Goal: Transaction & Acquisition: Purchase product/service

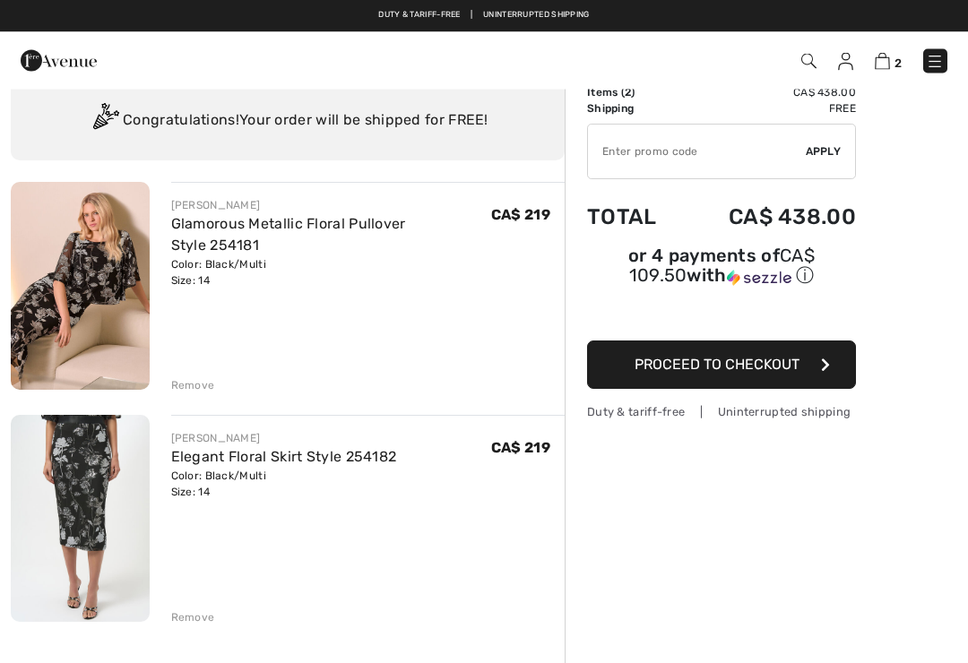
scroll to position [48, 0]
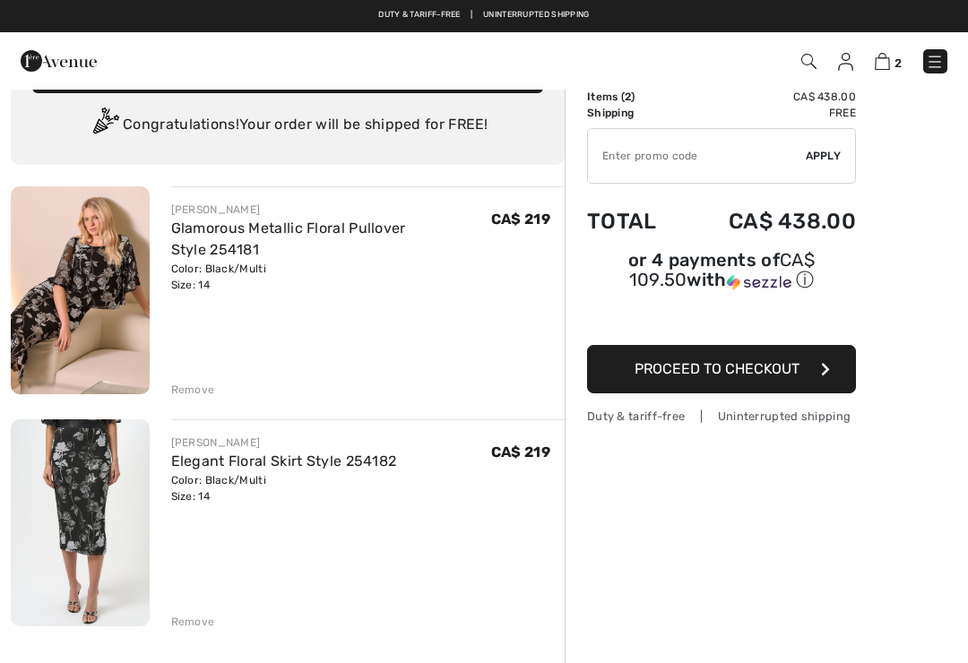
click at [391, 227] on link "Glamorous Metallic Floral Pullover Style 254181" at bounding box center [288, 239] width 235 height 39
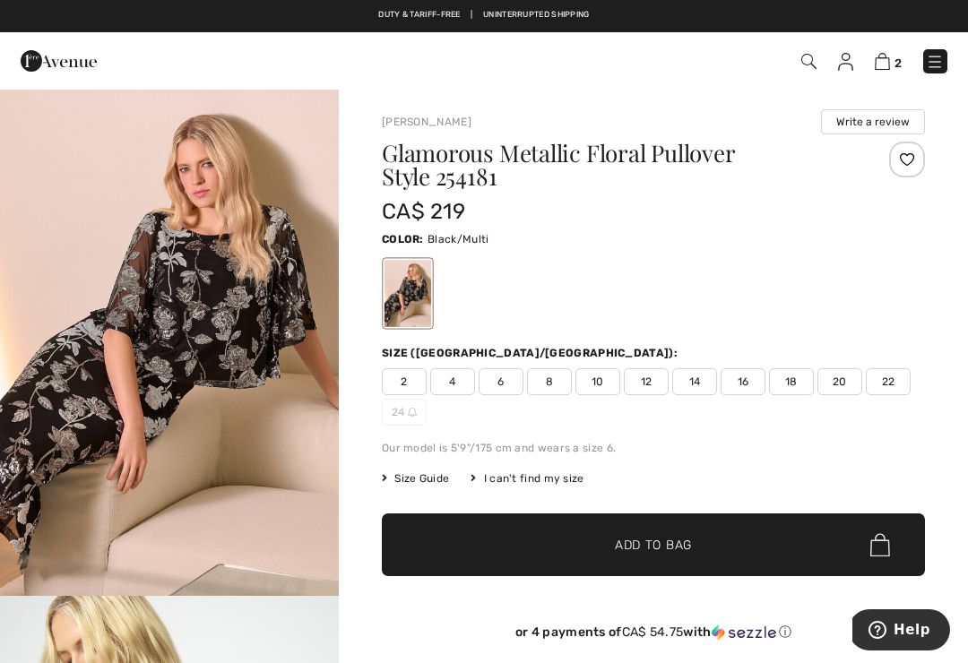
click at [433, 473] on span "Size Guide" at bounding box center [415, 479] width 67 height 16
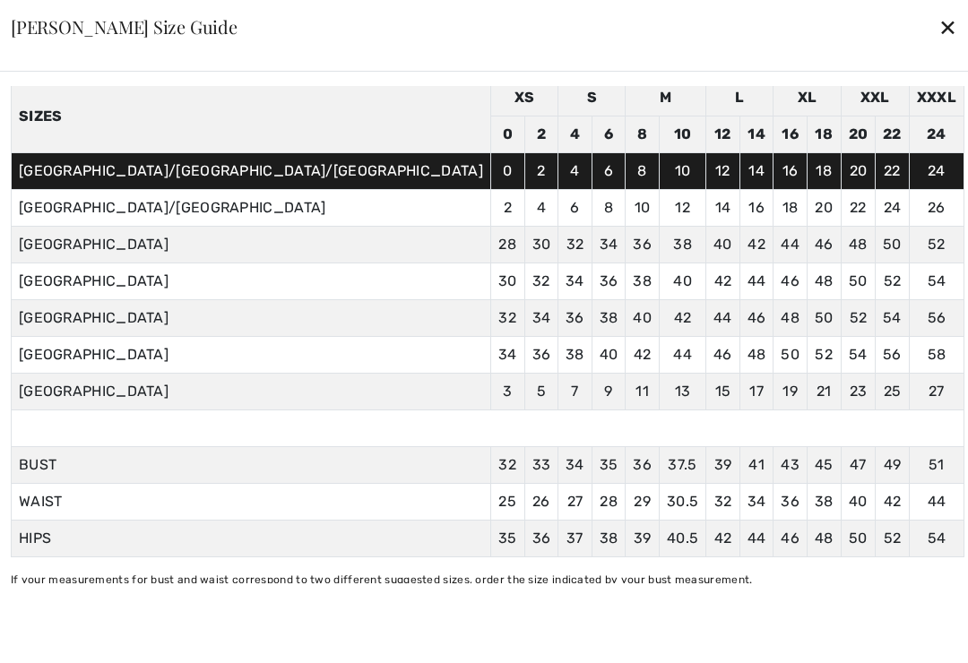
scroll to position [74, 0]
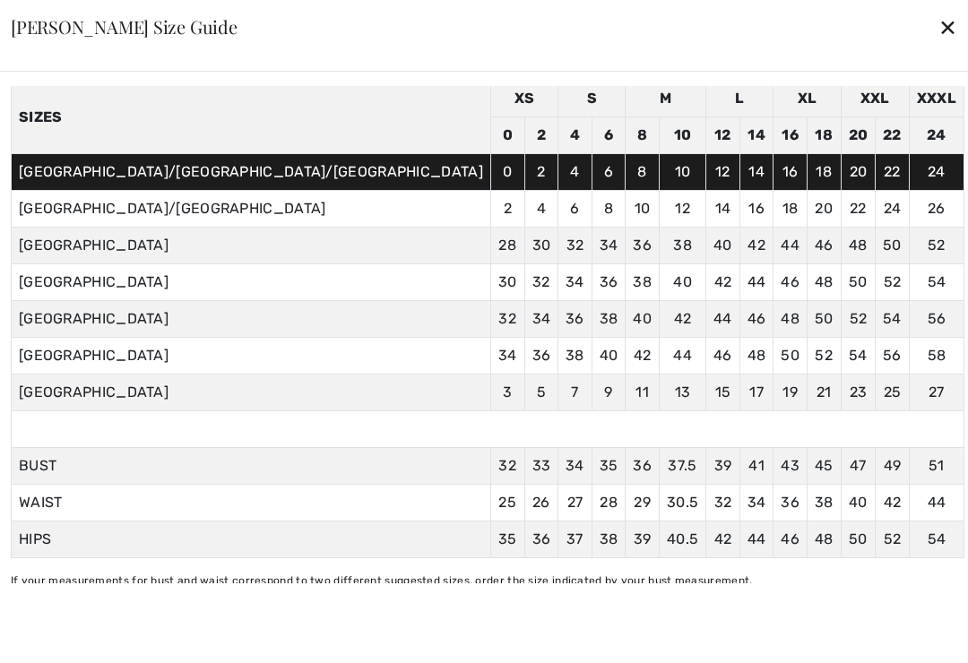
click at [939, 31] on div "✕" at bounding box center [948, 27] width 19 height 38
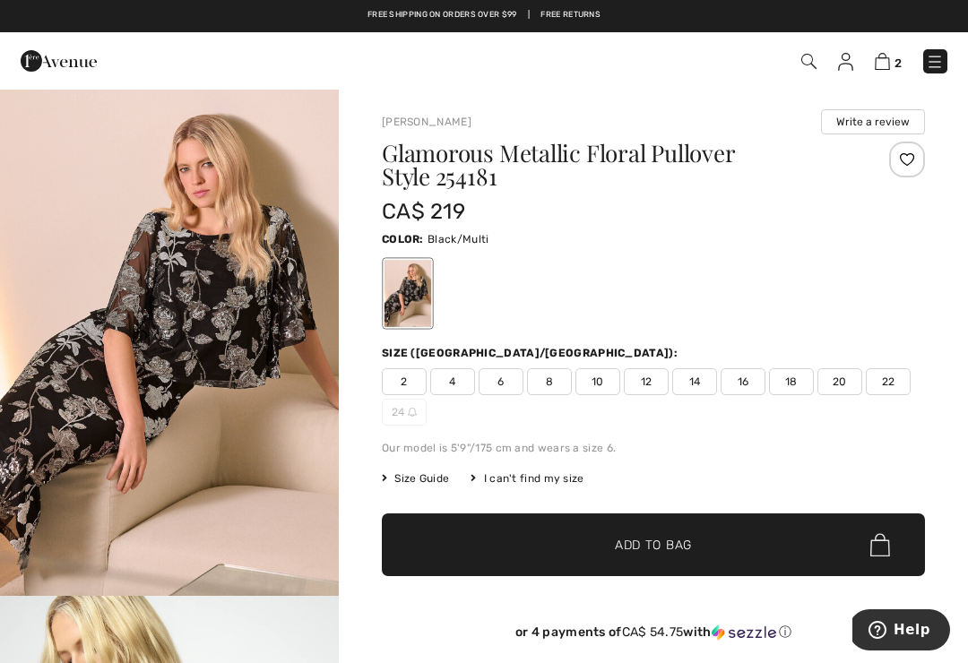
click at [446, 472] on span "Size Guide" at bounding box center [415, 479] width 67 height 16
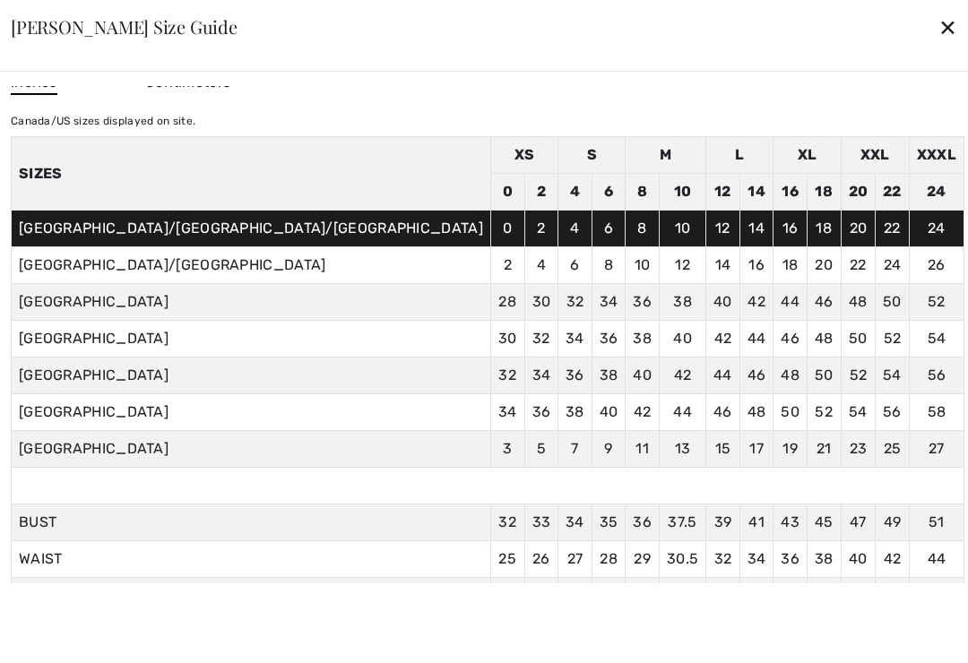
scroll to position [22, 0]
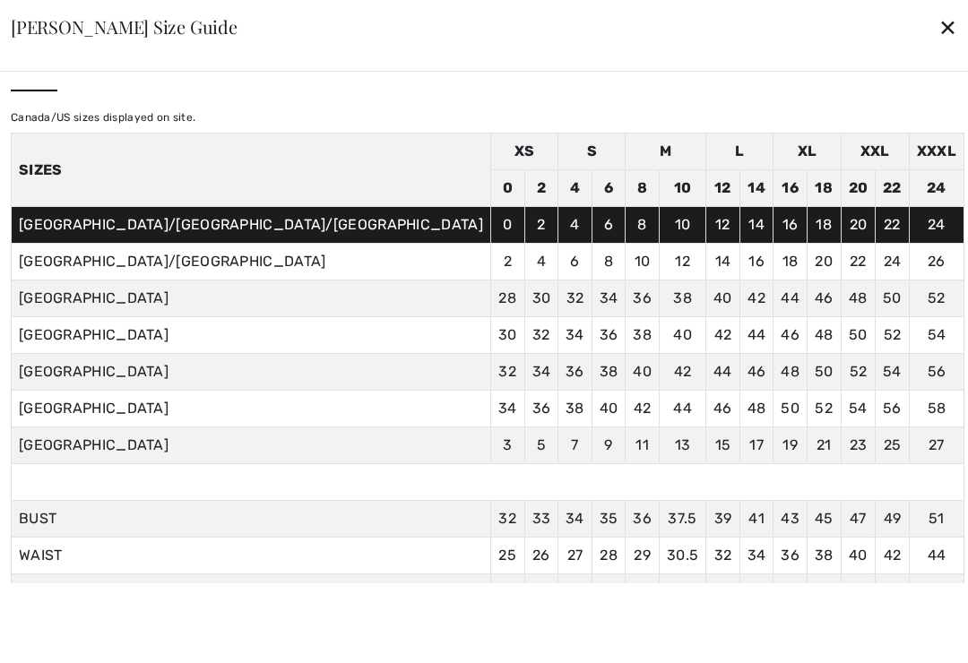
click at [939, 31] on div "✕" at bounding box center [948, 27] width 19 height 38
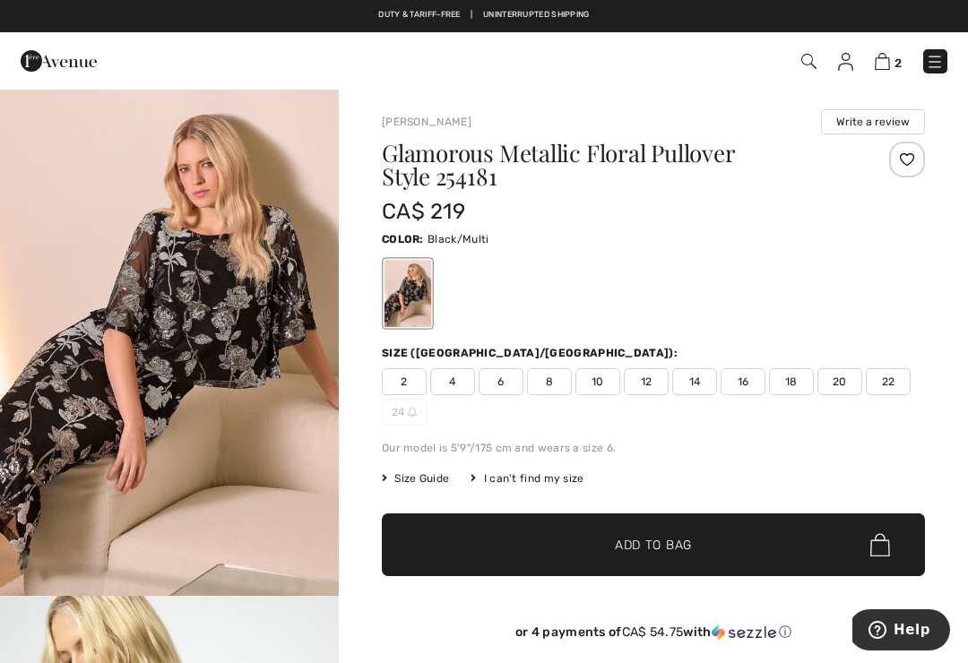
click at [741, 385] on span "16" at bounding box center [743, 381] width 45 height 27
click at [732, 559] on span "✔ Added to Bag Add to Bag" at bounding box center [653, 545] width 543 height 63
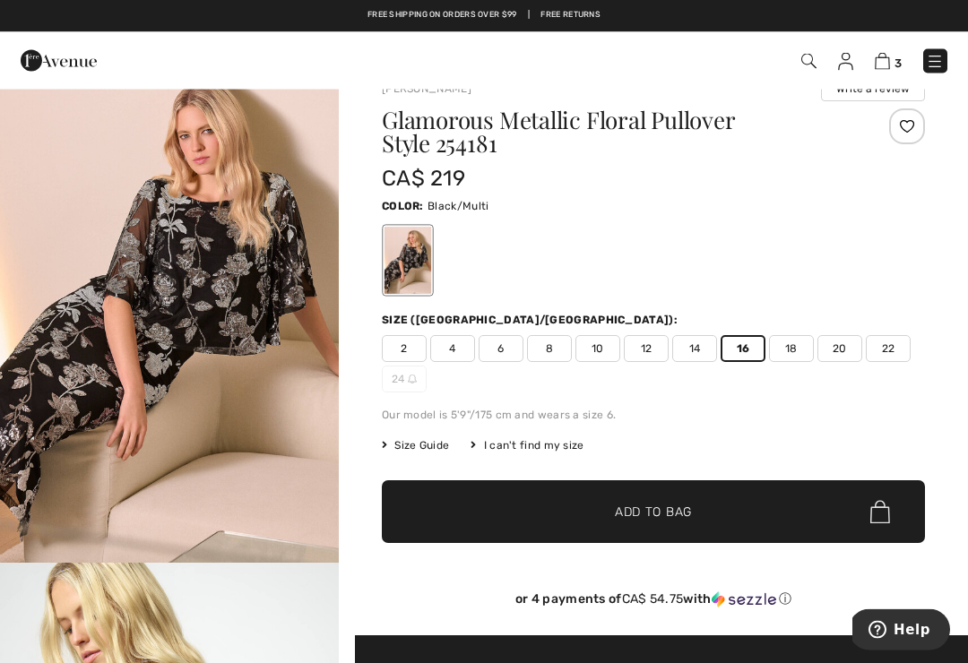
scroll to position [0, 0]
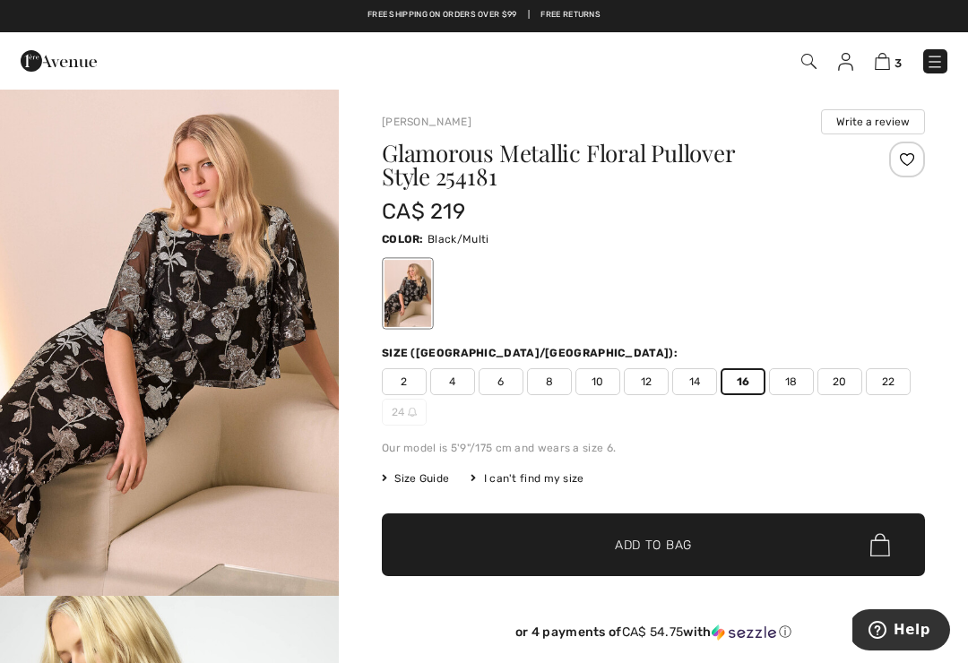
click at [678, 490] on div "Glamorous Metallic Floral Pullover Style 254181 CA$ 219 Color: Black/Multi Size…" at bounding box center [653, 405] width 543 height 527
click at [888, 65] on img at bounding box center [882, 61] width 15 height 17
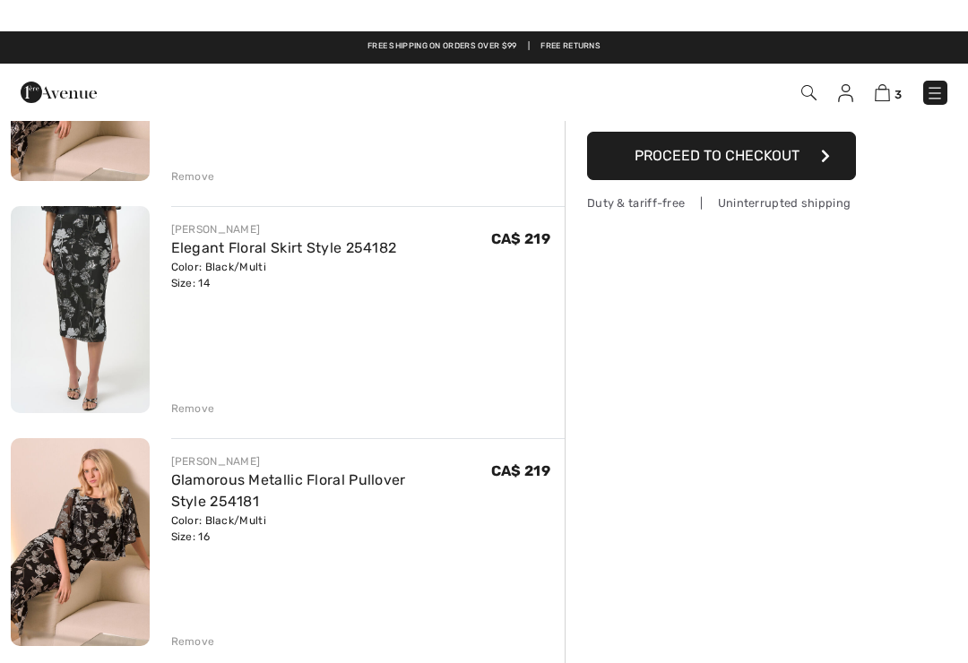
scroll to position [238, 0]
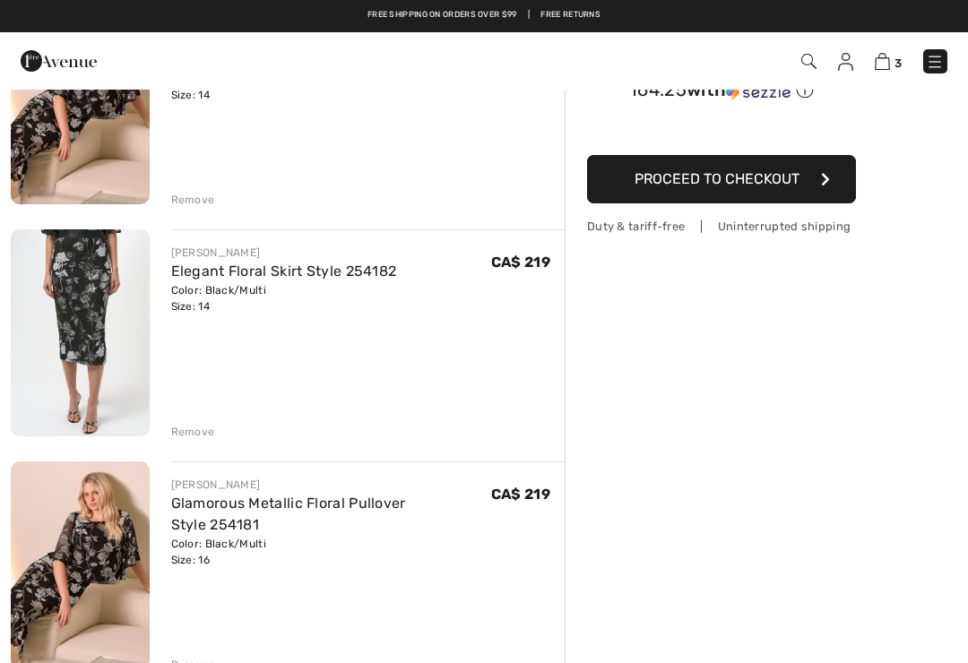
click at [323, 269] on link "Elegant Floral Skirt Style 254182" at bounding box center [284, 271] width 226 height 17
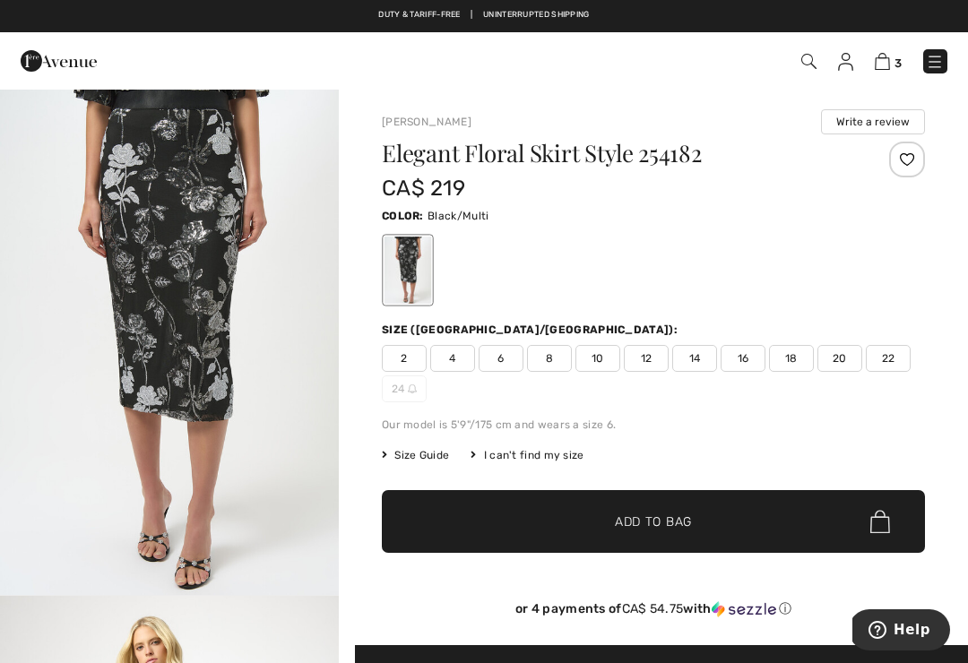
click at [750, 358] on span "16" at bounding box center [743, 358] width 45 height 27
click at [680, 517] on span "Add to Bag" at bounding box center [653, 522] width 77 height 19
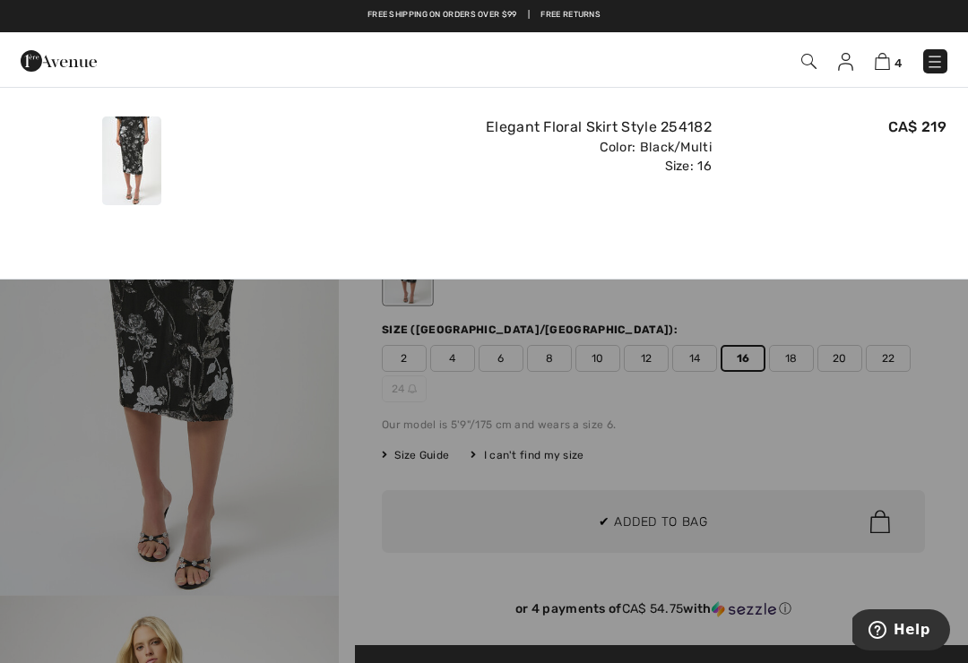
click at [888, 62] on img at bounding box center [882, 61] width 15 height 17
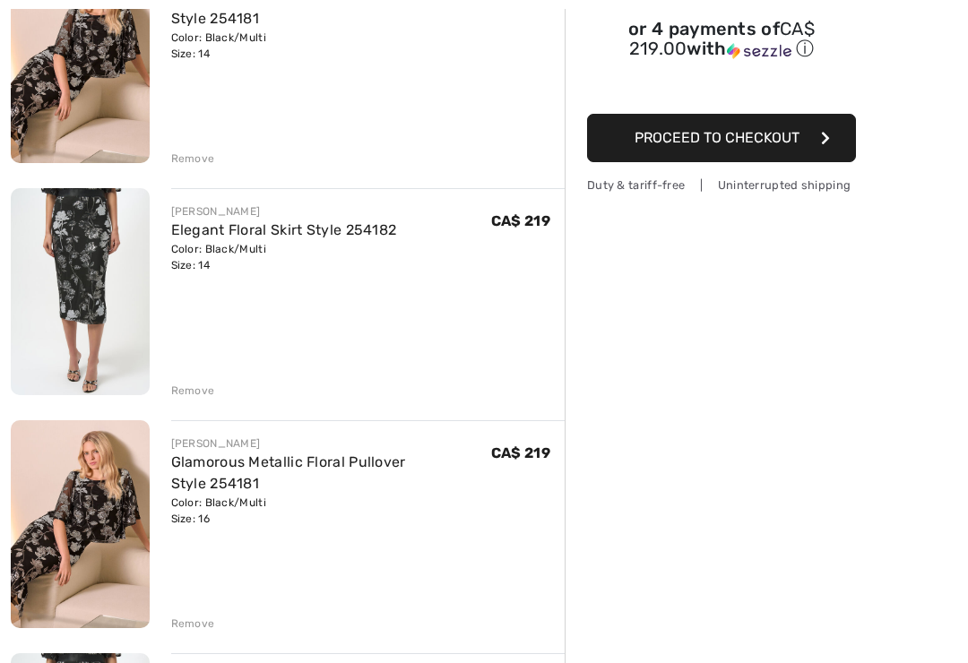
scroll to position [292, 0]
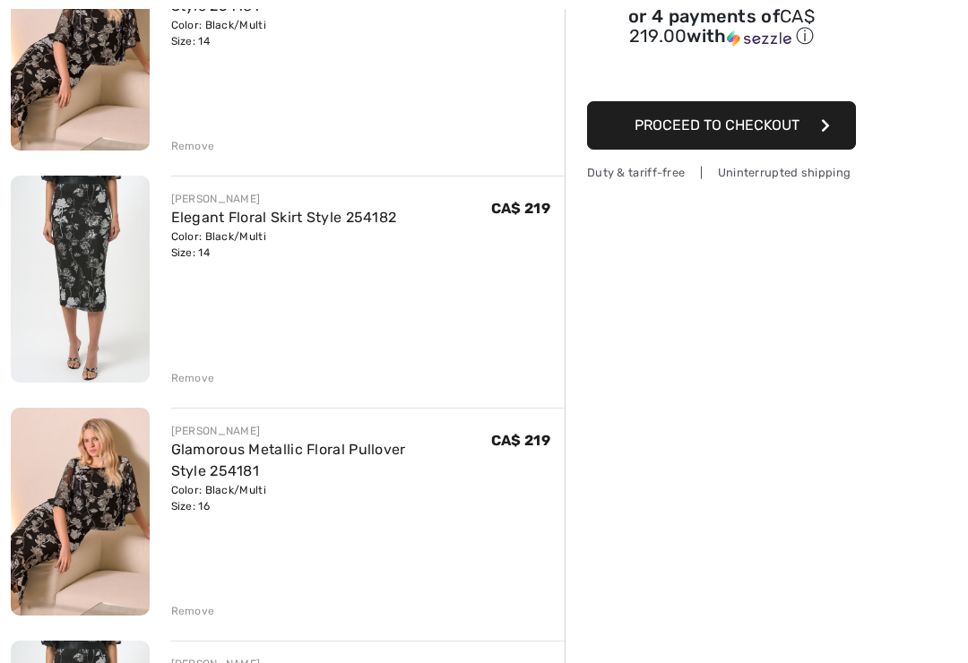
click at [197, 386] on div "Remove" at bounding box center [193, 378] width 44 height 16
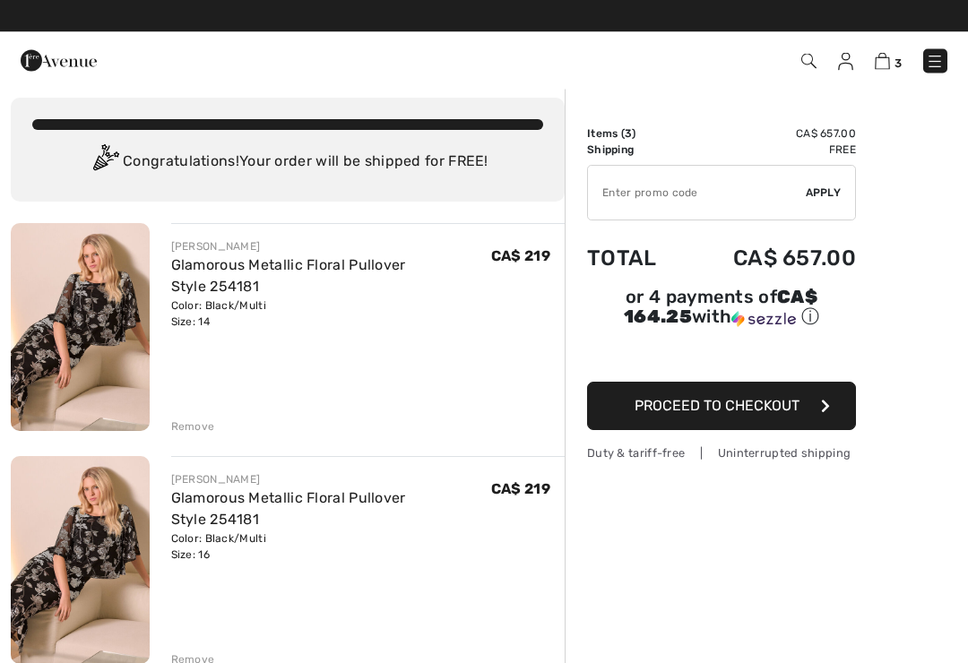
scroll to position [4, 0]
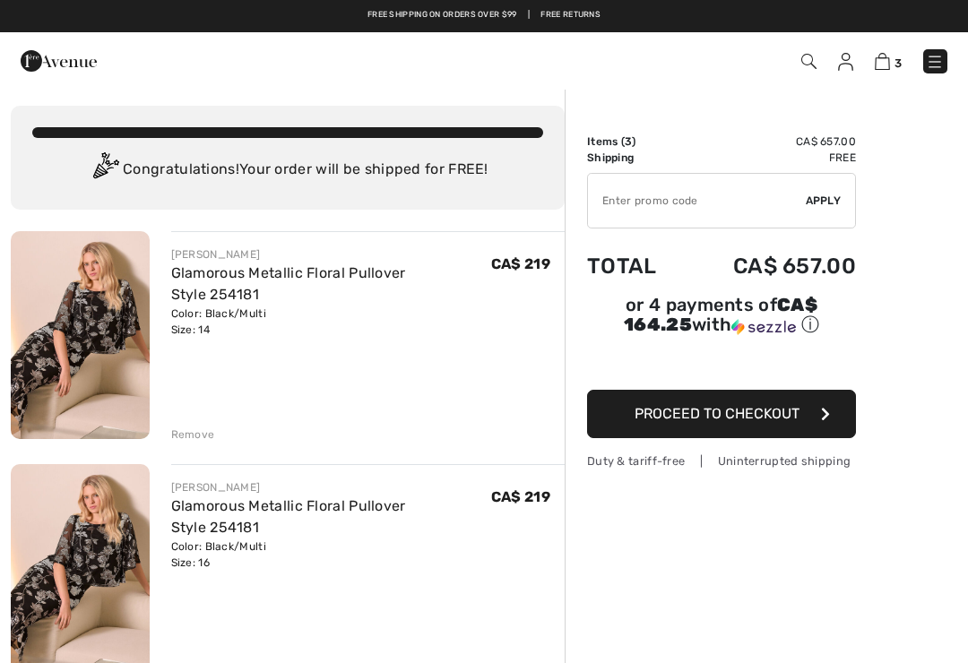
click at [196, 327] on div "Color: Black/Multi Size: 14" at bounding box center [331, 322] width 320 height 32
click at [204, 438] on div "Remove" at bounding box center [193, 435] width 44 height 16
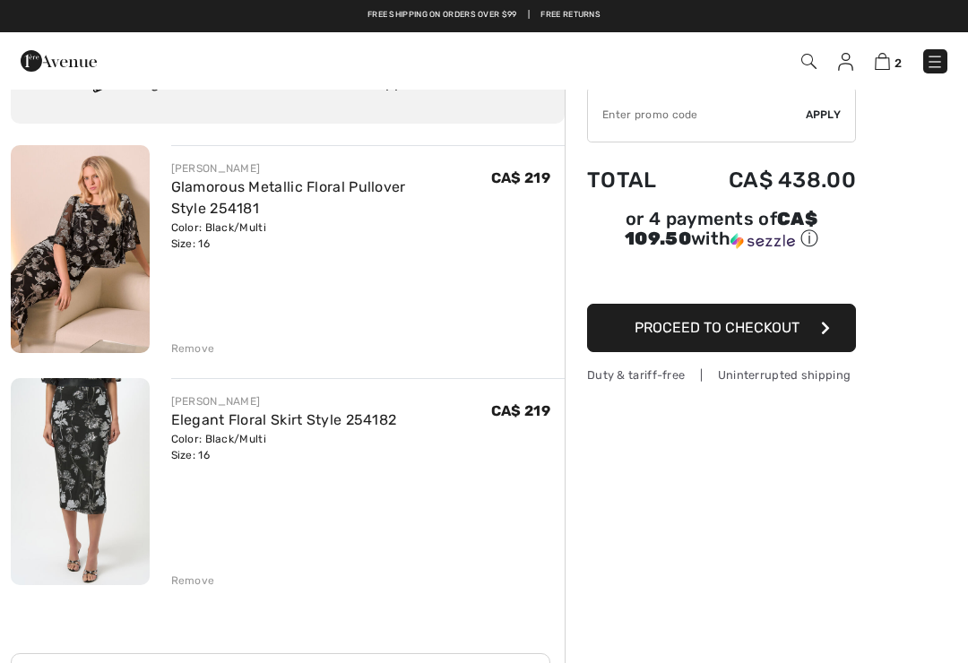
scroll to position [0, 0]
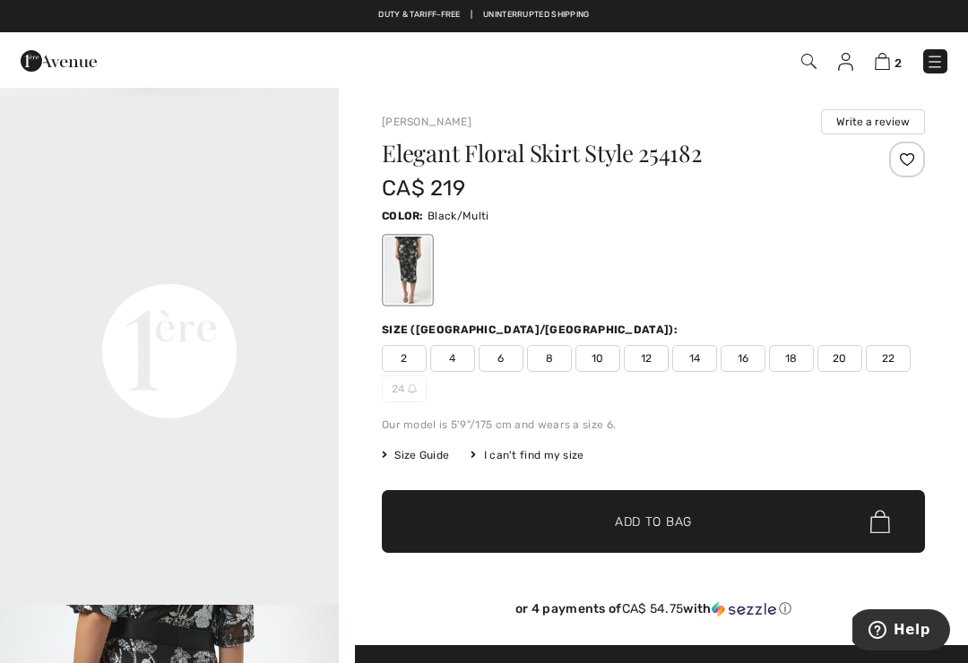
scroll to position [1009, 0]
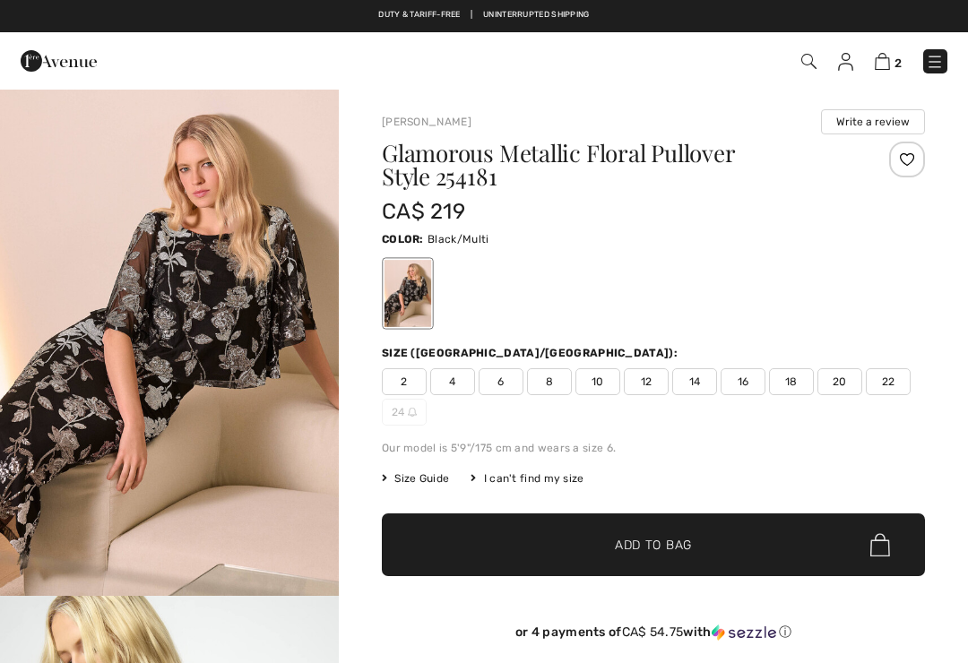
checkbox input "true"
click at [77, 61] on img at bounding box center [59, 61] width 76 height 36
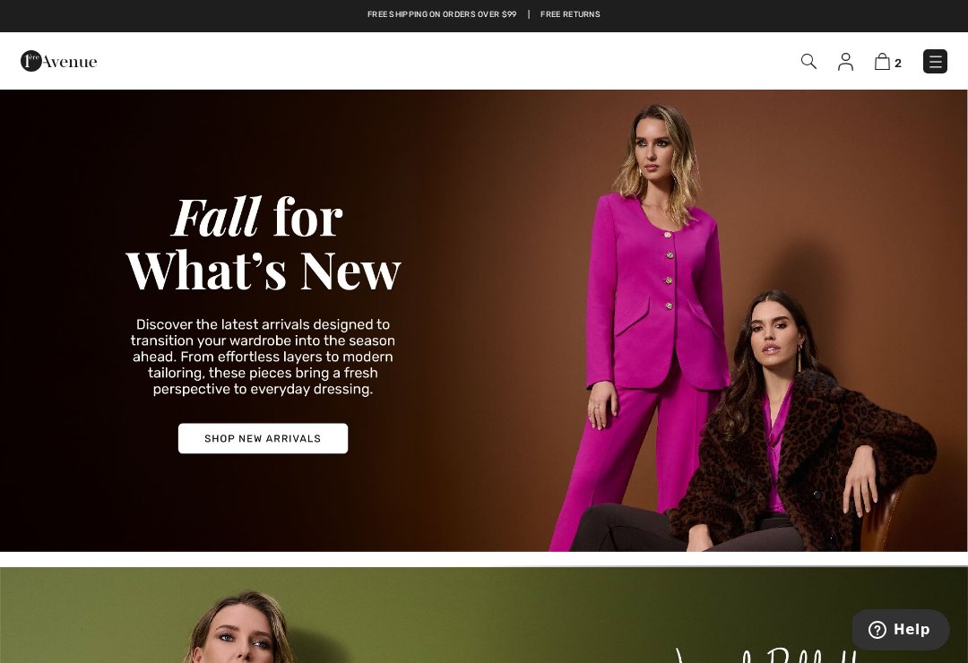
click at [83, 59] on img at bounding box center [59, 61] width 76 height 36
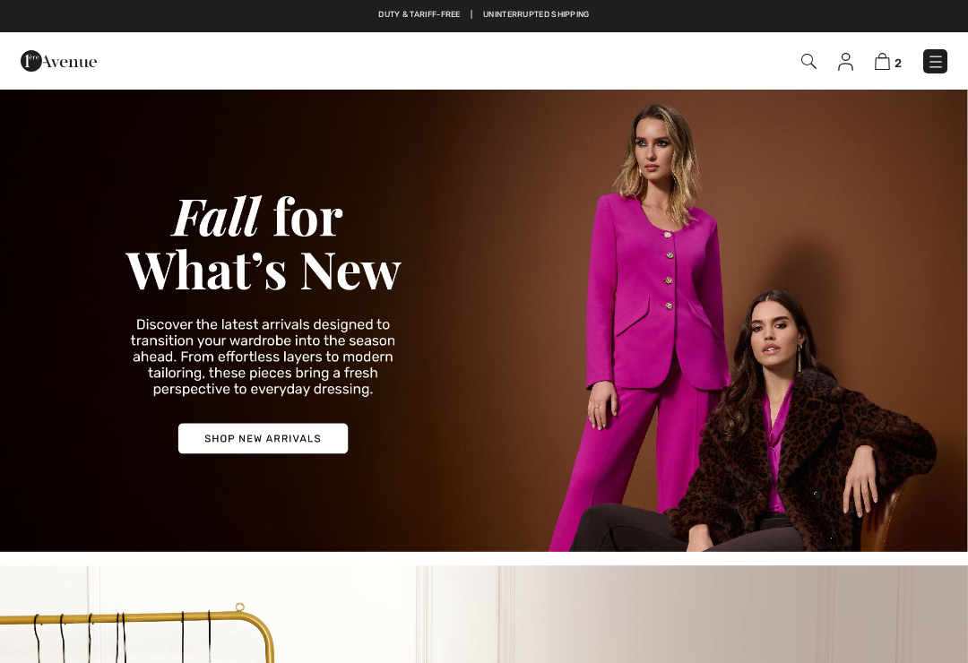
checkbox input "true"
click at [307, 445] on img at bounding box center [484, 320] width 968 height 464
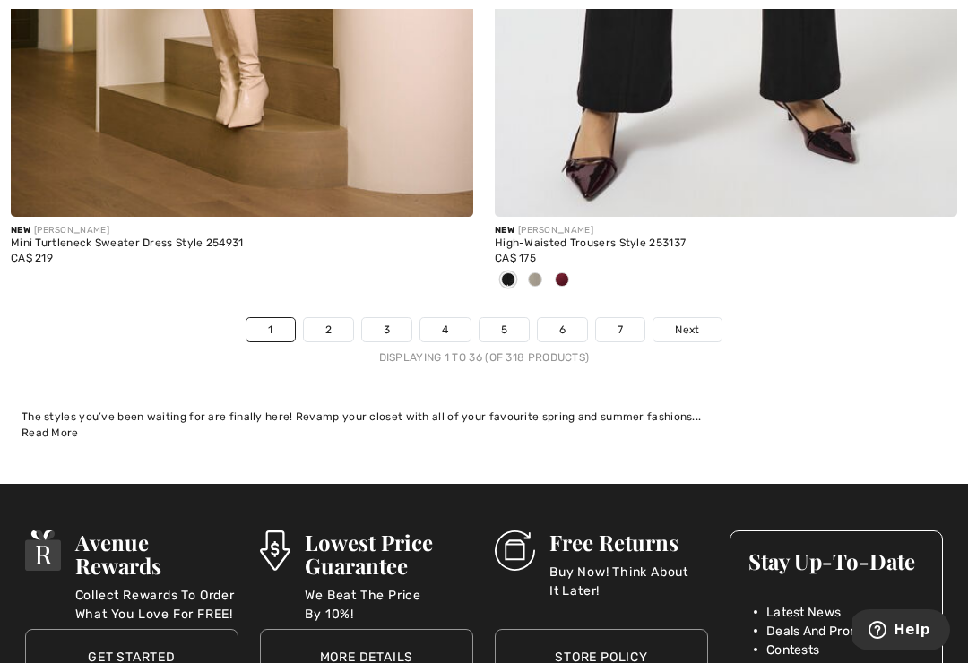
scroll to position [14383, 0]
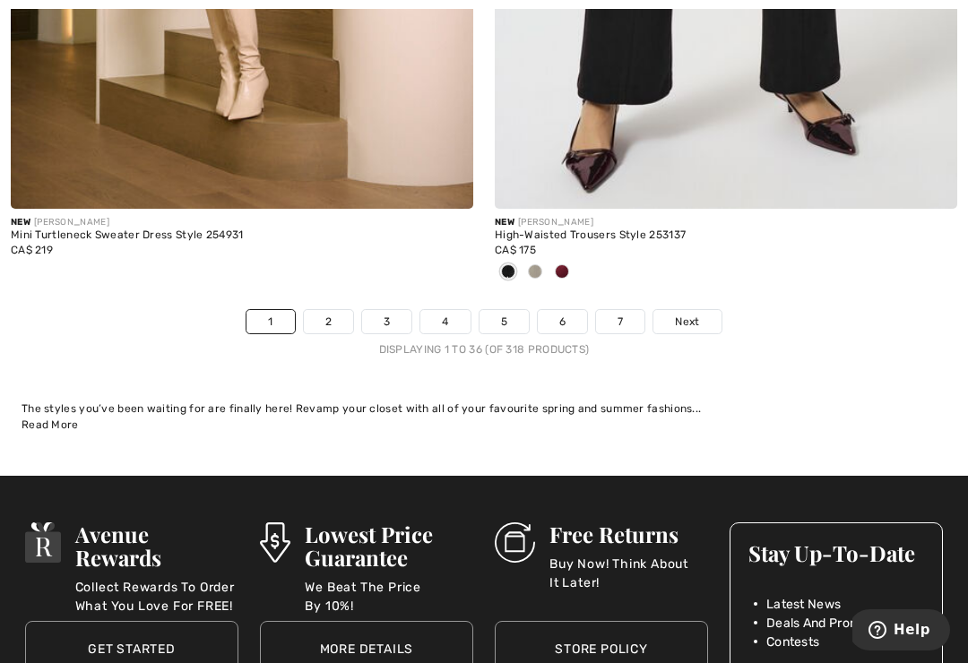
click at [689, 314] on span "Next" at bounding box center [687, 322] width 24 height 16
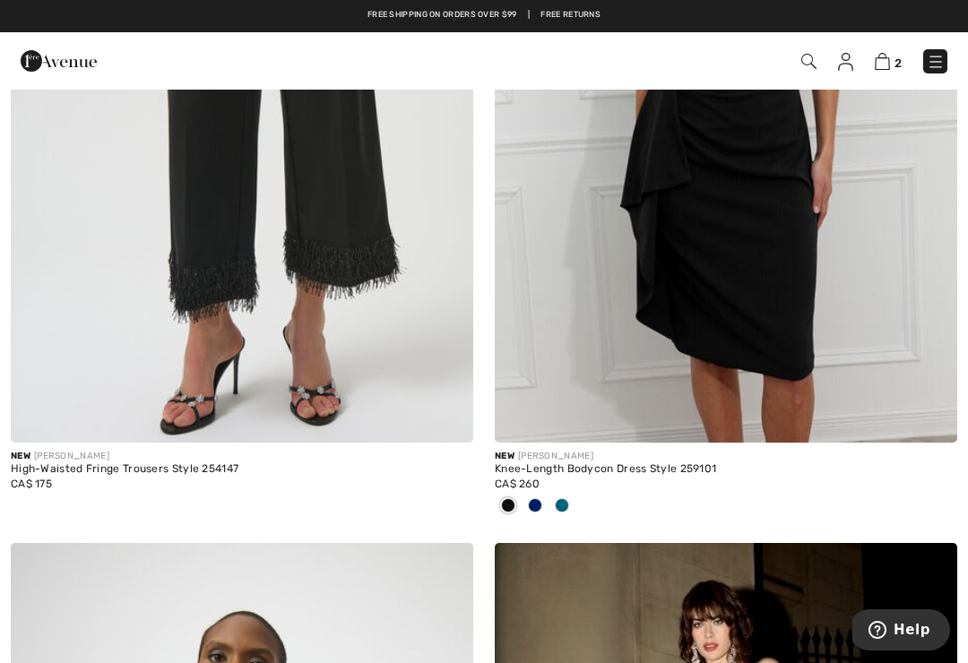
scroll to position [12556, 0]
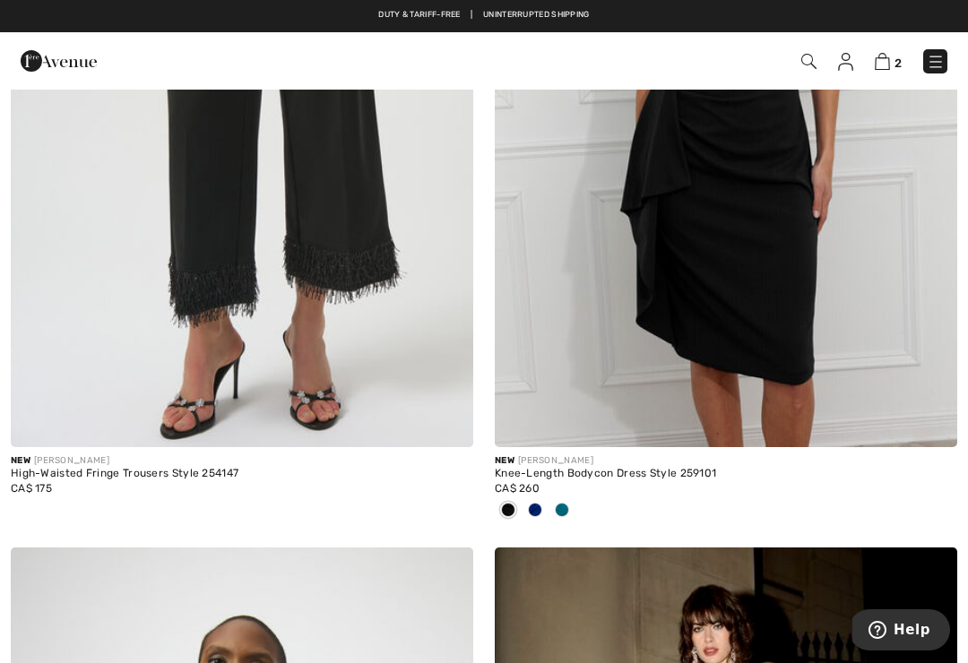
click at [564, 497] on div at bounding box center [562, 512] width 27 height 30
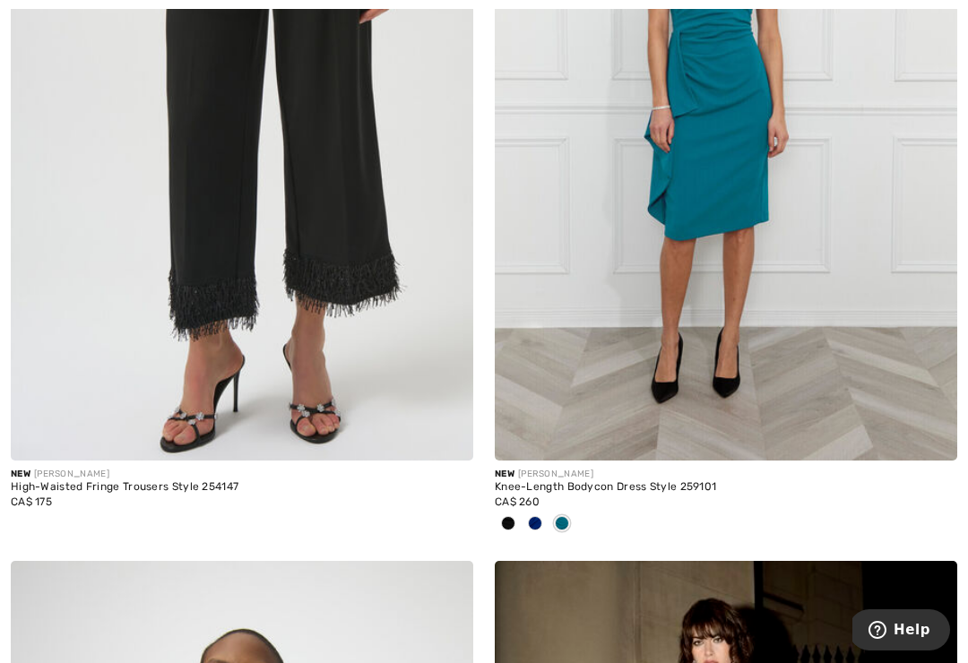
scroll to position [12553, 0]
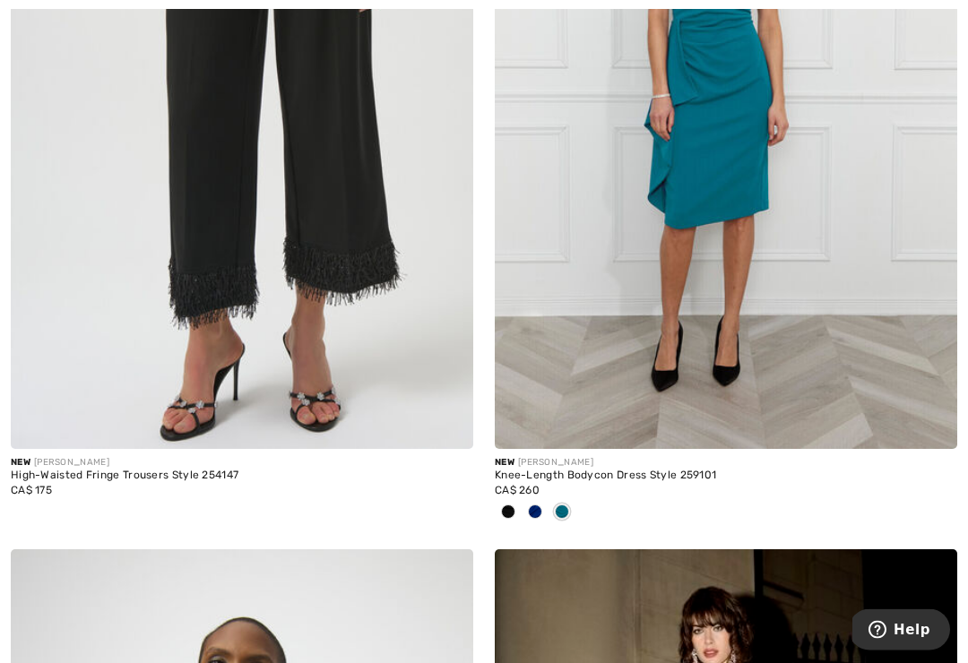
click at [537, 506] on span at bounding box center [535, 513] width 14 height 14
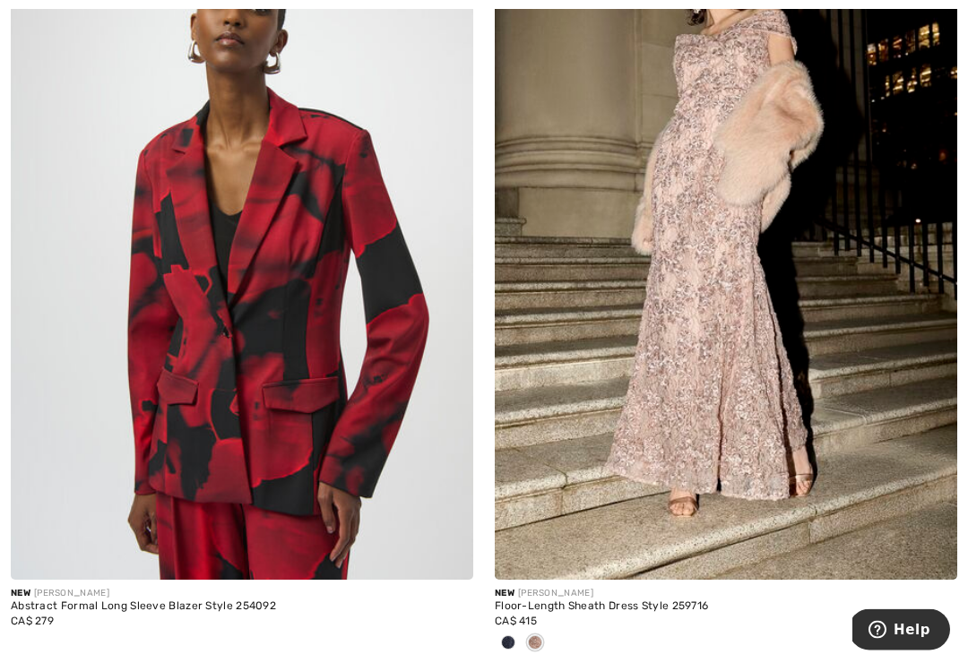
scroll to position [13217, 0]
click at [513, 636] on span at bounding box center [508, 643] width 14 height 14
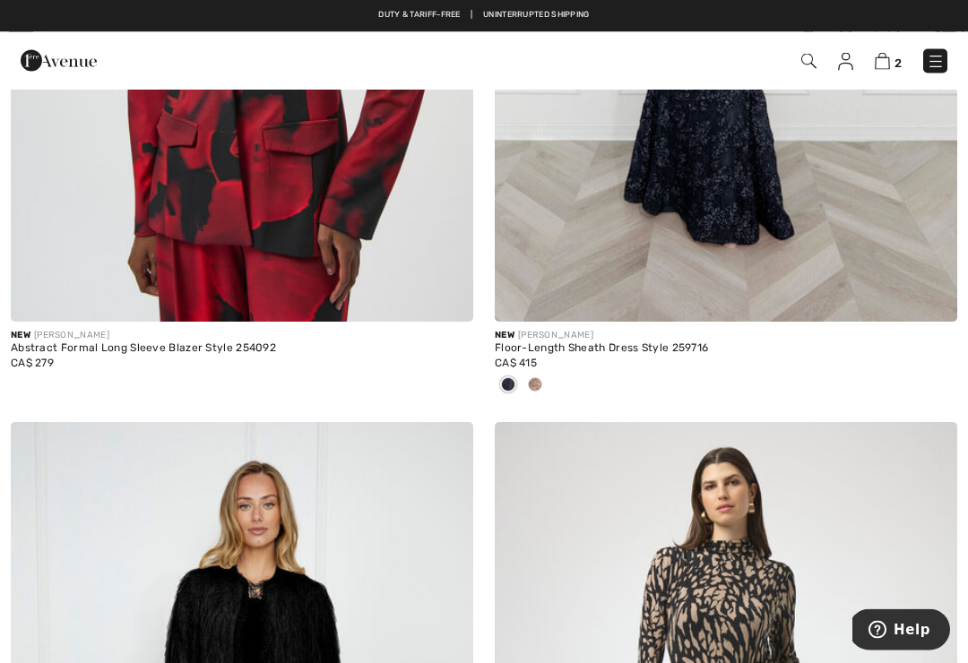
scroll to position [13423, 0]
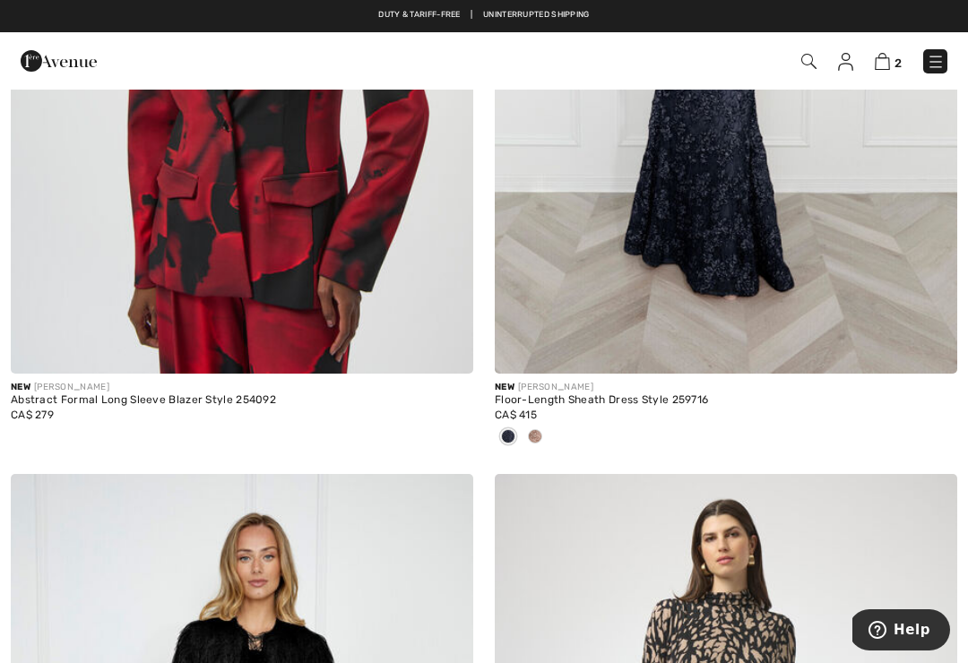
click at [817, 281] on img at bounding box center [726, 27] width 463 height 694
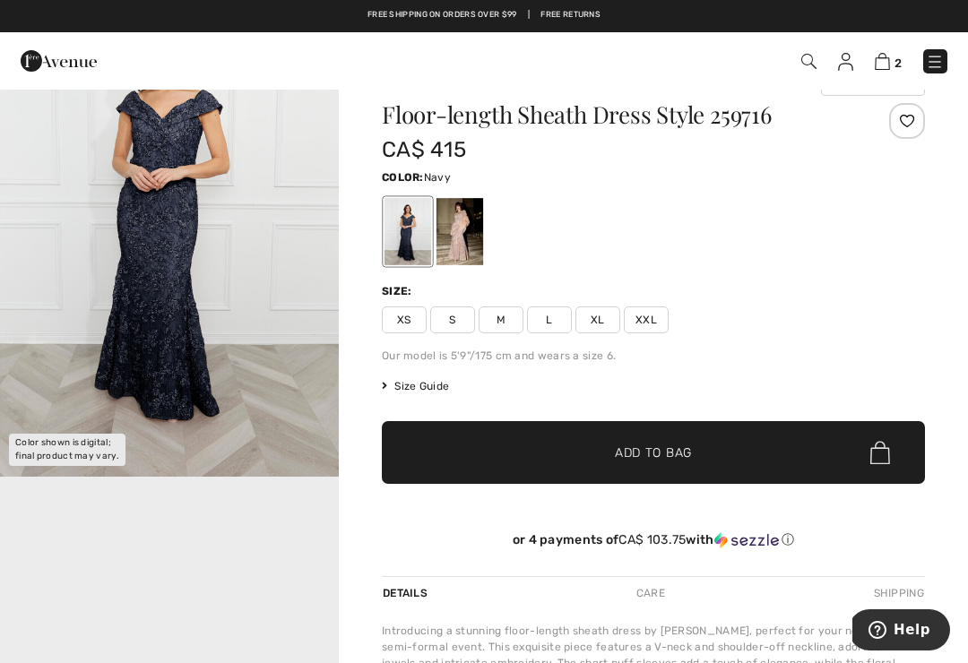
scroll to position [6, 0]
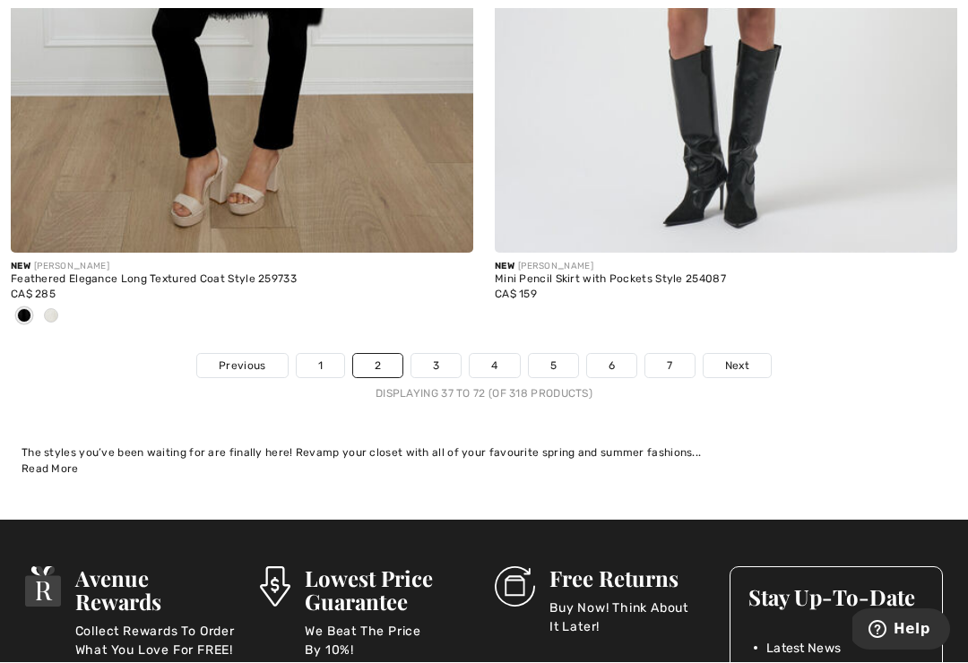
scroll to position [14340, 0]
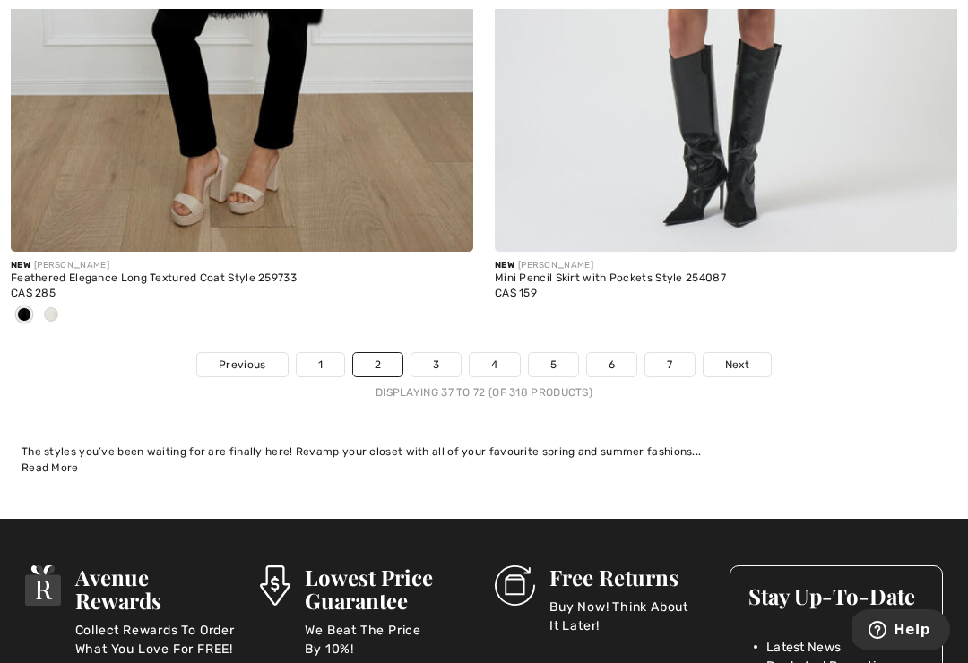
click at [750, 353] on link "Next" at bounding box center [737, 364] width 67 height 23
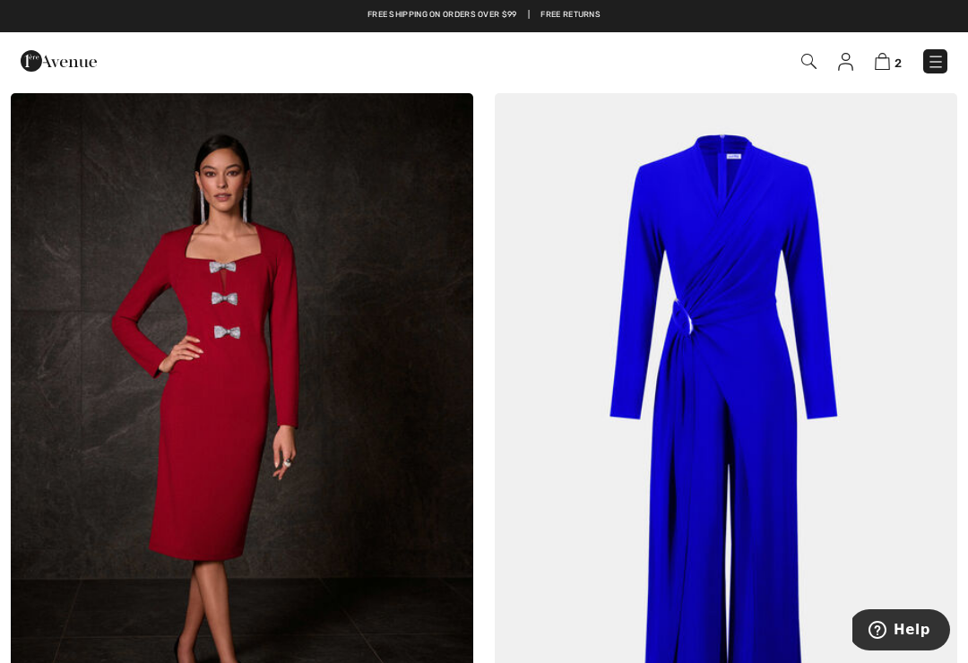
scroll to position [155, 0]
click at [929, 63] on img at bounding box center [936, 62] width 18 height 18
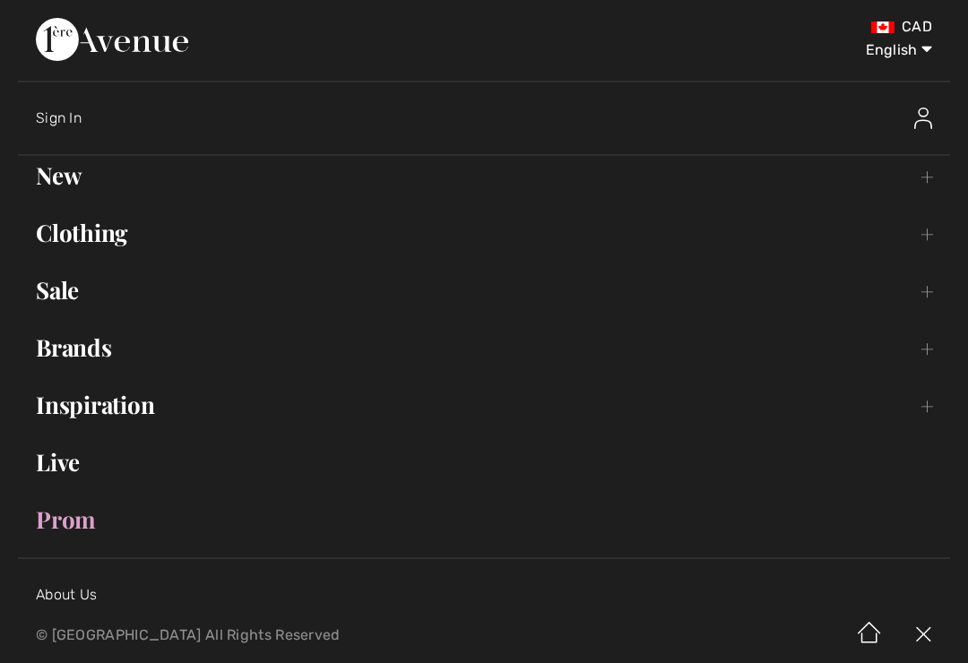
click at [135, 230] on link "Clothing Toggle submenu" at bounding box center [484, 232] width 932 height 39
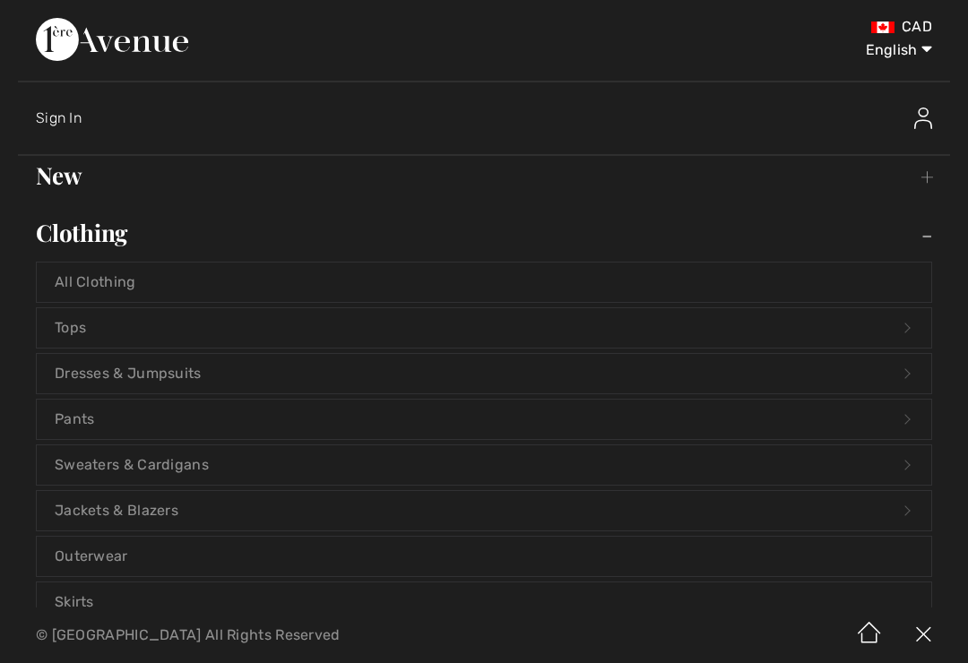
click at [339, 376] on link "Dresses & Jumpsuits Open submenu" at bounding box center [484, 373] width 895 height 39
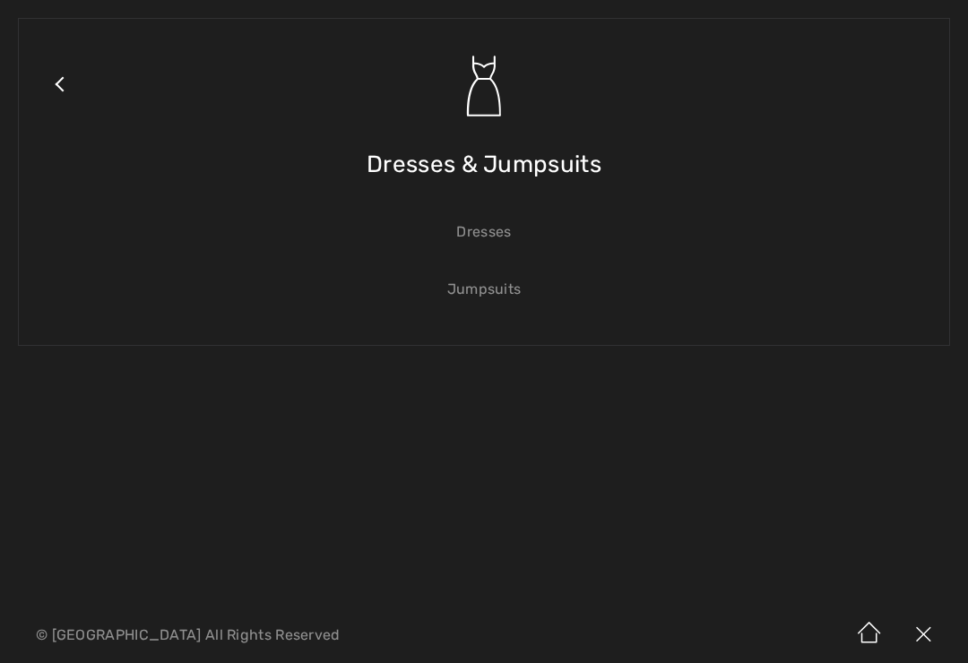
click at [505, 243] on link "Dresses" at bounding box center [484, 231] width 895 height 39
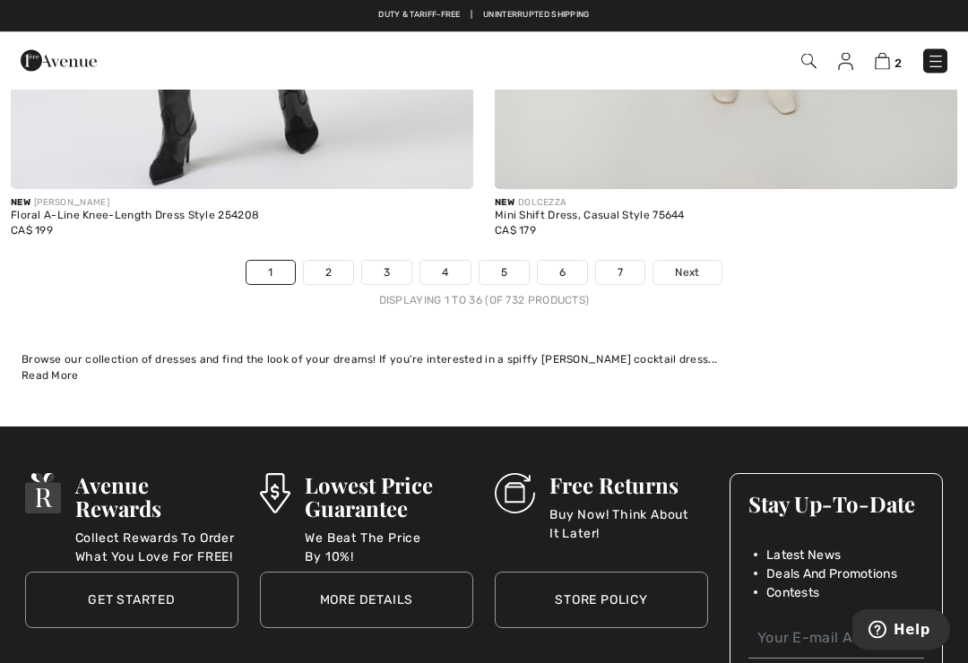
scroll to position [14318, 0]
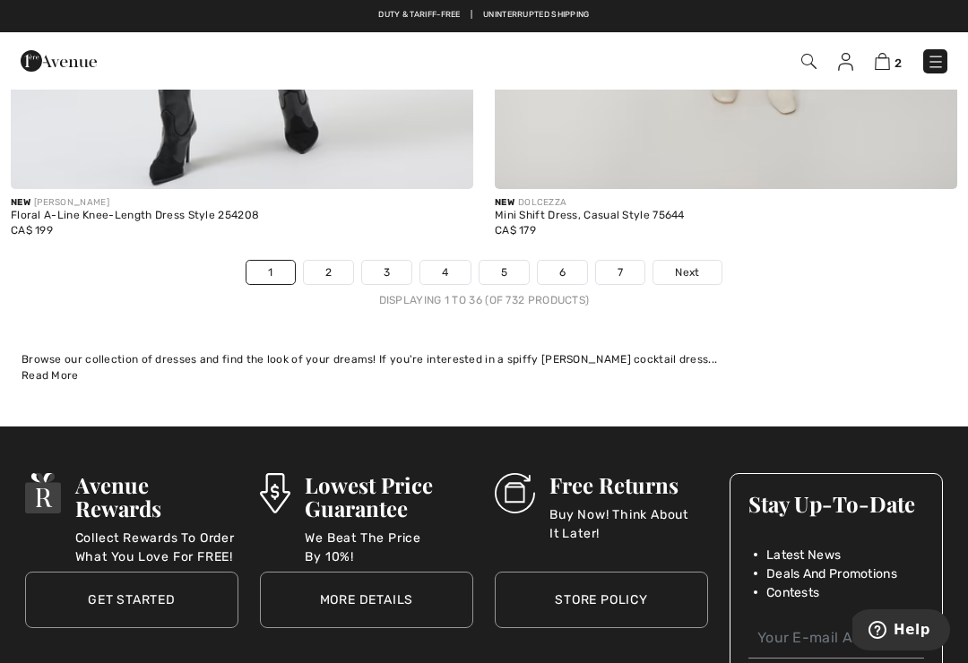
click at [715, 264] on link "Next" at bounding box center [687, 272] width 67 height 23
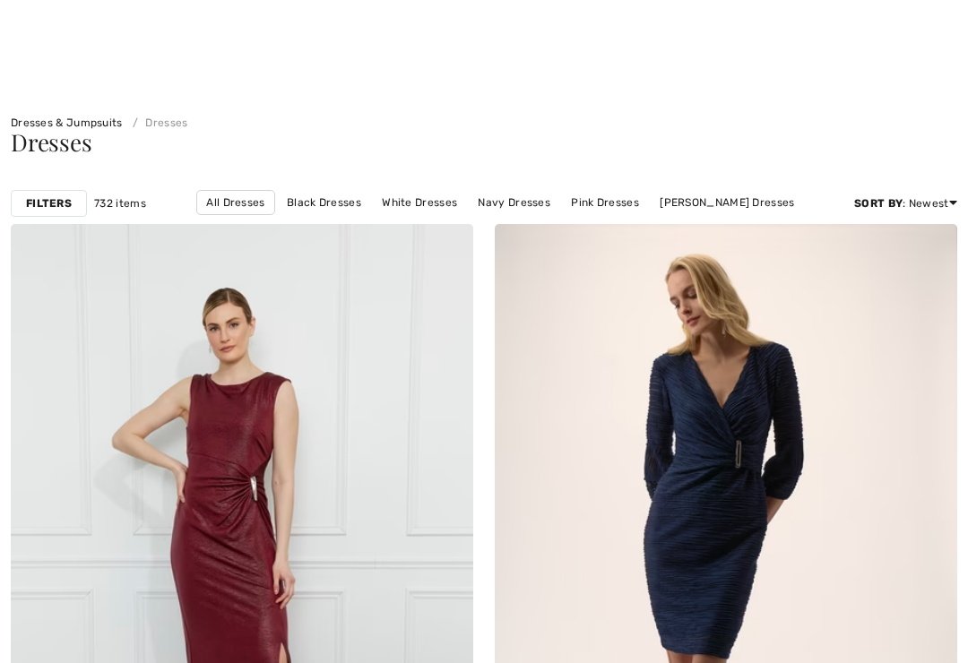
scroll to position [985, 0]
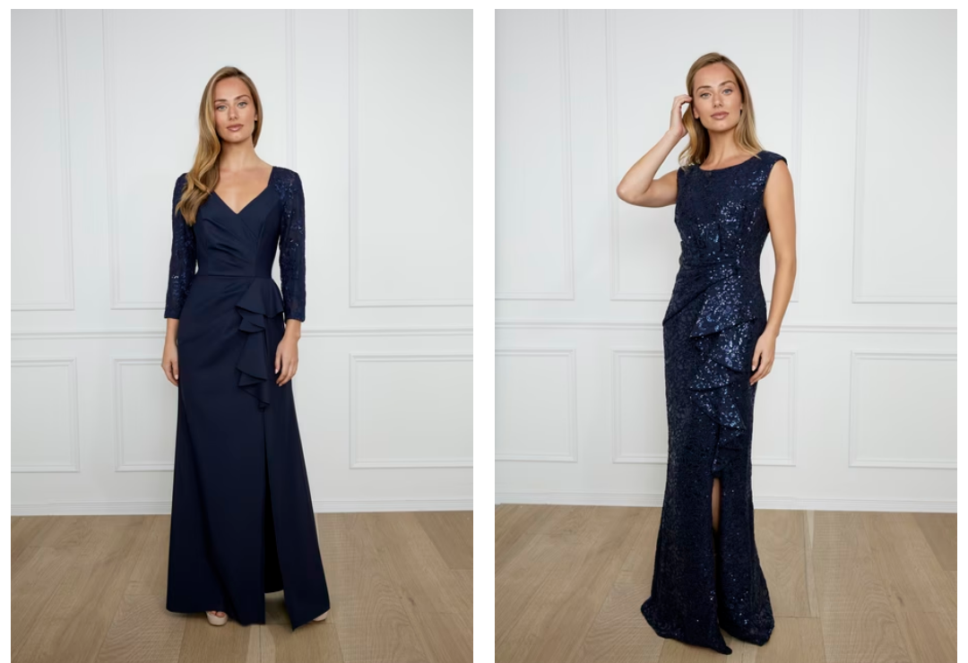
checkbox input "true"
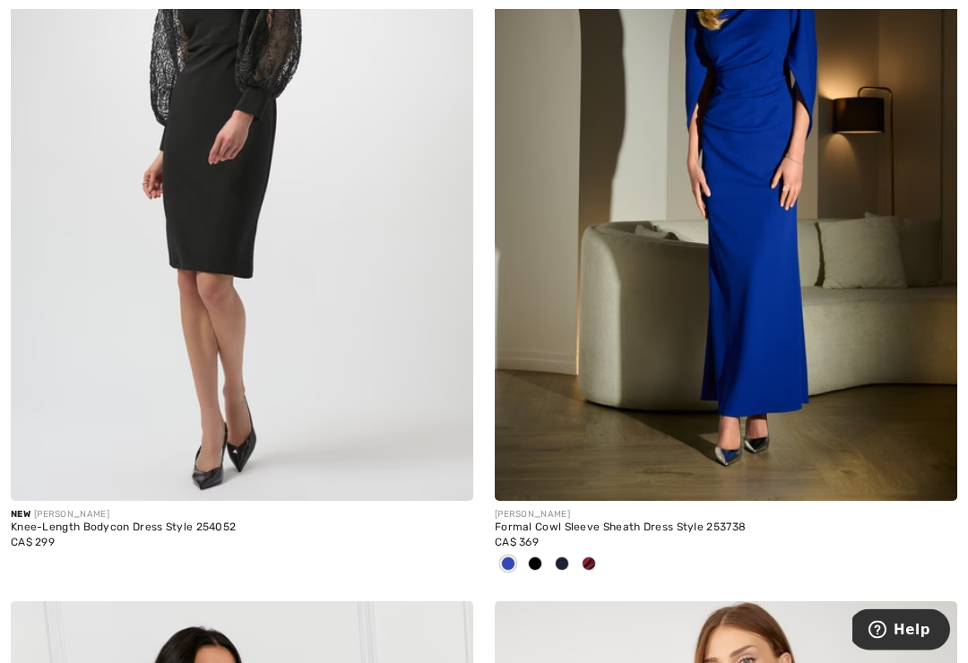
scroll to position [2710, 0]
click at [593, 562] on span at bounding box center [589, 564] width 14 height 14
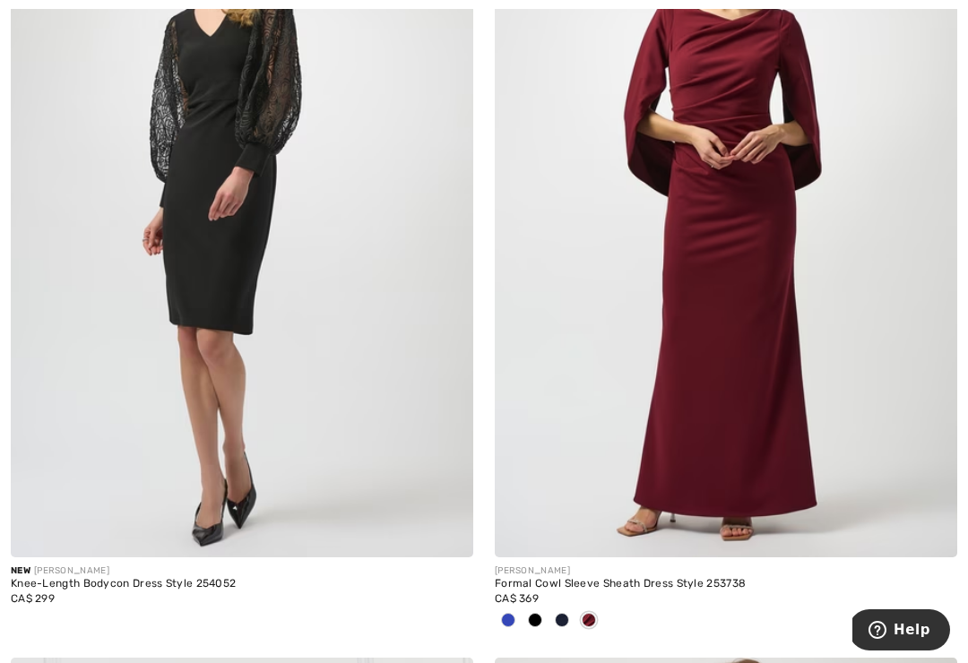
scroll to position [2745, 0]
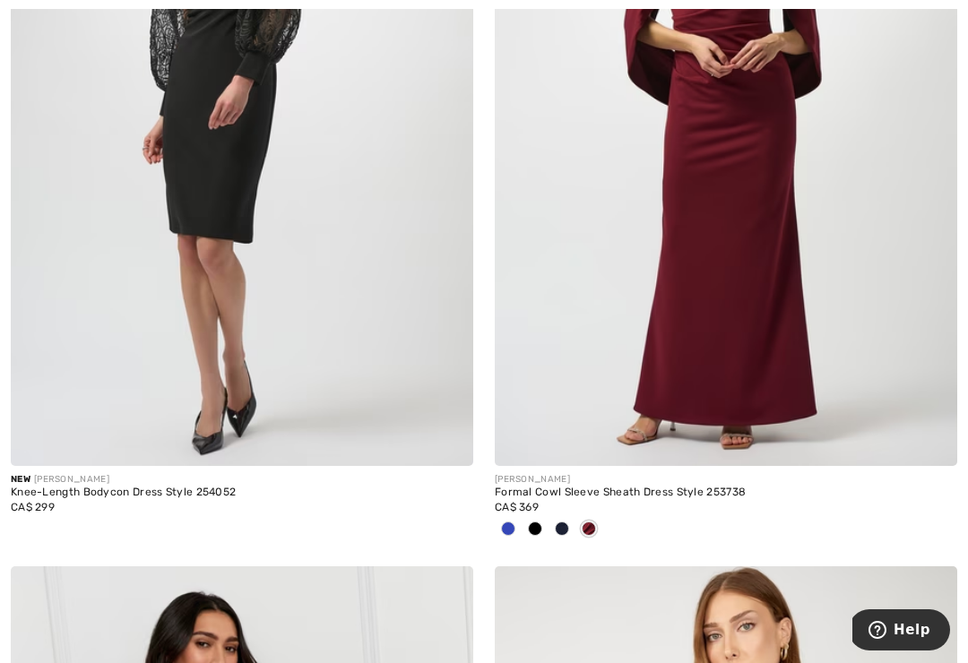
click at [506, 529] on span at bounding box center [508, 529] width 14 height 14
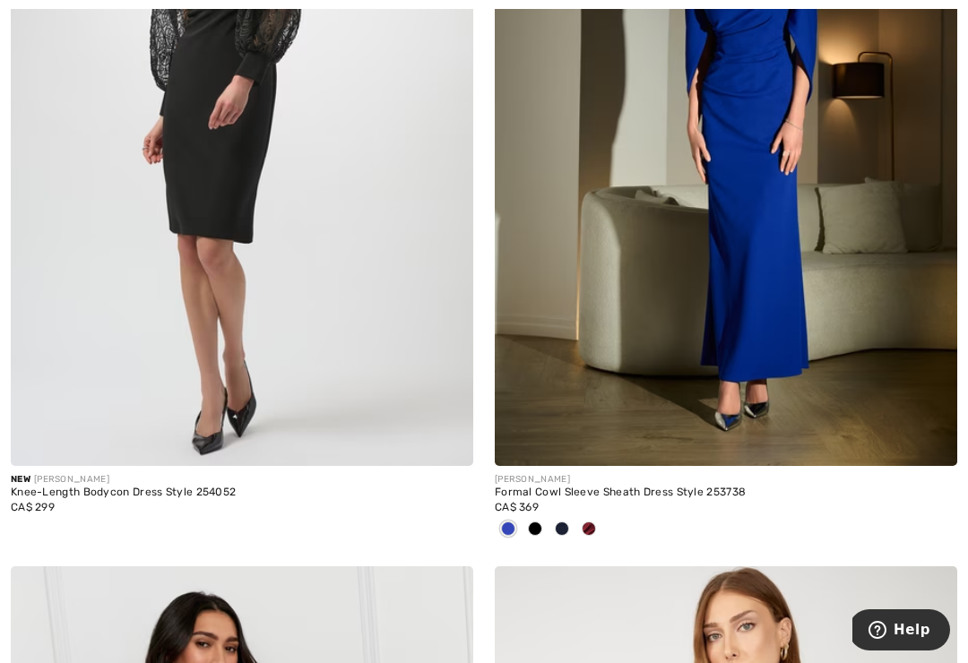
click at [745, 420] on img at bounding box center [726, 119] width 463 height 694
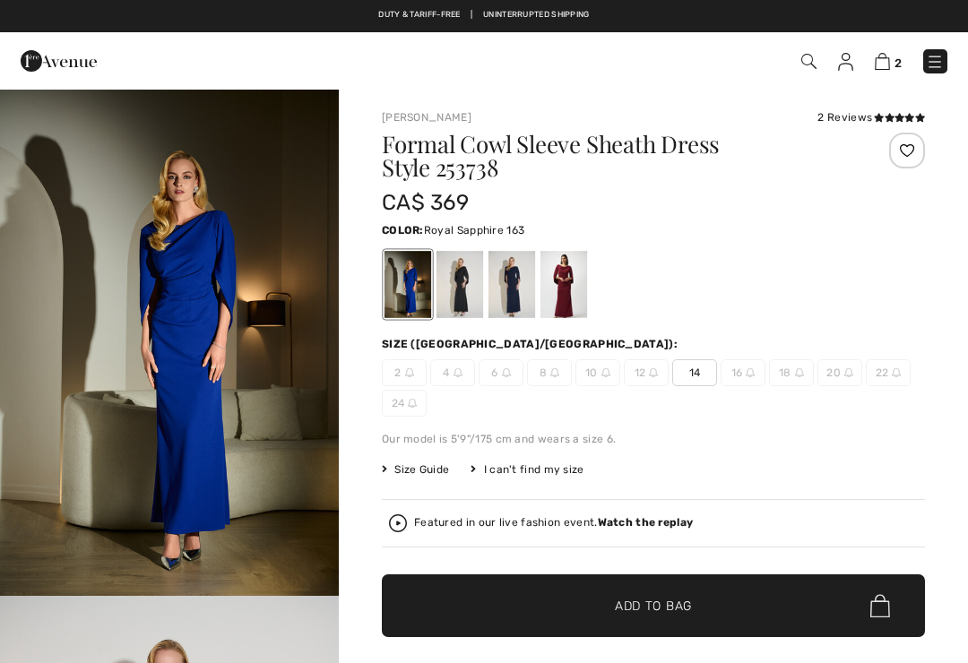
scroll to position [10, 0]
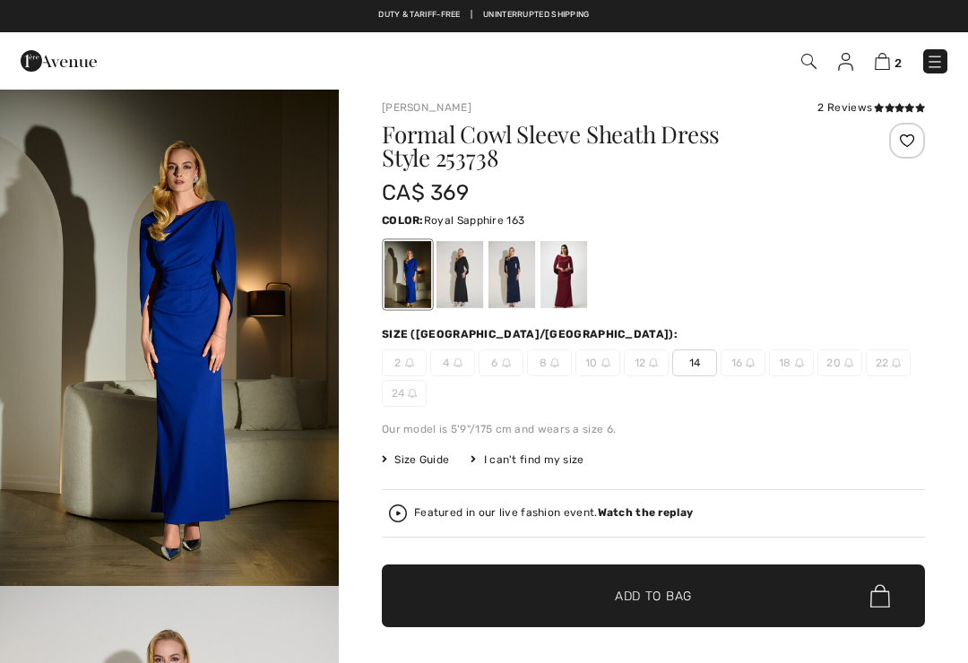
click at [438, 458] on span "Size Guide" at bounding box center [415, 460] width 67 height 16
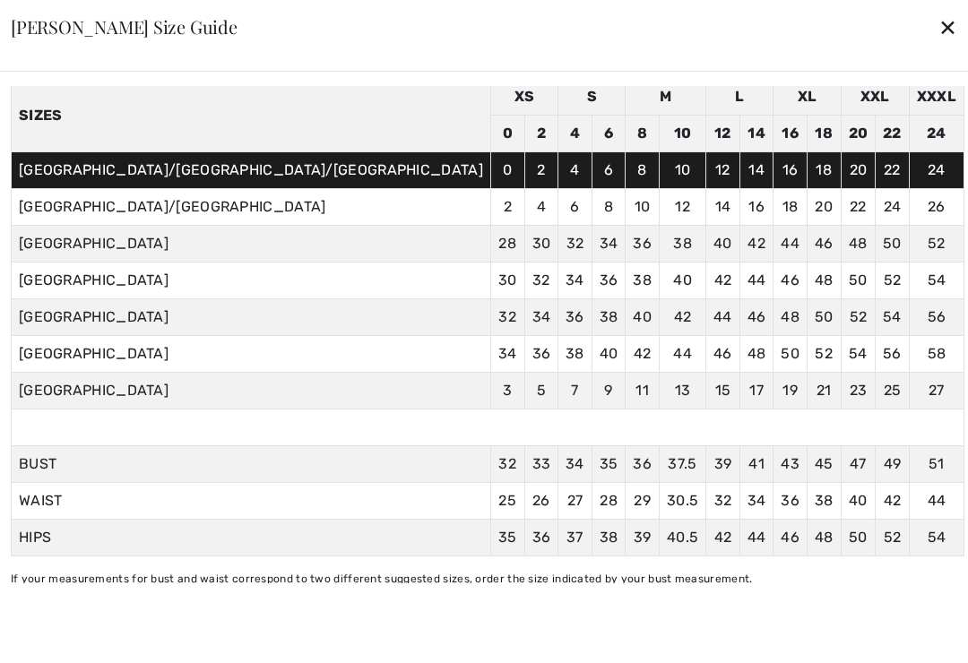
scroll to position [74, 0]
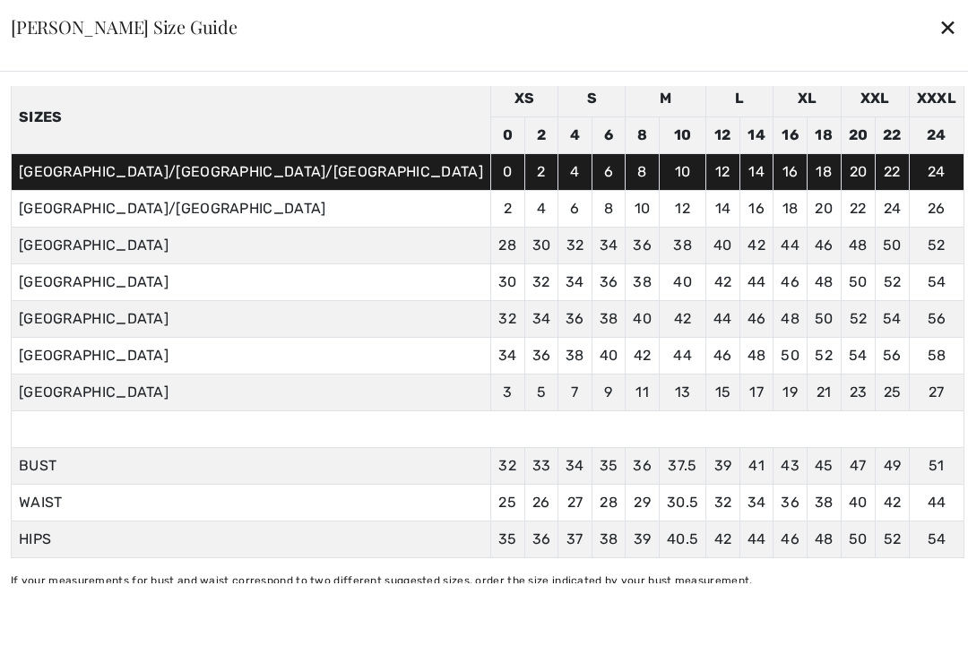
click at [939, 42] on div "✕" at bounding box center [948, 27] width 19 height 38
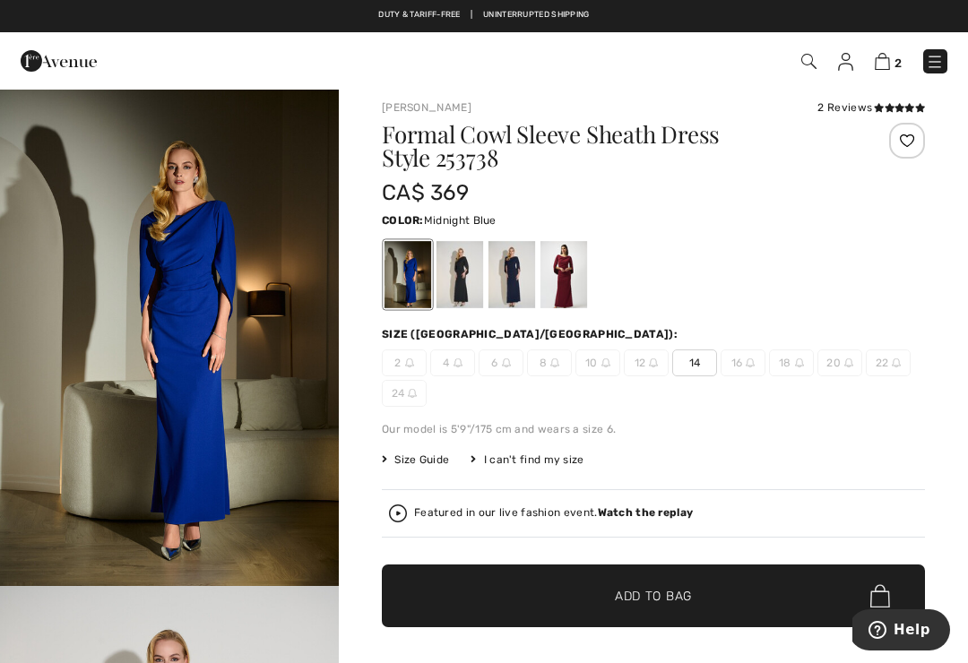
click at [519, 282] on div at bounding box center [512, 274] width 47 height 67
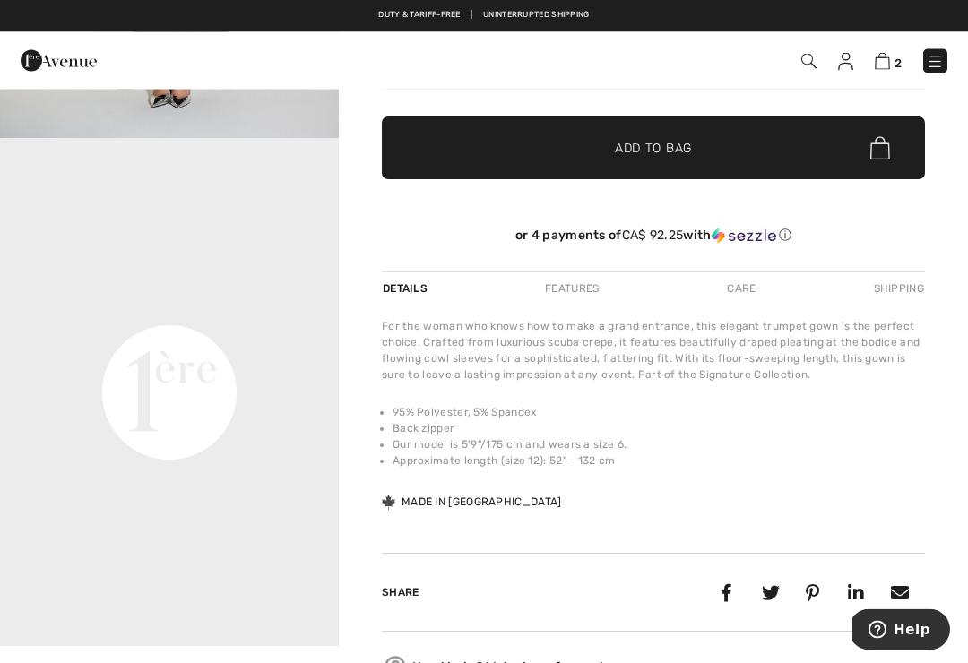
scroll to position [448, 0]
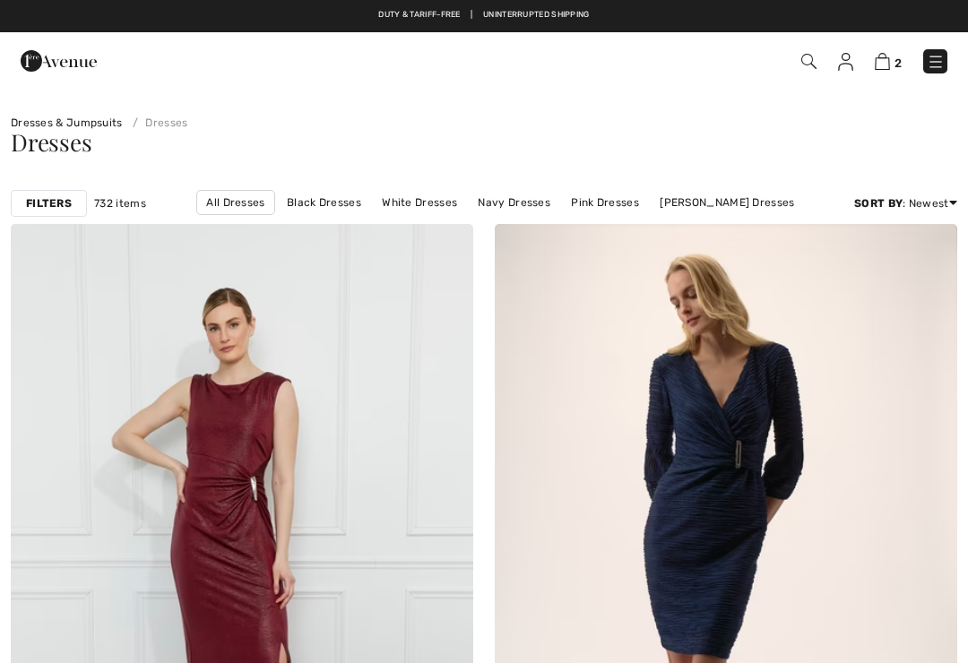
checkbox input "true"
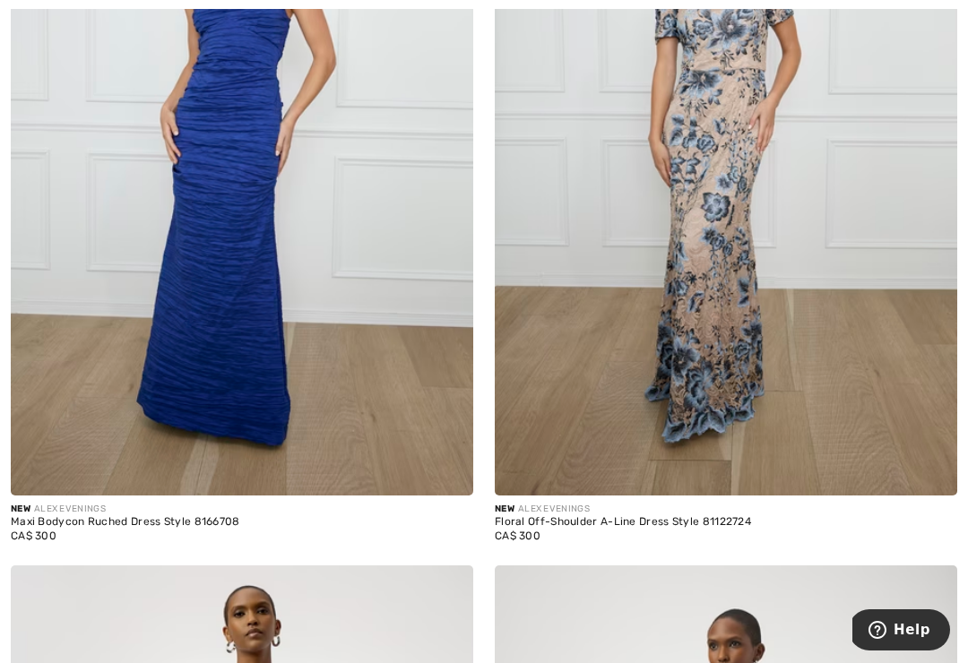
scroll to position [6791, 0]
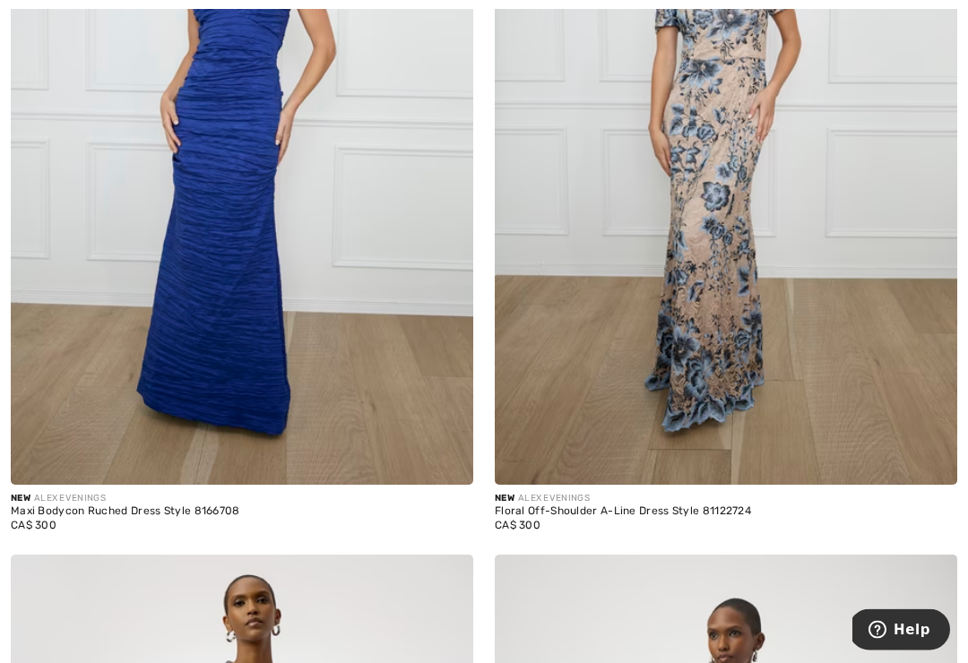
click at [724, 440] on img at bounding box center [726, 139] width 463 height 694
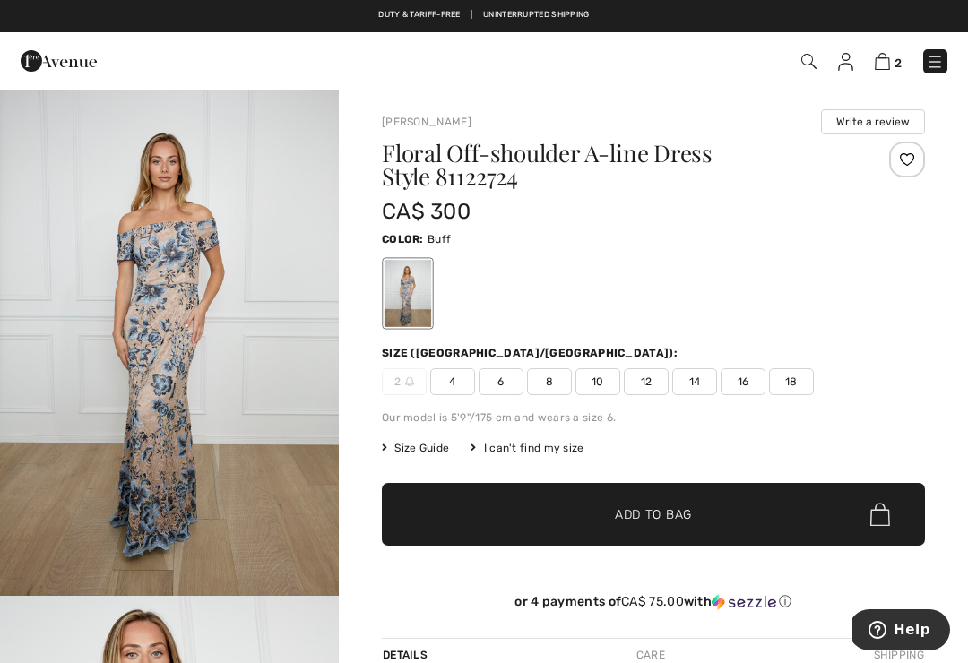
click at [750, 385] on span "16" at bounding box center [743, 381] width 45 height 27
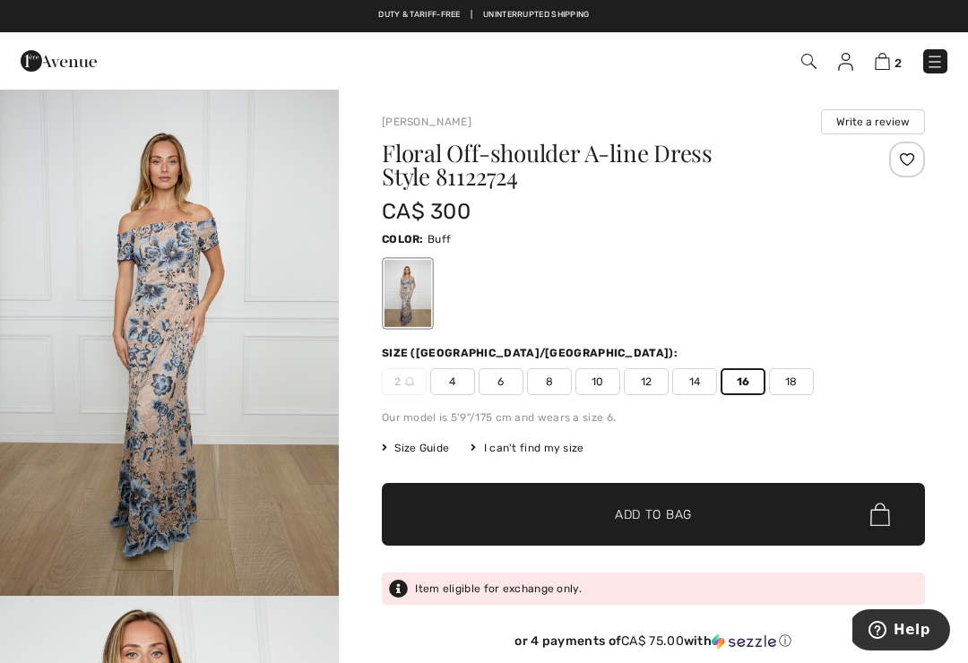
click at [732, 503] on span "✔ Added to Bag Add to Bag" at bounding box center [653, 514] width 543 height 63
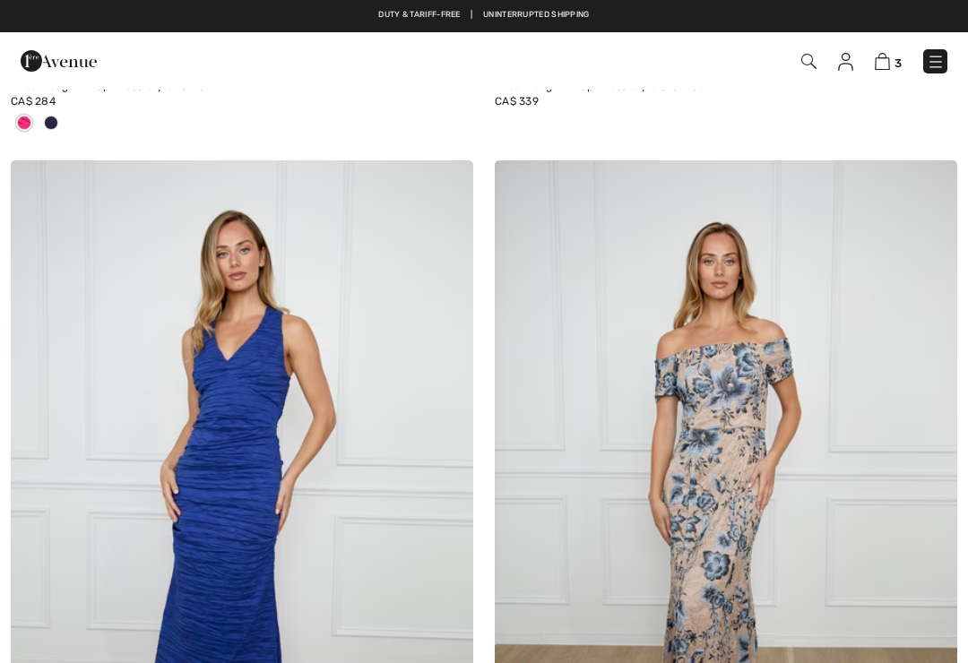
checkbox input "true"
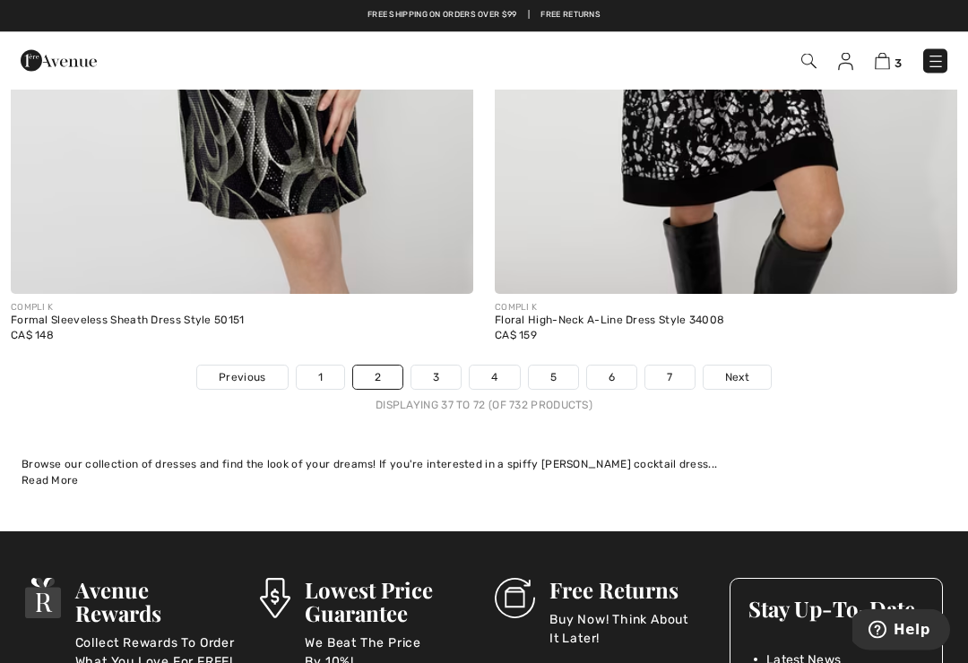
scroll to position [14152, 0]
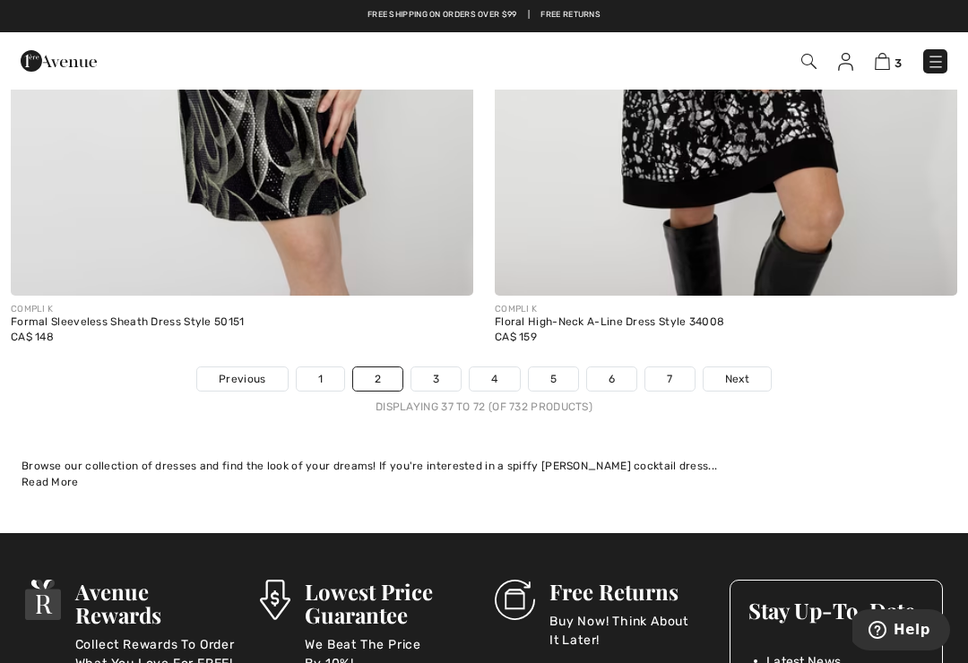
click at [745, 371] on span "Next" at bounding box center [737, 379] width 24 height 16
click at [732, 371] on span "Next" at bounding box center [737, 379] width 24 height 16
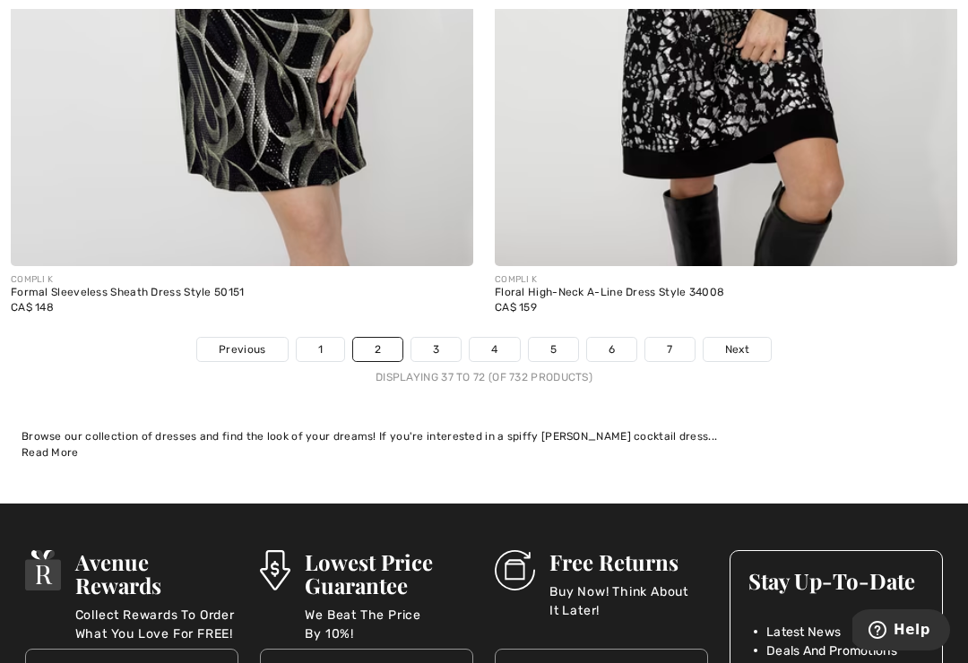
click at [441, 342] on link "3" at bounding box center [436, 349] width 49 height 23
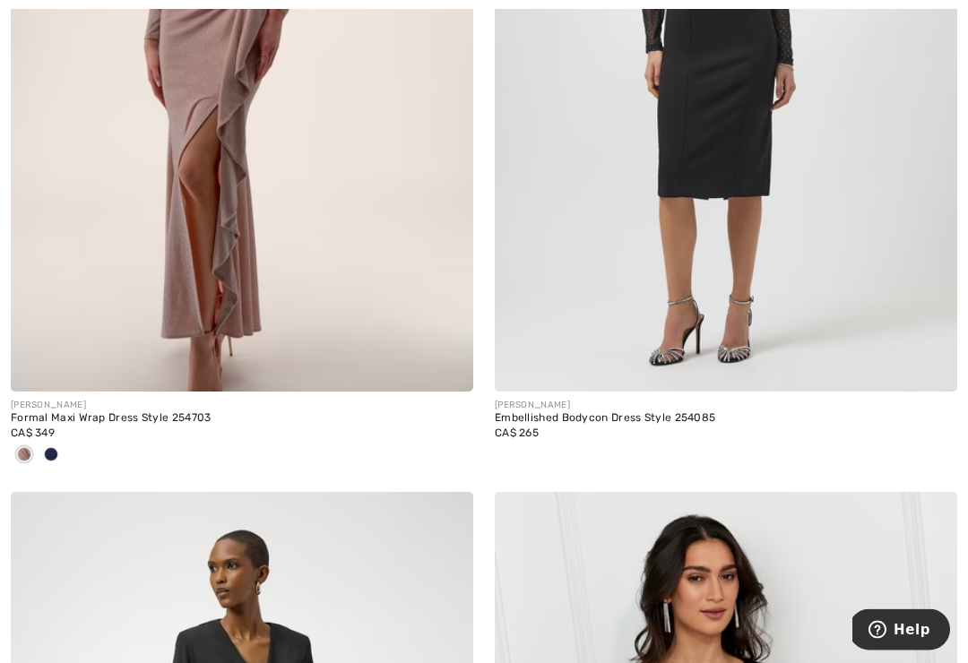
scroll to position [3584, 0]
click at [60, 455] on div at bounding box center [51, 456] width 27 height 30
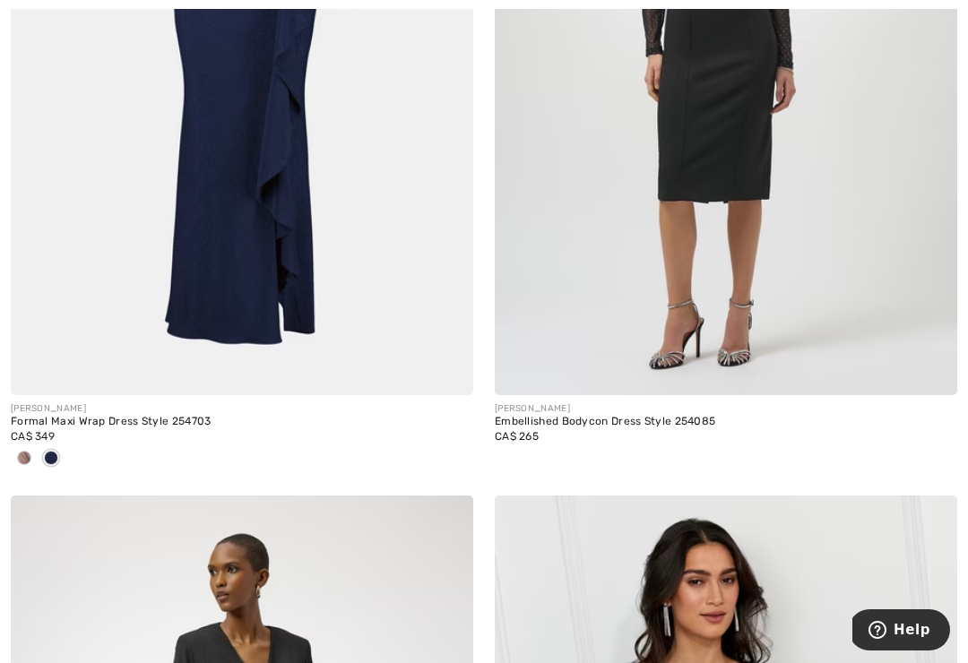
scroll to position [3619, 0]
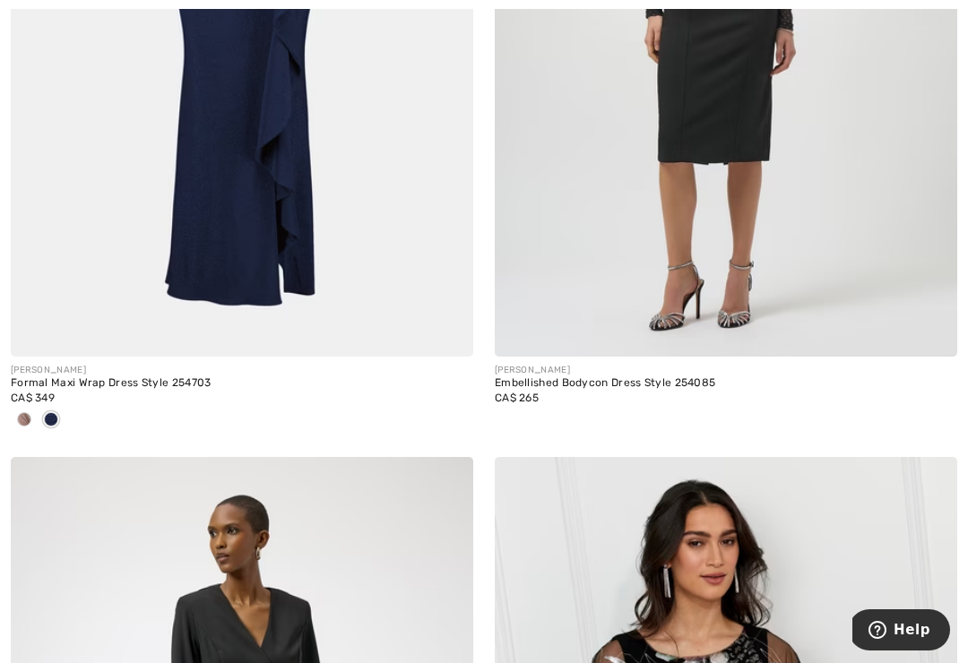
click at [269, 230] on img at bounding box center [242, 10] width 463 height 694
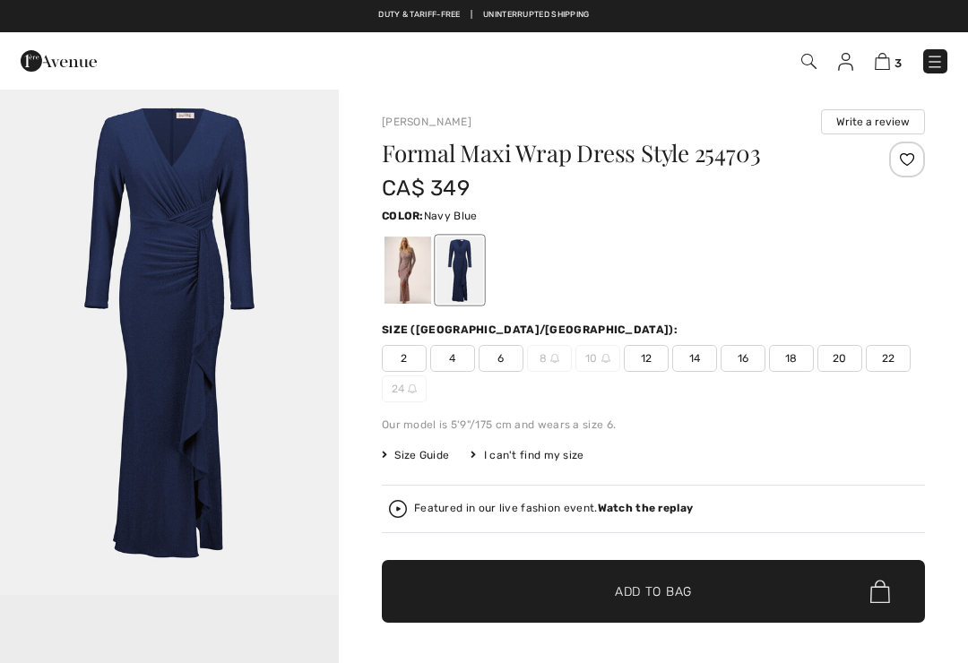
checkbox input "true"
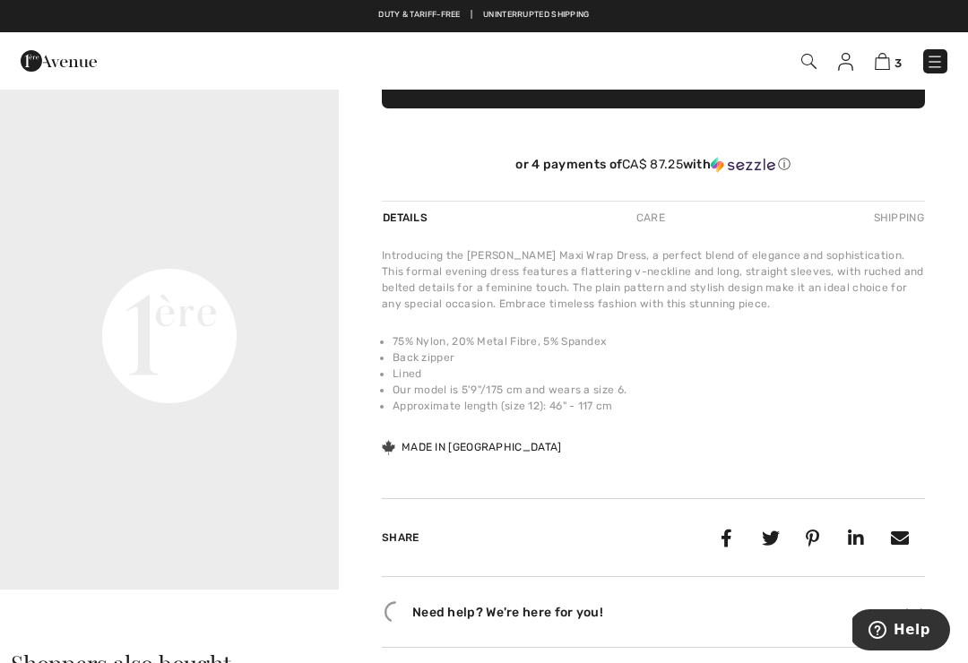
scroll to position [523, 0]
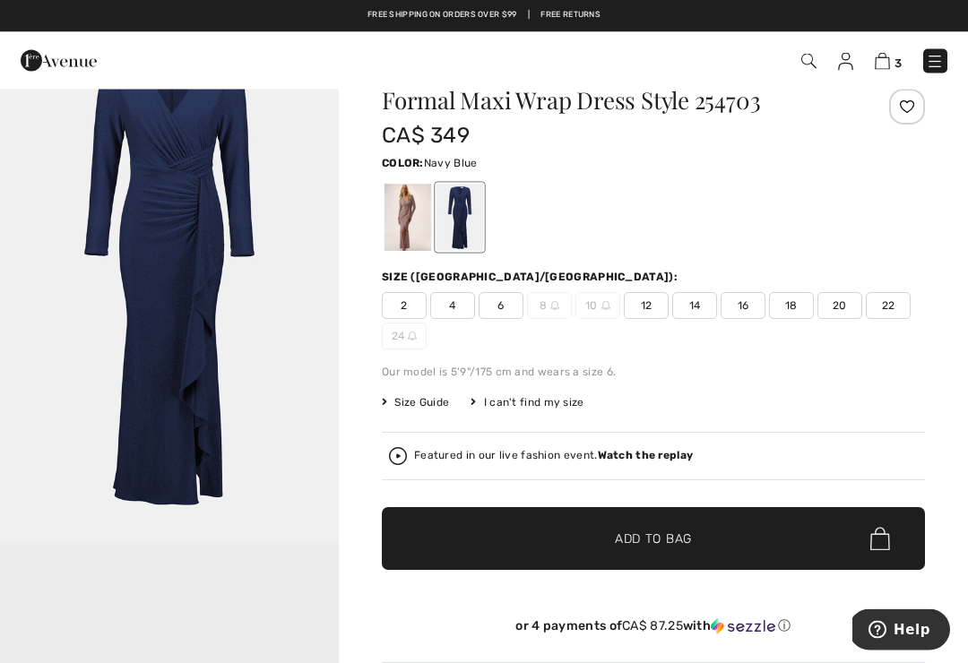
click at [744, 308] on span "16" at bounding box center [743, 306] width 45 height 27
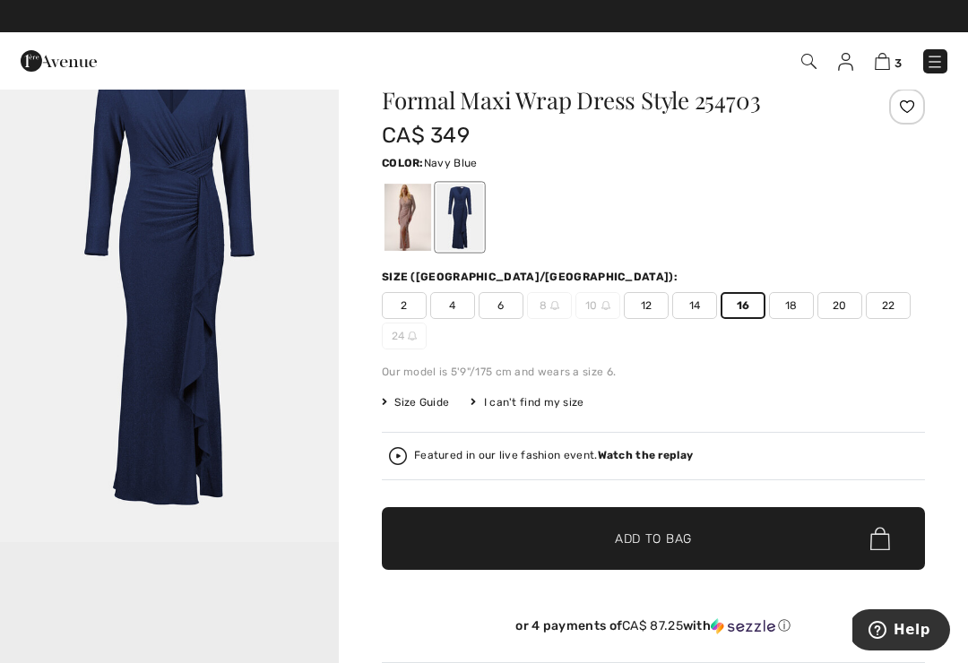
click at [633, 536] on span "Add to Bag" at bounding box center [653, 539] width 77 height 19
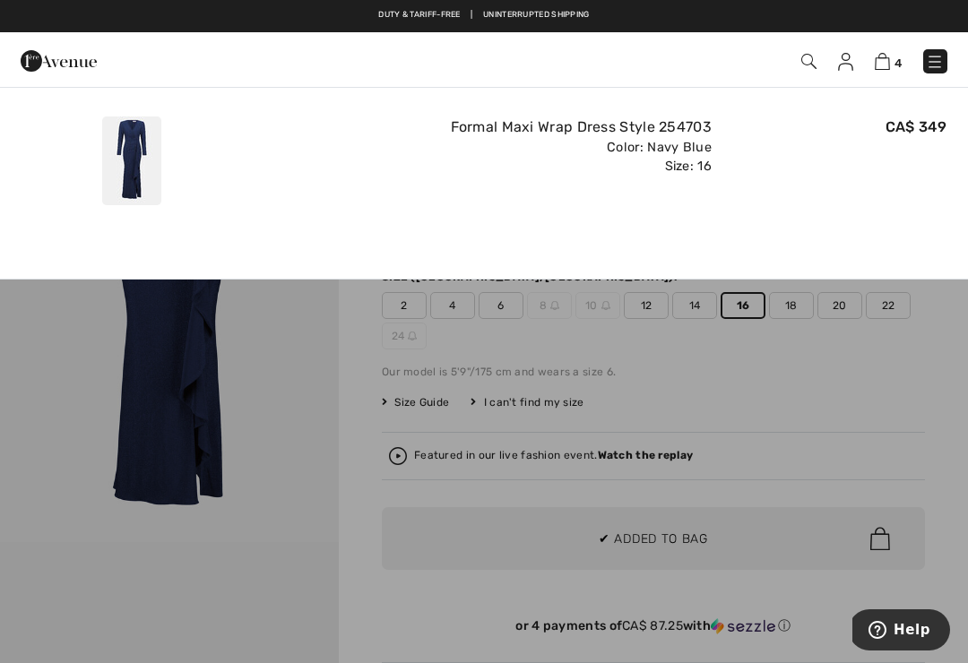
scroll to position [0, 0]
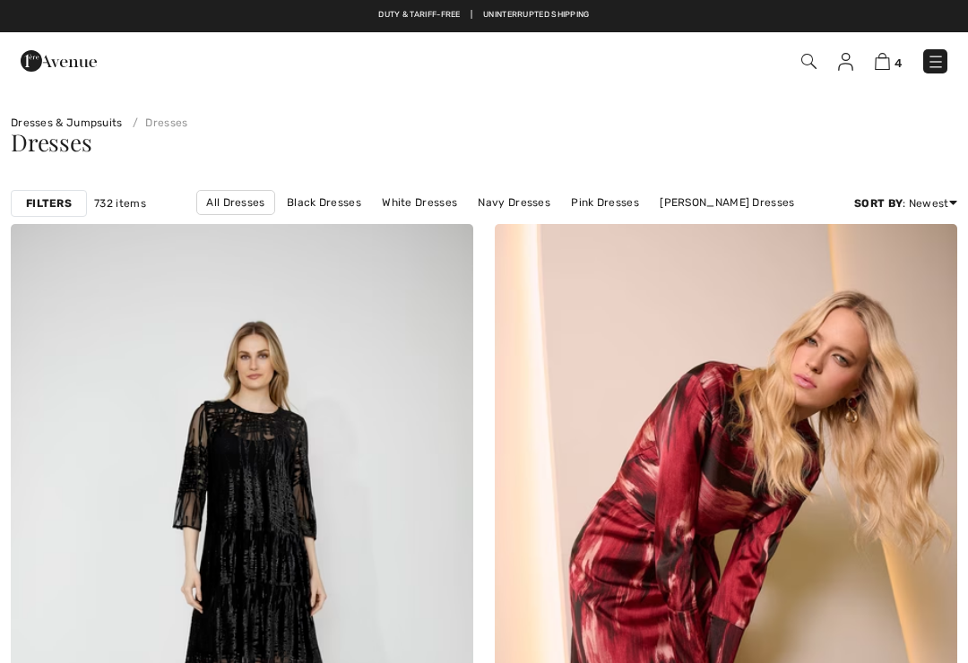
checkbox input "true"
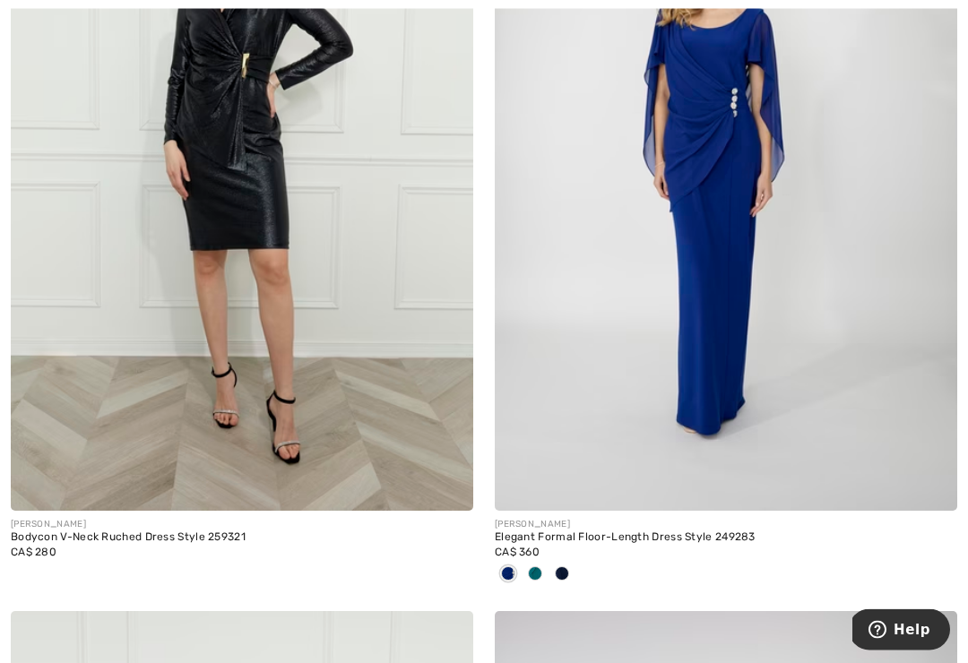
scroll to position [5942, 0]
click at [542, 568] on div at bounding box center [535, 575] width 27 height 30
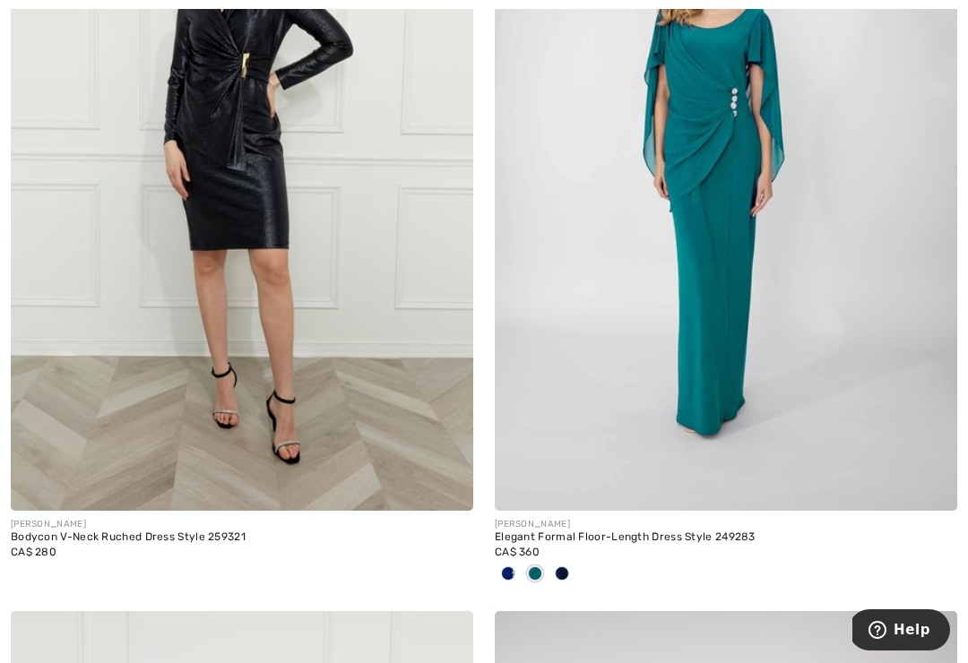
click at [571, 568] on div at bounding box center [562, 575] width 27 height 30
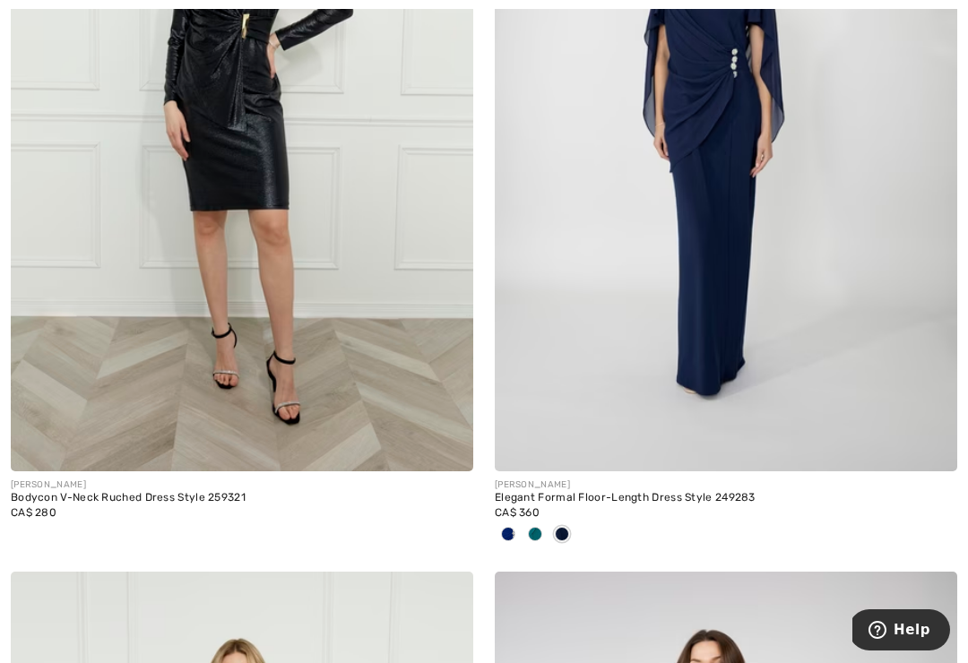
scroll to position [5994, 0]
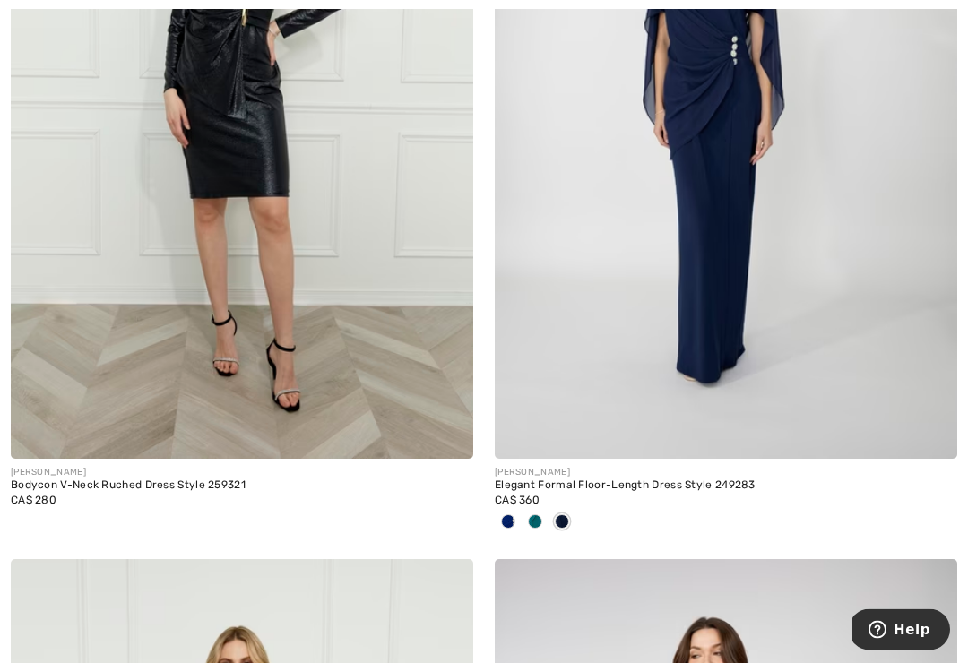
click at [694, 483] on div "Elegant Formal Floor-Length Dress Style 249283" at bounding box center [726, 487] width 463 height 13
click at [750, 342] on img at bounding box center [726, 113] width 463 height 694
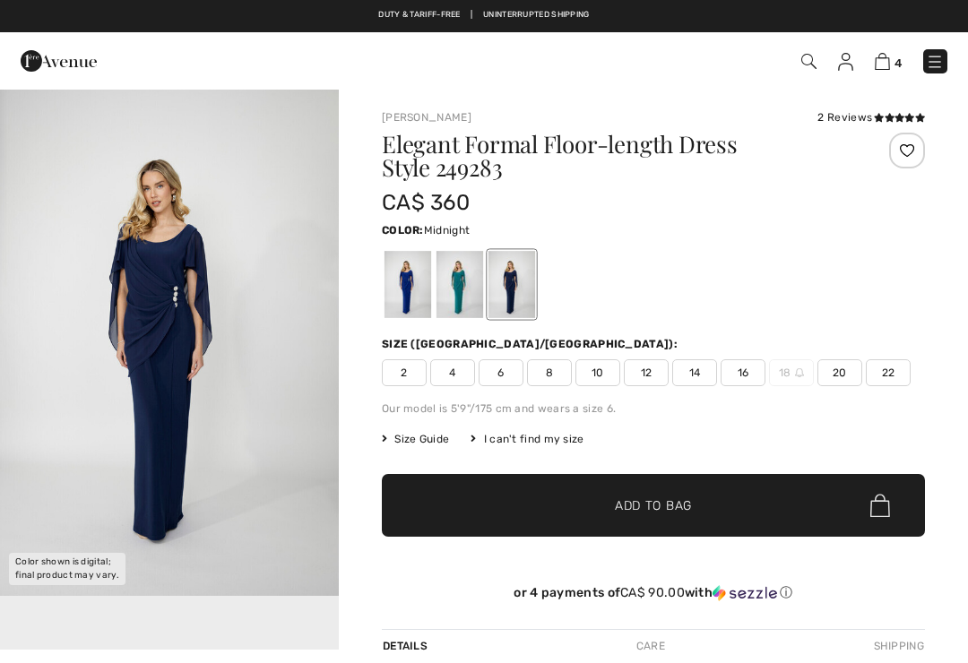
checkbox input "true"
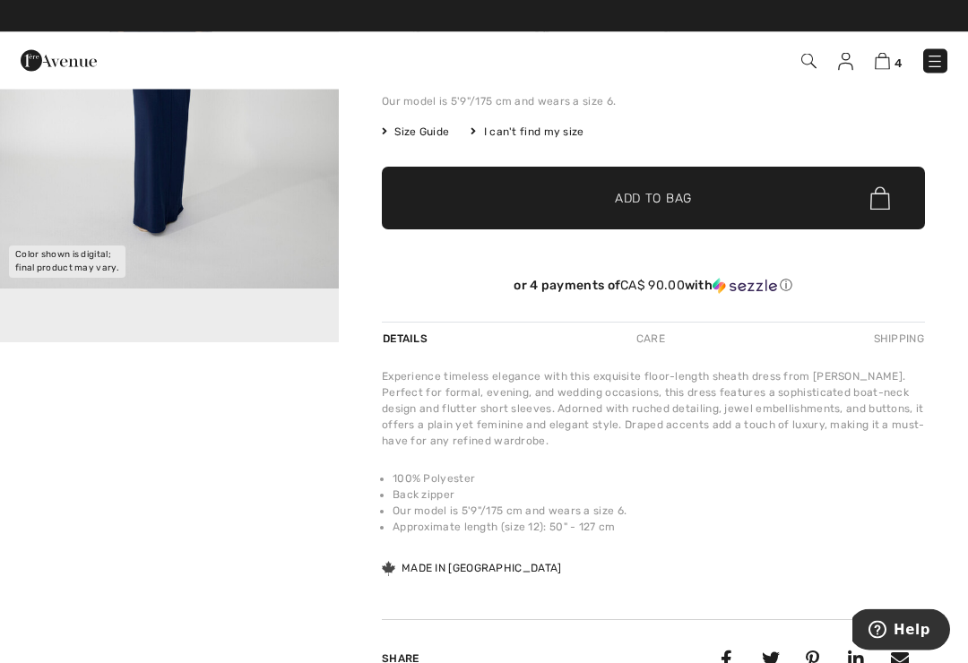
scroll to position [265, 0]
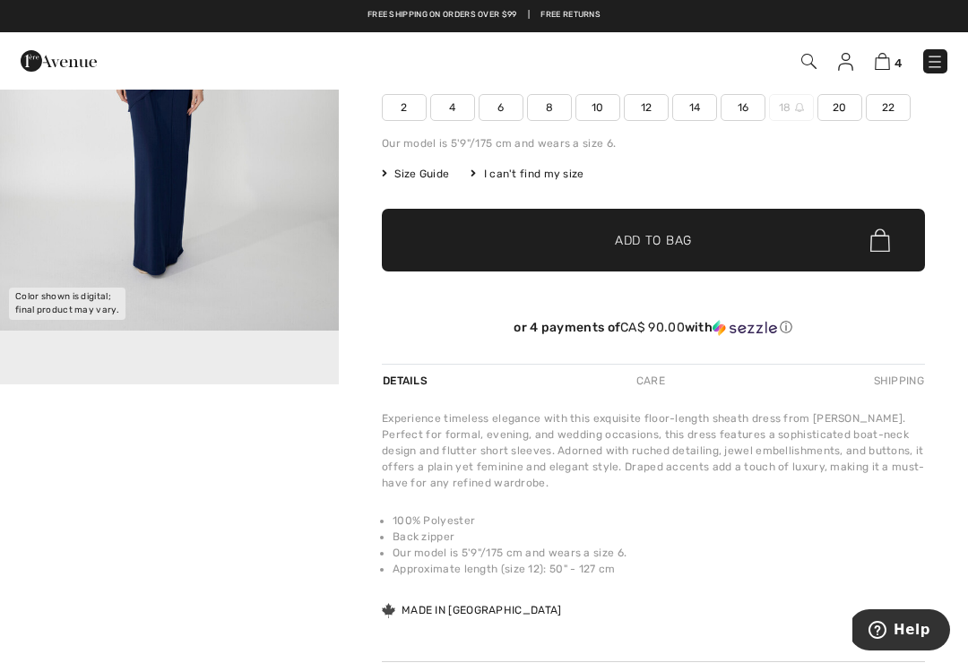
click at [274, 349] on div "Color shown is digital; final product may vary." at bounding box center [169, 103] width 339 height 562
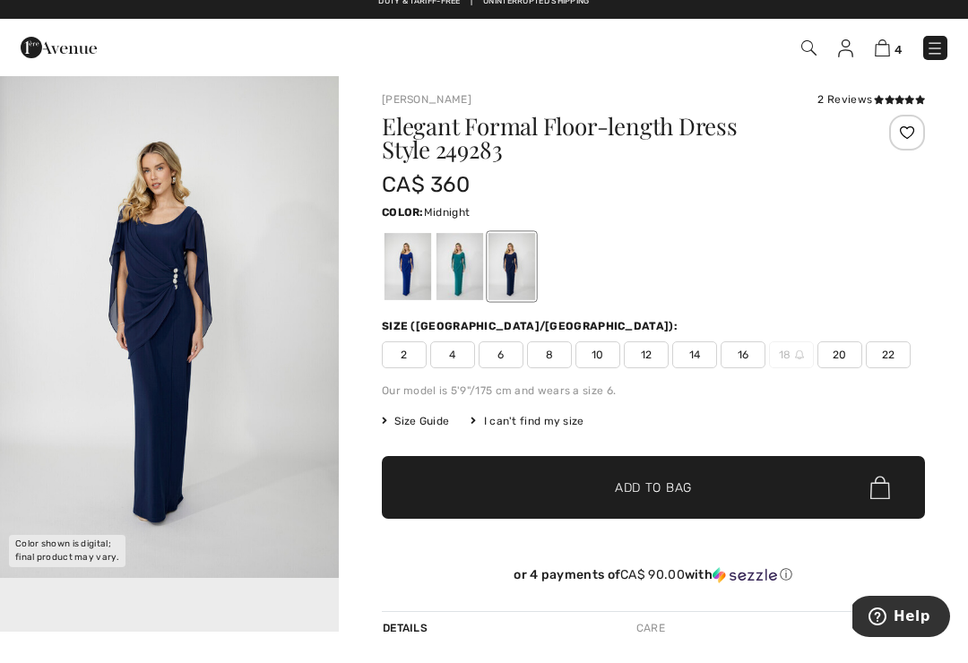
scroll to position [19, 0]
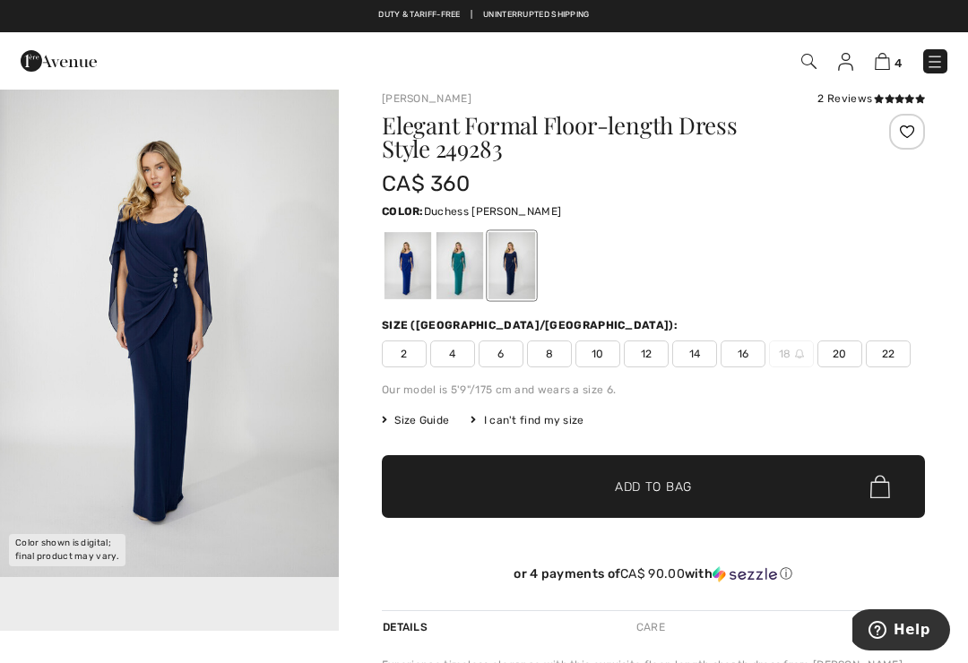
click at [470, 263] on div at bounding box center [460, 265] width 47 height 67
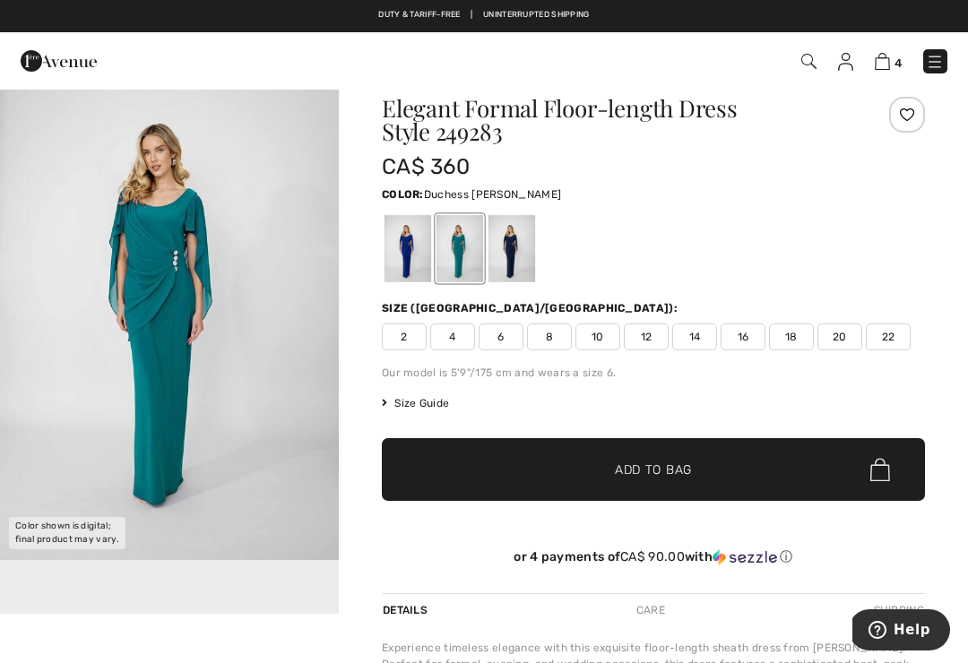
scroll to position [0, 0]
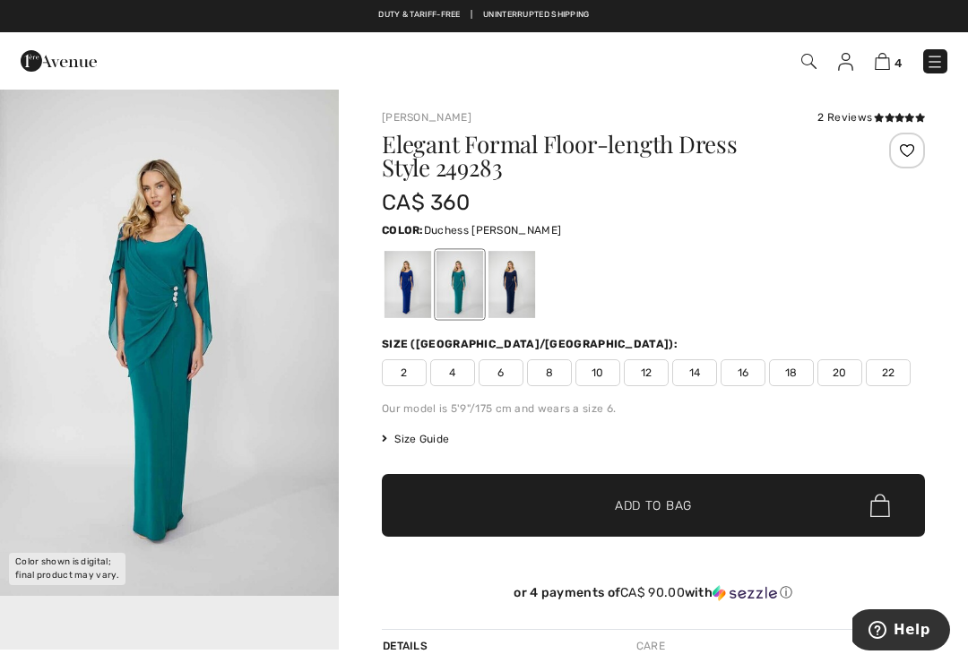
click at [409, 290] on div at bounding box center [408, 284] width 47 height 67
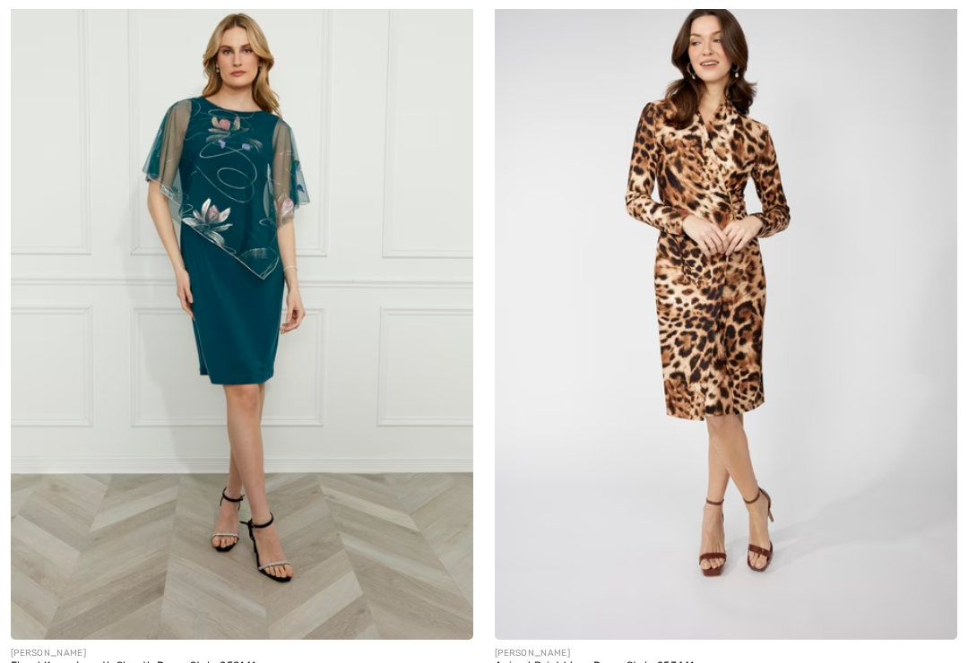
checkbox input "true"
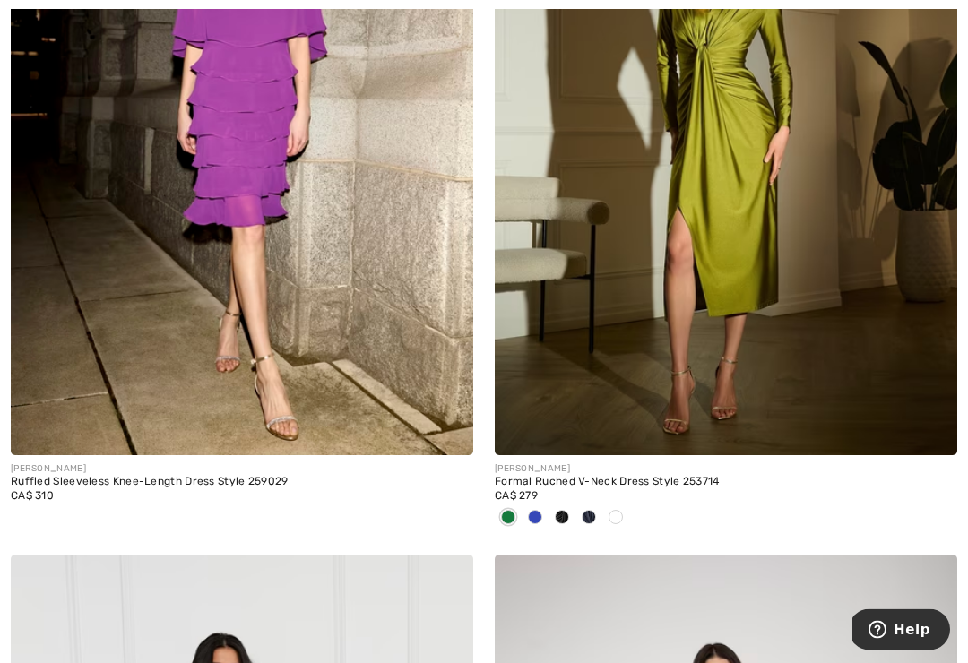
scroll to position [11654, 0]
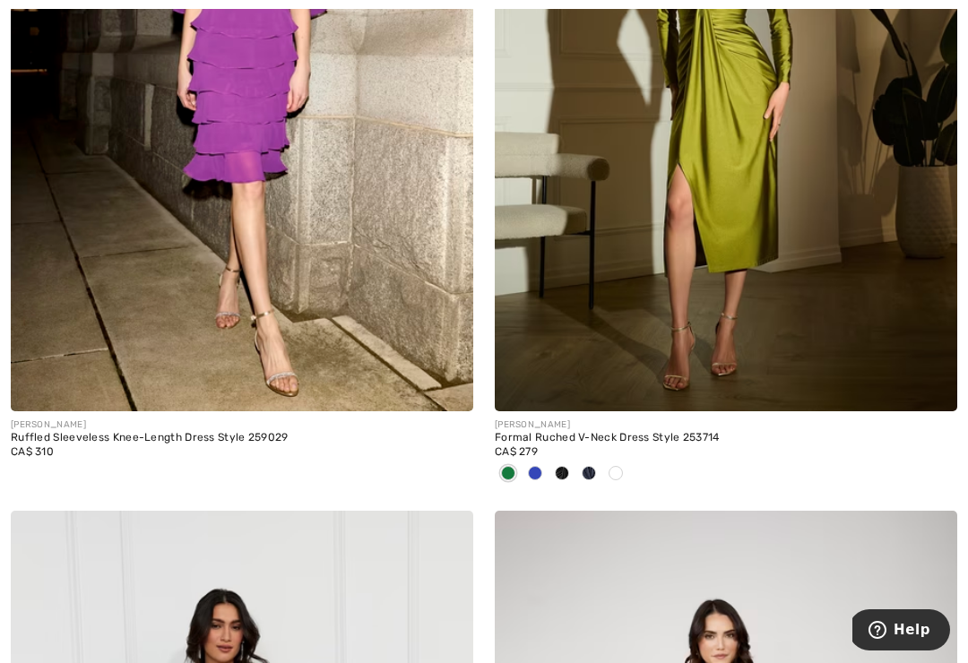
click at [704, 298] on img at bounding box center [726, 65] width 463 height 694
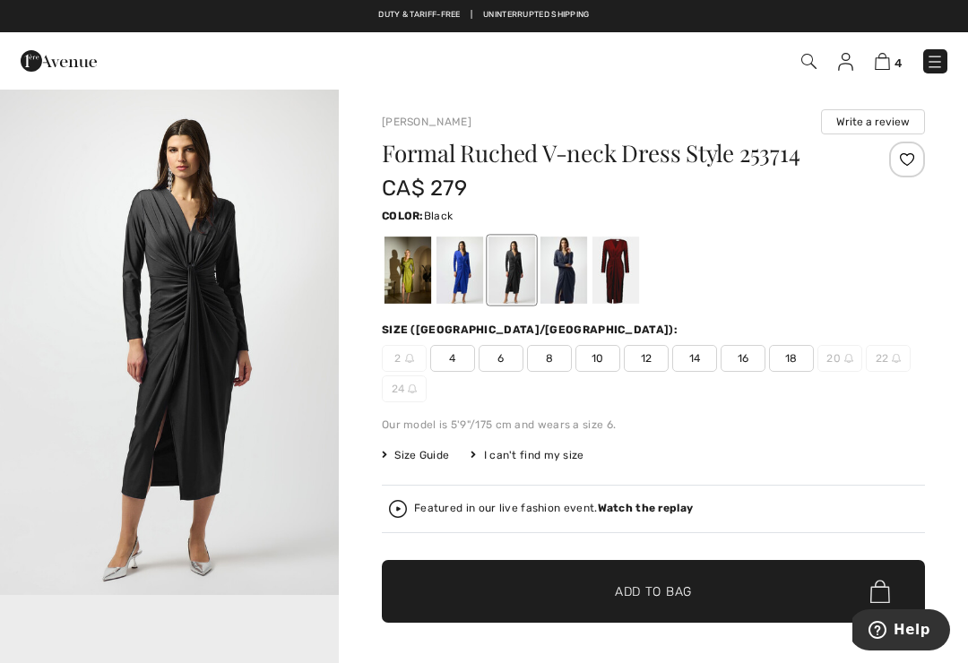
click at [470, 266] on div at bounding box center [460, 270] width 47 height 67
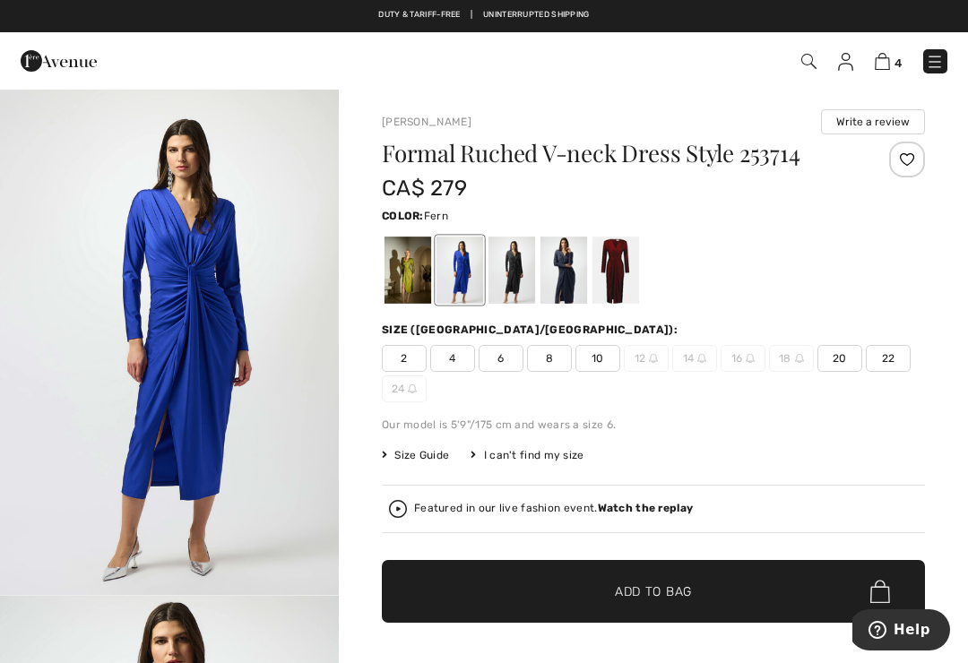
click at [414, 263] on div at bounding box center [408, 270] width 47 height 67
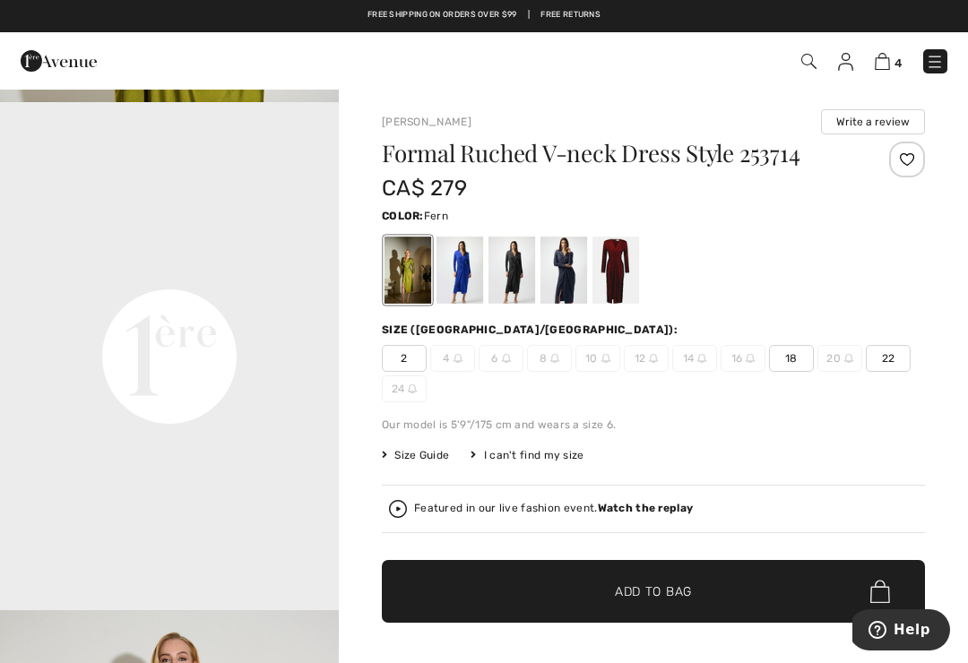
click at [467, 259] on div at bounding box center [460, 270] width 47 height 67
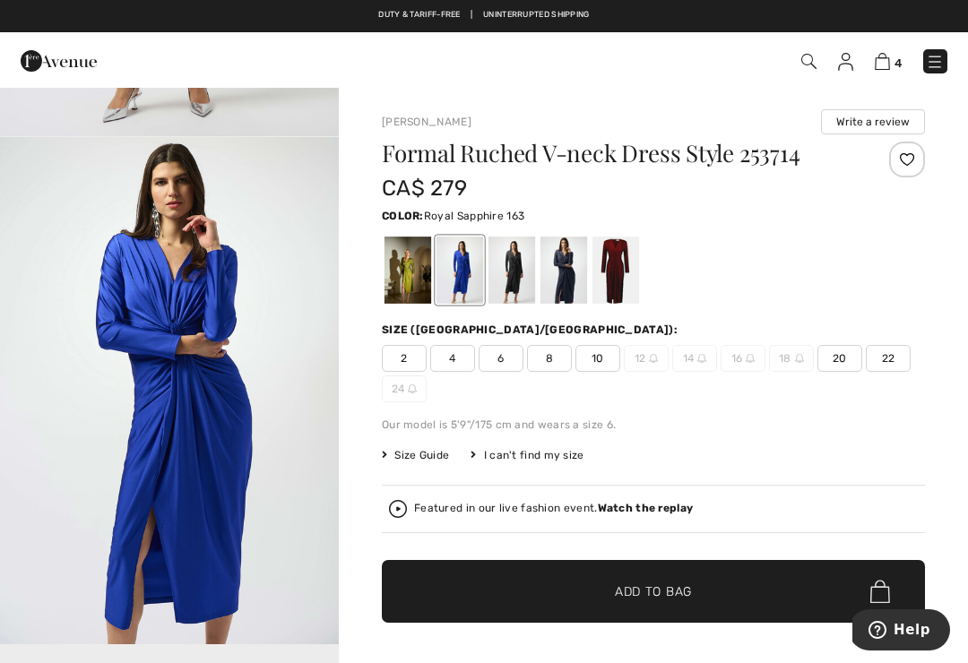
scroll to position [452, 0]
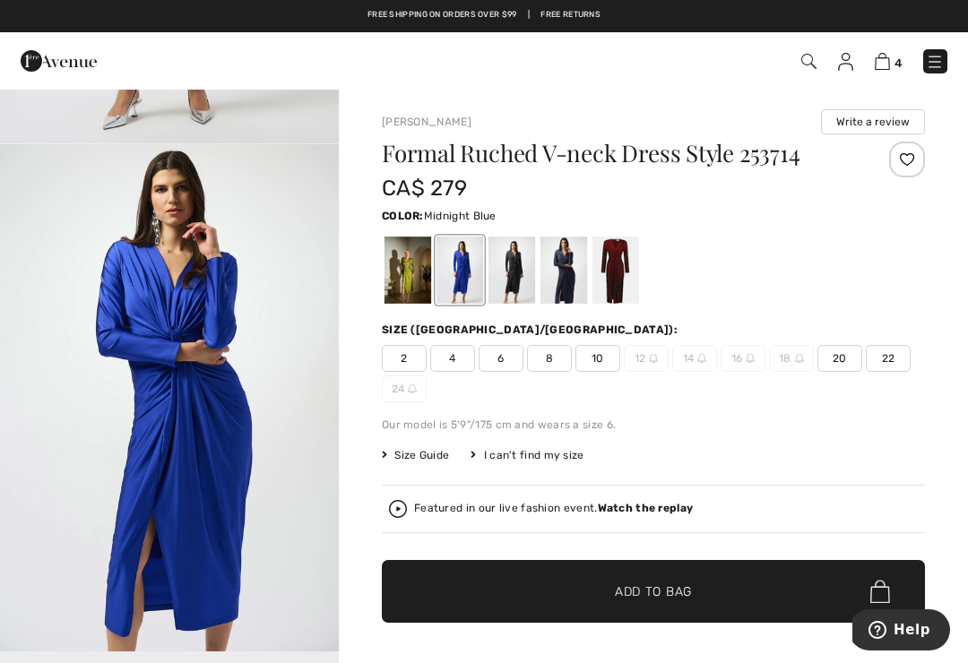
click at [569, 277] on div at bounding box center [564, 270] width 47 height 67
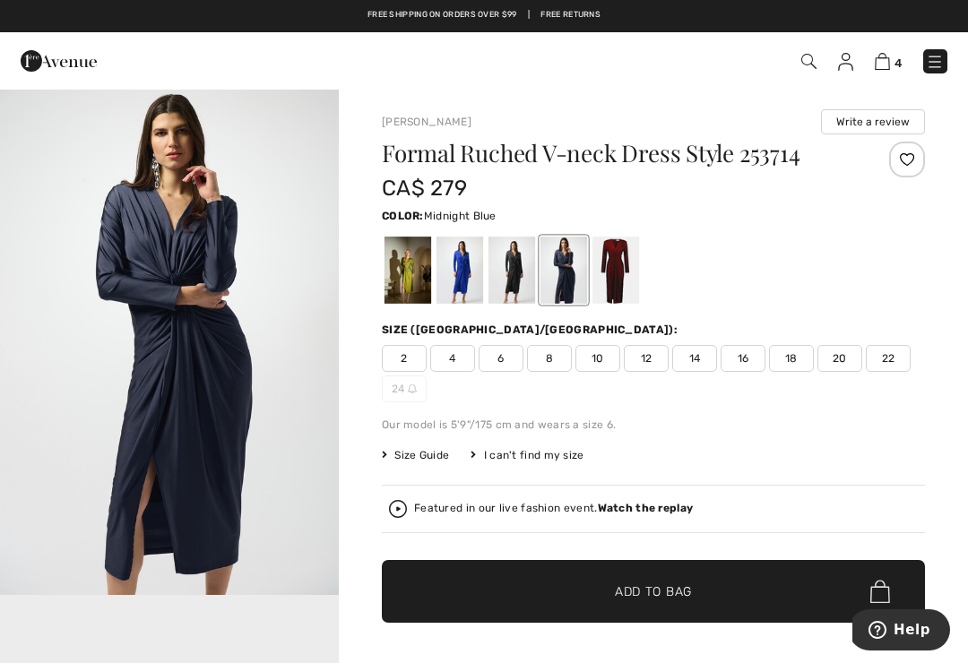
scroll to position [0, 0]
click at [505, 273] on div at bounding box center [512, 270] width 47 height 67
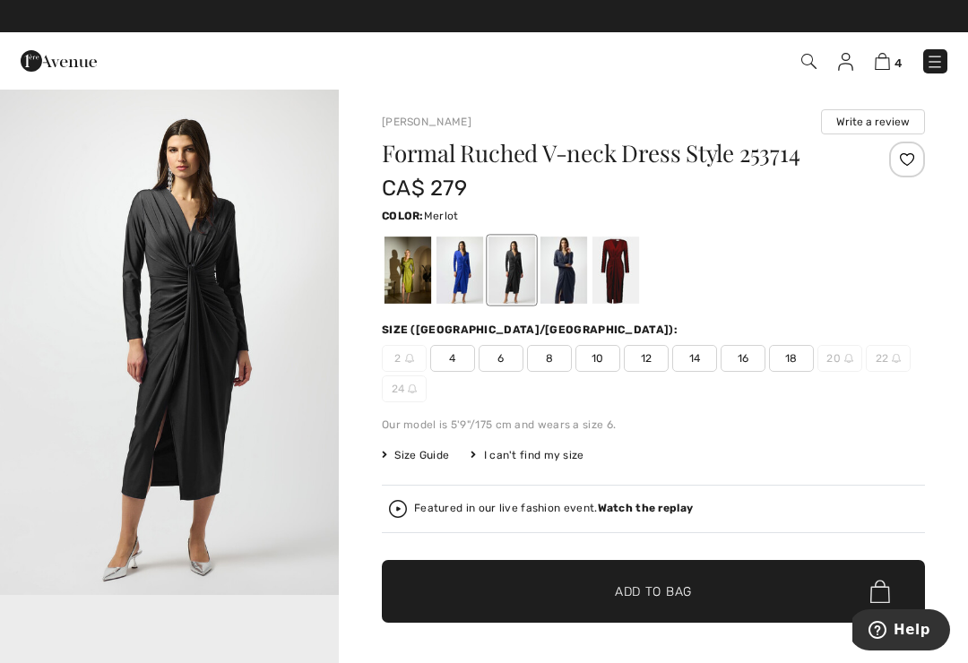
click at [617, 273] on div at bounding box center [616, 270] width 47 height 67
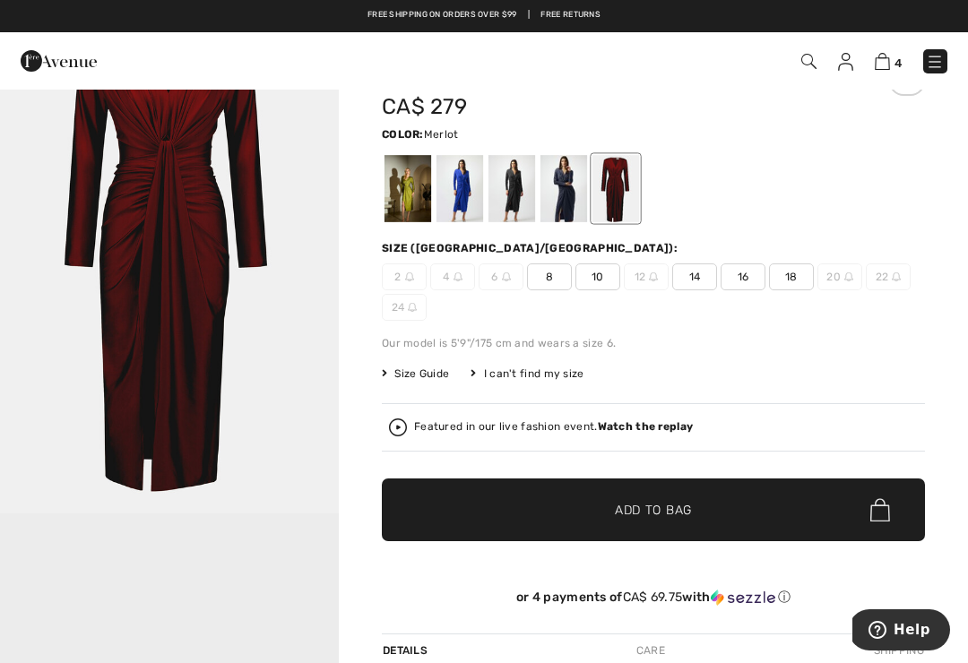
scroll to position [81, 0]
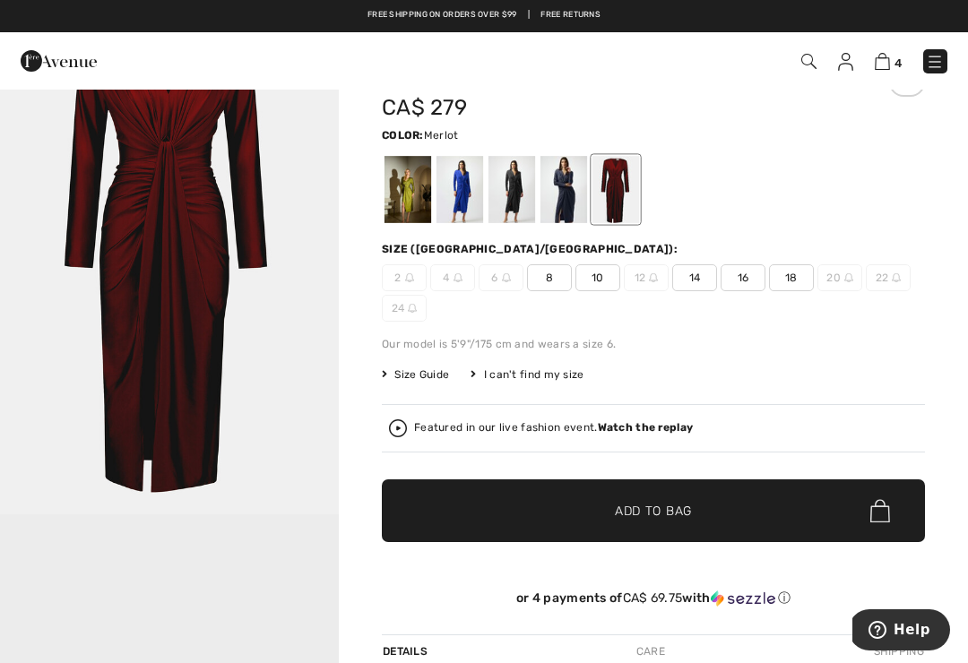
click at [470, 178] on div at bounding box center [460, 189] width 47 height 67
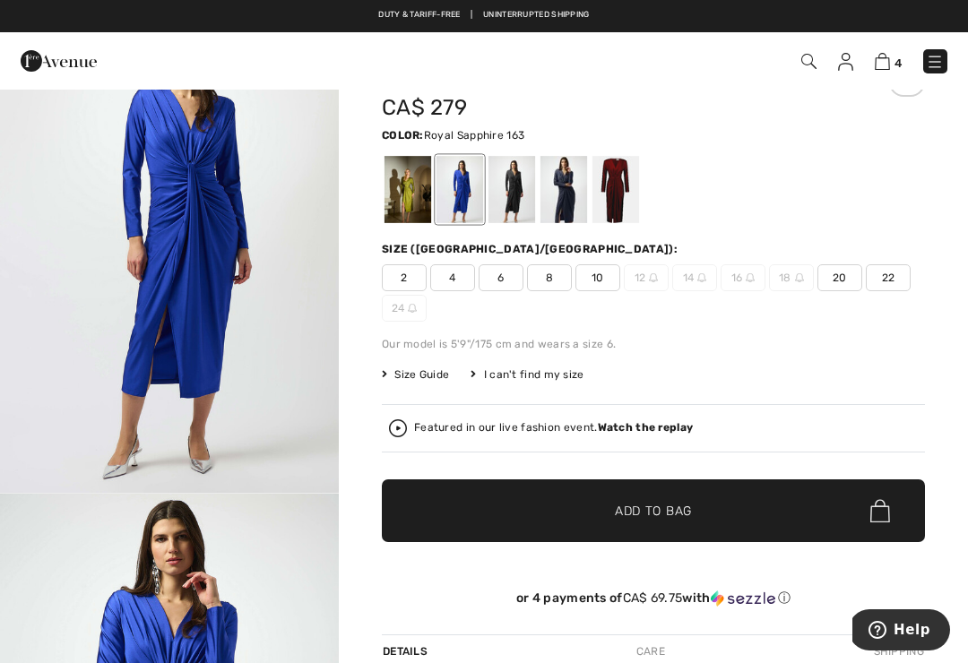
scroll to position [0, 0]
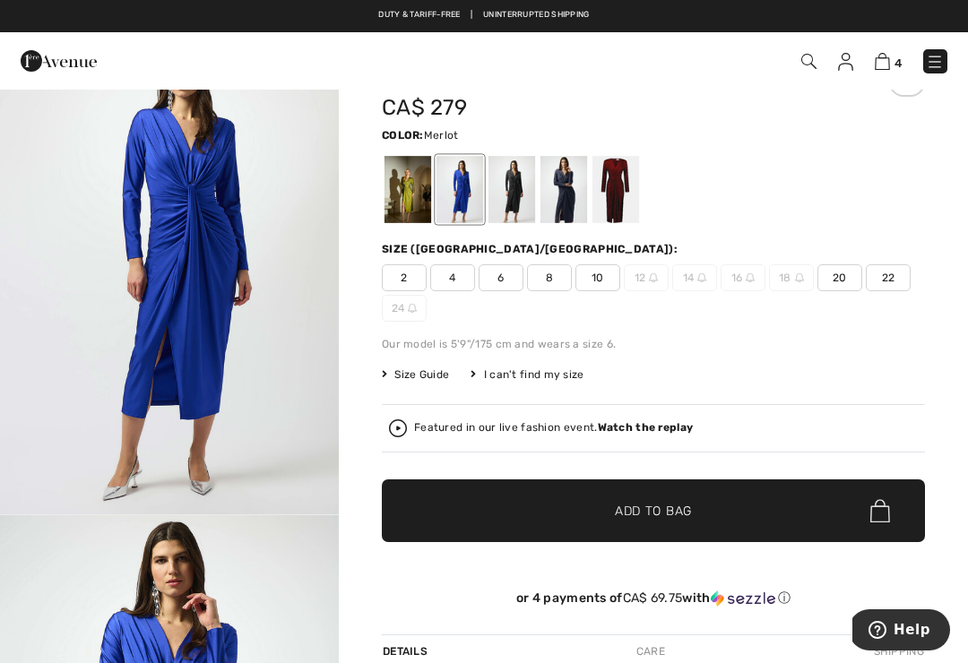
click at [622, 195] on div at bounding box center [616, 189] width 47 height 67
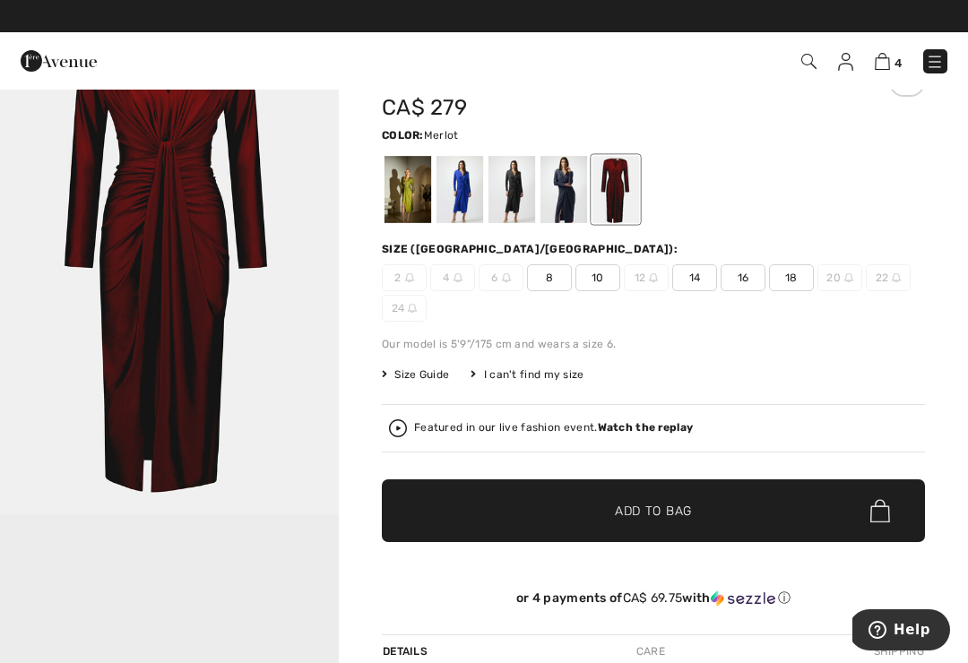
click at [562, 196] on div at bounding box center [564, 189] width 47 height 67
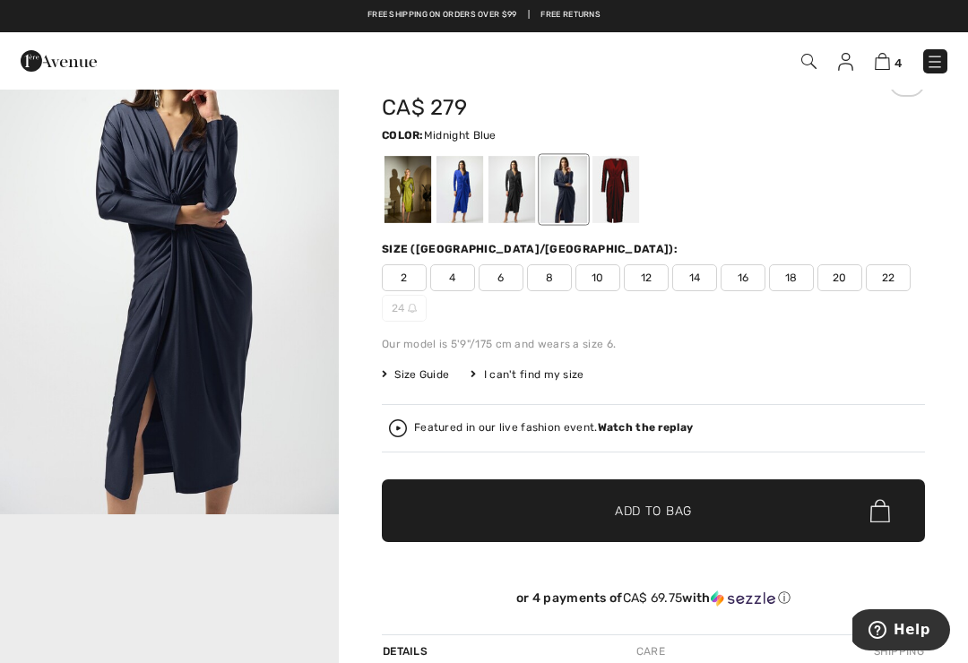
click at [613, 195] on div at bounding box center [616, 189] width 47 height 67
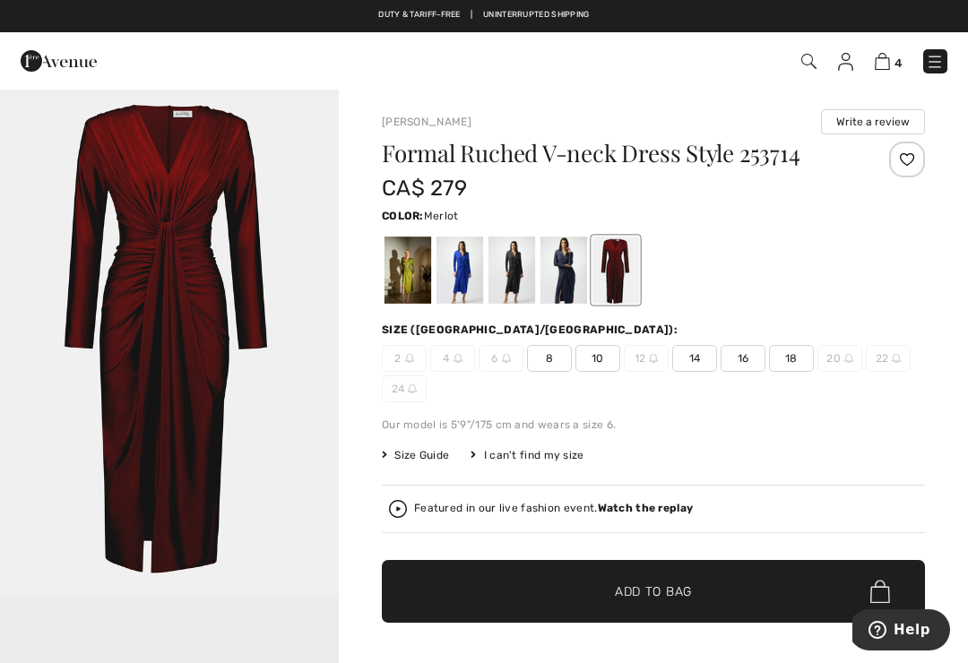
click at [750, 353] on span "16" at bounding box center [743, 358] width 45 height 27
click at [715, 585] on span "✔ Added to Bag Add to Bag" at bounding box center [653, 591] width 543 height 63
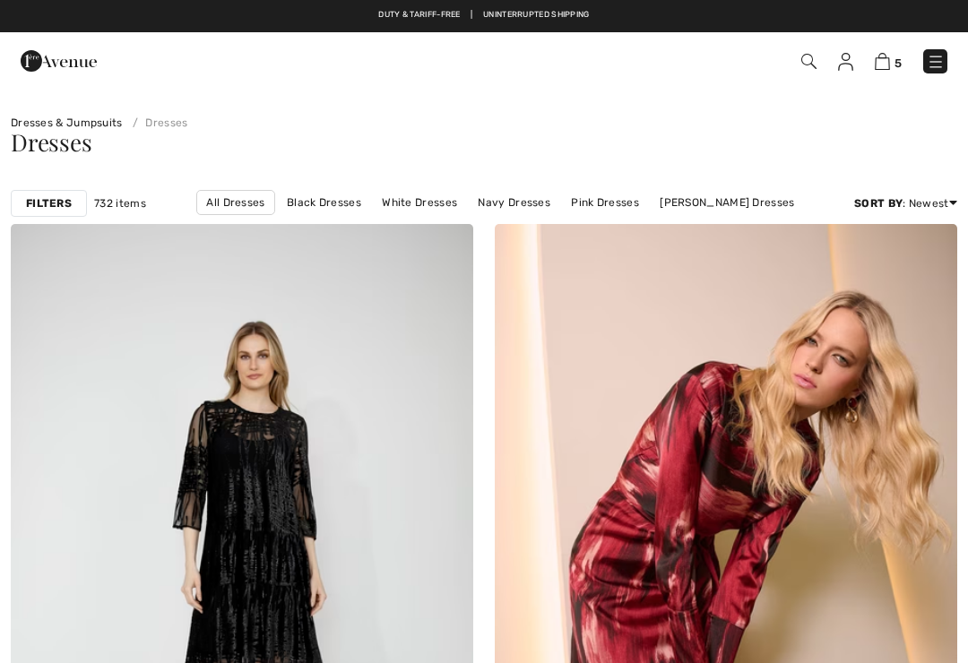
checkbox input "true"
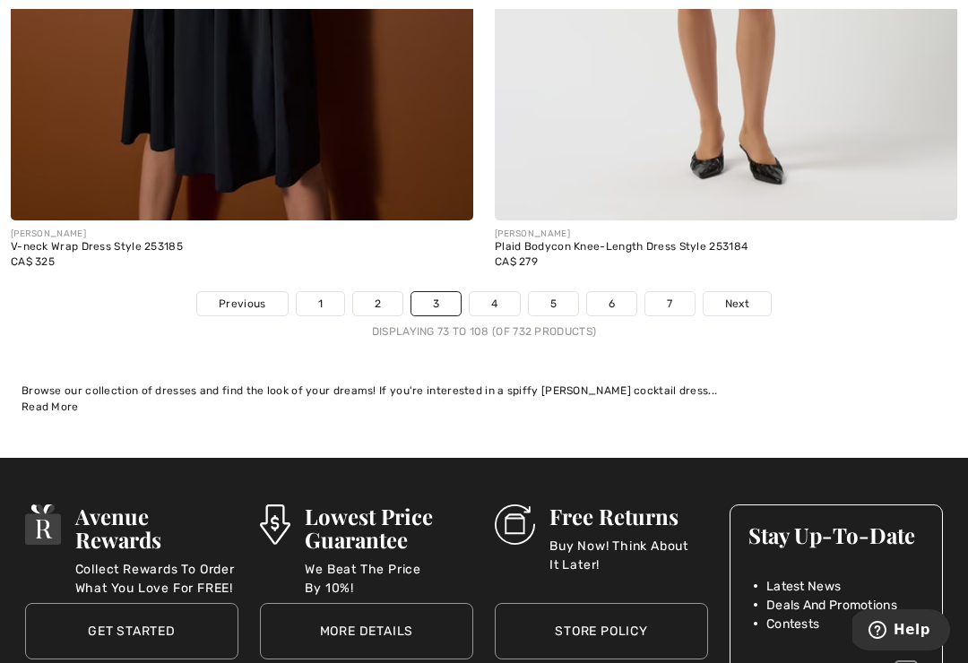
scroll to position [14280, 0]
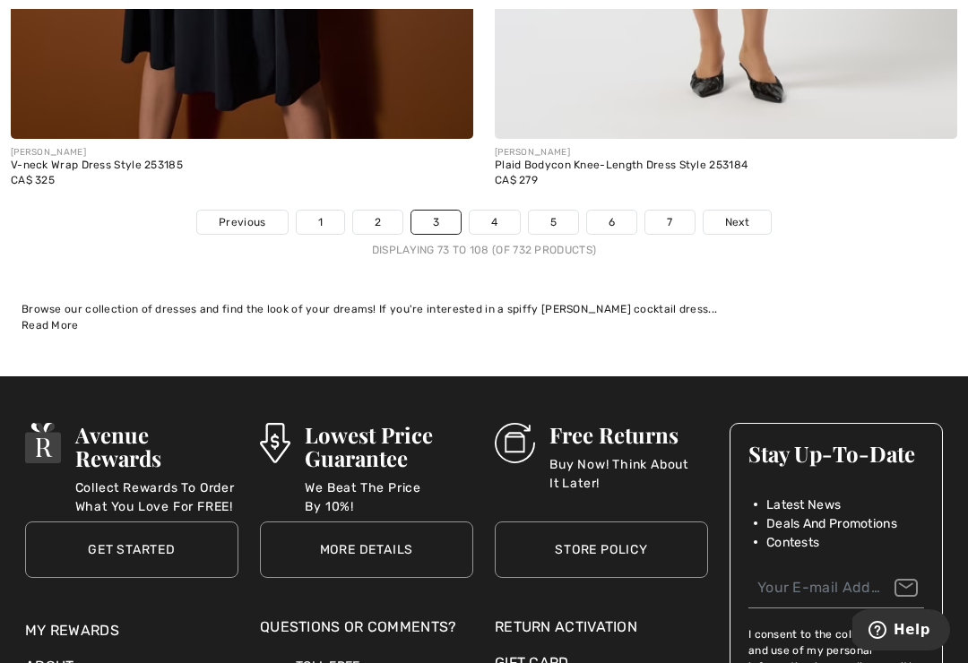
click at [743, 214] on span "Next" at bounding box center [737, 222] width 24 height 16
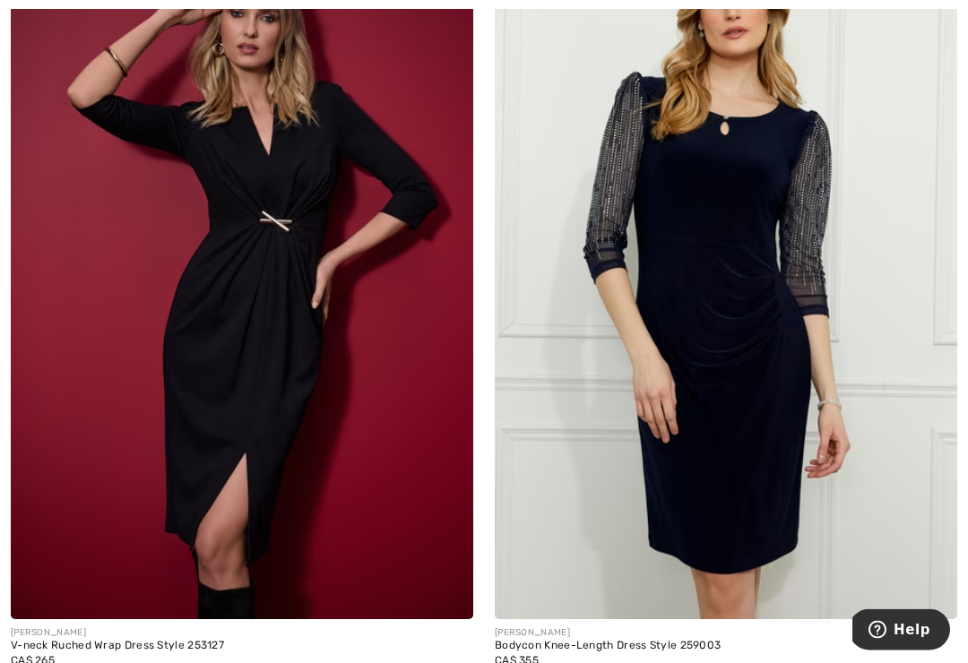
scroll to position [5215, 0]
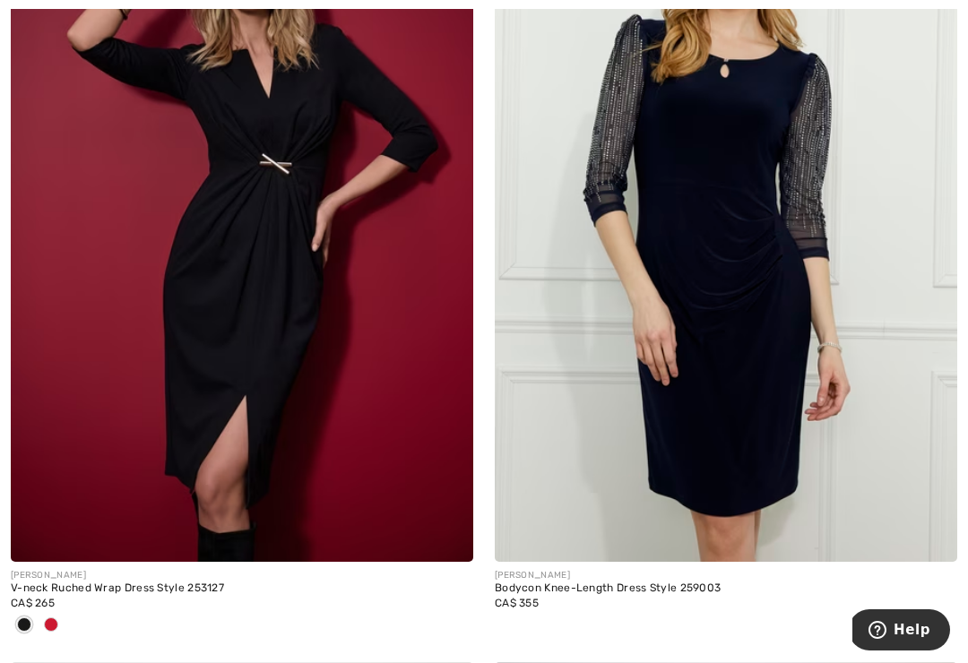
click at [57, 620] on span at bounding box center [51, 625] width 14 height 14
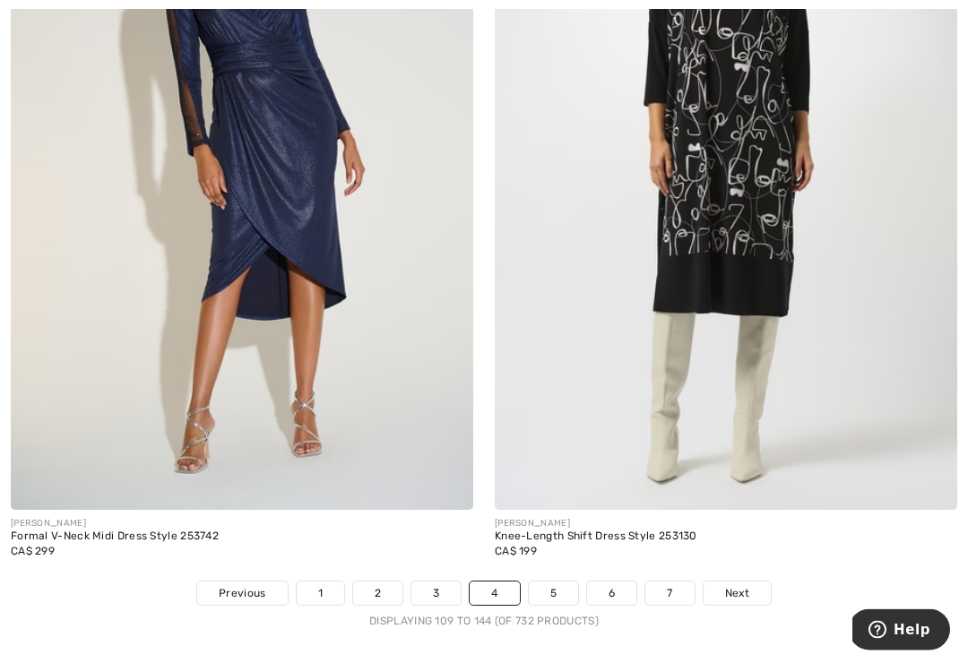
scroll to position [14027, 0]
click at [743, 585] on span "Next" at bounding box center [737, 593] width 24 height 16
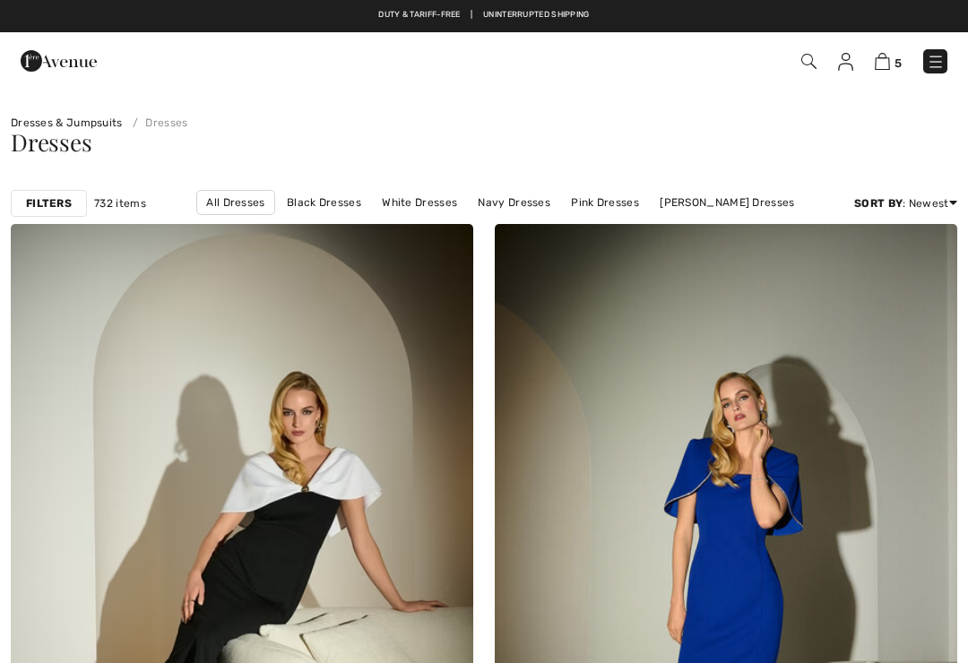
checkbox input "true"
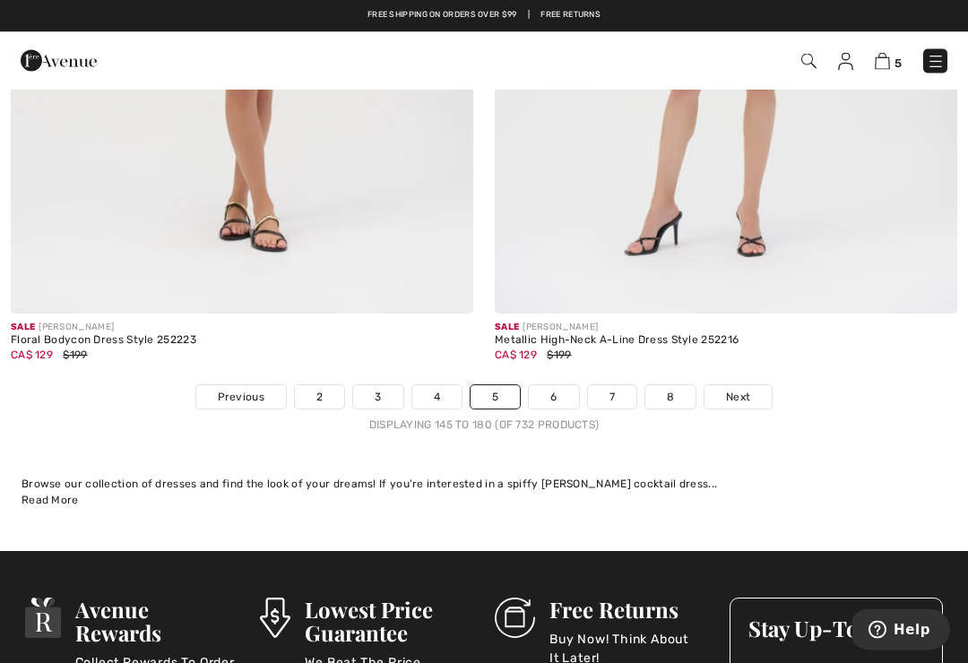
scroll to position [14105, 0]
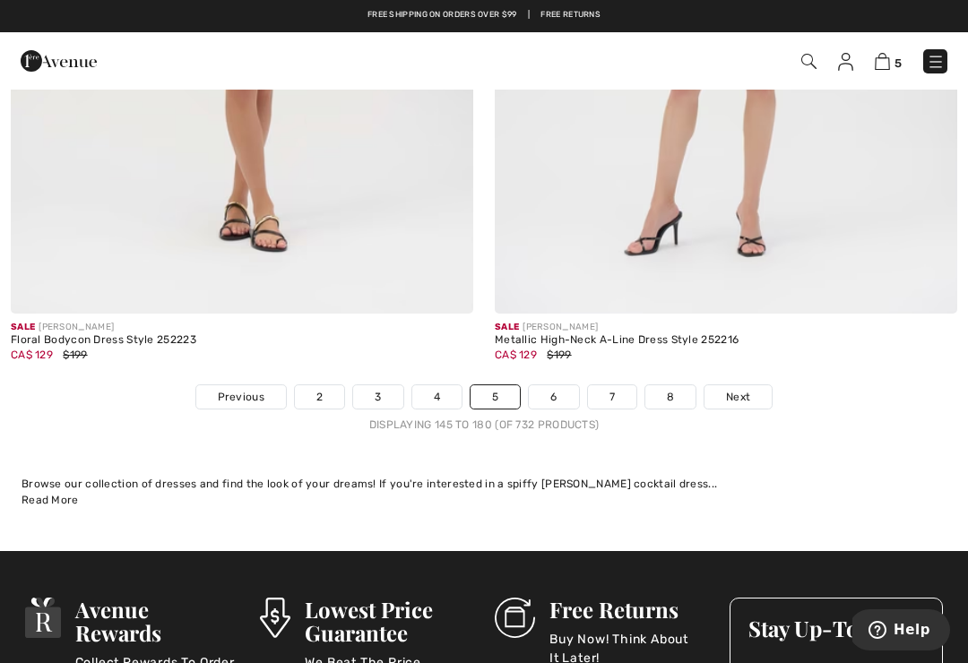
click at [752, 386] on link "Next" at bounding box center [738, 397] width 67 height 23
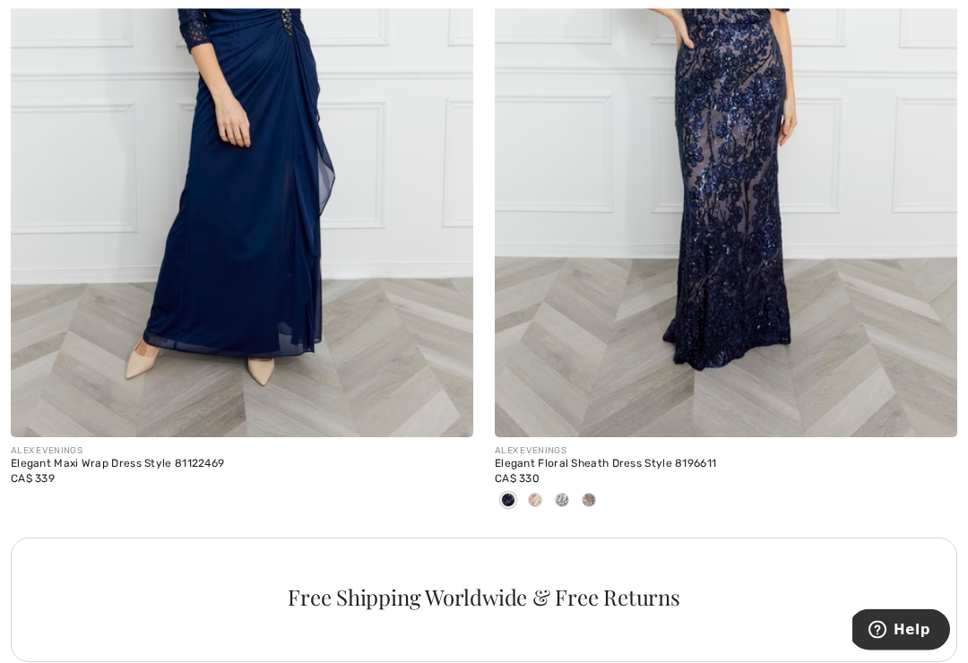
scroll to position [4367, 0]
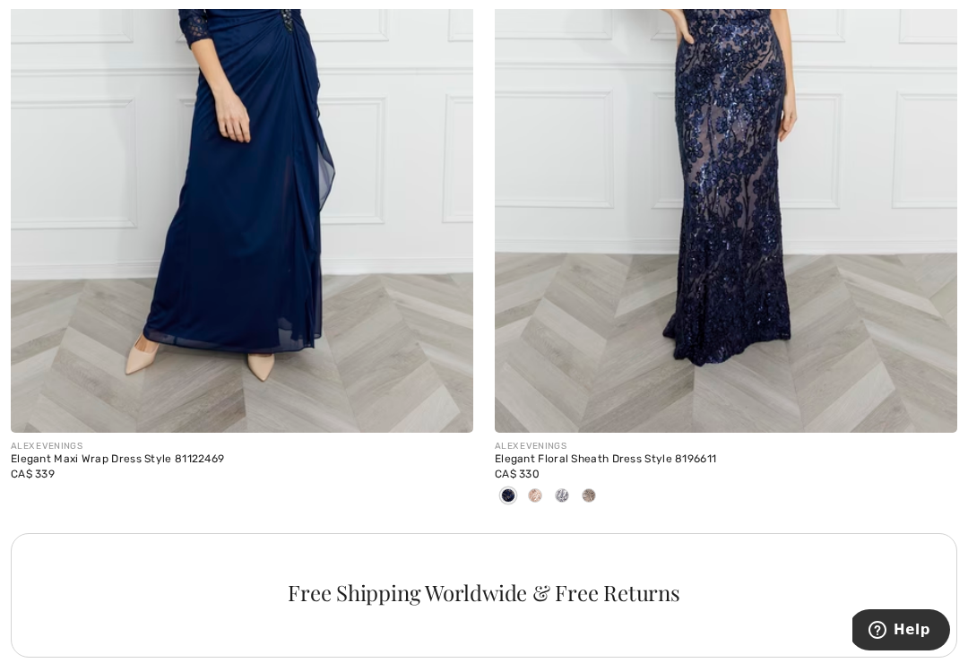
click at [684, 454] on div "Elegant Floral Sheath Dress Style 8196611" at bounding box center [726, 460] width 463 height 13
click at [759, 288] on img at bounding box center [726, 86] width 463 height 694
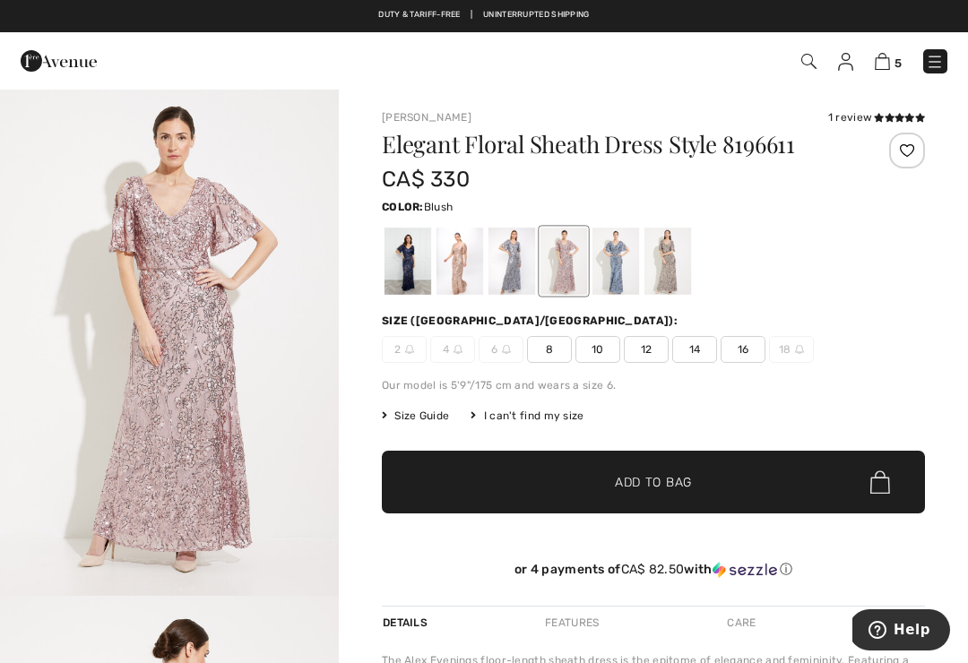
click at [413, 263] on div at bounding box center [408, 261] width 47 height 67
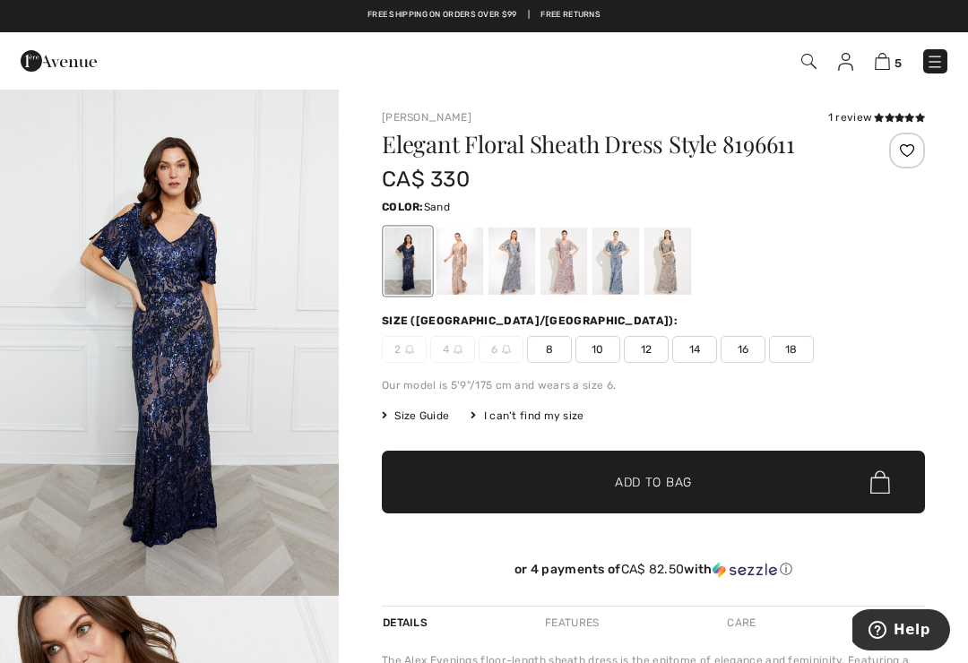
click at [468, 264] on div at bounding box center [460, 261] width 47 height 67
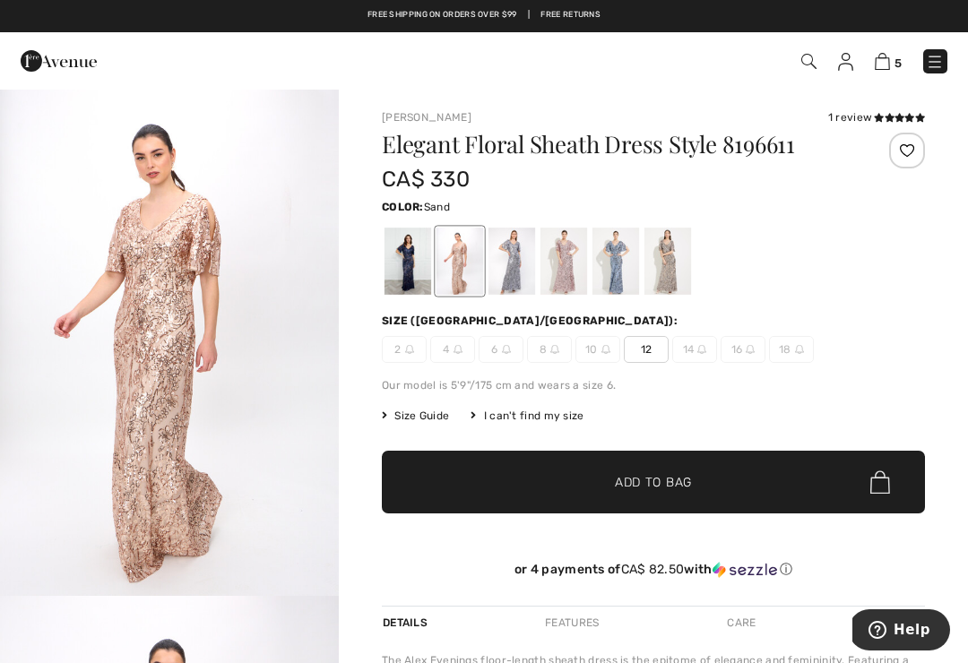
click at [517, 260] on div at bounding box center [512, 261] width 47 height 67
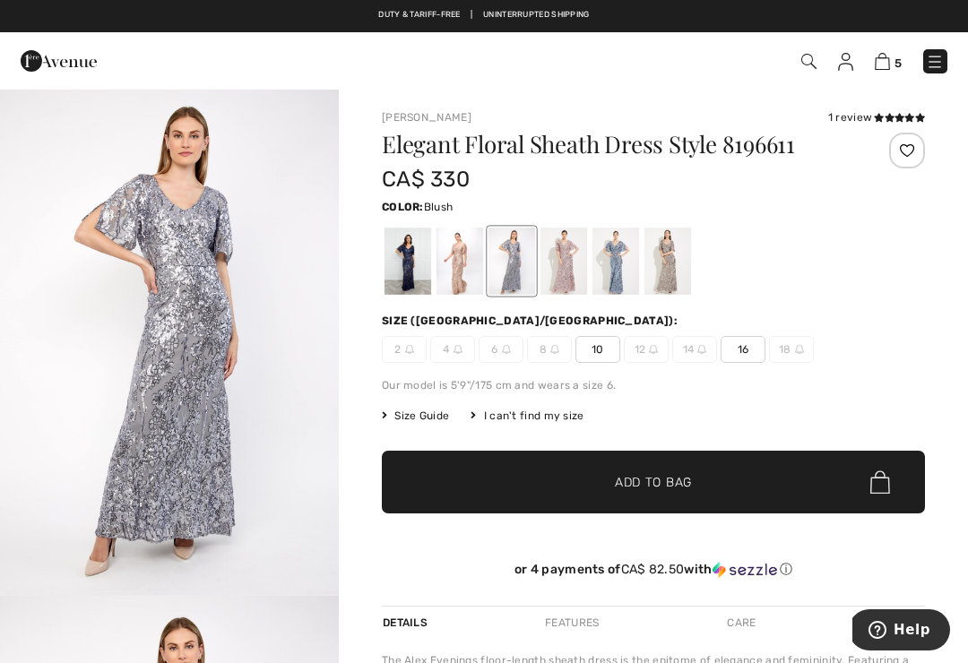
click at [573, 279] on div at bounding box center [564, 261] width 47 height 67
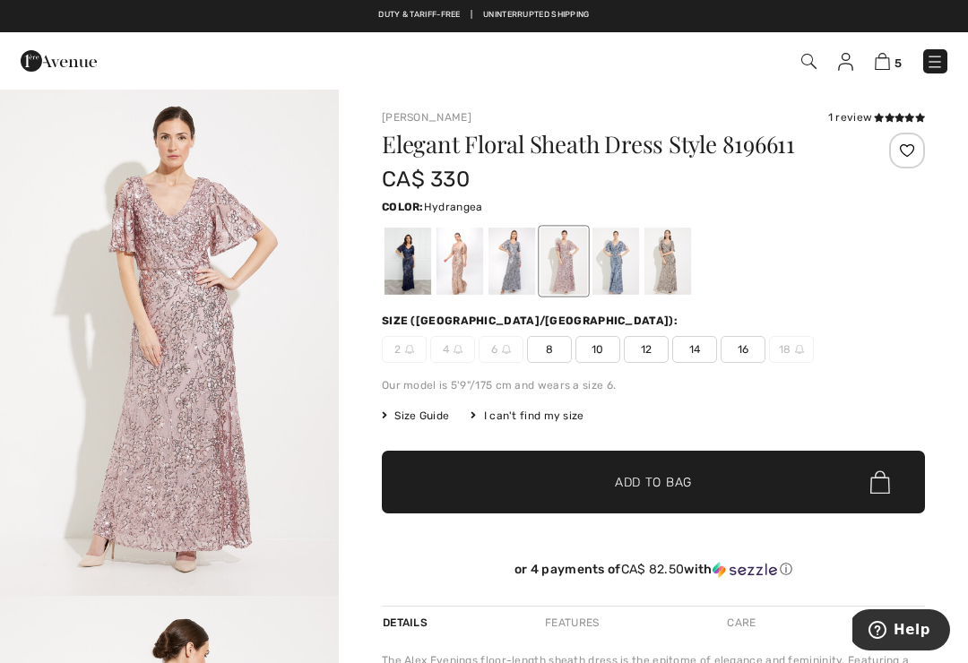
click at [626, 275] on div at bounding box center [616, 261] width 47 height 67
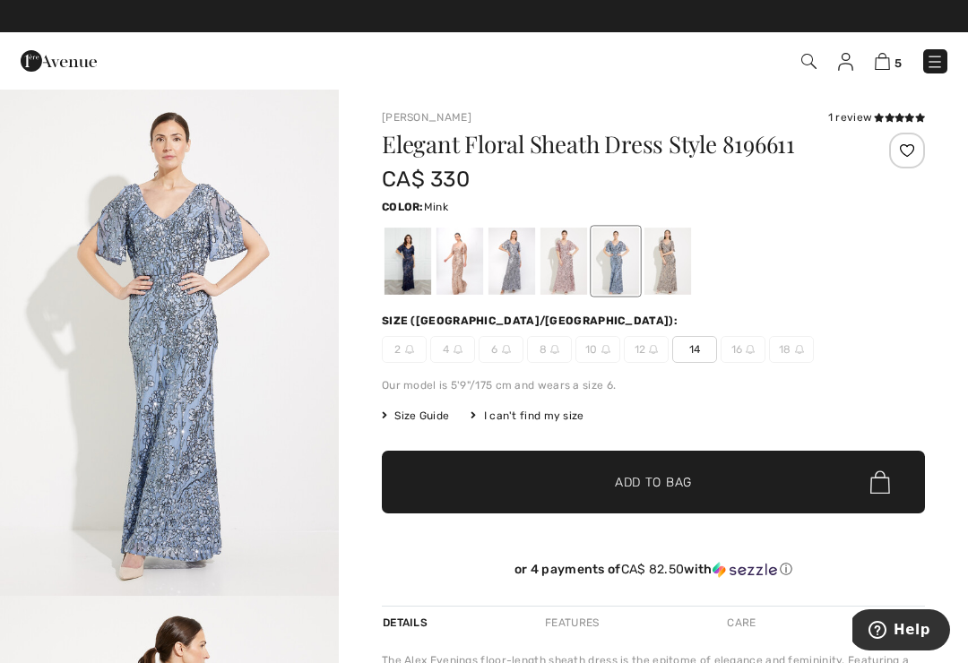
click at [667, 257] on div at bounding box center [668, 261] width 47 height 67
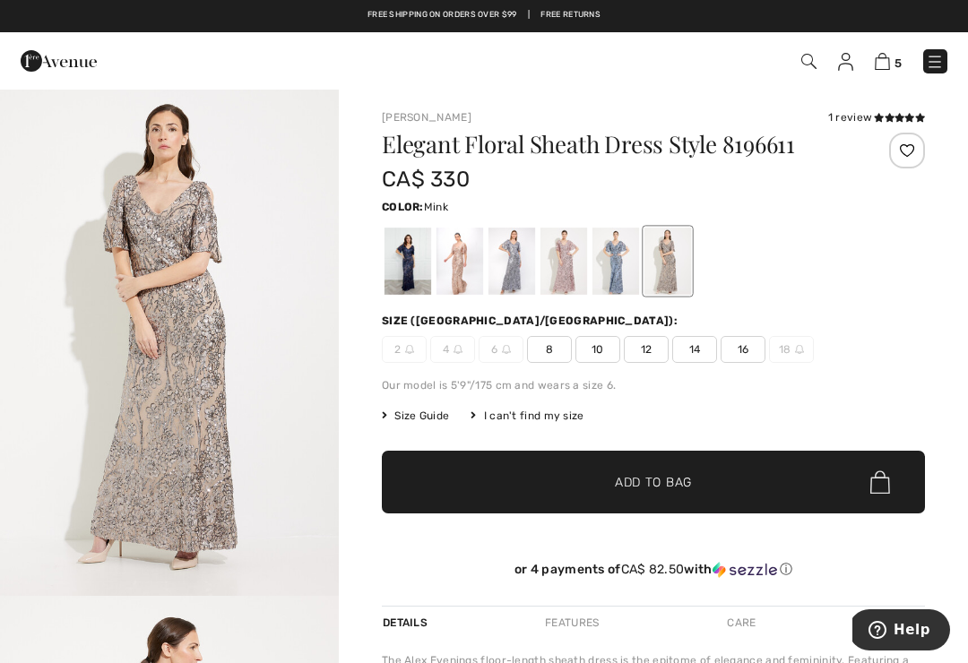
click at [412, 257] on div at bounding box center [408, 261] width 47 height 67
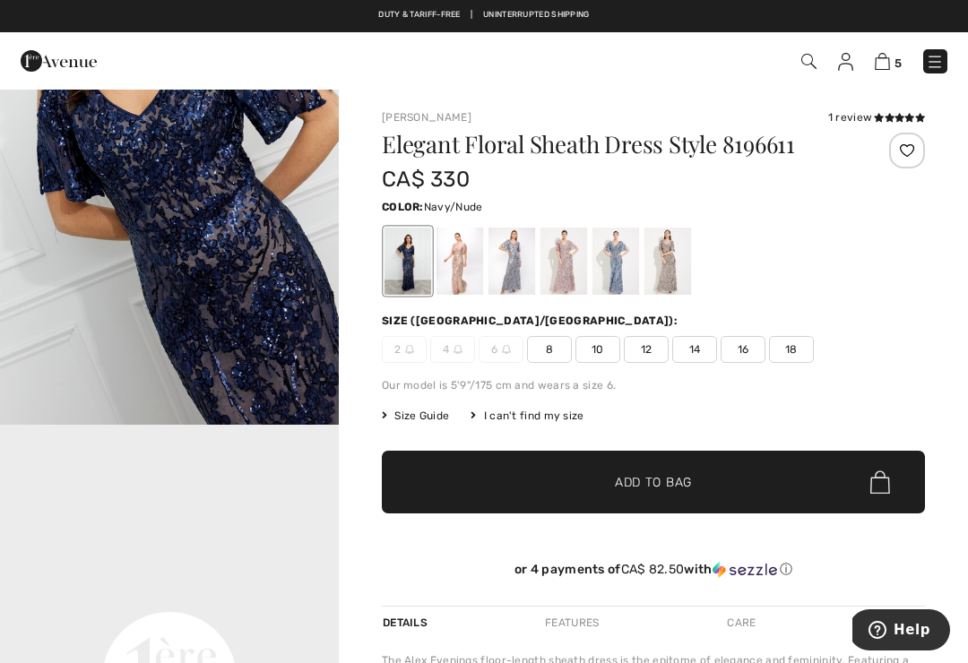
click at [744, 348] on span "16" at bounding box center [743, 349] width 45 height 27
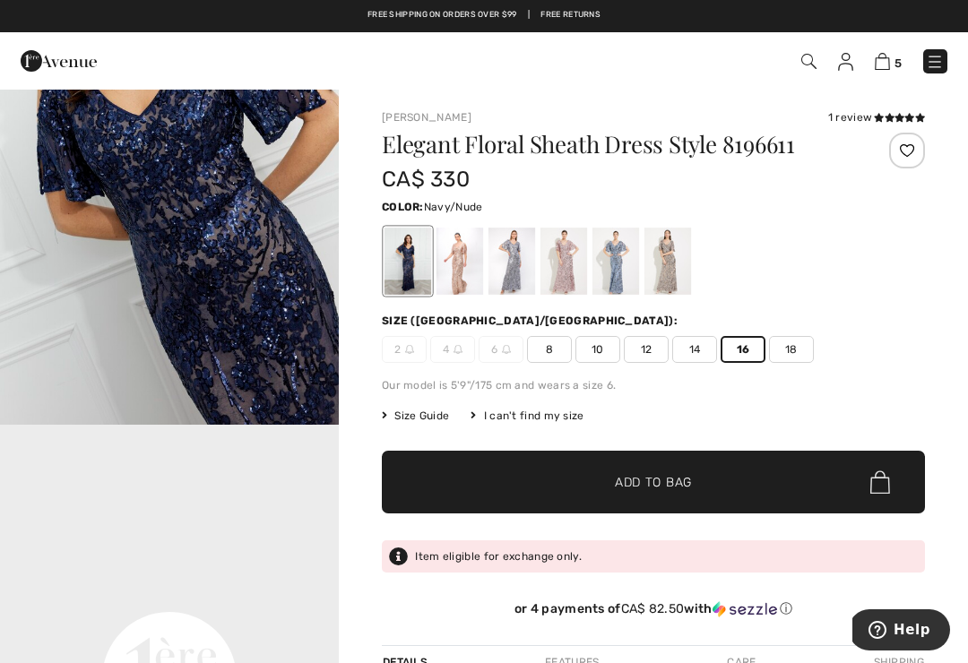
click at [430, 420] on span "Size Guide" at bounding box center [415, 416] width 67 height 16
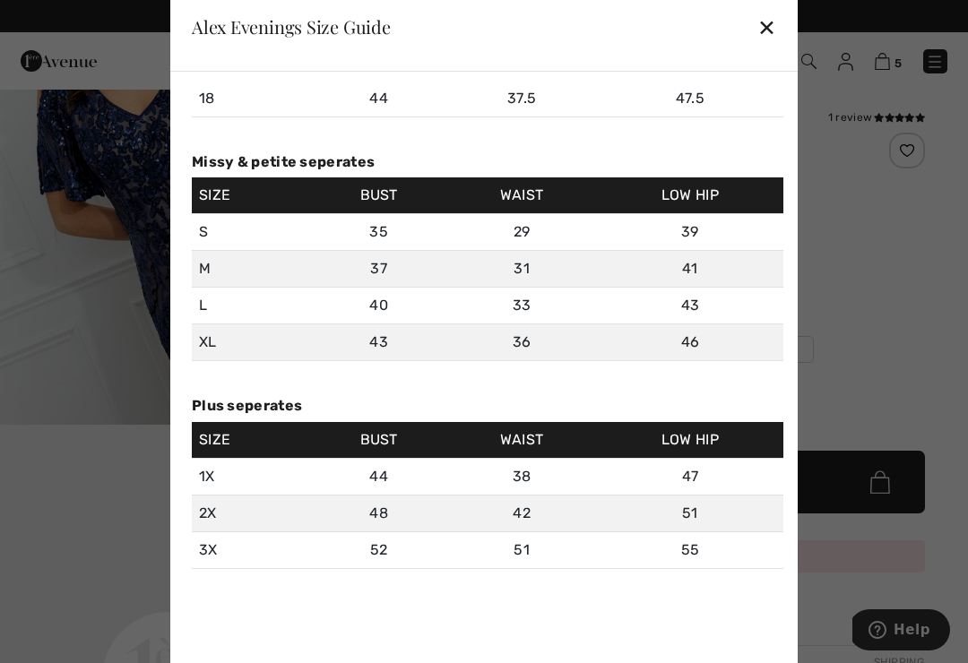
scroll to position [404, 0]
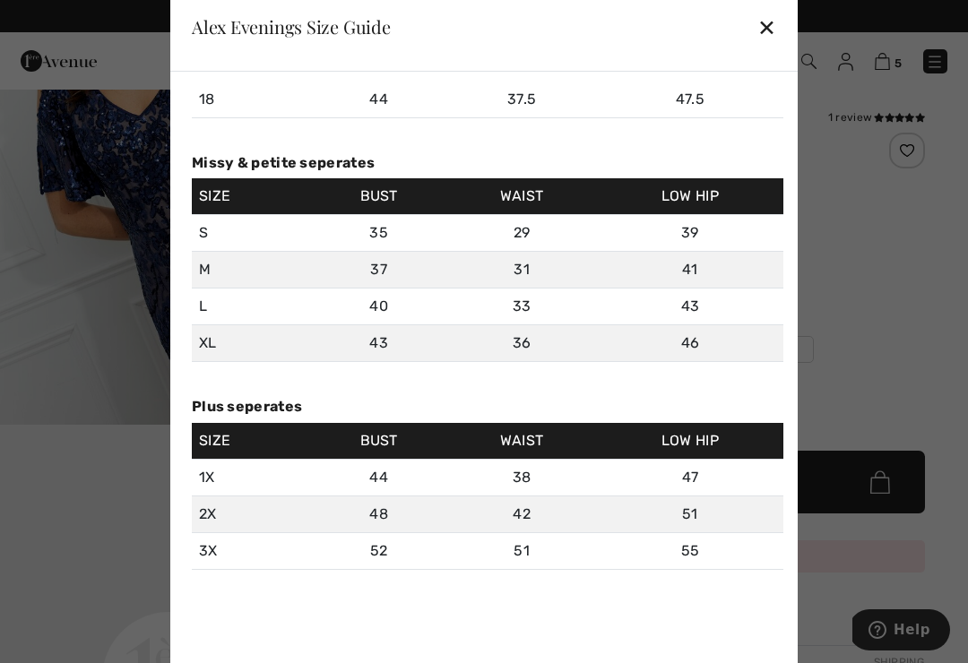
click at [767, 35] on div "✕" at bounding box center [767, 27] width 19 height 38
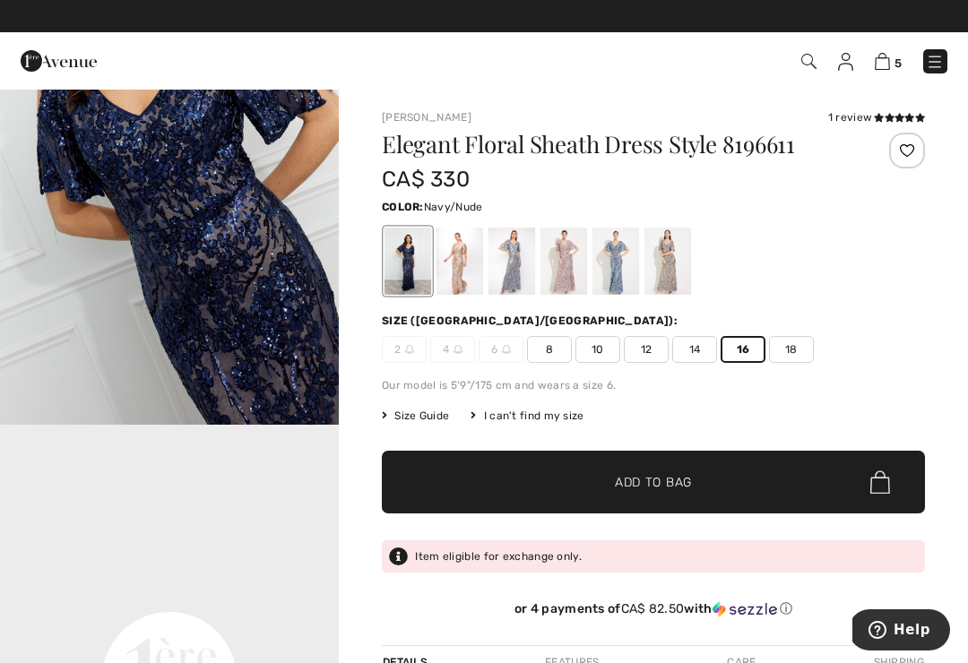
click at [849, 306] on div "Elegant Floral Sheath Dress Style 8196611 CA$ 330 Color: Navy/Nude Size (CA/US)…" at bounding box center [653, 389] width 543 height 513
click at [795, 351] on span "18" at bounding box center [791, 349] width 45 height 27
click at [424, 411] on span "Size Guide" at bounding box center [415, 416] width 67 height 16
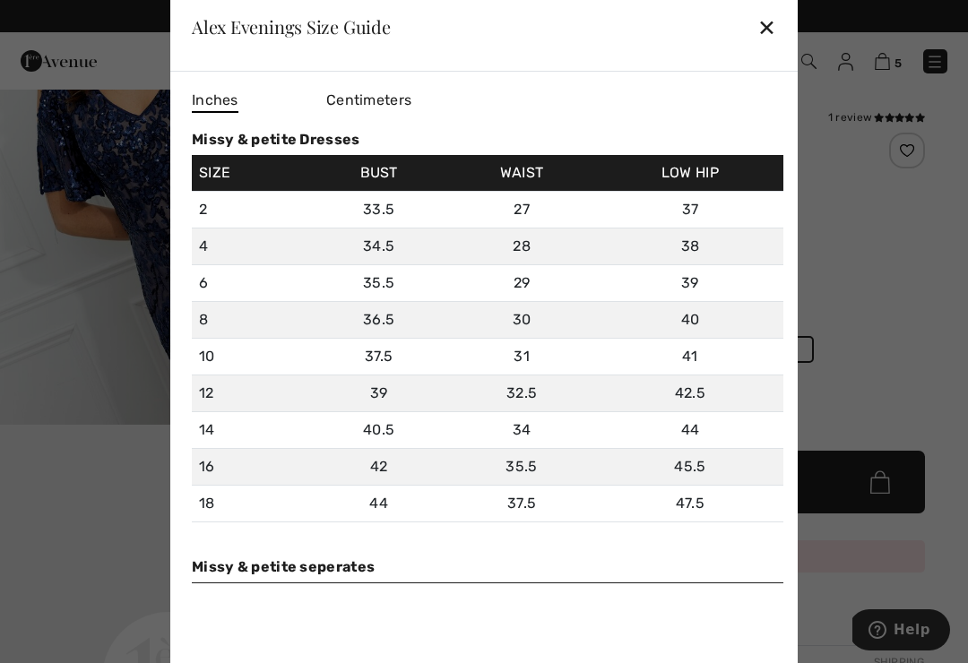
scroll to position [0, 0]
click at [771, 37] on div "✕" at bounding box center [767, 27] width 19 height 38
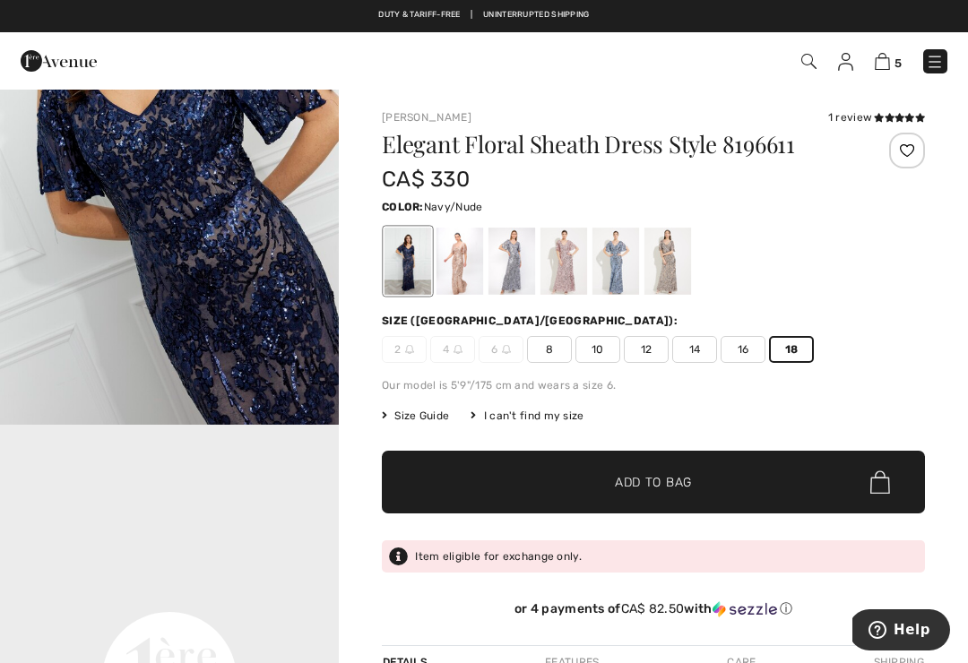
click at [744, 358] on span "16" at bounding box center [743, 349] width 45 height 27
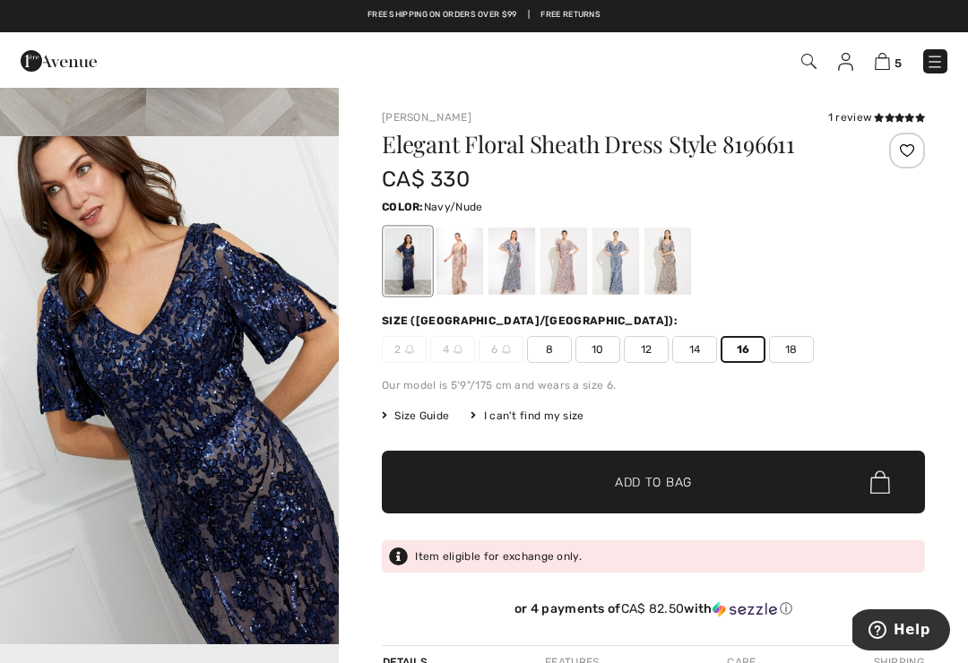
scroll to position [454, 0]
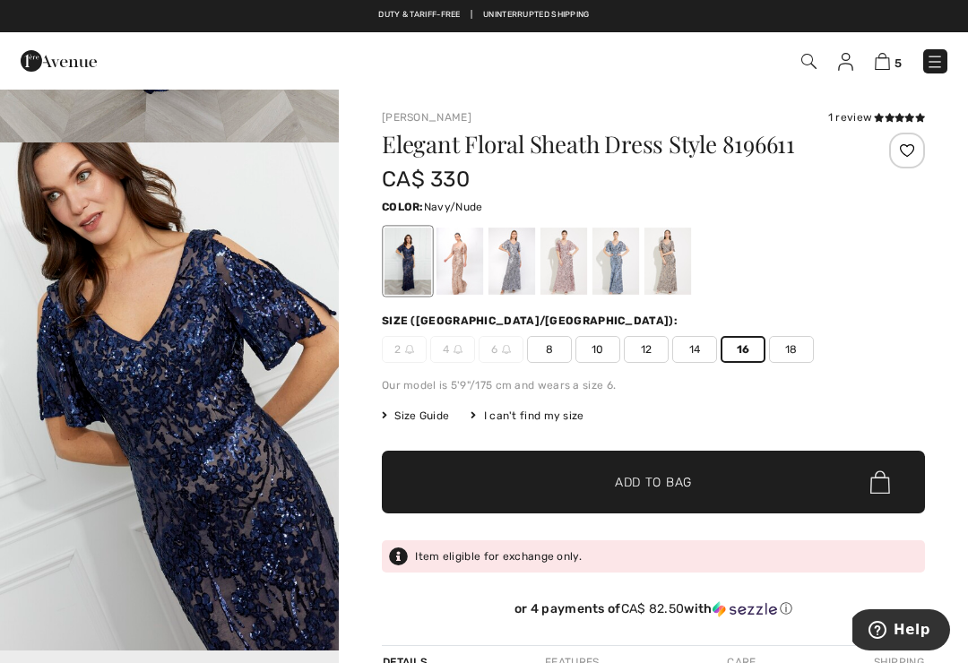
click at [685, 485] on span "Add to Bag" at bounding box center [653, 482] width 77 height 19
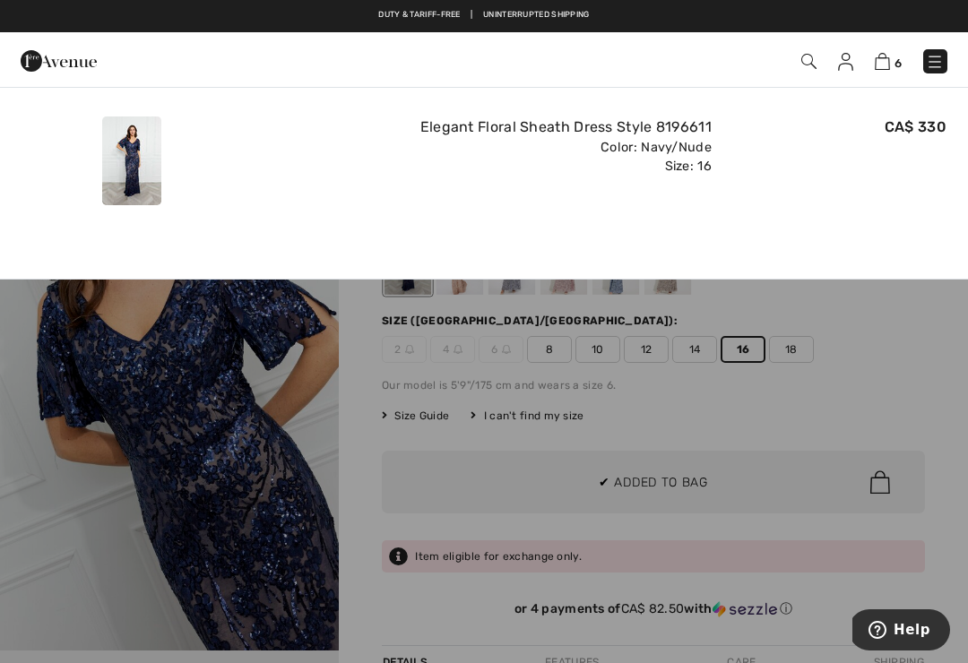
scroll to position [0, 0]
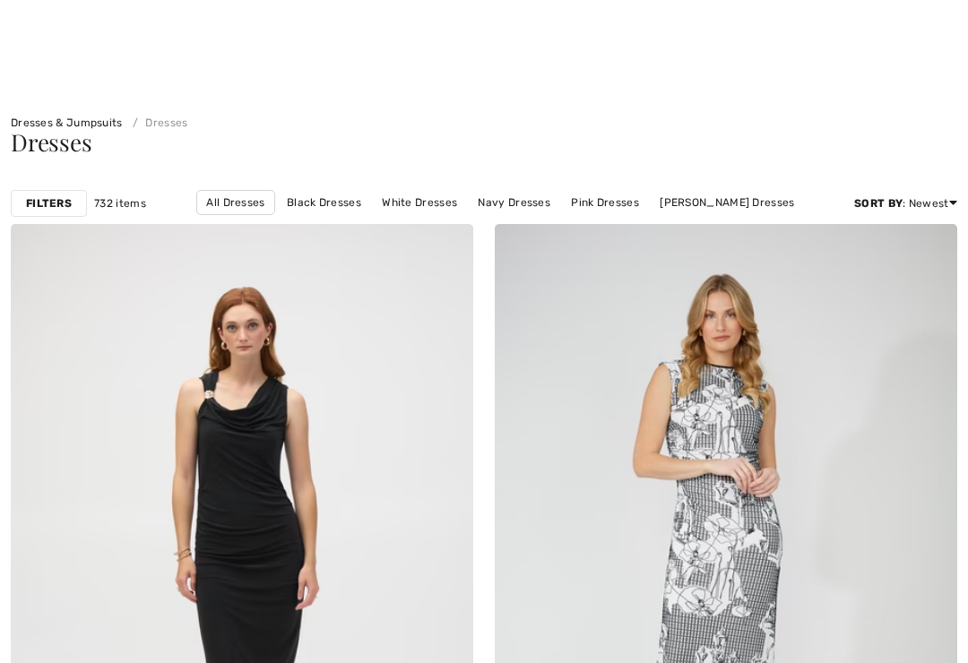
checkbox input "true"
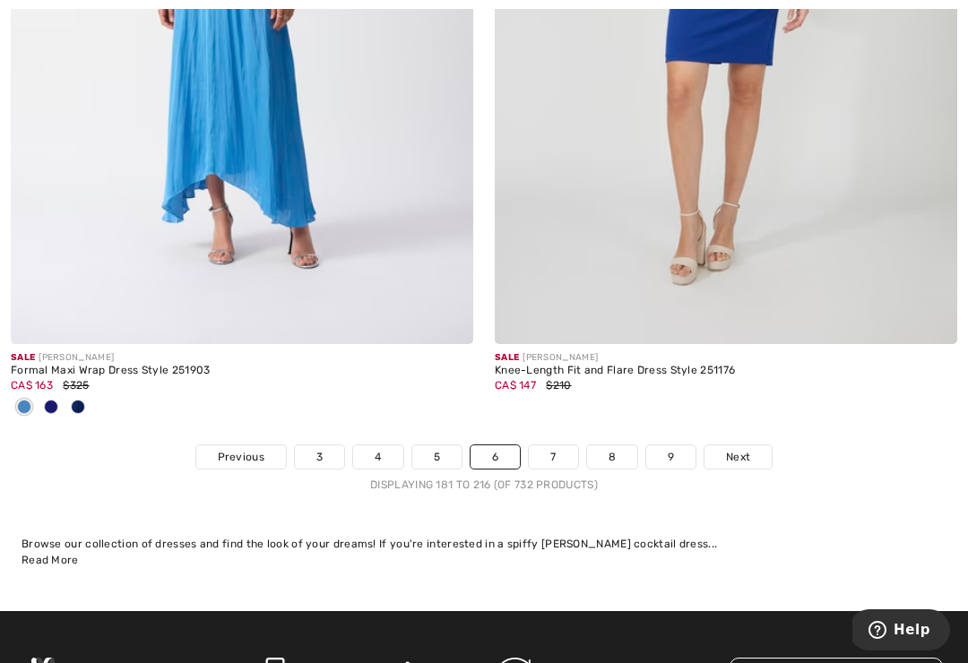
scroll to position [14281, 0]
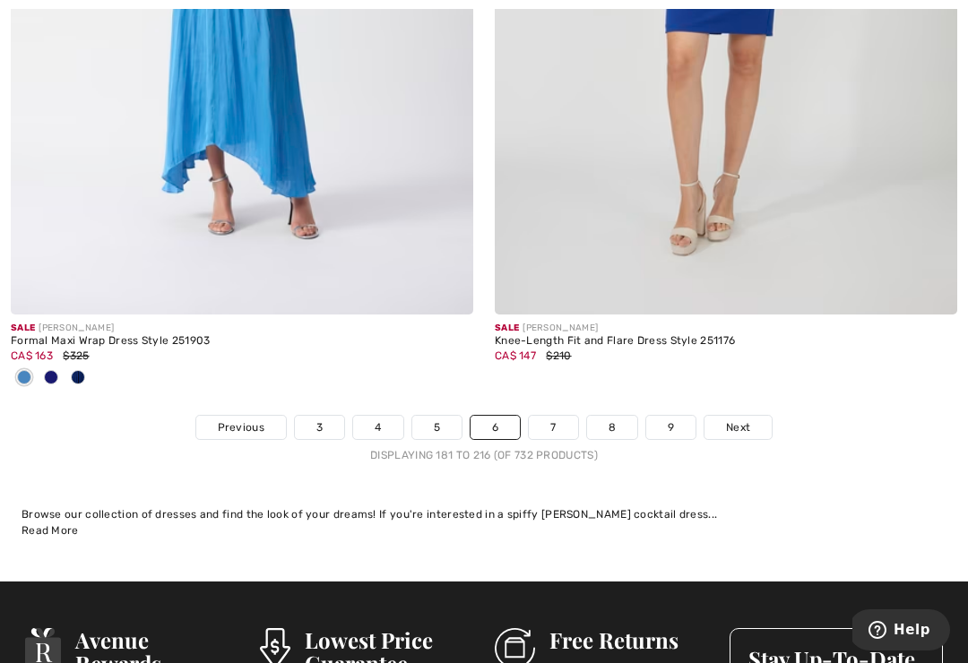
click at [750, 420] on span "Next" at bounding box center [738, 428] width 24 height 16
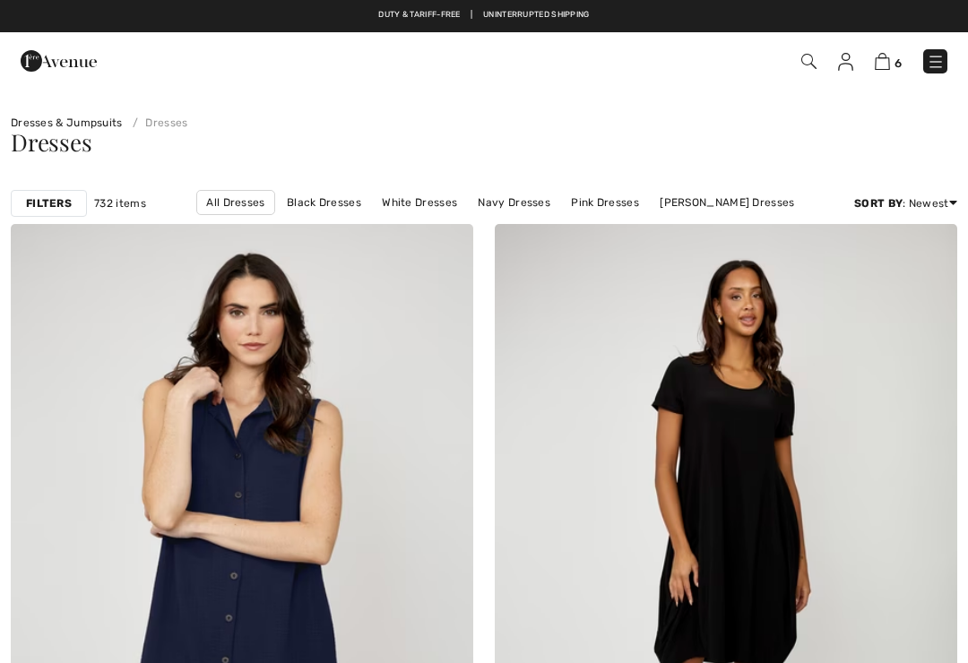
checkbox input "true"
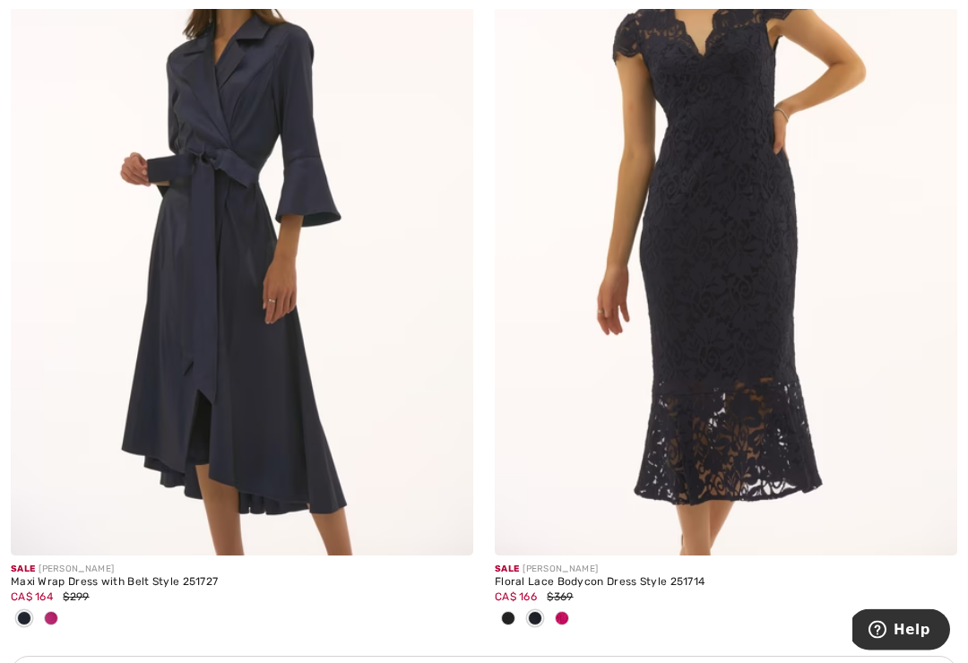
scroll to position [4274, 0]
click at [534, 611] on span at bounding box center [535, 618] width 14 height 14
click at [502, 608] on div at bounding box center [508, 620] width 27 height 30
click at [506, 611] on span at bounding box center [508, 618] width 14 height 14
click at [559, 618] on span at bounding box center [562, 618] width 14 height 14
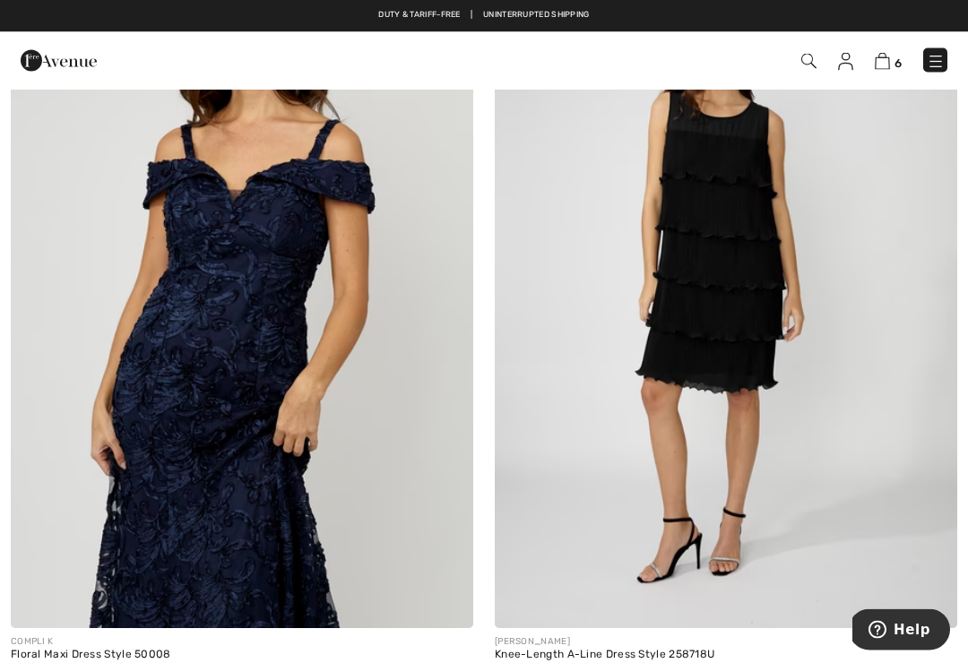
scroll to position [5149, 0]
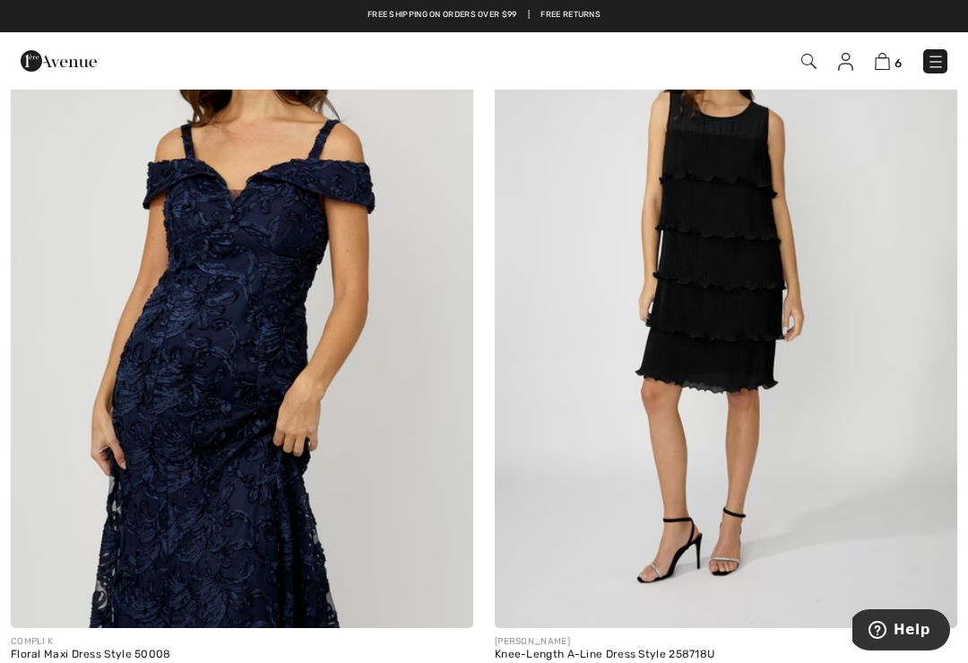
click at [331, 539] on img at bounding box center [242, 282] width 463 height 694
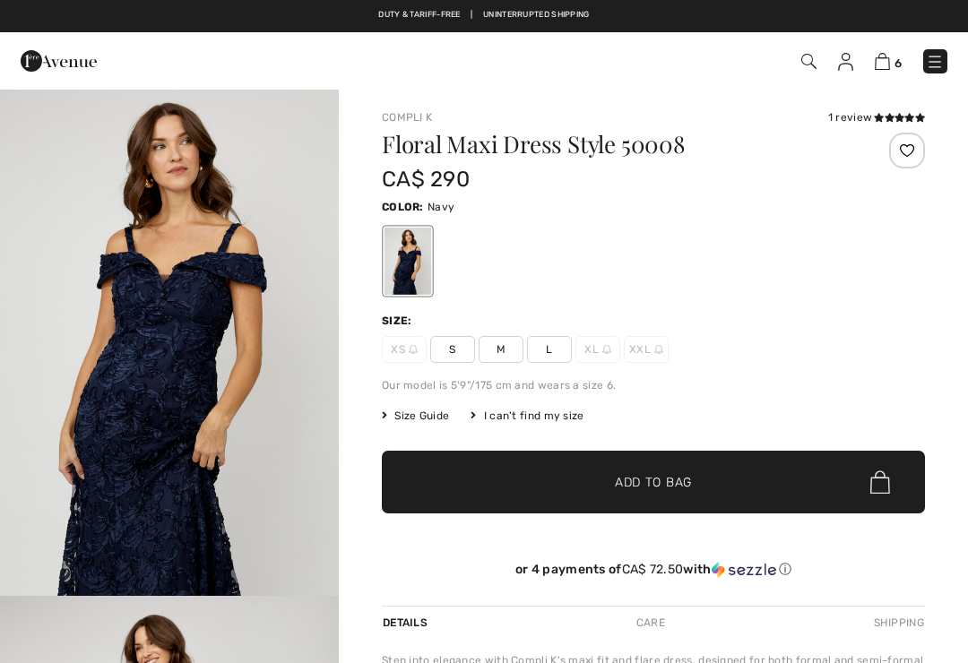
checkbox input "true"
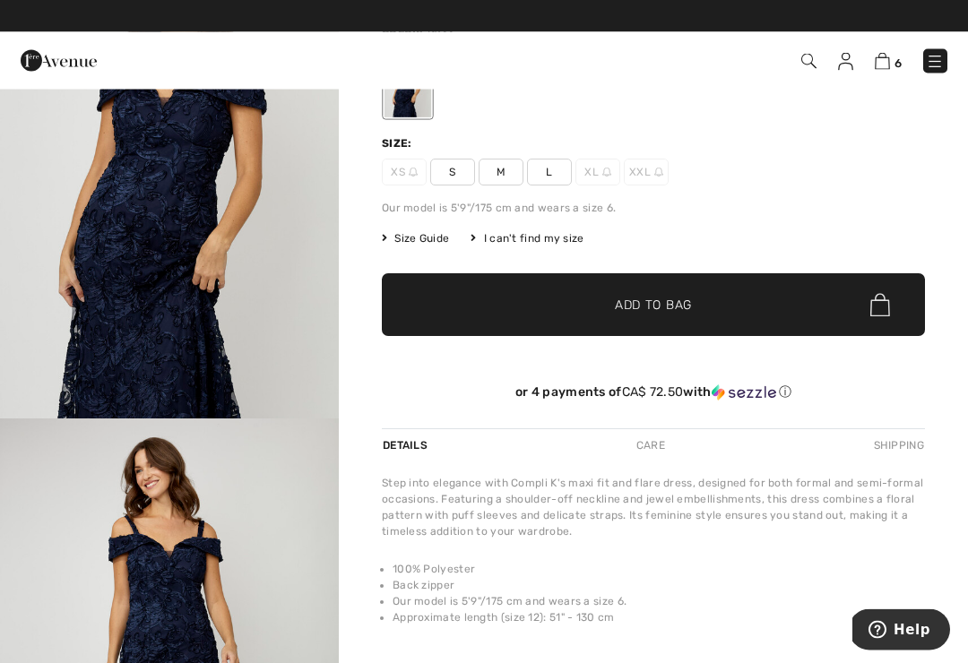
scroll to position [178, 0]
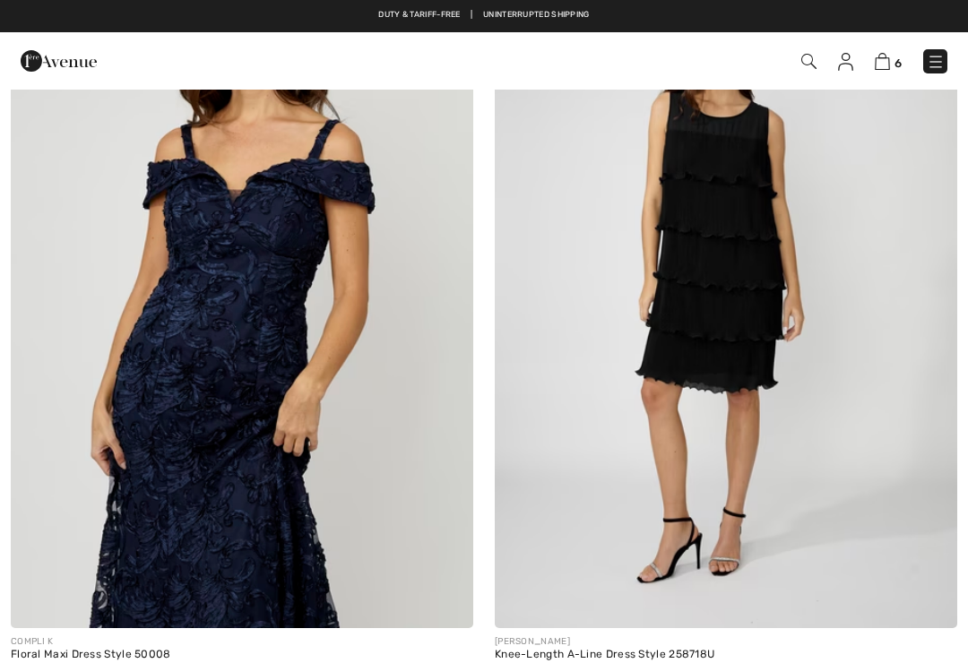
checkbox input "true"
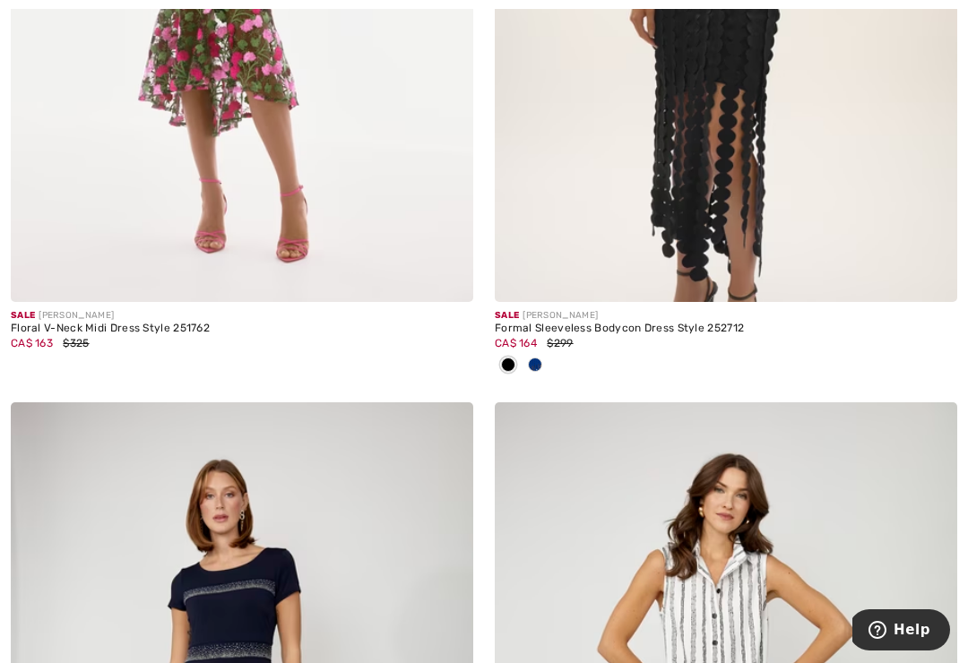
scroll to position [10366, 0]
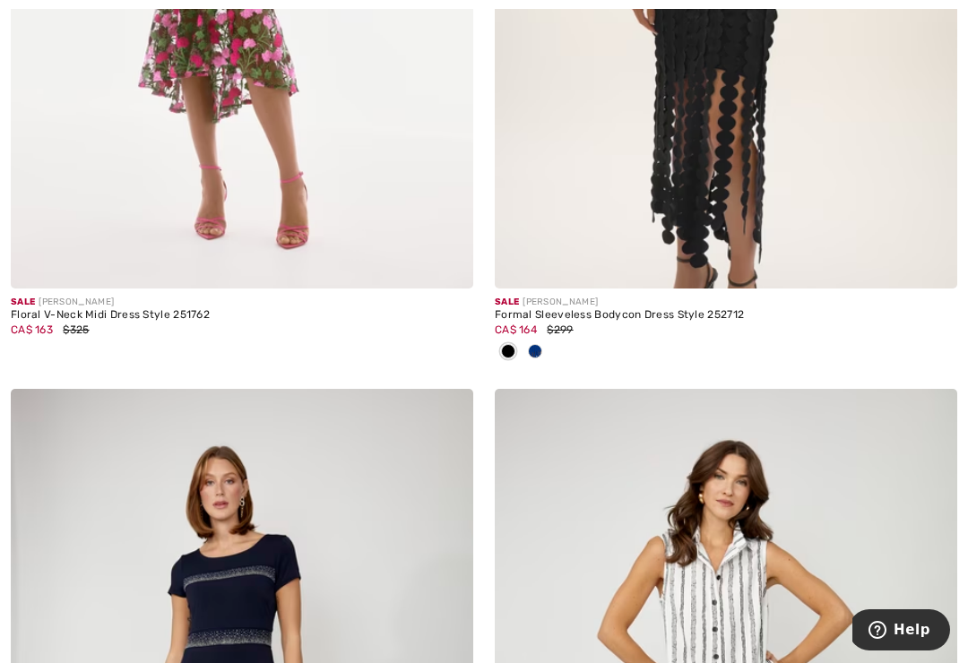
click at [533, 348] on span at bounding box center [535, 351] width 14 height 14
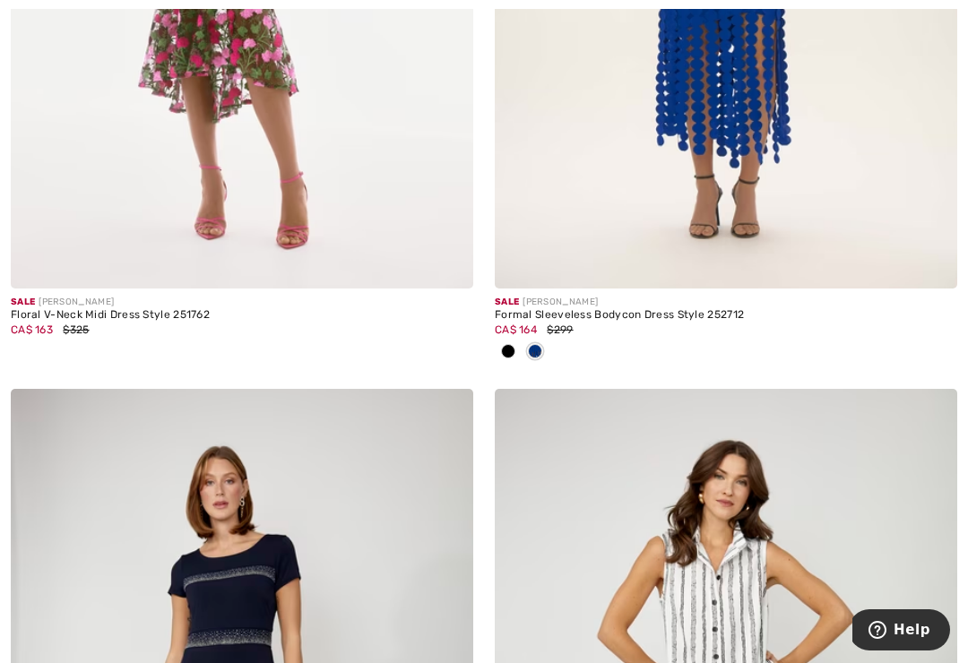
click at [680, 299] on div "Sale JOSEPH RIBKOFF" at bounding box center [726, 302] width 463 height 13
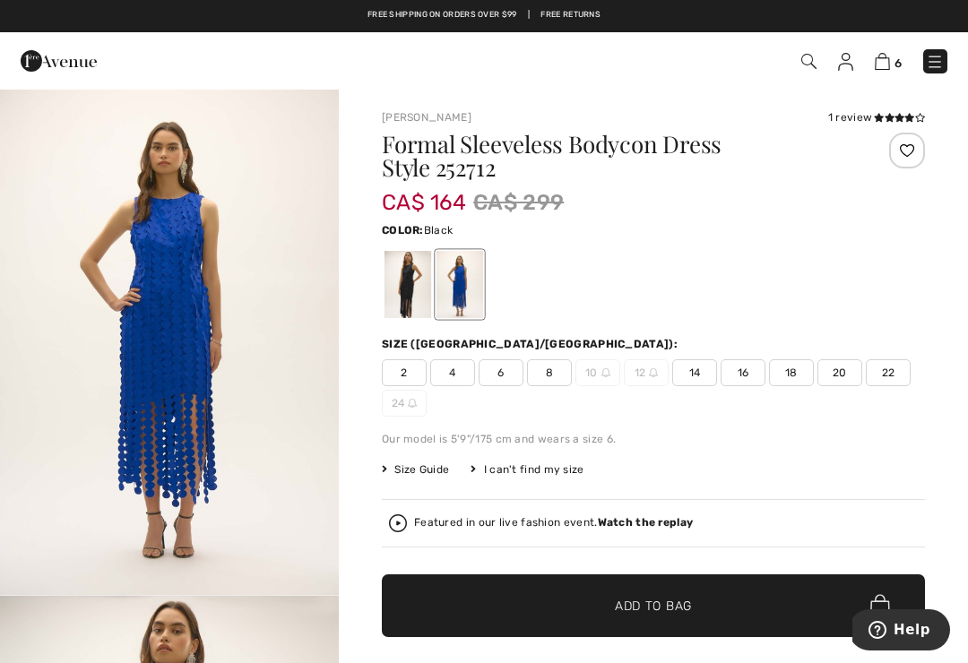
click at [406, 273] on div at bounding box center [408, 284] width 47 height 67
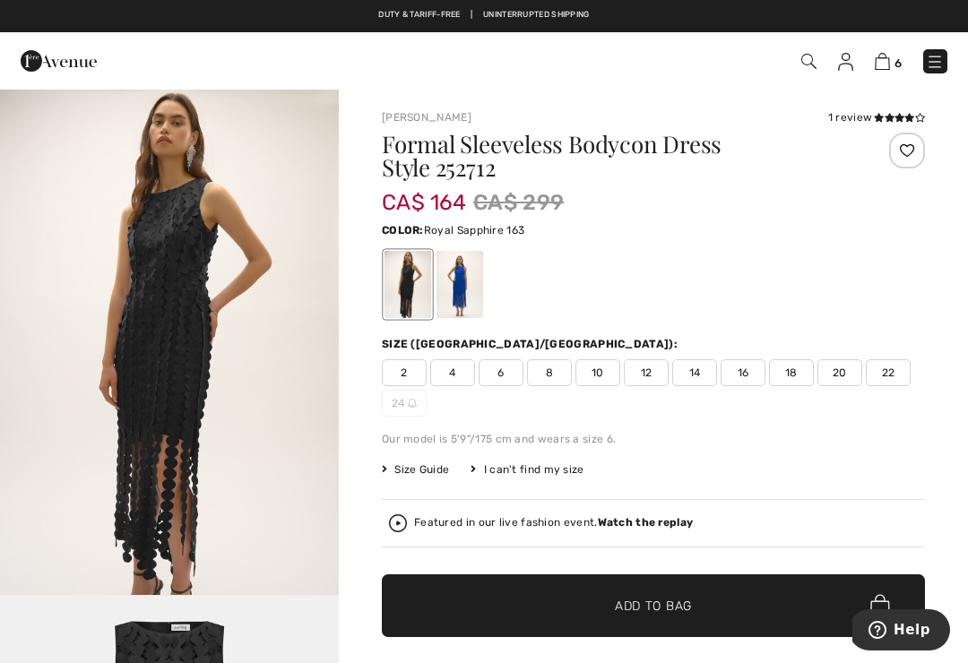
click at [471, 288] on div at bounding box center [460, 284] width 47 height 67
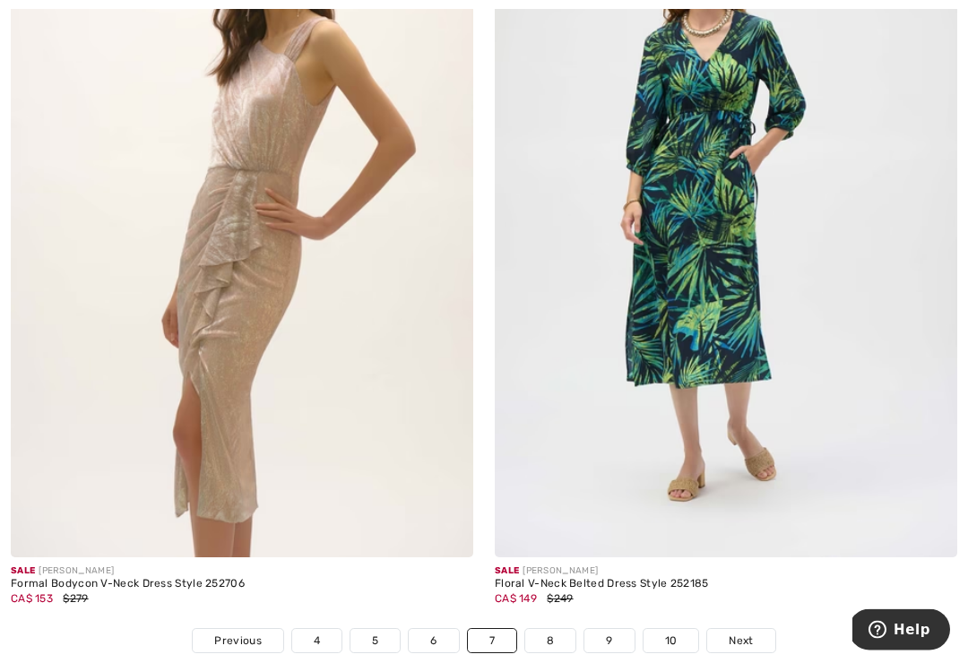
scroll to position [14043, 0]
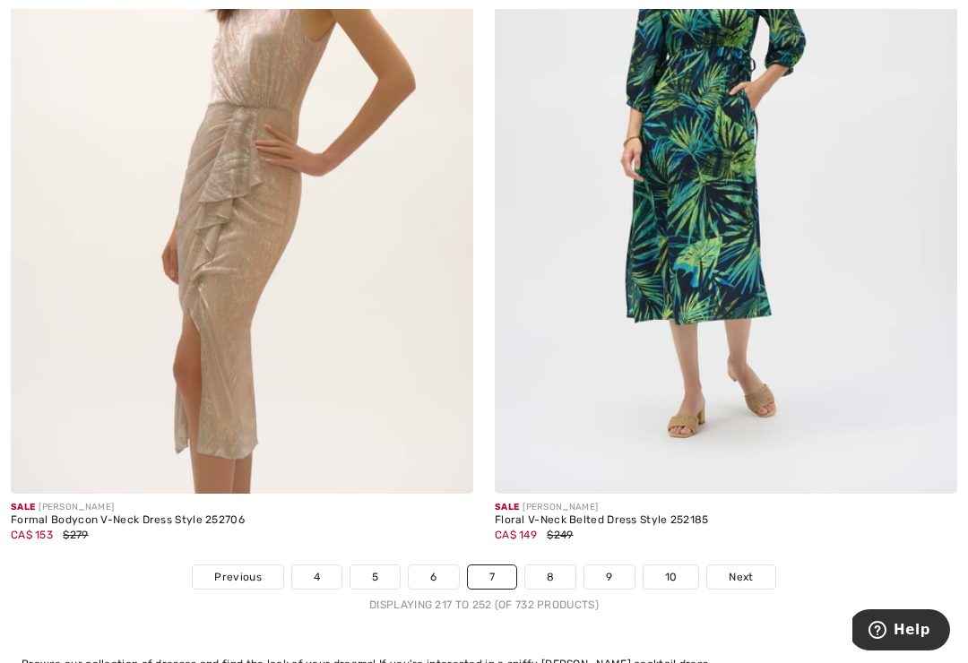
click at [761, 568] on link "Next" at bounding box center [740, 577] width 67 height 23
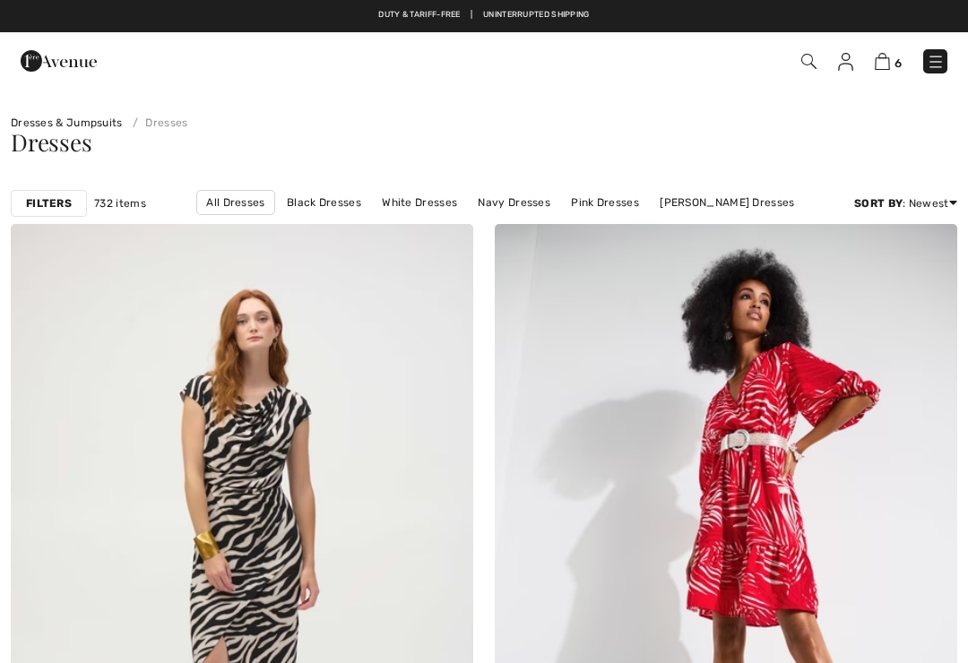
checkbox input "true"
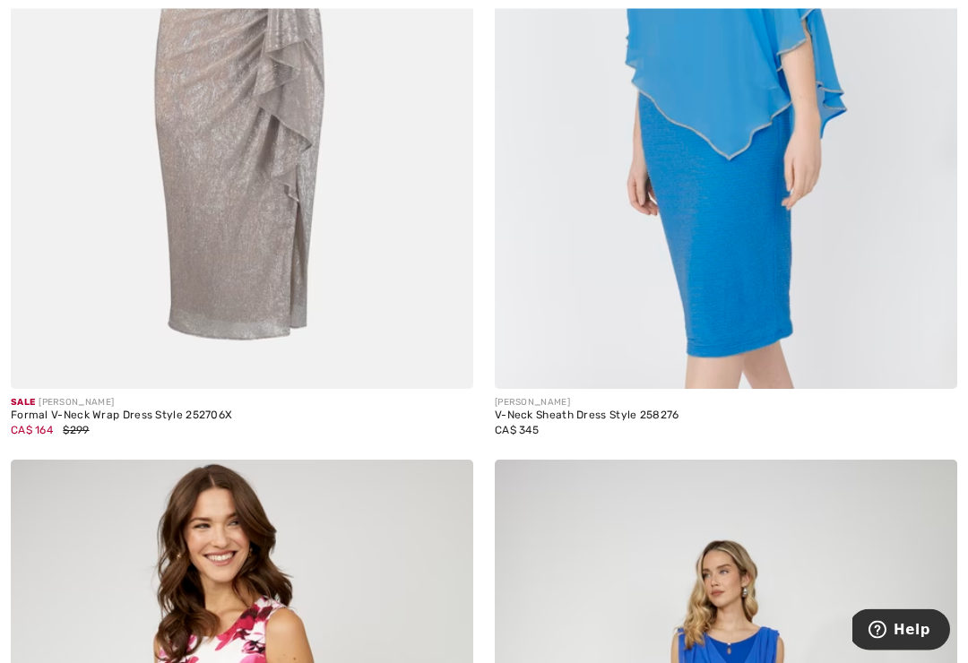
scroll to position [7695, 0]
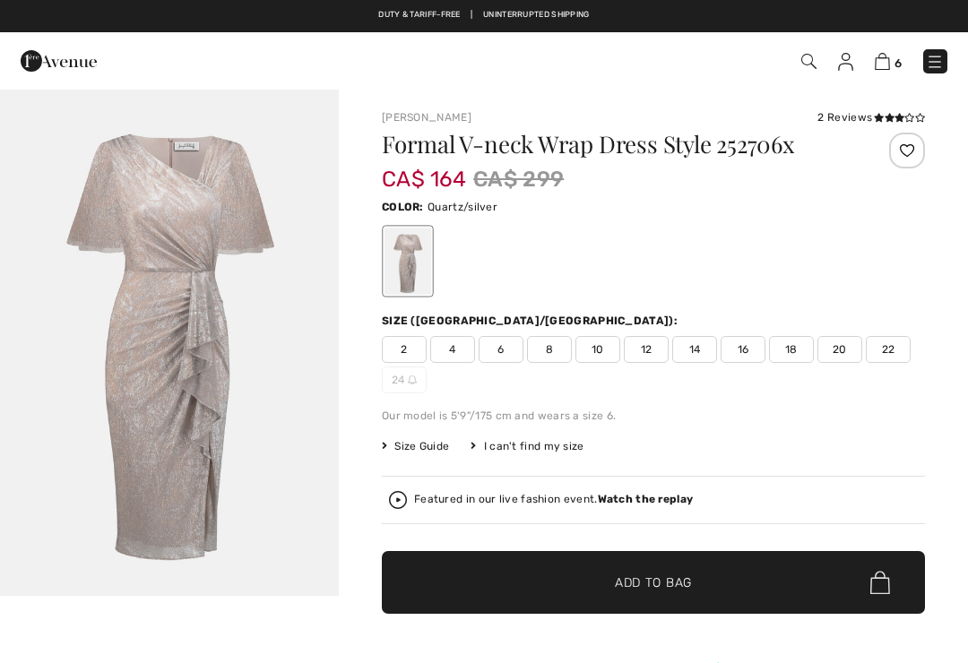
checkbox input "true"
click at [745, 352] on span "16" at bounding box center [743, 349] width 45 height 27
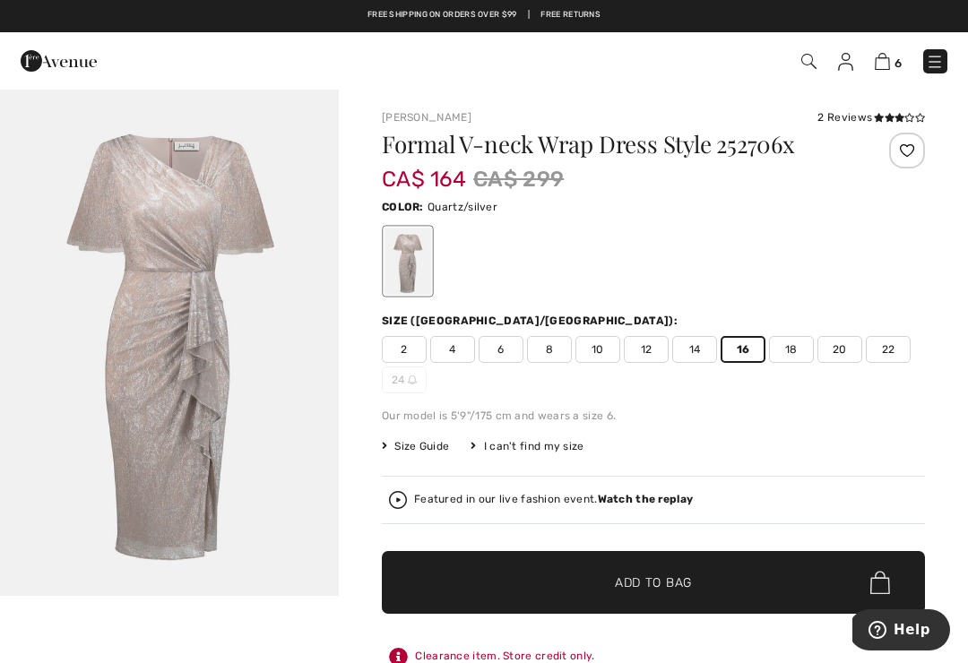
click at [722, 591] on span "✔ Added to Bag Add to Bag" at bounding box center [653, 582] width 543 height 63
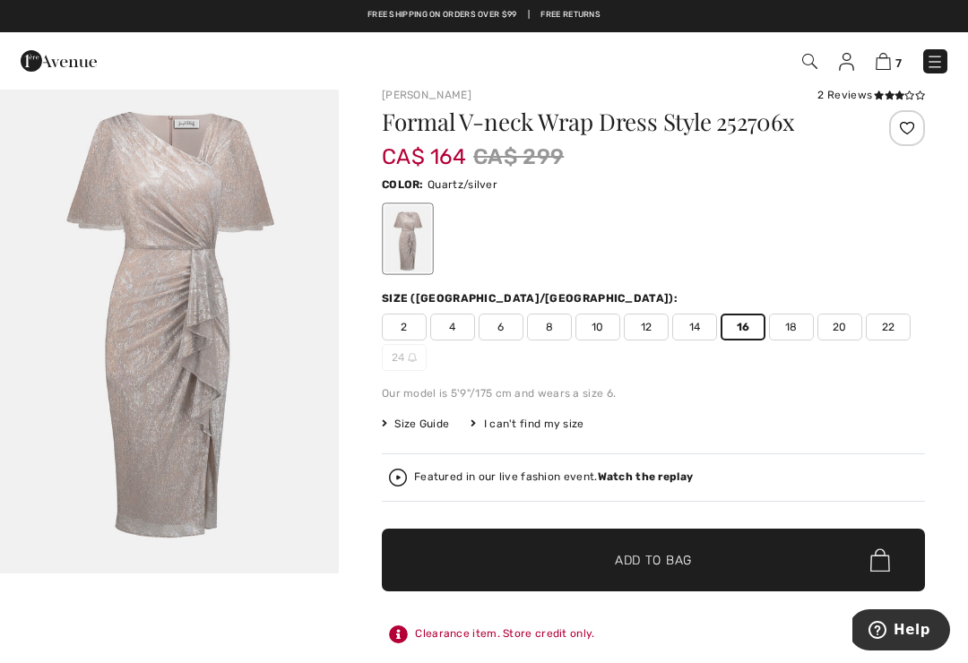
scroll to position [18, 0]
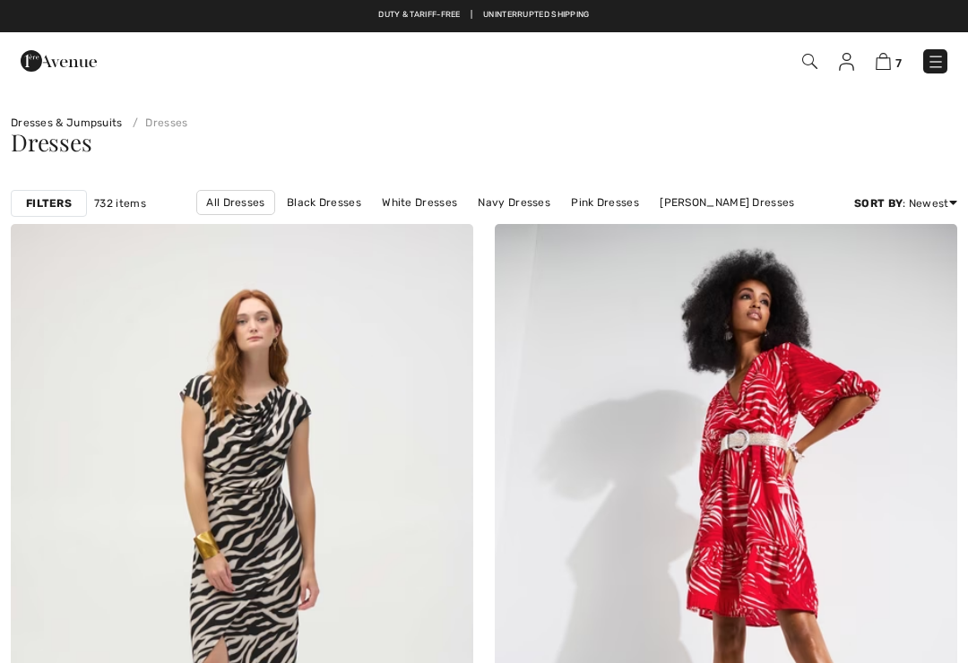
checkbox input "true"
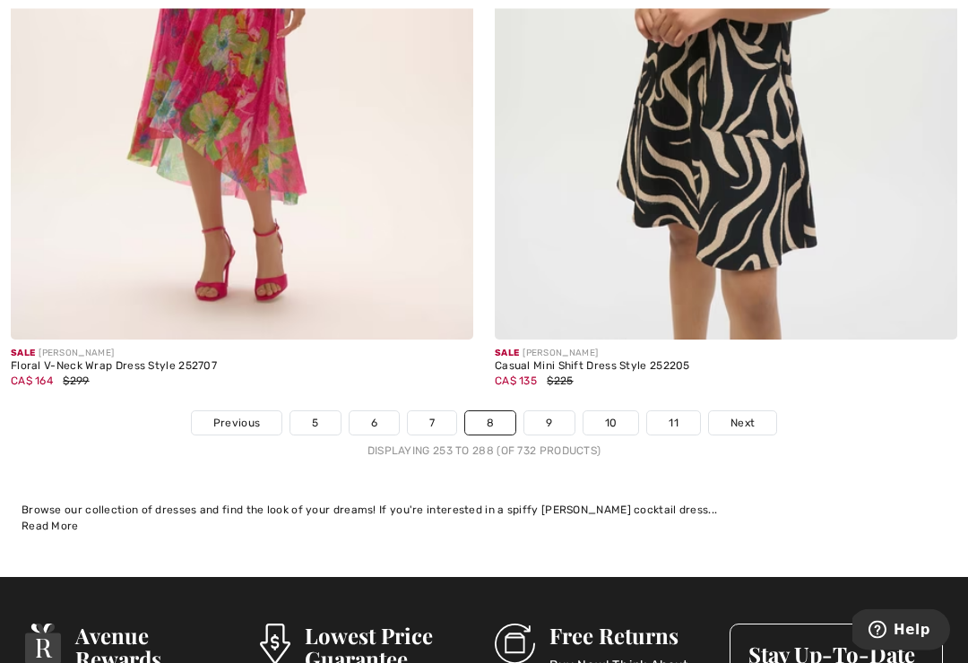
scroll to position [14020, 0]
click at [737, 416] on span "Next" at bounding box center [743, 423] width 24 height 16
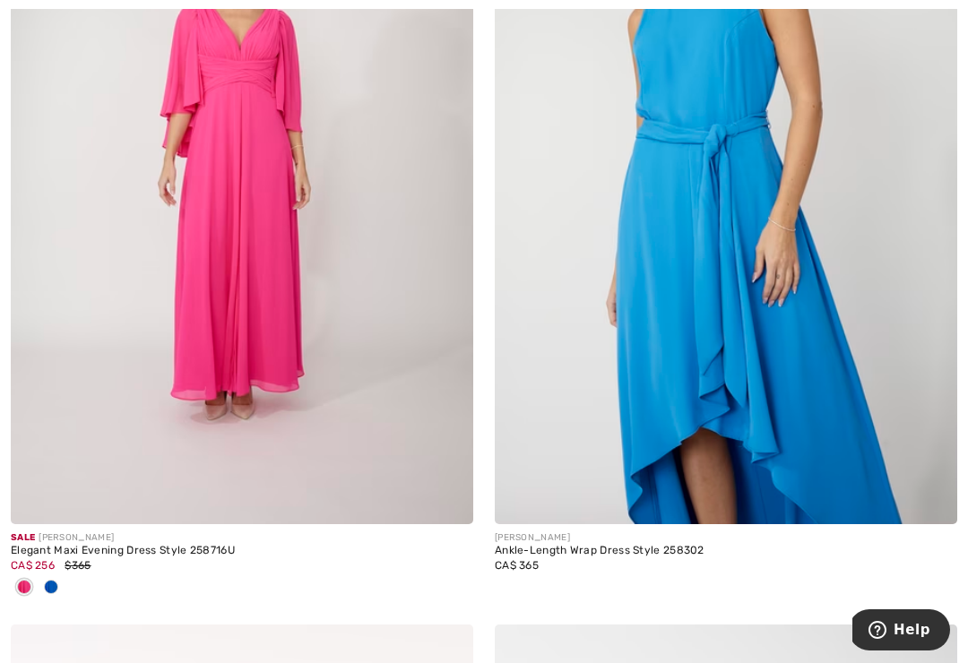
scroll to position [3520, 0]
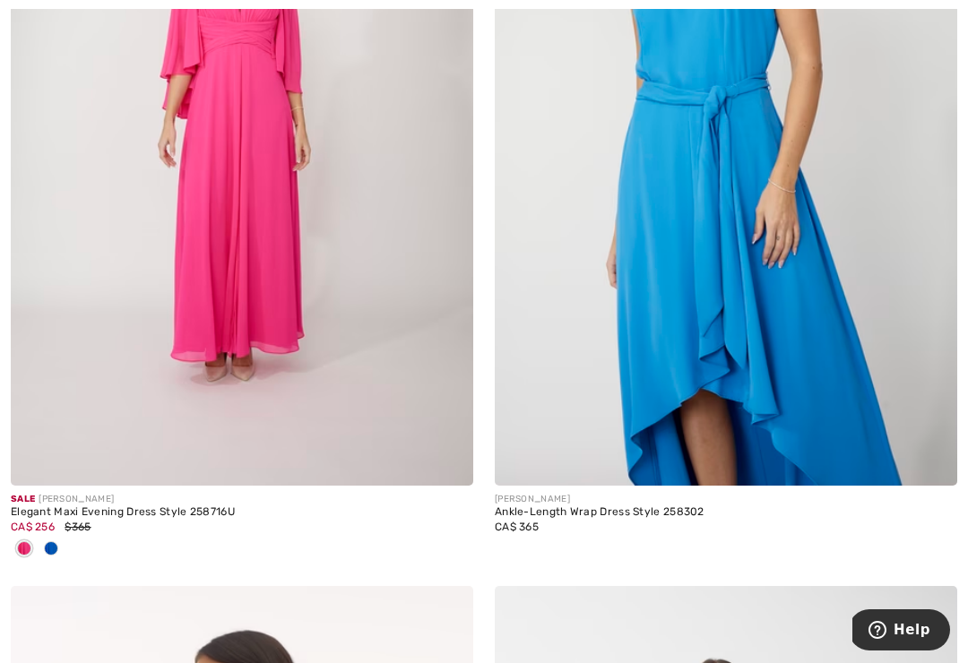
click at [447, 457] on img at bounding box center [446, 459] width 16 height 16
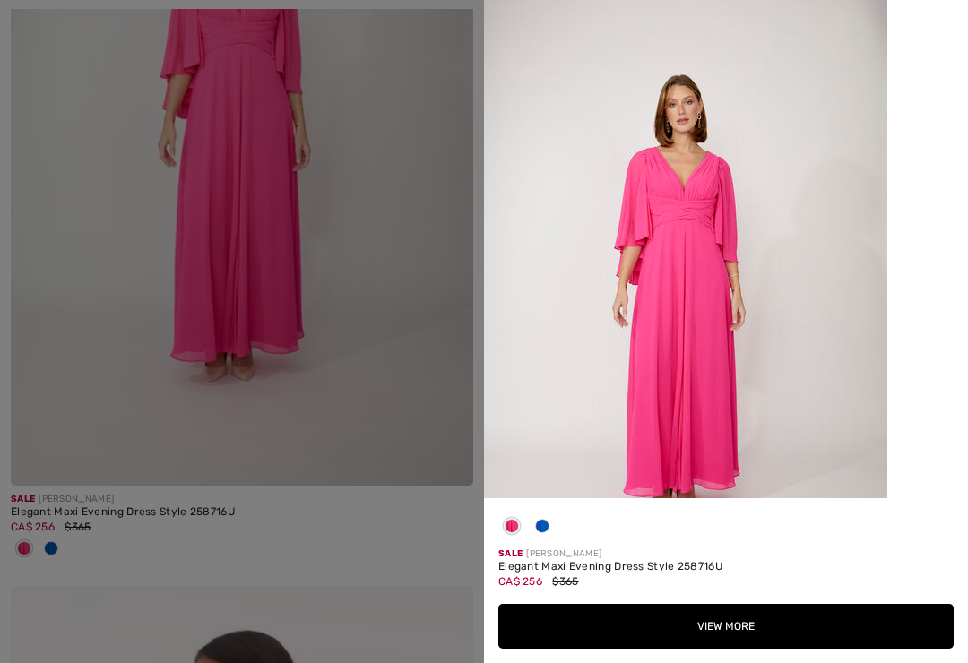
click at [542, 533] on span at bounding box center [542, 526] width 14 height 14
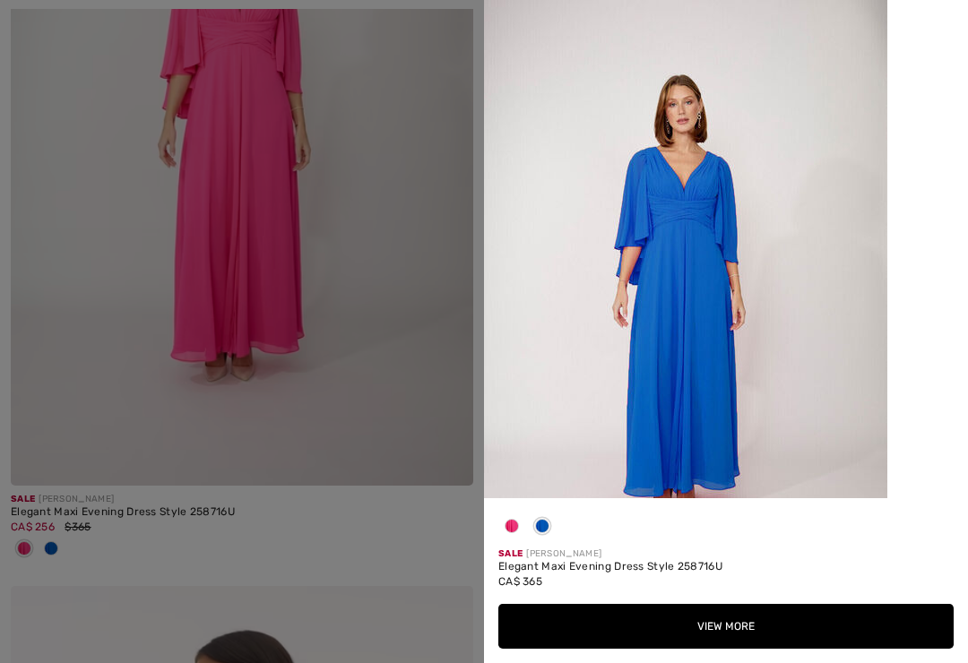
click at [389, 450] on div at bounding box center [484, 331] width 968 height 663
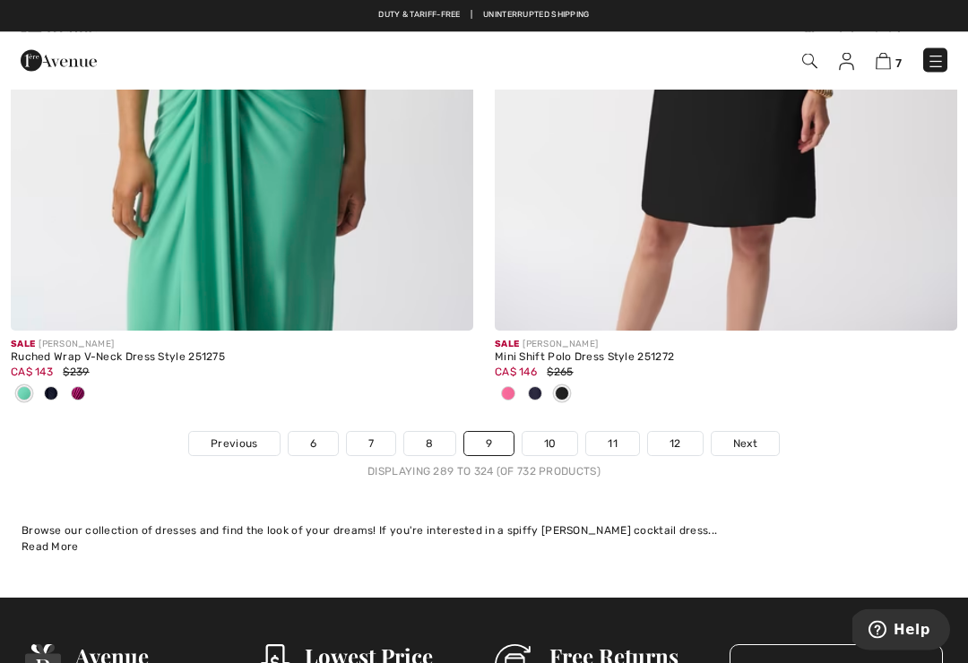
scroll to position [14029, 0]
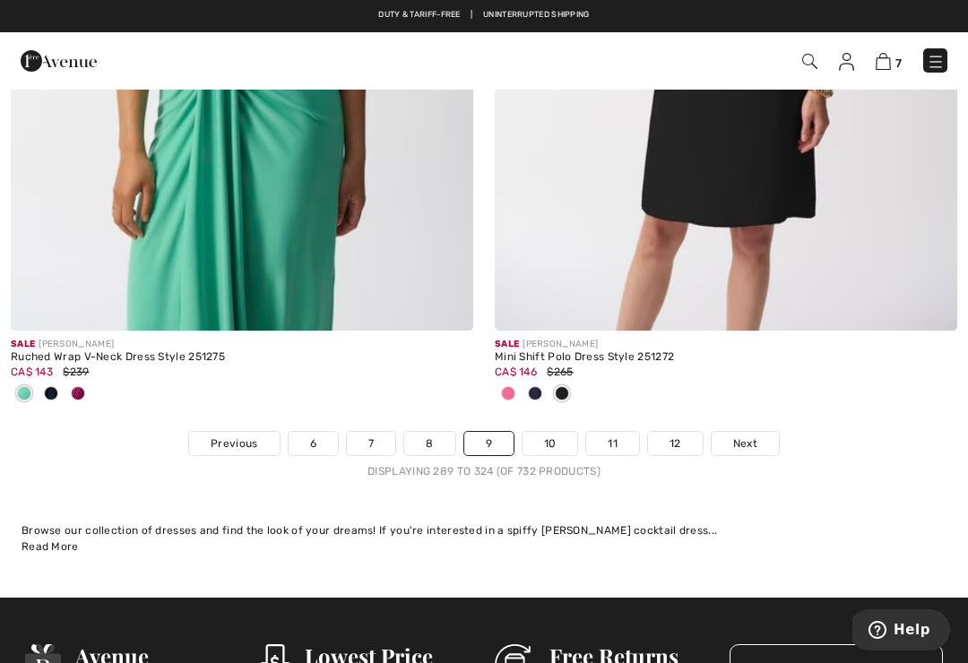
click at [747, 436] on span "Next" at bounding box center [745, 444] width 24 height 16
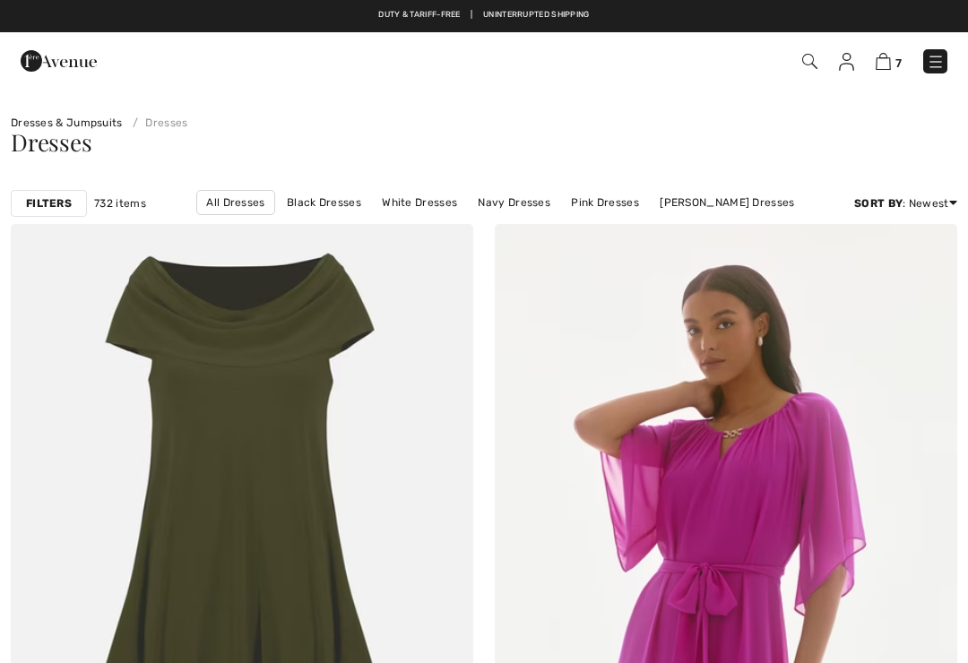
checkbox input "true"
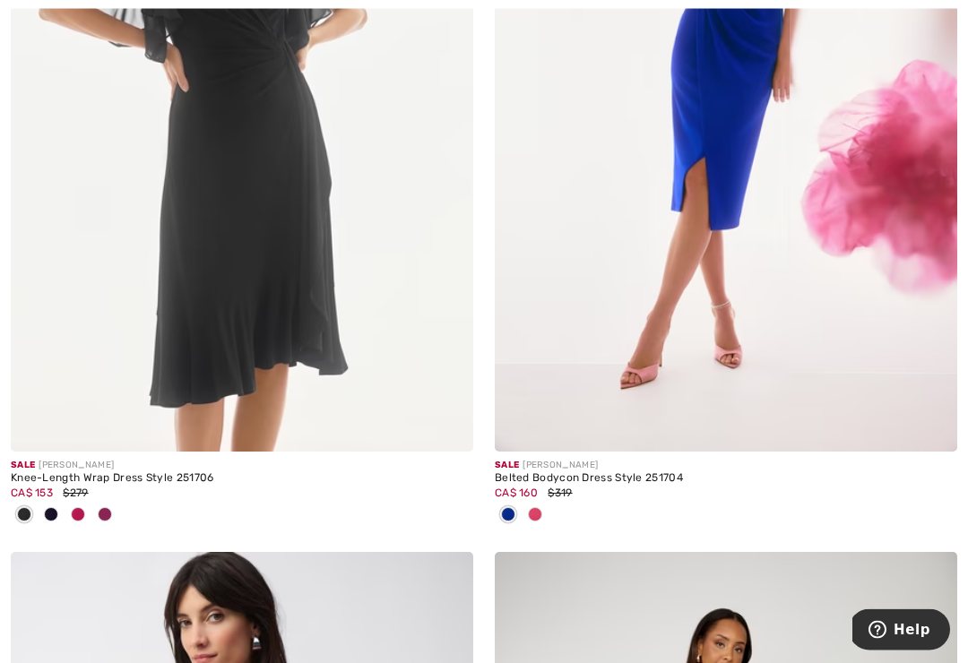
scroll to position [1290, 0]
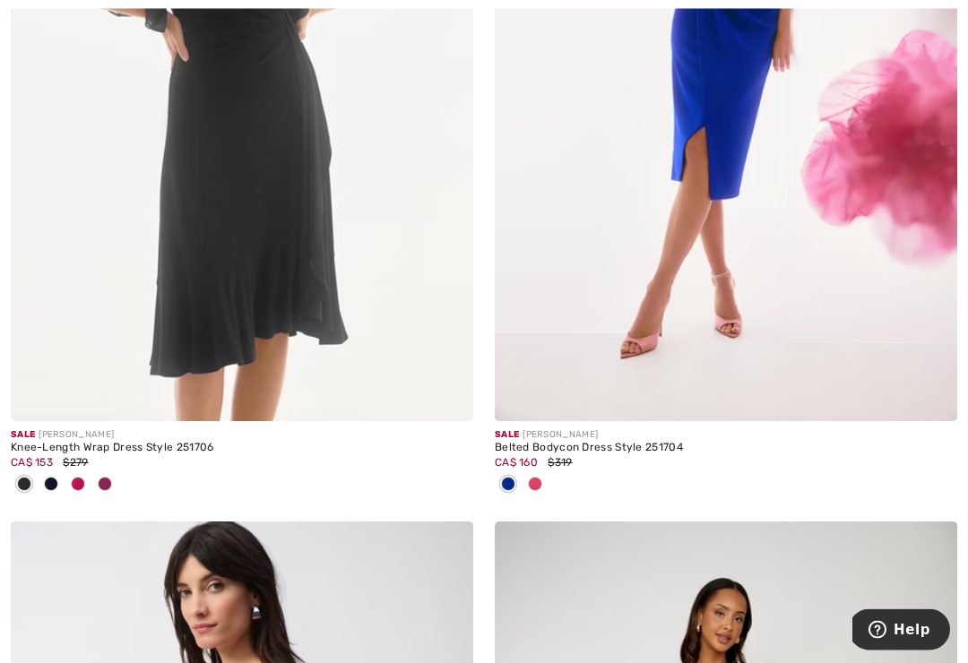
click at [84, 468] on div "CA$ 153 $279" at bounding box center [242, 463] width 463 height 16
click at [296, 263] on img at bounding box center [242, 75] width 463 height 694
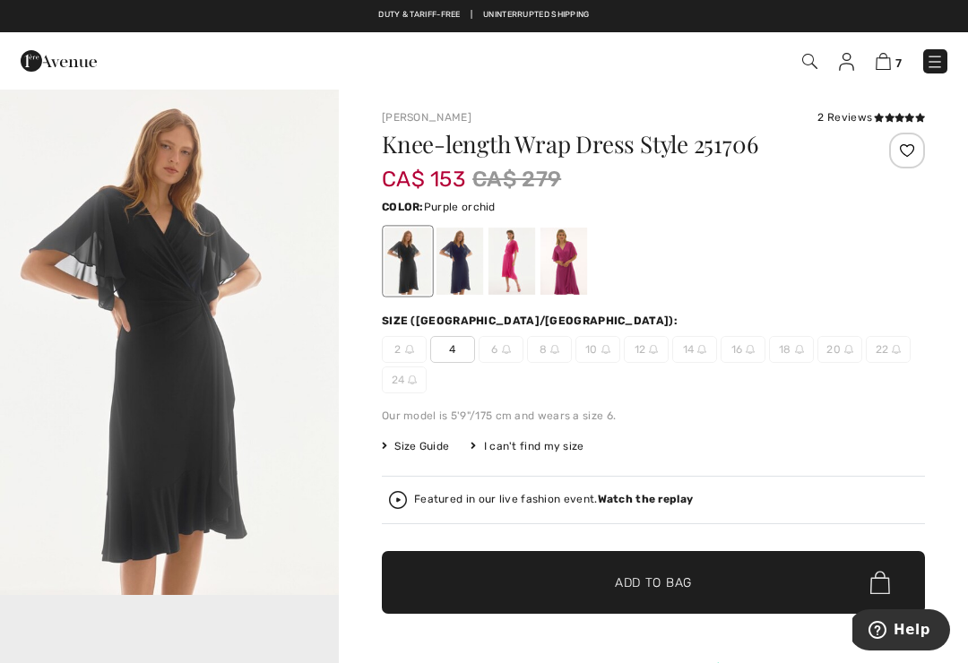
click at [568, 272] on div at bounding box center [564, 261] width 47 height 67
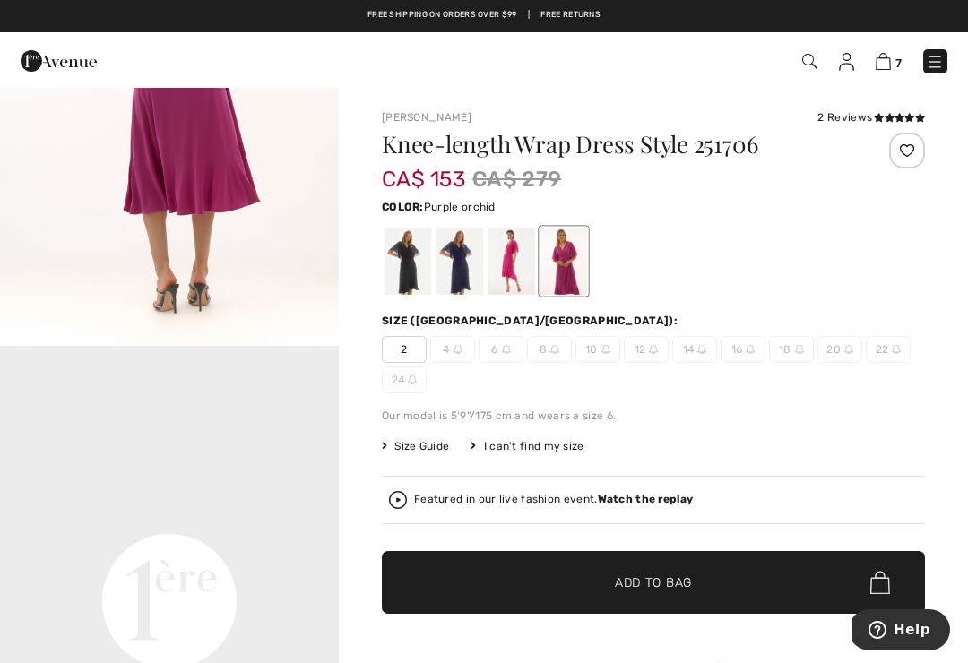
scroll to position [829, 0]
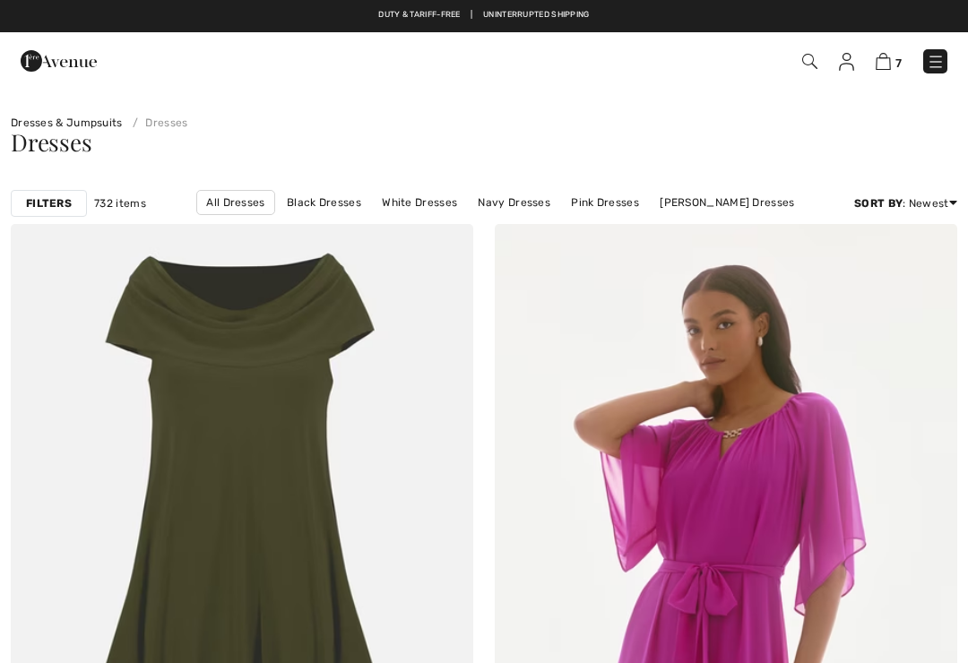
checkbox input "true"
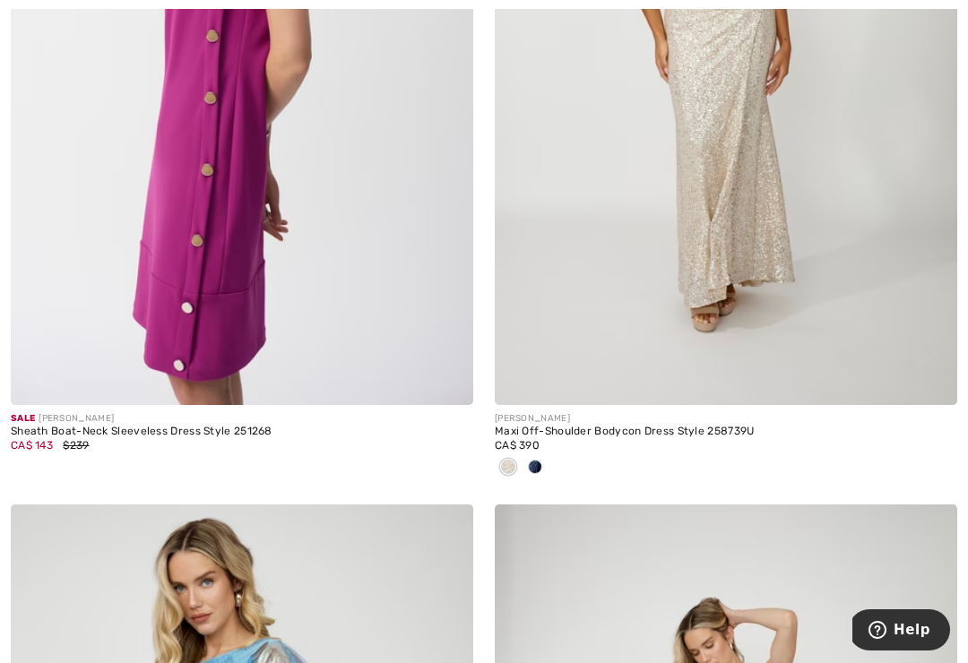
scroll to position [2111, 0]
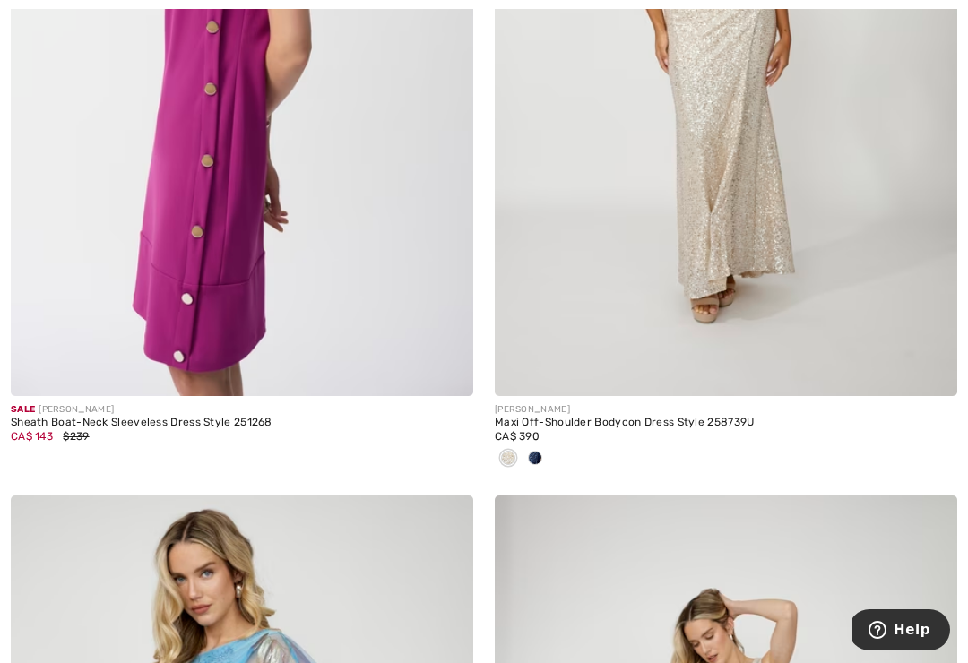
click at [541, 463] on div at bounding box center [535, 460] width 27 height 30
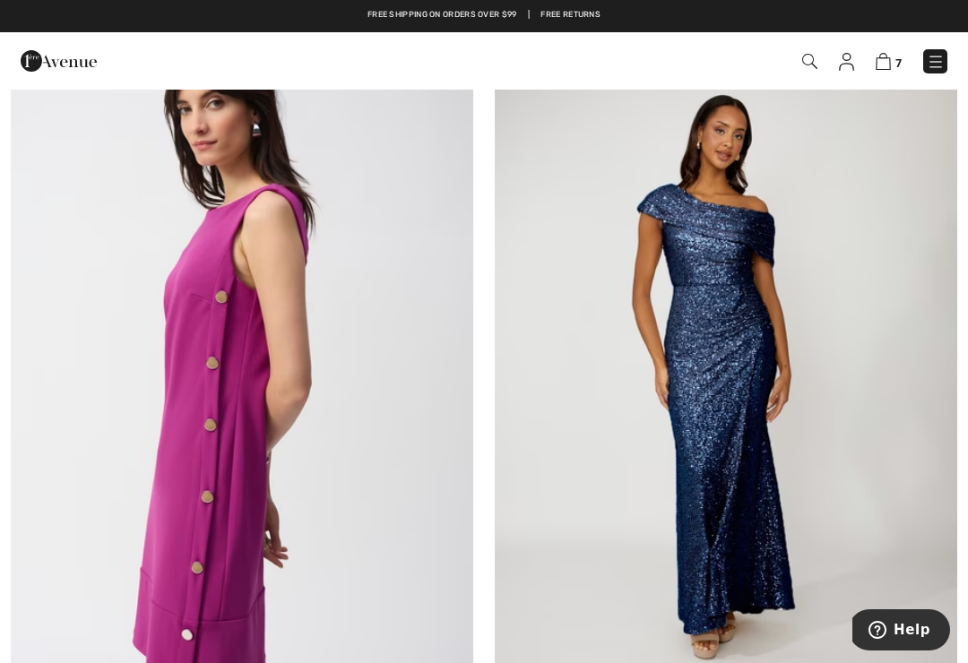
scroll to position [1773, 0]
click at [765, 482] on img at bounding box center [726, 386] width 463 height 694
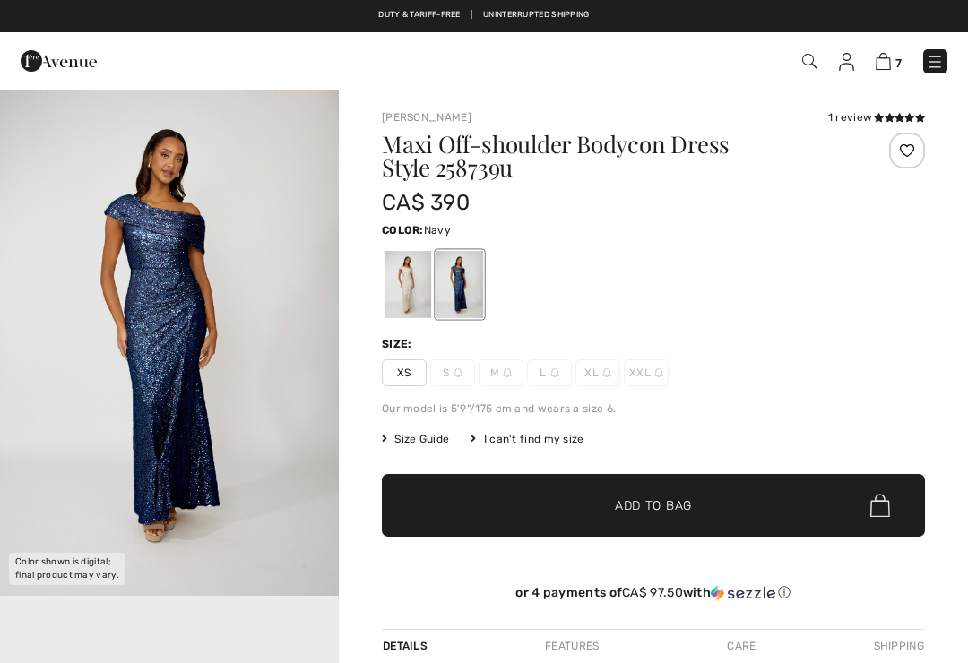
checkbox input "true"
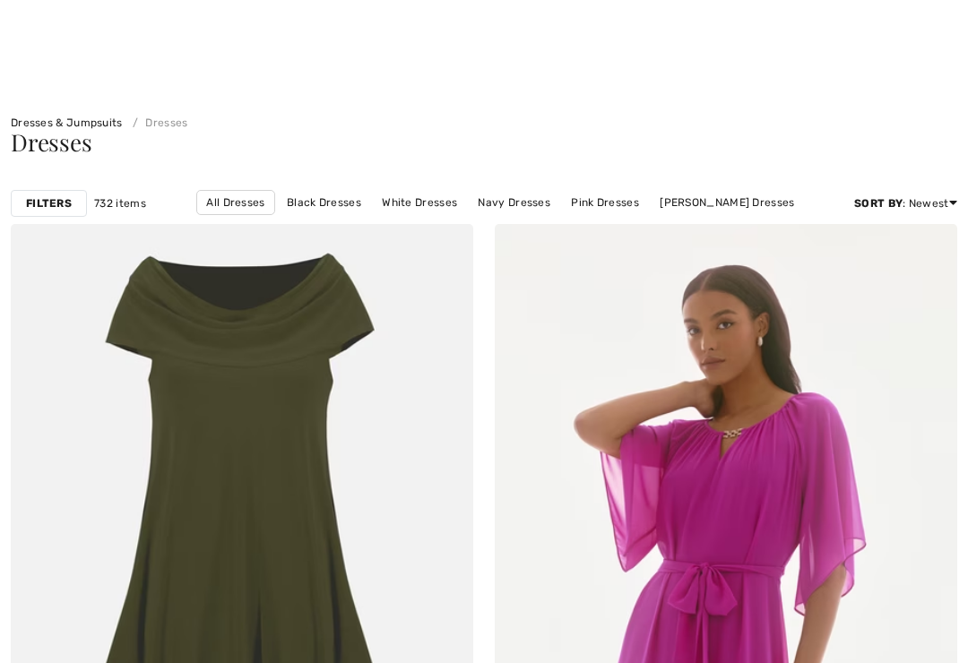
checkbox input "true"
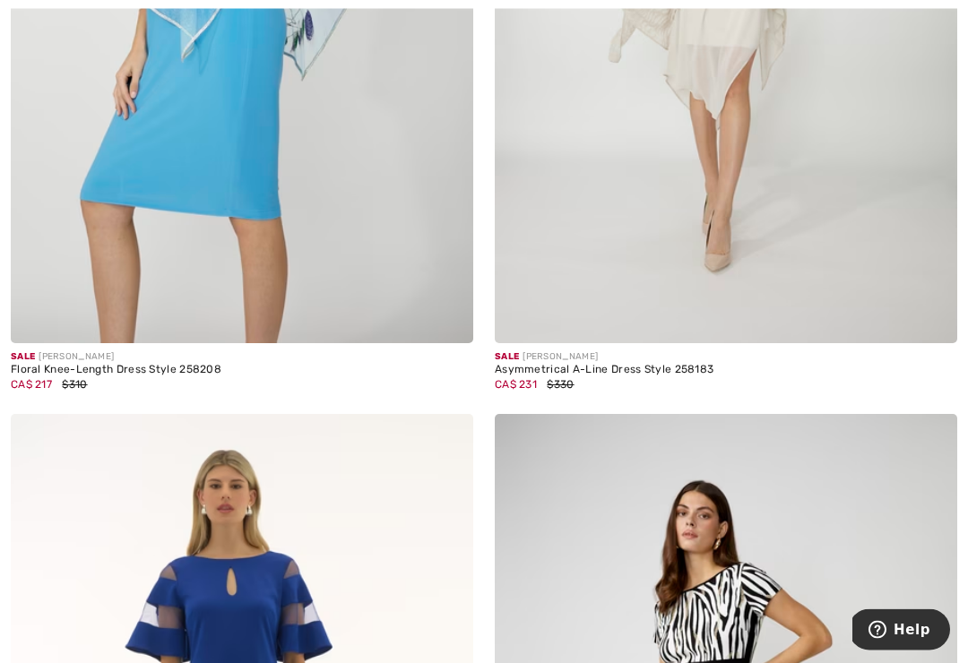
scroll to position [2957, 0]
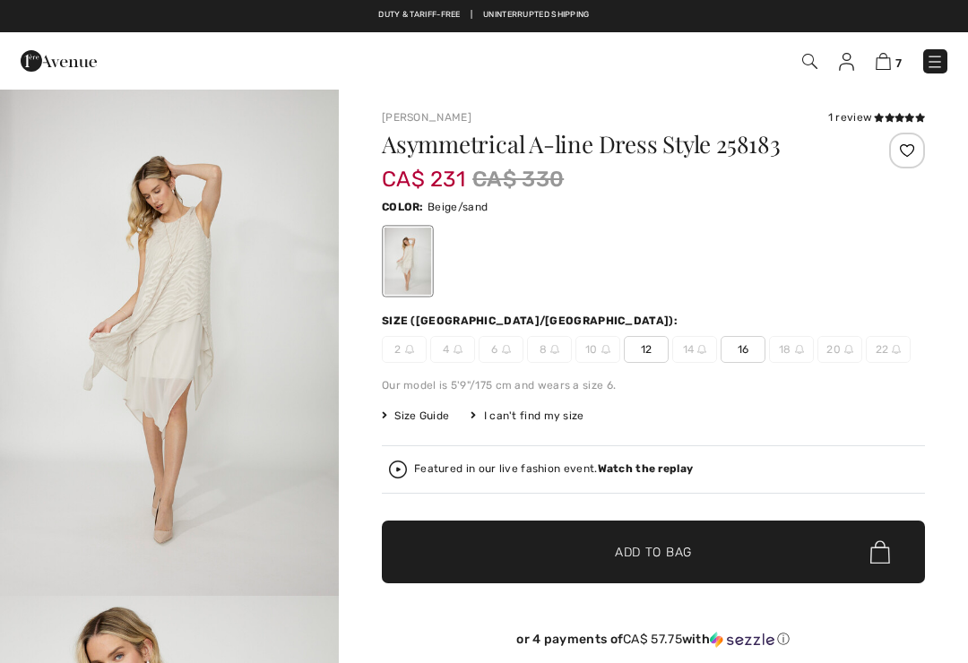
checkbox input "true"
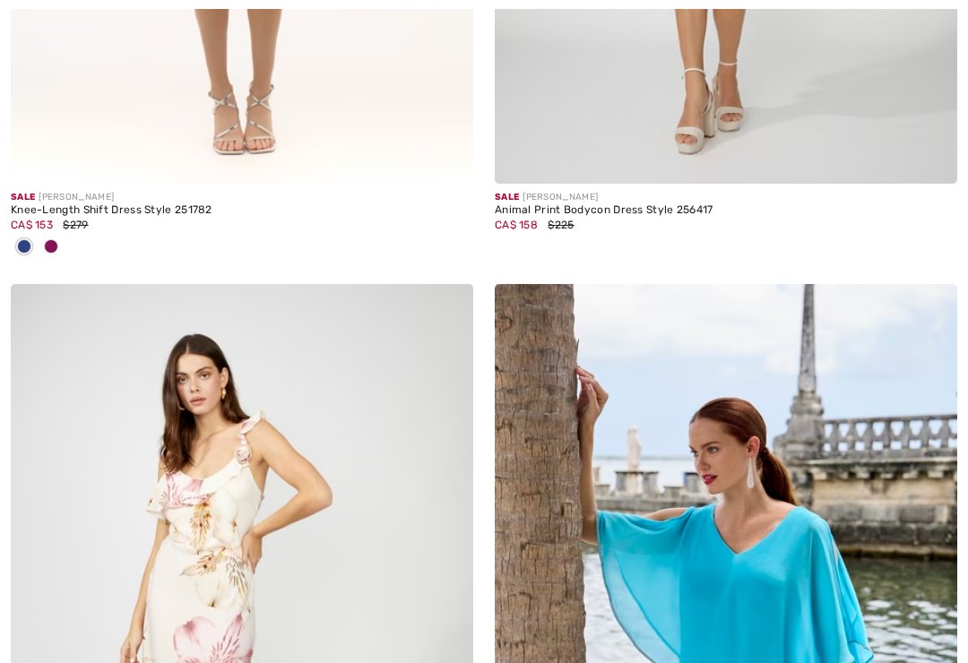
checkbox input "true"
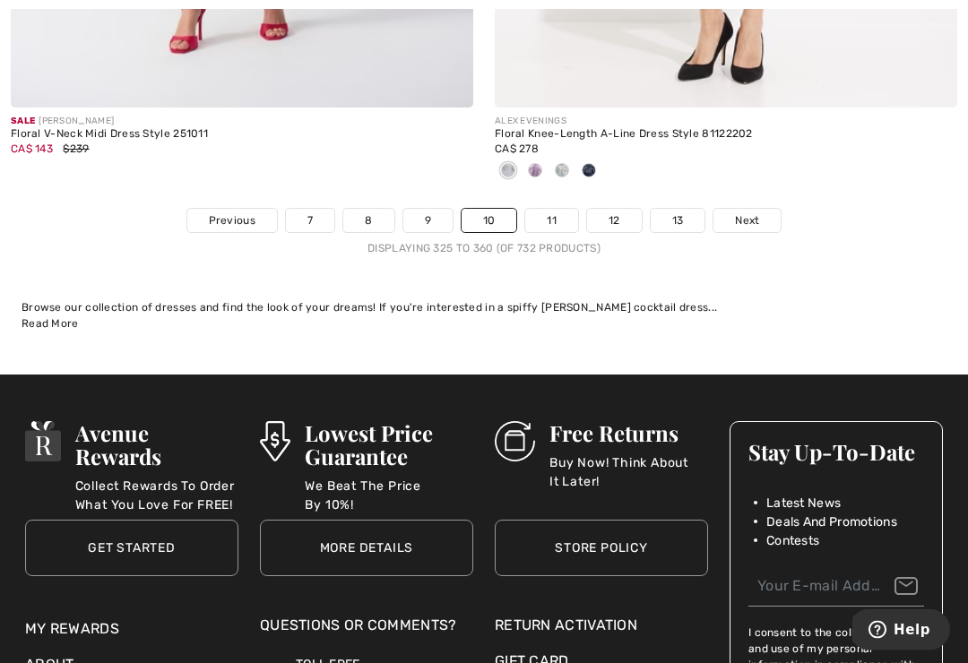
scroll to position [14311, 0]
click at [742, 213] on span "Next" at bounding box center [747, 220] width 24 height 16
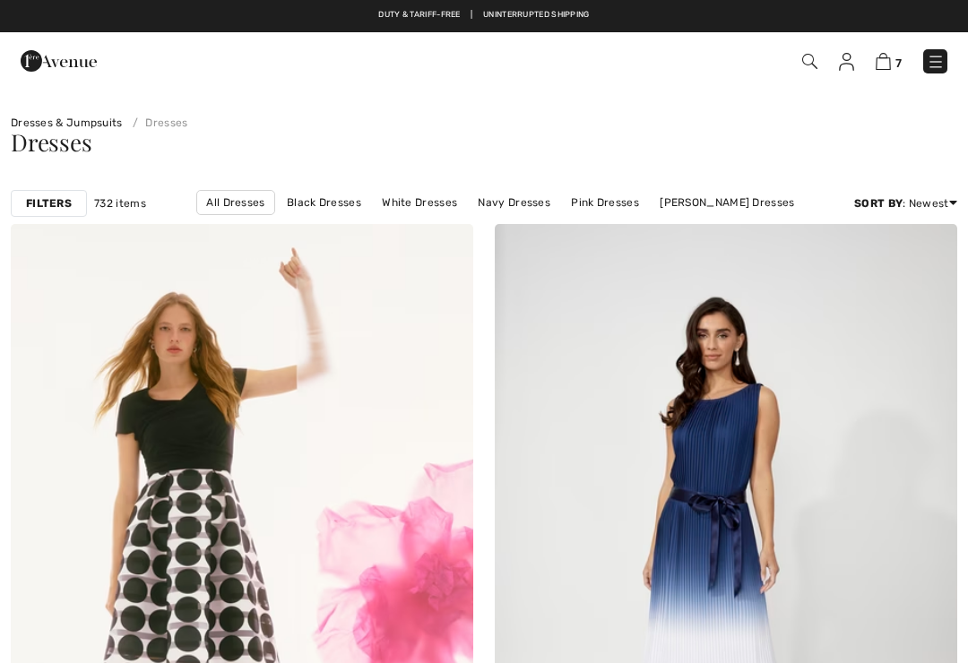
checkbox input "true"
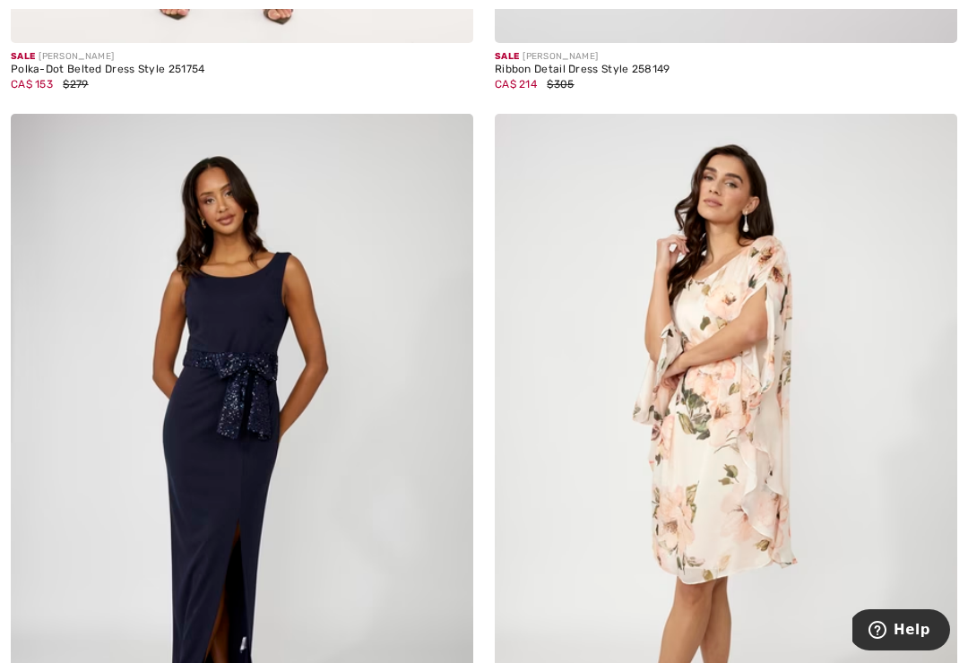
scroll to position [876, 0]
click at [754, 471] on img at bounding box center [726, 460] width 463 height 694
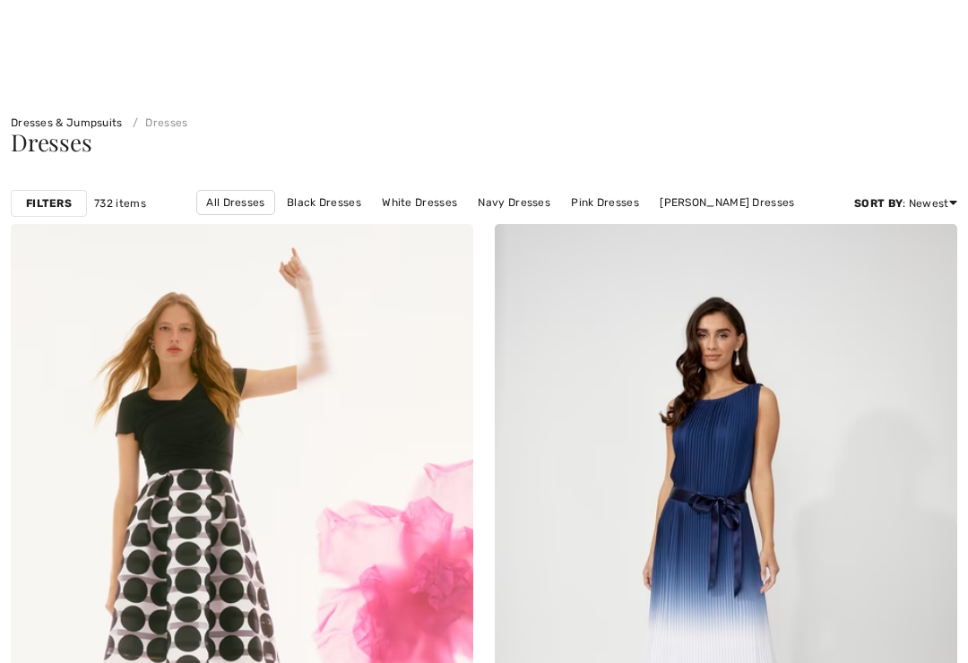
checkbox input "true"
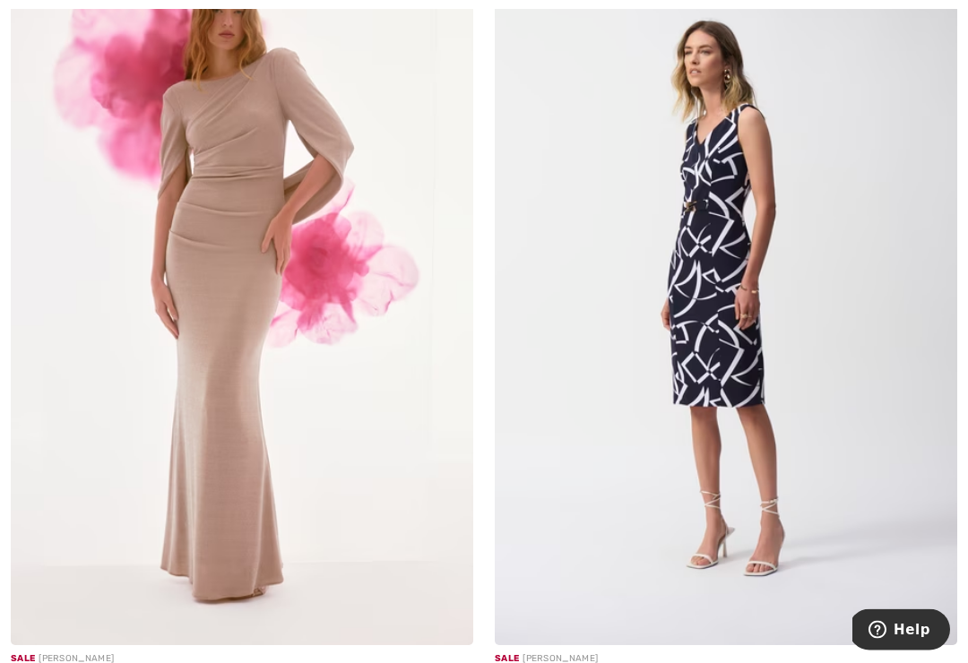
scroll to position [5043, 0]
click at [256, 472] on img at bounding box center [242, 299] width 463 height 694
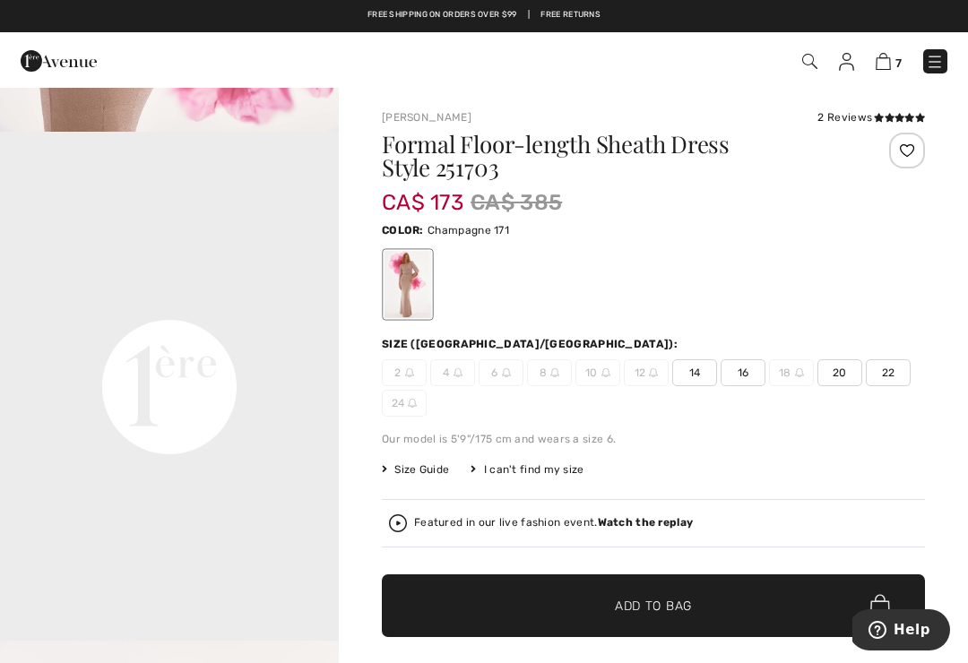
scroll to position [980, 0]
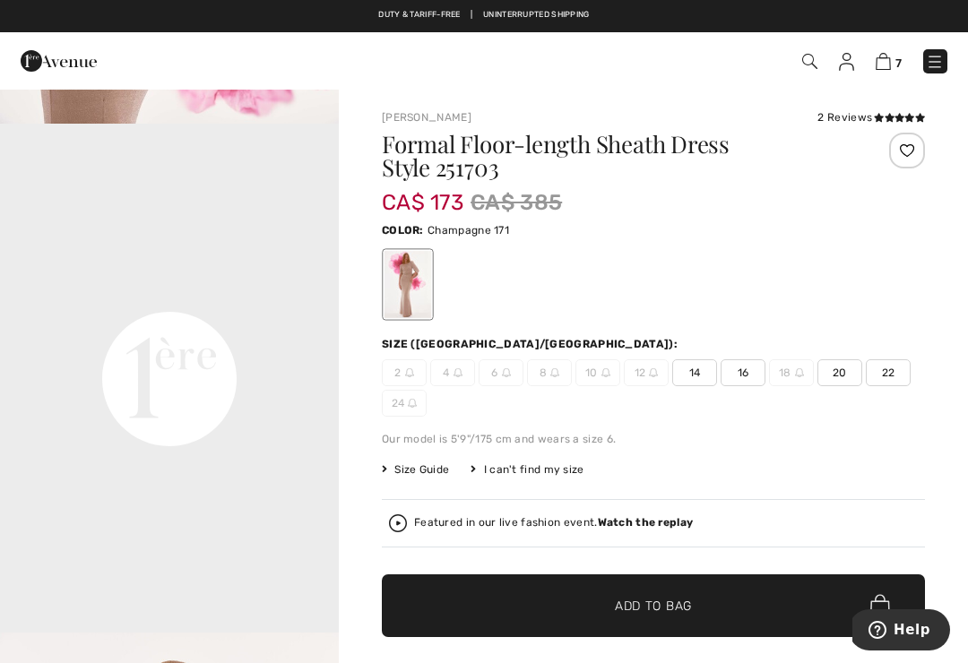
click at [751, 367] on span "16" at bounding box center [743, 373] width 45 height 27
click at [449, 472] on span "Size Guide" at bounding box center [415, 470] width 67 height 16
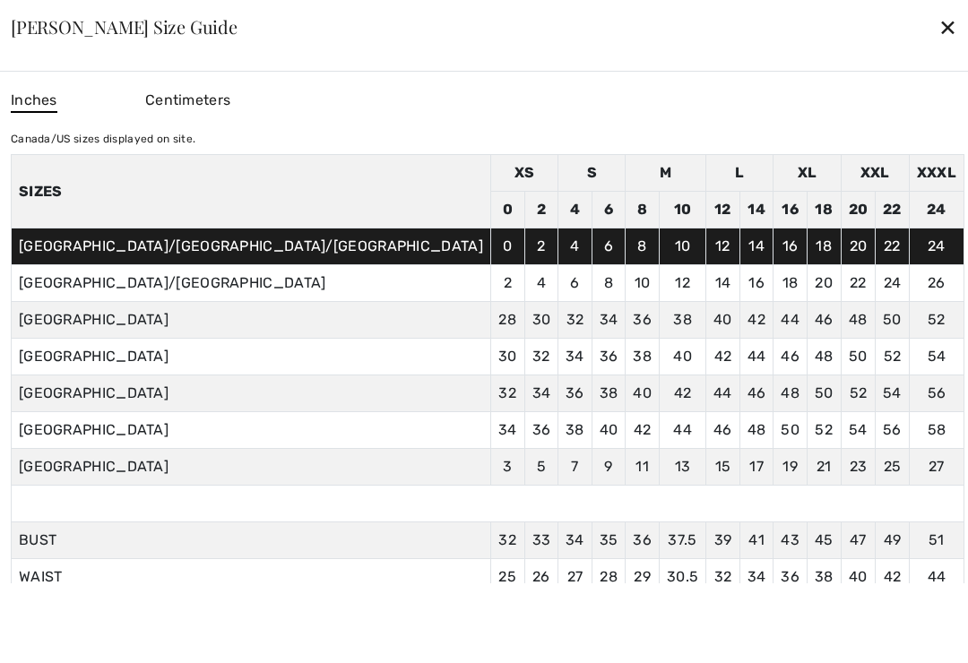
scroll to position [0, 0]
click at [939, 25] on div "✕" at bounding box center [948, 27] width 19 height 38
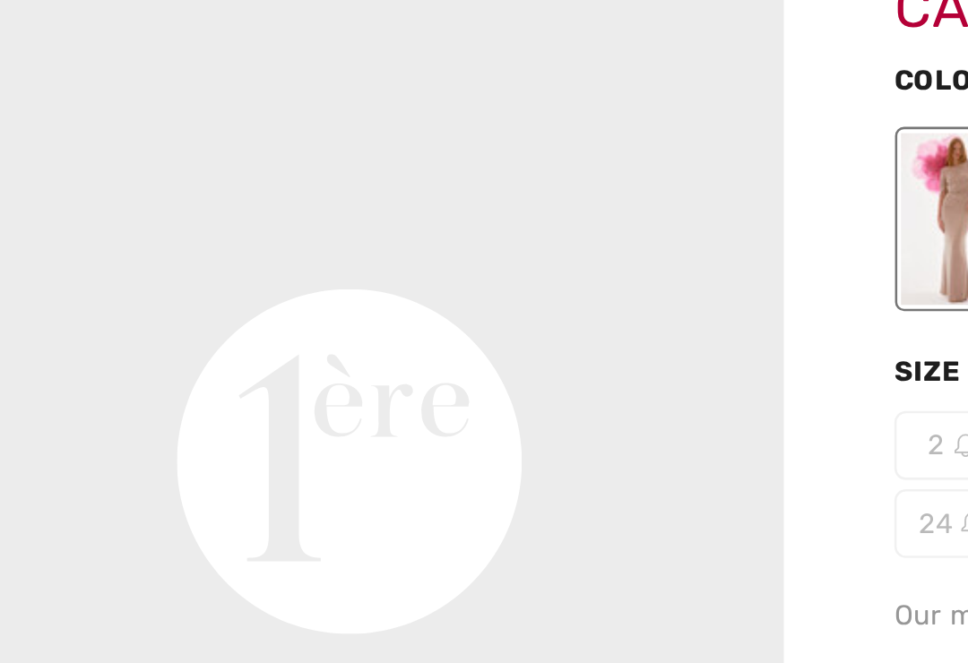
scroll to position [966, 0]
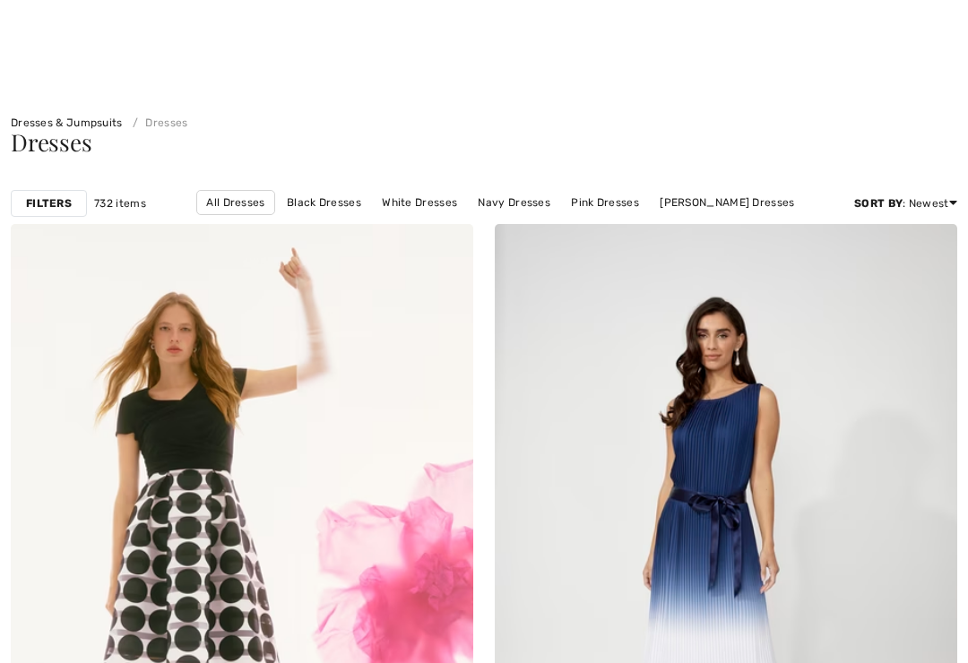
checkbox input "true"
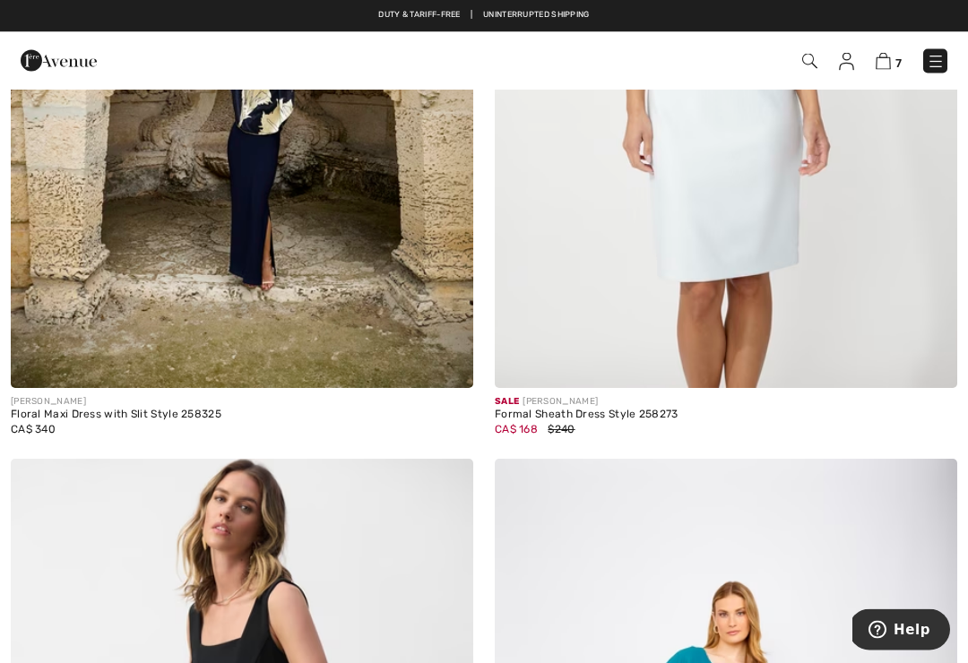
scroll to position [8418, 0]
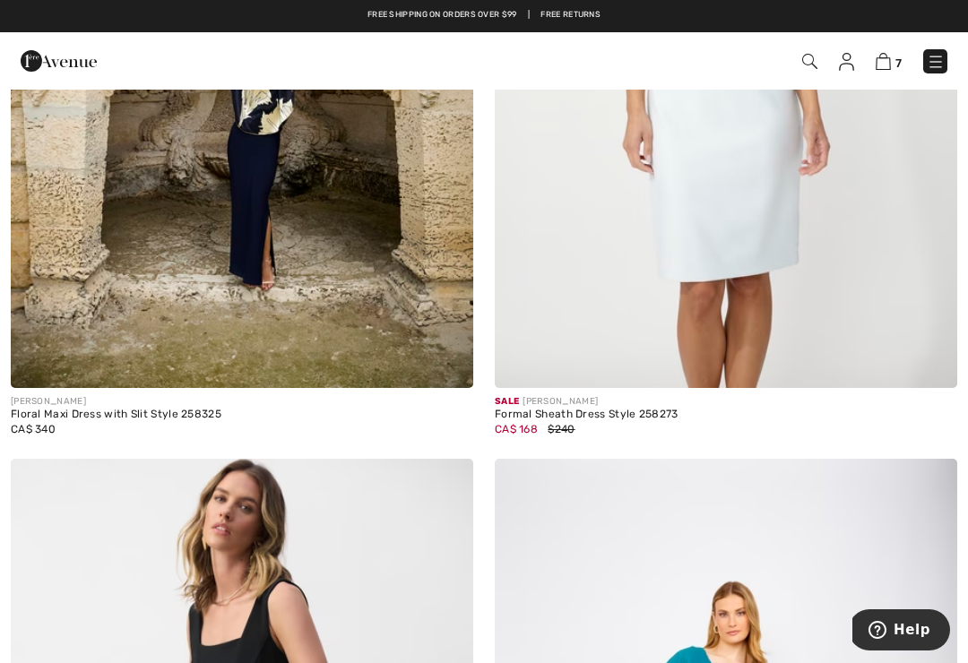
click at [360, 340] on img at bounding box center [242, 41] width 463 height 694
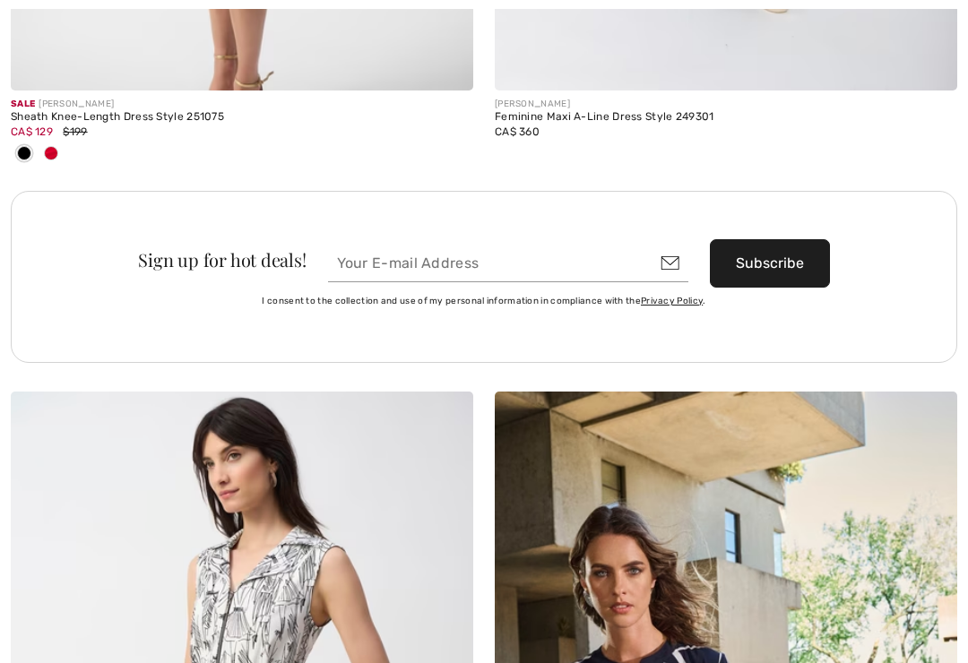
checkbox input "true"
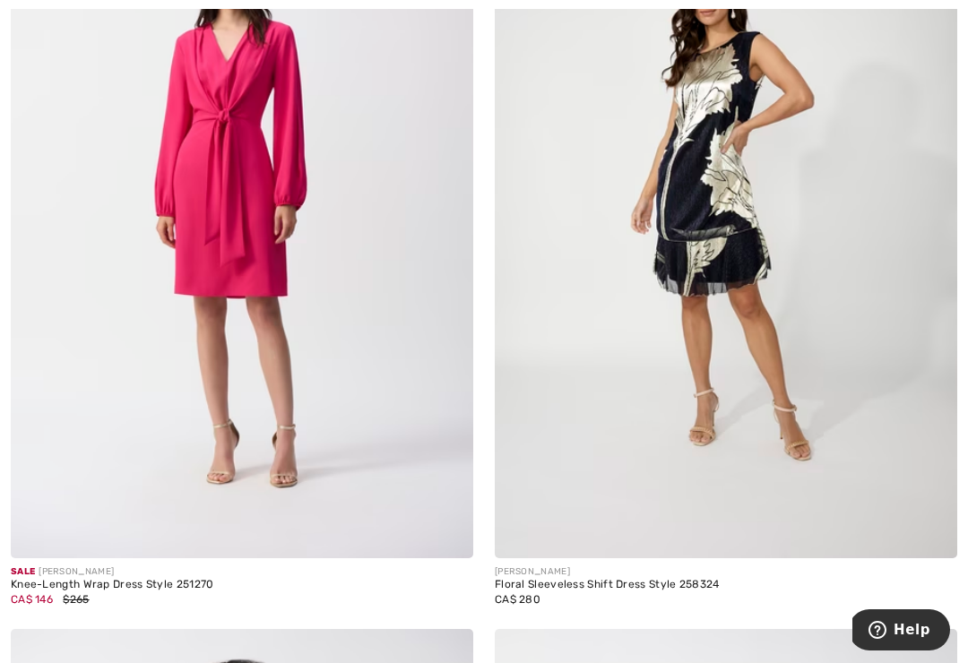
scroll to position [10862, 0]
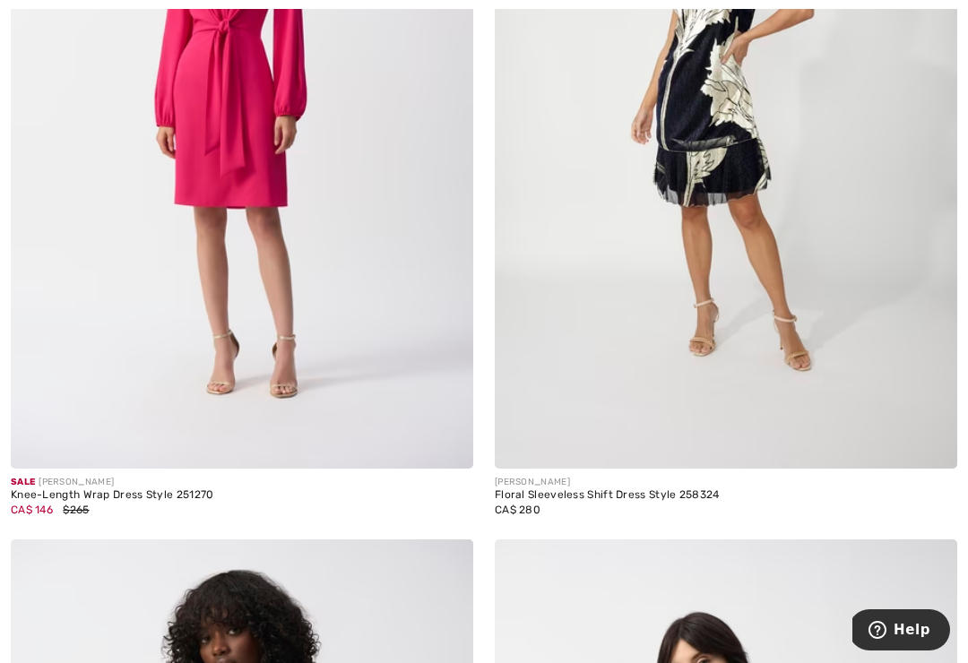
click at [781, 415] on img at bounding box center [726, 122] width 463 height 694
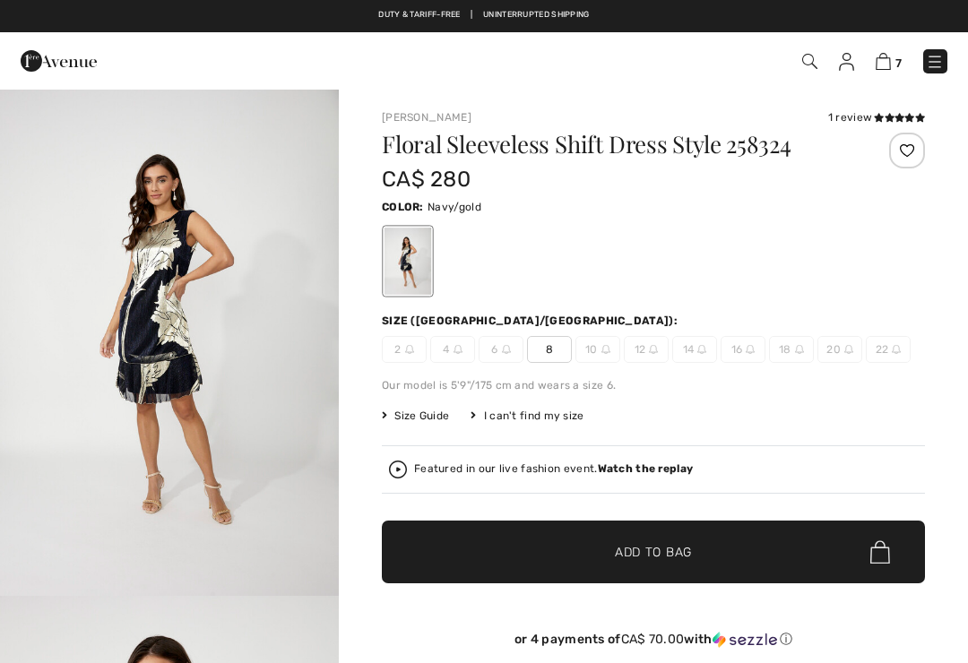
checkbox input "true"
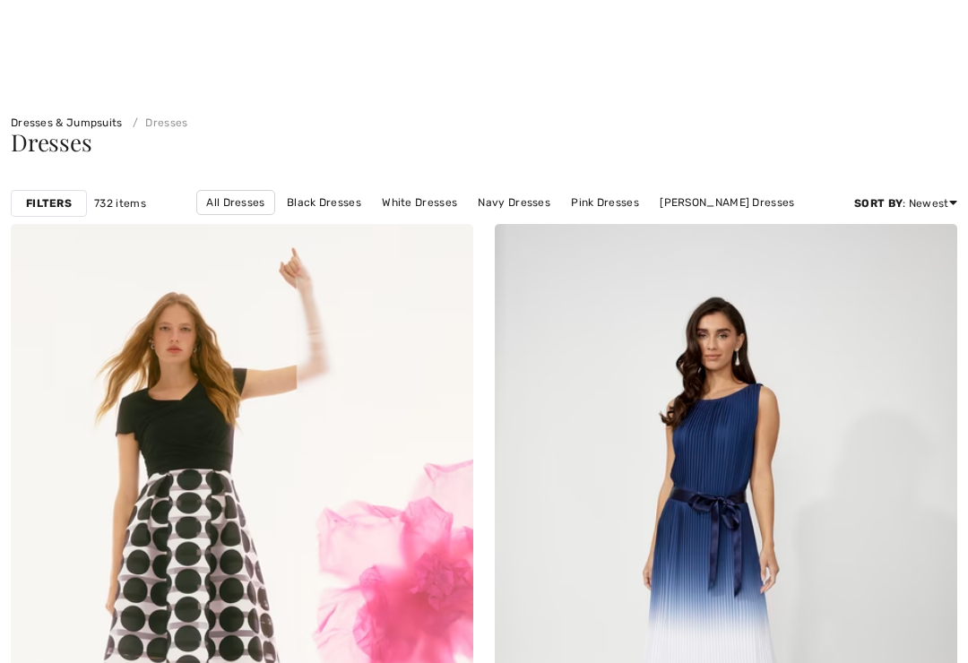
checkbox input "true"
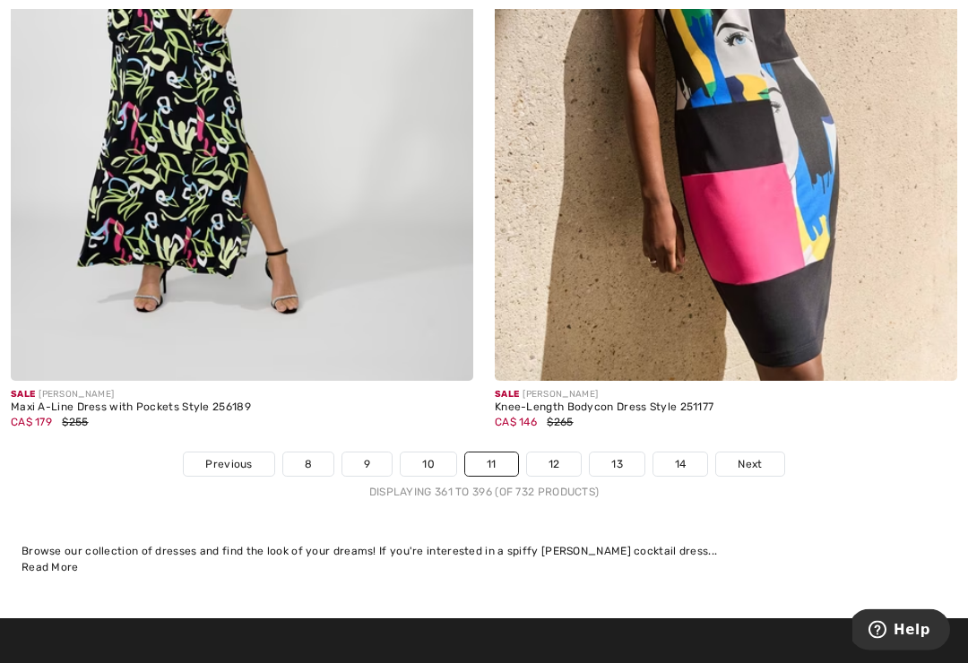
scroll to position [14097, 0]
click at [758, 453] on link "Next" at bounding box center [749, 464] width 67 height 23
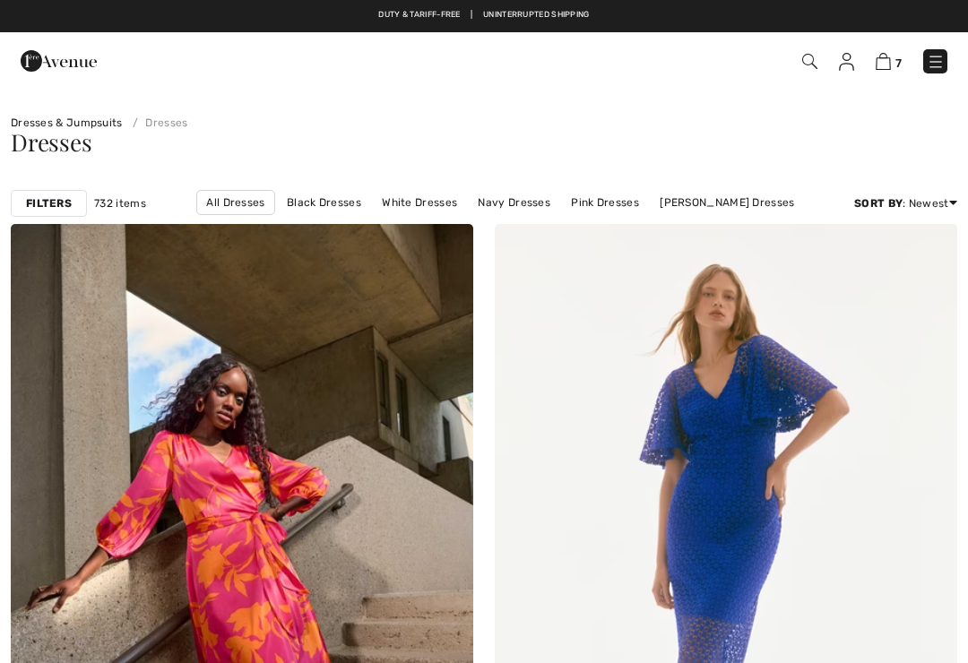
checkbox input "true"
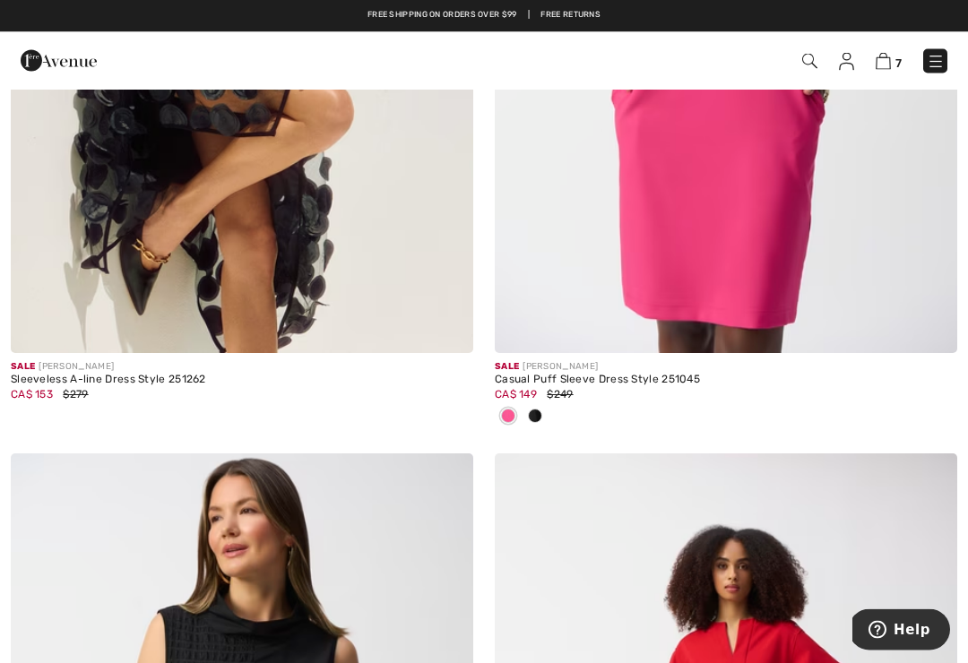
scroll to position [1359, 0]
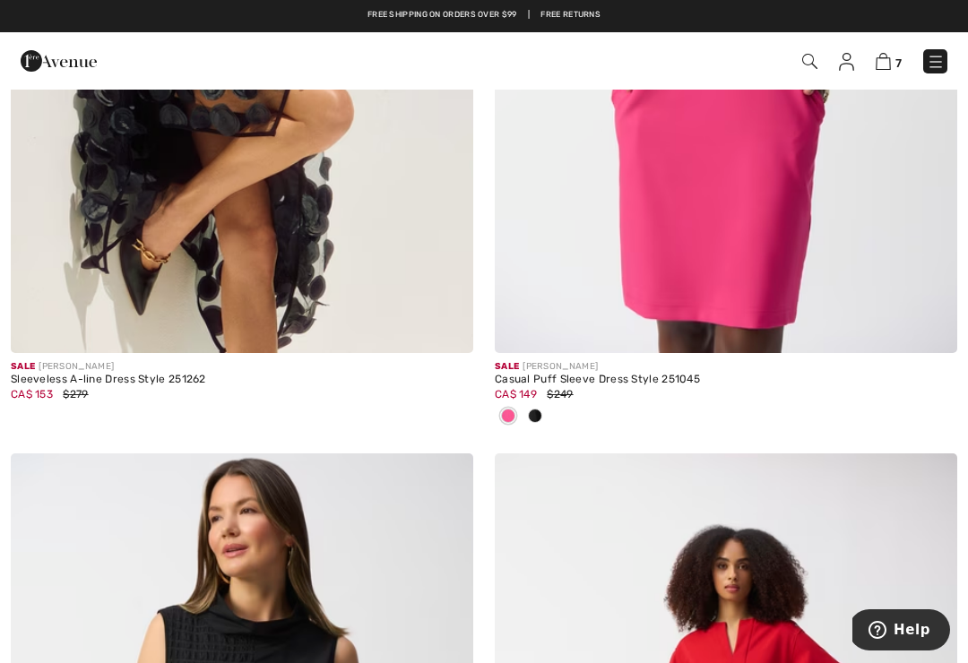
click at [299, 200] on img at bounding box center [242, 6] width 463 height 694
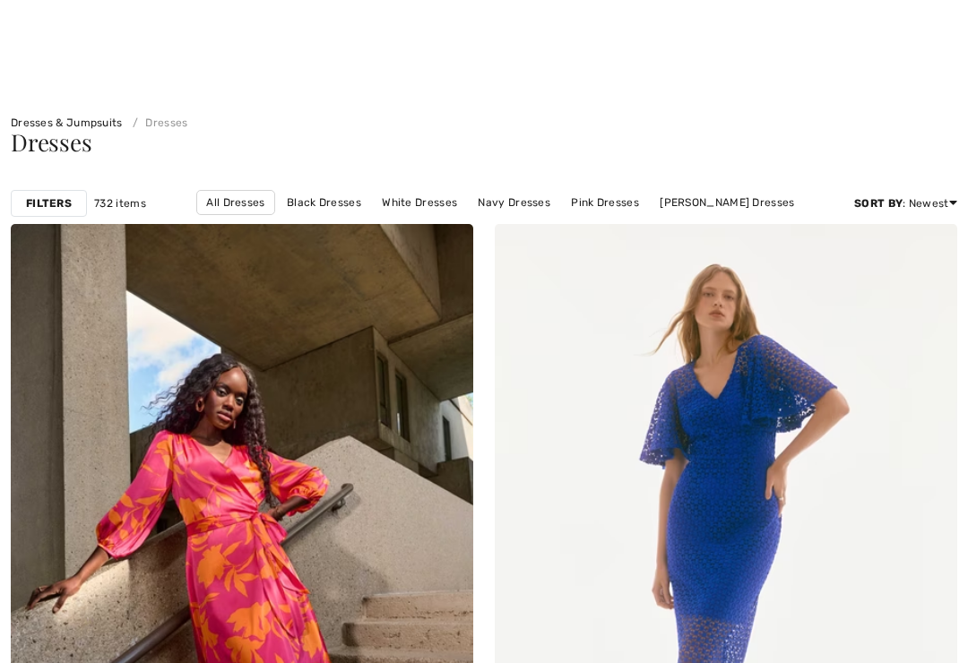
checkbox input "true"
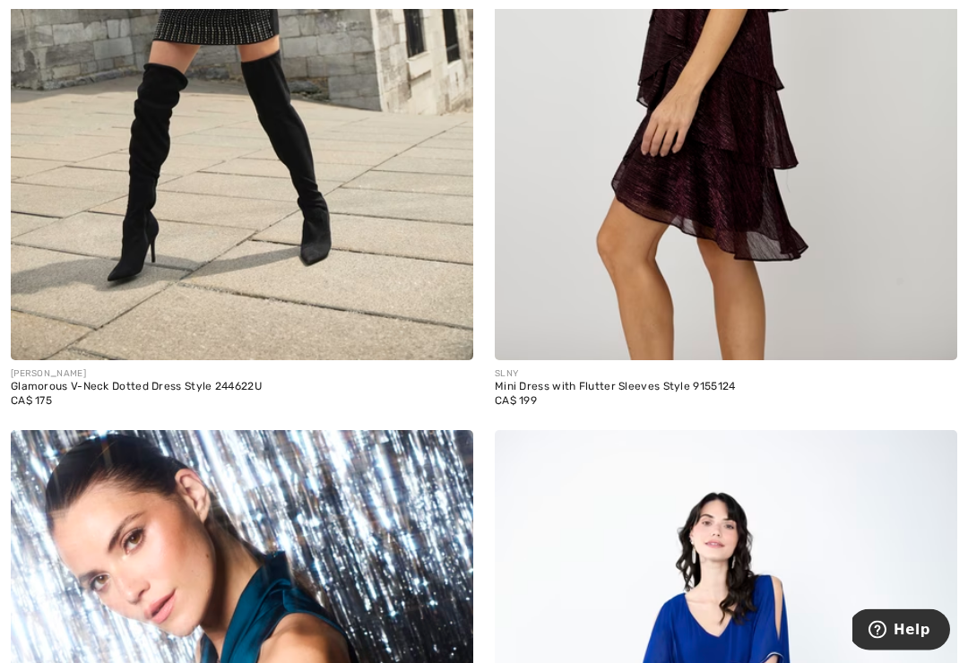
scroll to position [6917, 0]
click at [768, 256] on img at bounding box center [726, 13] width 463 height 694
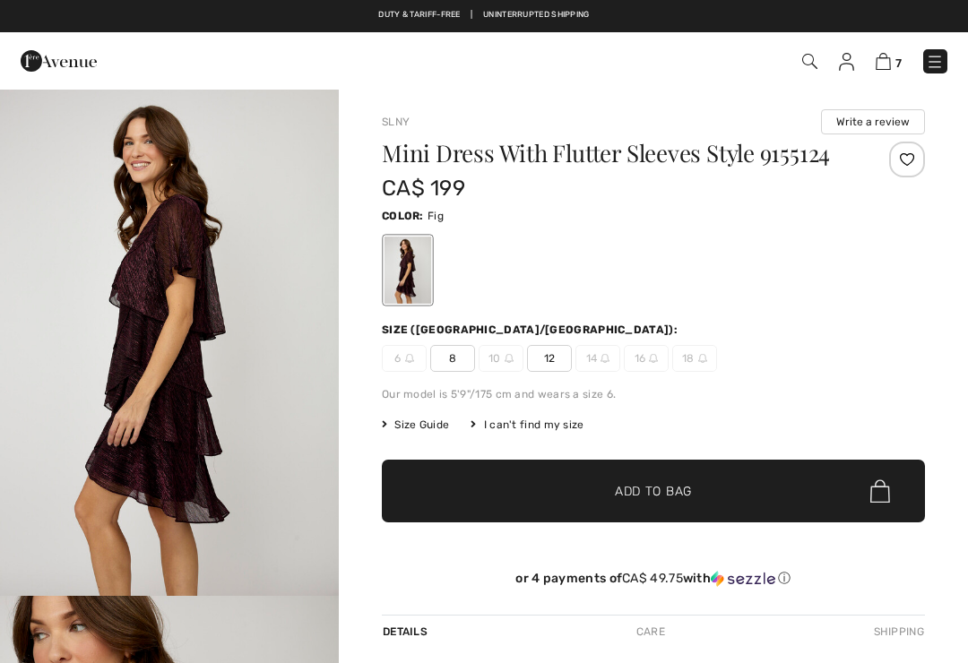
checkbox input "true"
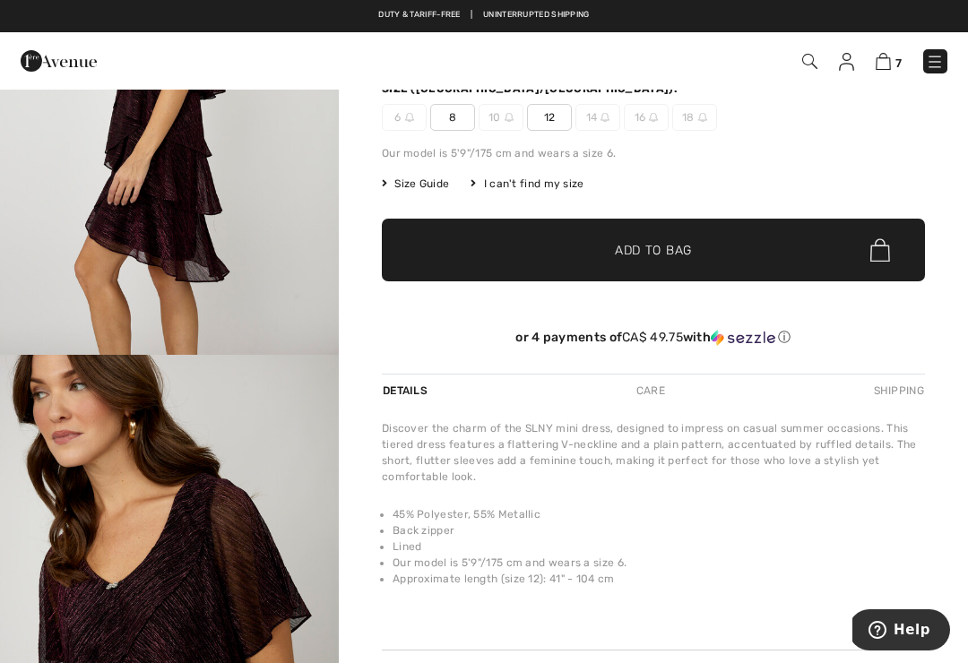
scroll to position [221, 0]
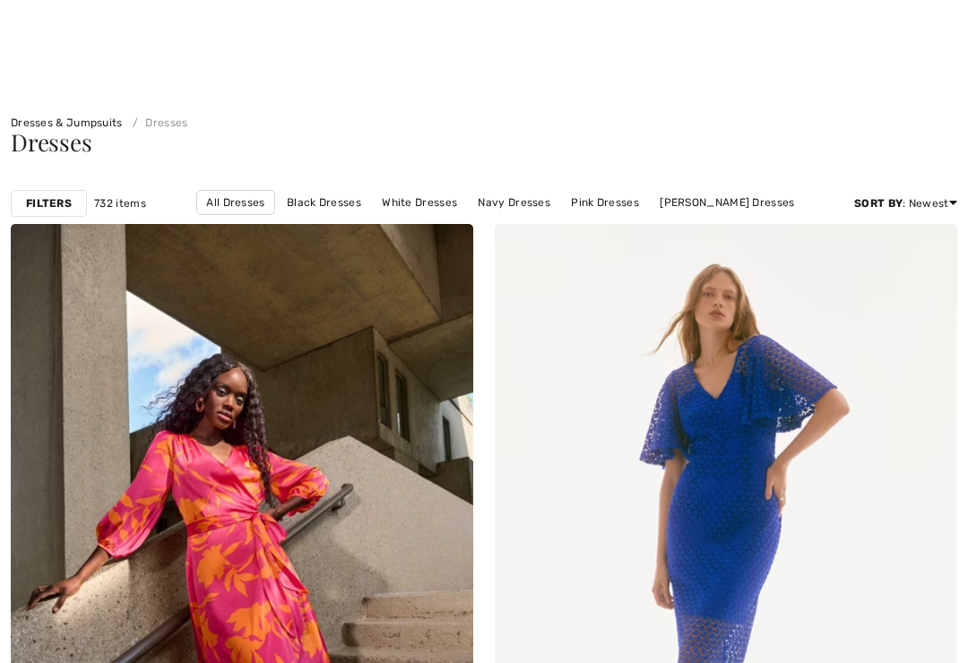
checkbox input "true"
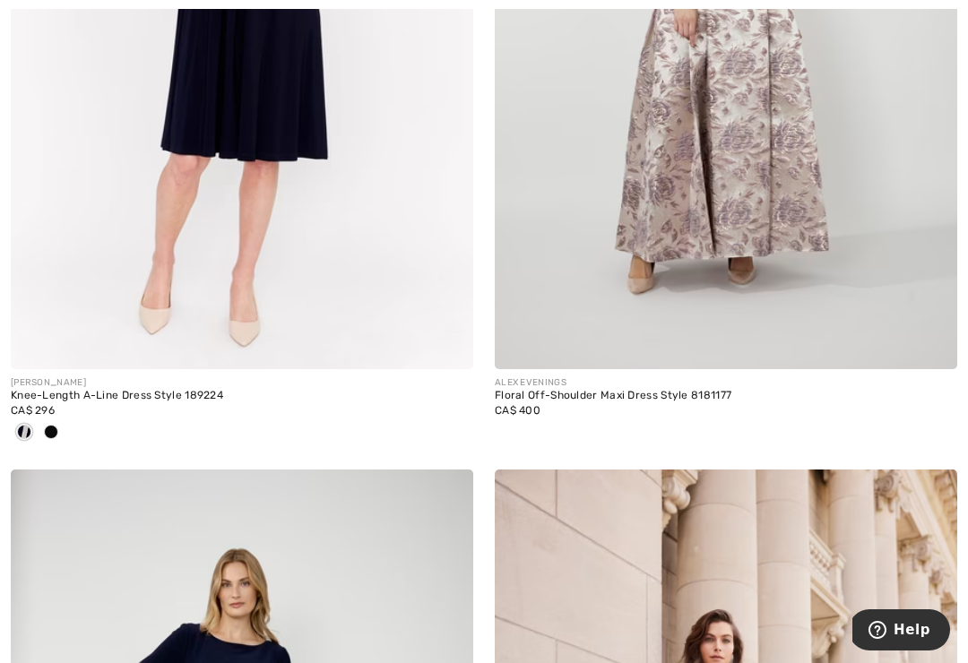
scroll to position [8469, 0]
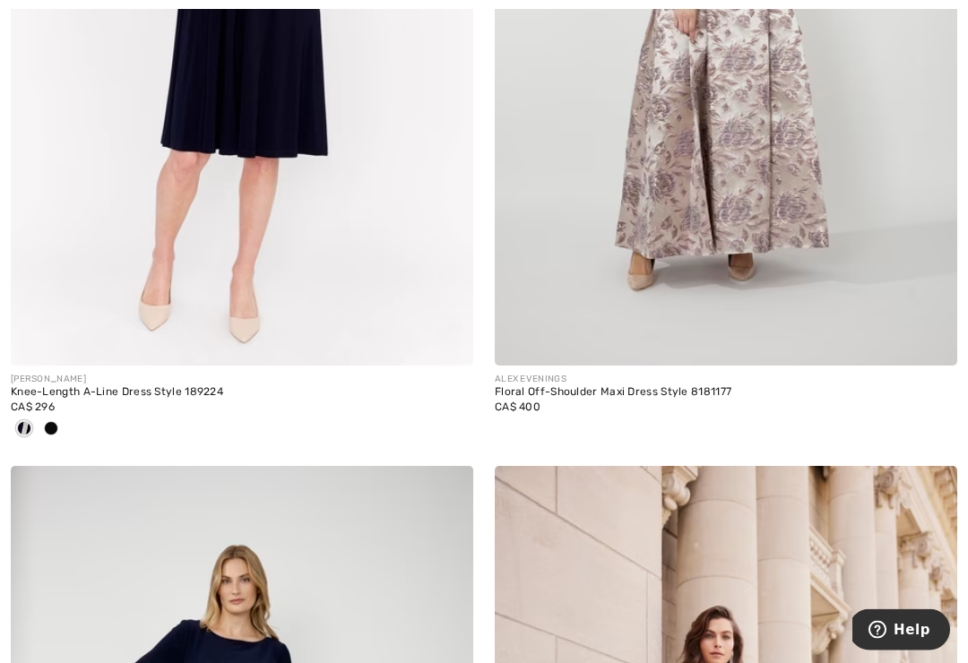
click at [750, 271] on img at bounding box center [726, 20] width 463 height 694
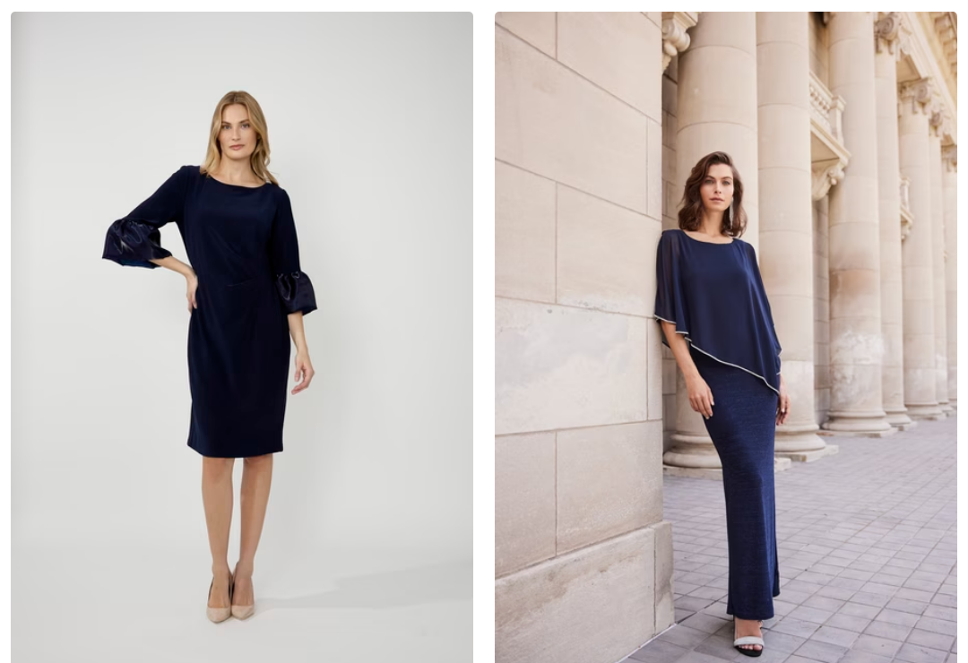
checkbox input "true"
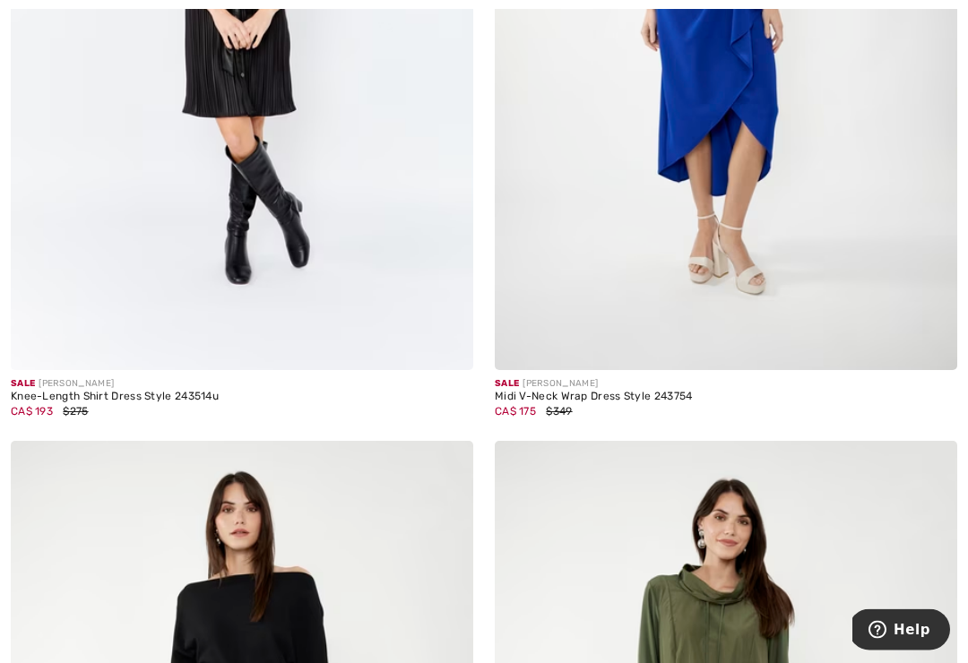
scroll to position [12578, 0]
click at [778, 339] on img at bounding box center [726, 23] width 463 height 694
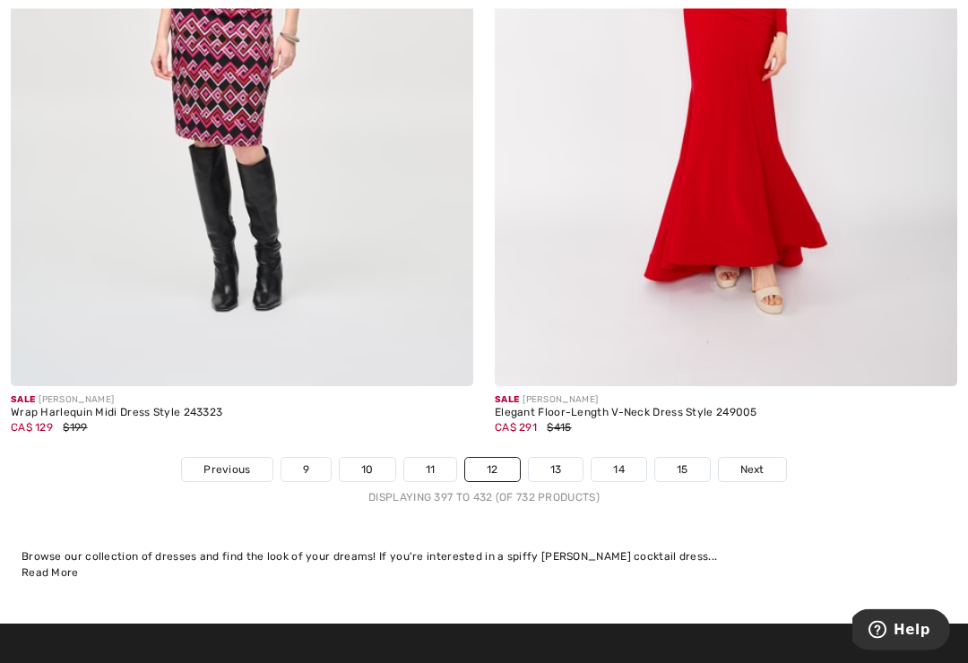
scroll to position [14121, 0]
click at [756, 462] on span "Next" at bounding box center [753, 470] width 24 height 16
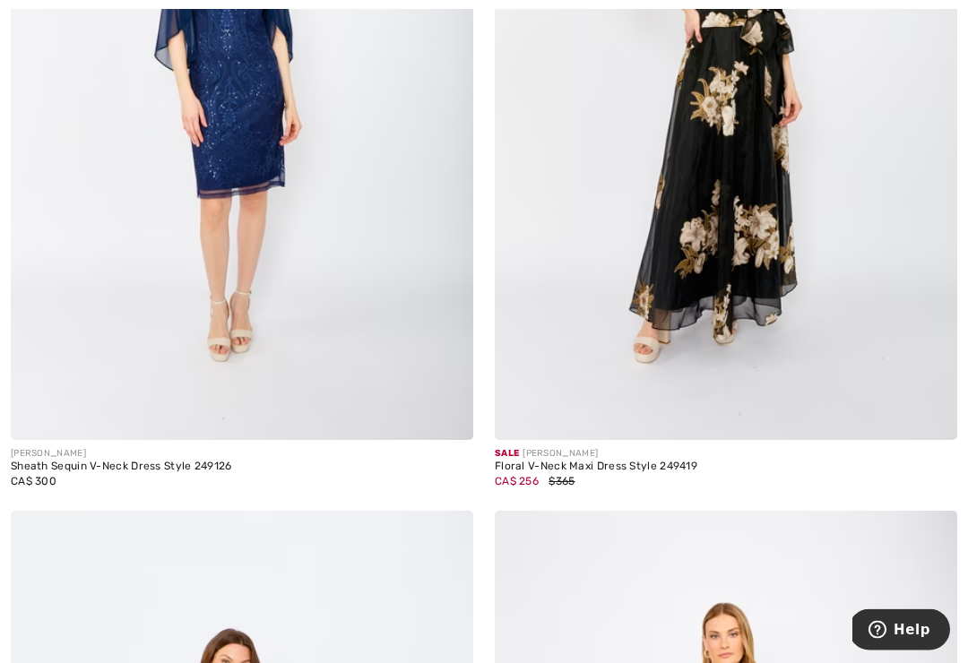
scroll to position [478, 0]
click at [336, 363] on img at bounding box center [242, 93] width 463 height 694
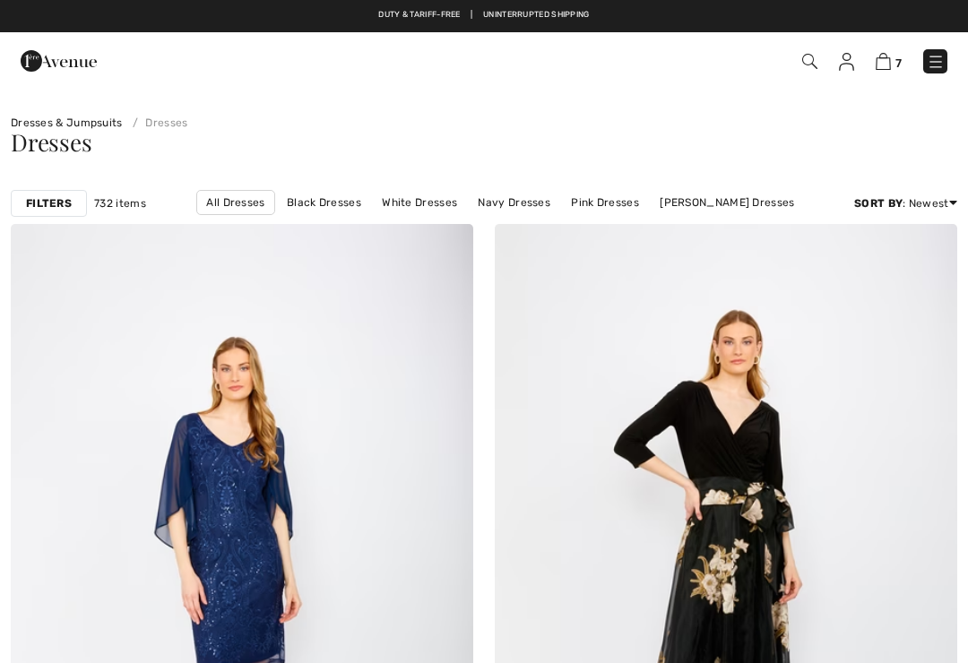
checkbox input "true"
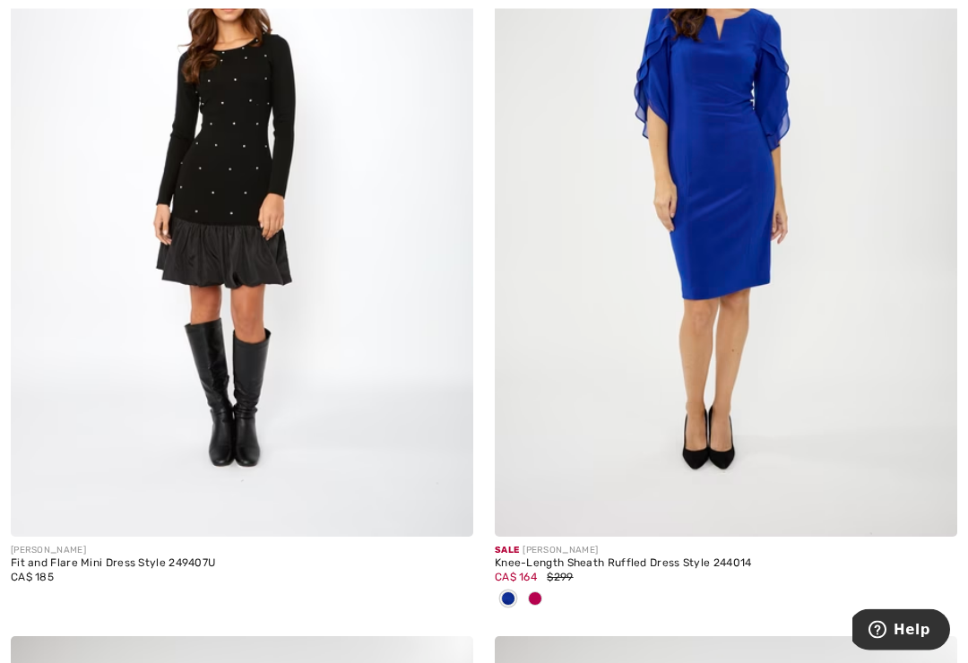
scroll to position [2036, 0]
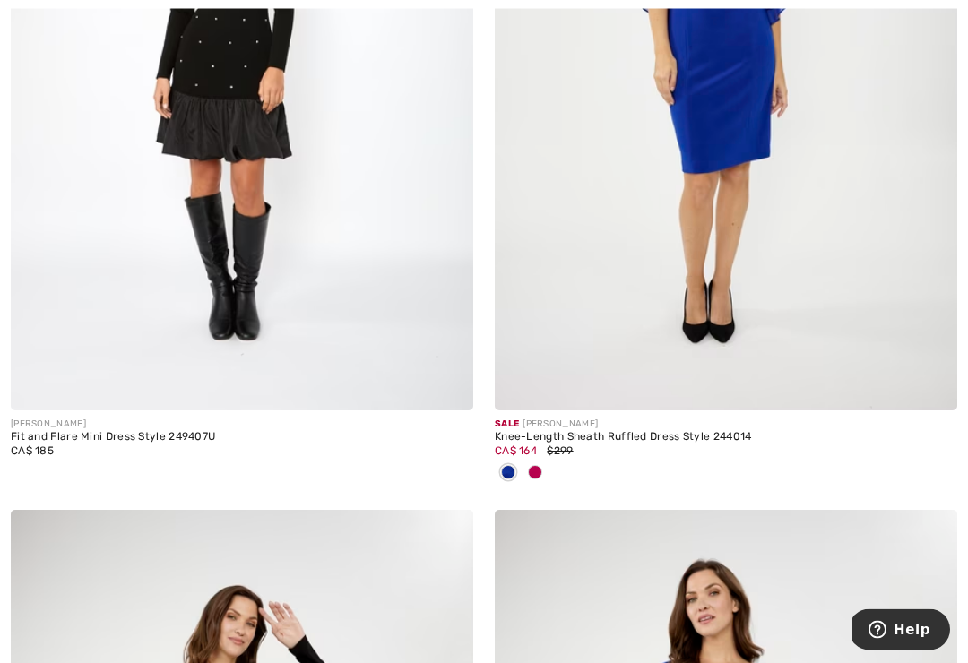
click at [706, 440] on div "Knee-Length Sheath Ruffled Dress Style 244014" at bounding box center [726, 438] width 463 height 13
click at [760, 260] on img at bounding box center [726, 64] width 463 height 694
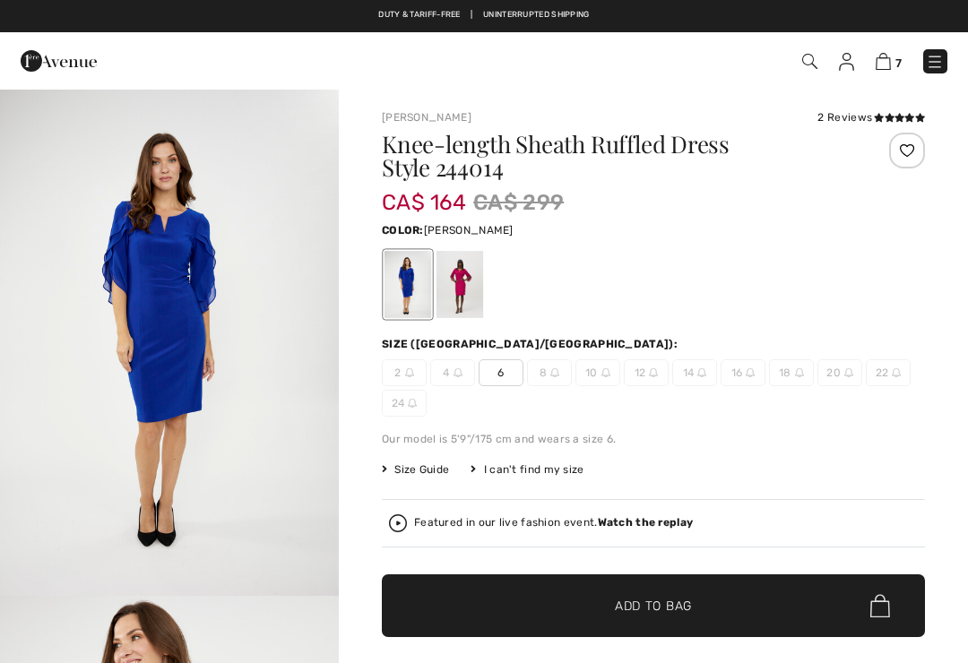
click at [473, 274] on div at bounding box center [460, 284] width 47 height 67
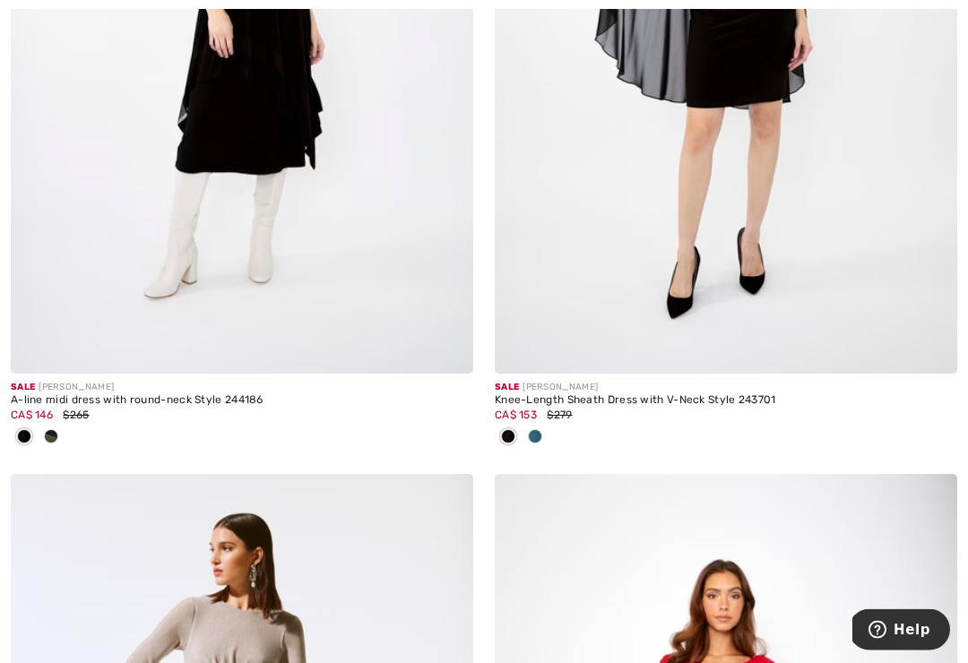
scroll to position [7840, 0]
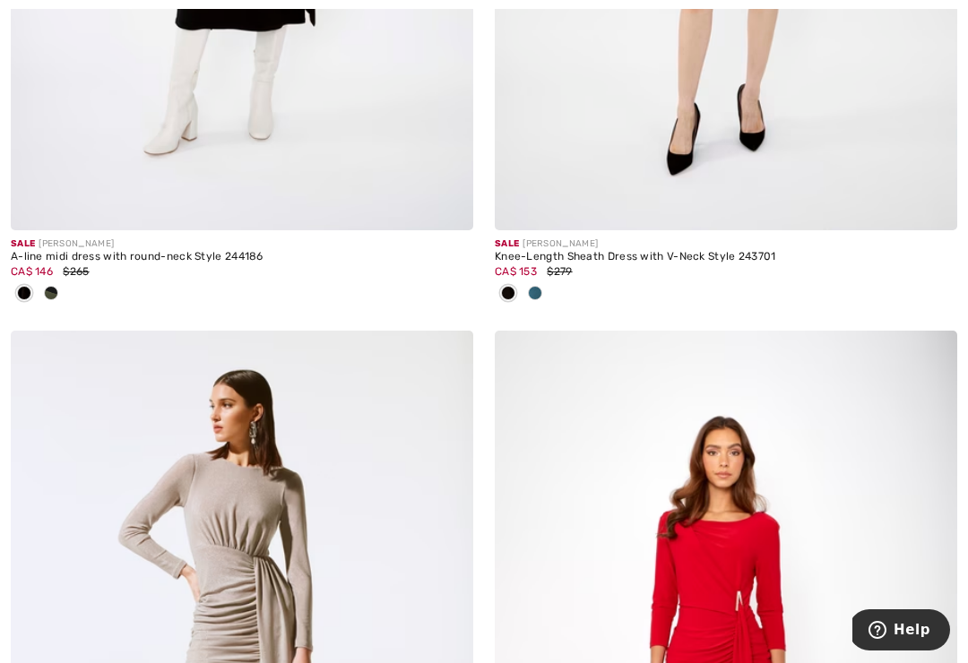
click at [58, 285] on div at bounding box center [51, 295] width 27 height 30
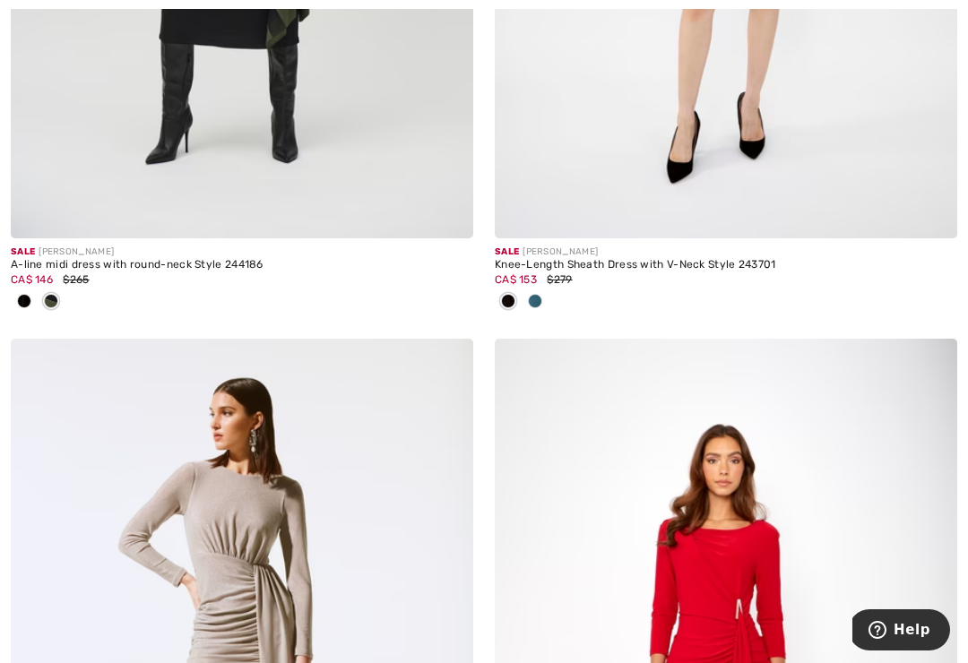
scroll to position [7897, 0]
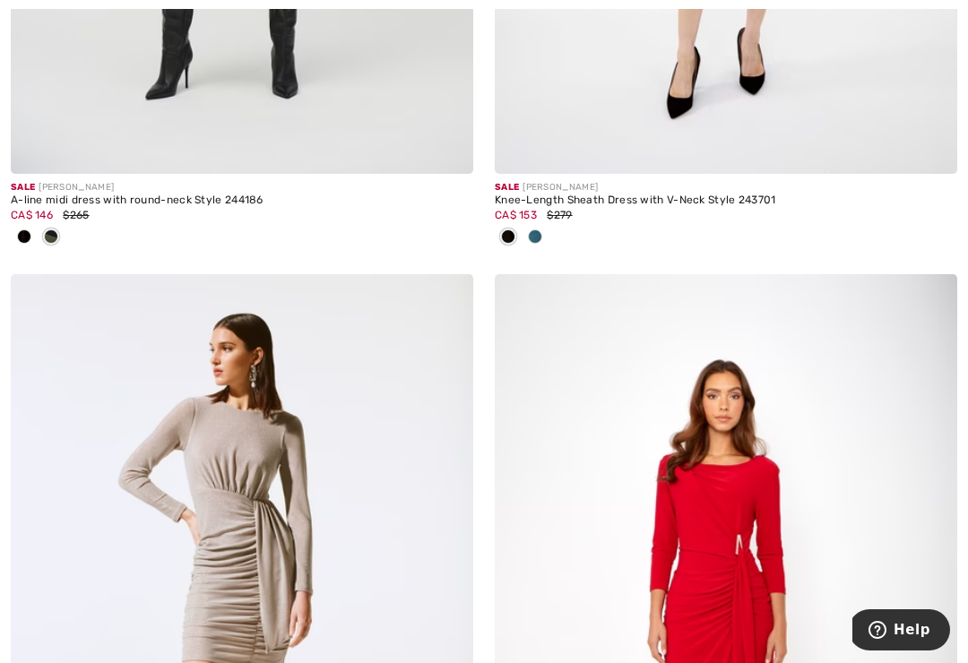
click at [536, 235] on span at bounding box center [535, 237] width 14 height 14
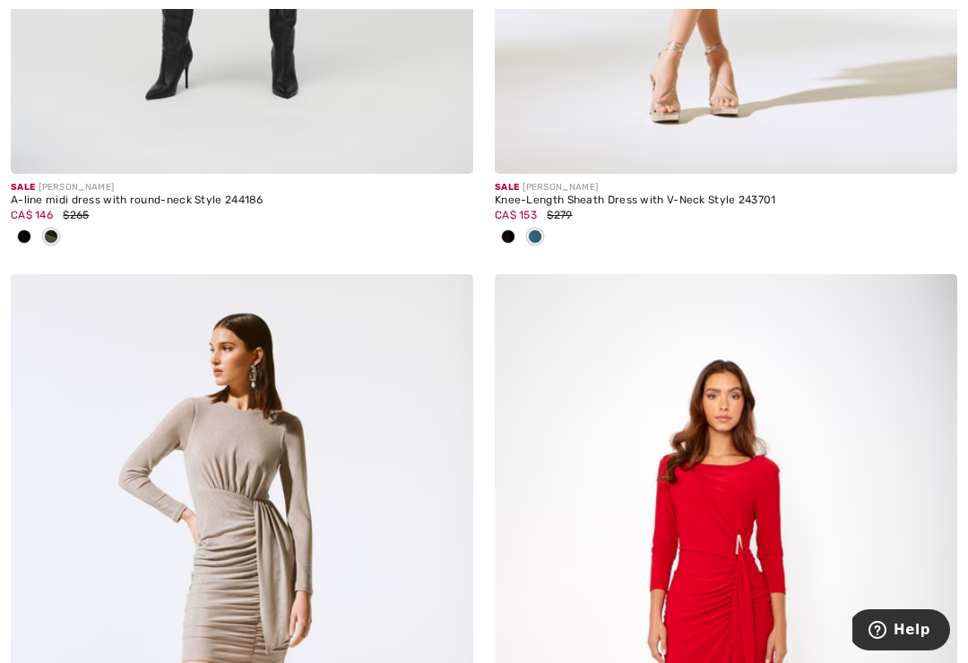
click at [542, 230] on span at bounding box center [535, 237] width 14 height 14
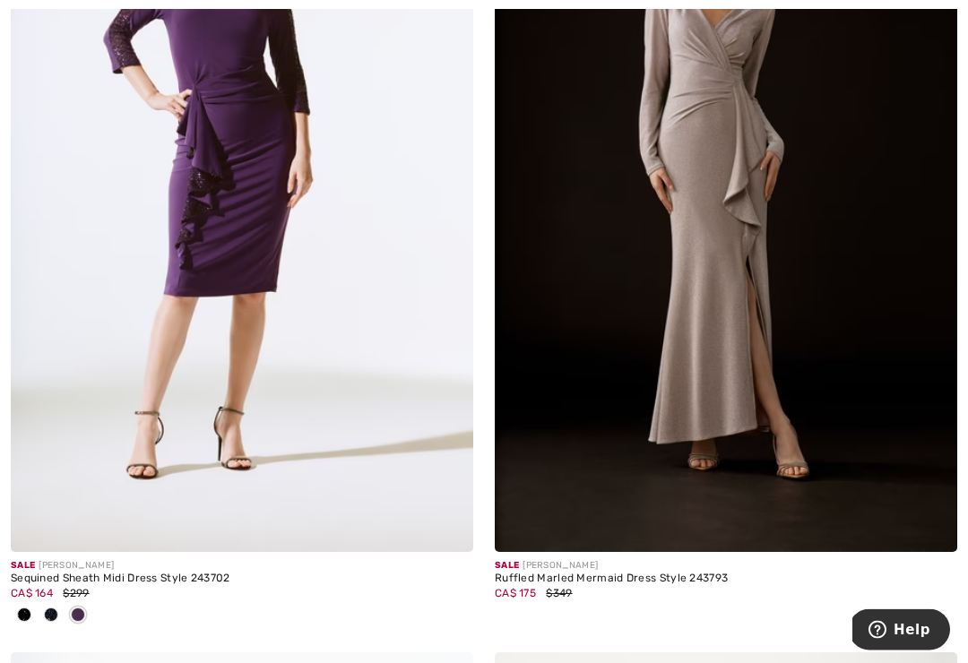
scroll to position [5196, 0]
click at [199, 573] on div "Sequined Sheath Midi Dress Style 243702" at bounding box center [242, 579] width 463 height 13
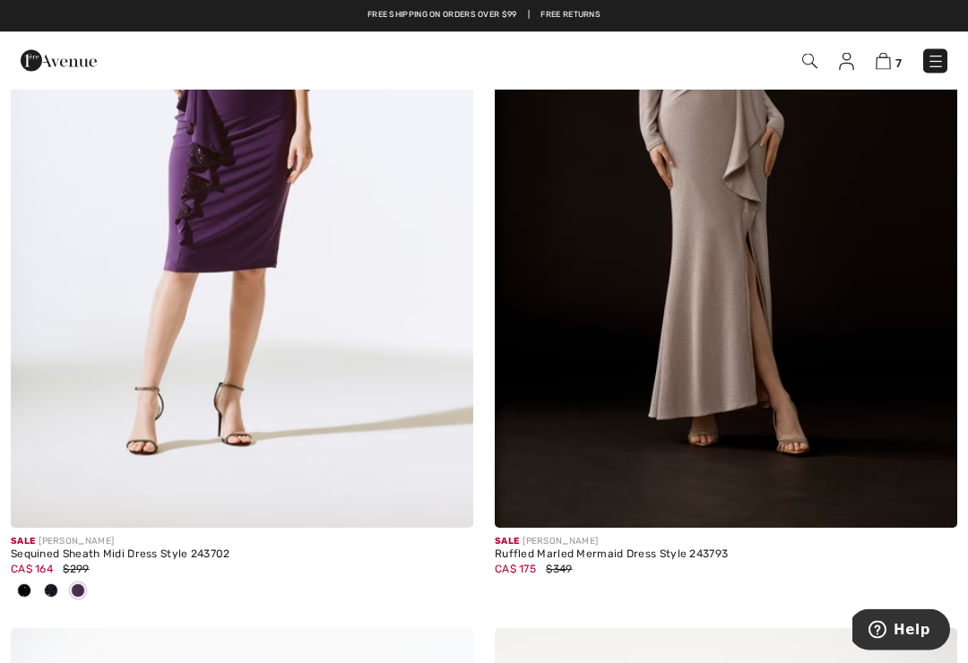
scroll to position [5220, 0]
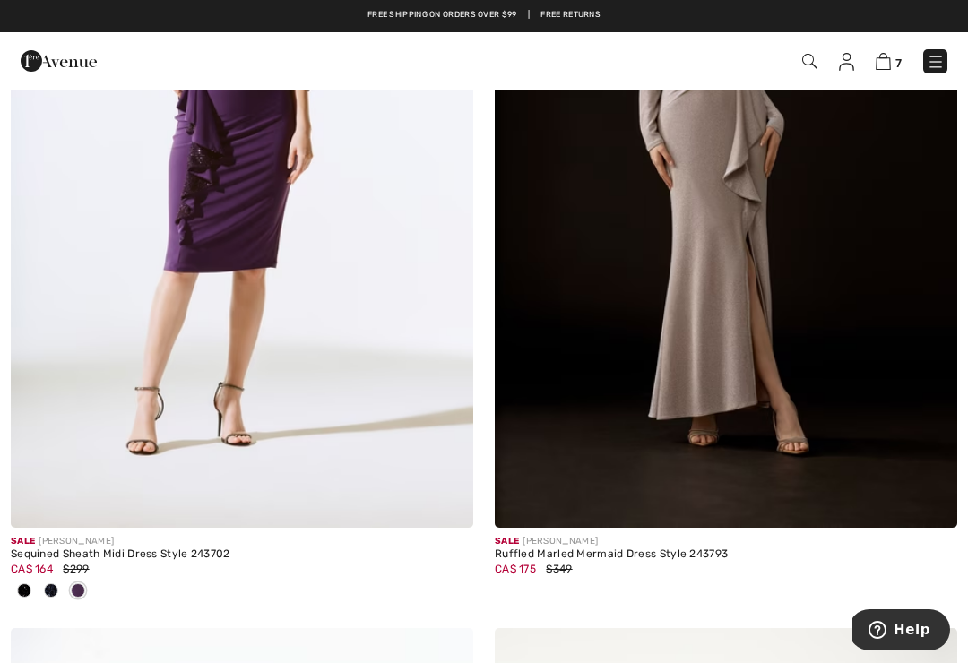
click at [271, 231] on img at bounding box center [242, 181] width 463 height 694
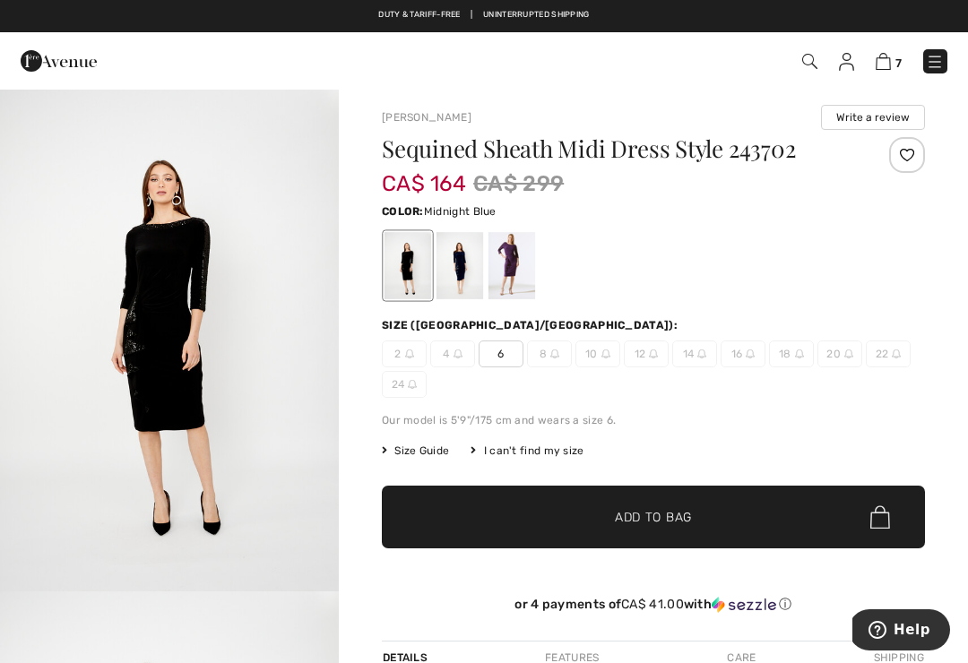
click at [465, 267] on div at bounding box center [460, 265] width 47 height 67
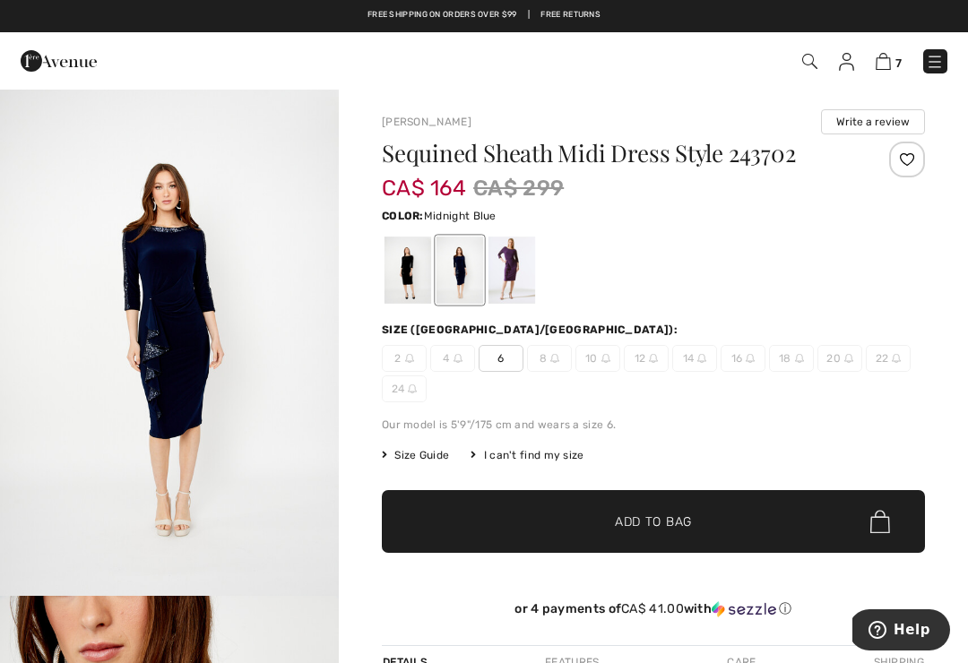
click at [521, 276] on div at bounding box center [512, 270] width 47 height 67
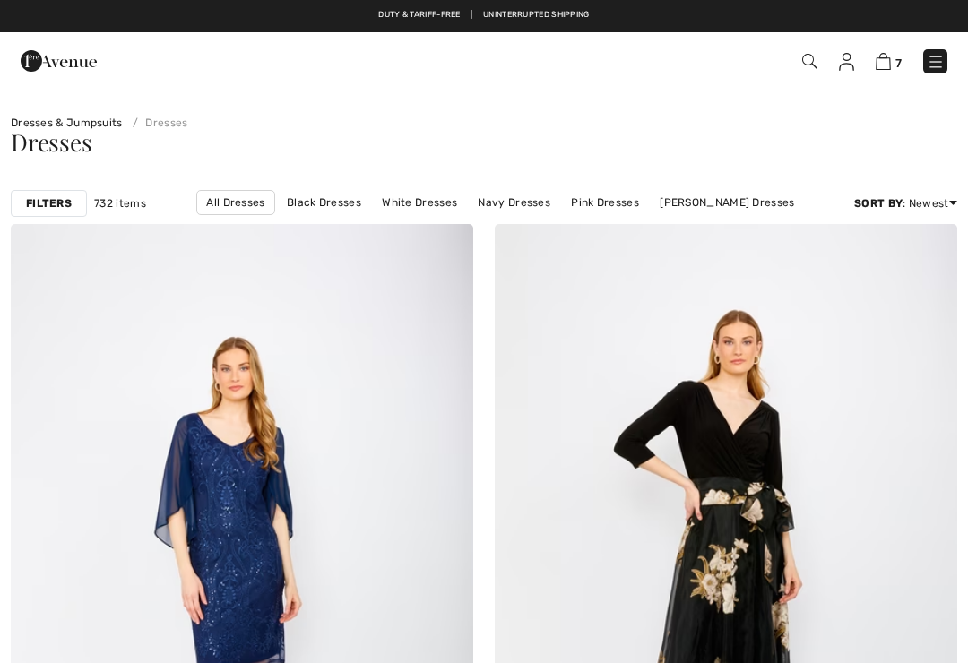
checkbox input "true"
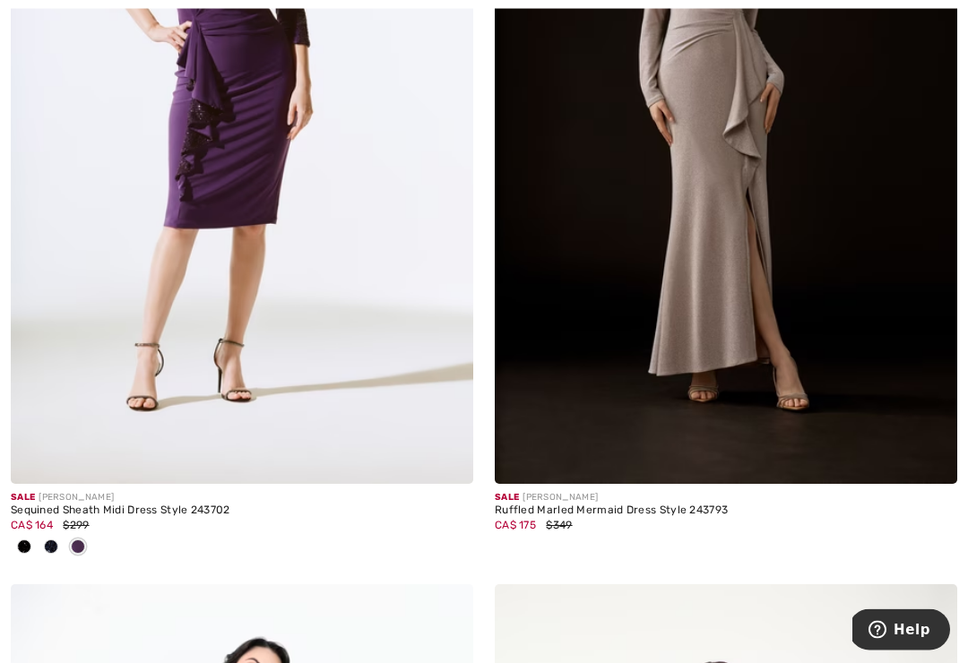
scroll to position [5322, 0]
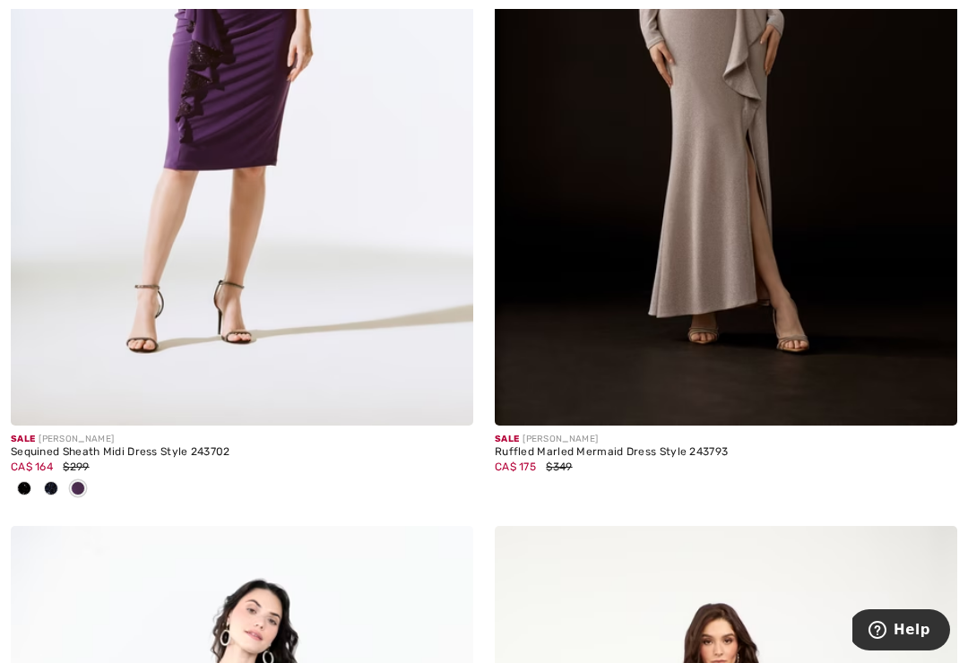
click at [690, 326] on img at bounding box center [726, 79] width 463 height 694
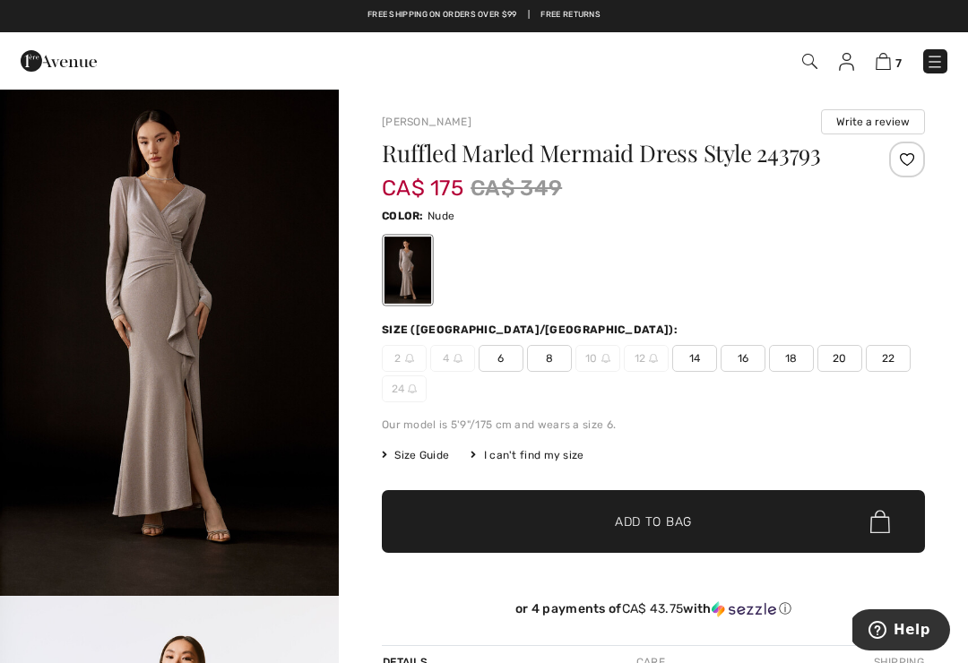
click at [757, 355] on span "16" at bounding box center [743, 358] width 45 height 27
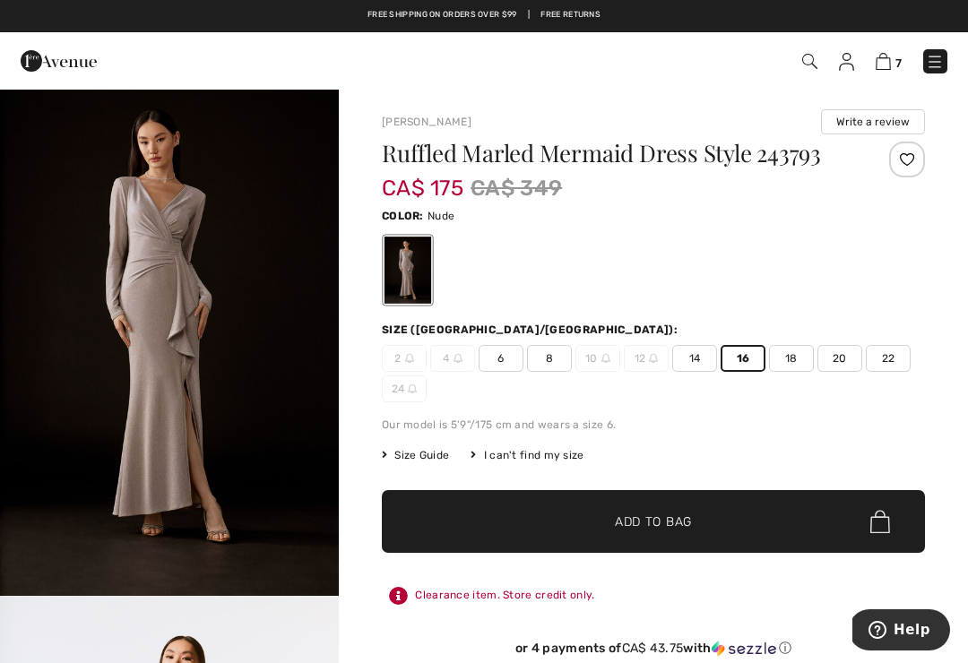
click at [746, 516] on span "✔ Added to Bag Add to Bag" at bounding box center [653, 521] width 543 height 63
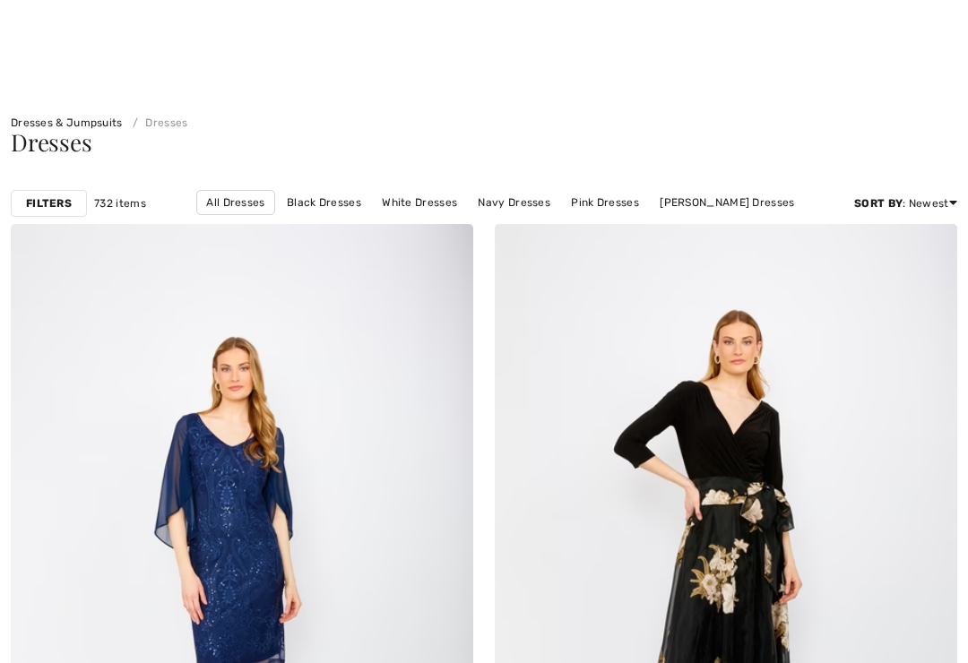
checkbox input "true"
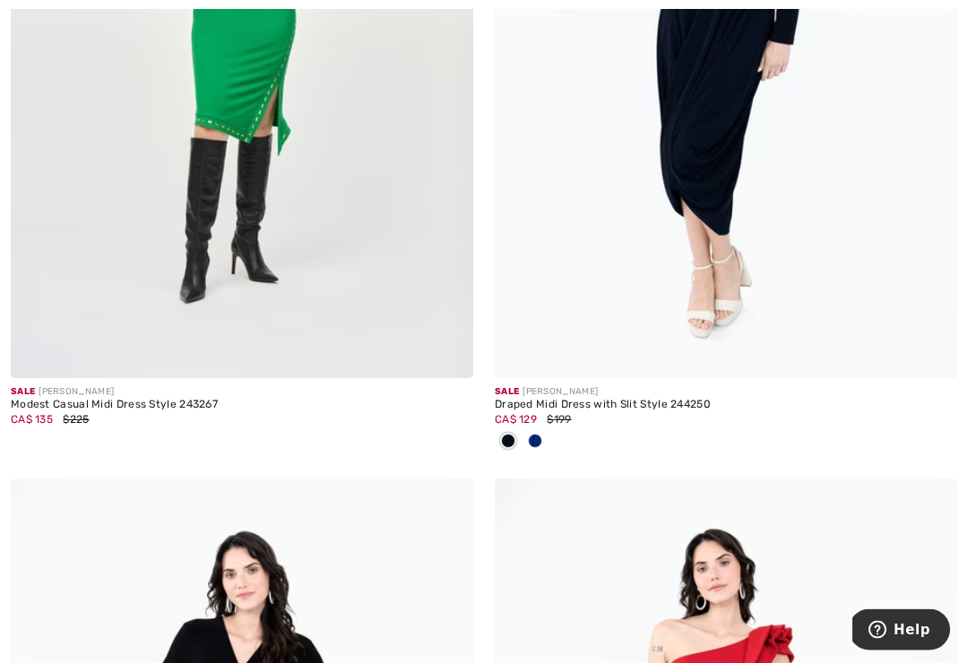
scroll to position [10276, 0]
click at [536, 434] on span at bounding box center [535, 441] width 14 height 14
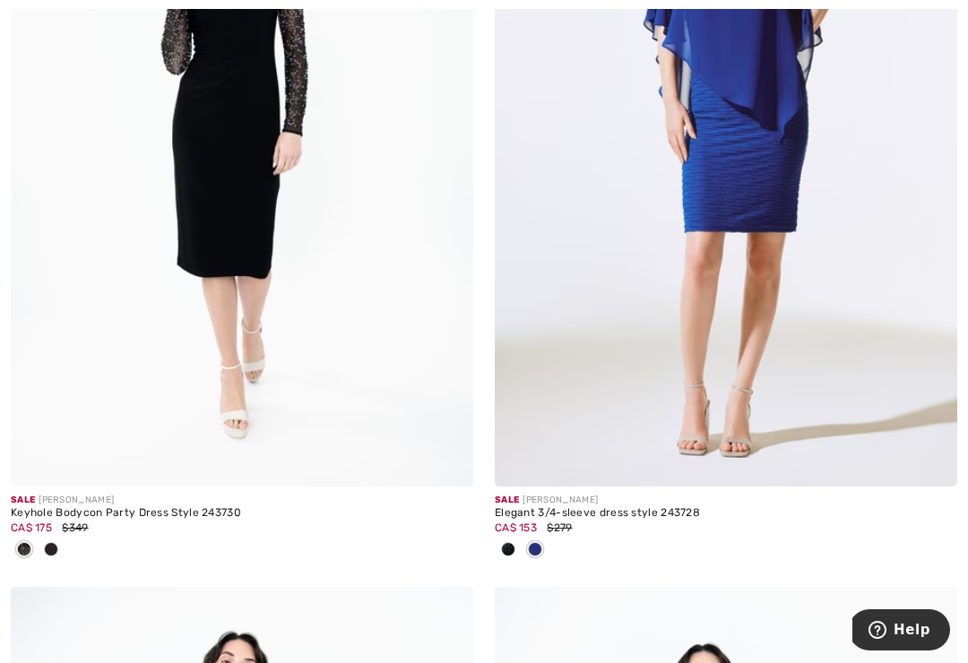
scroll to position [12576, 0]
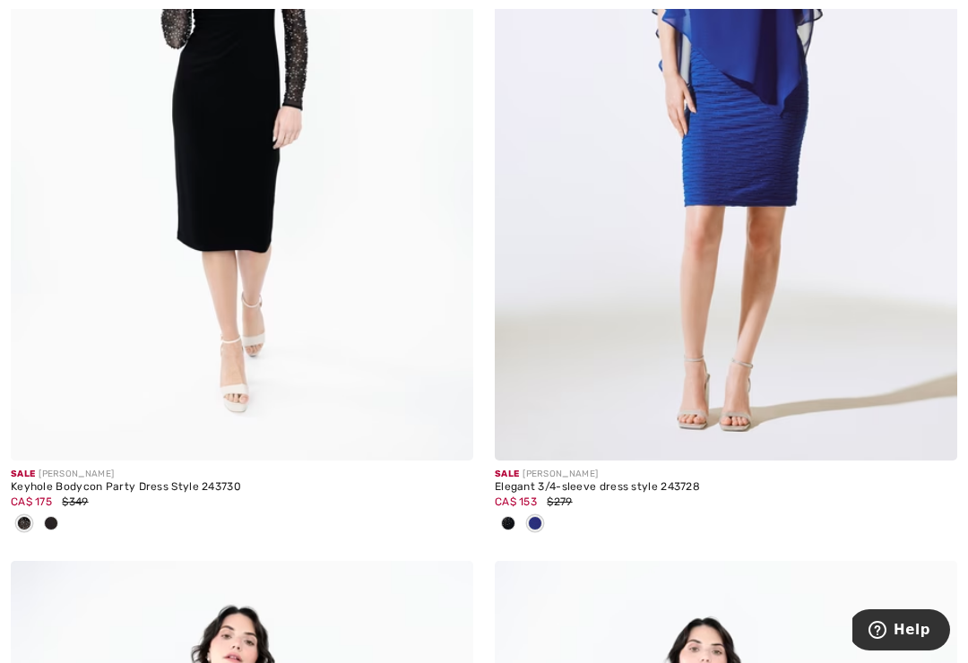
click at [345, 283] on img at bounding box center [242, 114] width 463 height 694
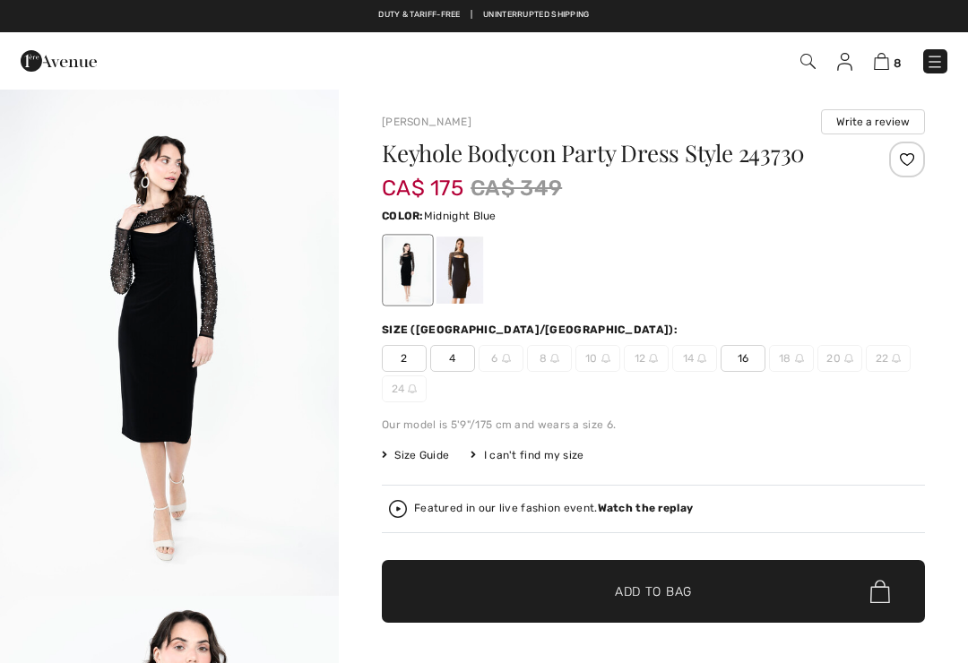
click at [451, 266] on div at bounding box center [460, 270] width 47 height 67
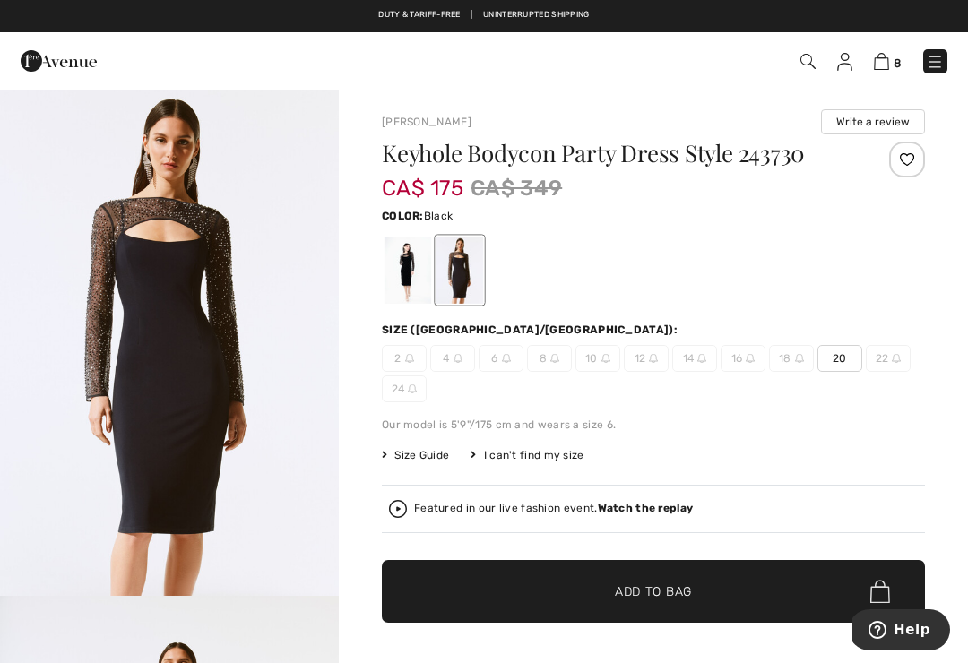
click at [409, 272] on div at bounding box center [408, 270] width 47 height 67
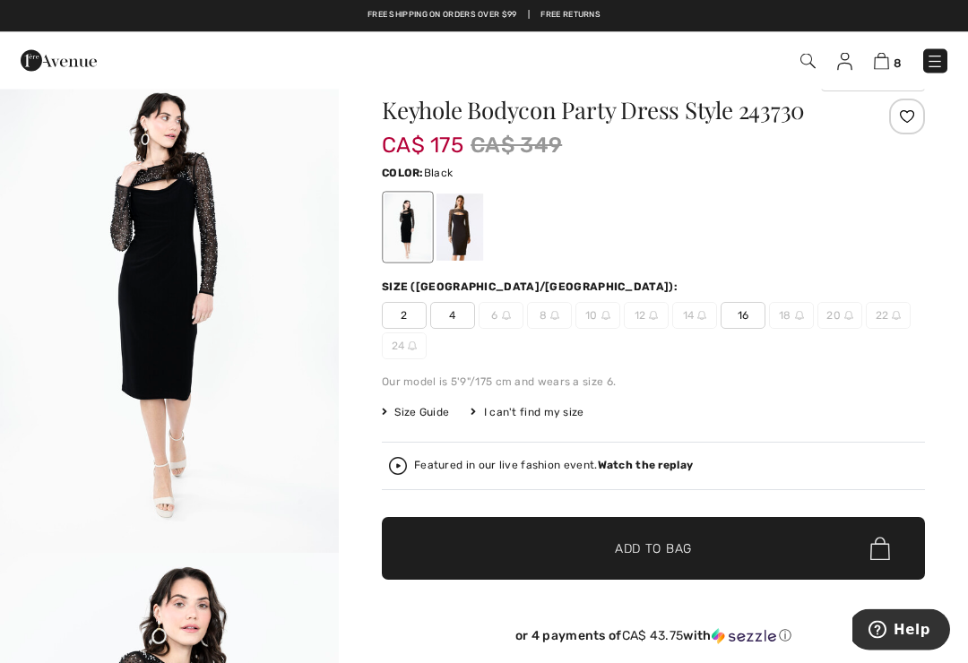
scroll to position [43, 0]
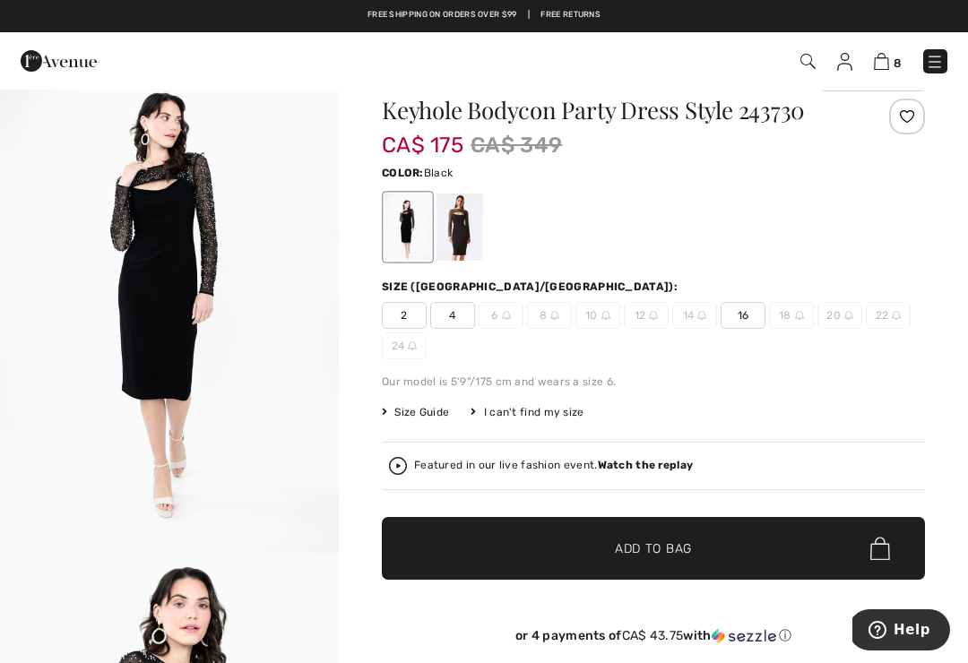
click at [758, 317] on span "16" at bounding box center [743, 315] width 45 height 27
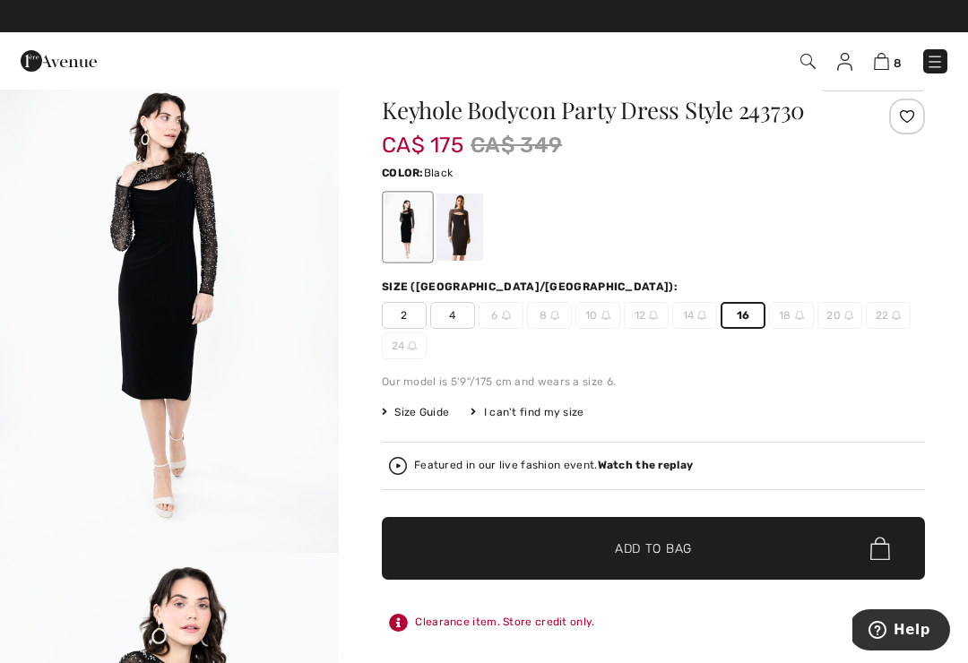
click at [712, 542] on span "✔ Added to Bag Add to Bag" at bounding box center [653, 548] width 543 height 63
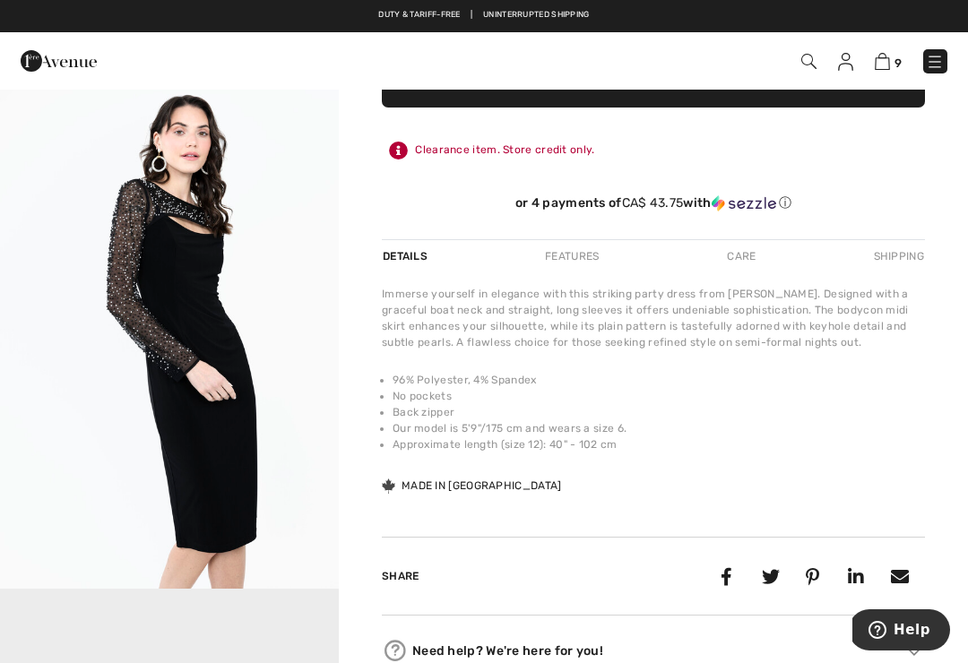
scroll to position [486, 0]
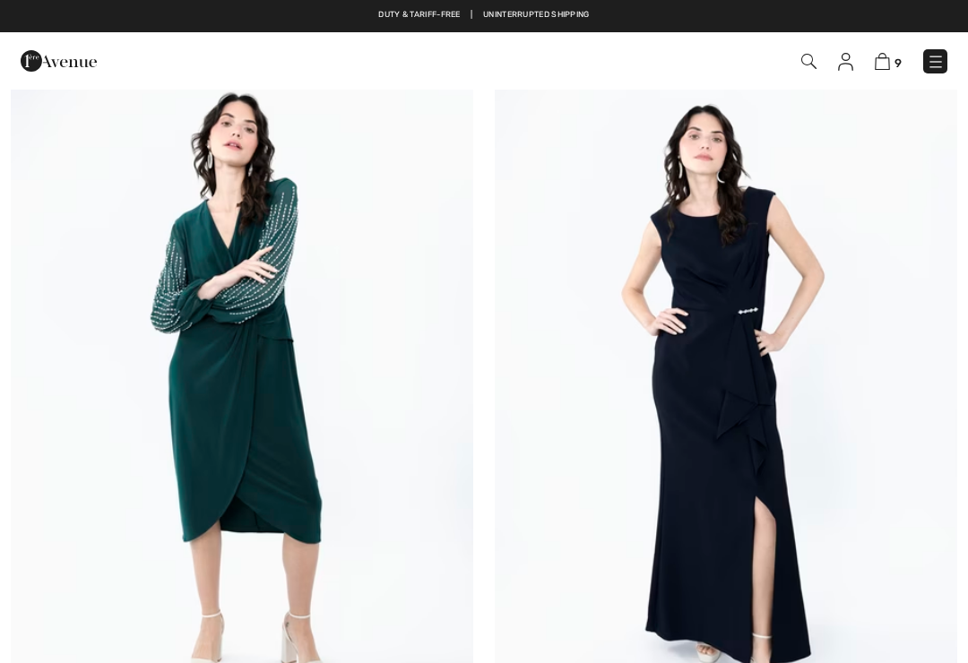
checkbox input "true"
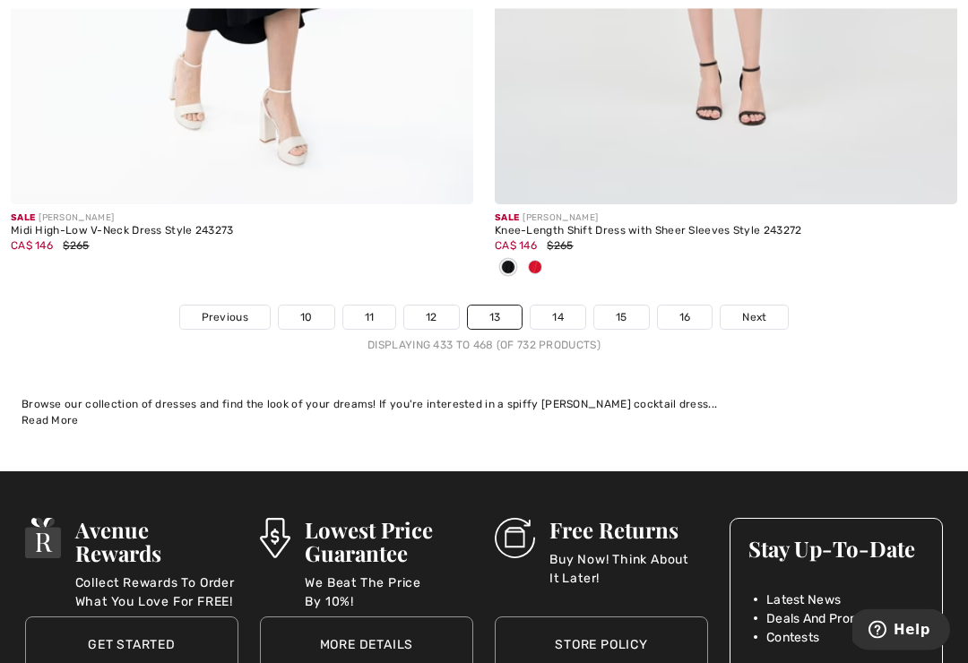
scroll to position [14421, 0]
click at [760, 306] on link "Next" at bounding box center [754, 317] width 67 height 23
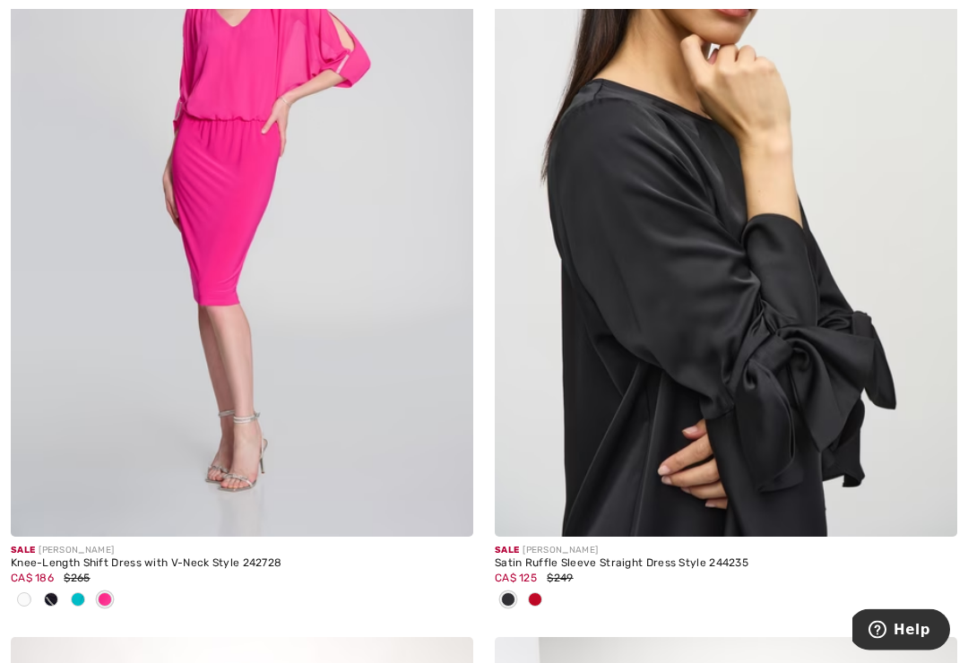
scroll to position [1181, 0]
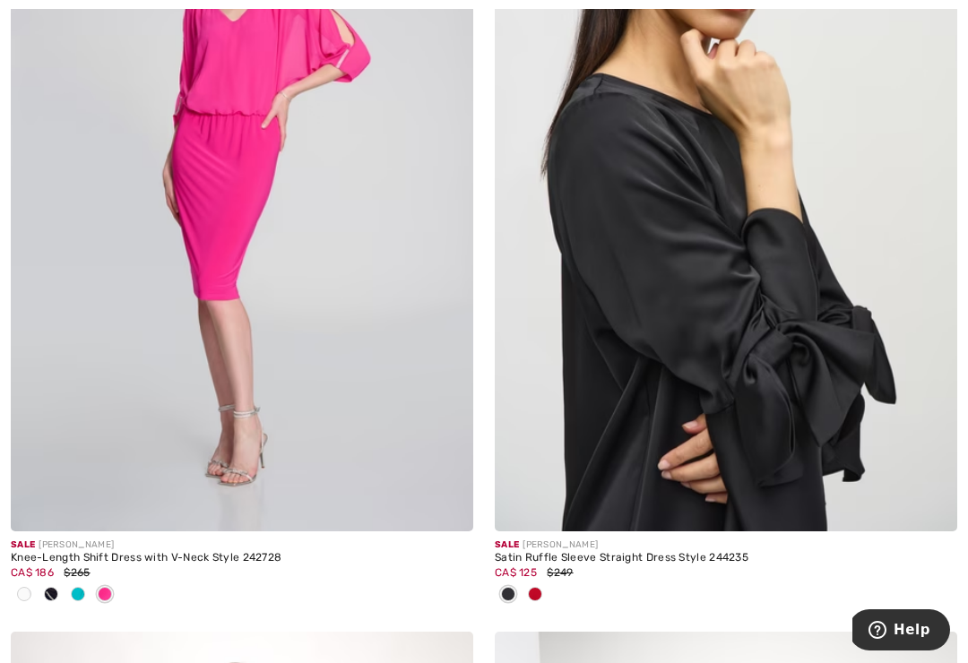
click at [536, 589] on span at bounding box center [535, 594] width 14 height 14
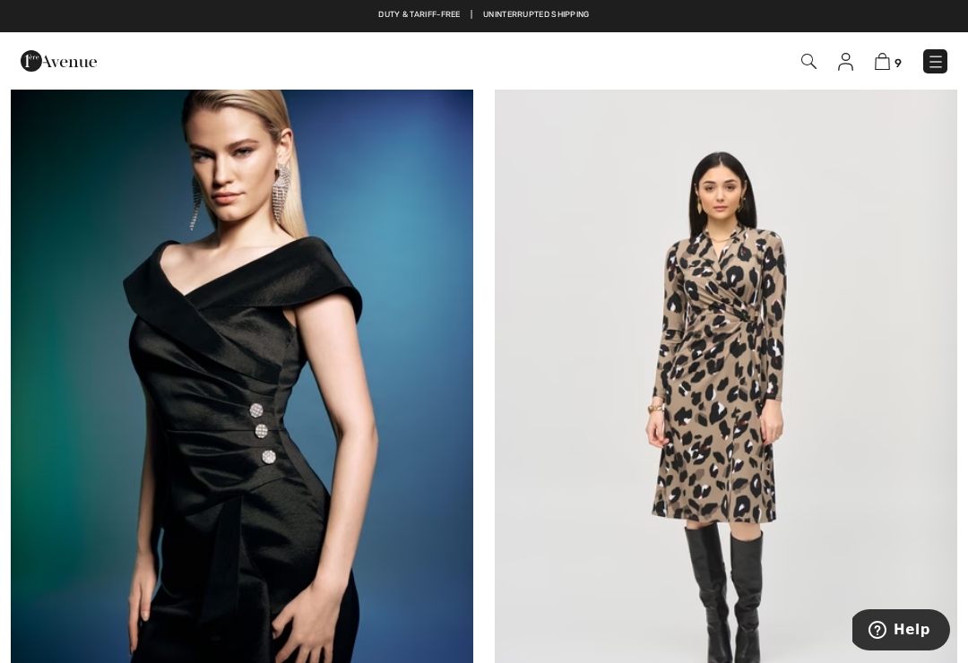
scroll to position [9760, 0]
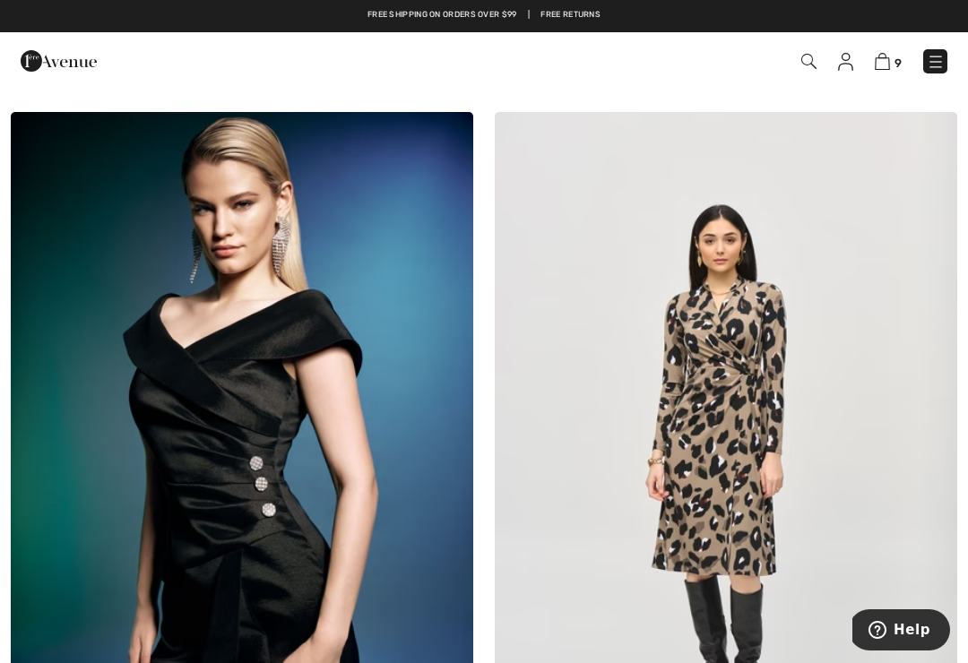
click at [285, 444] on img at bounding box center [242, 459] width 463 height 694
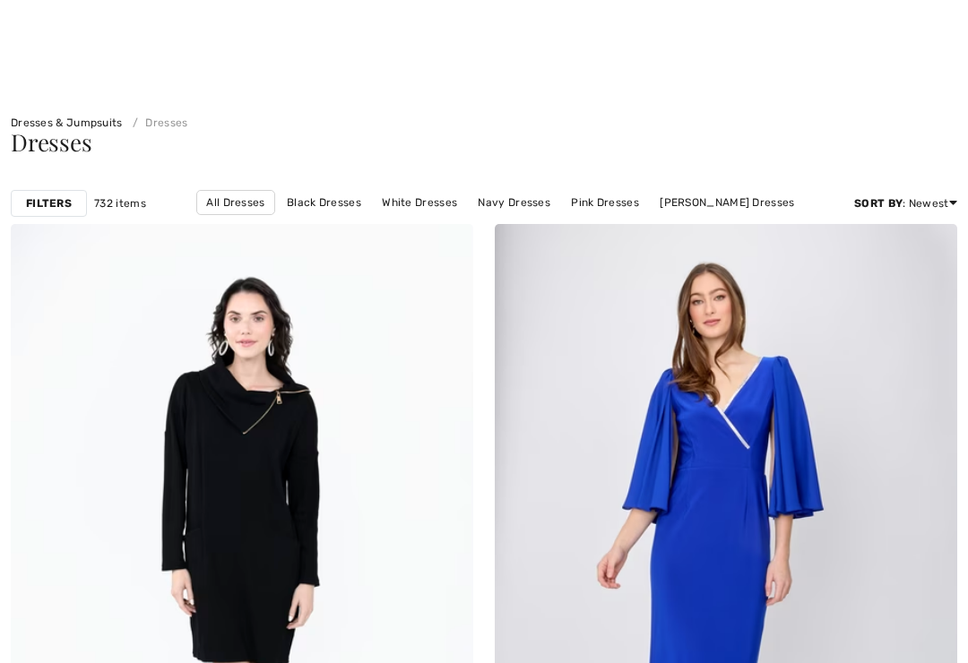
checkbox input "true"
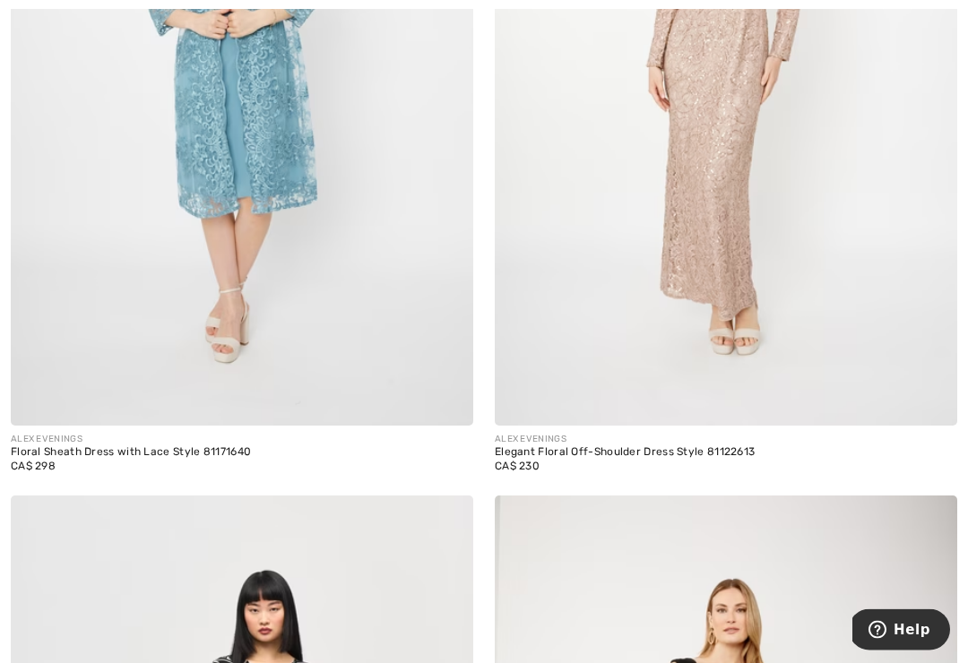
scroll to position [11674, 0]
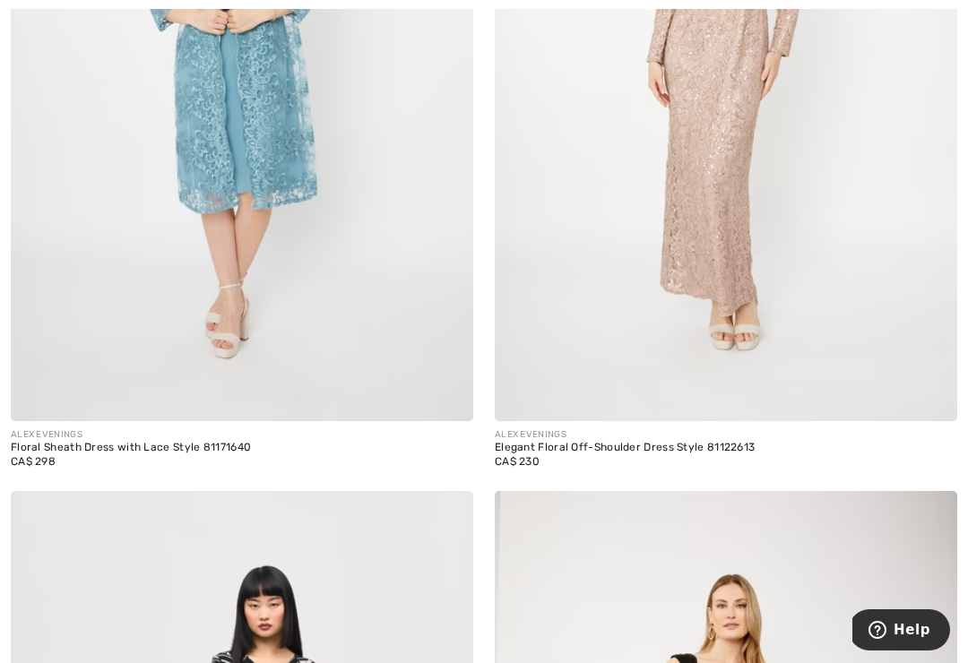
click at [682, 454] on div "CA$ 230" at bounding box center [726, 462] width 463 height 16
click at [734, 253] on img at bounding box center [726, 74] width 463 height 694
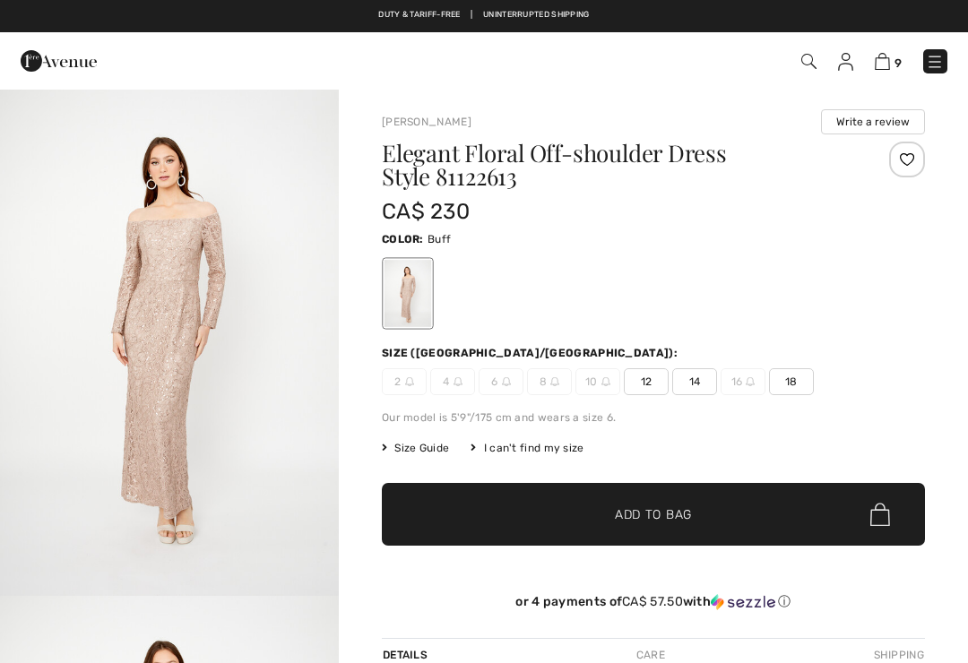
scroll to position [18, 0]
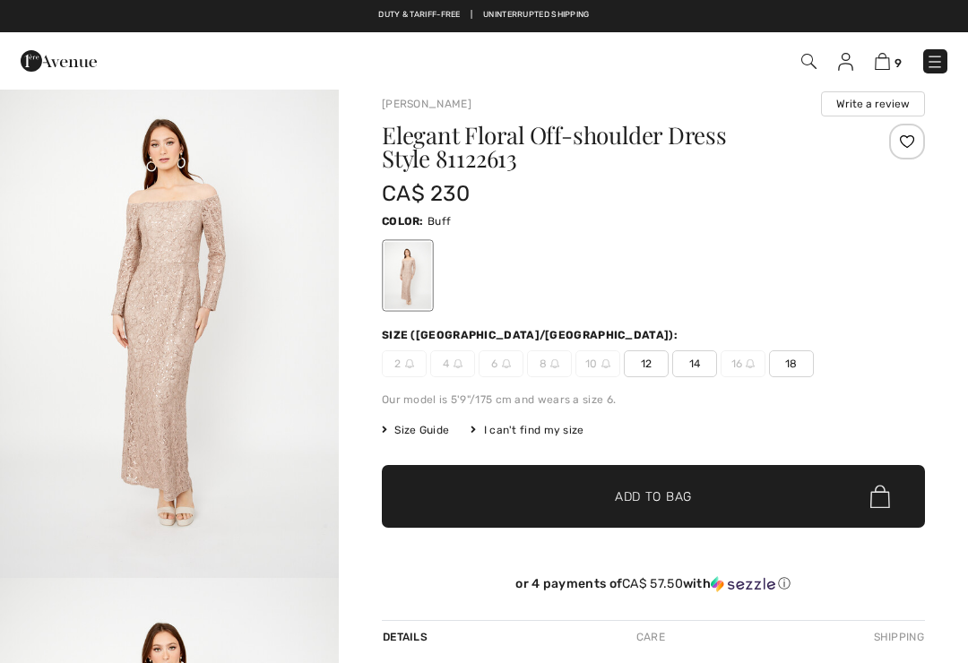
checkbox input "true"
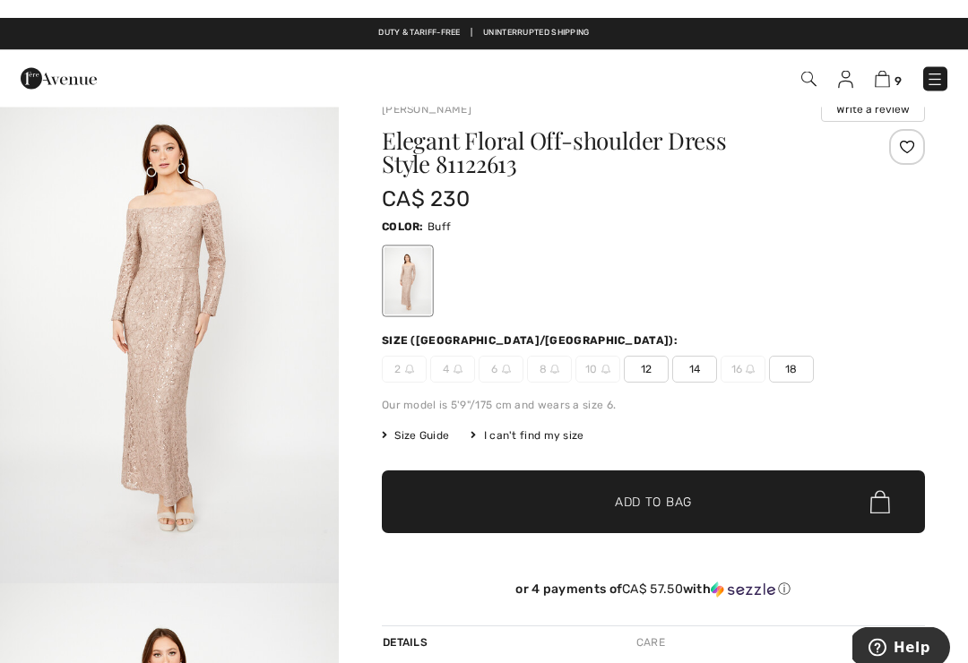
scroll to position [0, 0]
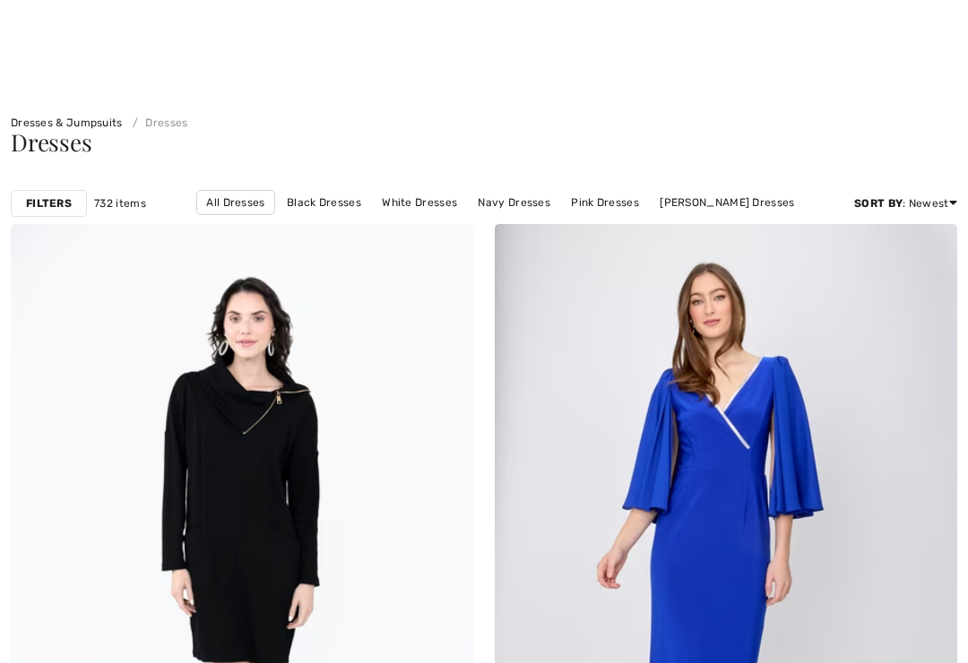
checkbox input "true"
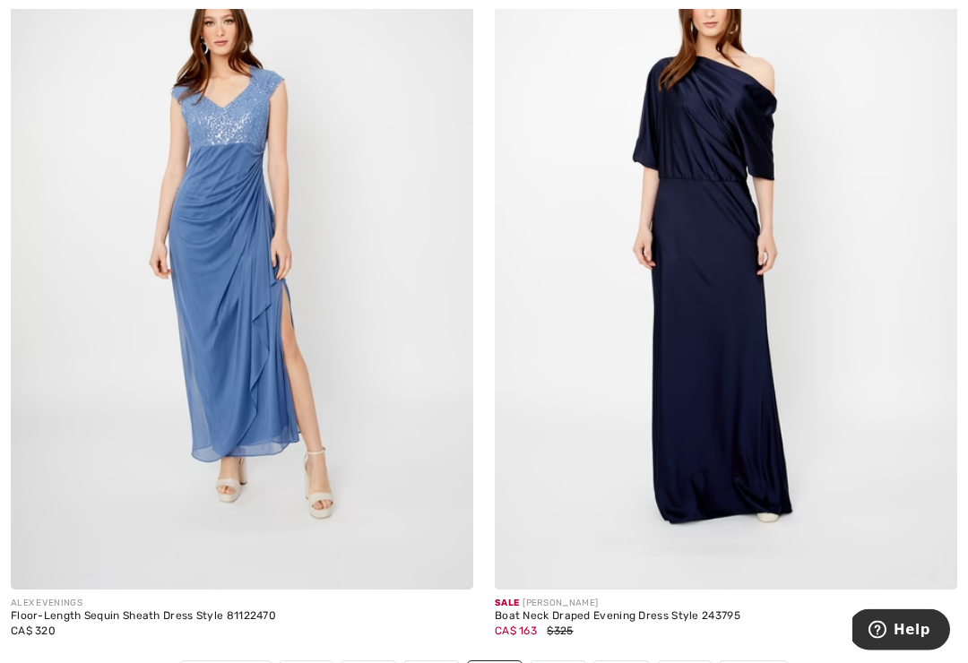
scroll to position [13829, 0]
click at [770, 277] on img at bounding box center [726, 243] width 463 height 694
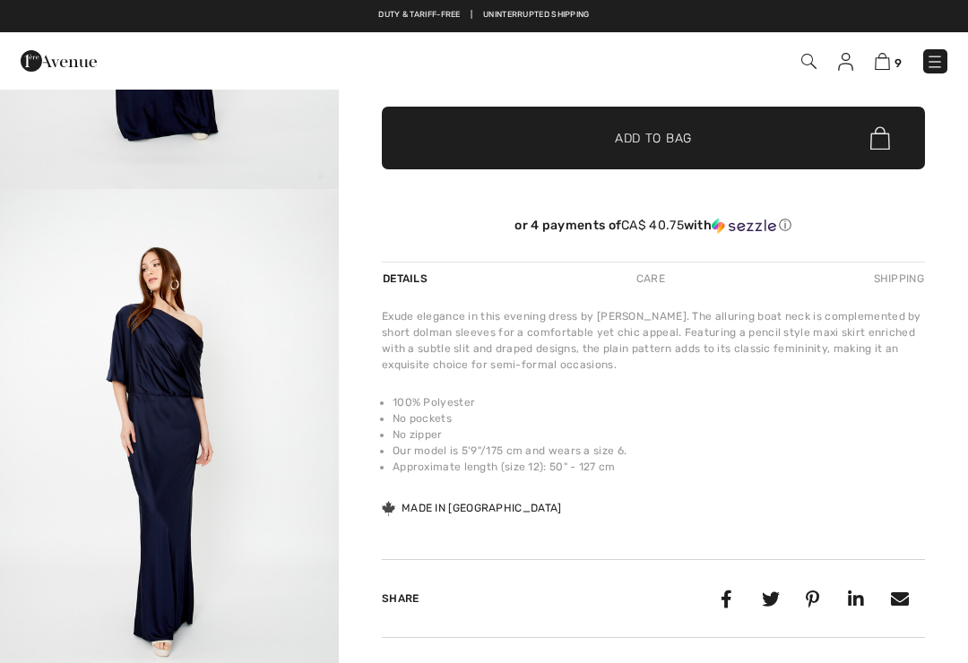
checkbox input "true"
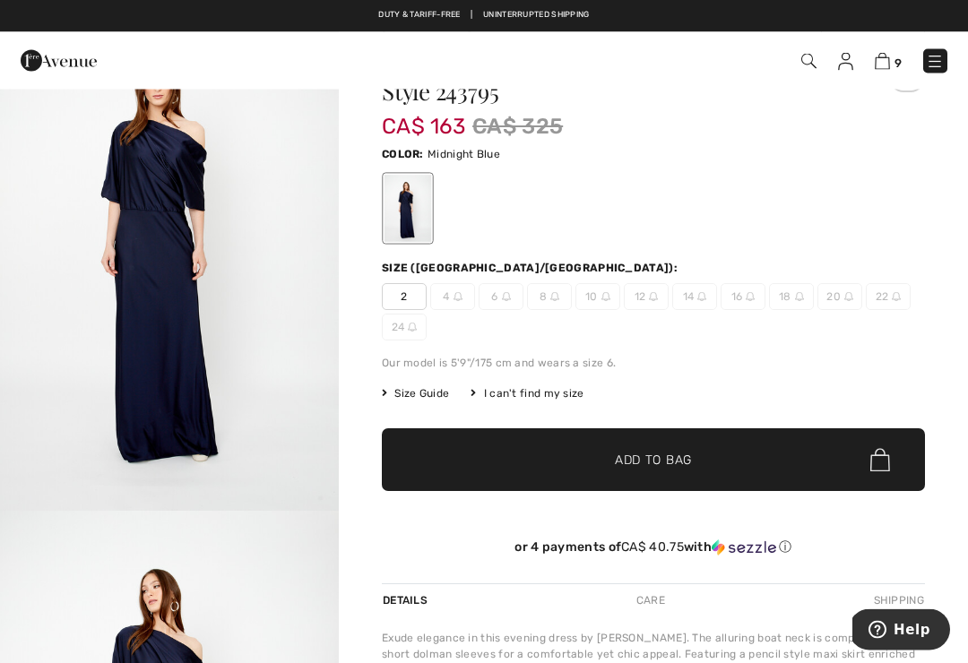
scroll to position [39, 0]
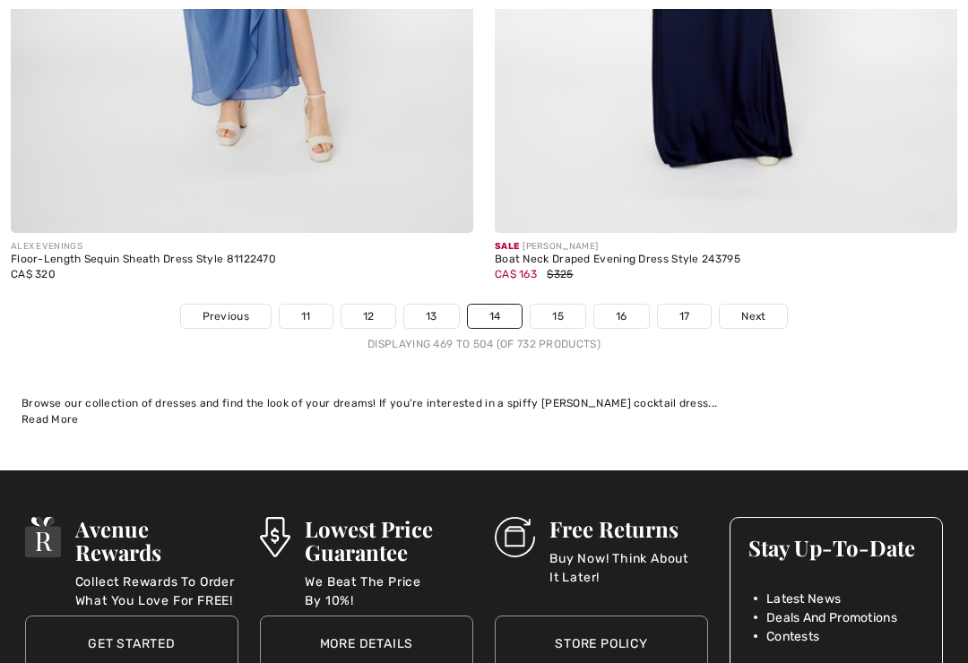
checkbox input "true"
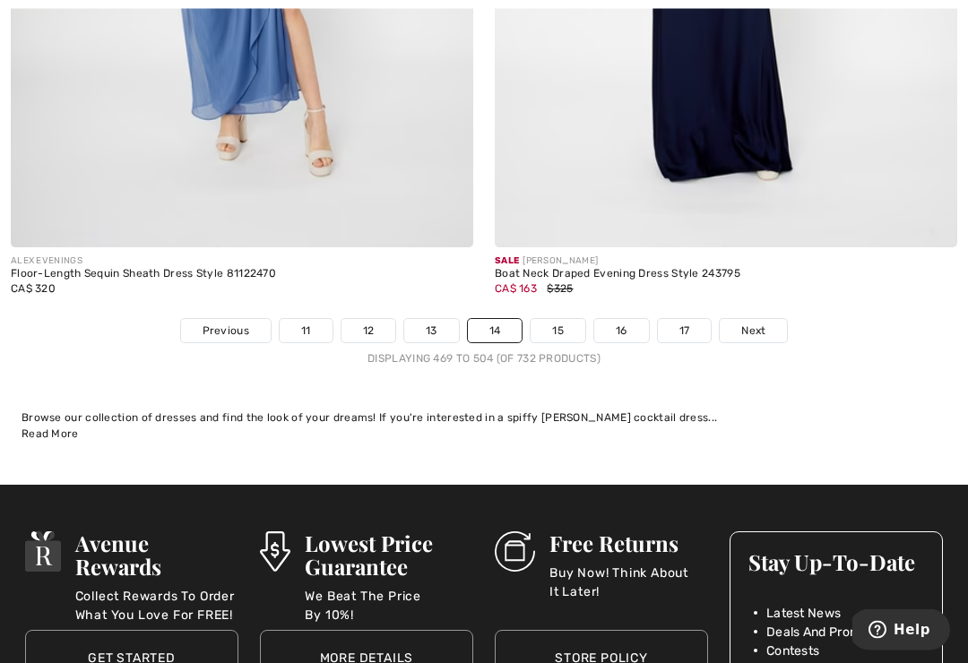
scroll to position [14181, 0]
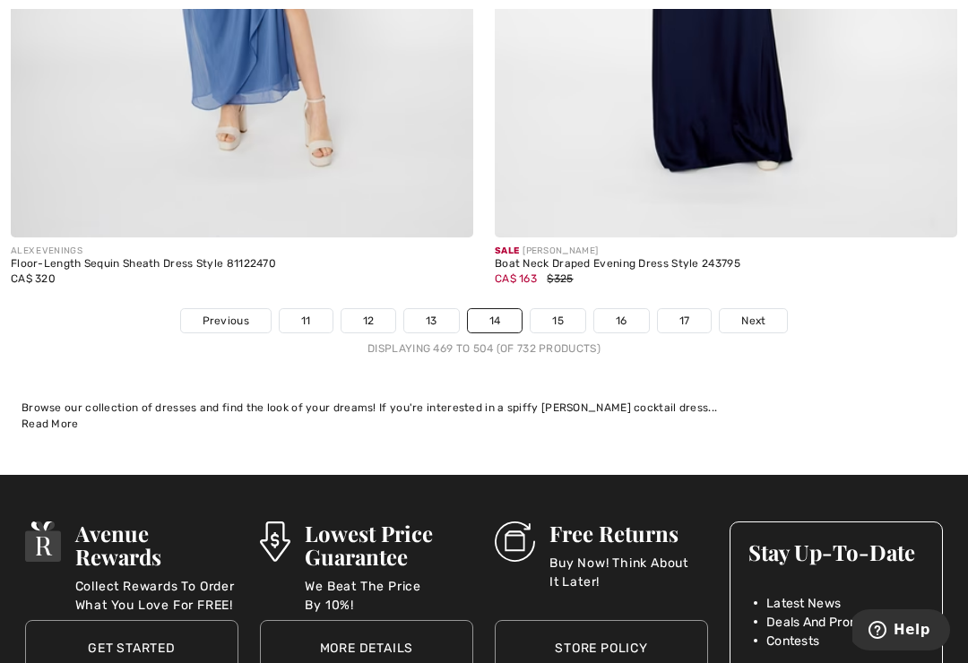
click at [754, 313] on span "Next" at bounding box center [753, 321] width 24 height 16
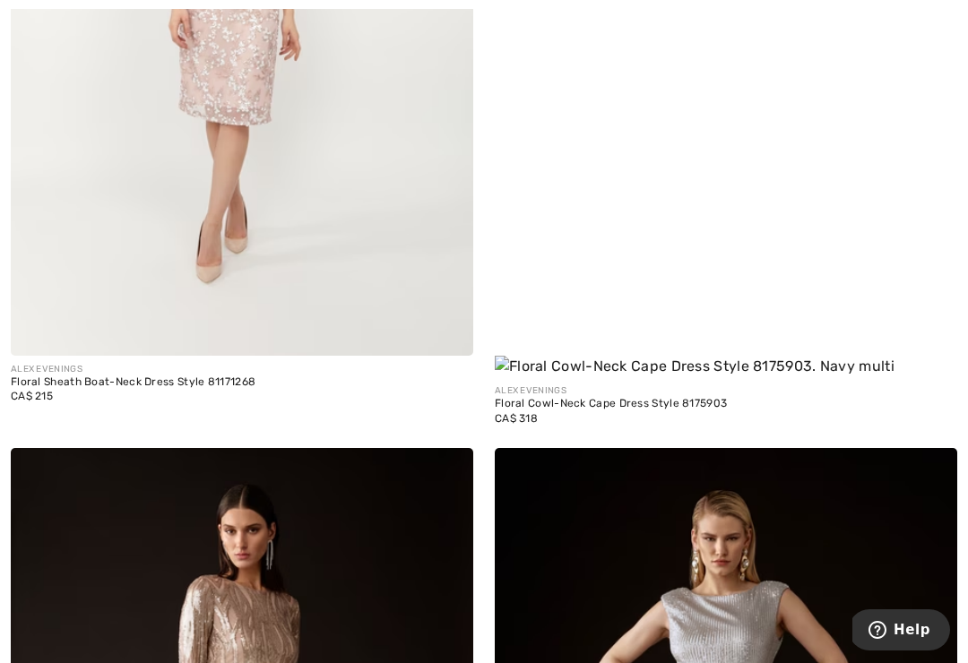
scroll to position [11857, 0]
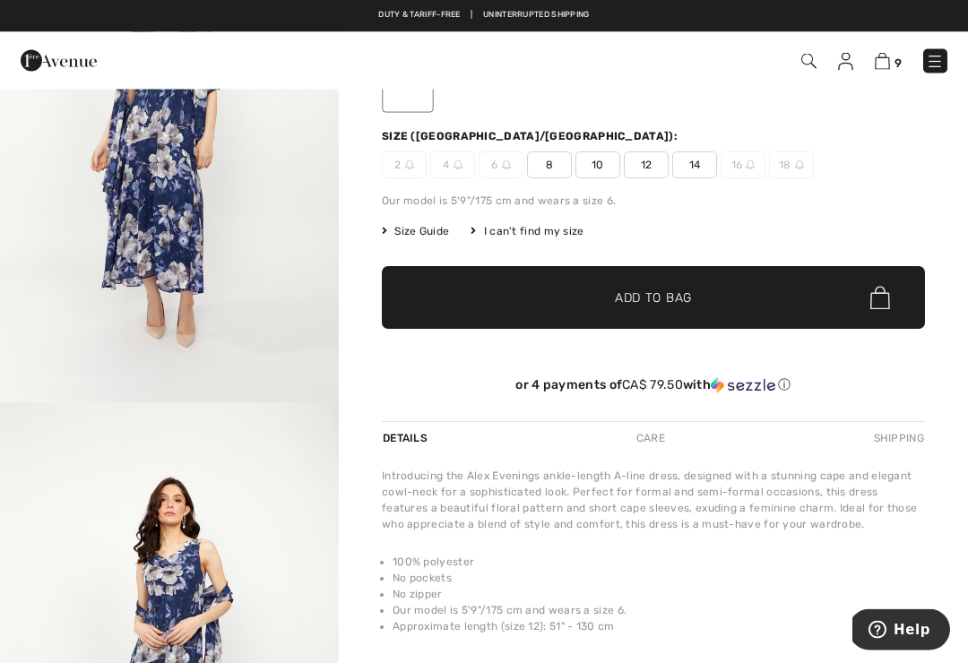
scroll to position [168, 0]
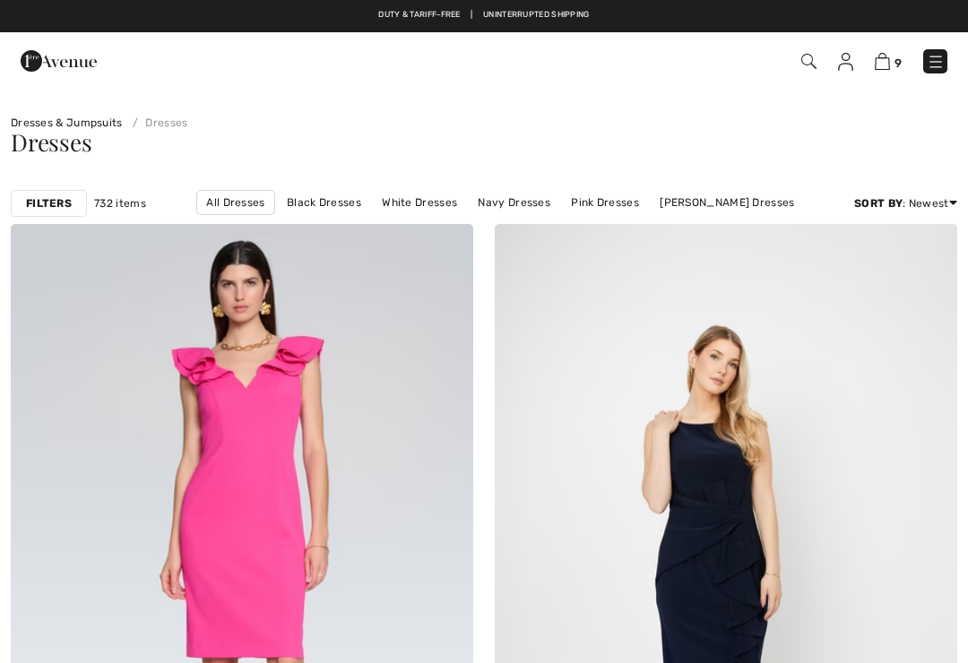
checkbox input "true"
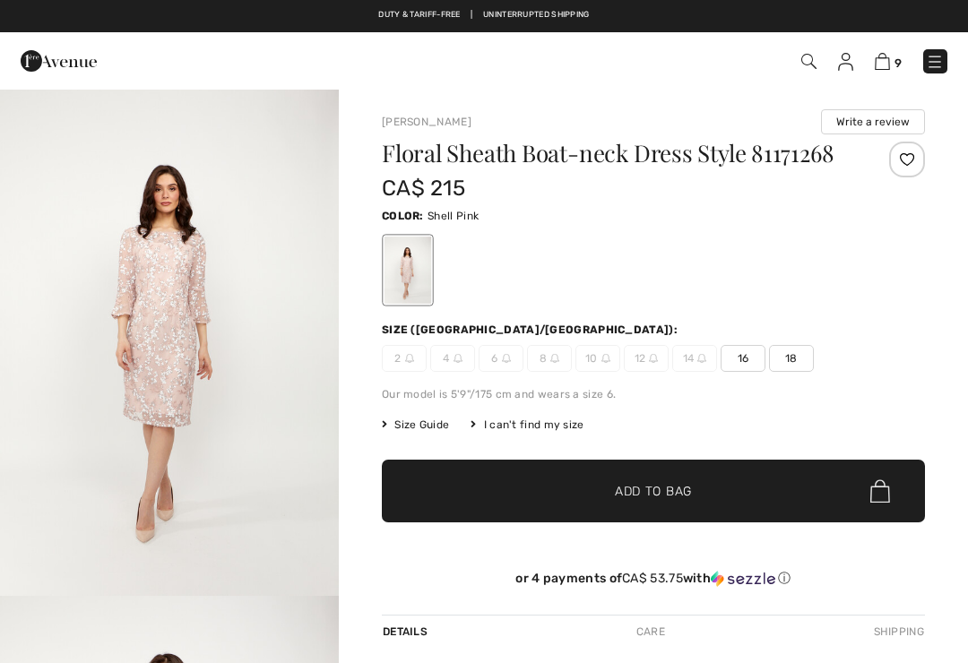
click at [758, 372] on span "16" at bounding box center [743, 358] width 45 height 27
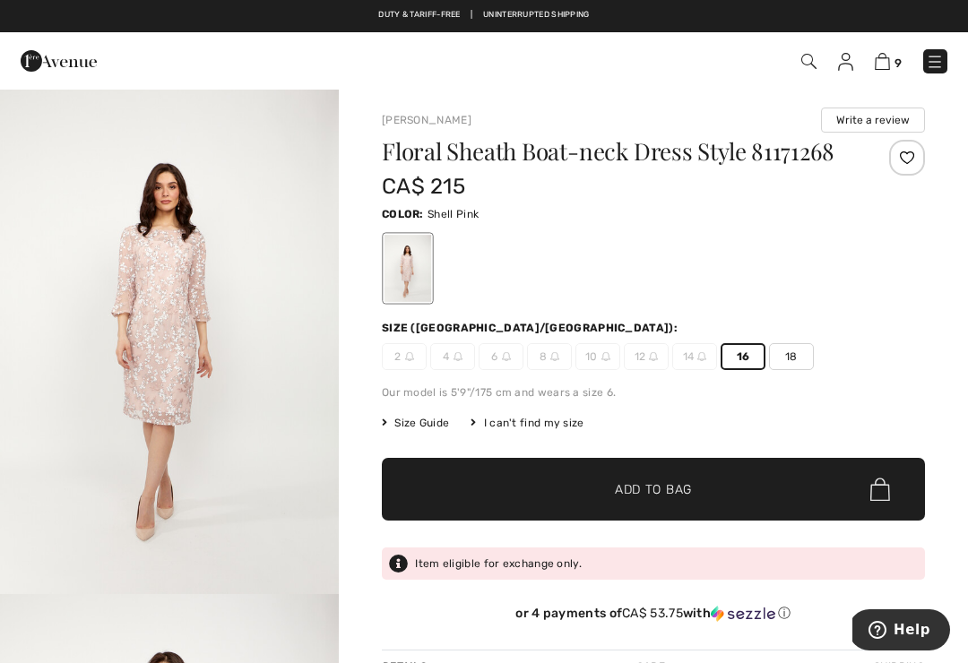
click at [755, 370] on span "16" at bounding box center [743, 356] width 45 height 27
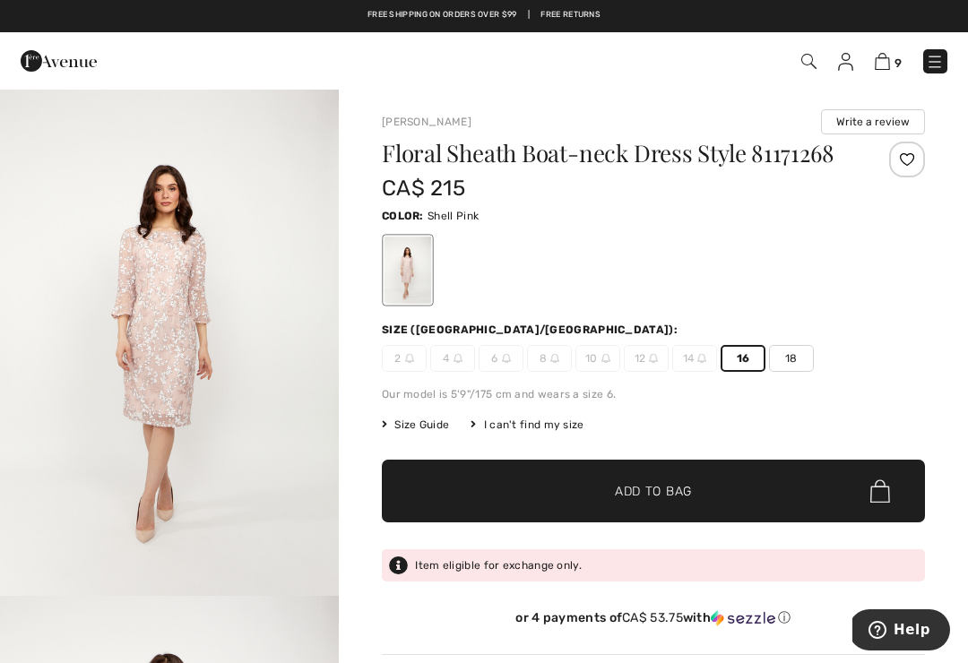
click at [724, 501] on span "✔ Added to Bag Add to Bag" at bounding box center [653, 491] width 543 height 63
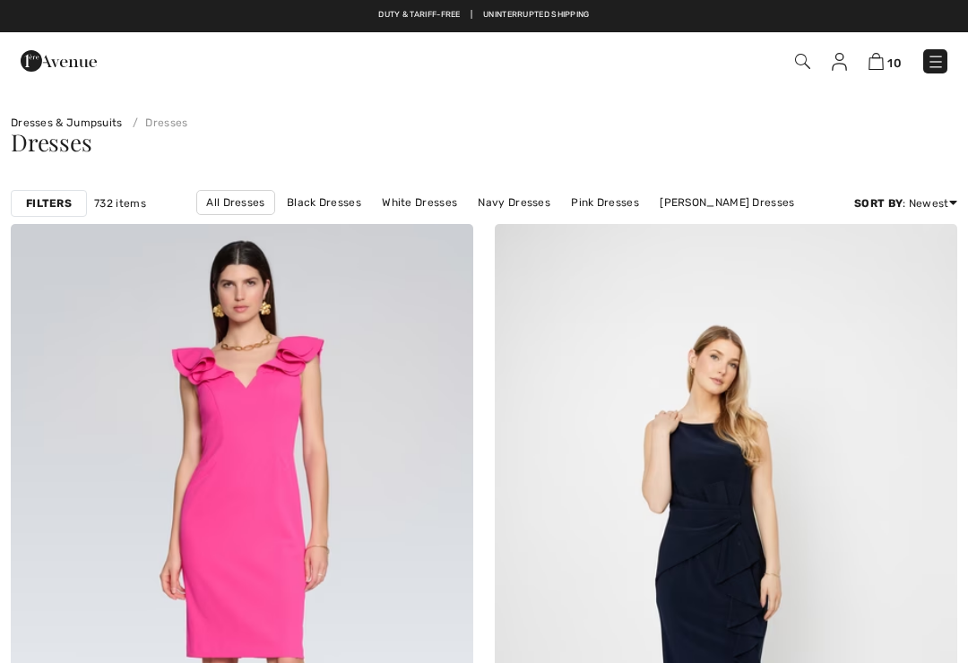
checkbox input "true"
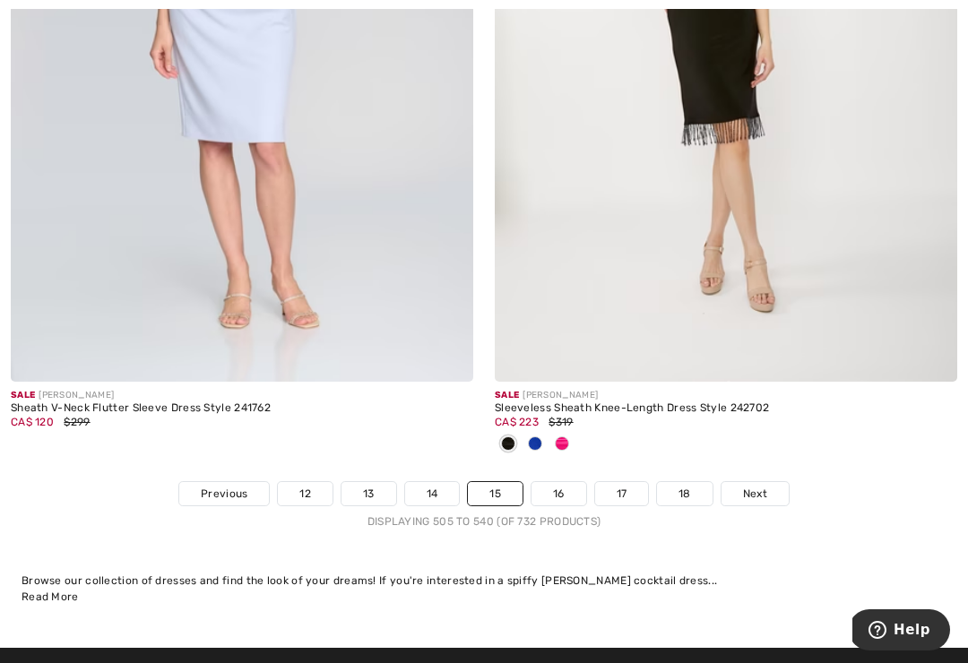
scroll to position [14219, 0]
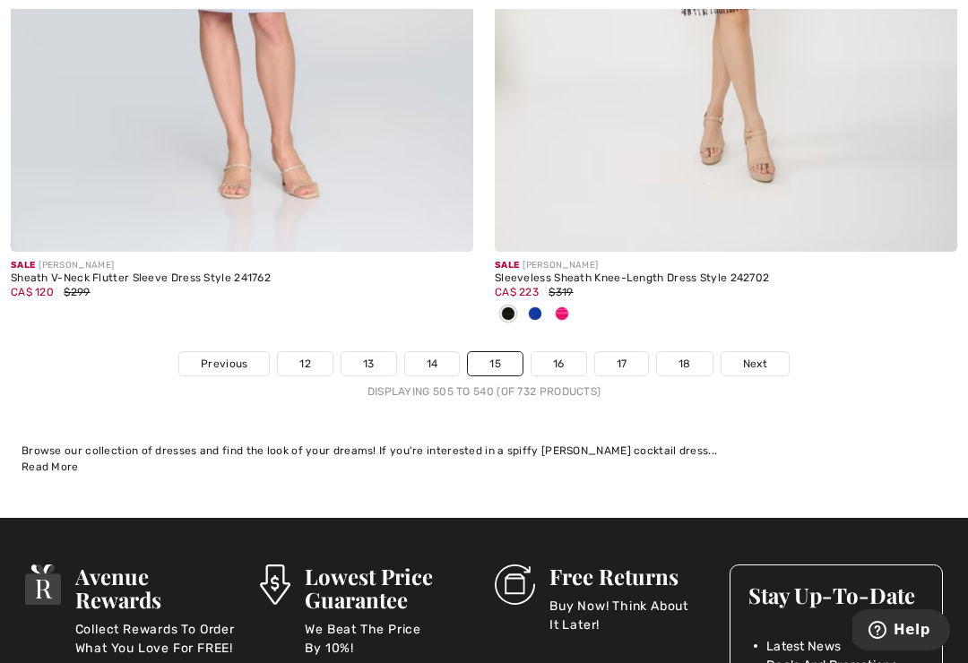
click at [772, 352] on link "Next" at bounding box center [755, 363] width 67 height 23
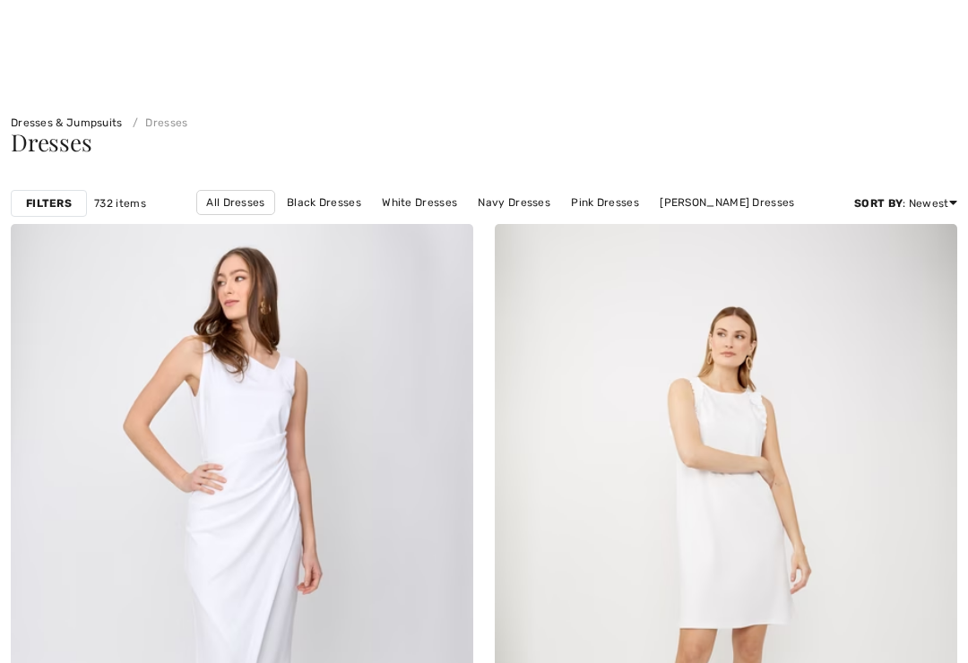
checkbox input "true"
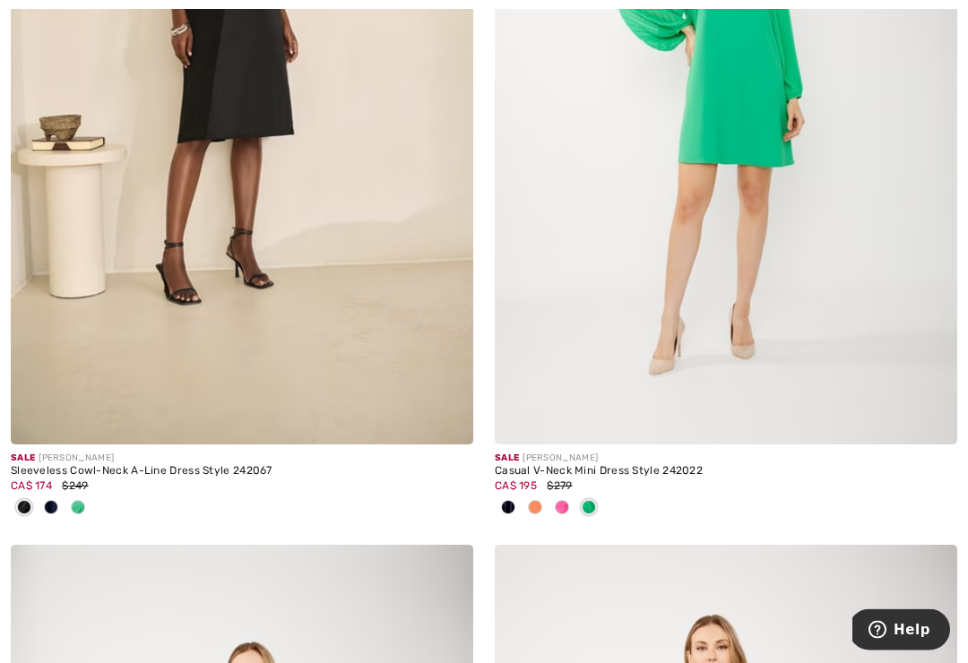
scroll to position [1268, 0]
click at [507, 504] on span at bounding box center [508, 507] width 14 height 14
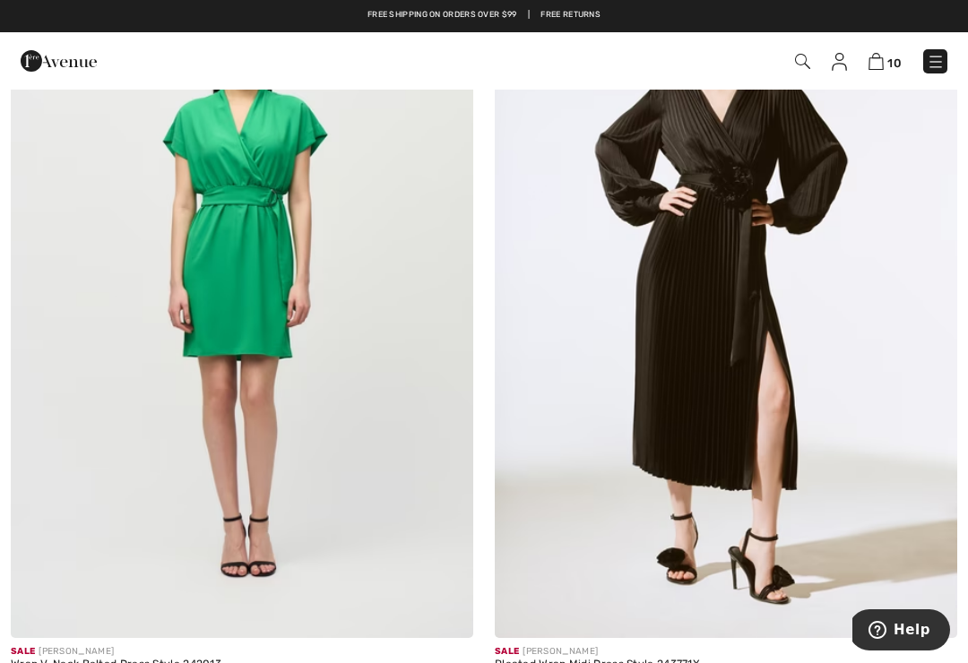
scroll to position [2661, 0]
click at [768, 414] on img at bounding box center [726, 292] width 463 height 694
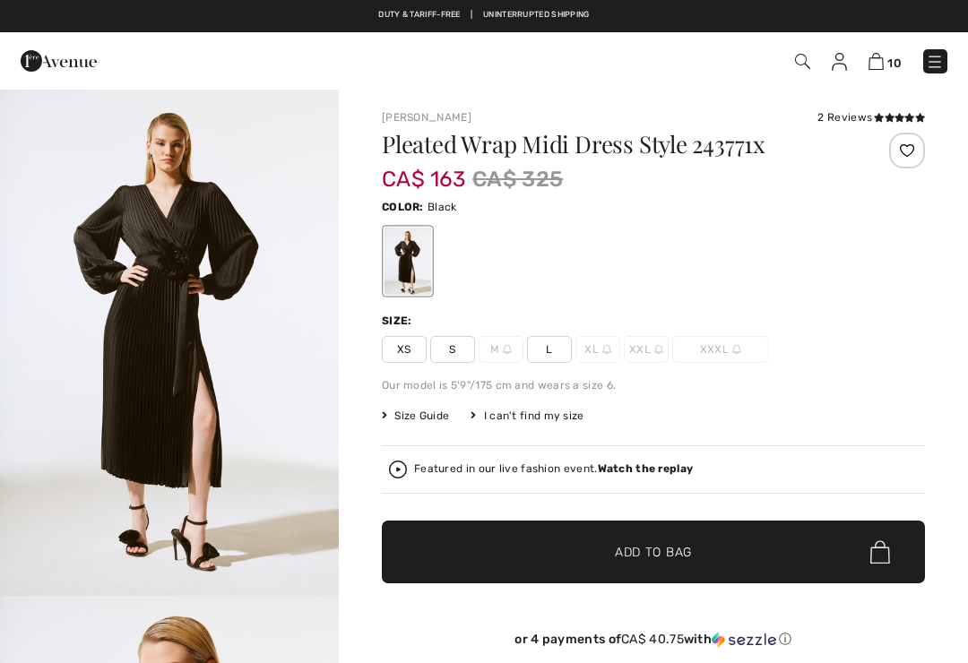
checkbox input "true"
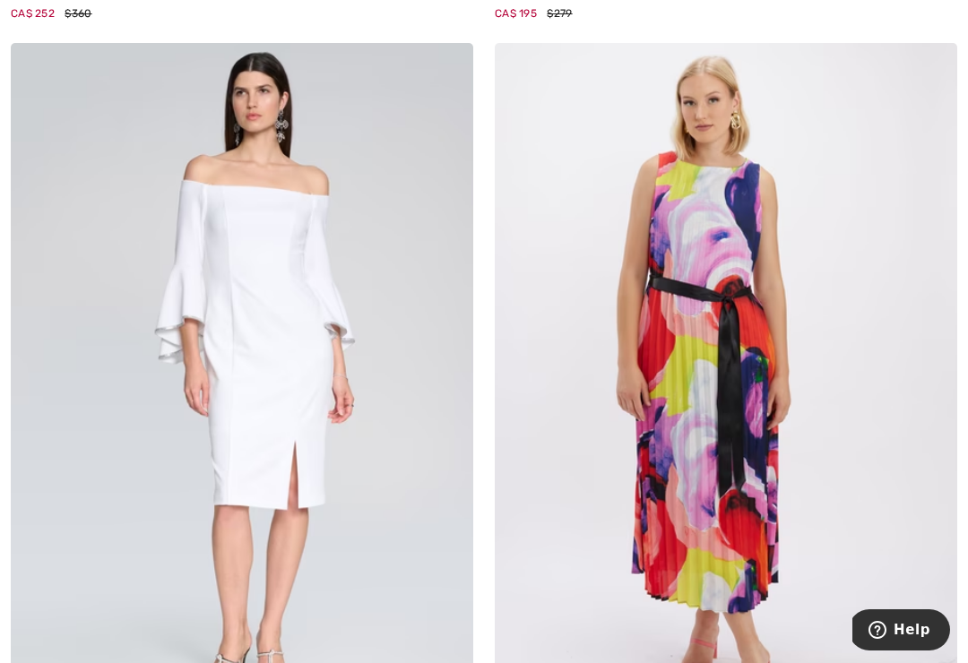
scroll to position [4123, 0]
click at [397, 460] on img at bounding box center [242, 389] width 463 height 694
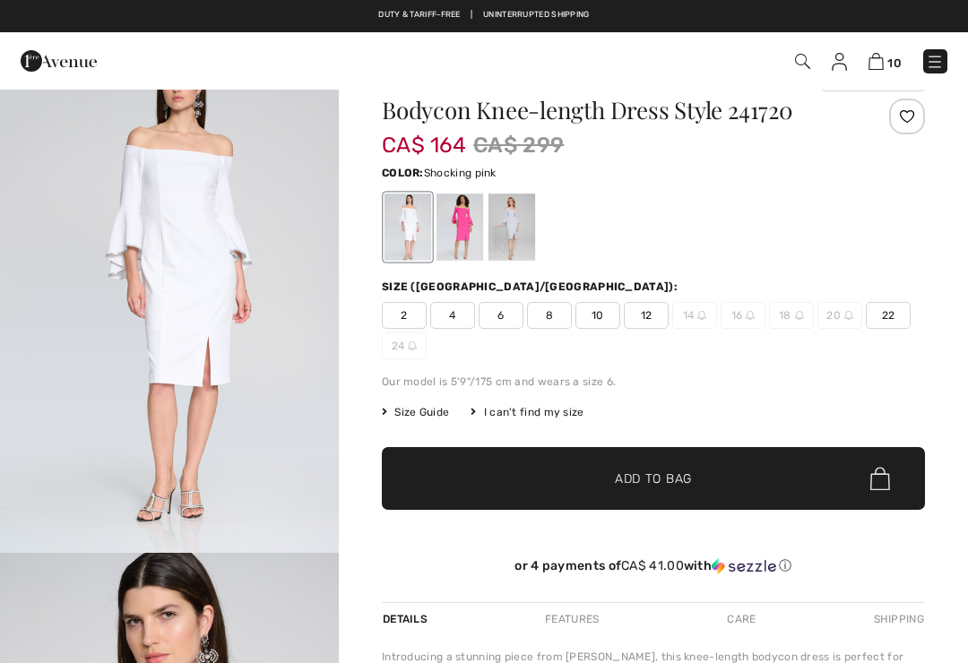
click at [468, 229] on div at bounding box center [460, 227] width 47 height 67
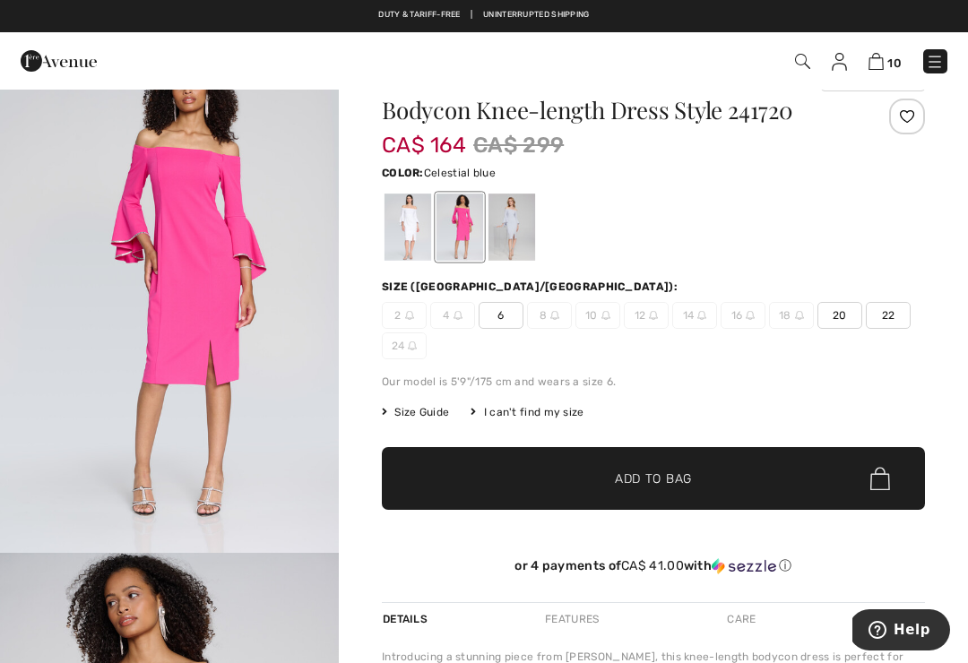
click at [514, 221] on div at bounding box center [512, 227] width 47 height 67
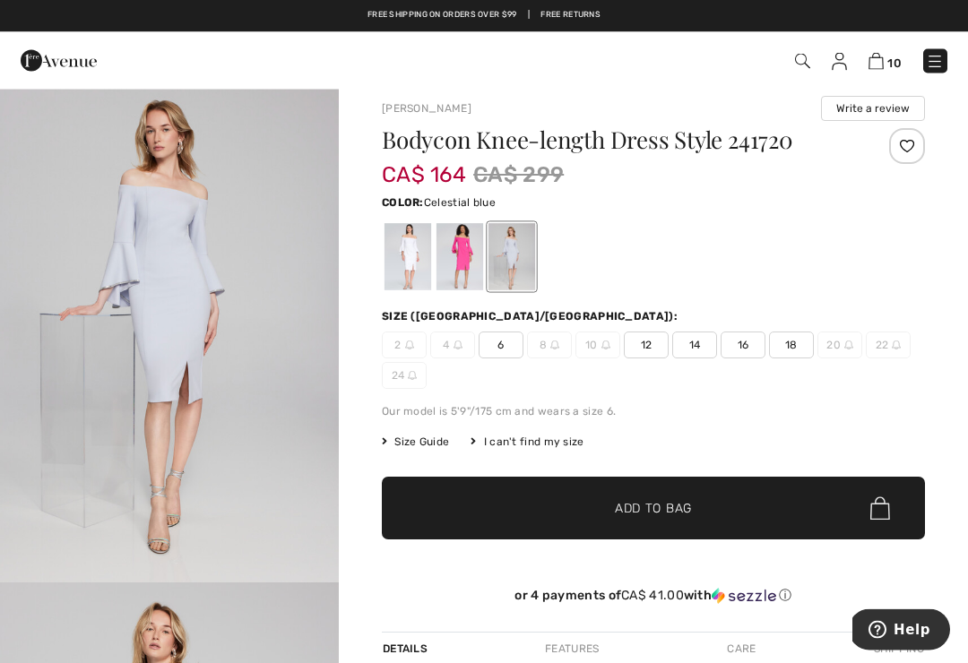
click at [748, 351] on span "16" at bounding box center [743, 346] width 45 height 27
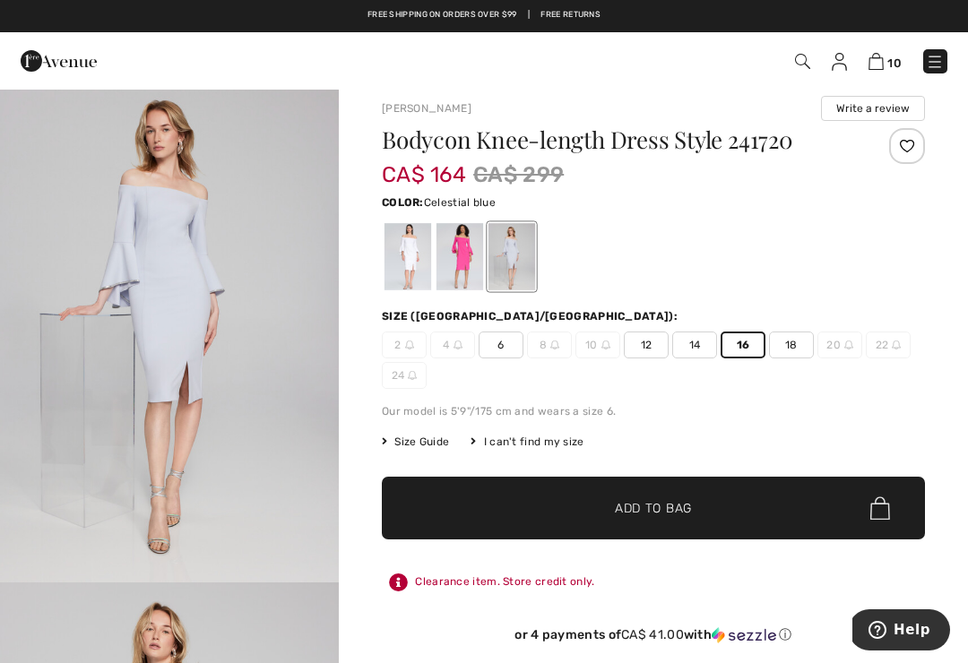
click at [690, 503] on span "Add to Bag" at bounding box center [653, 508] width 77 height 19
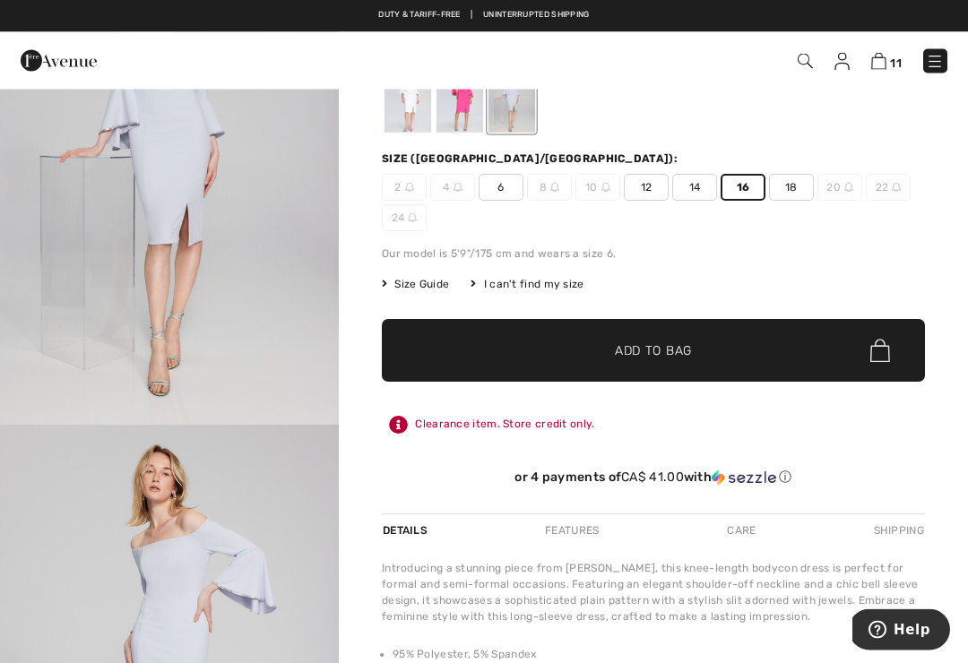
scroll to position [170, 0]
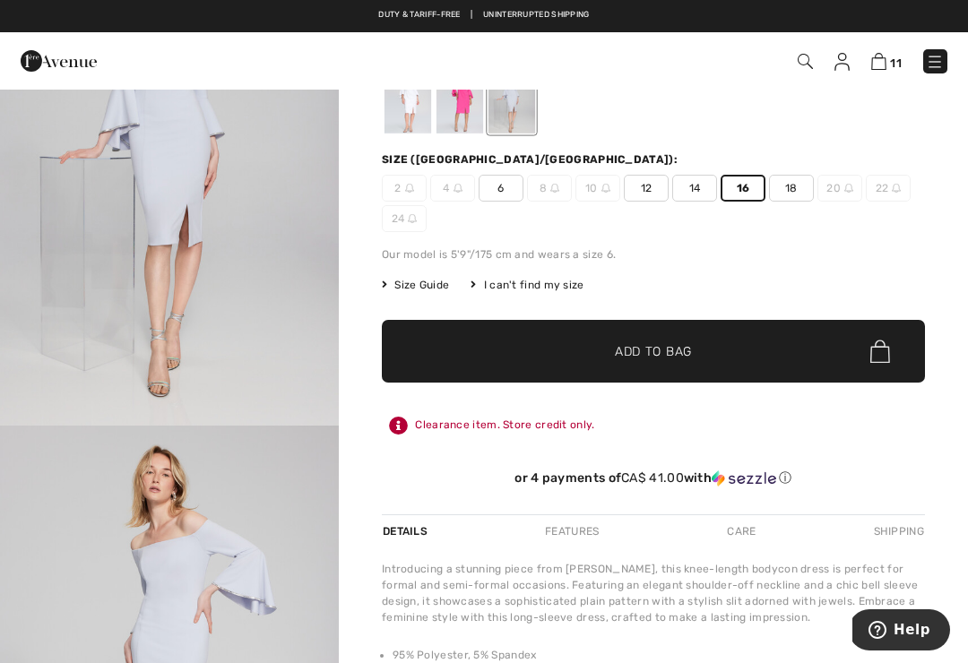
click at [453, 279] on div "Size Guide" at bounding box center [426, 285] width 89 height 16
click at [435, 287] on span "Size Guide" at bounding box center [415, 285] width 67 height 16
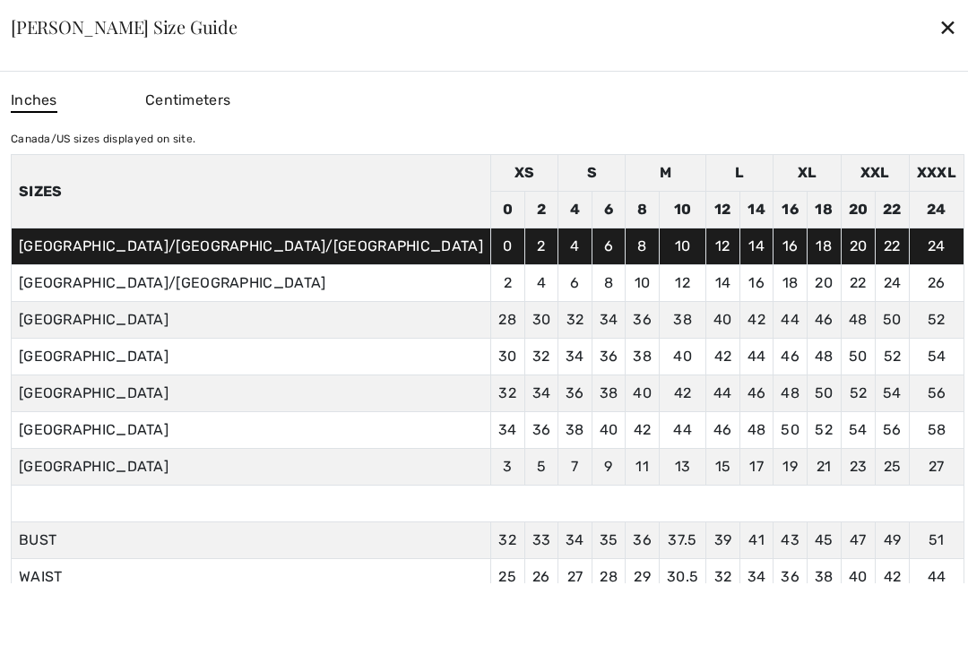
scroll to position [-1, 0]
click at [939, 38] on div "✕" at bounding box center [948, 27] width 19 height 38
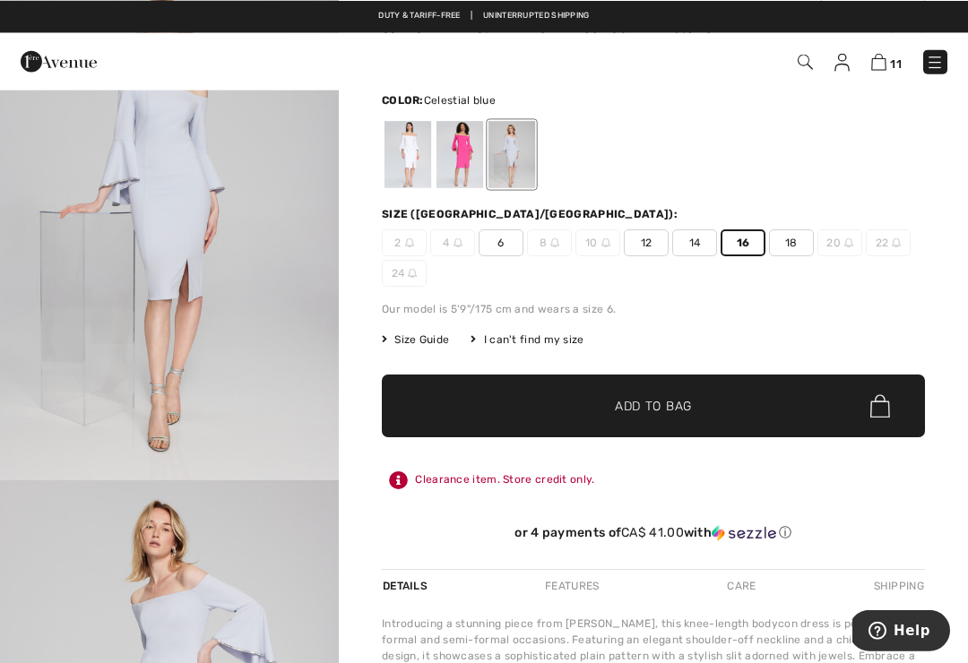
scroll to position [0, 0]
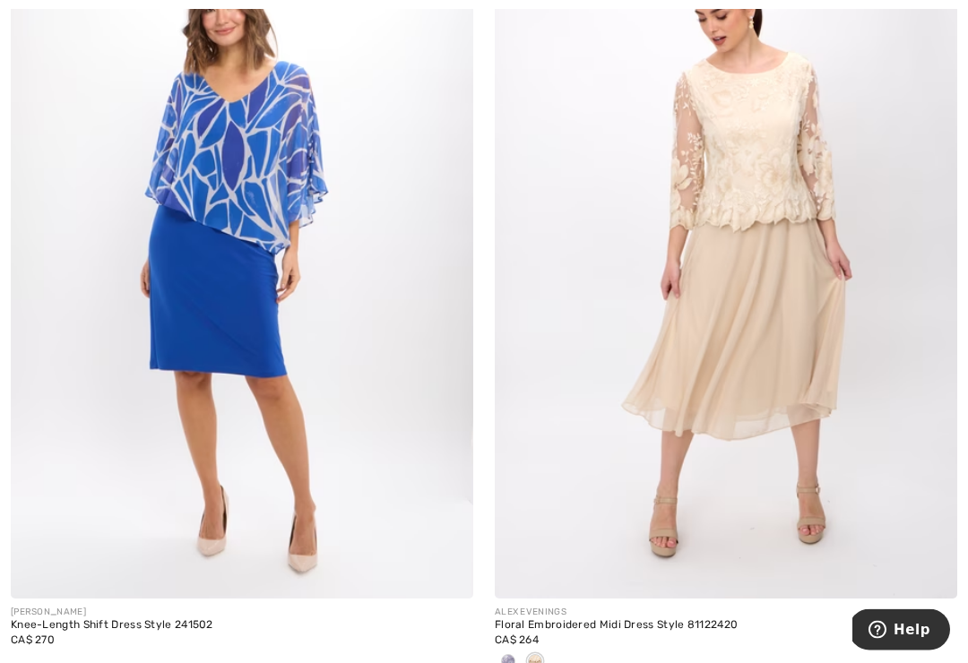
scroll to position [5208, 0]
click at [508, 654] on span at bounding box center [508, 661] width 14 height 14
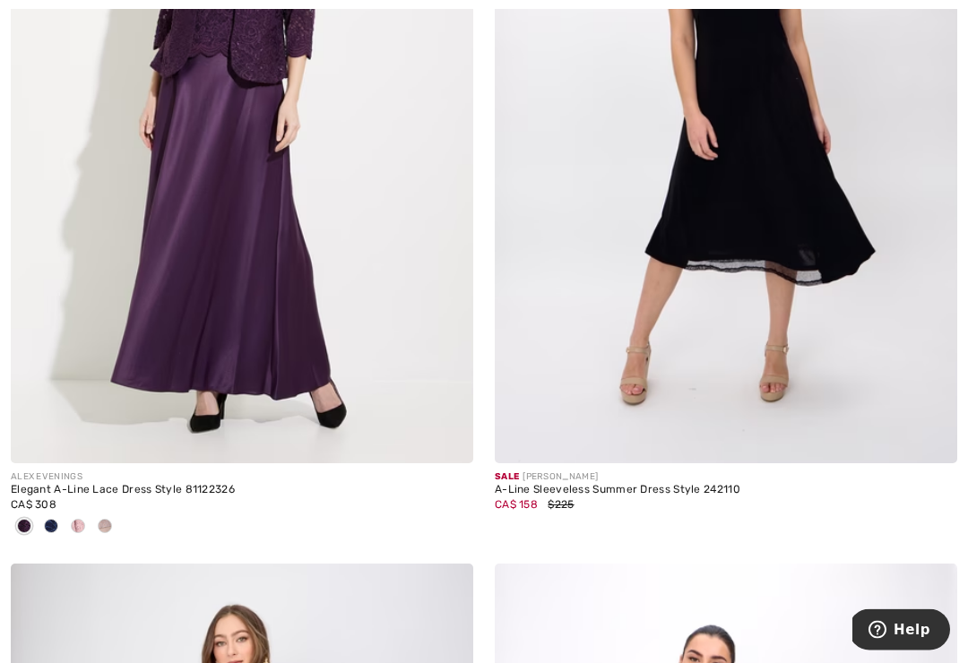
scroll to position [6138, 0]
click at [186, 485] on div "Elegant A-Line Lace Dress Style 81122326" at bounding box center [242, 490] width 463 height 13
click at [334, 234] on img at bounding box center [242, 117] width 463 height 694
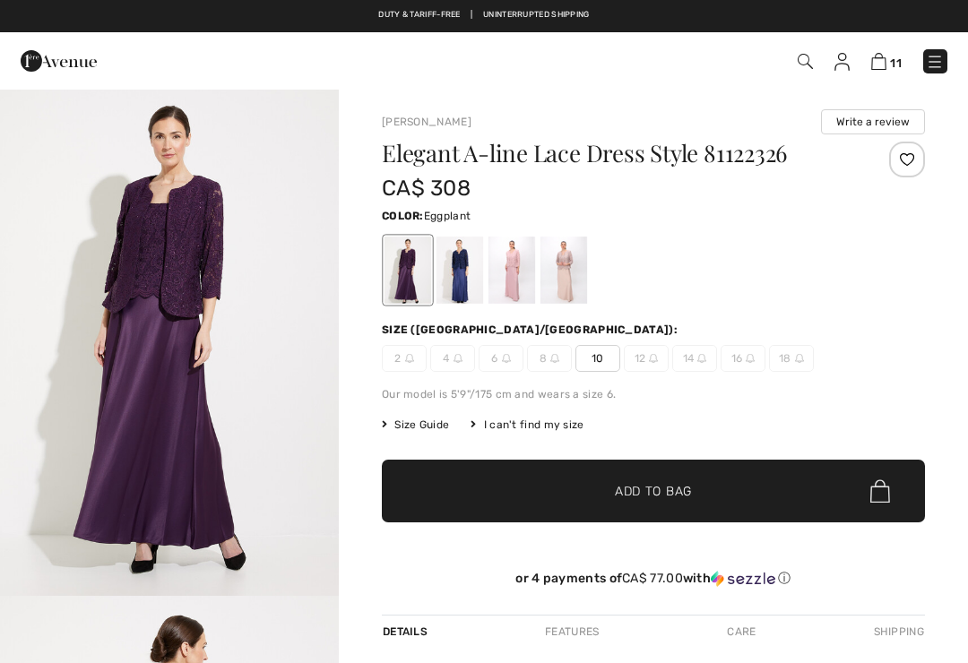
checkbox input "true"
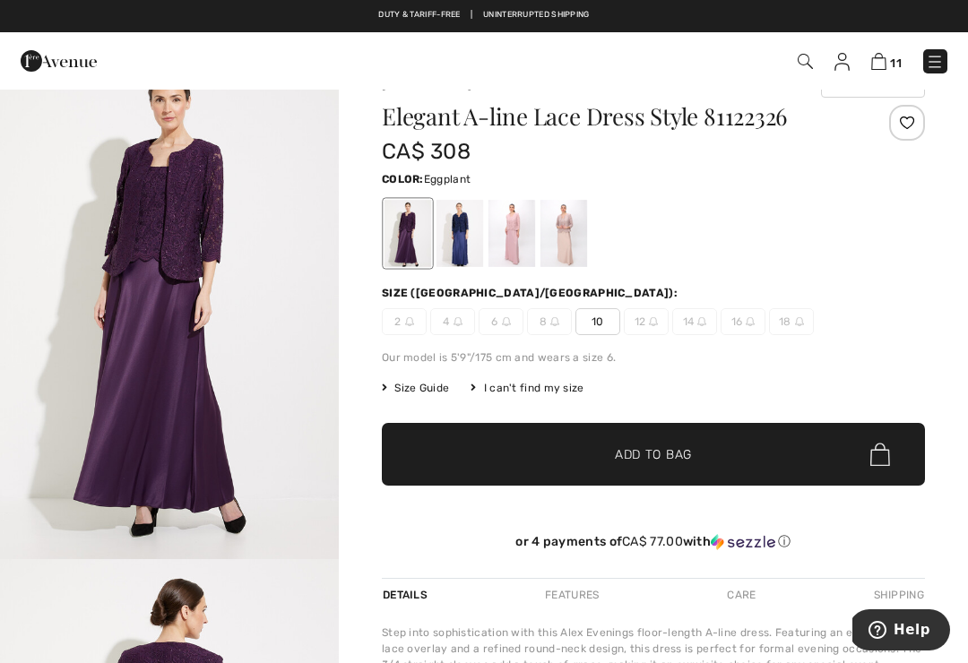
scroll to position [37, 0]
click at [468, 236] on div at bounding box center [460, 233] width 47 height 67
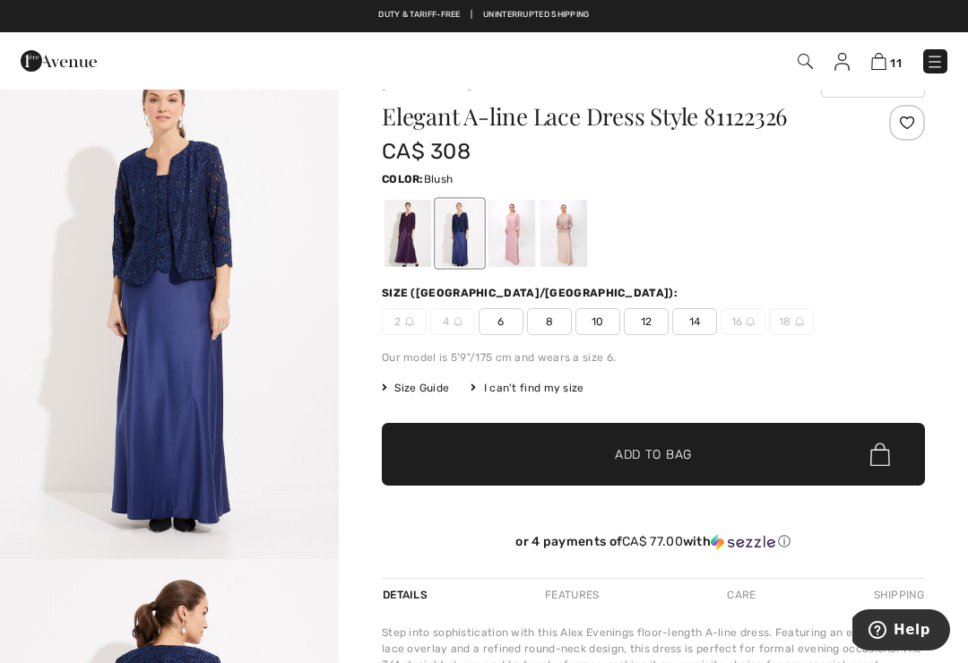
click at [520, 231] on div at bounding box center [512, 233] width 47 height 67
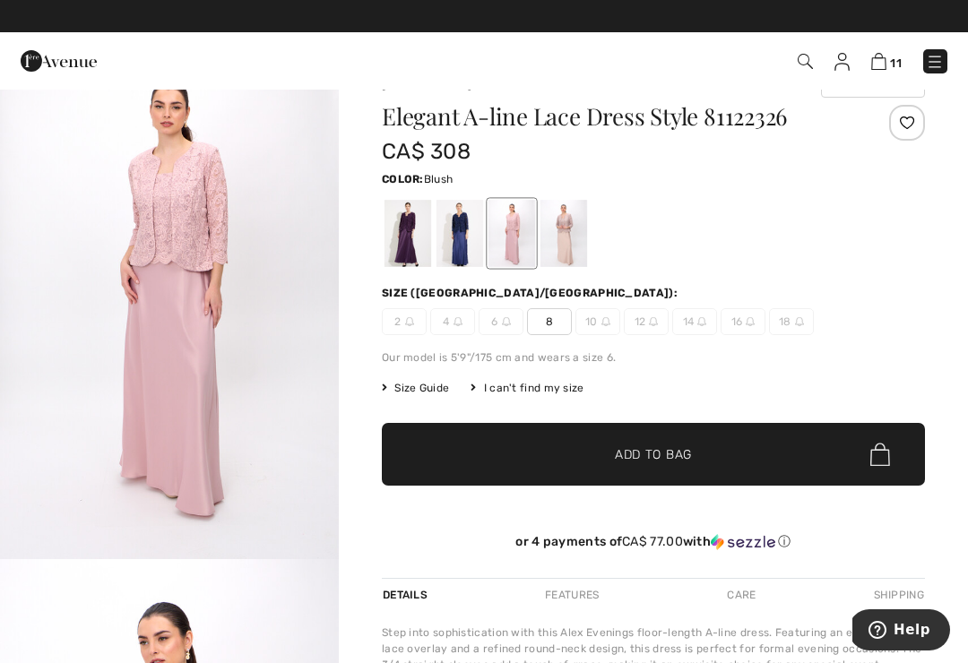
click at [568, 248] on div at bounding box center [564, 233] width 47 height 67
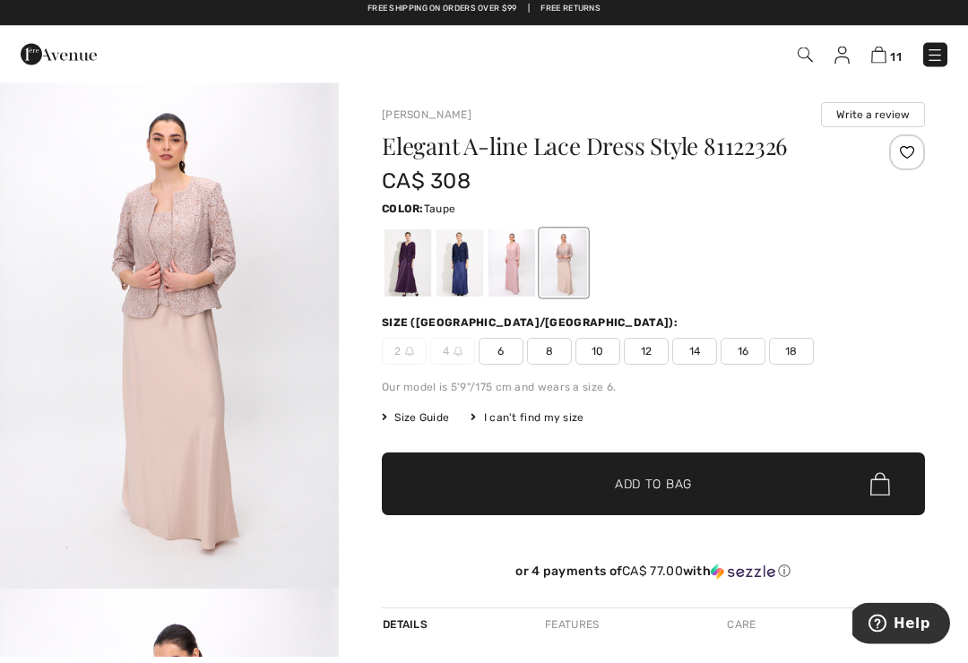
scroll to position [0, 0]
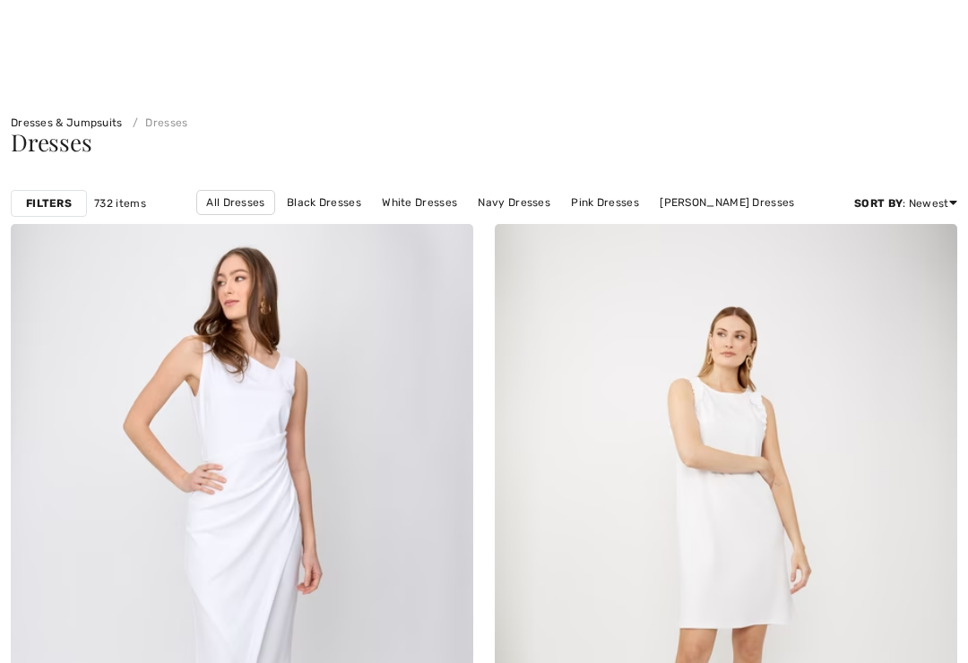
checkbox input "true"
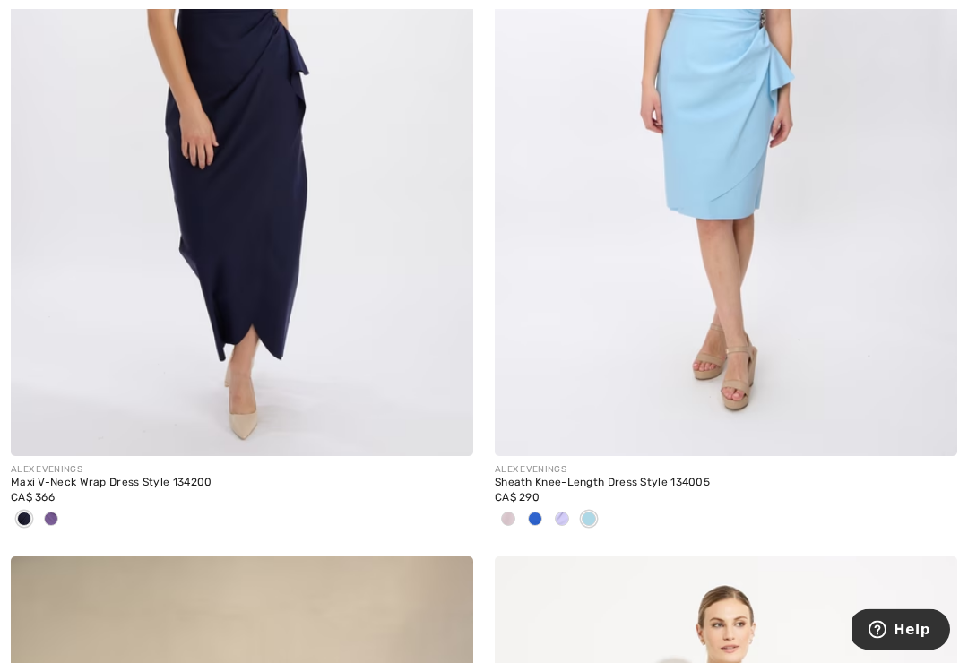
scroll to position [7749, 0]
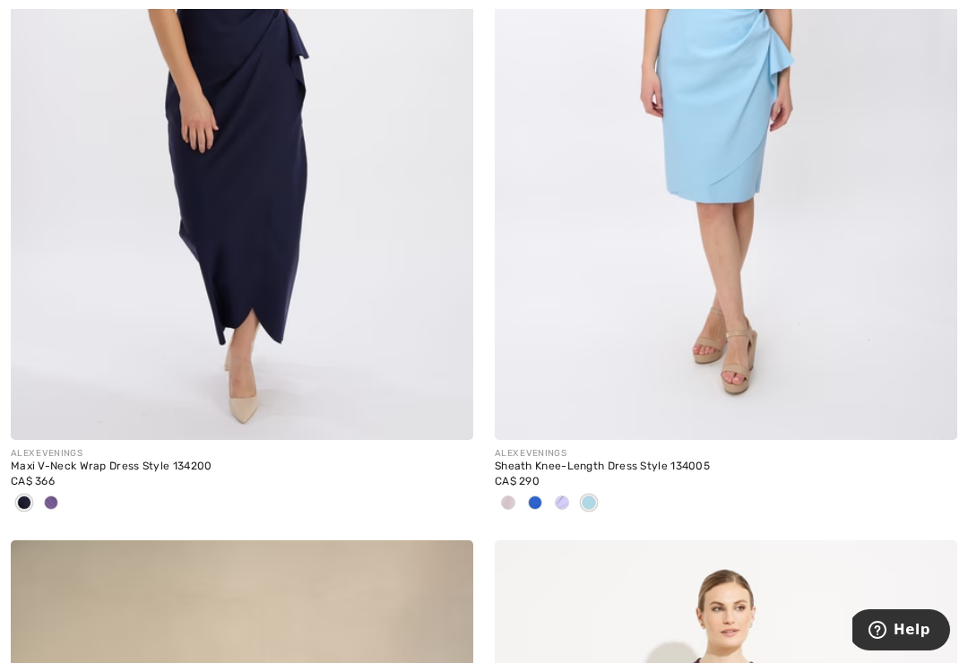
click at [64, 490] on div at bounding box center [51, 505] width 27 height 30
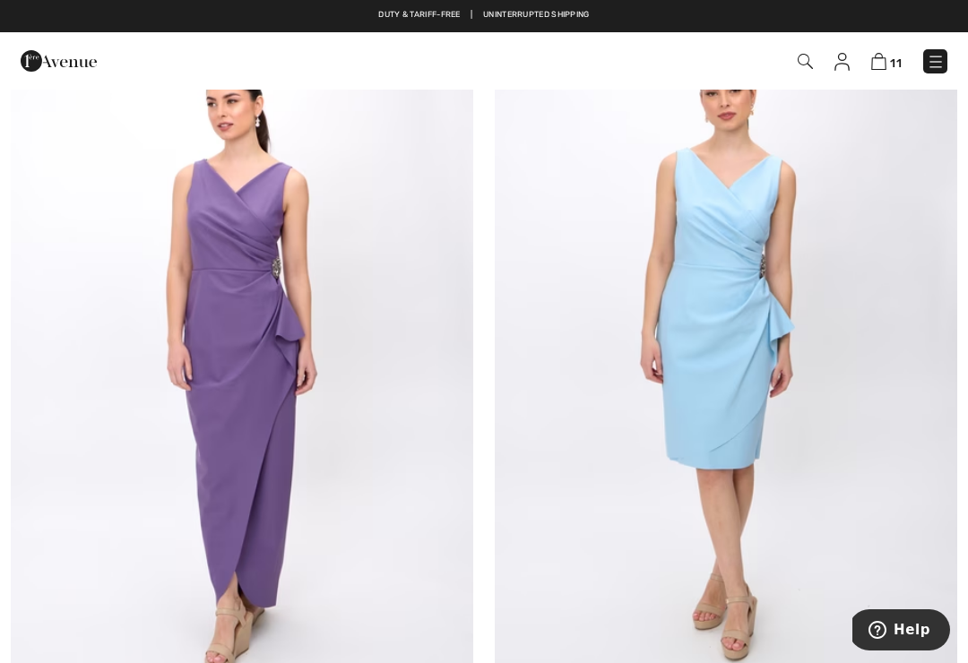
scroll to position [7485, 0]
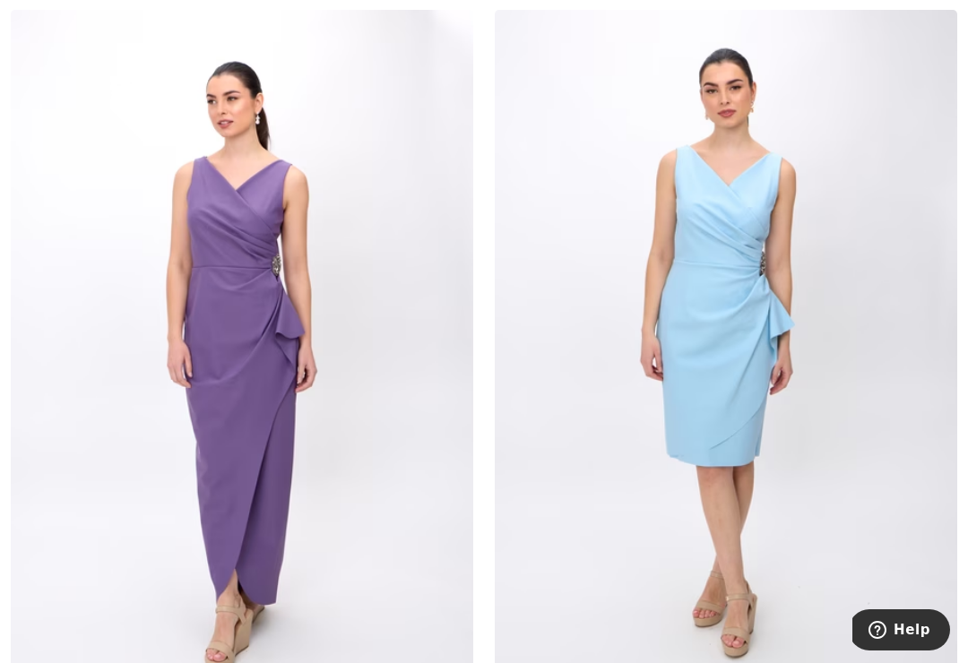
click at [404, 403] on img at bounding box center [242, 357] width 463 height 694
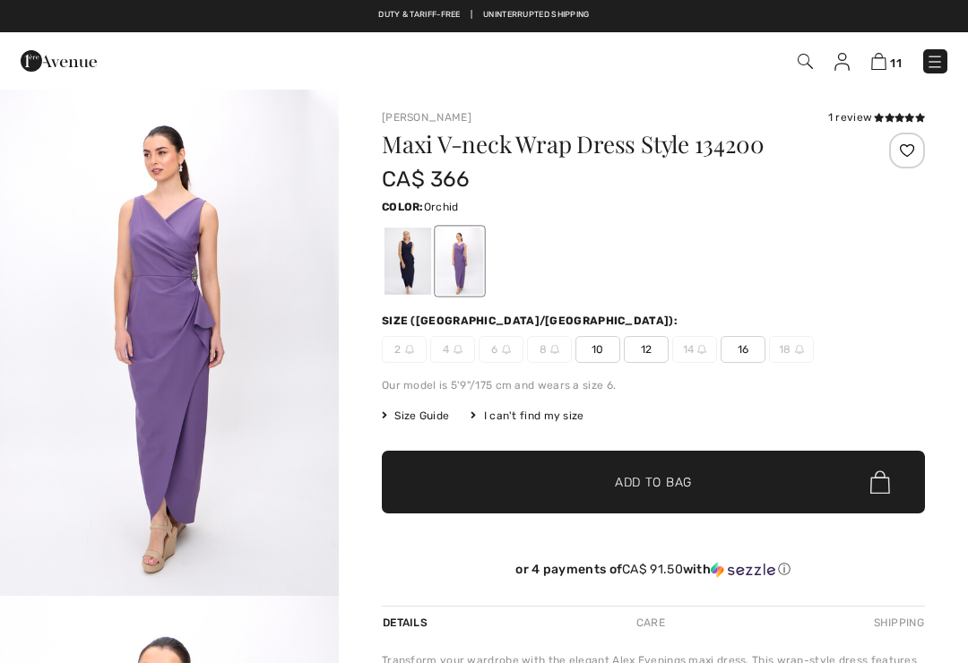
click at [415, 228] on div at bounding box center [408, 261] width 47 height 67
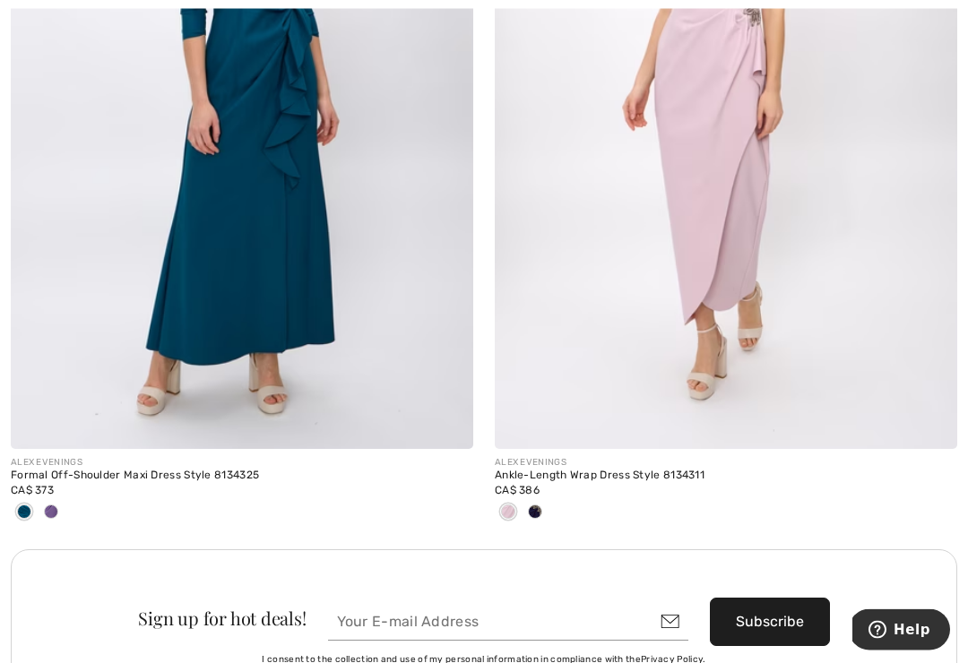
scroll to position [9329, 0]
click at [283, 305] on img at bounding box center [242, 102] width 463 height 694
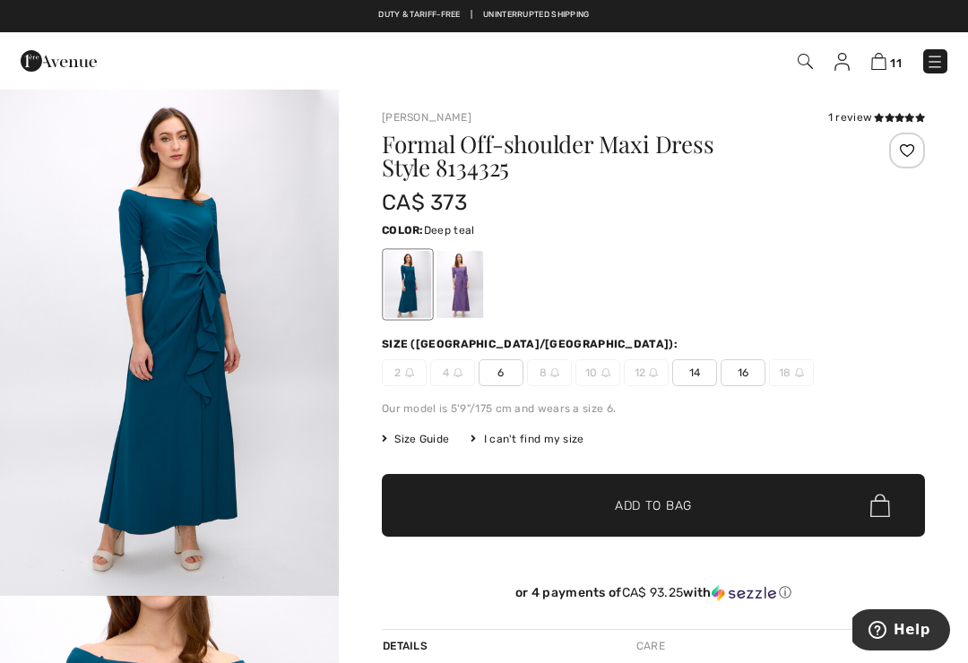
click at [743, 369] on span "16" at bounding box center [743, 373] width 45 height 27
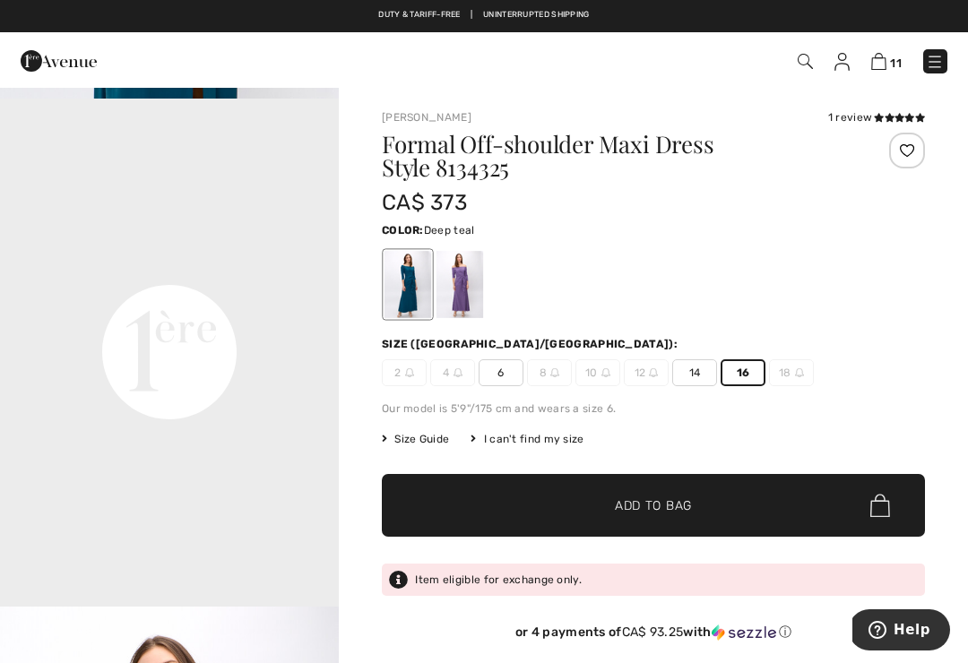
scroll to position [1007, 0]
click at [694, 499] on span "✔ Added to Bag Add to Bag" at bounding box center [653, 505] width 543 height 63
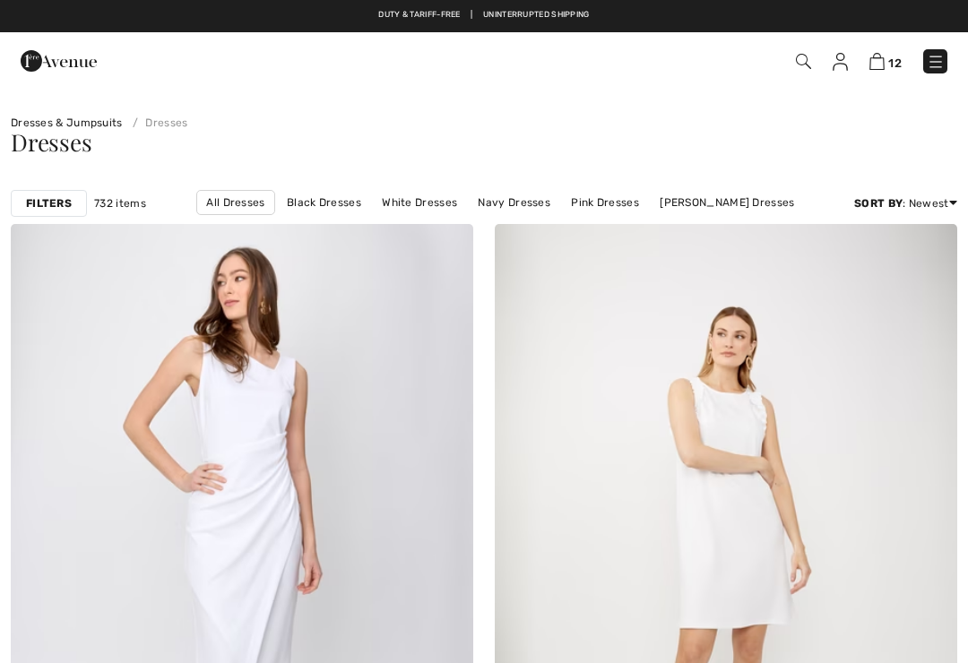
checkbox input "true"
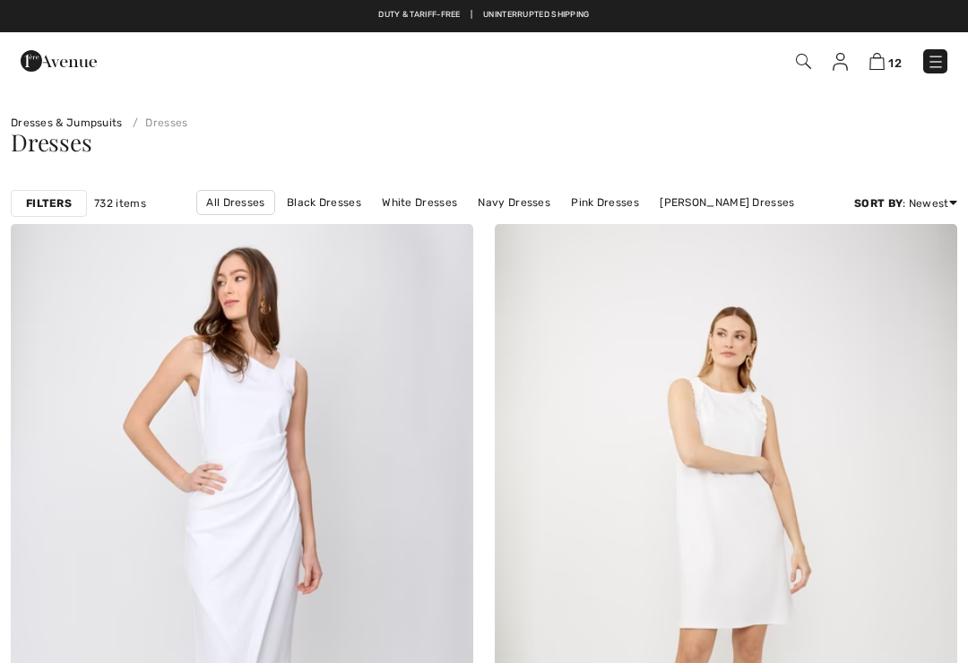
scroll to position [9162, 0]
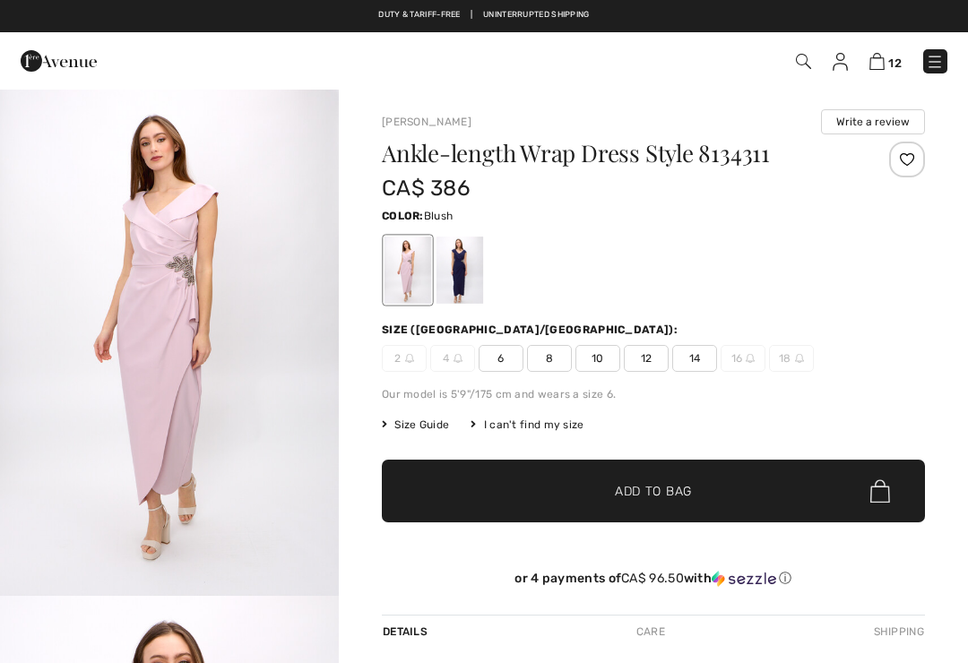
checkbox input "true"
click at [733, 276] on div at bounding box center [653, 270] width 543 height 74
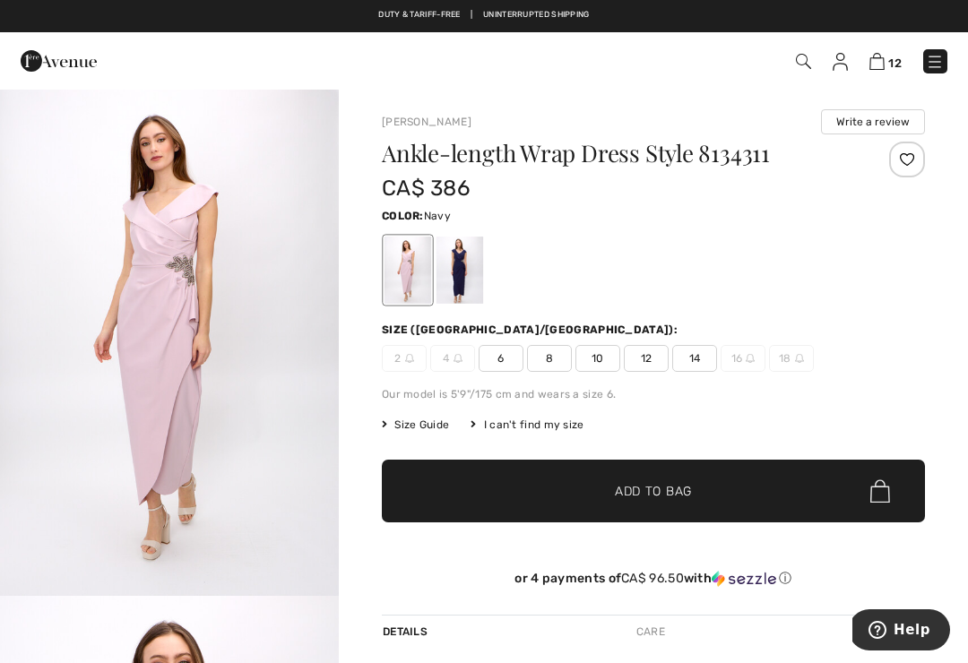
click at [469, 272] on div at bounding box center [460, 270] width 47 height 67
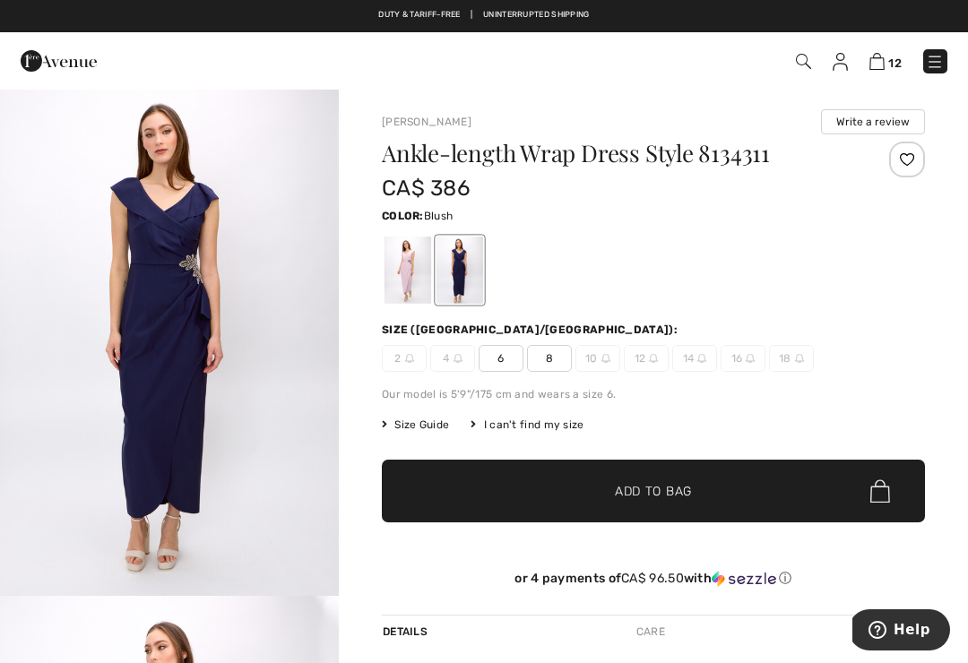
click at [394, 269] on div at bounding box center [408, 270] width 47 height 67
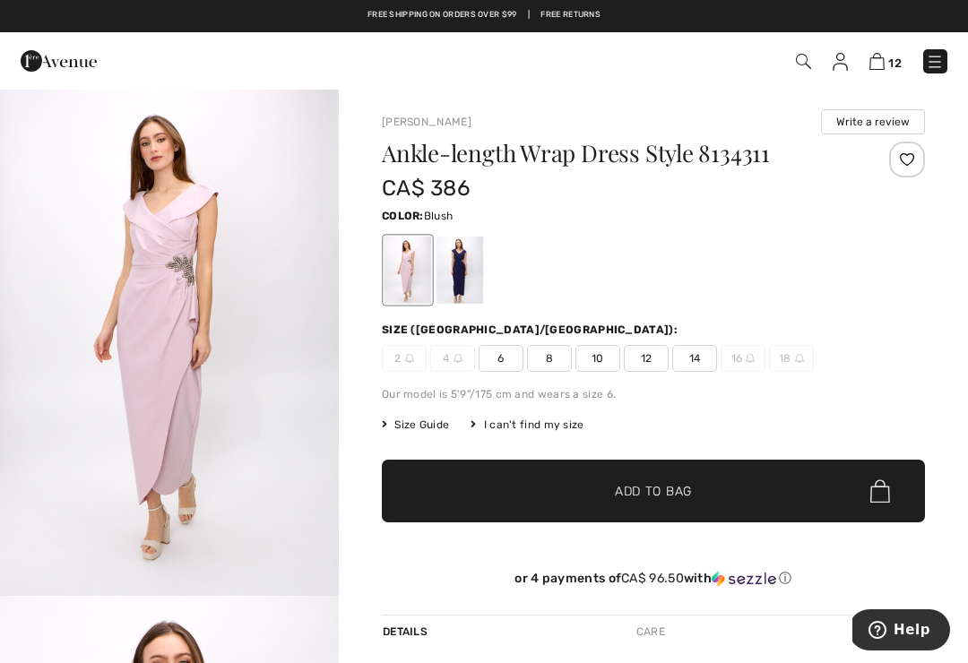
click at [699, 360] on span "14" at bounding box center [694, 358] width 45 height 27
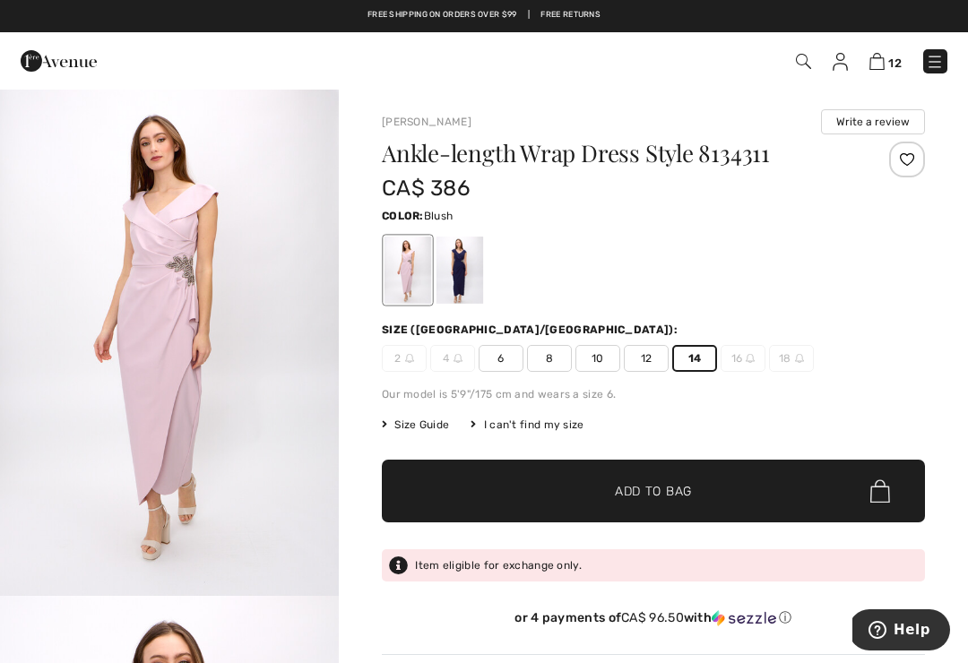
click at [624, 493] on span "Add to Bag" at bounding box center [653, 491] width 77 height 19
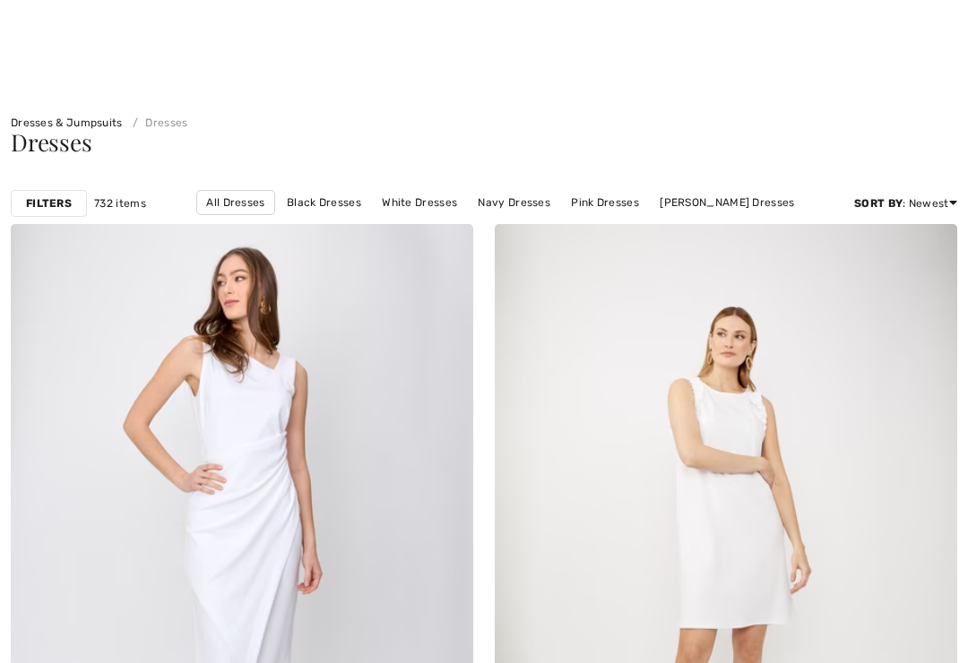
checkbox input "true"
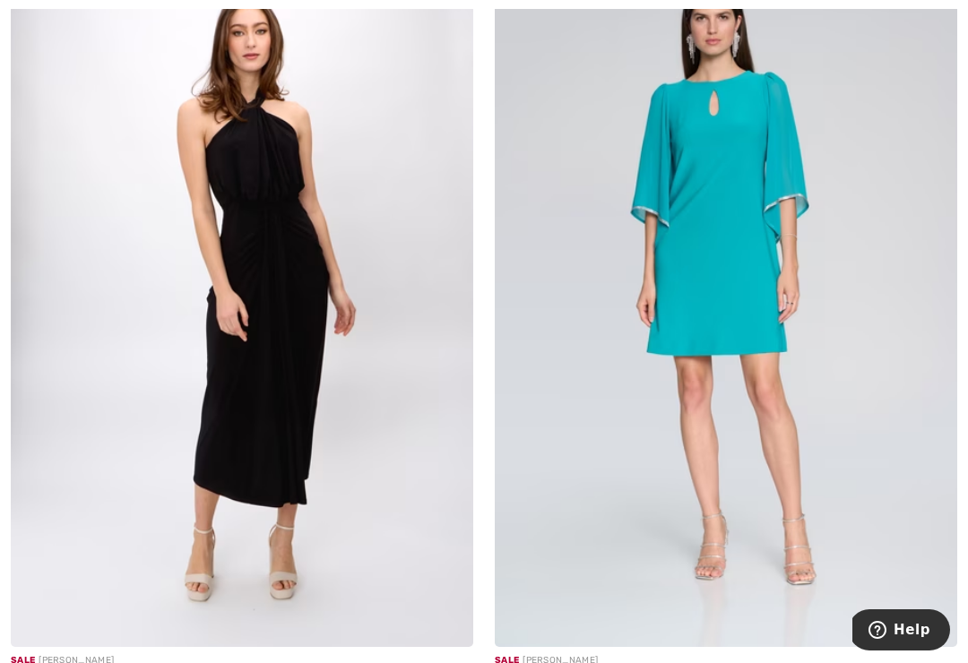
scroll to position [11806, 0]
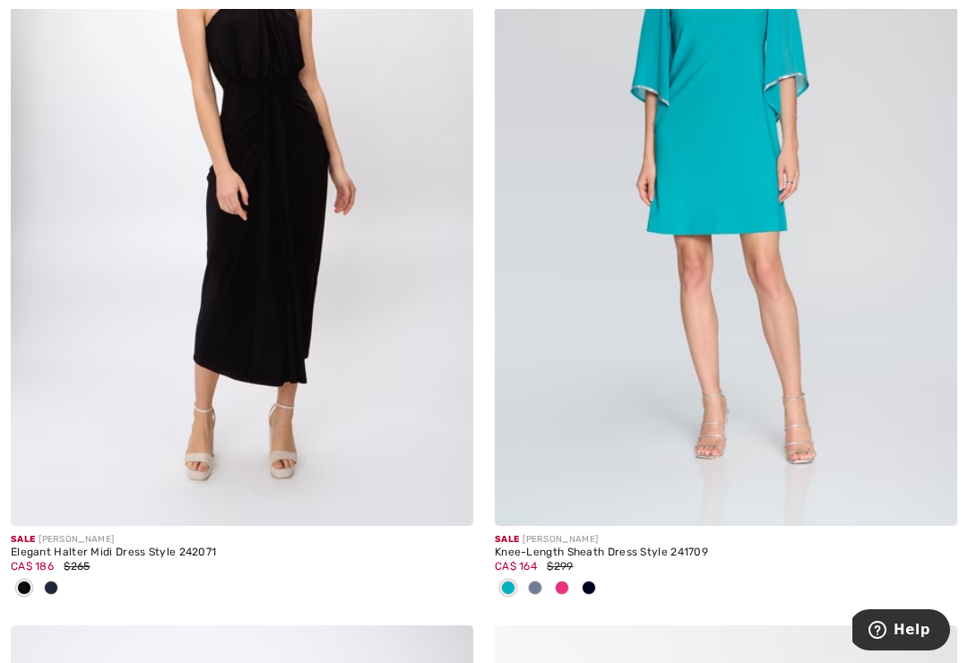
click at [58, 577] on div at bounding box center [51, 590] width 27 height 30
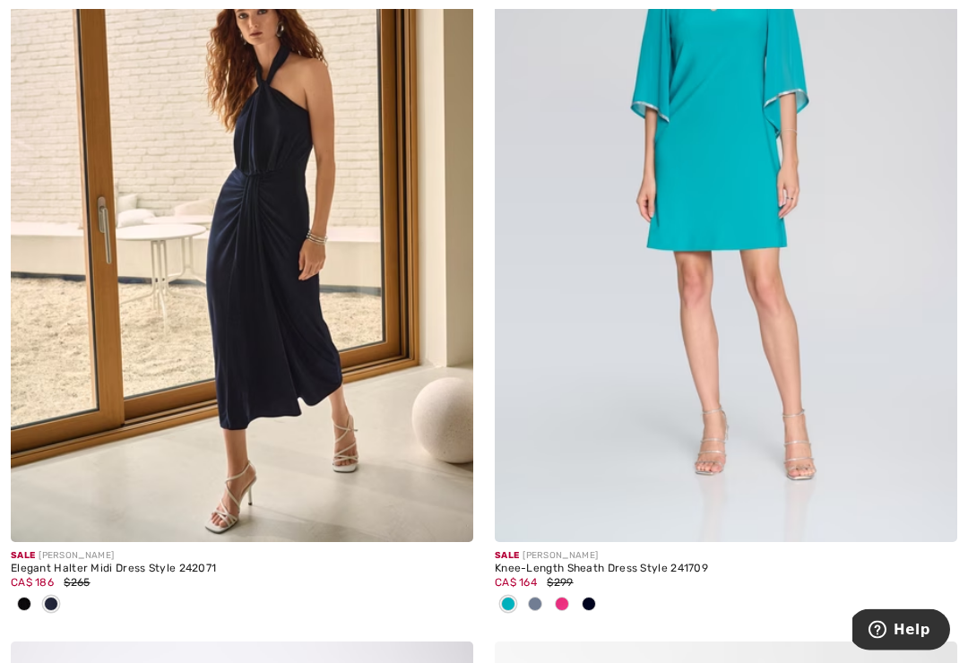
scroll to position [11788, 0]
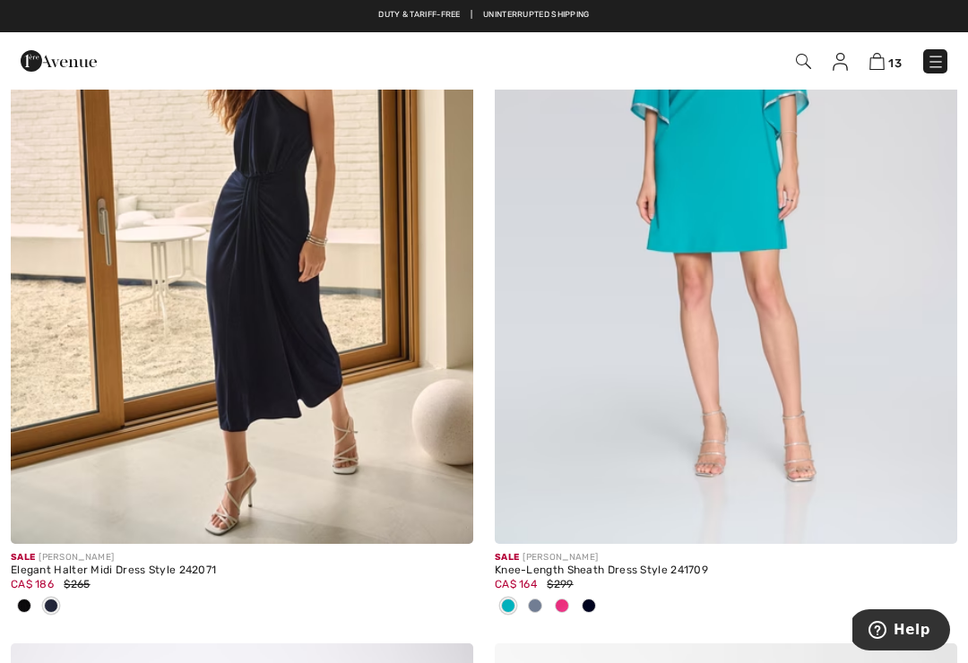
click at [23, 599] on span at bounding box center [24, 606] width 14 height 14
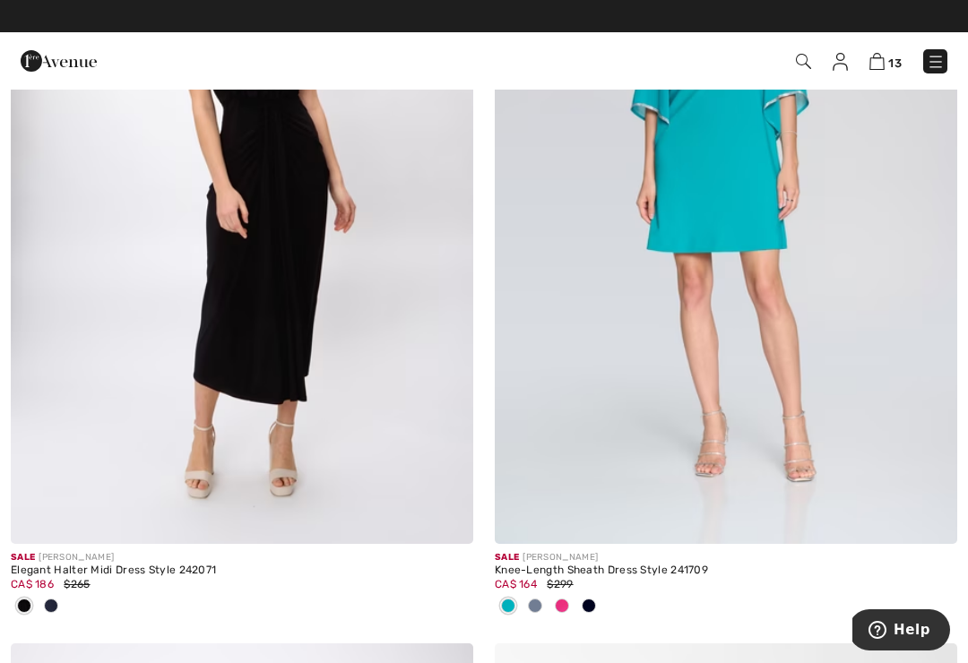
click at [321, 411] on img at bounding box center [242, 197] width 463 height 694
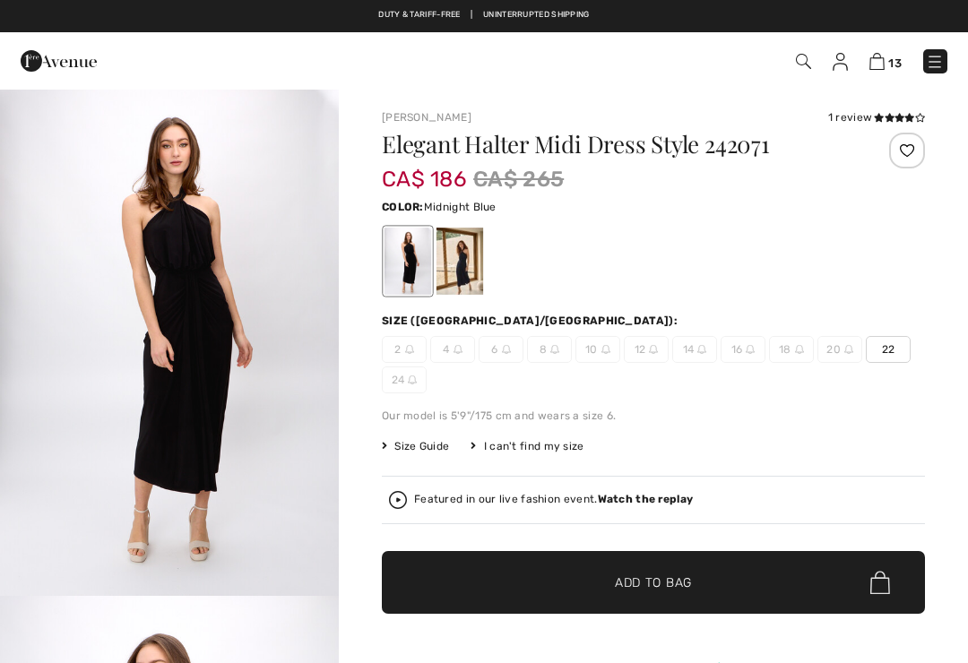
checkbox input "true"
click at [457, 269] on div at bounding box center [460, 261] width 47 height 67
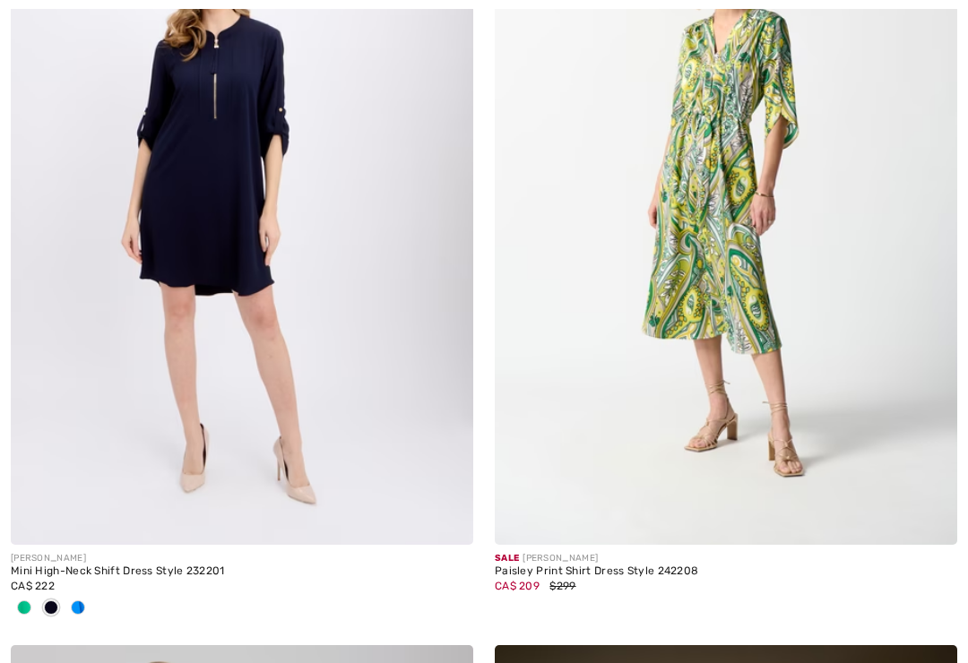
checkbox input "true"
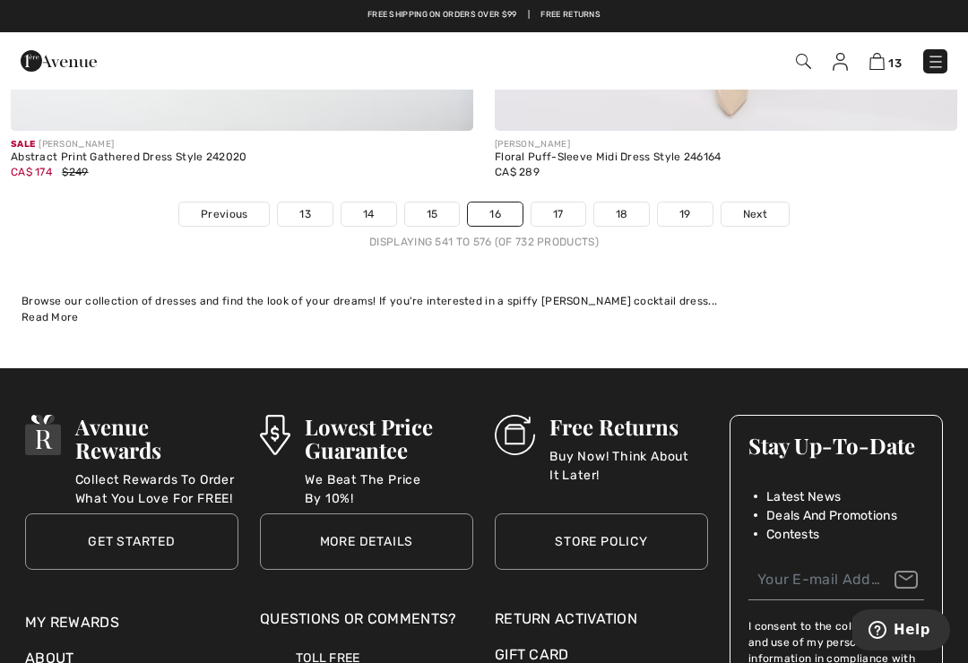
scroll to position [14550, 0]
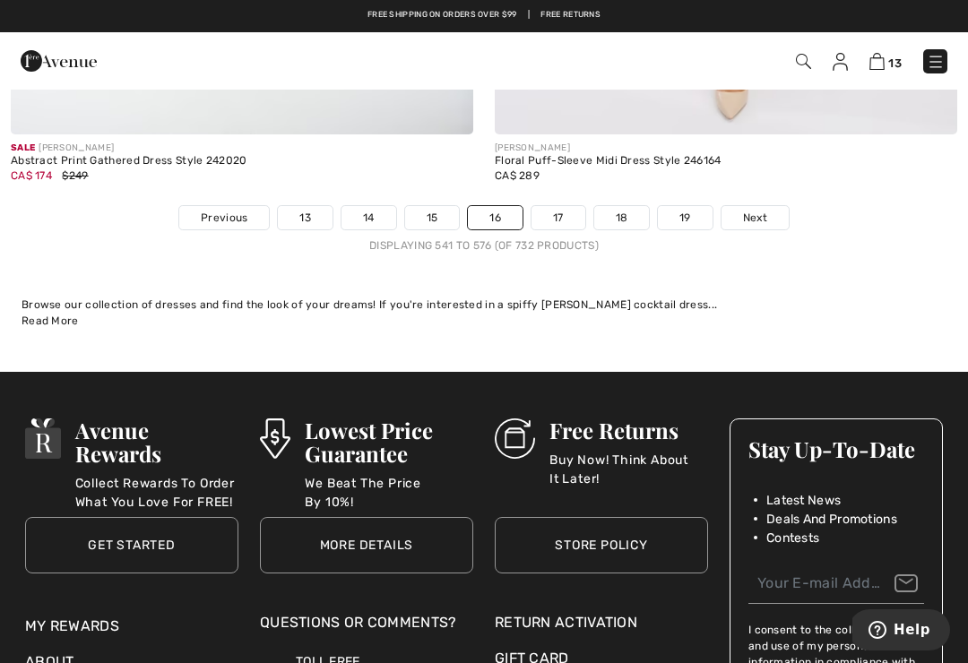
click at [757, 206] on link "Next" at bounding box center [755, 217] width 67 height 23
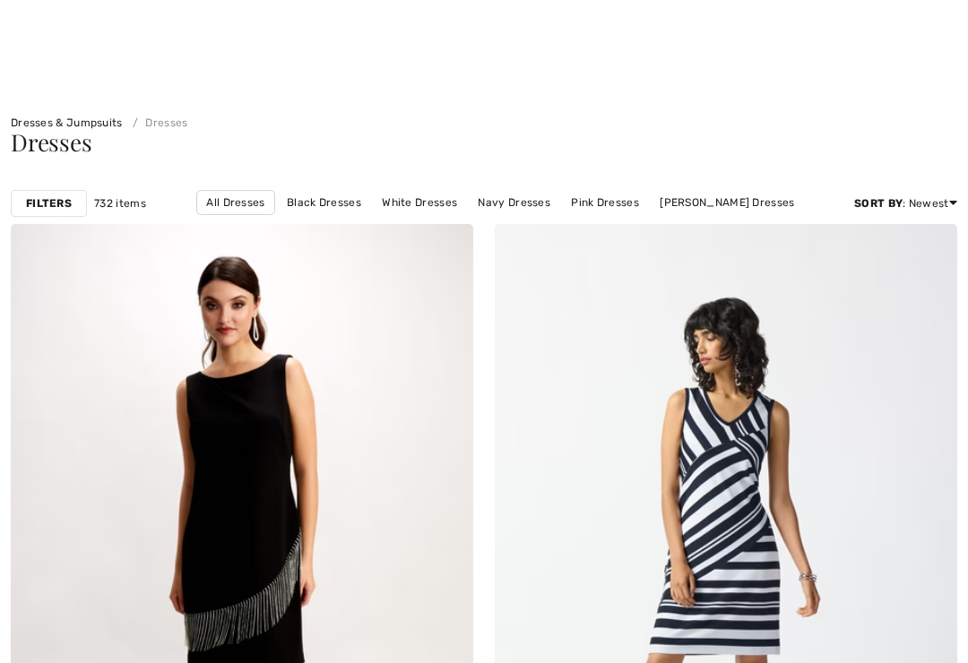
checkbox input "true"
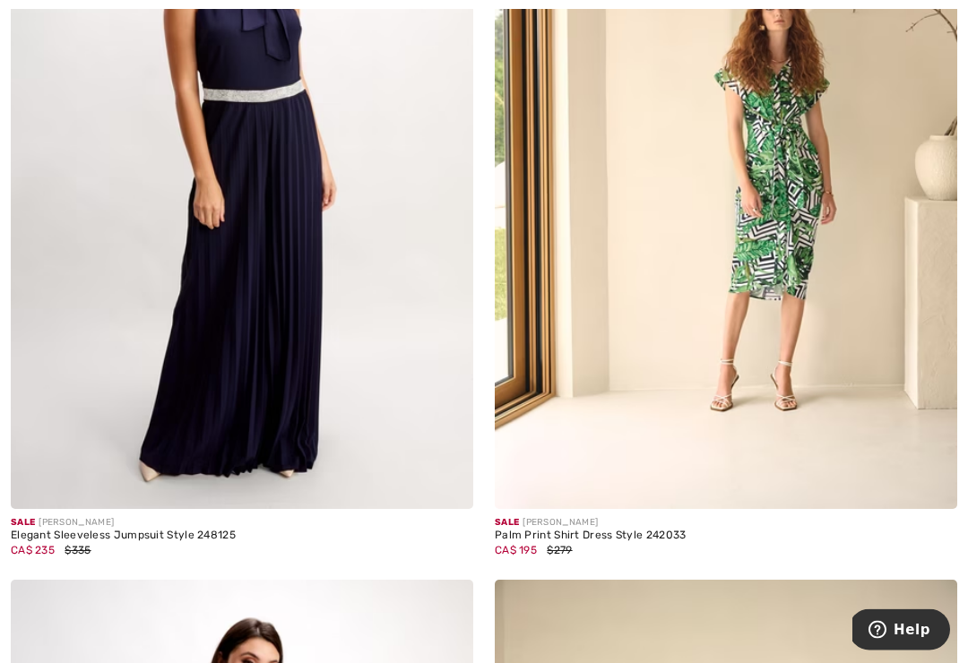
scroll to position [3570, 0]
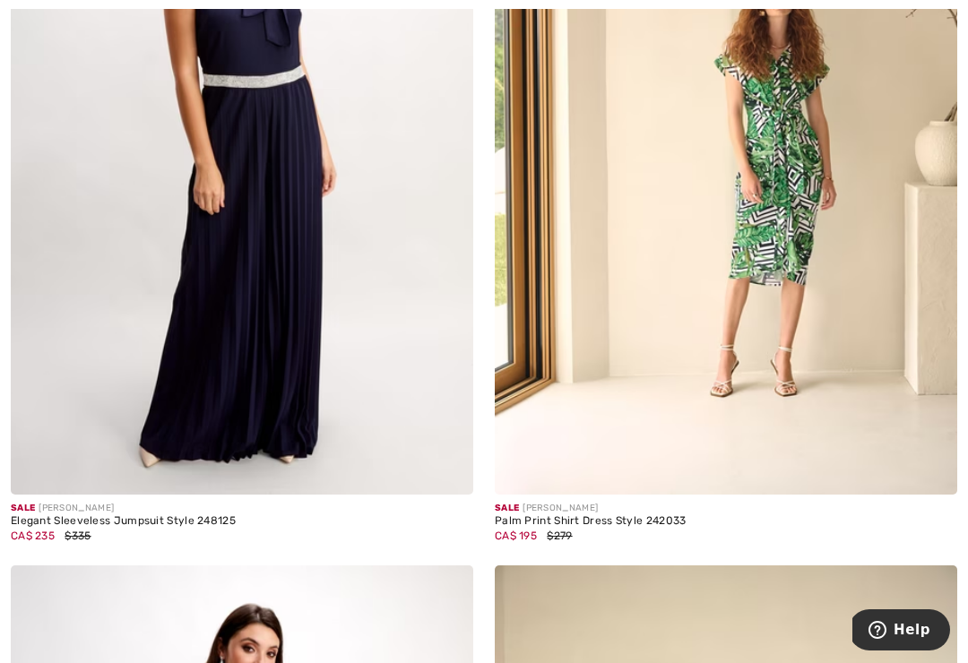
click at [347, 450] on img at bounding box center [242, 148] width 463 height 694
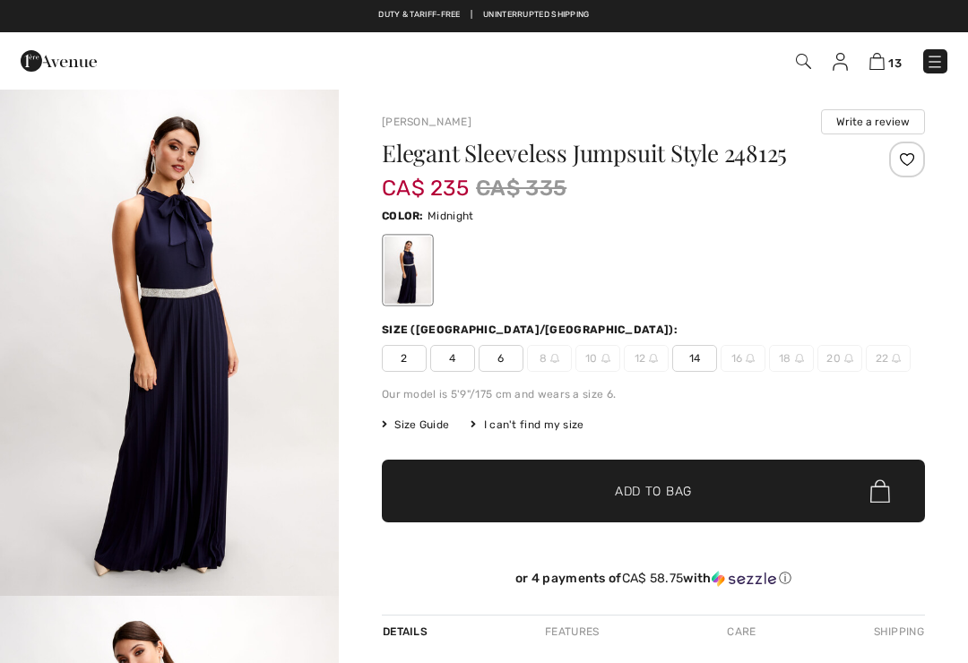
checkbox input "true"
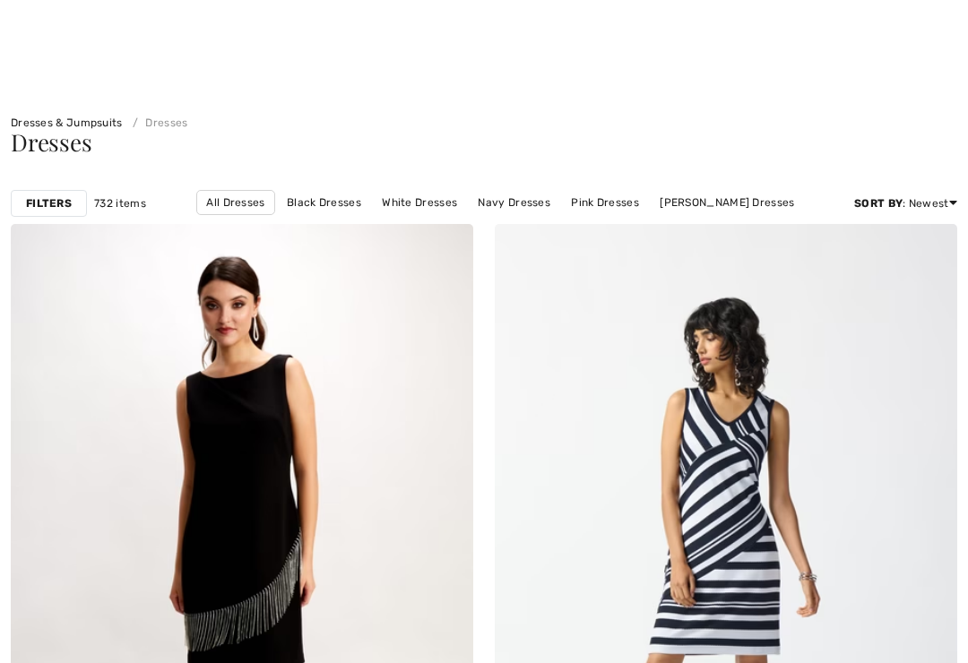
checkbox input "true"
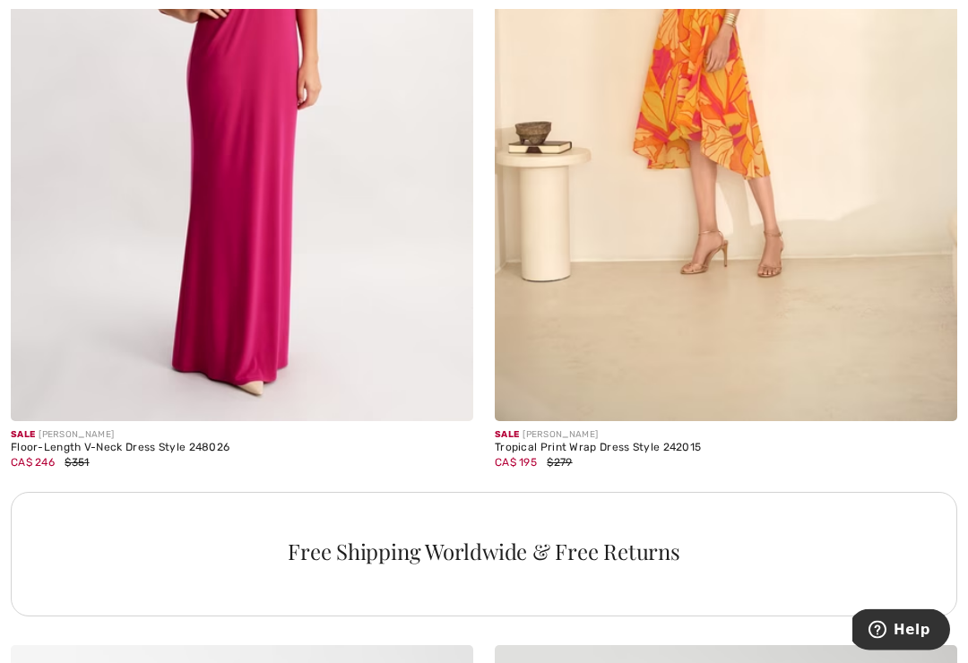
scroll to position [4408, 0]
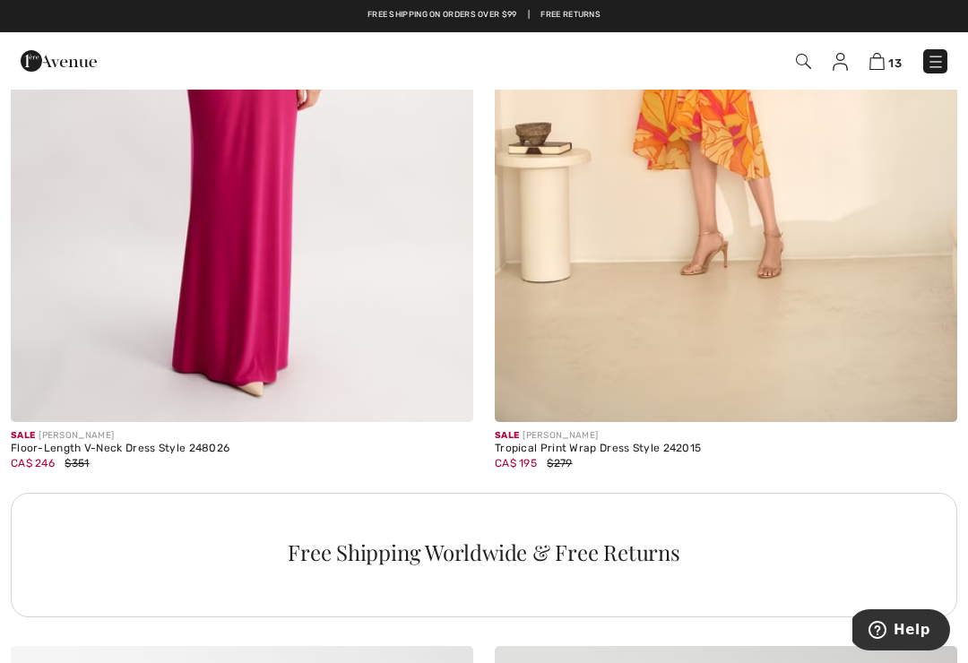
click at [263, 298] on img at bounding box center [242, 75] width 463 height 694
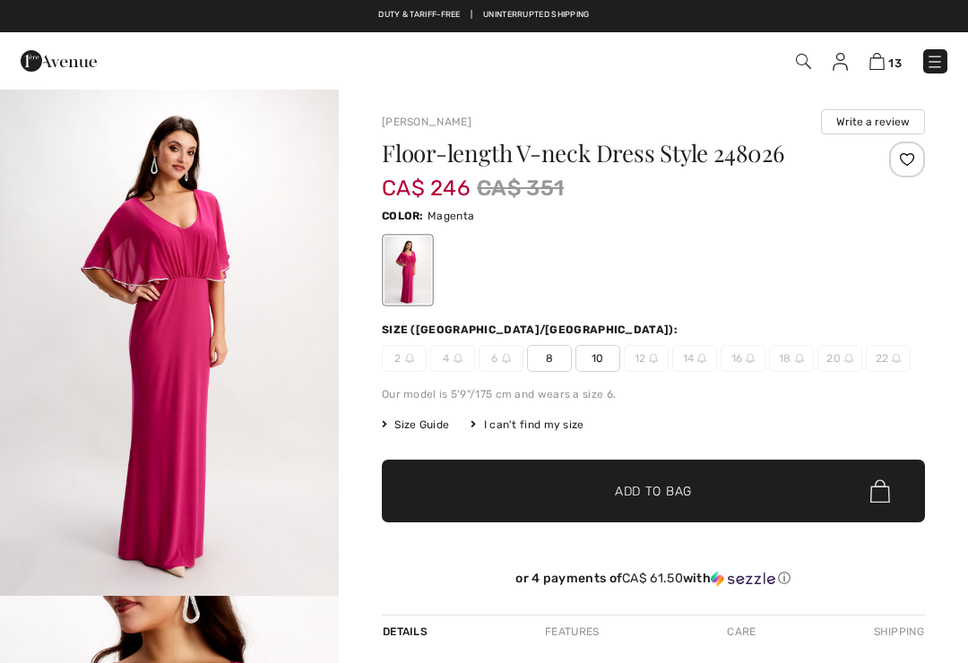
checkbox input "true"
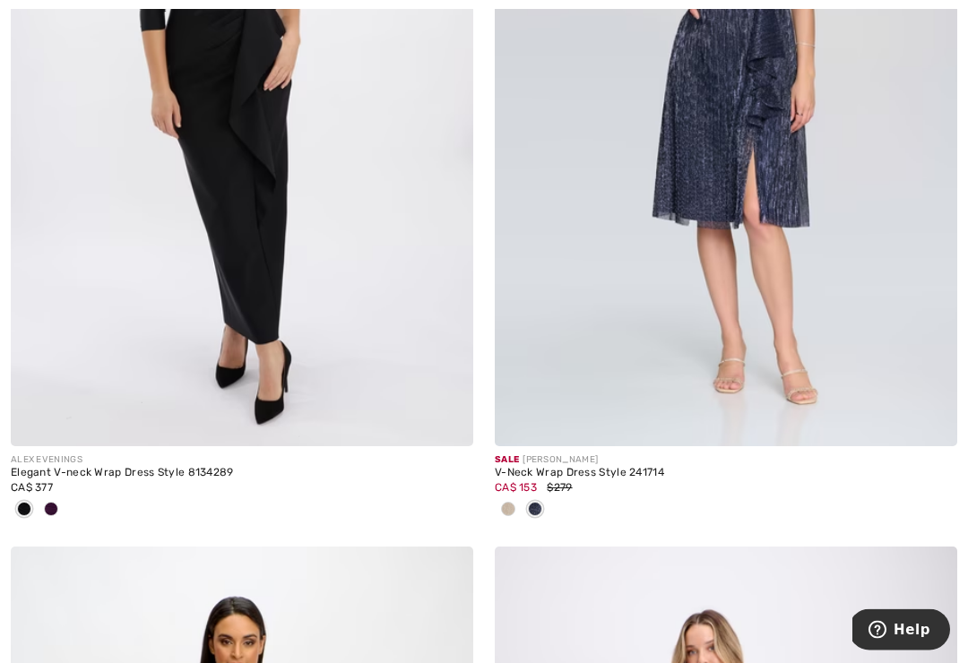
scroll to position [6096, 0]
click at [272, 260] on img at bounding box center [242, 100] width 463 height 694
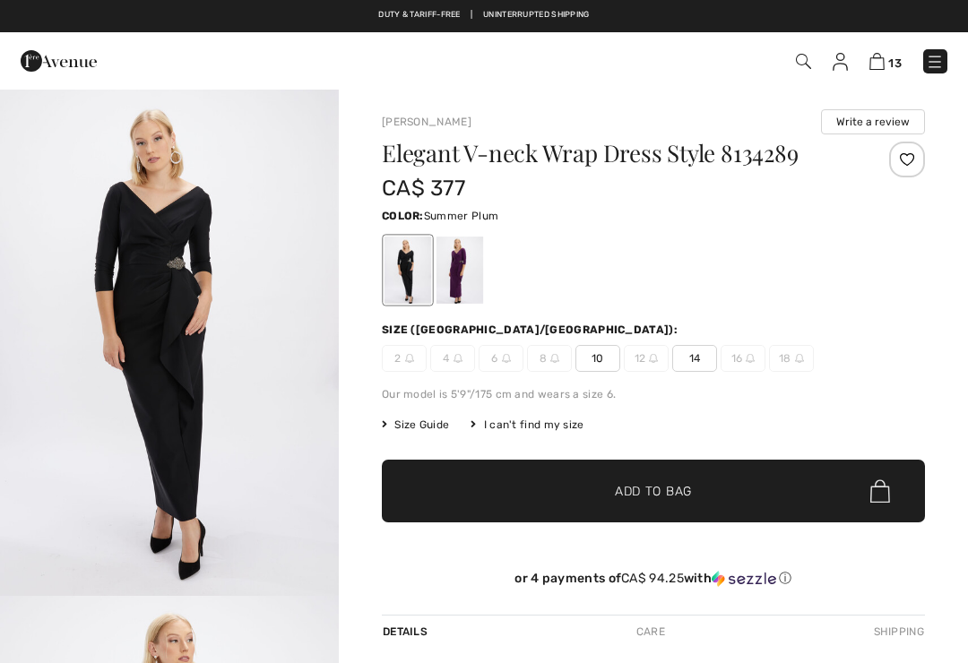
click at [457, 271] on div at bounding box center [460, 270] width 47 height 67
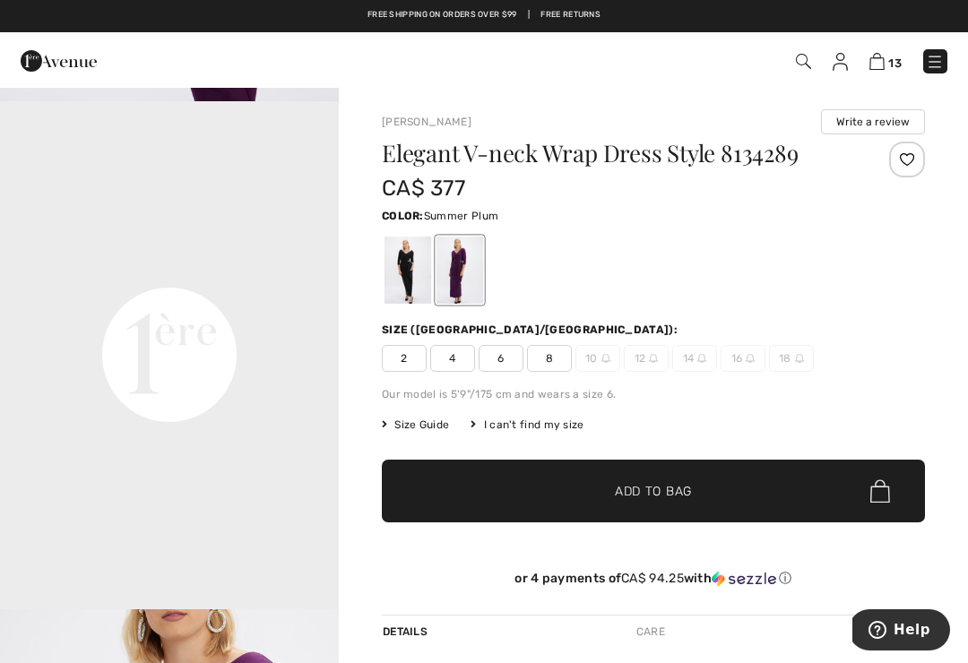
scroll to position [1005, 0]
click at [400, 282] on div at bounding box center [408, 270] width 47 height 67
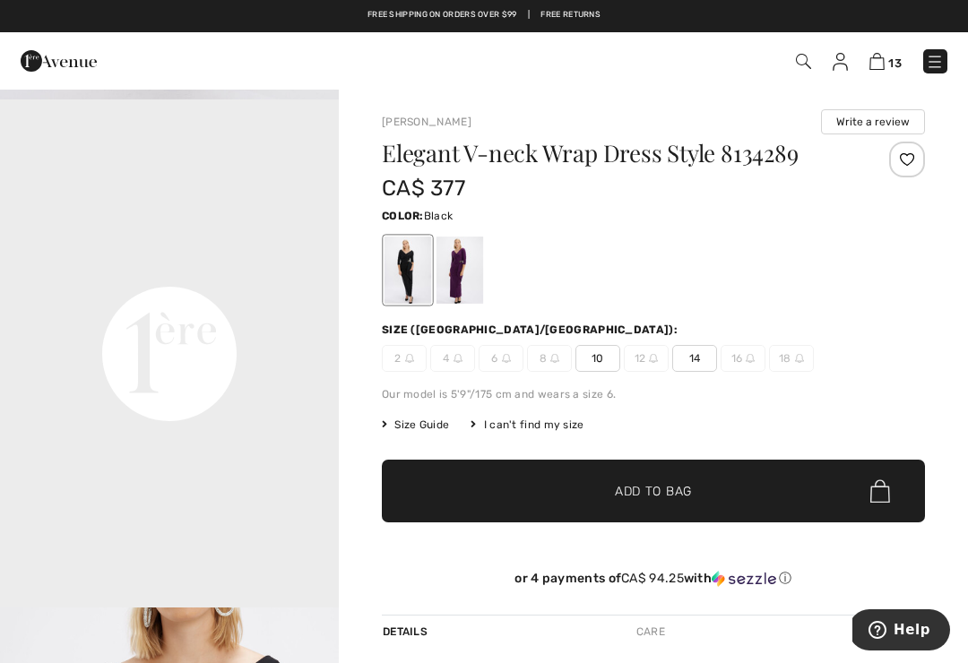
scroll to position [0, 0]
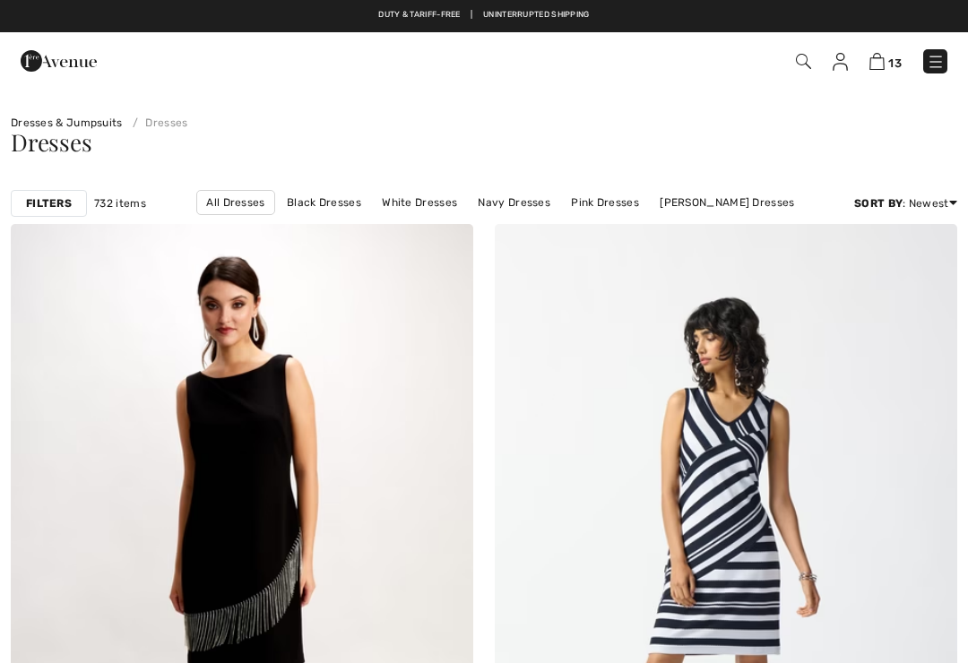
checkbox input "true"
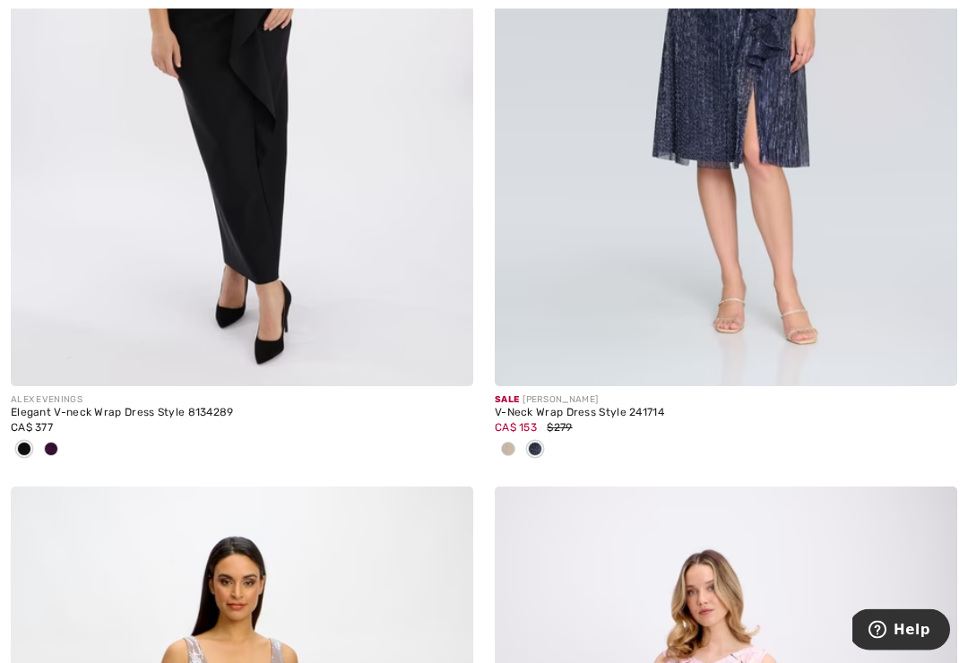
scroll to position [6156, 0]
click at [509, 446] on span at bounding box center [508, 449] width 14 height 14
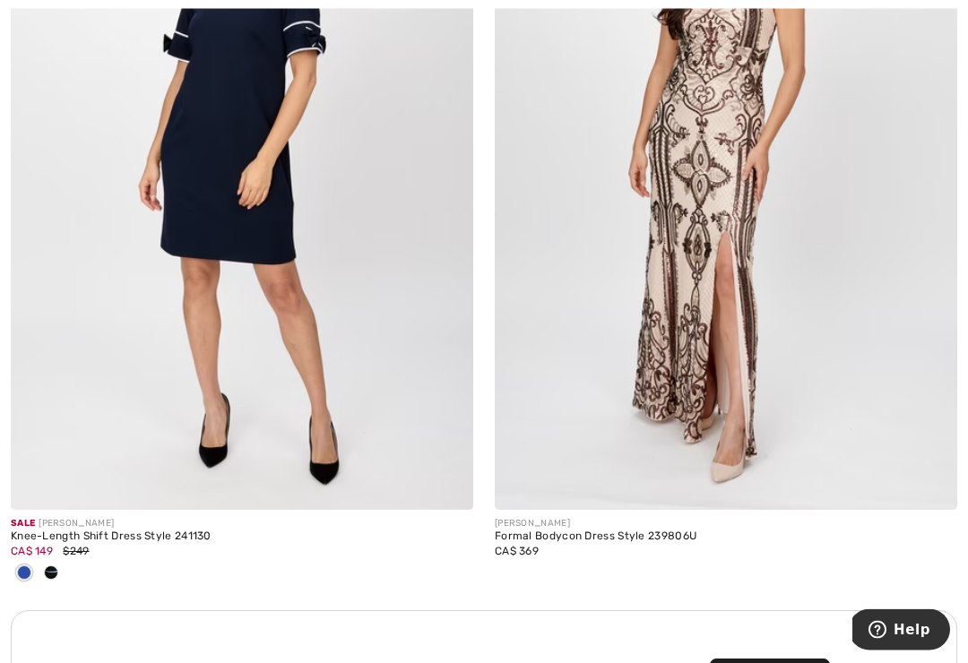
scroll to position [9179, 0]
click at [748, 141] on img at bounding box center [726, 163] width 463 height 694
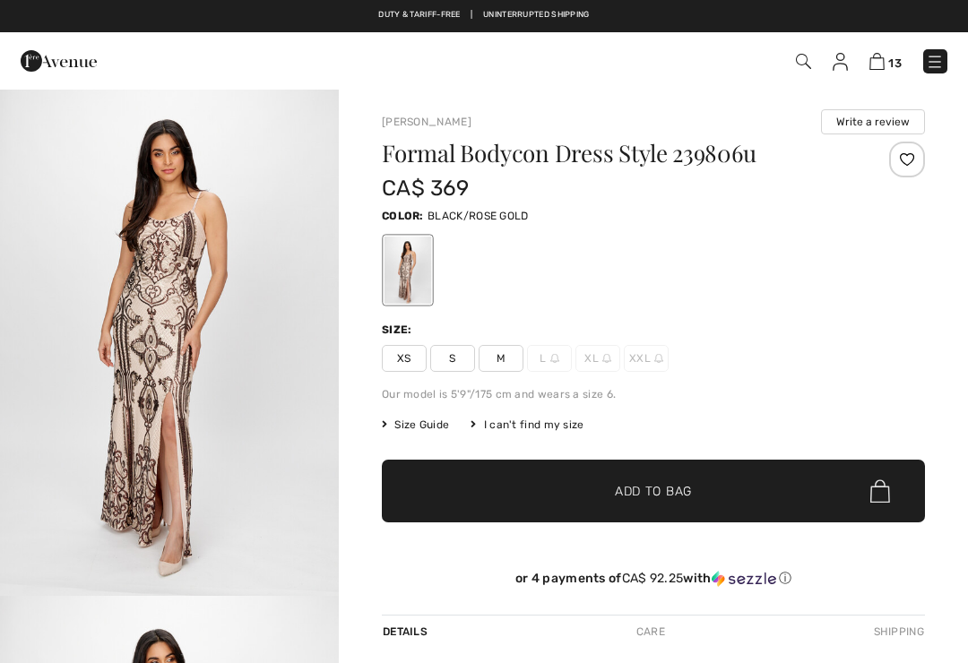
checkbox input "true"
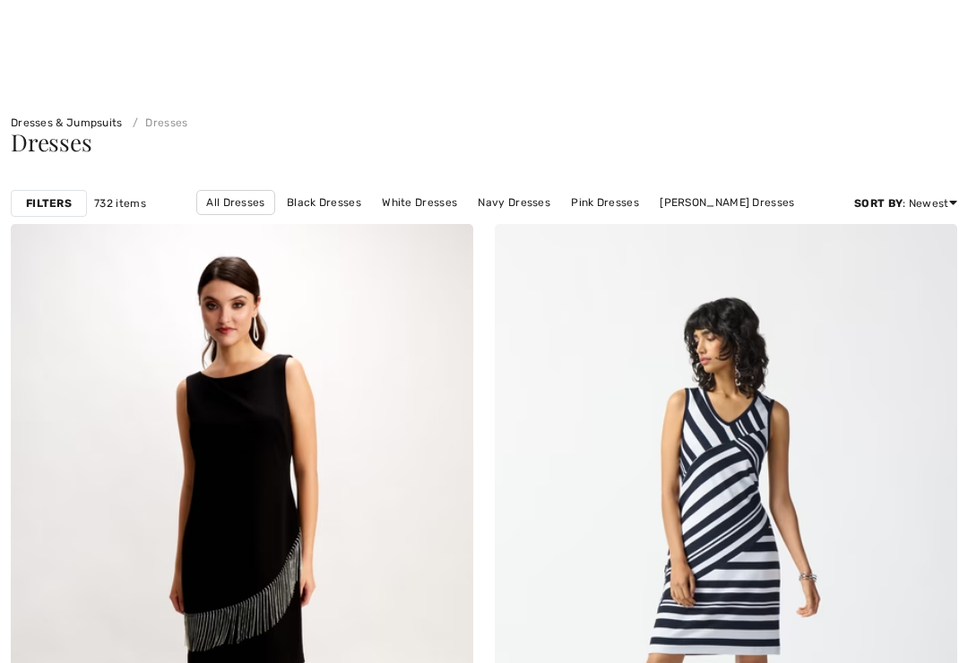
checkbox input "true"
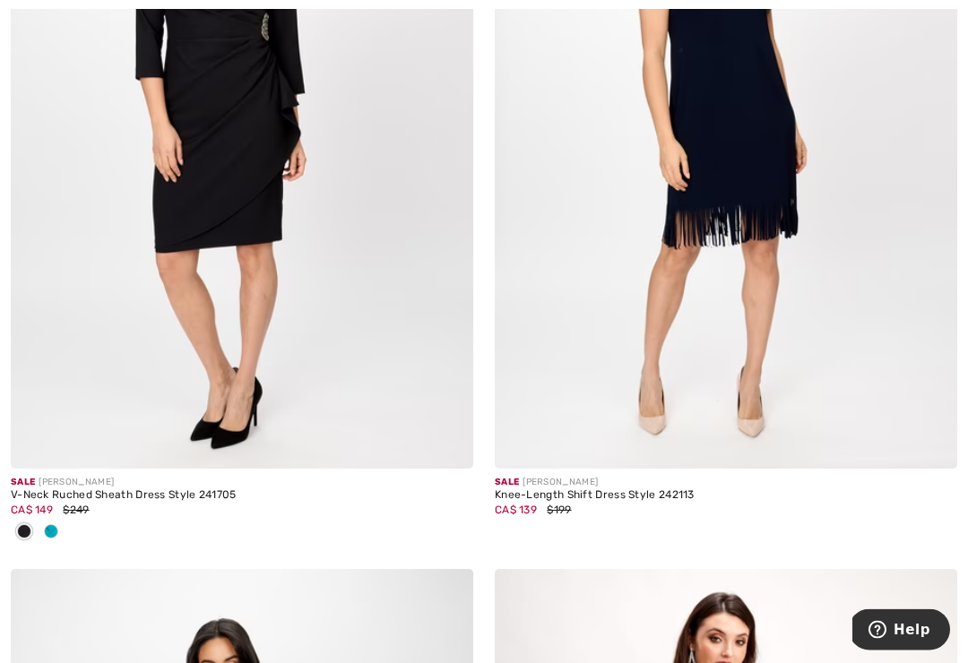
scroll to position [10980, 0]
click at [62, 518] on div at bounding box center [51, 533] width 27 height 30
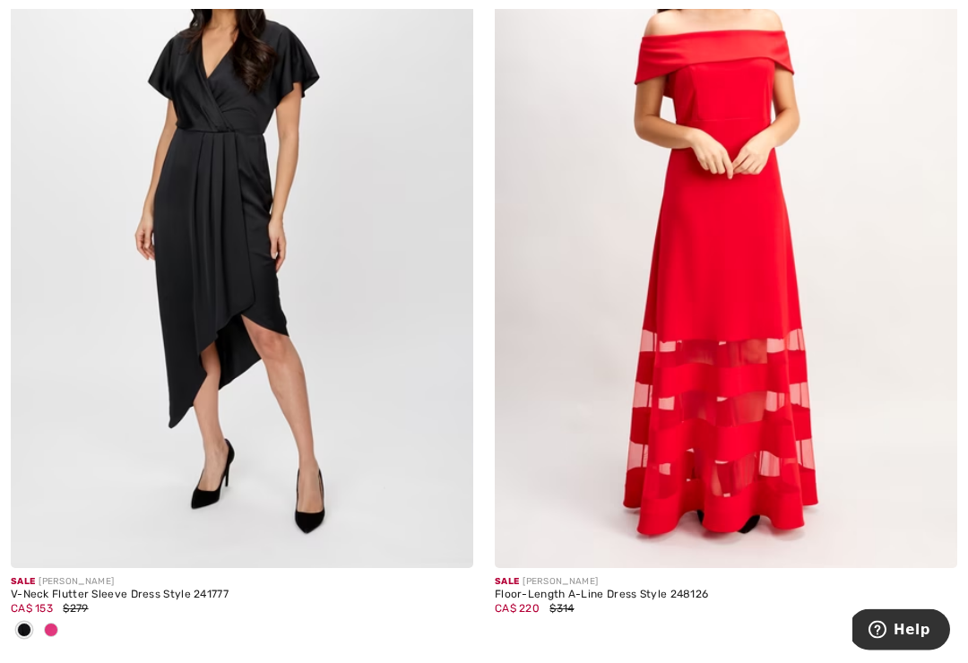
scroll to position [11676, 0]
click at [55, 622] on span at bounding box center [51, 629] width 14 height 14
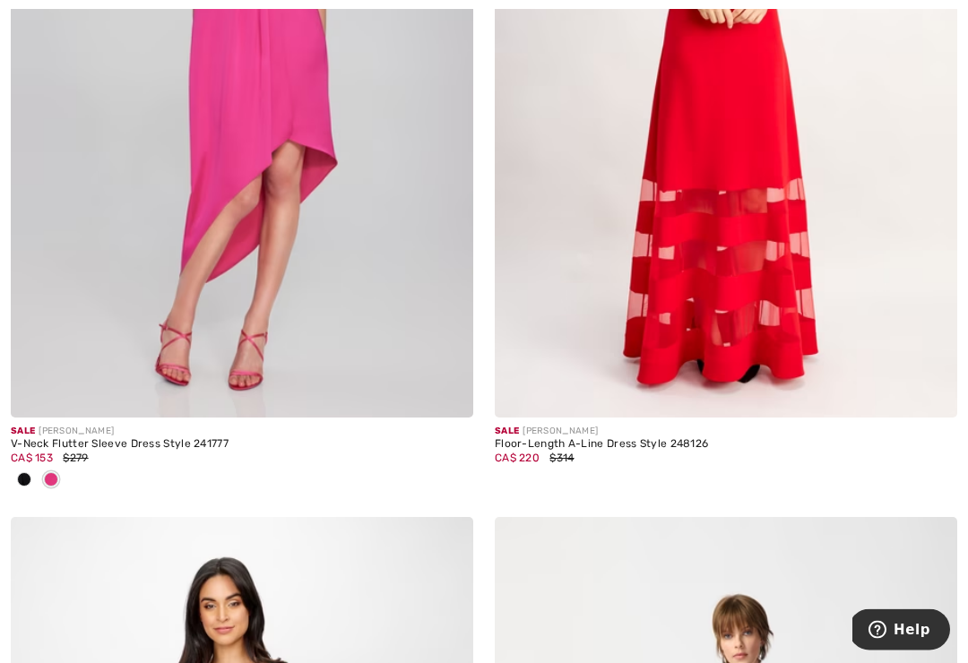
scroll to position [11826, 0]
click at [283, 367] on img at bounding box center [242, 71] width 463 height 694
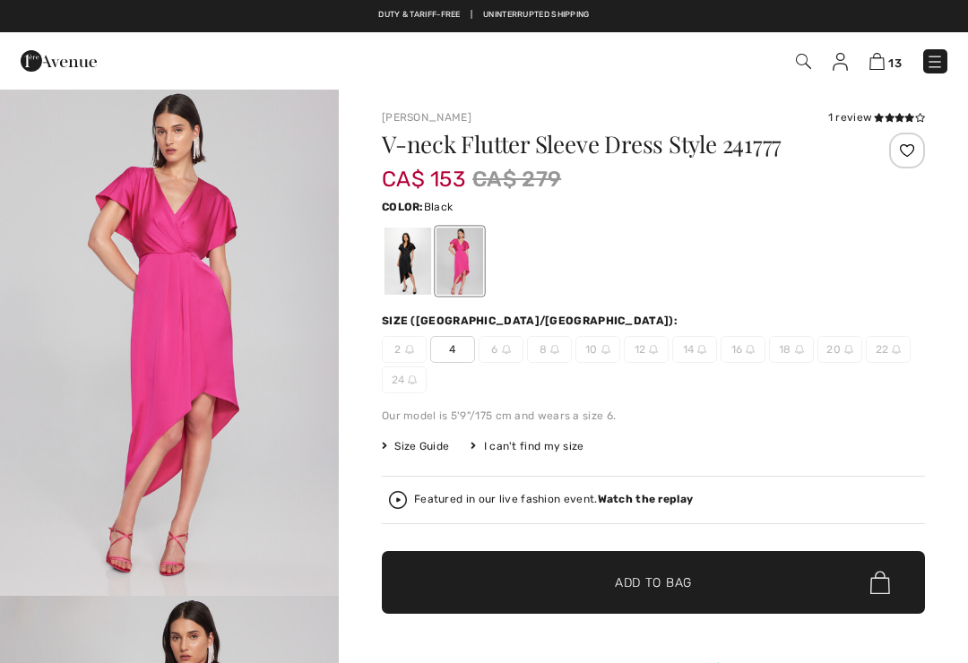
click at [408, 269] on div at bounding box center [408, 261] width 47 height 67
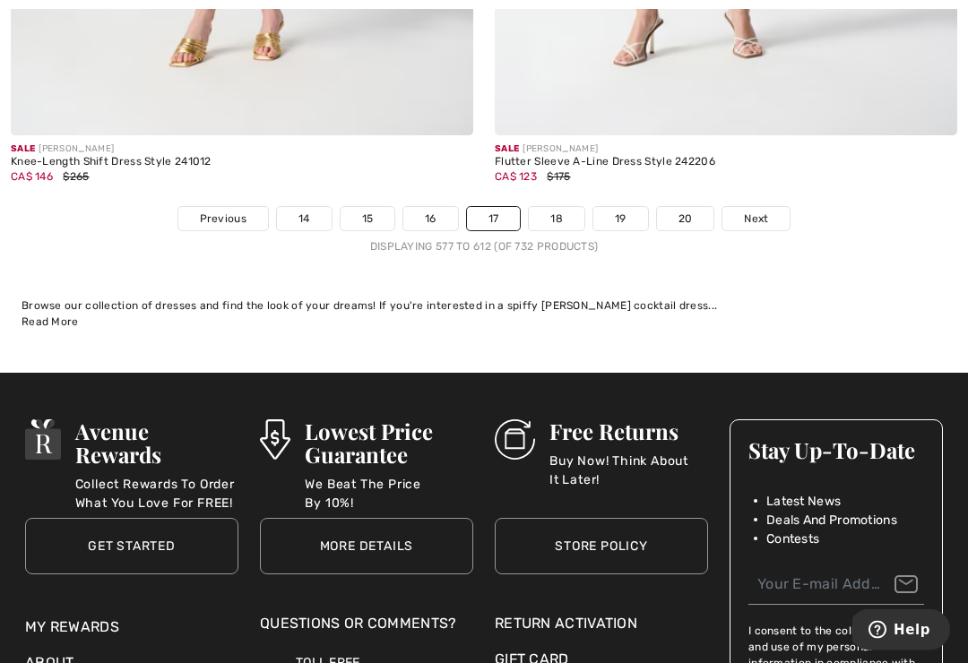
scroll to position [14490, 0]
click at [763, 211] on span "Next" at bounding box center [756, 219] width 24 height 16
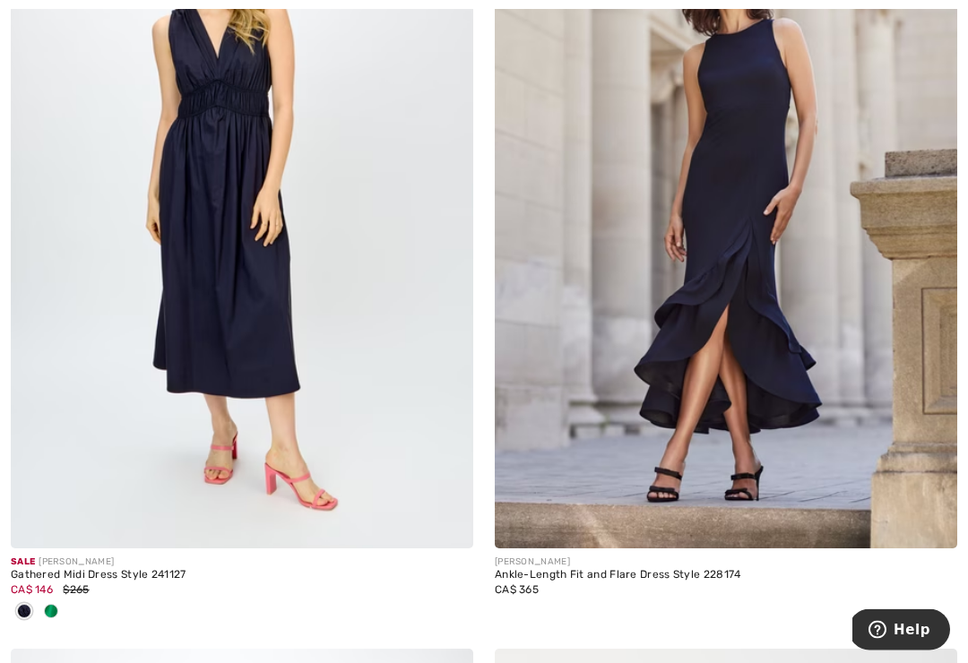
scroll to position [5140, 0]
click at [727, 275] on img at bounding box center [726, 202] width 463 height 694
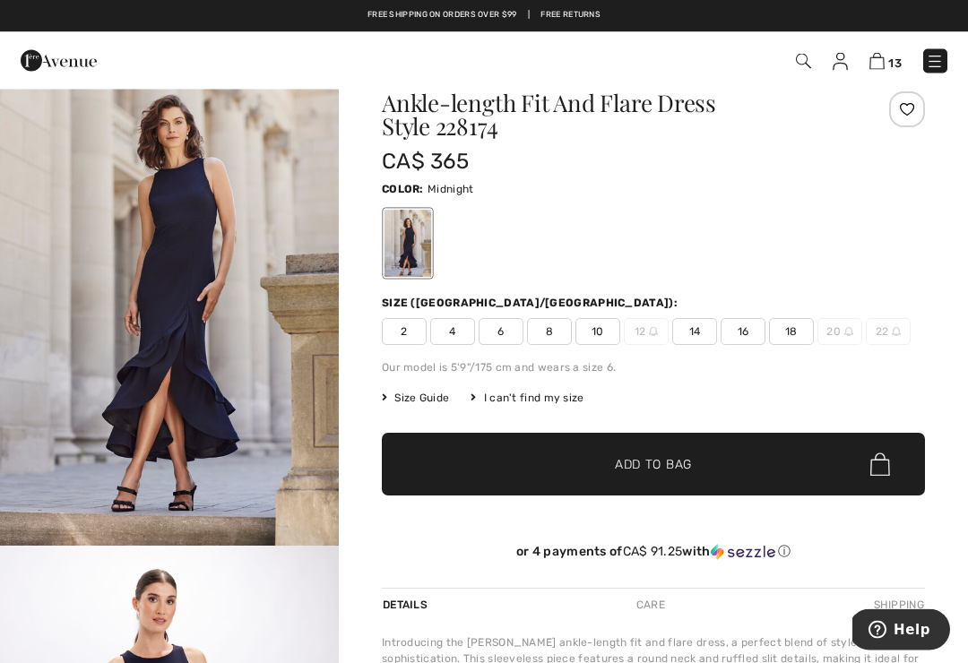
scroll to position [50, 0]
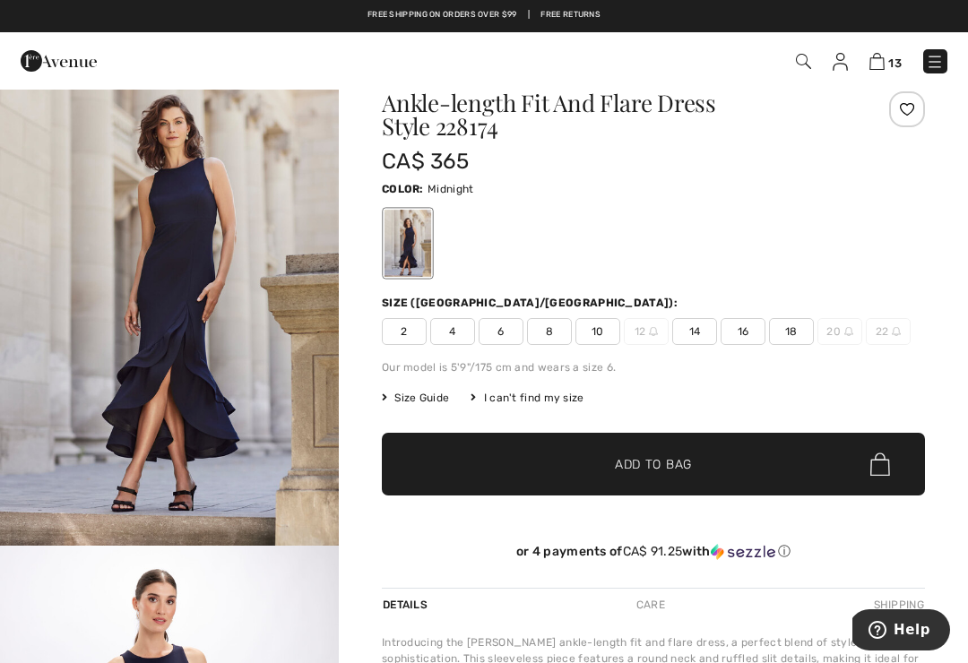
click at [748, 326] on span "16" at bounding box center [743, 331] width 45 height 27
click at [691, 471] on span "Add to Bag" at bounding box center [653, 464] width 77 height 19
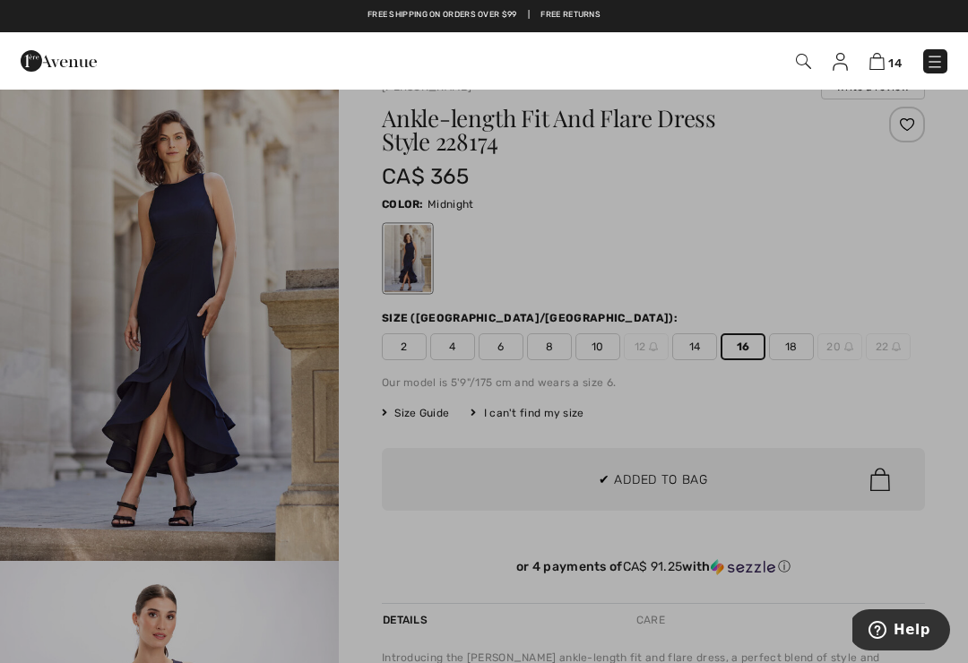
scroll to position [0, 0]
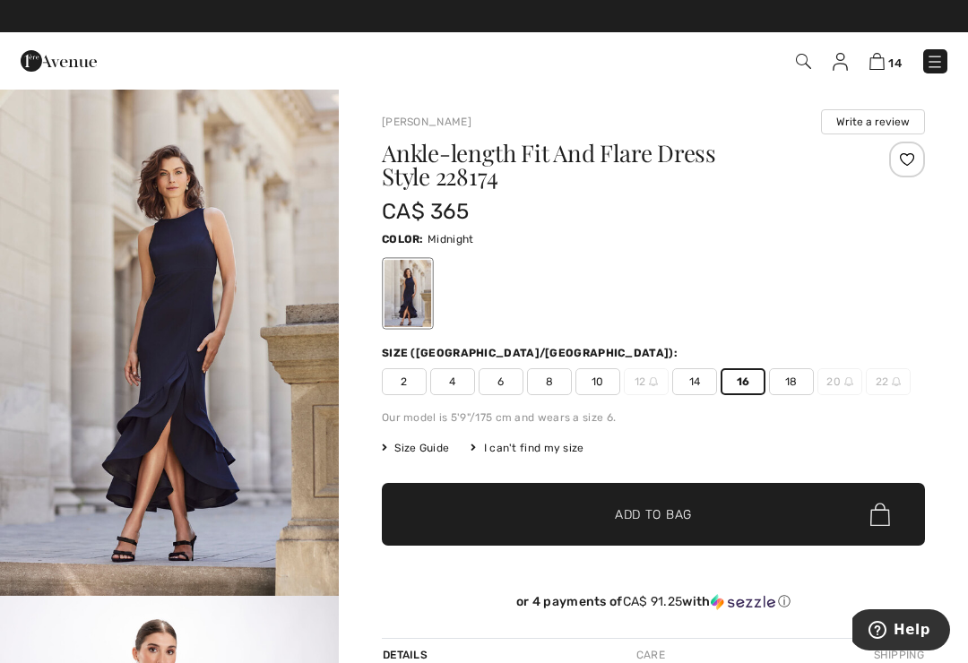
click at [447, 447] on span "Size Guide" at bounding box center [415, 448] width 67 height 16
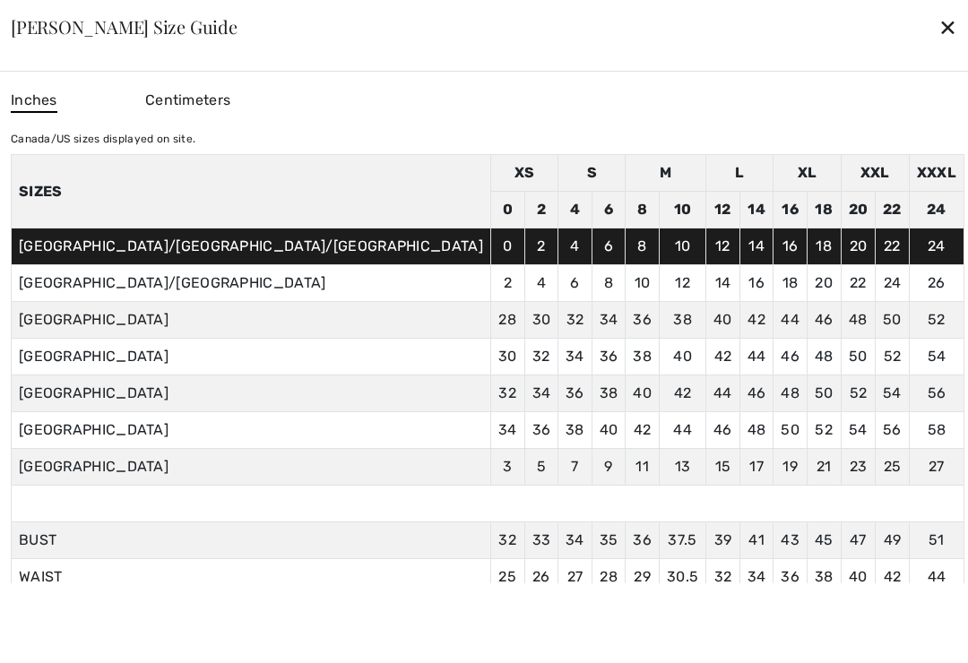
scroll to position [-1, 0]
click at [939, 27] on div "✕" at bounding box center [948, 27] width 19 height 38
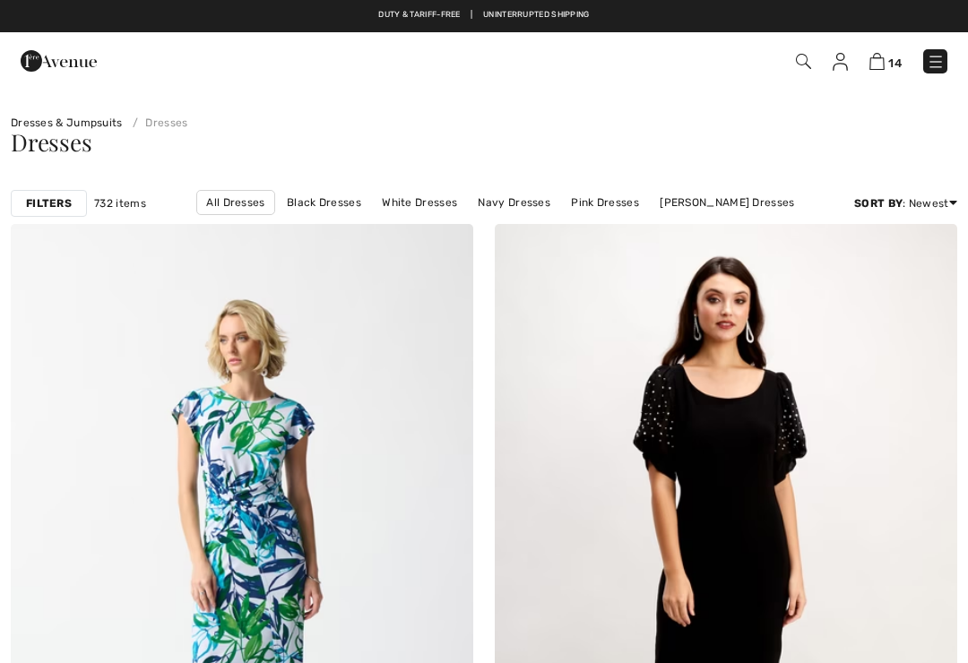
checkbox input "true"
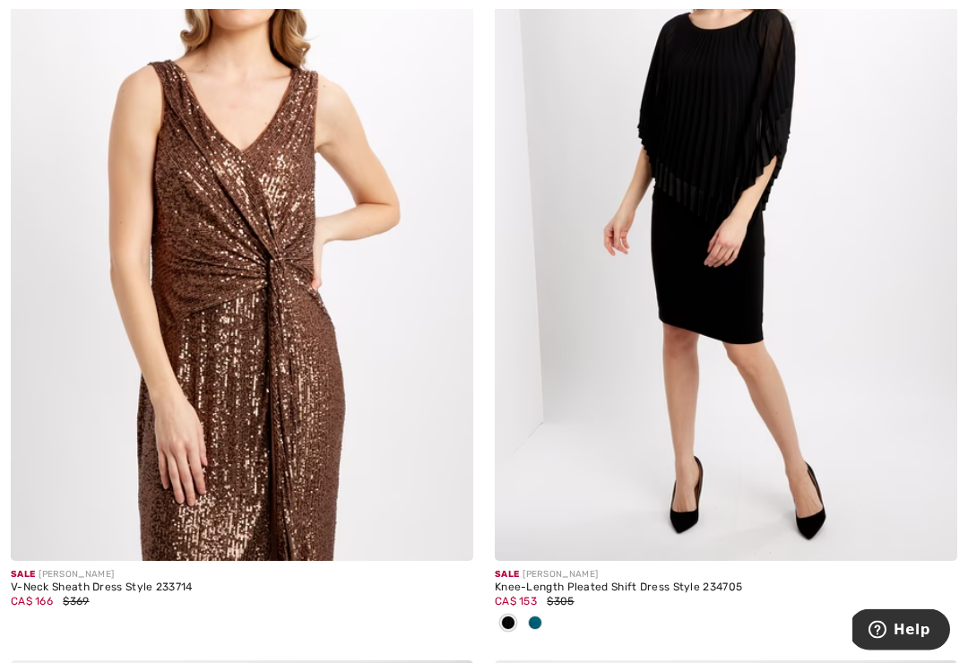
scroll to position [11572, 0]
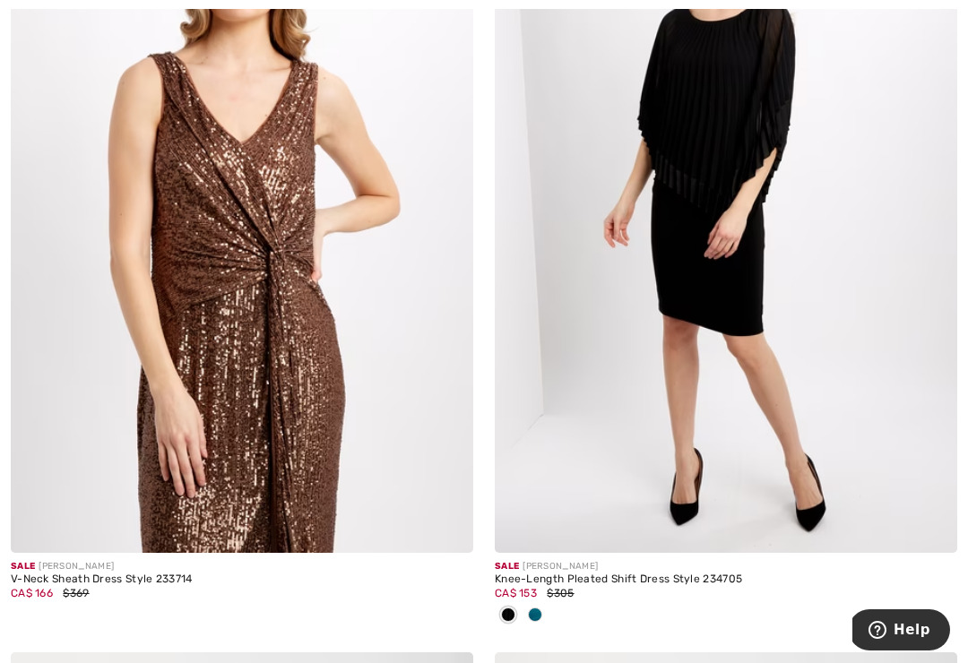
click at [200, 476] on img at bounding box center [242, 206] width 463 height 694
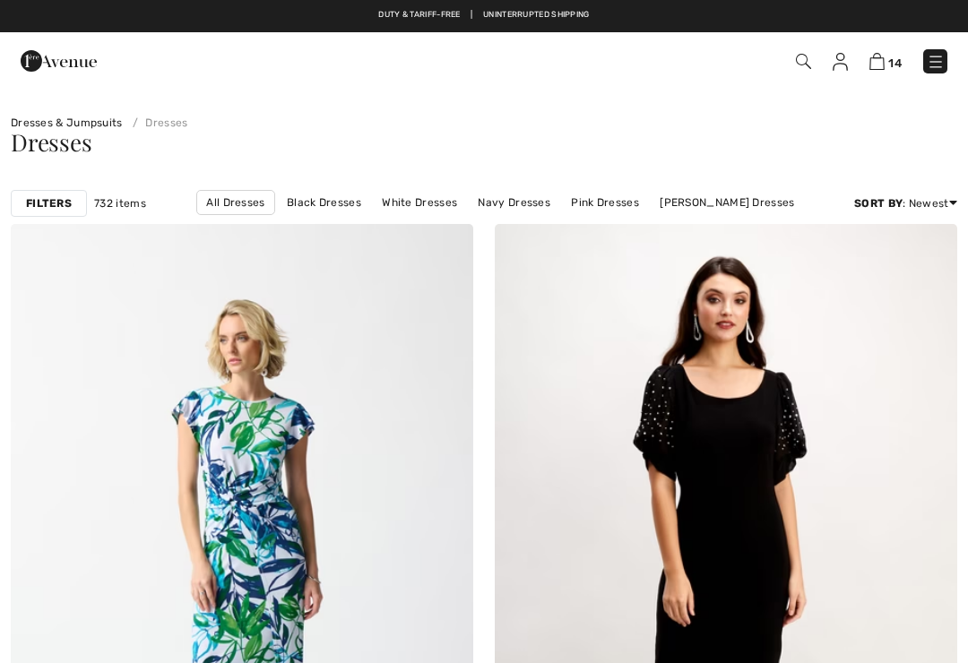
checkbox input "true"
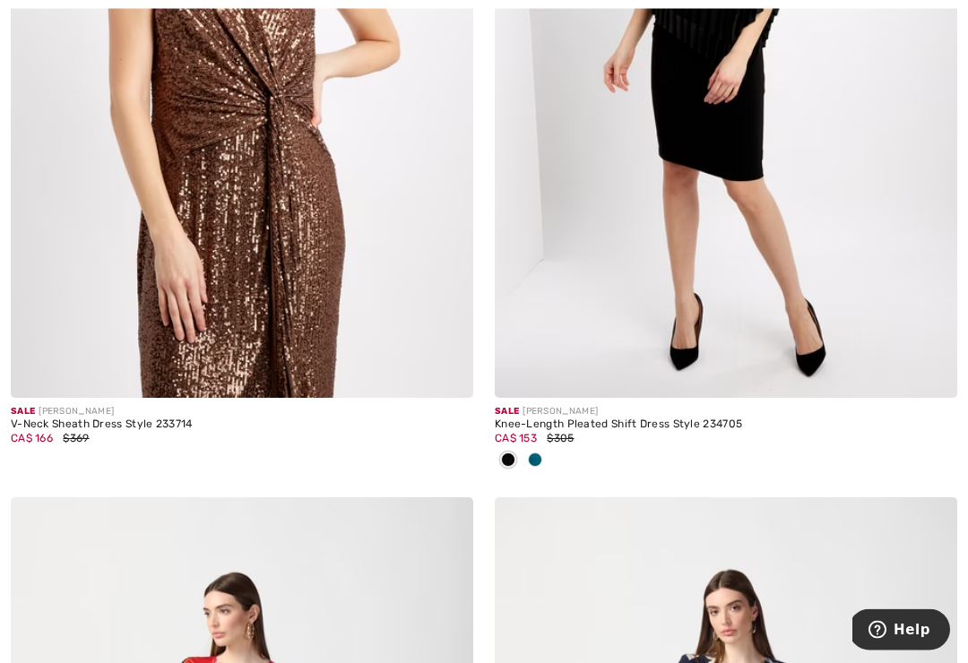
scroll to position [11764, 0]
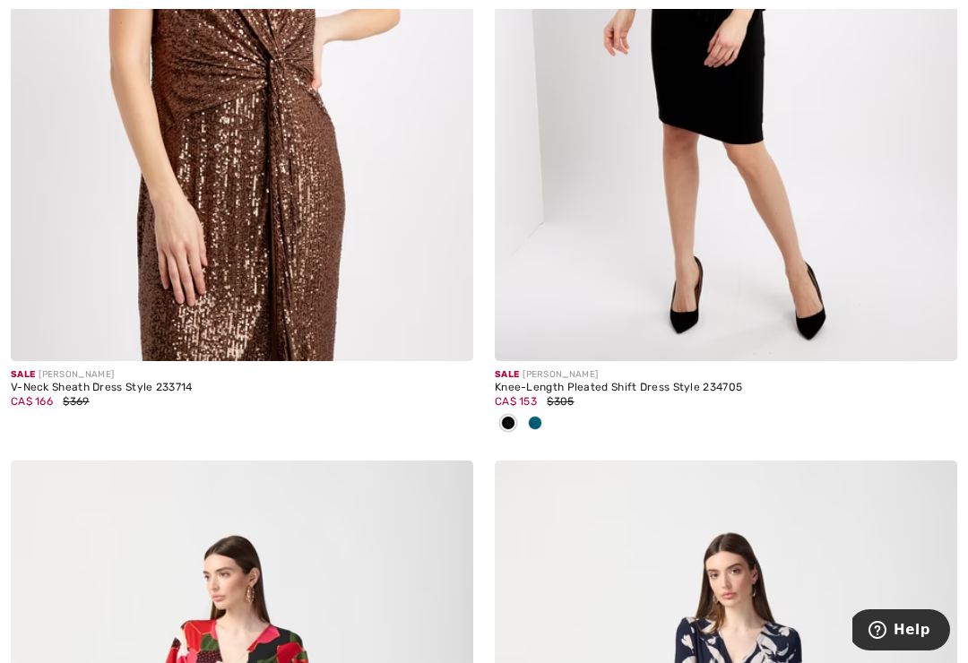
click at [539, 417] on span at bounding box center [535, 423] width 14 height 14
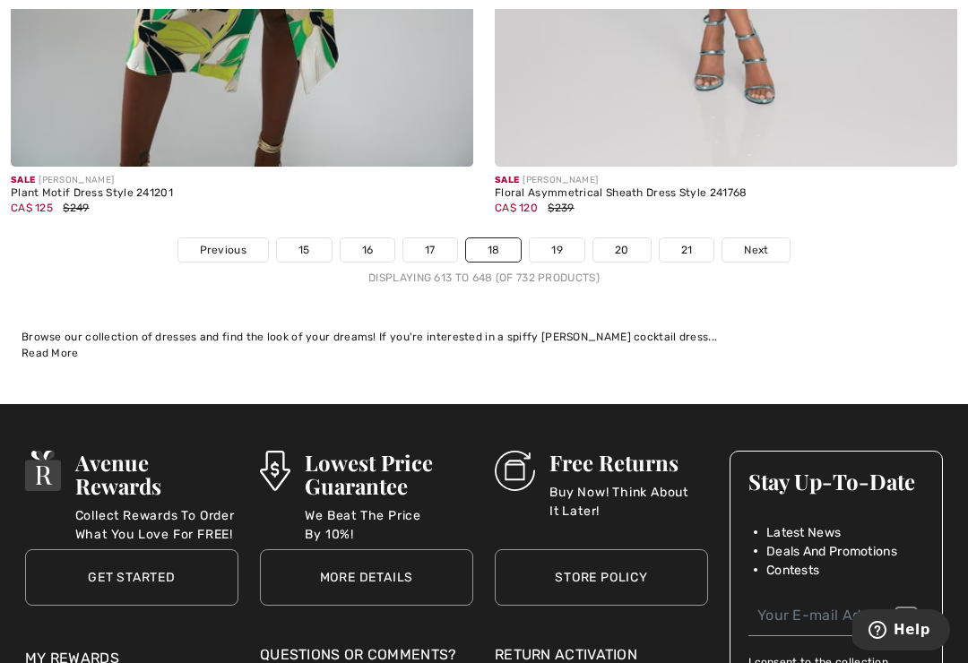
scroll to position [14382, 0]
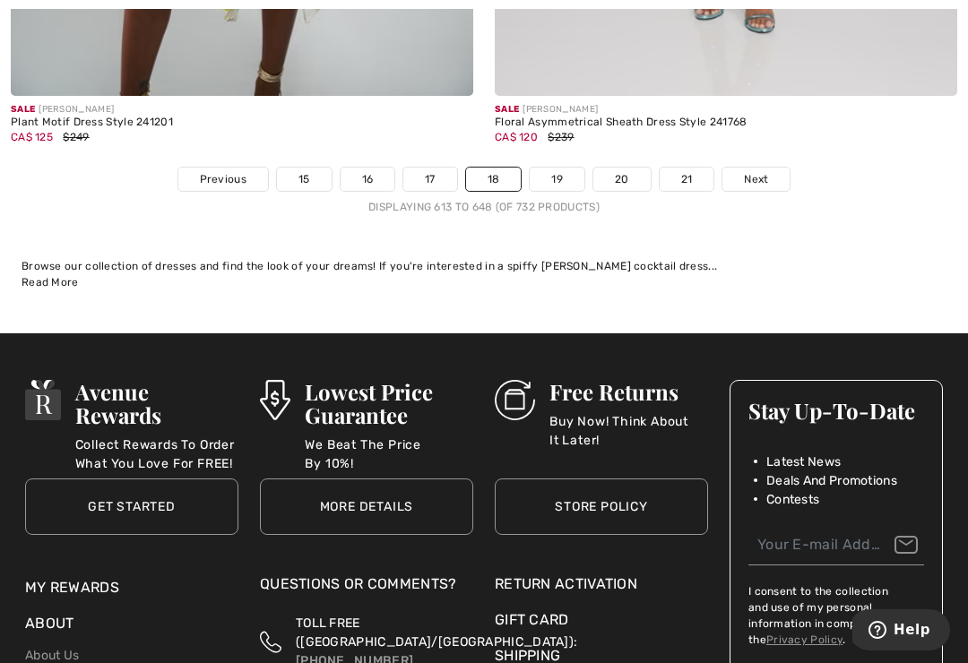
click at [771, 169] on link "Next" at bounding box center [756, 179] width 67 height 23
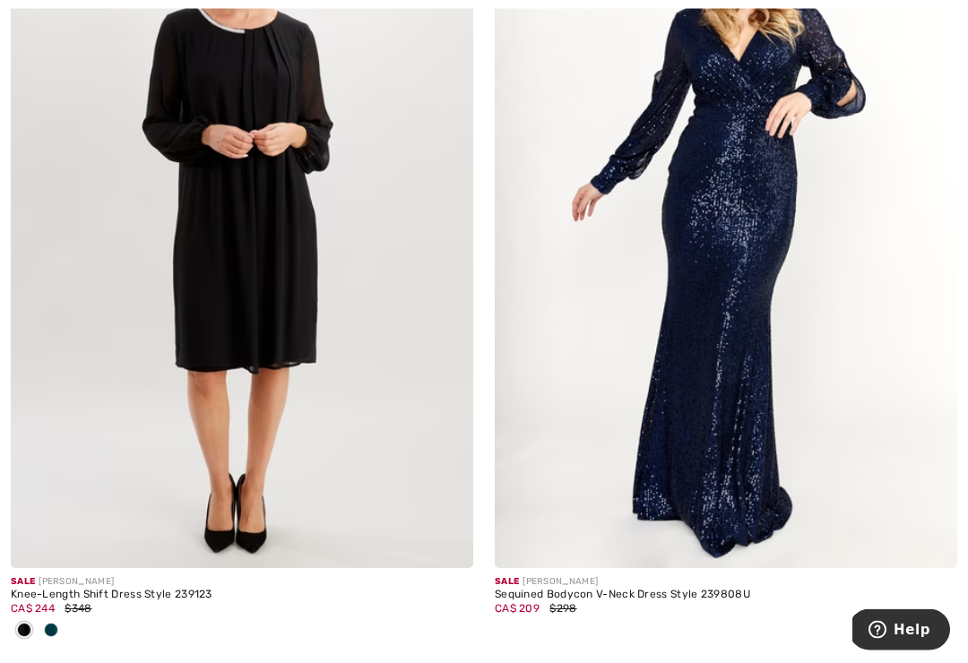
scroll to position [1909, 0]
click at [728, 409] on img at bounding box center [726, 221] width 463 height 694
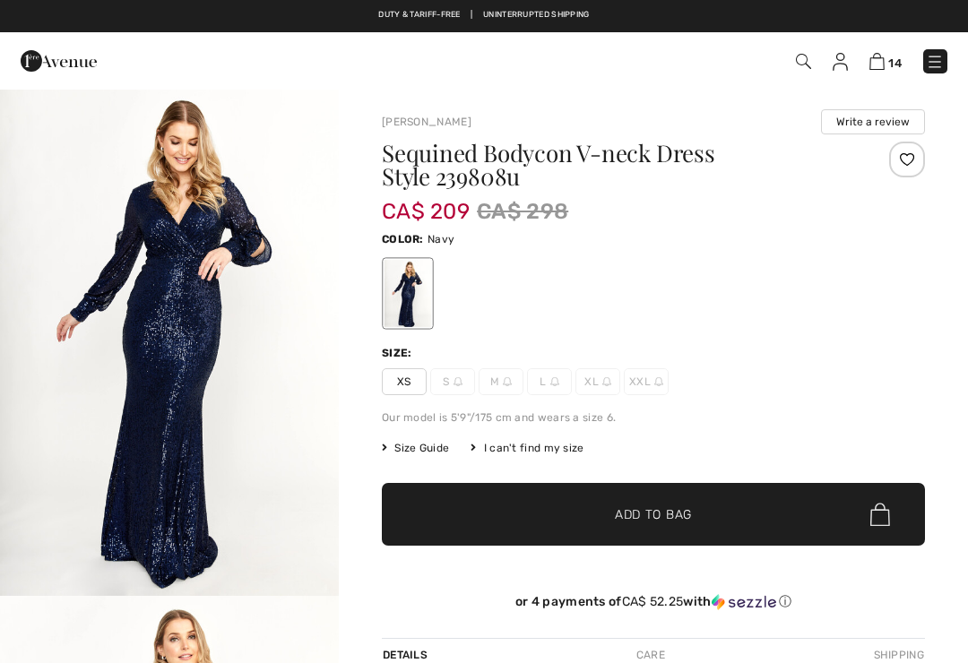
checkbox input "true"
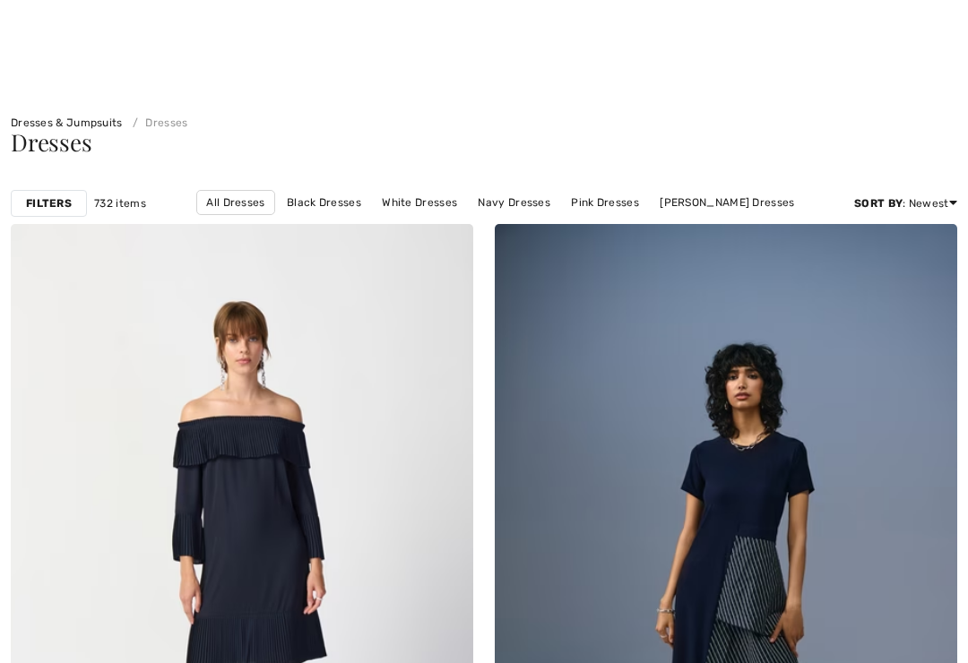
checkbox input "true"
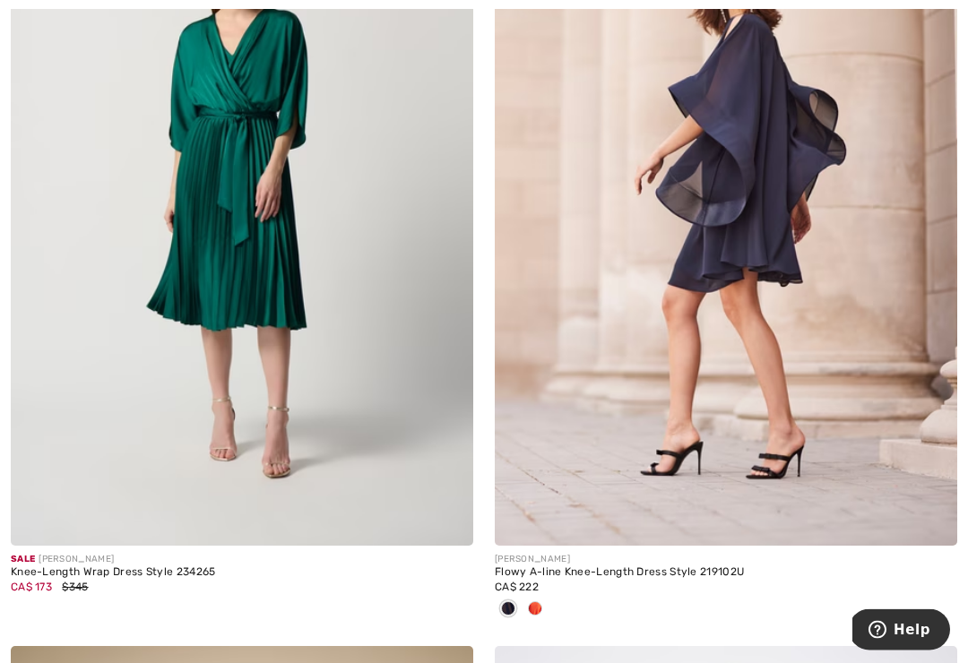
scroll to position [2725, 0]
click at [732, 402] on img at bounding box center [726, 199] width 463 height 694
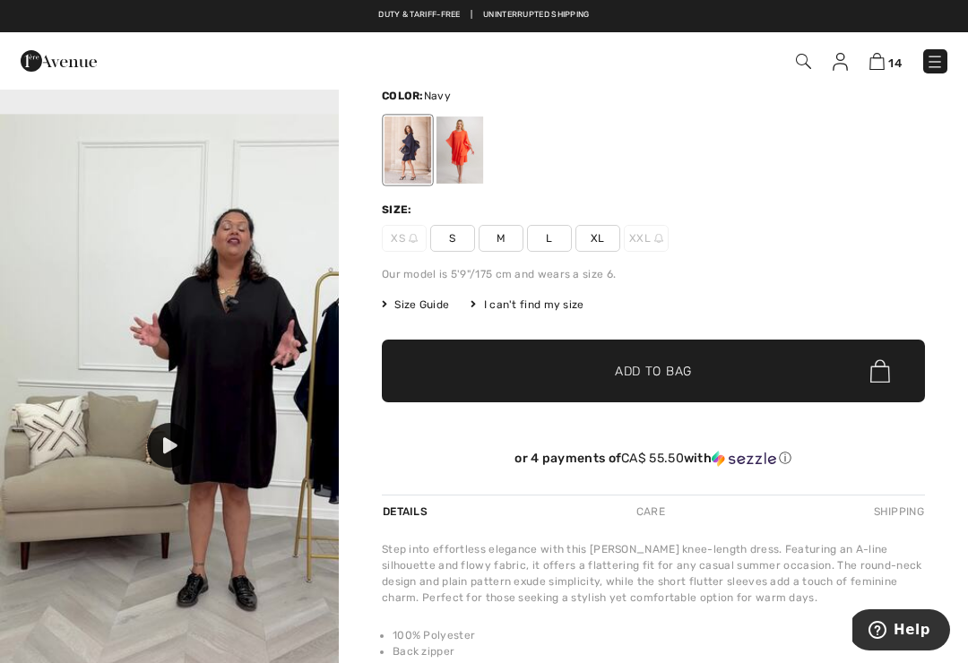
scroll to position [1338, 0]
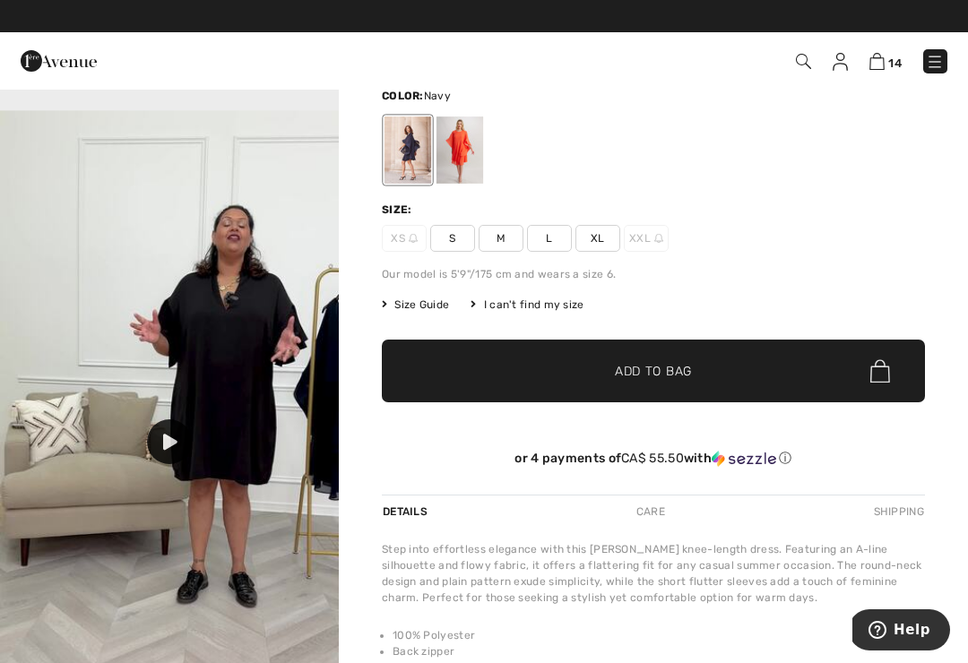
click at [184, 464] on div at bounding box center [169, 442] width 45 height 45
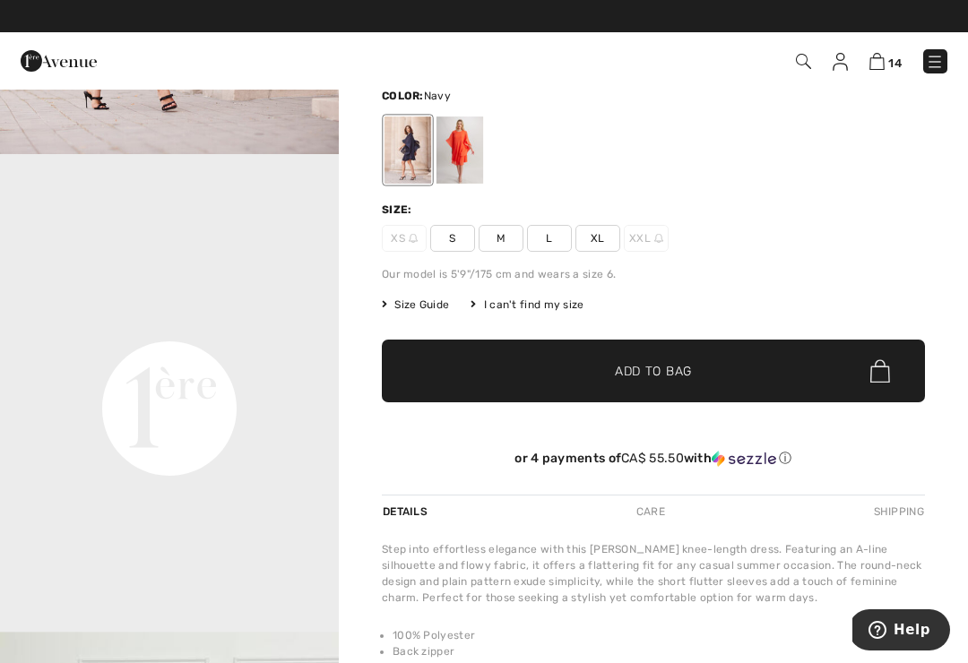
scroll to position [817, 0]
click at [432, 307] on span "Size Guide" at bounding box center [415, 305] width 67 height 16
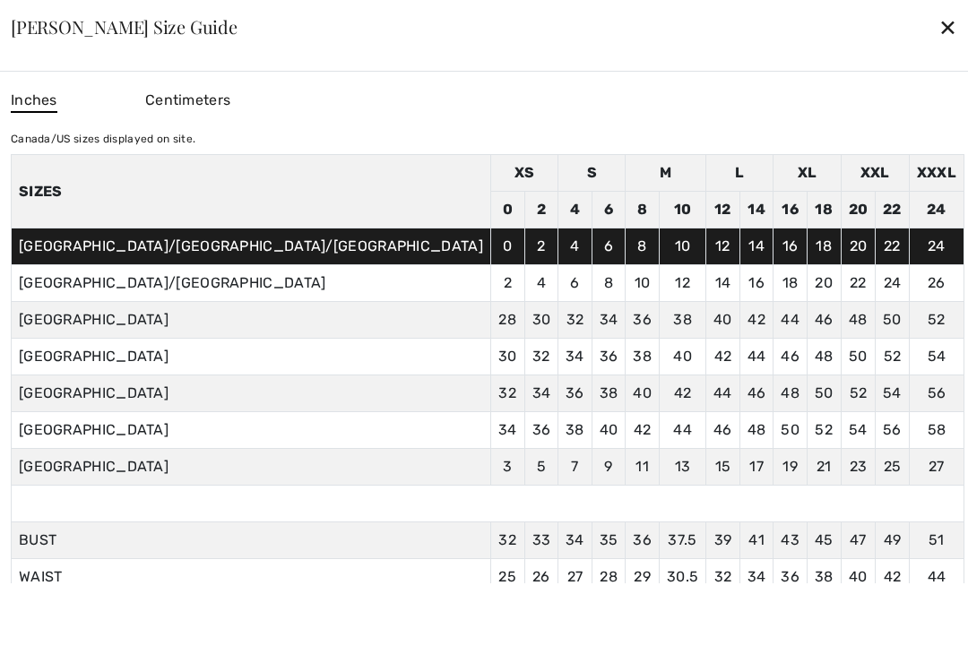
click at [939, 41] on div "✕" at bounding box center [948, 27] width 19 height 38
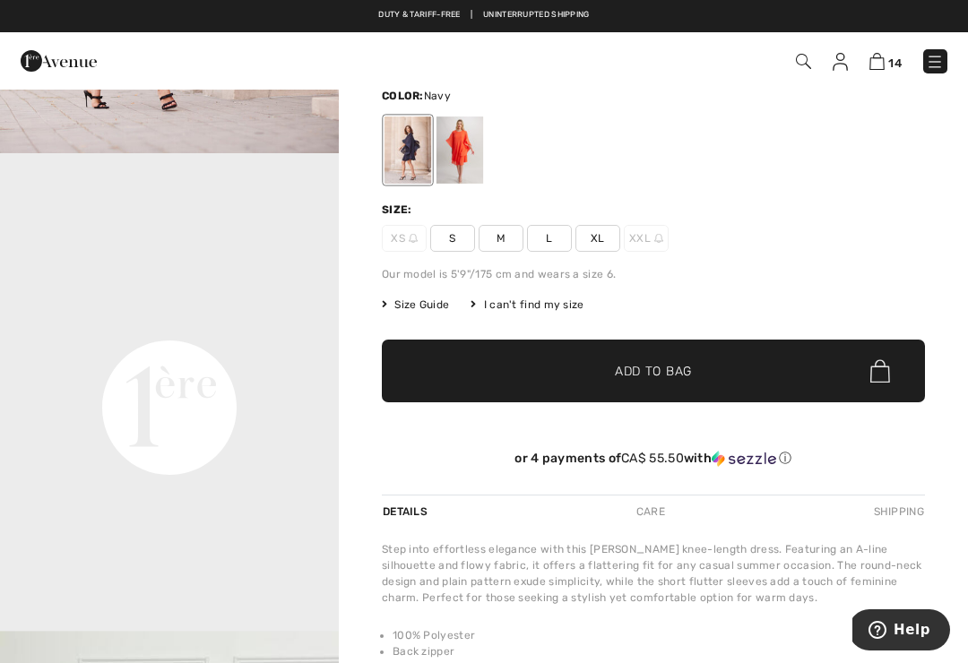
click at [598, 232] on span "XL" at bounding box center [598, 238] width 45 height 27
click at [653, 366] on span "Add to Bag" at bounding box center [653, 371] width 77 height 19
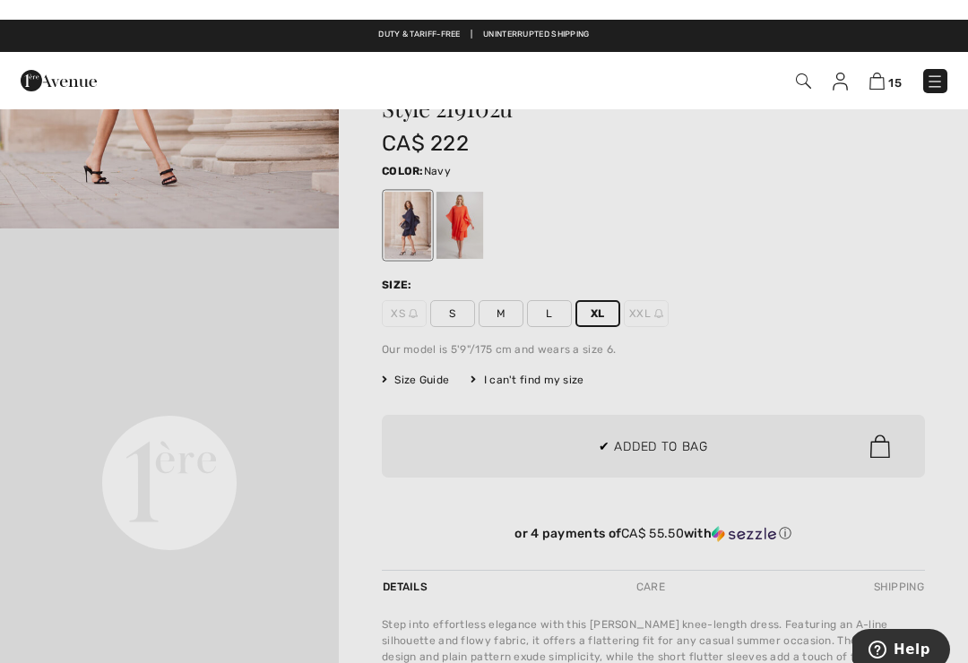
scroll to position [0, 0]
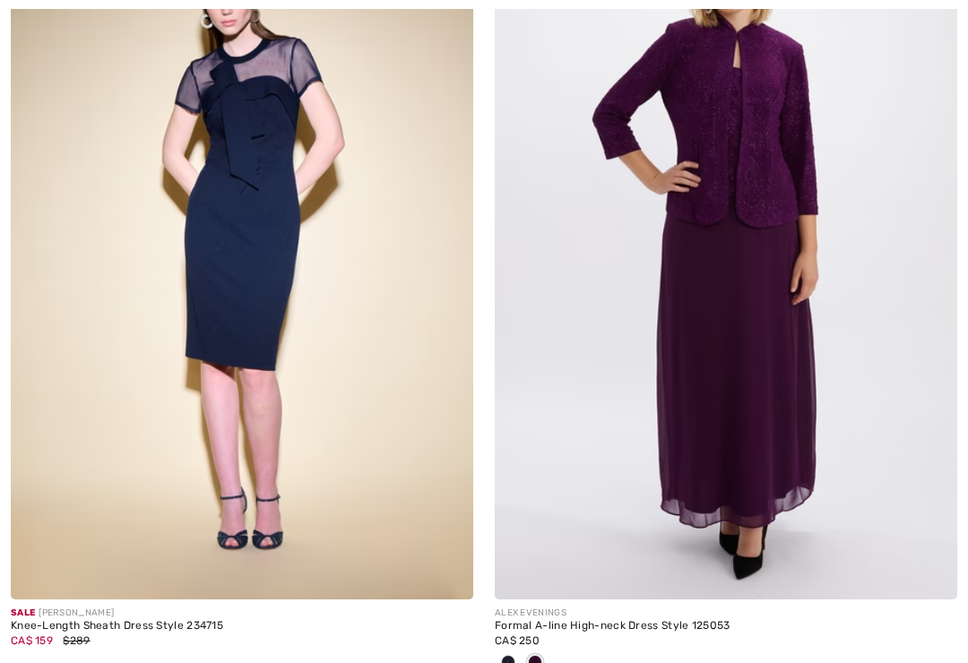
checkbox input "true"
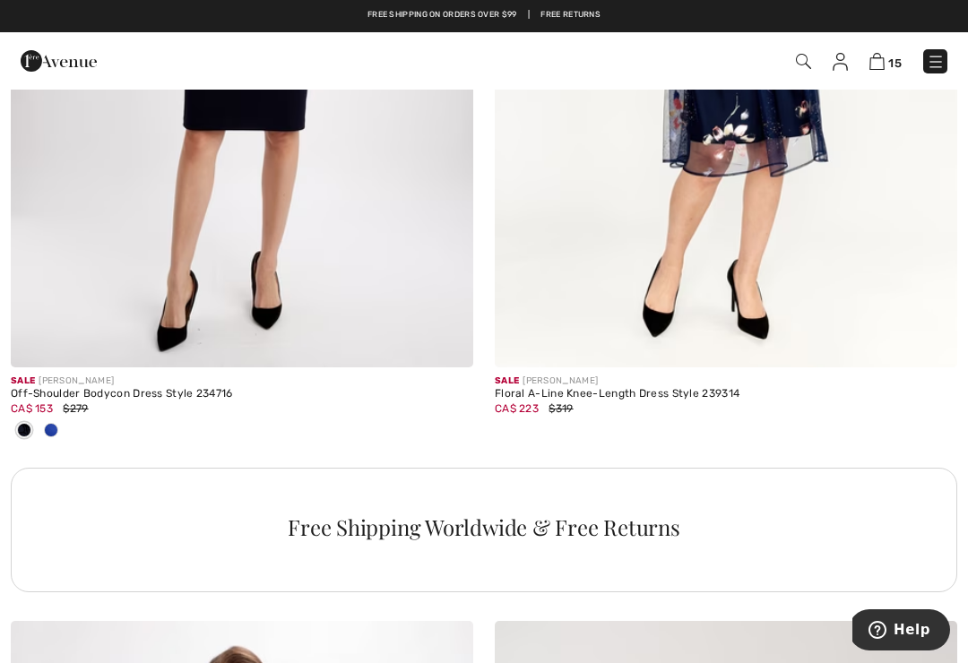
scroll to position [4490, 0]
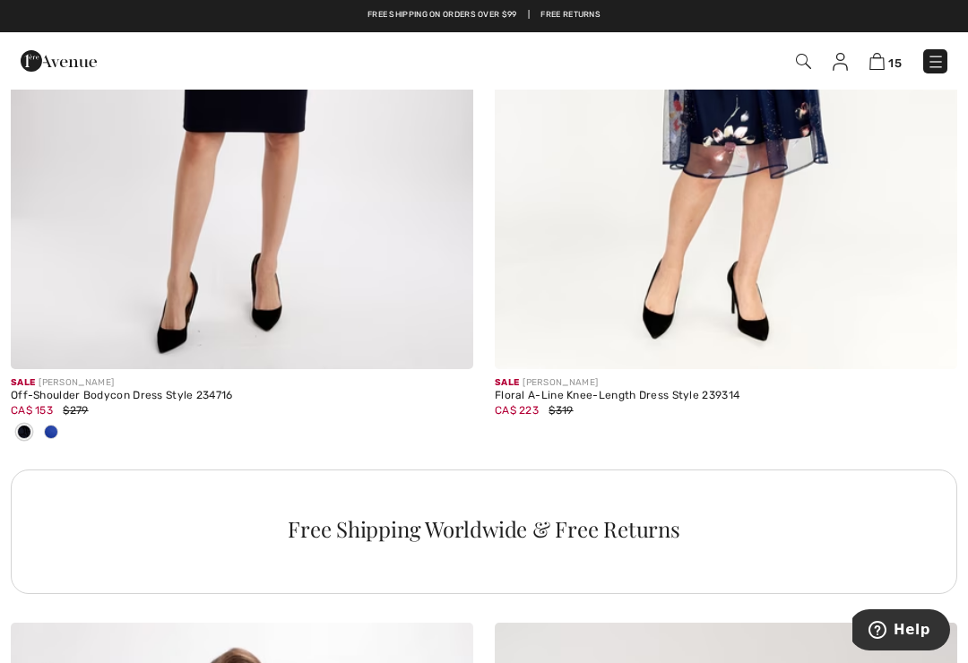
click at [249, 274] on img at bounding box center [242, 22] width 463 height 694
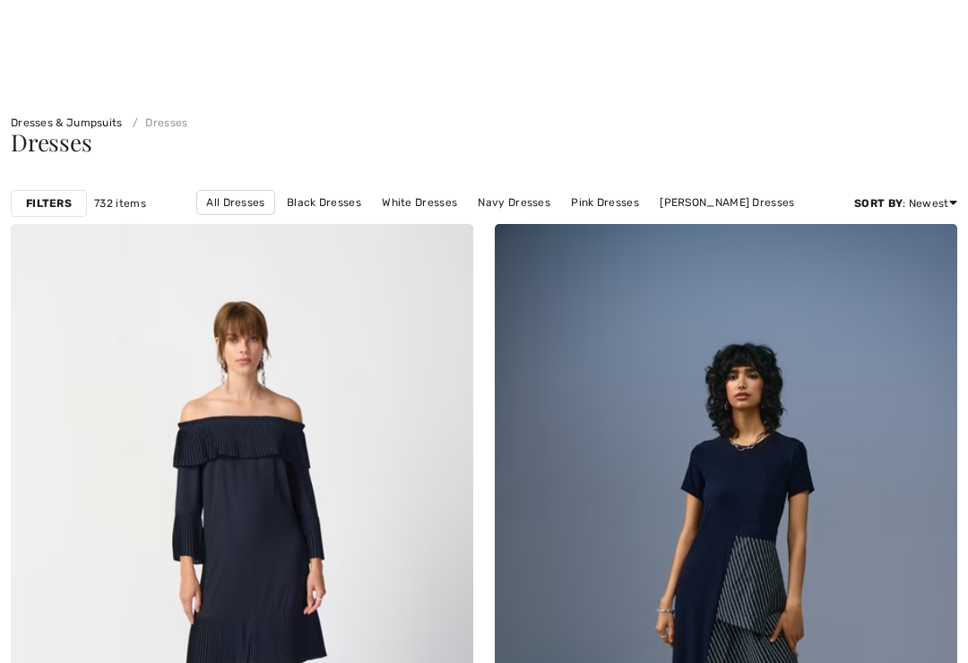
checkbox input "true"
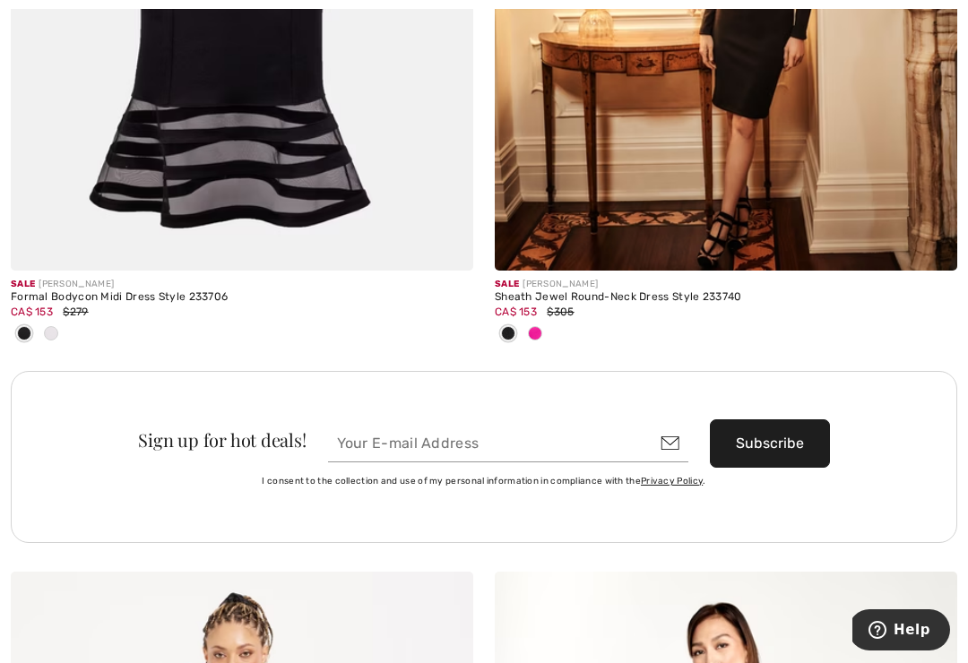
scroll to position [9385, 0]
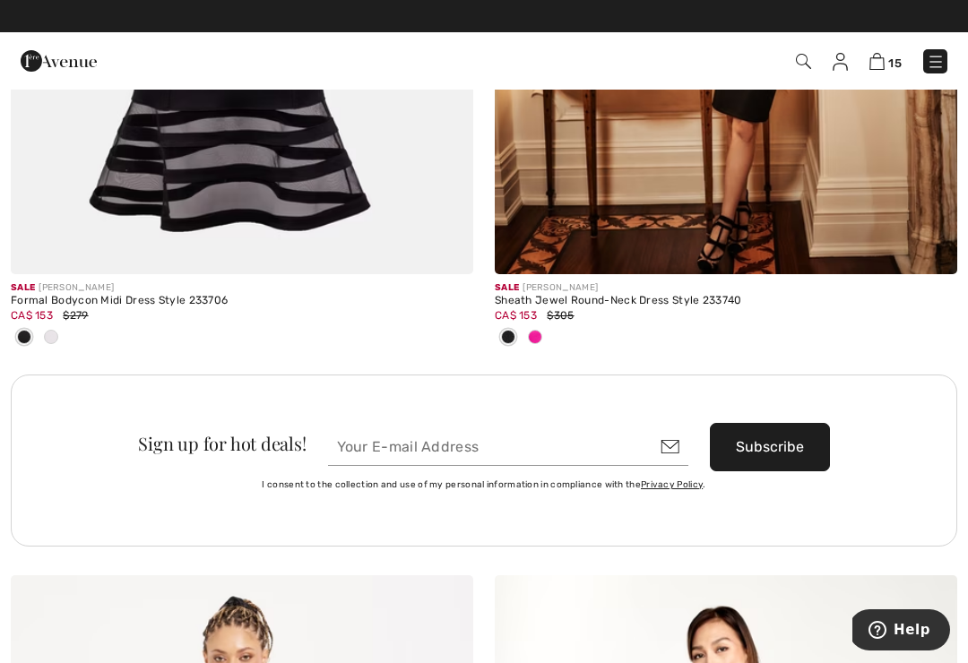
click at [555, 336] on div at bounding box center [726, 339] width 463 height 30
click at [531, 330] on span at bounding box center [535, 337] width 14 height 14
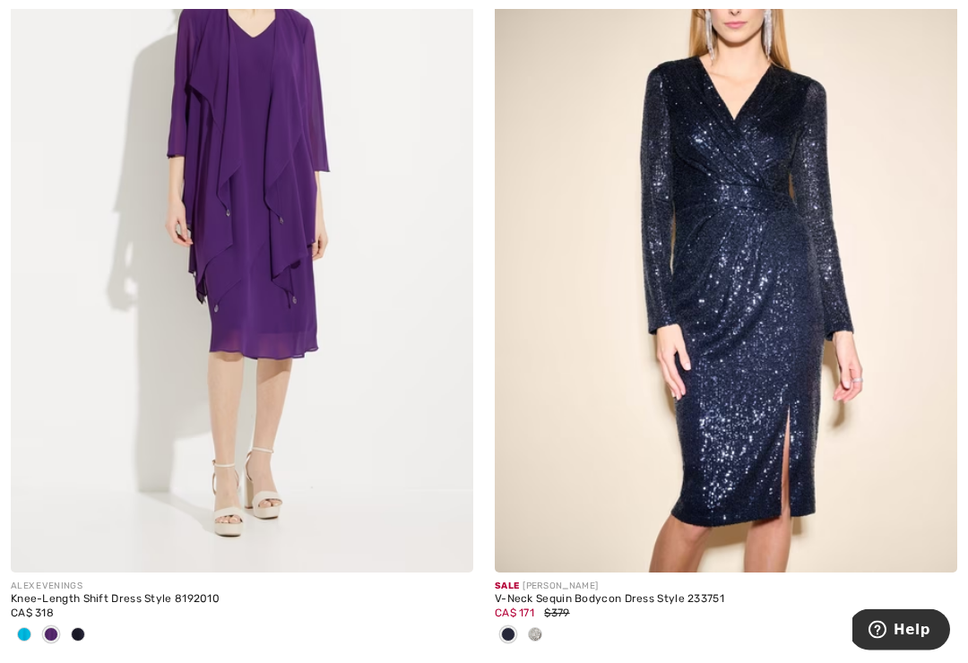
scroll to position [11611, 0]
click at [526, 624] on div at bounding box center [535, 636] width 27 height 30
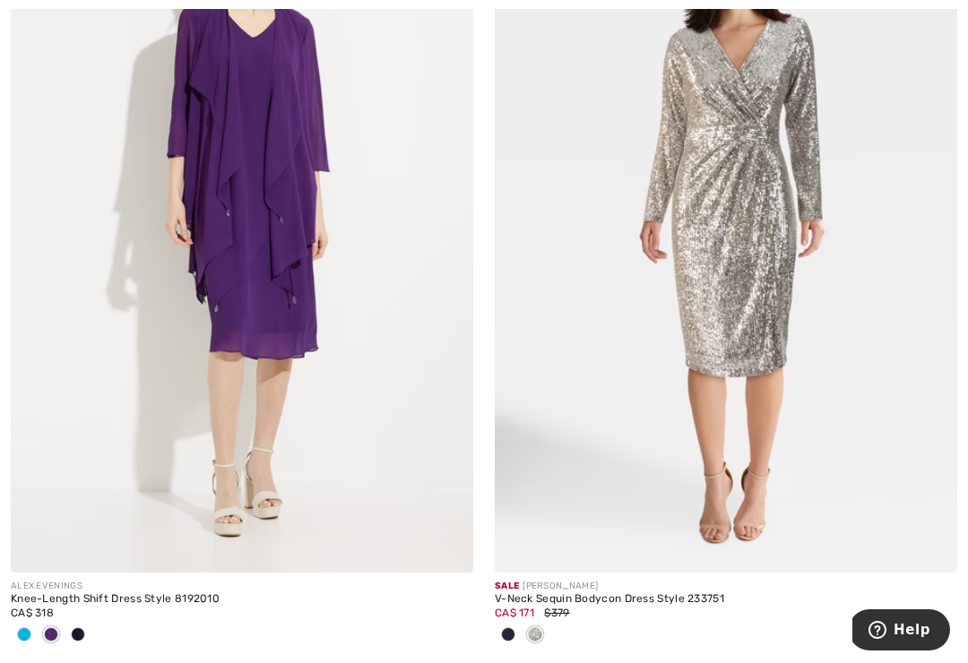
click at [750, 457] on img at bounding box center [726, 226] width 463 height 694
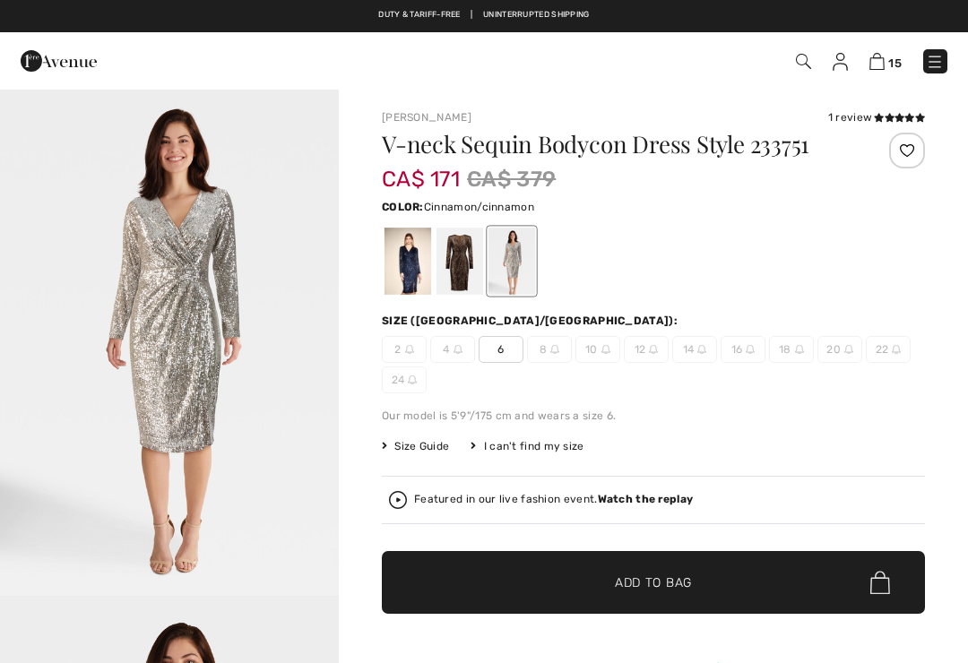
checkbox input "true"
click at [457, 268] on div at bounding box center [460, 261] width 47 height 67
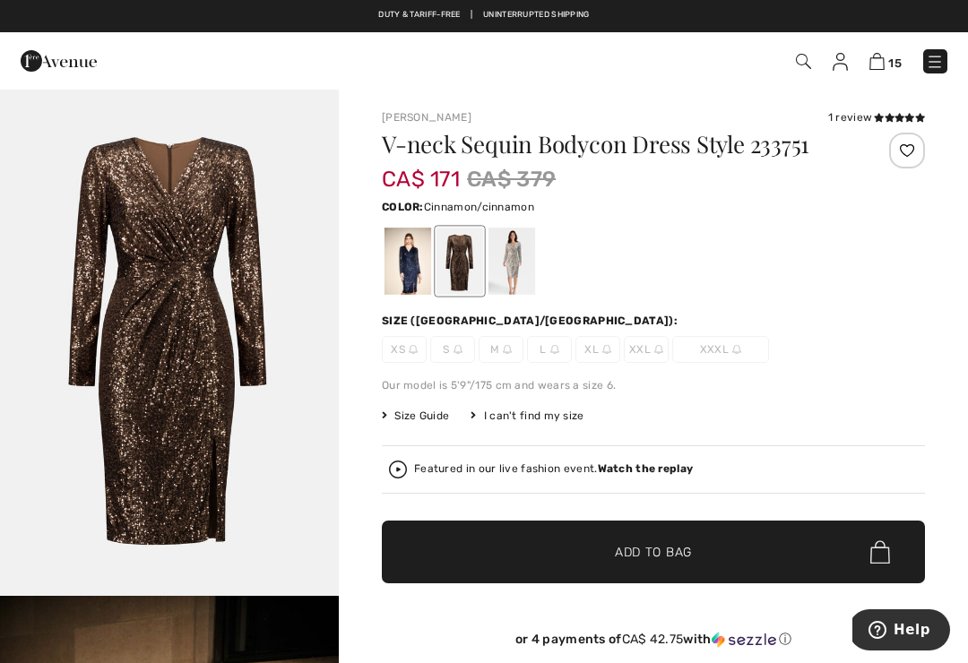
click at [403, 266] on div at bounding box center [408, 261] width 47 height 67
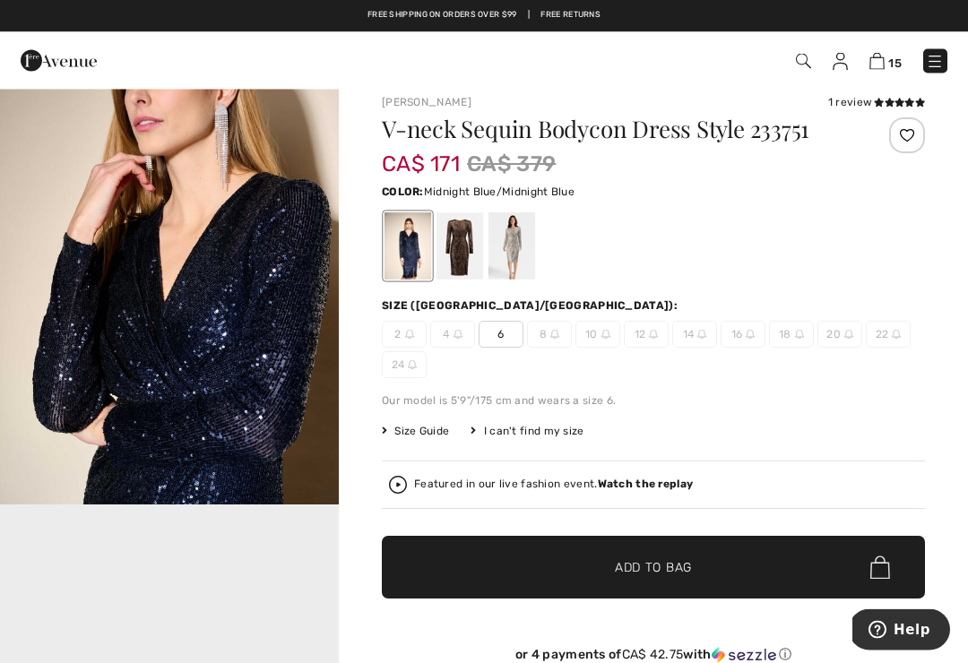
scroll to position [15, 0]
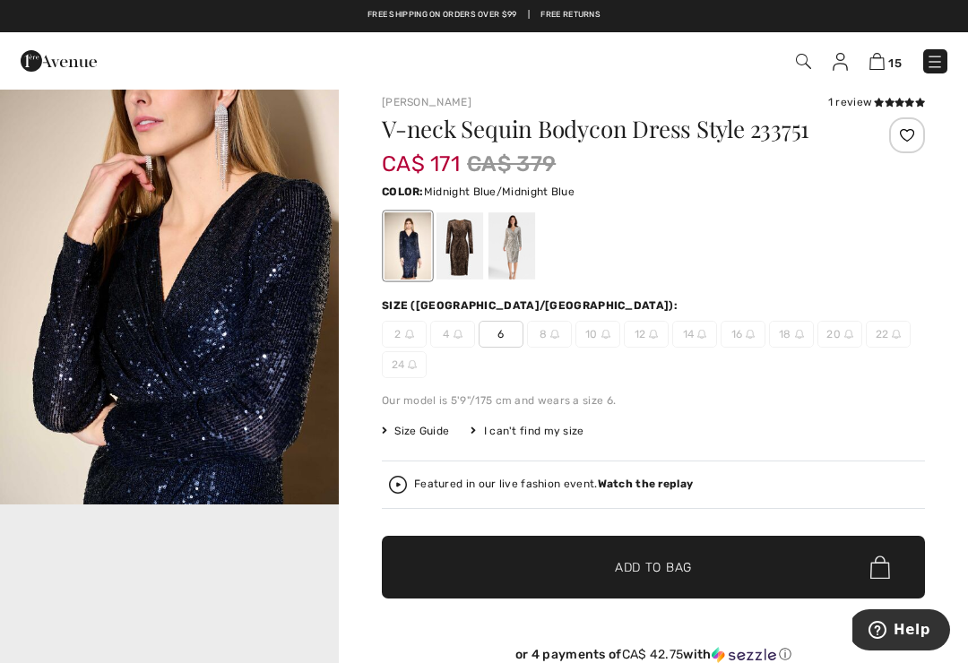
click at [467, 249] on div at bounding box center [460, 245] width 47 height 67
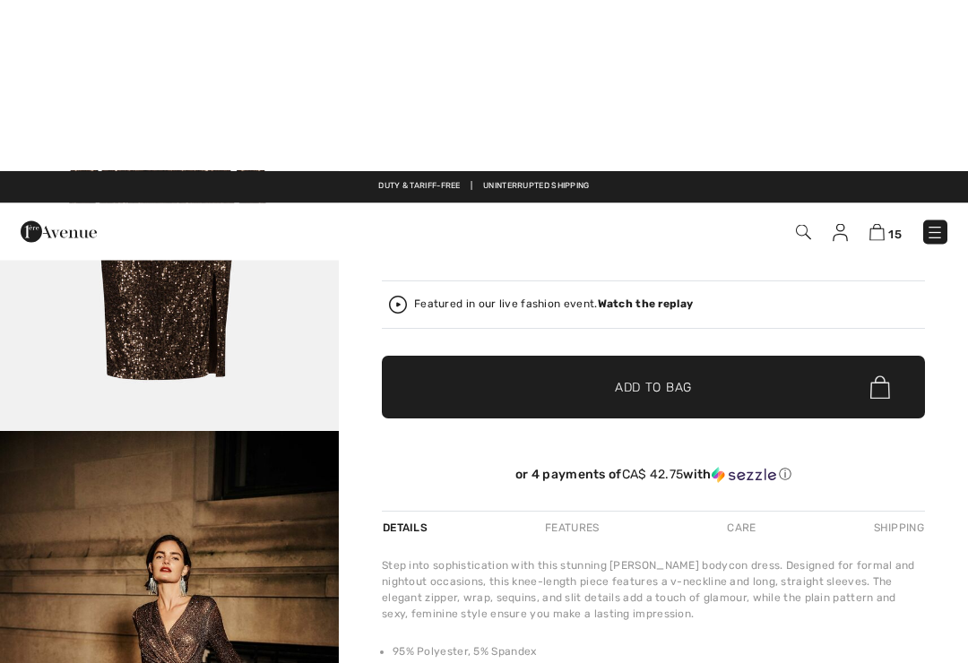
scroll to position [0, 0]
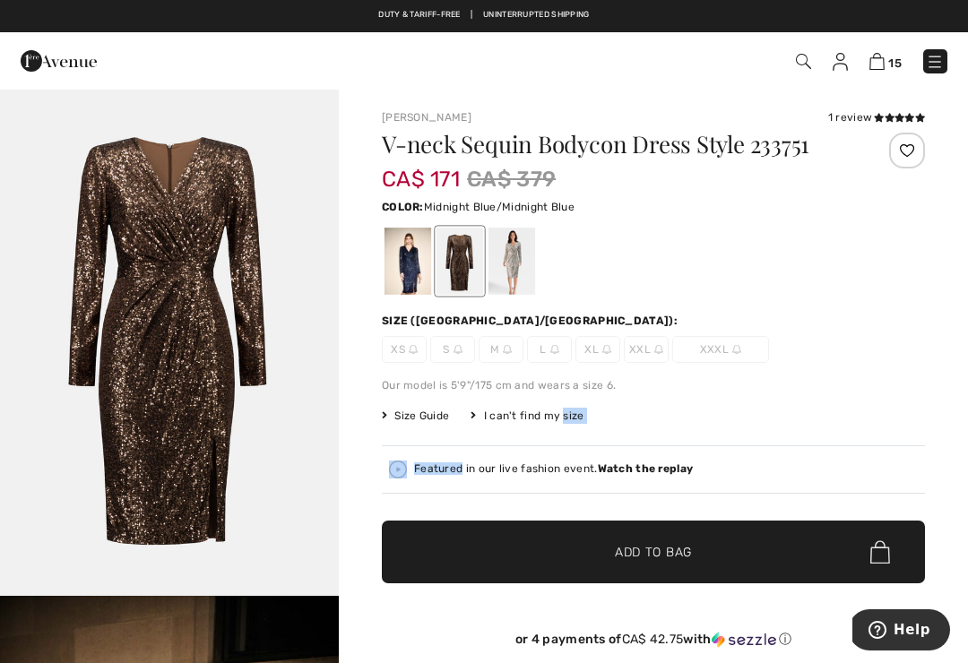
click at [411, 264] on div at bounding box center [408, 261] width 47 height 67
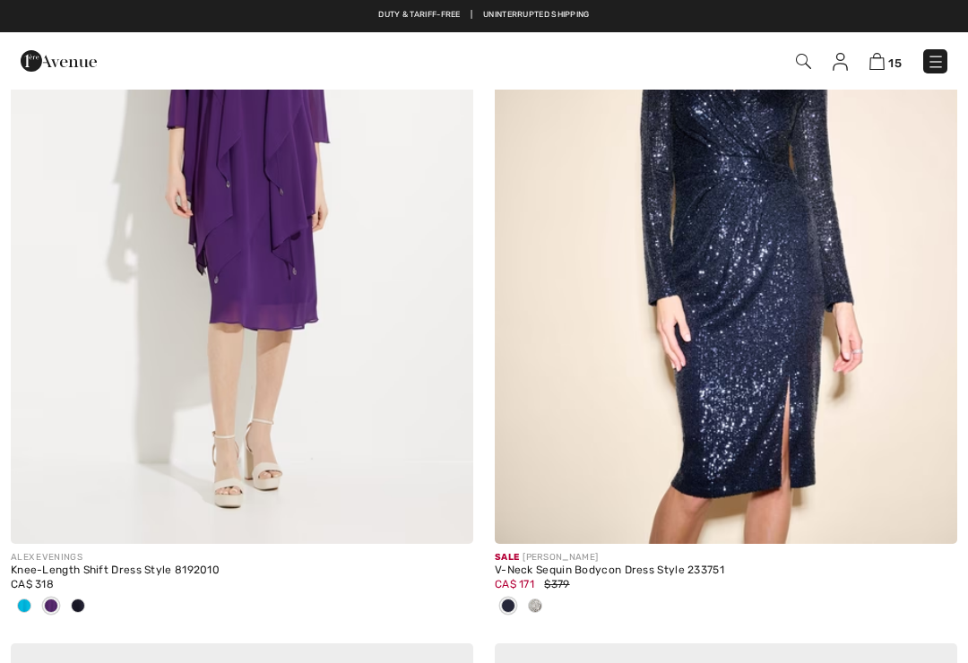
checkbox input "true"
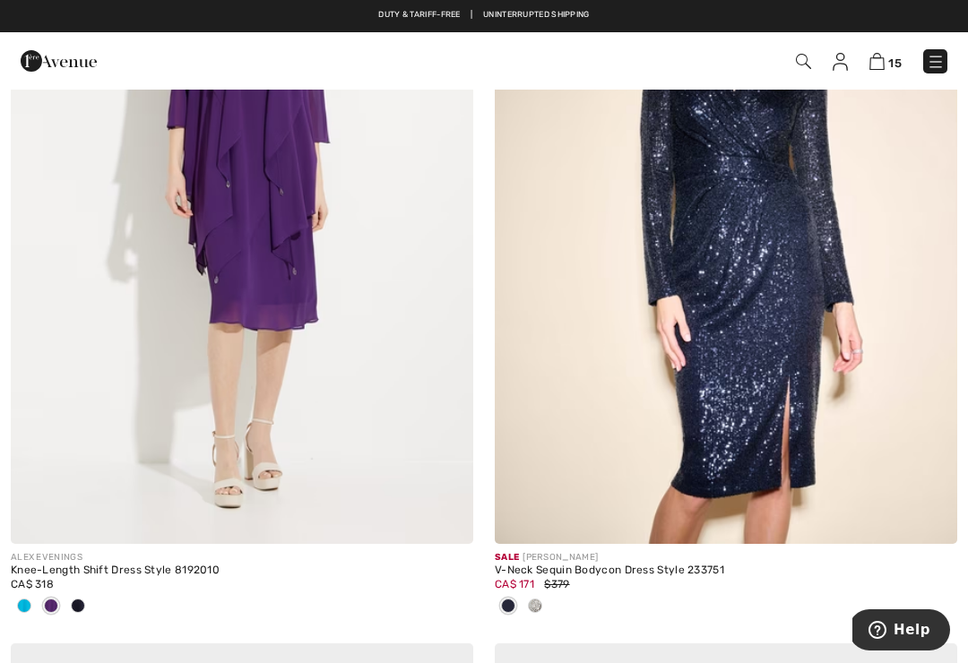
click at [742, 372] on img at bounding box center [726, 197] width 463 height 694
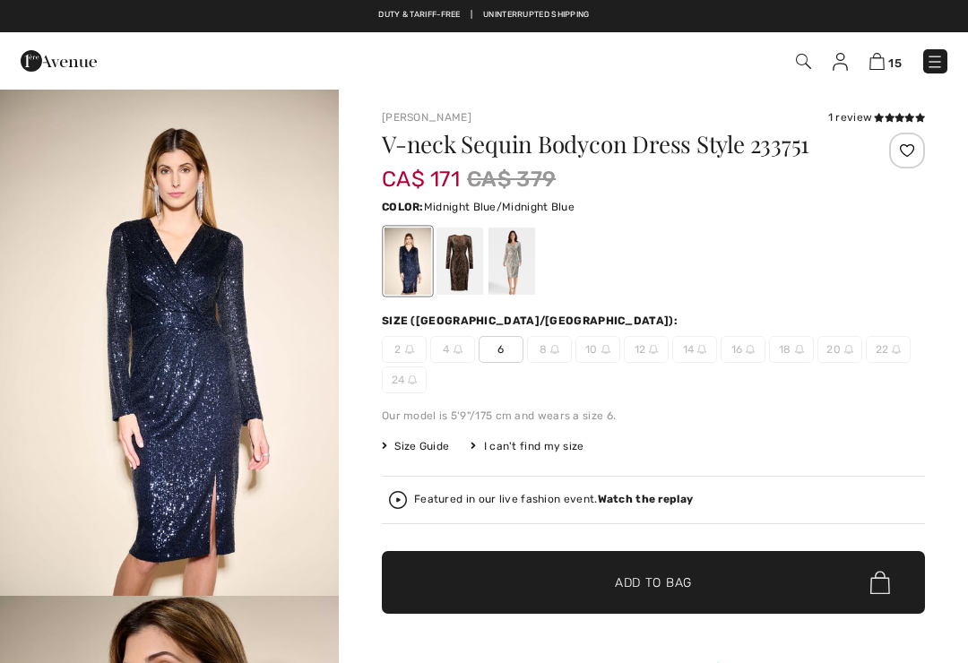
checkbox input "true"
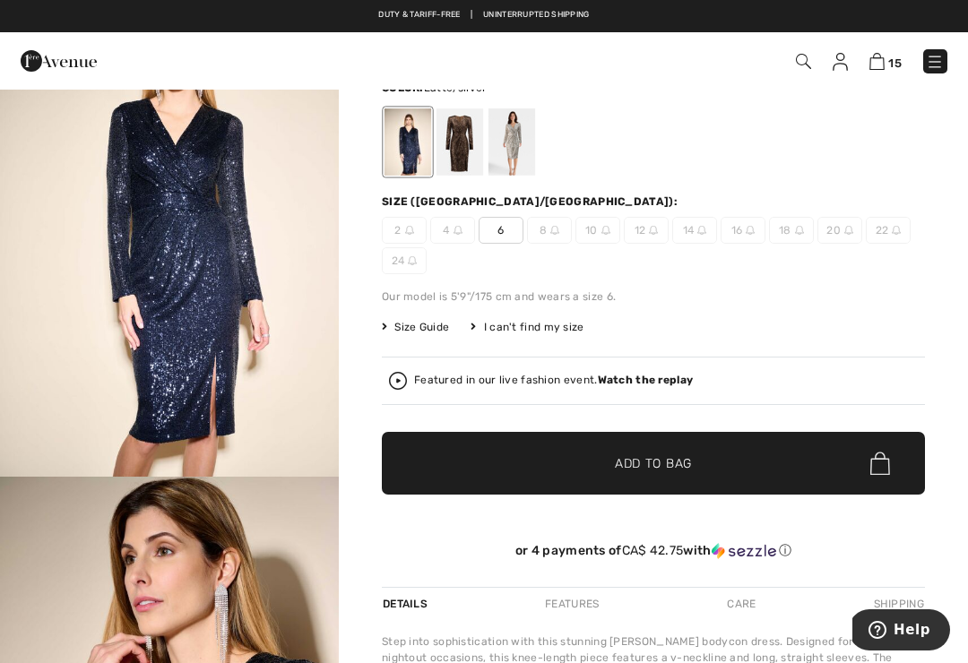
click at [528, 143] on div at bounding box center [512, 141] width 47 height 67
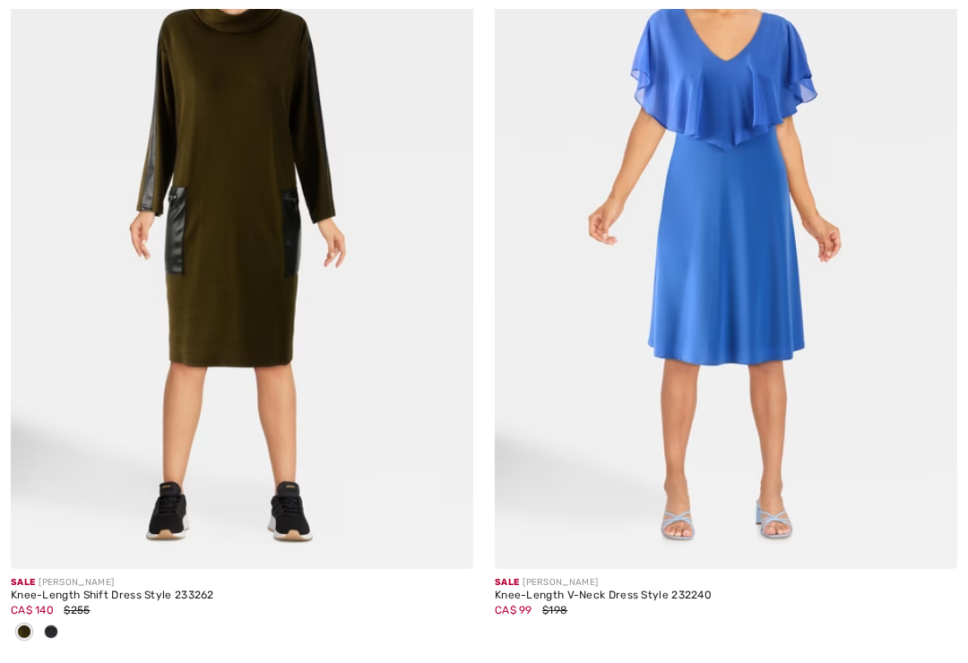
checkbox input "true"
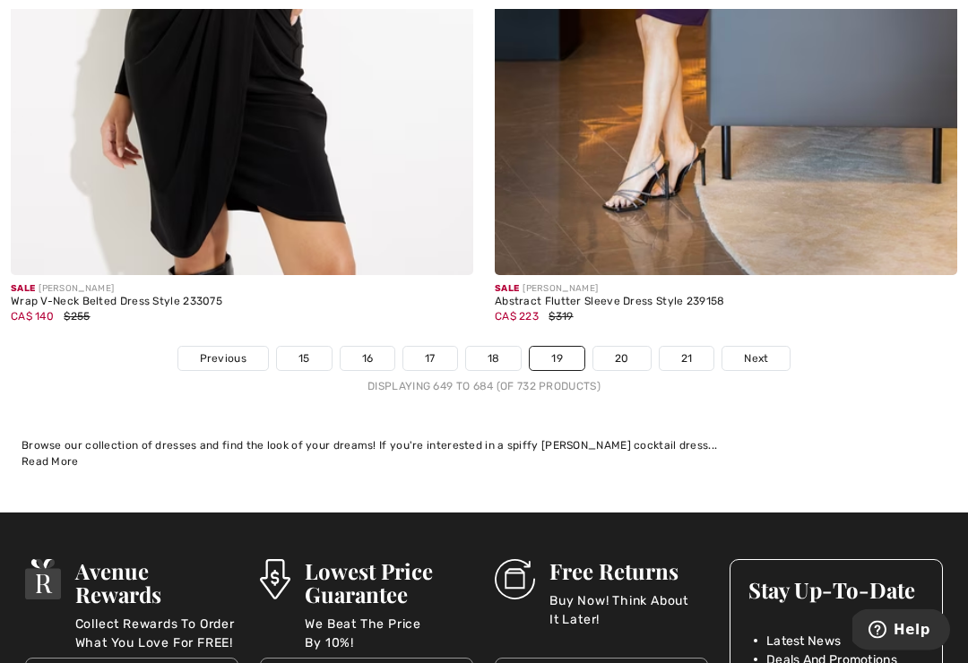
scroll to position [14291, 0]
click at [768, 351] on span "Next" at bounding box center [756, 359] width 24 height 16
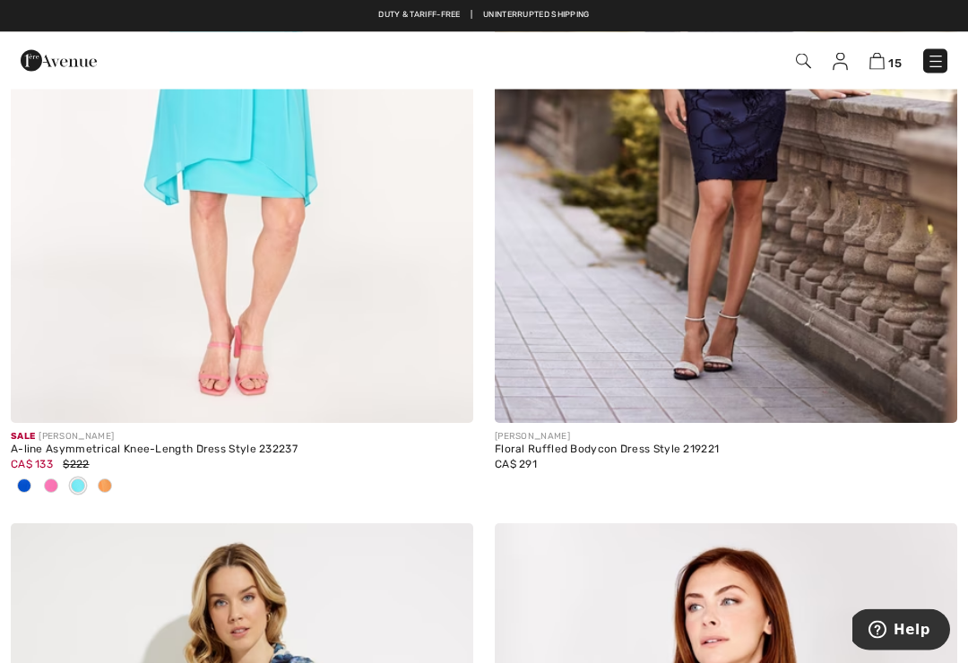
scroll to position [490, 0]
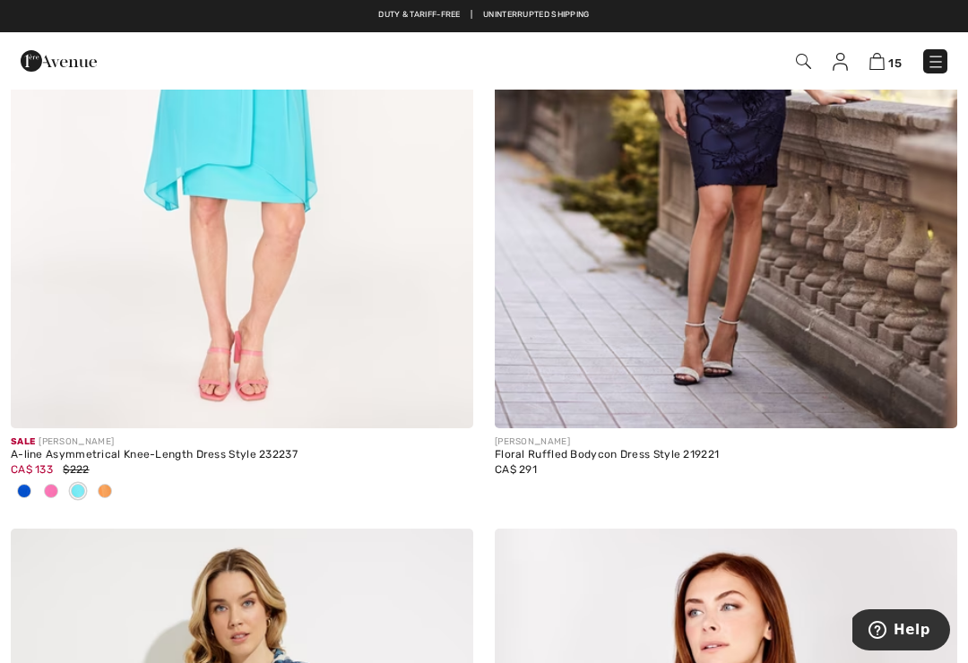
click at [716, 367] on img at bounding box center [726, 82] width 463 height 694
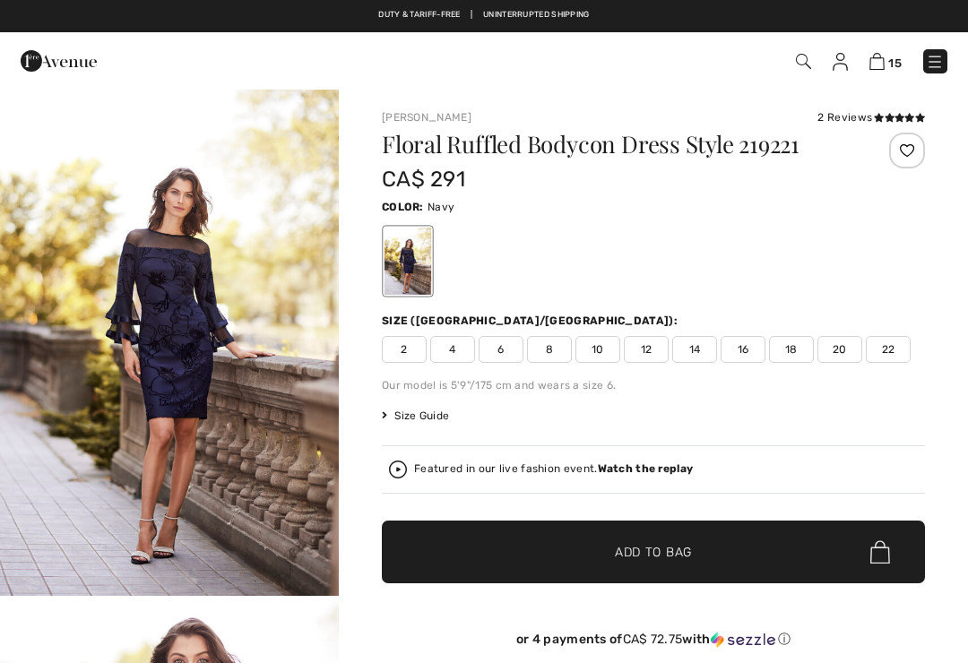
checkbox input "true"
click at [755, 341] on span "16" at bounding box center [743, 349] width 45 height 27
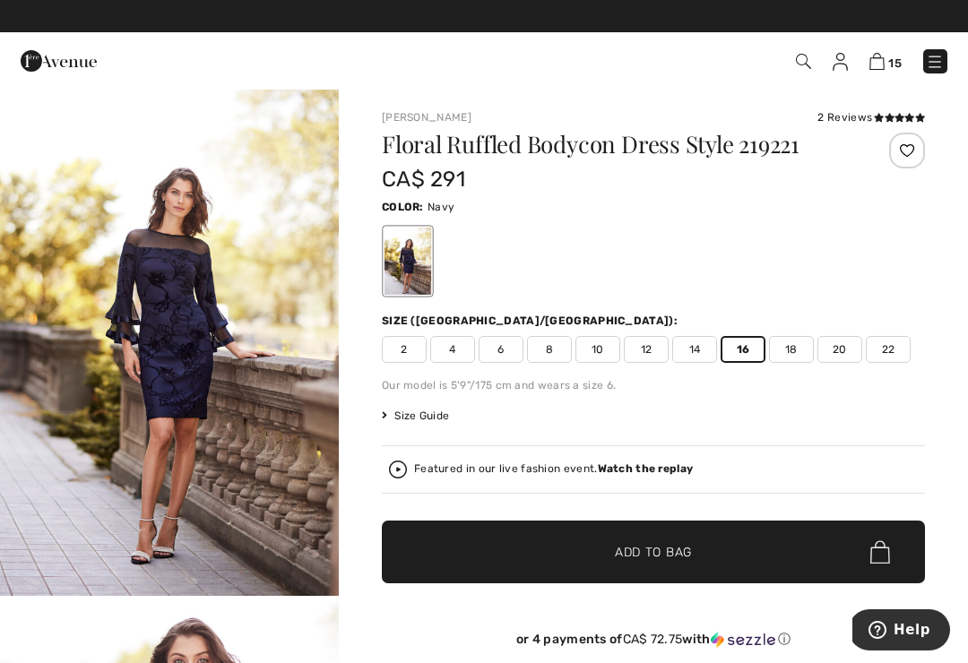
click at [715, 554] on span "✔ Added to Bag Add to Bag" at bounding box center [653, 552] width 543 height 63
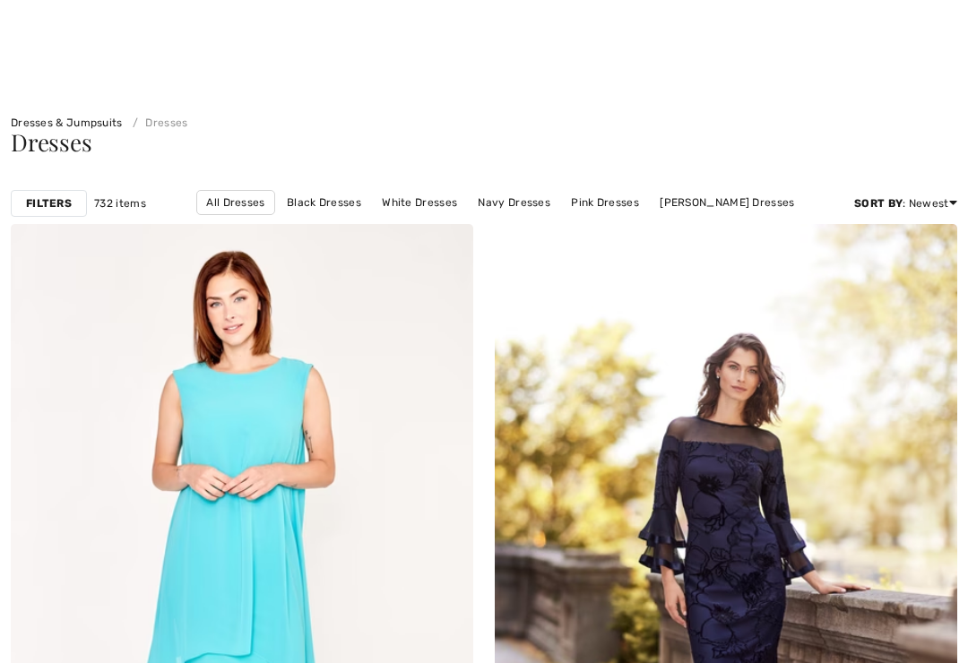
checkbox input "true"
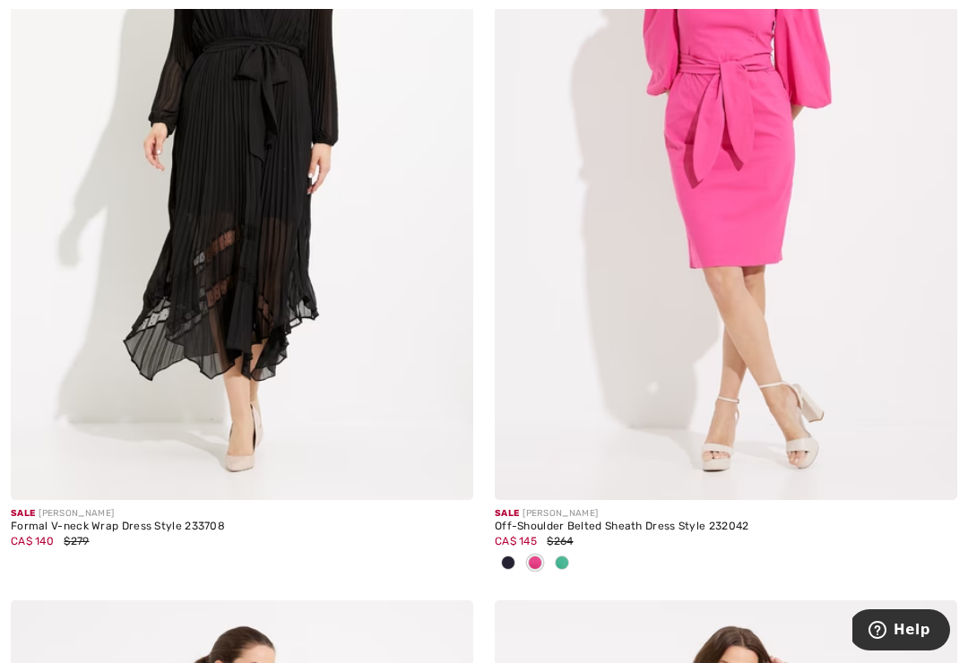
scroll to position [6091, 0]
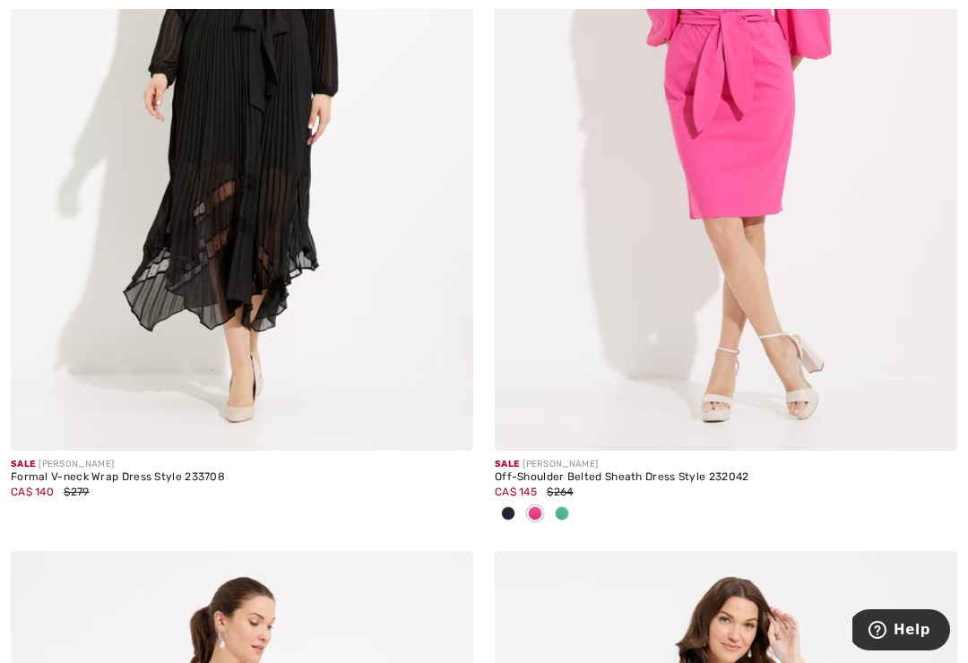
click at [566, 507] on span at bounding box center [562, 514] width 14 height 14
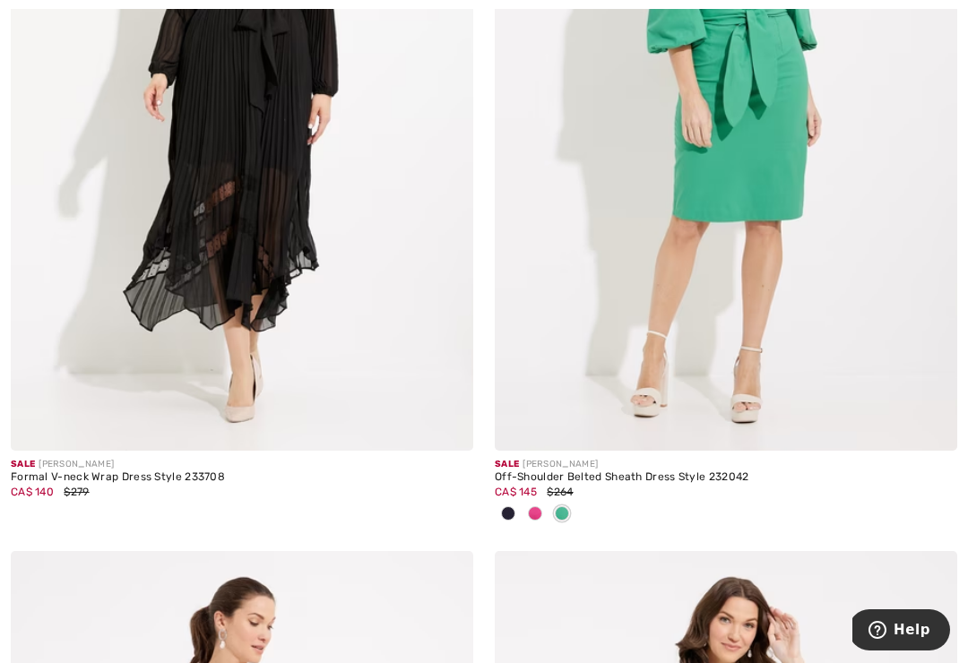
click at [514, 507] on span at bounding box center [508, 514] width 14 height 14
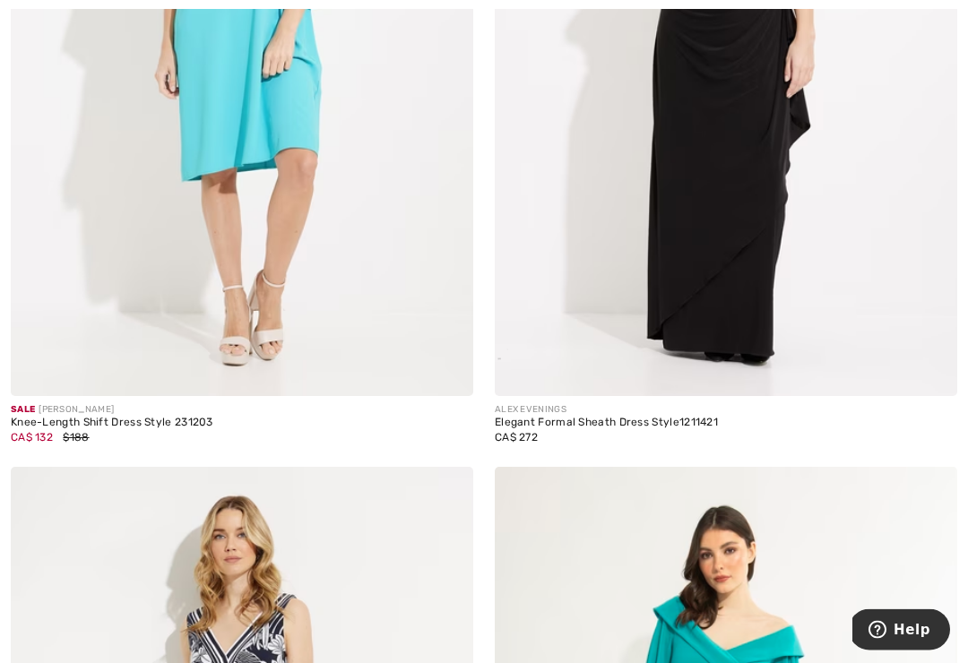
scroll to position [7704, 0]
click at [551, 417] on div "Elegant Formal Sheath Dress Style 1211421" at bounding box center [726, 423] width 463 height 13
click at [708, 186] on img at bounding box center [726, 49] width 463 height 694
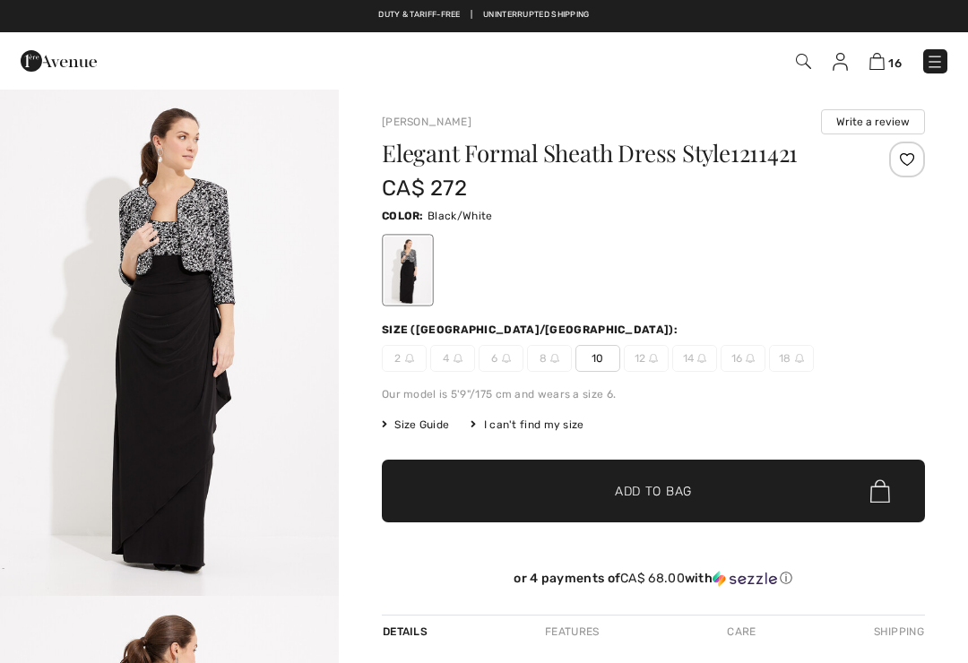
checkbox input "true"
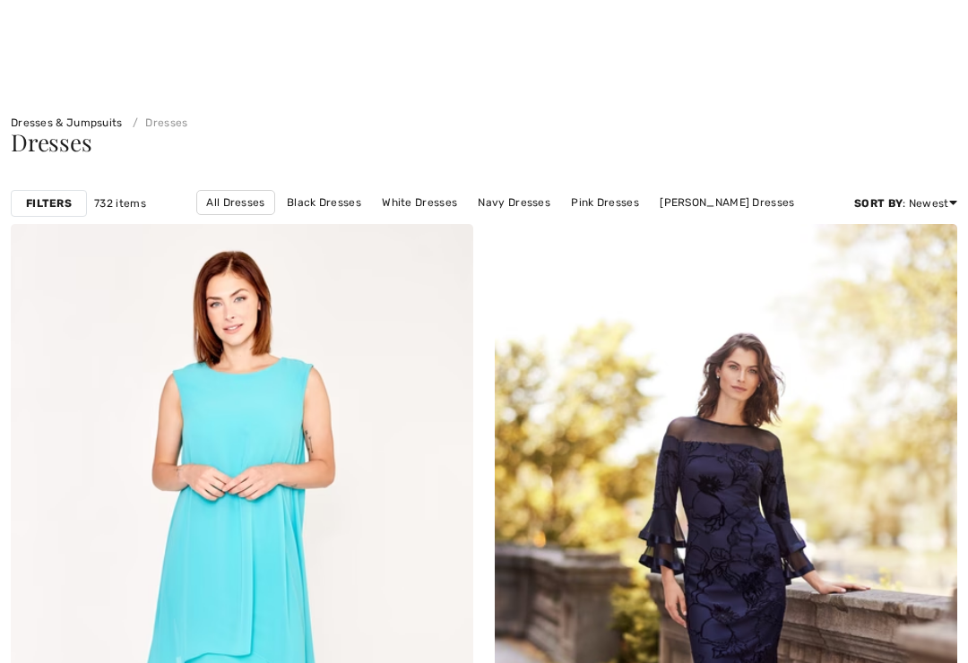
checkbox input "true"
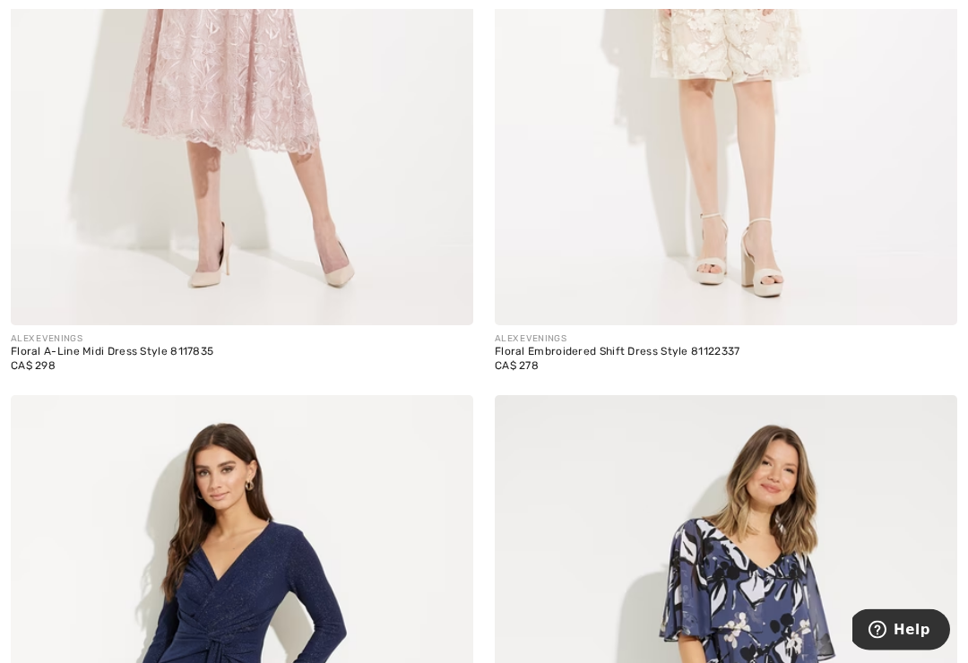
scroll to position [11829, 0]
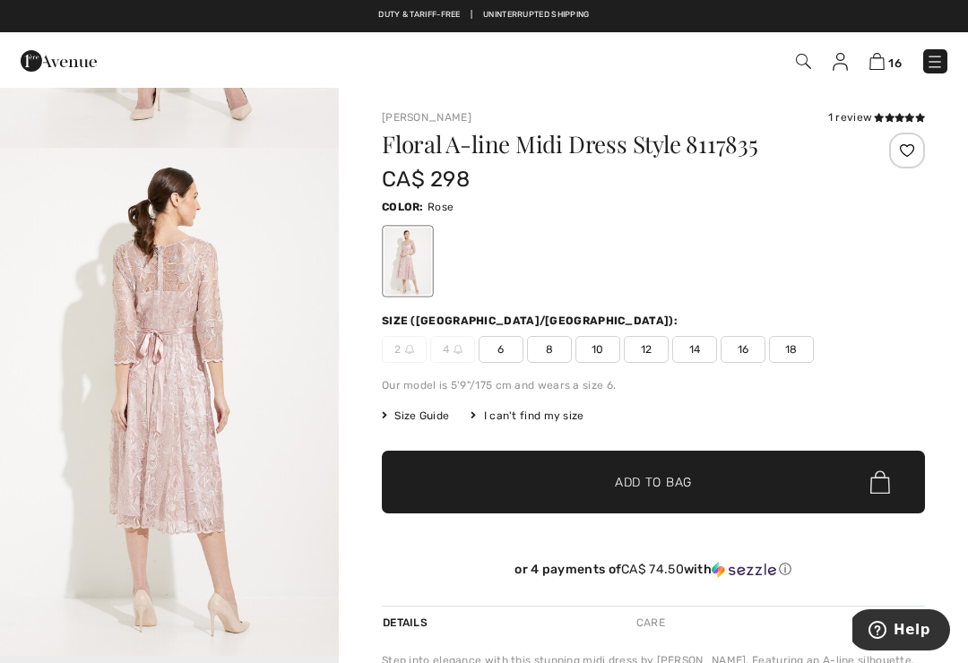
scroll to position [447, 0]
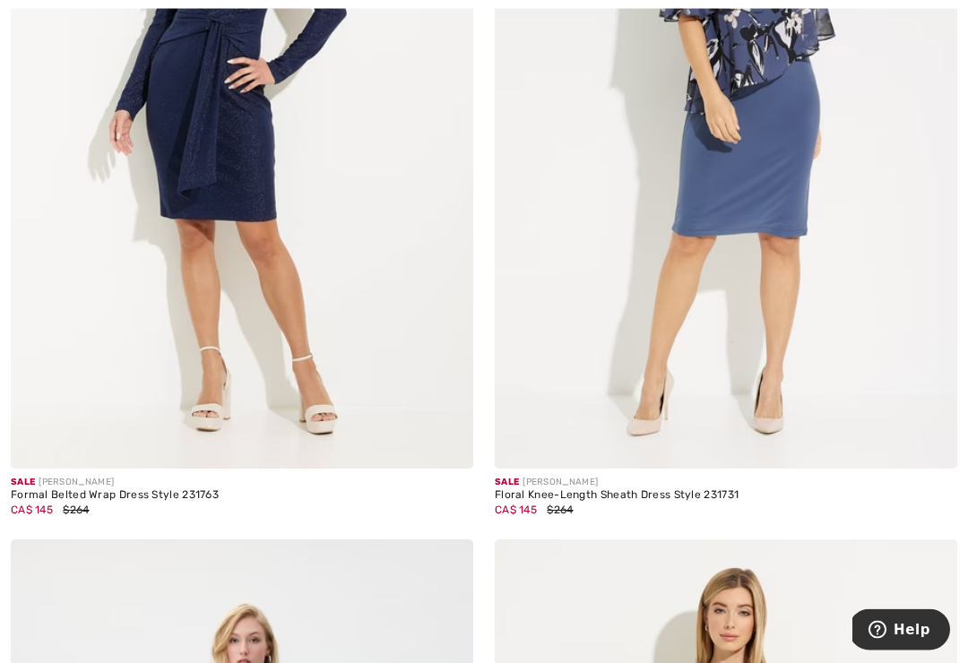
scroll to position [12494, 0]
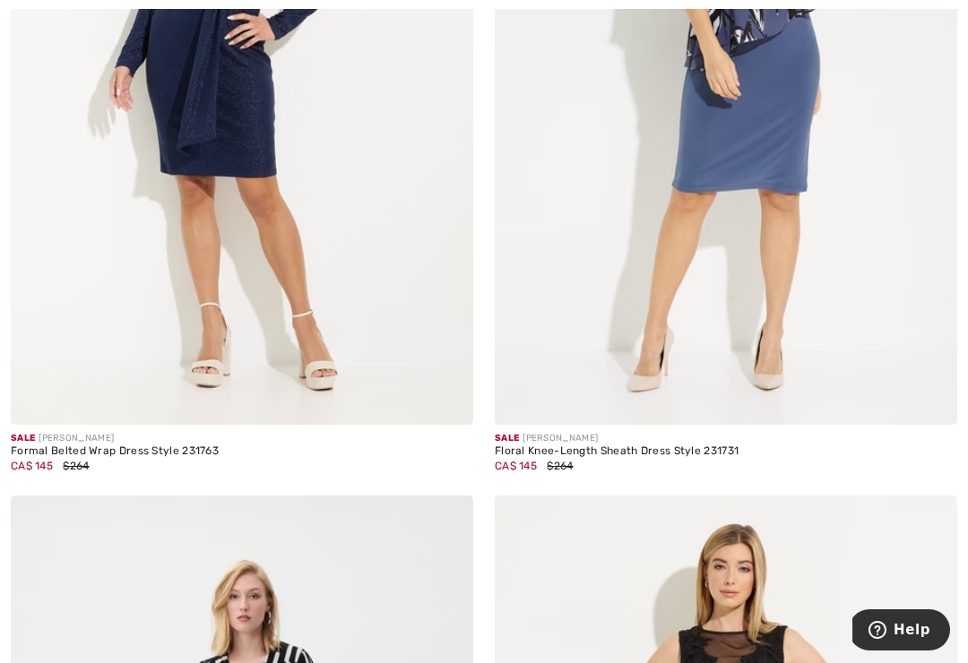
click at [282, 346] on img at bounding box center [242, 78] width 463 height 694
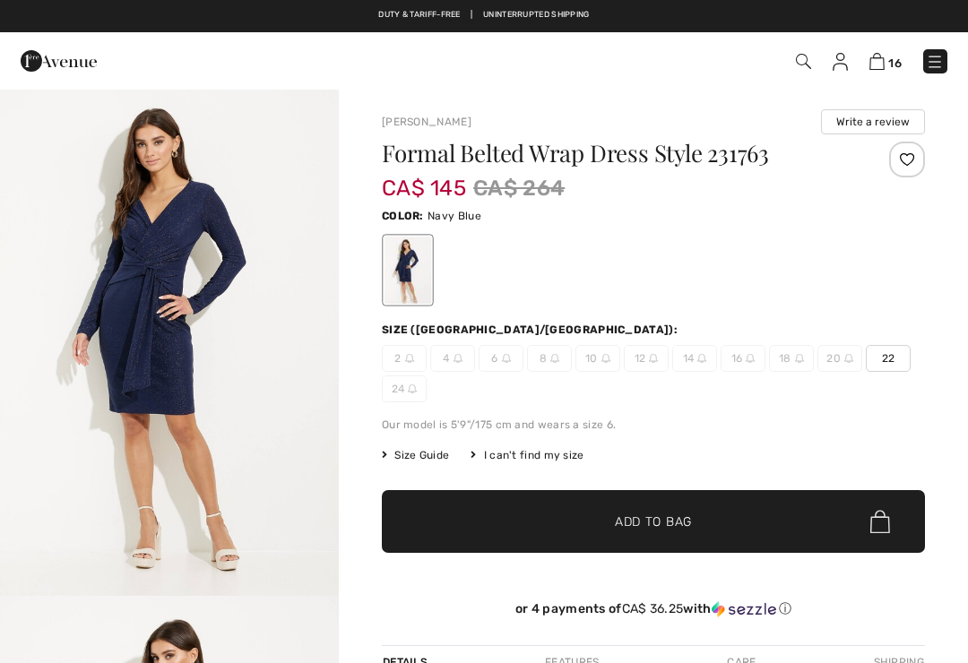
checkbox input "true"
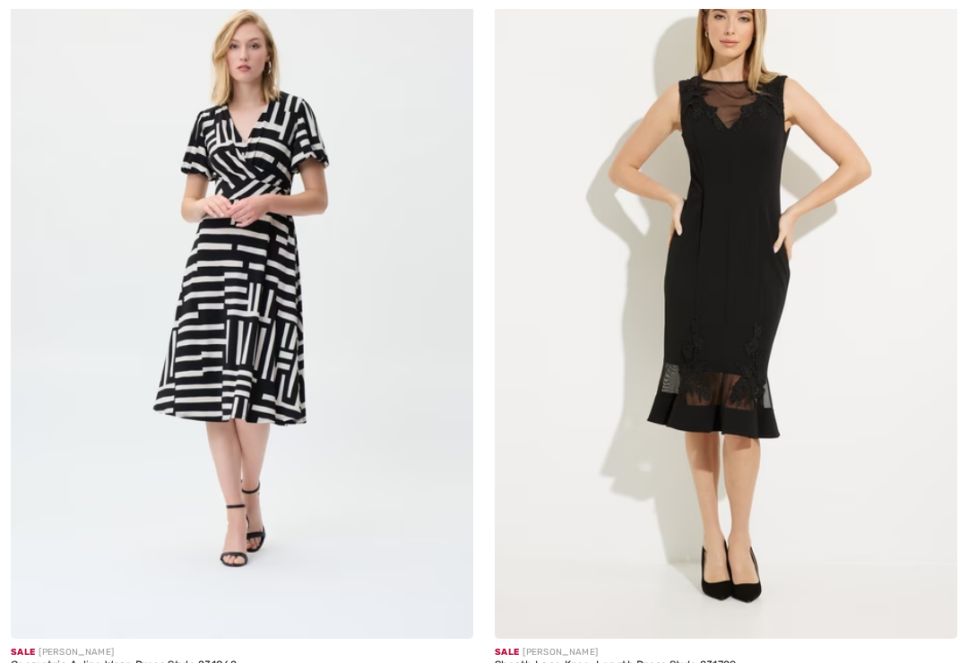
checkbox input "true"
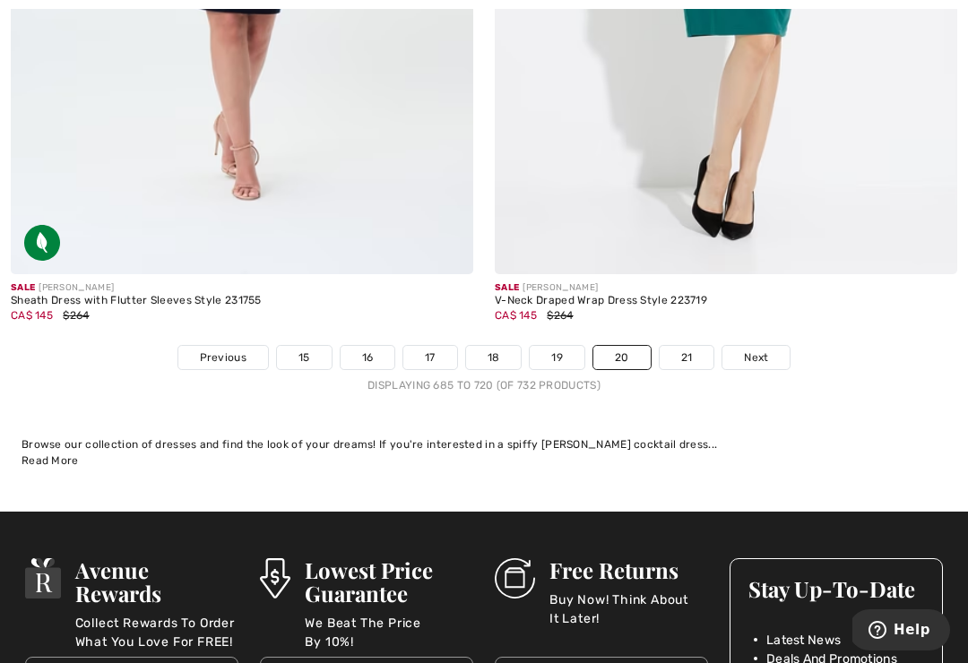
scroll to position [14185, 0]
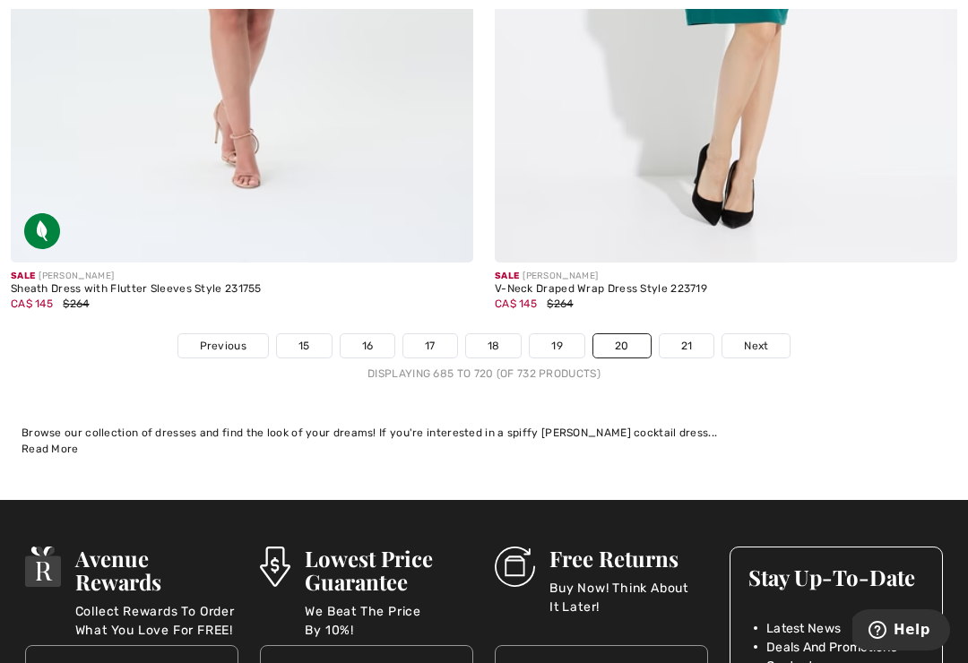
click at [765, 334] on link "Next" at bounding box center [756, 345] width 67 height 23
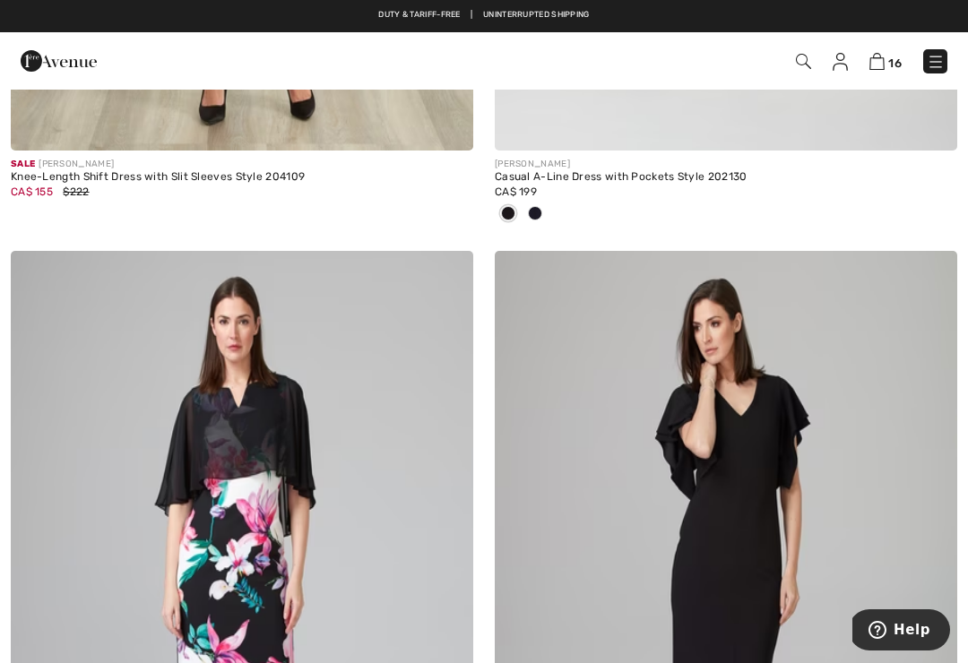
scroll to position [3851, 0]
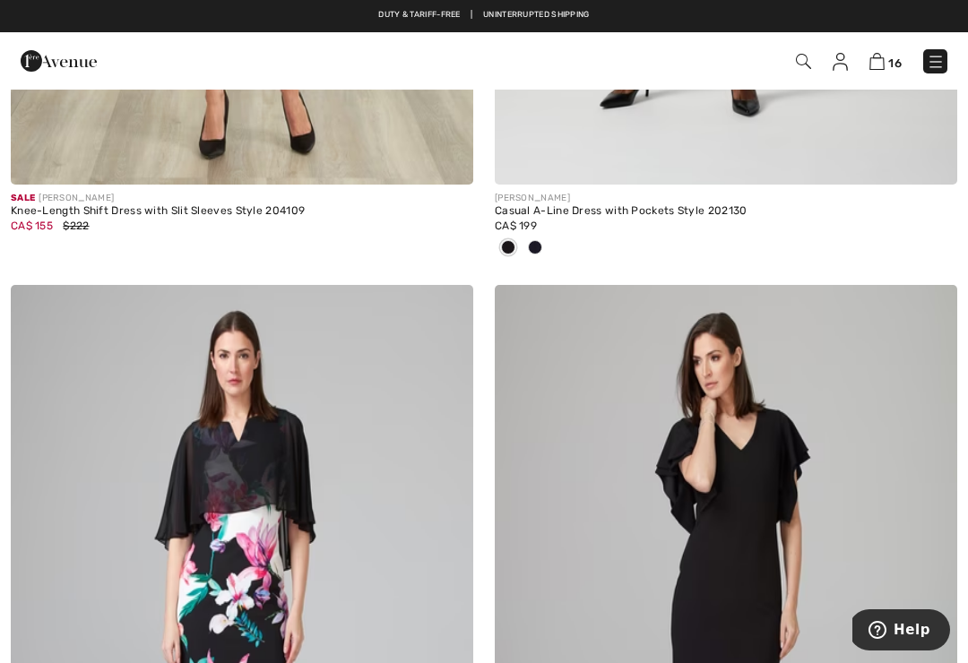
click at [884, 56] on img at bounding box center [877, 61] width 15 height 17
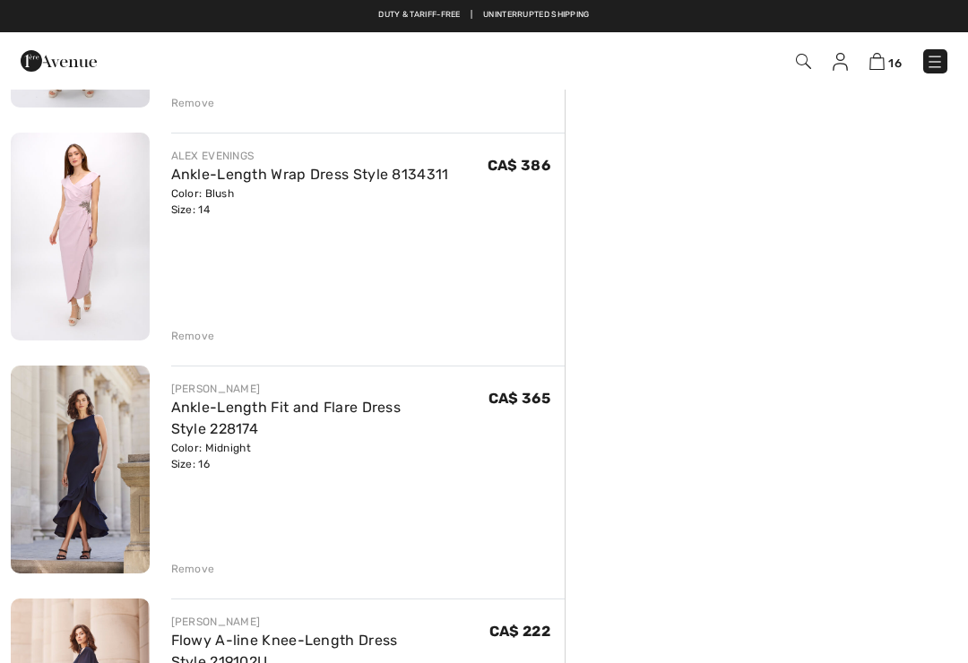
scroll to position [2892, 0]
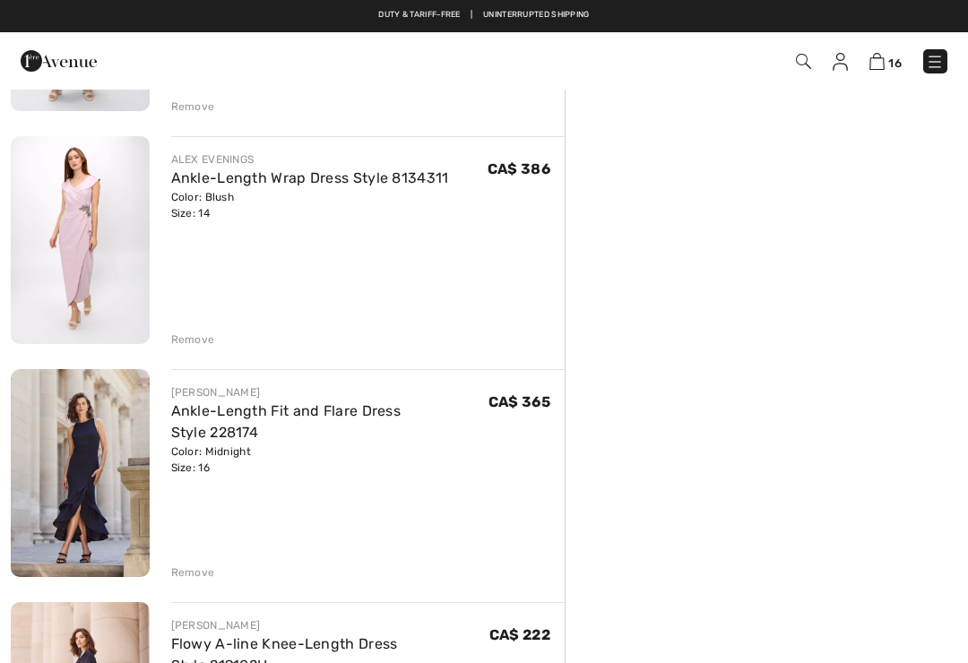
click at [212, 339] on div "Remove" at bounding box center [193, 340] width 44 height 16
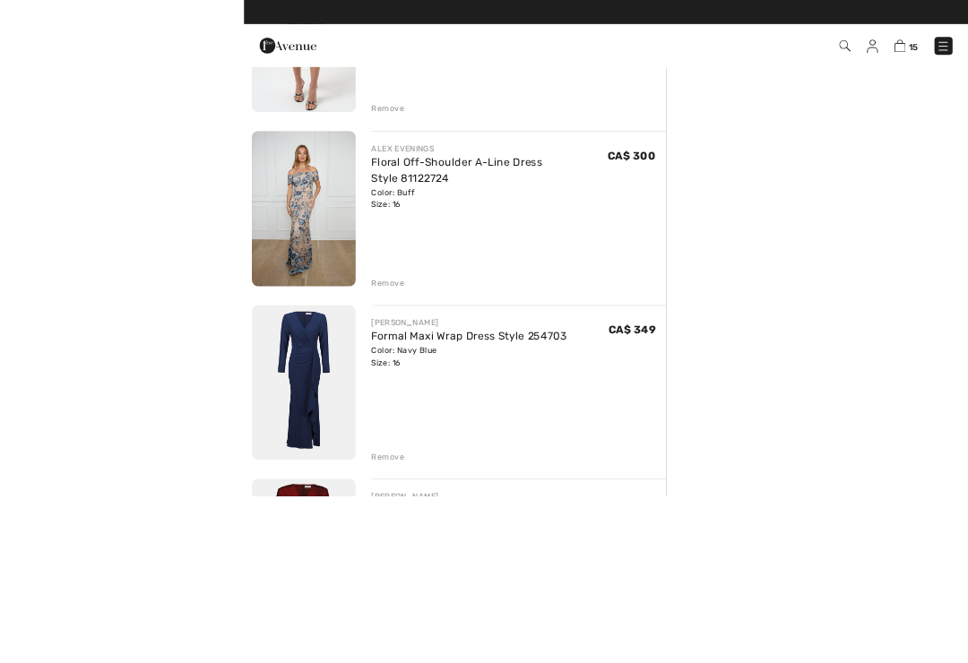
scroll to position [766, 0]
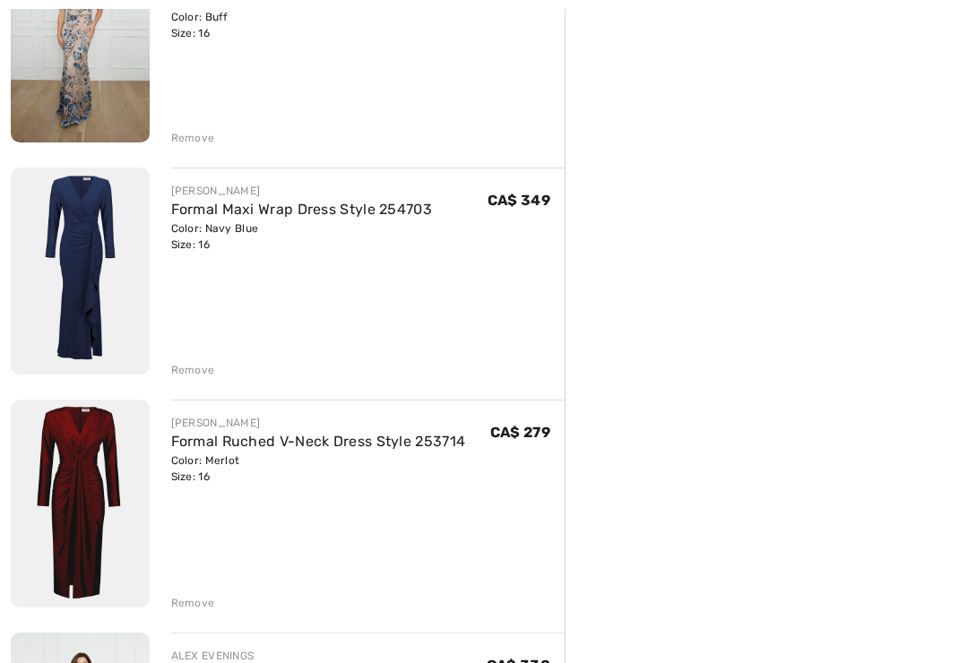
click at [304, 202] on link "Formal Maxi Wrap Dress Style 254703" at bounding box center [302, 209] width 262 height 17
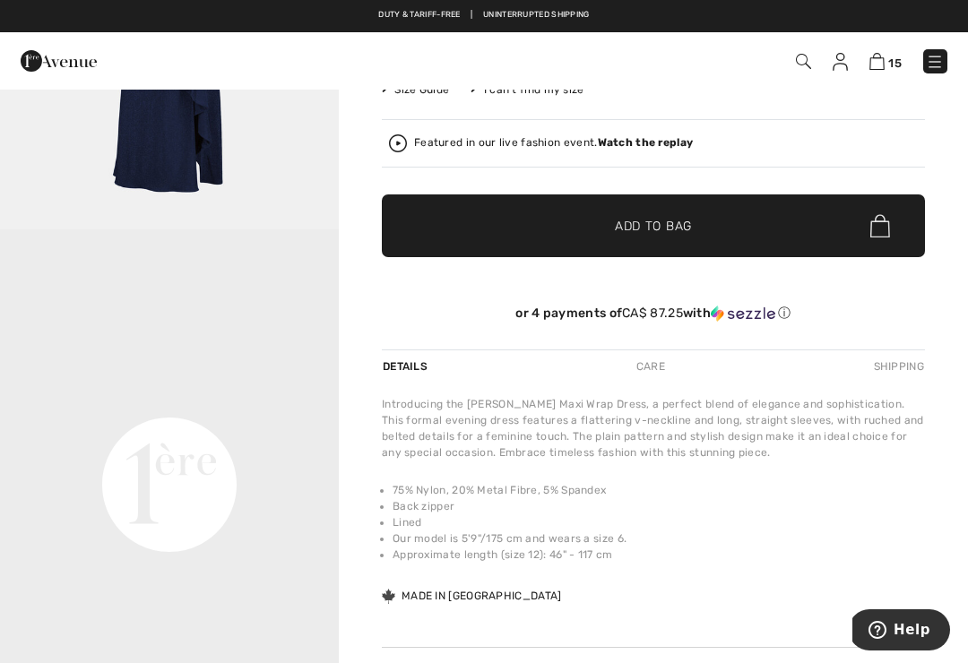
scroll to position [365, 0]
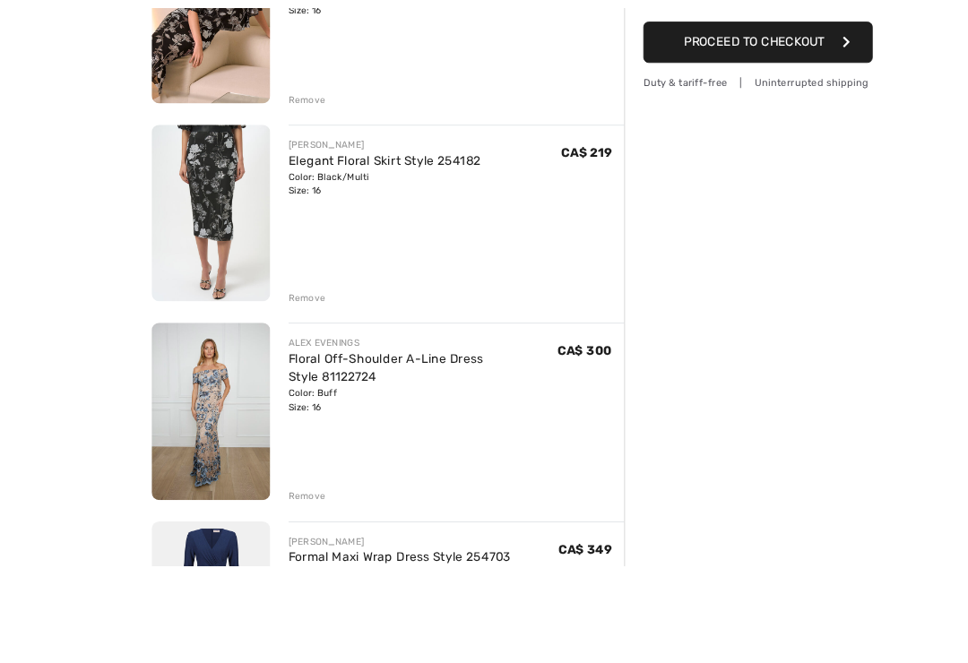
scroll to position [436, 0]
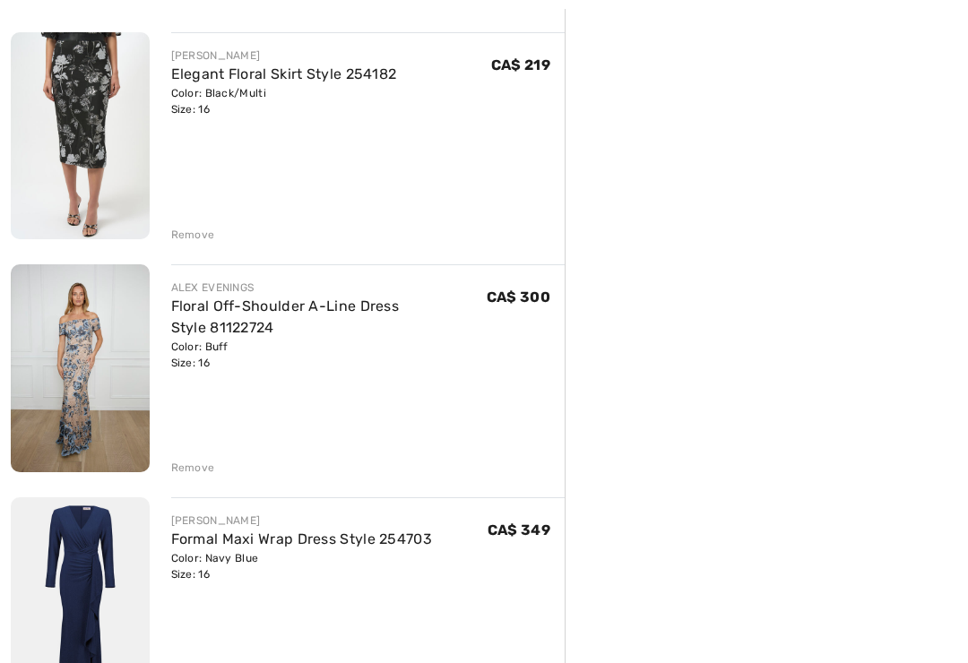
click at [212, 472] on div "Remove" at bounding box center [193, 468] width 44 height 16
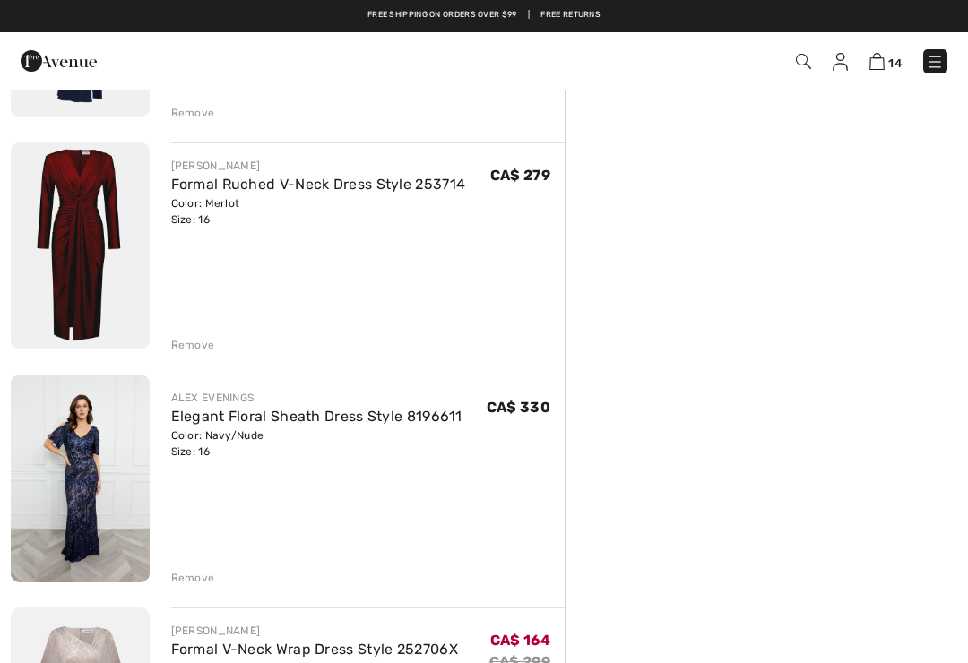
scroll to position [760, 0]
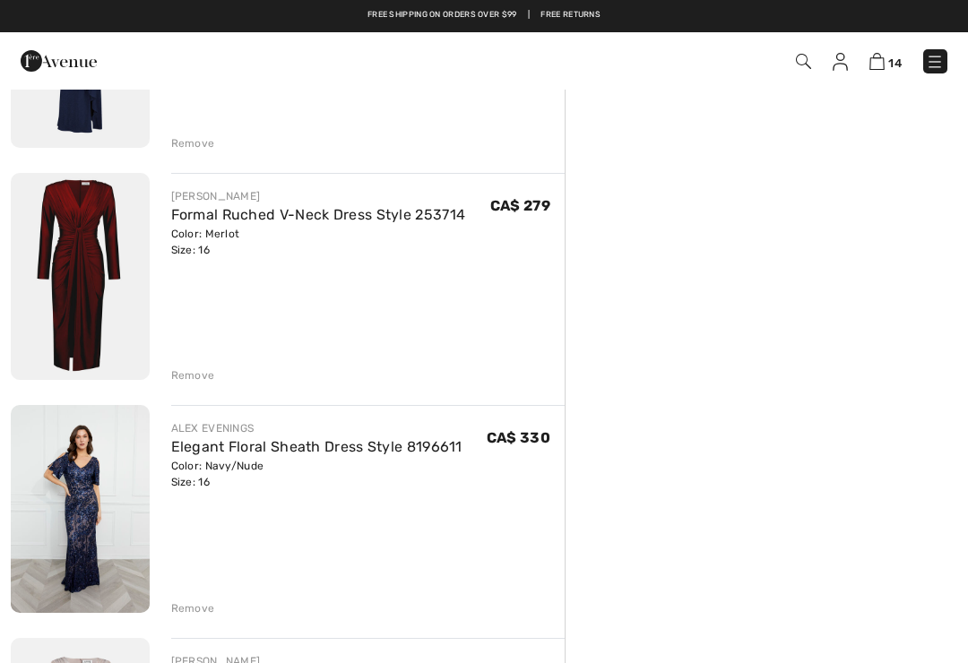
click at [370, 214] on link "Formal Ruched V-Neck Dress Style 253714" at bounding box center [318, 214] width 295 height 17
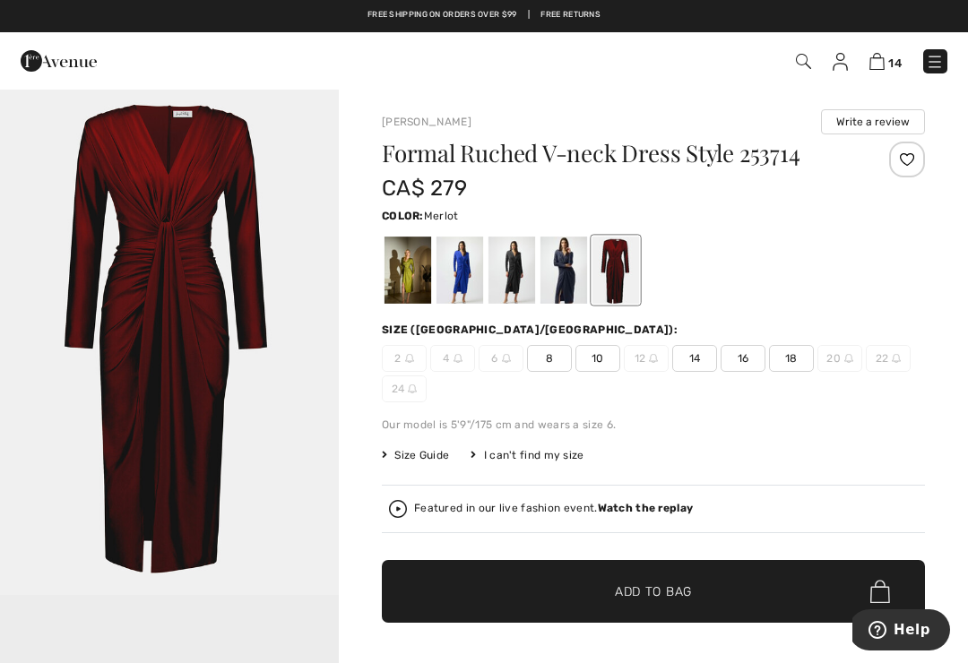
click at [470, 273] on div at bounding box center [460, 270] width 47 height 67
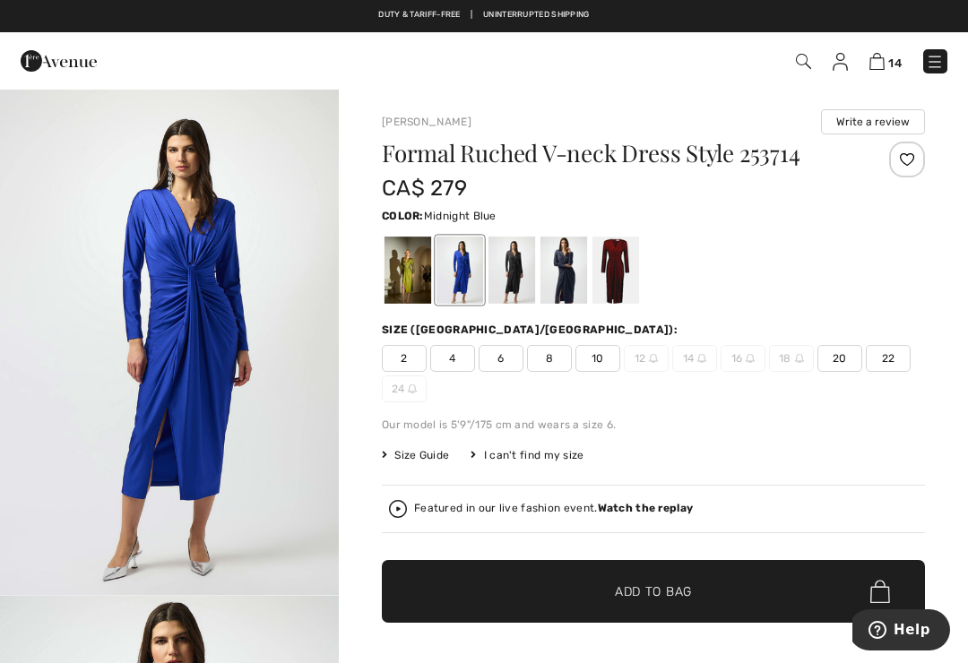
click at [572, 268] on div at bounding box center [564, 270] width 47 height 67
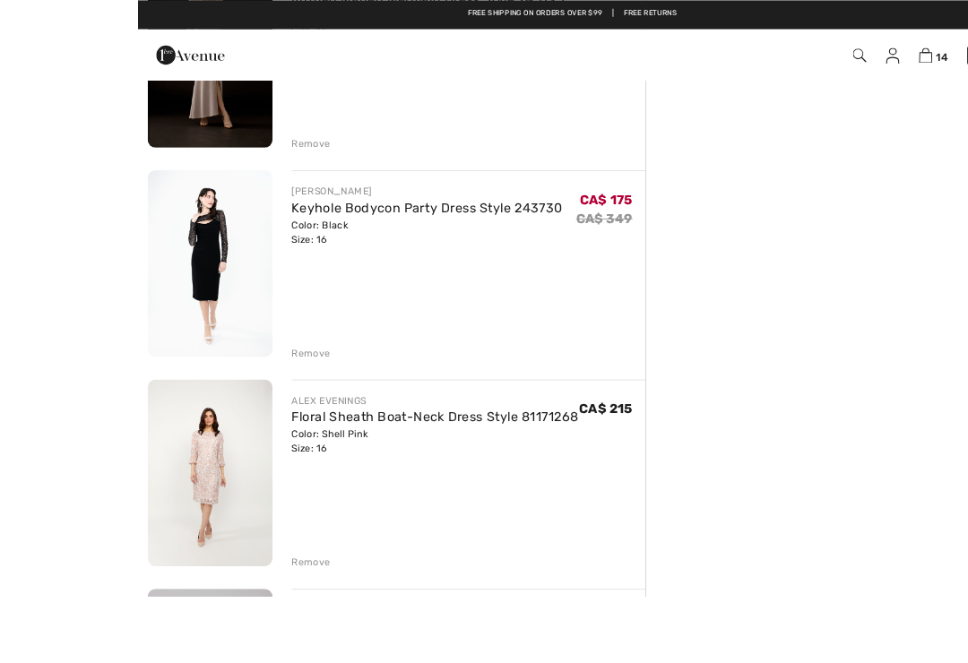
scroll to position [1705, 0]
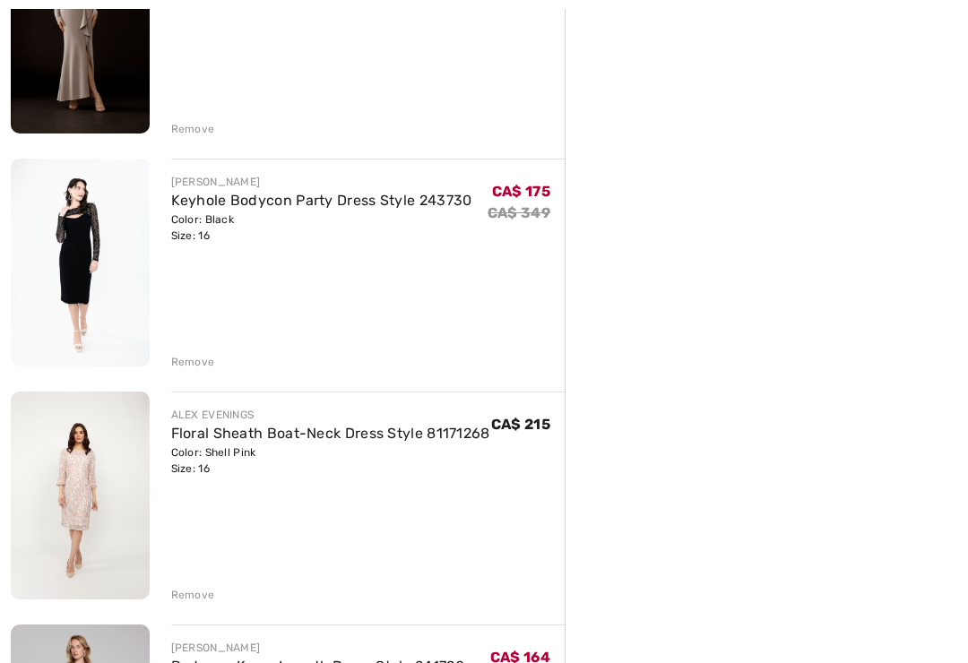
click at [214, 366] on div "Remove" at bounding box center [368, 361] width 394 height 20
click at [209, 359] on div "Remove" at bounding box center [193, 362] width 44 height 16
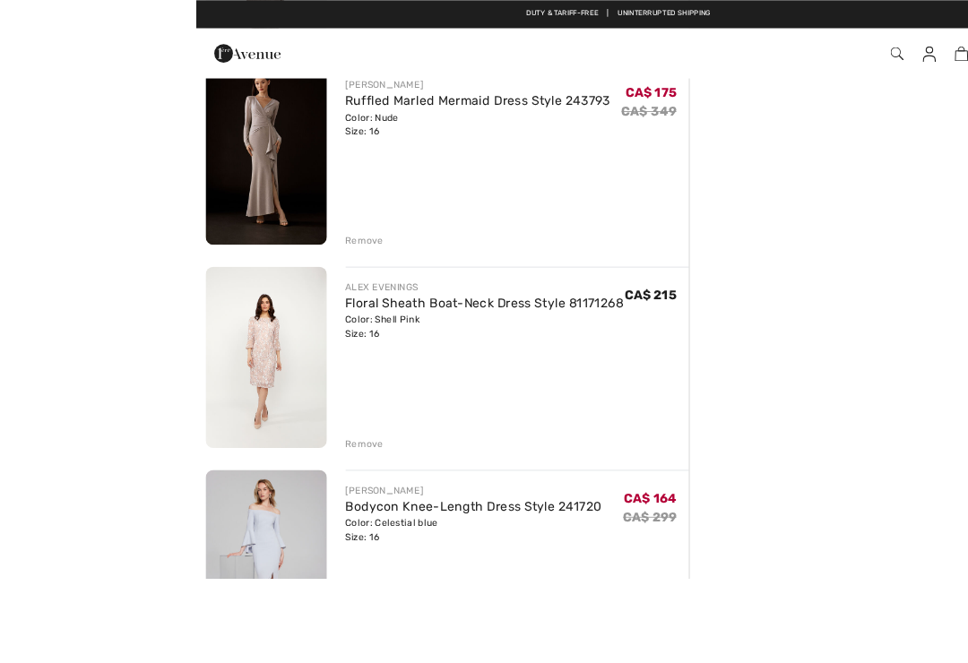
scroll to position [1611, 0]
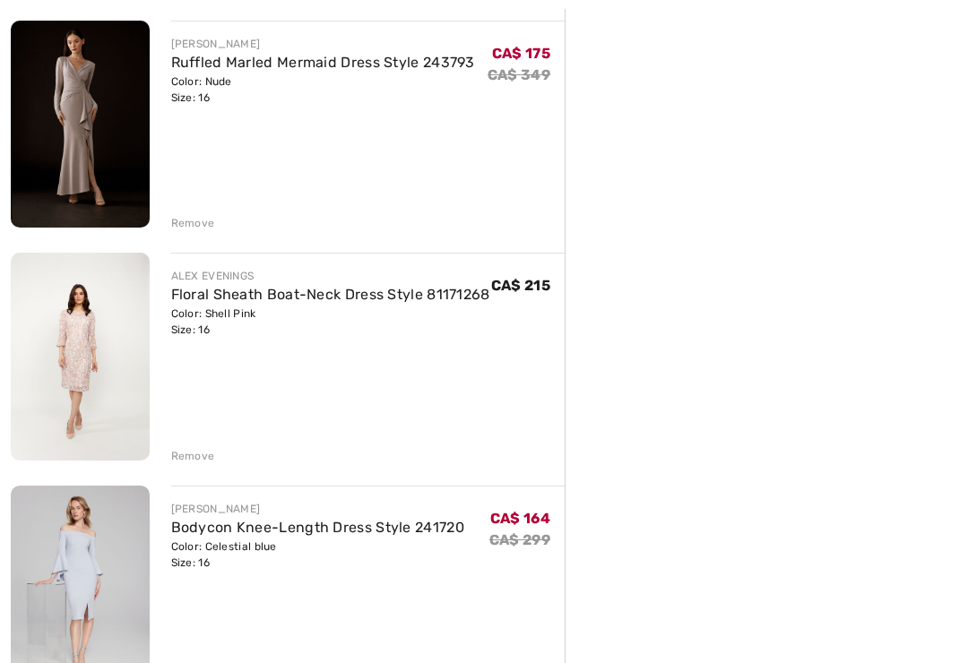
click at [211, 456] on div "Remove" at bounding box center [193, 456] width 44 height 16
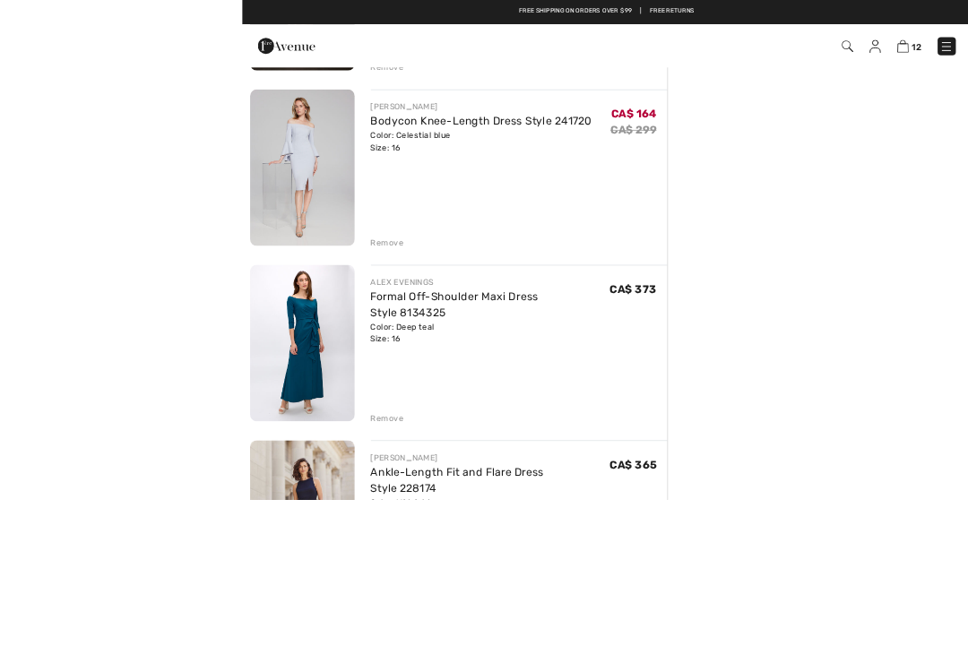
scroll to position [1857, 0]
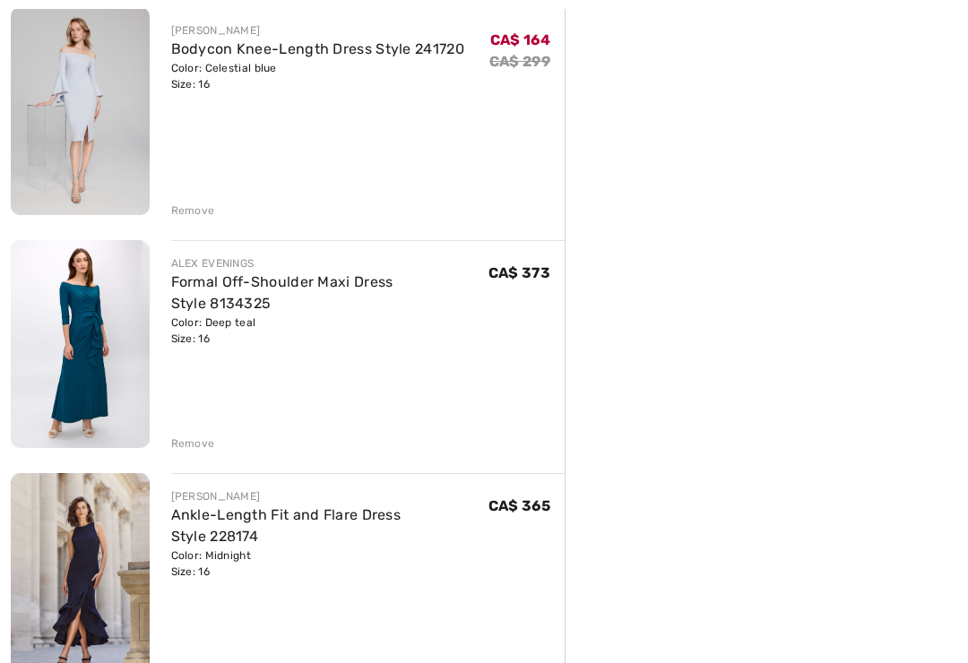
click at [206, 441] on div "Remove" at bounding box center [193, 444] width 44 height 16
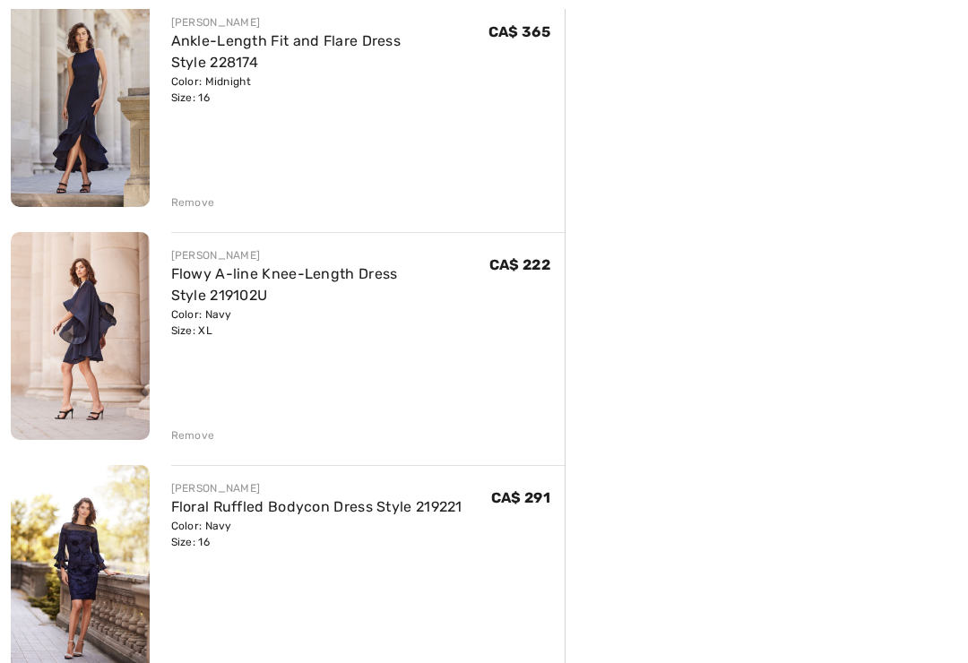
scroll to position [2244, 0]
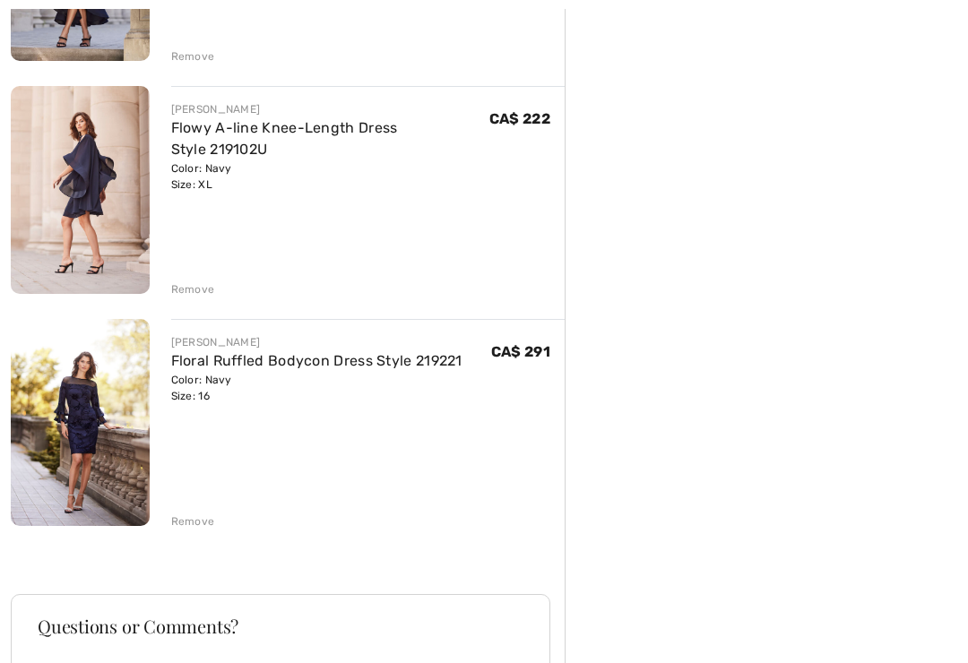
click at [195, 530] on div "Remove" at bounding box center [193, 522] width 44 height 16
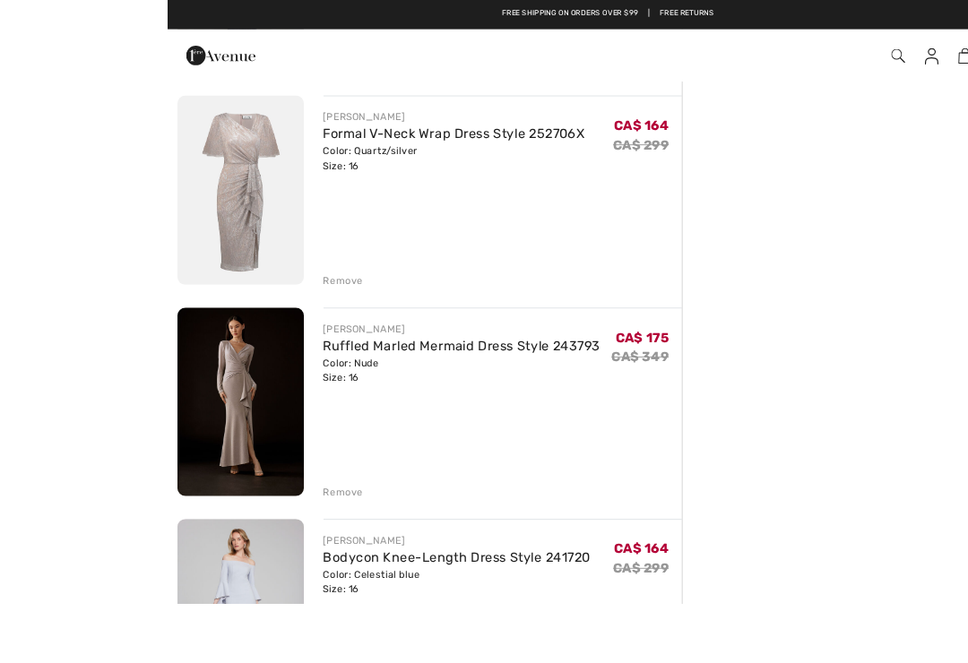
scroll to position [1331, 0]
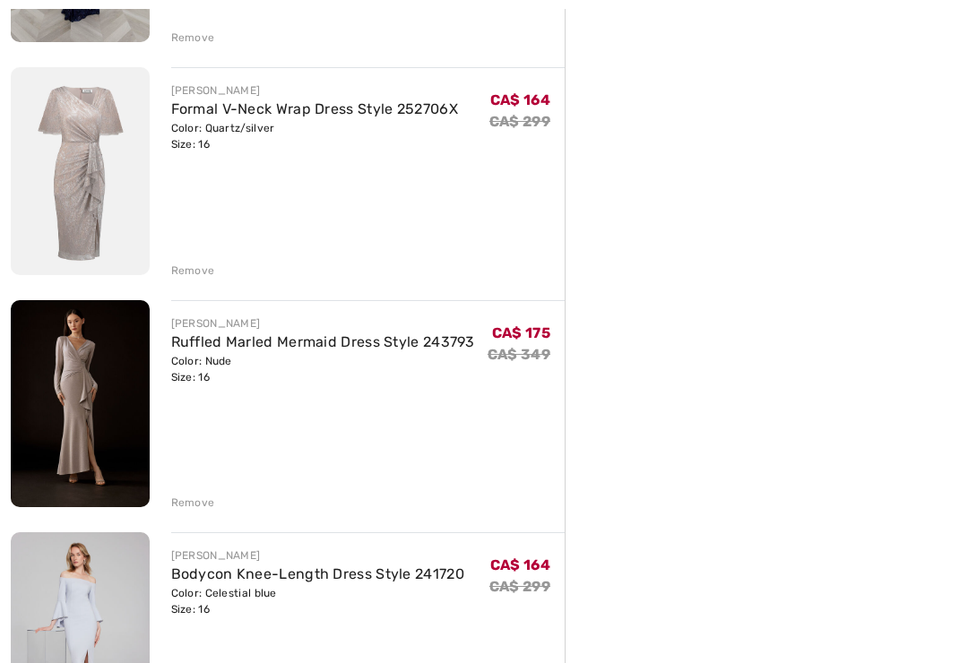
click at [309, 338] on link "Ruffled Marled Mermaid Dress Style 243793" at bounding box center [323, 342] width 304 height 17
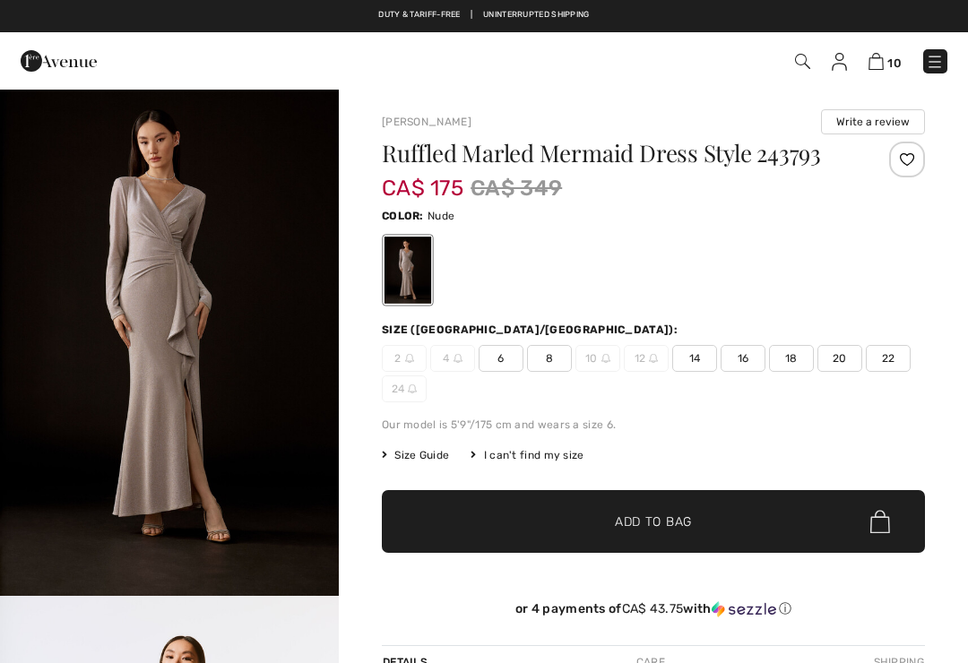
scroll to position [198, 0]
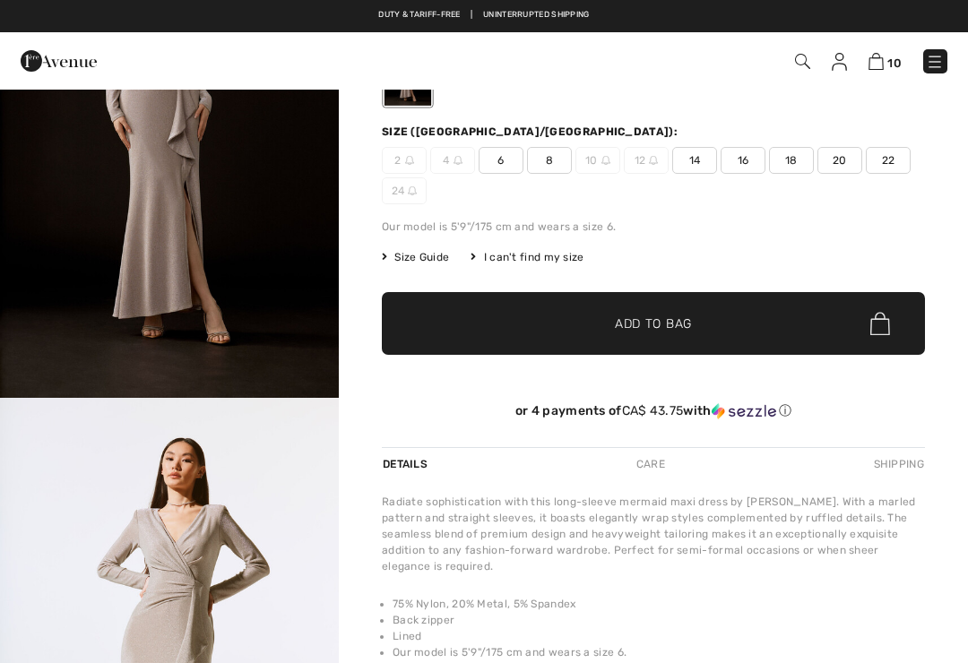
checkbox input "true"
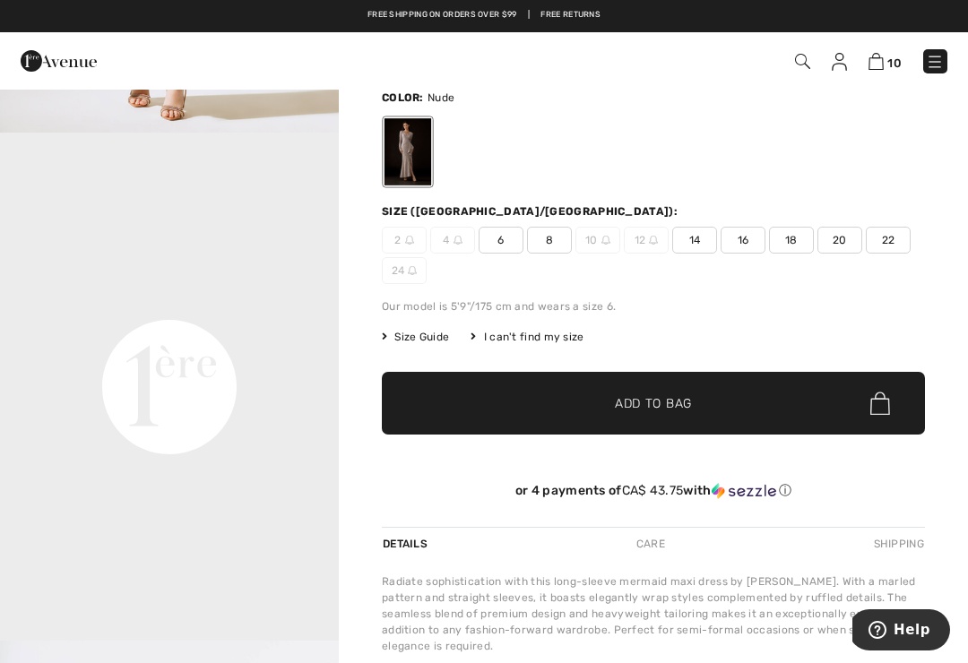
scroll to position [106, 0]
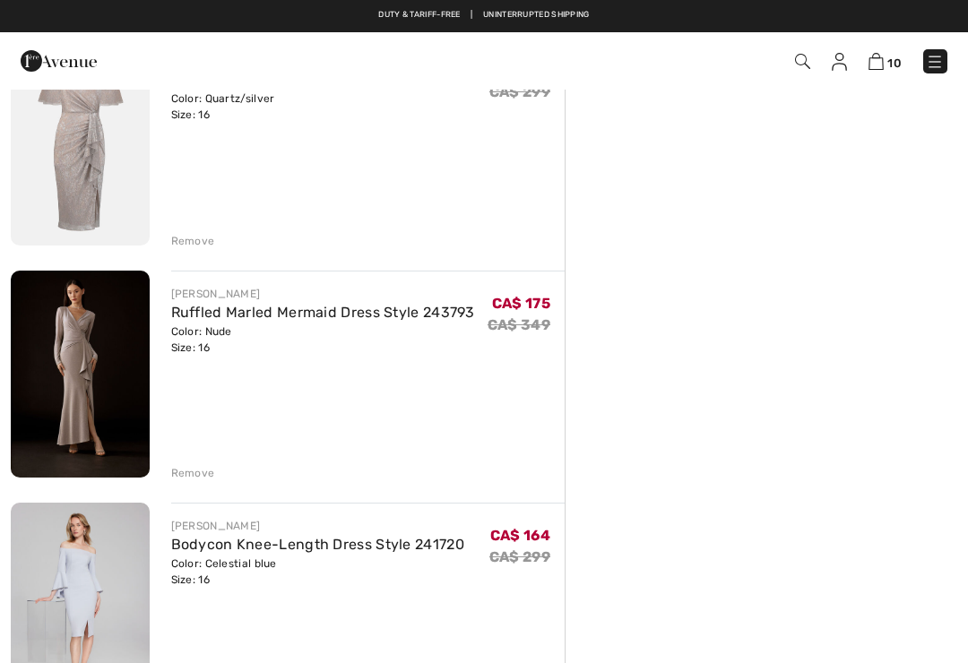
scroll to position [1361, 0]
click at [204, 473] on div "Remove" at bounding box center [193, 473] width 44 height 16
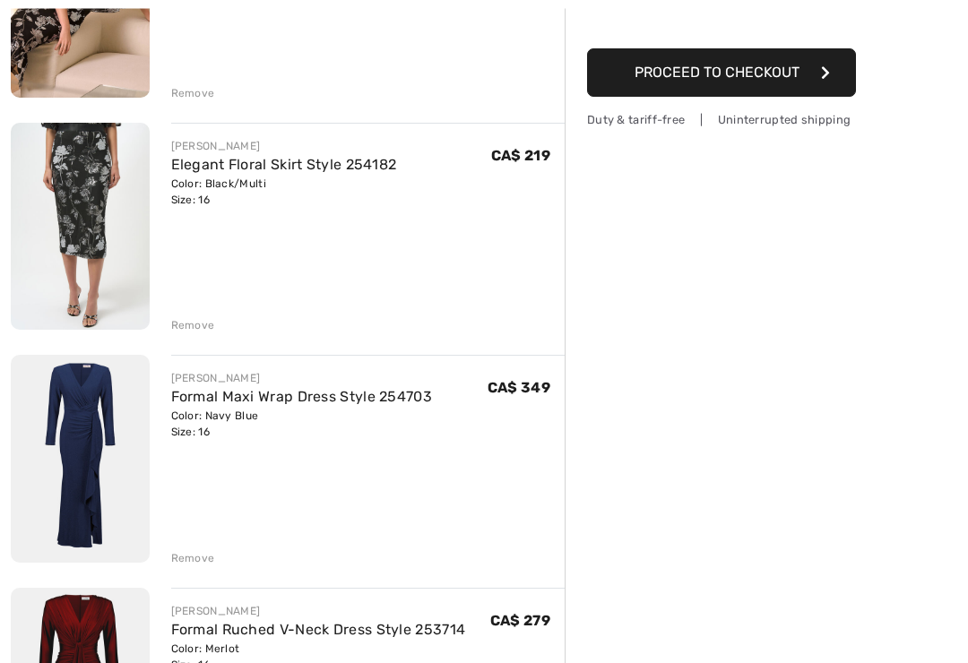
scroll to position [345, 0]
click at [286, 394] on link "Formal Maxi Wrap Dress Style 254703" at bounding box center [302, 396] width 262 height 17
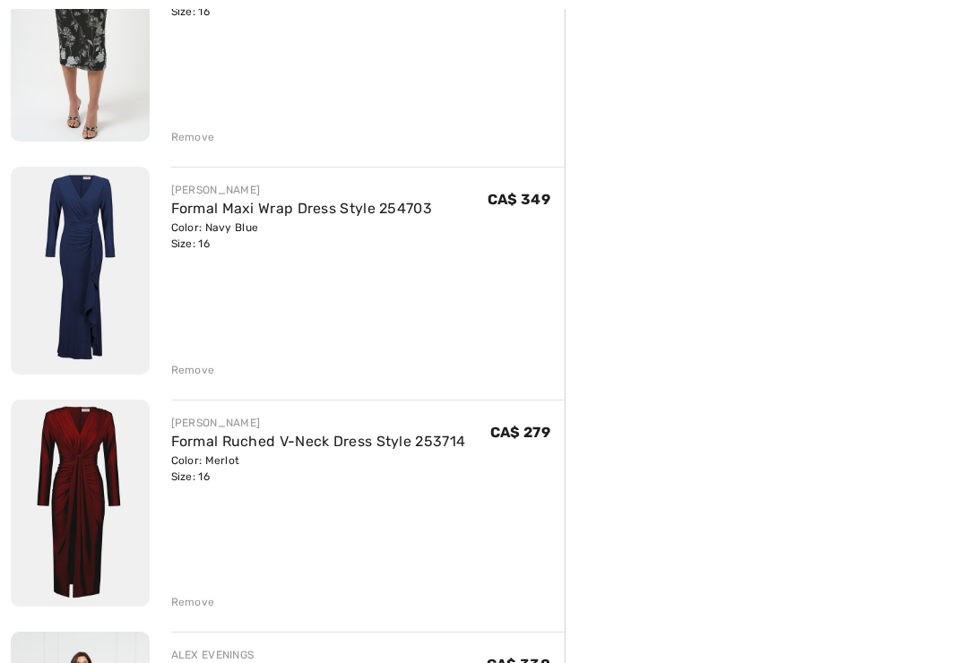
scroll to position [533, 0]
click at [197, 371] on div "Remove" at bounding box center [193, 370] width 44 height 16
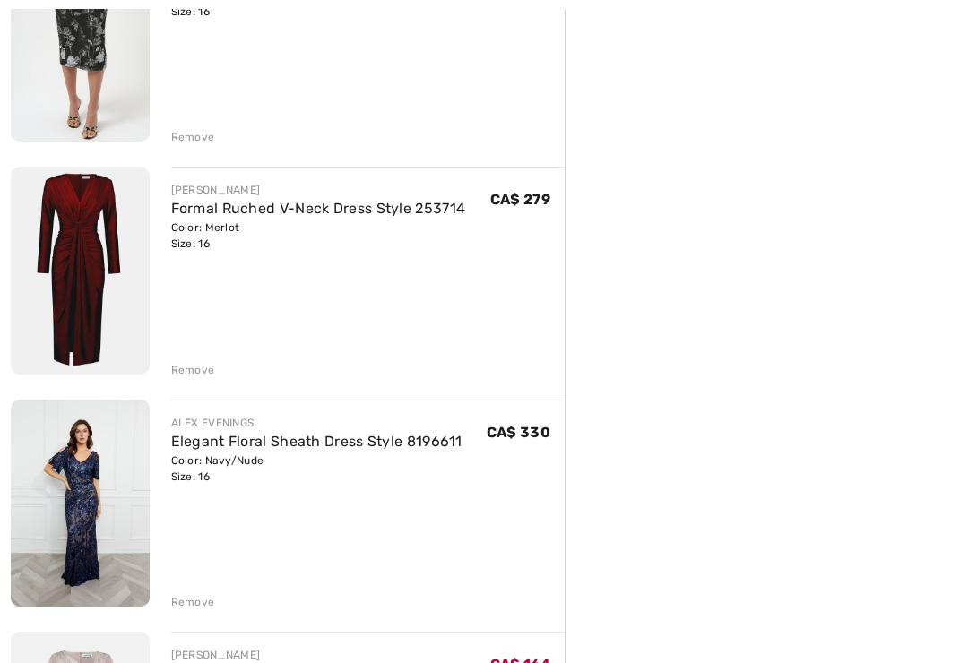
click at [359, 210] on link "Formal Ruched V-Neck Dress Style 253714" at bounding box center [318, 208] width 295 height 17
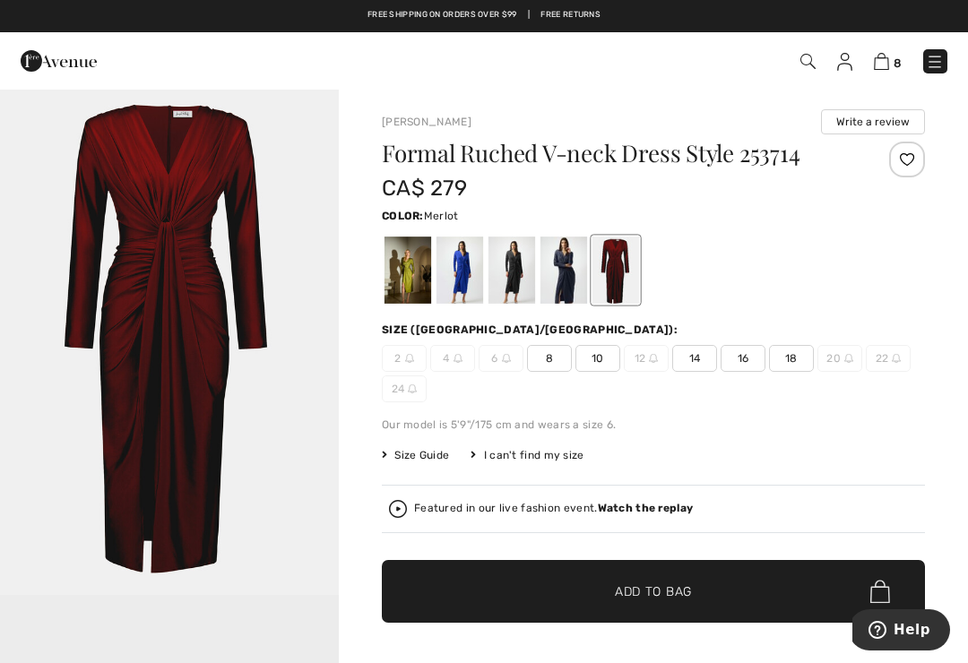
click at [463, 273] on div at bounding box center [460, 270] width 47 height 67
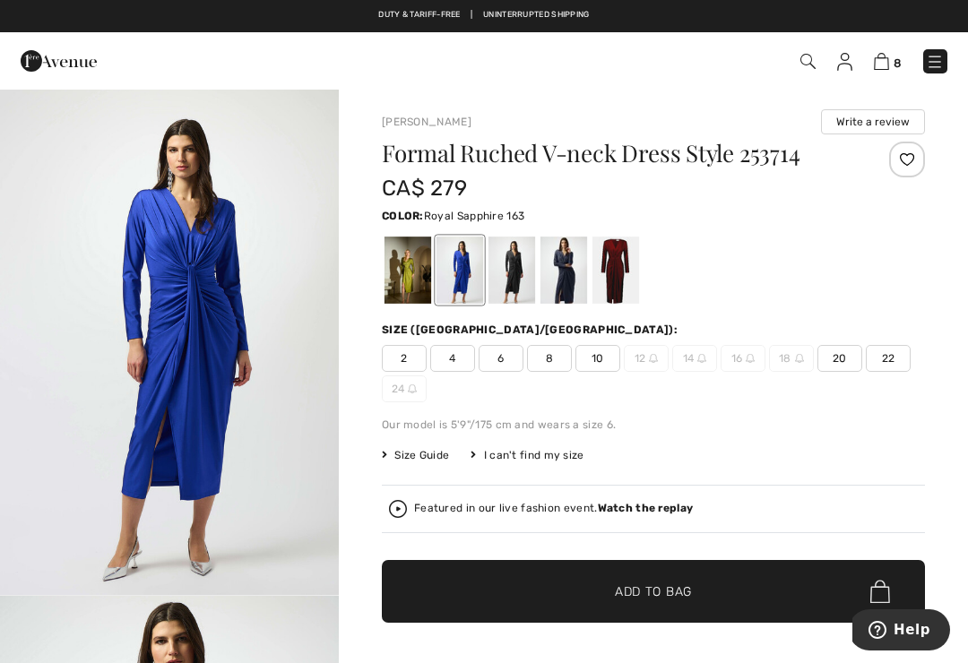
click at [748, 361] on img at bounding box center [750, 358] width 9 height 9
click at [520, 265] on div at bounding box center [512, 270] width 47 height 67
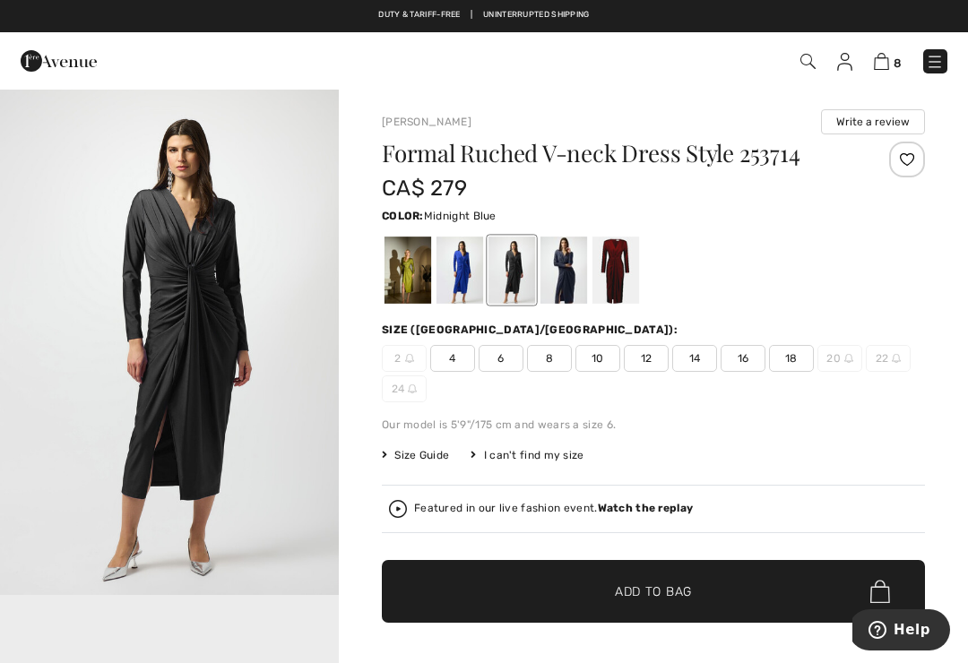
click at [570, 264] on div at bounding box center [564, 270] width 47 height 67
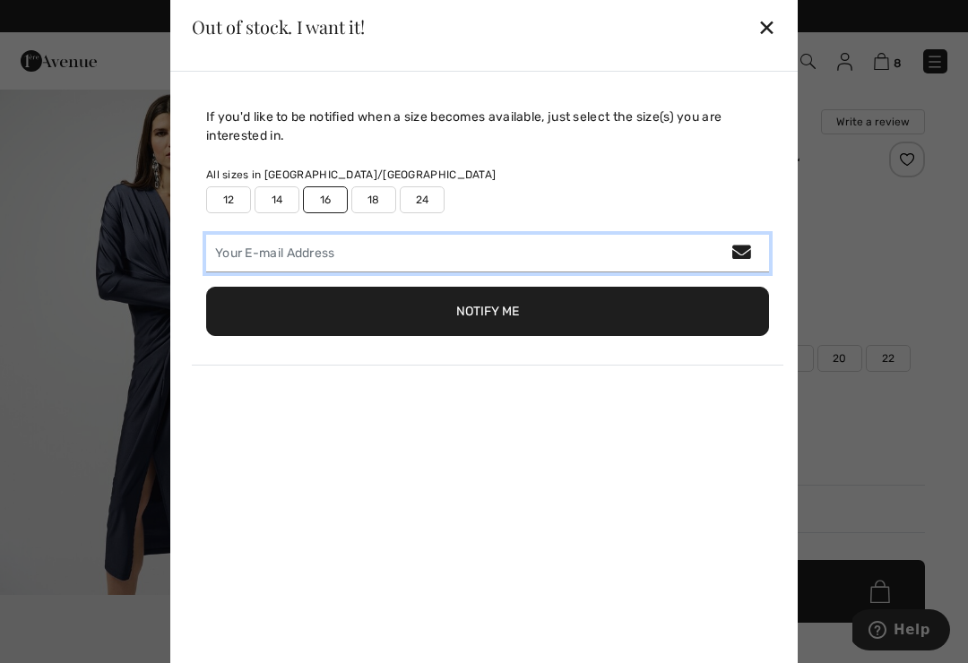
click at [618, 268] on input "email" at bounding box center [487, 254] width 563 height 38
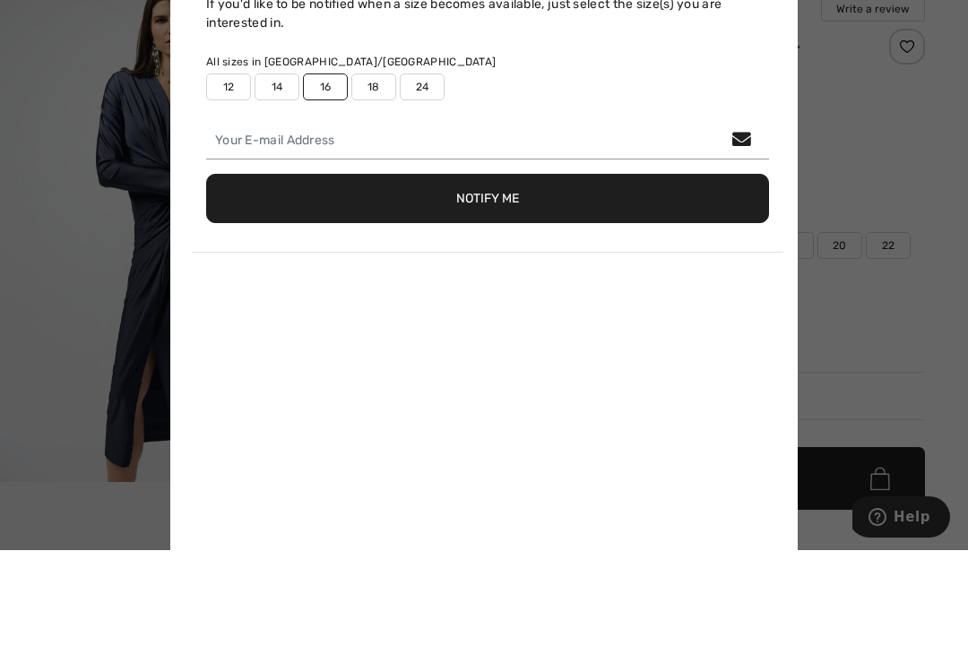
click at [820, 97] on div at bounding box center [484, 331] width 968 height 663
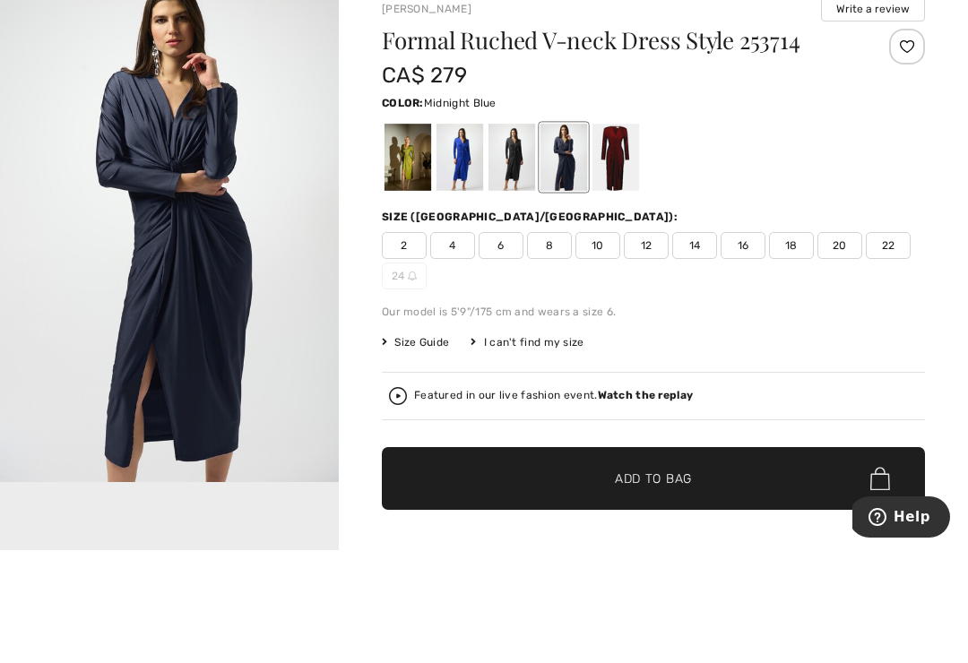
scroll to position [113, 0]
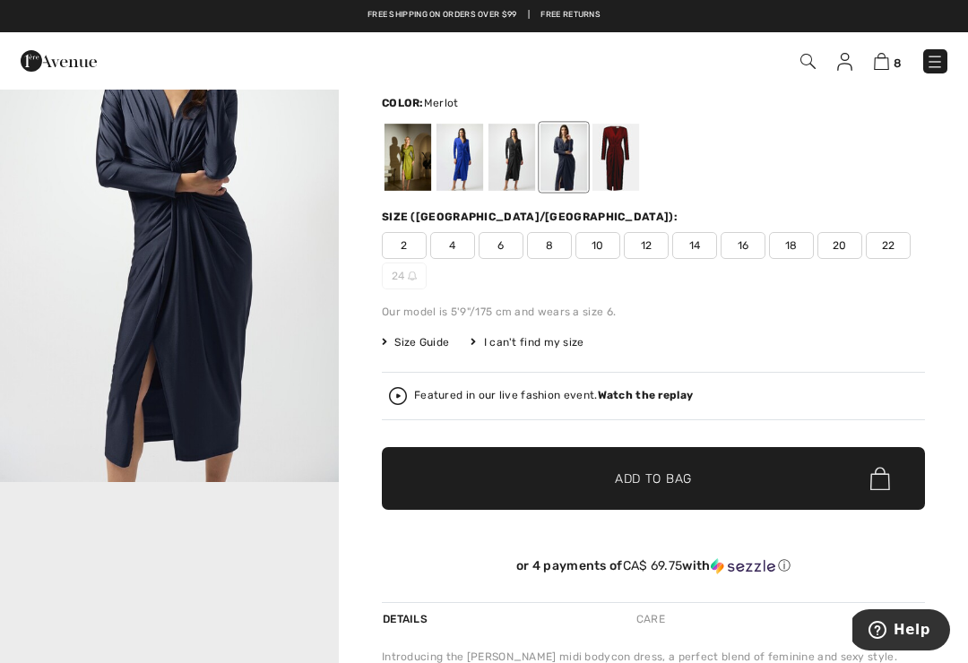
click at [622, 154] on div at bounding box center [616, 157] width 47 height 67
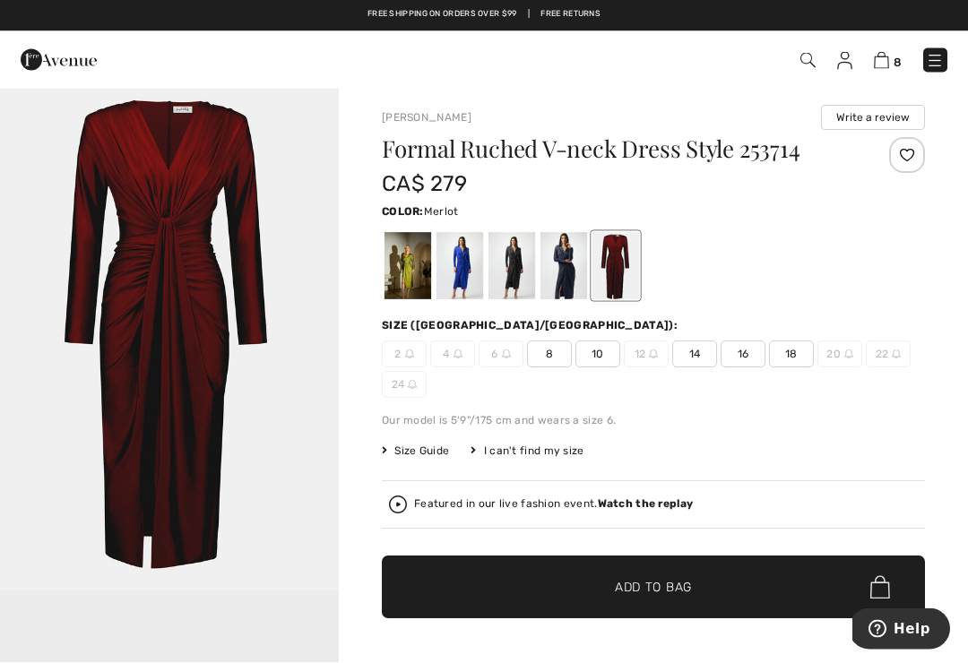
scroll to position [0, 0]
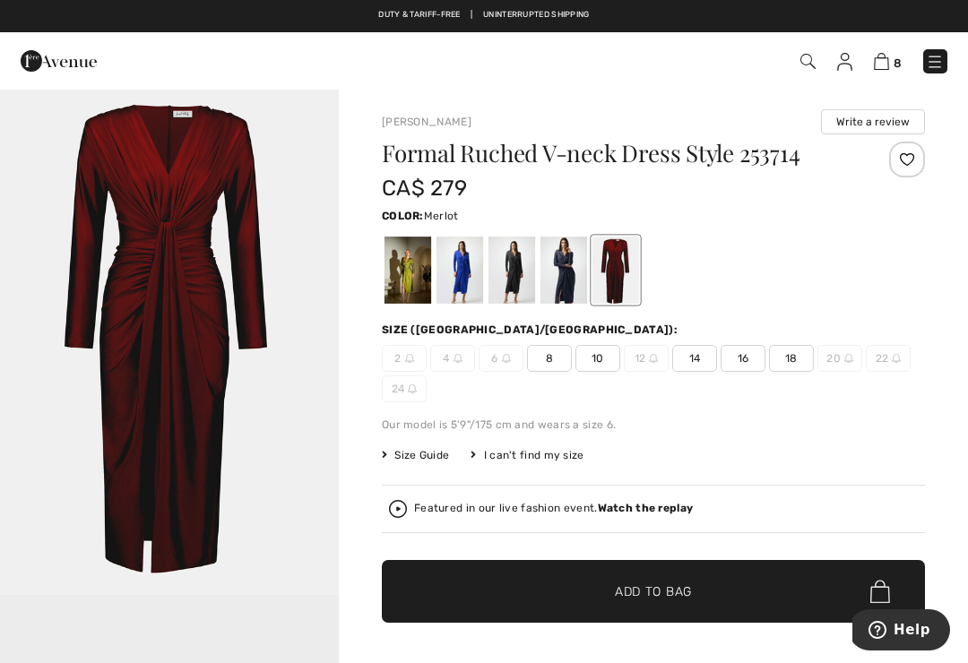
click at [757, 351] on span "16" at bounding box center [743, 358] width 45 height 27
click at [875, 65] on img at bounding box center [881, 61] width 15 height 17
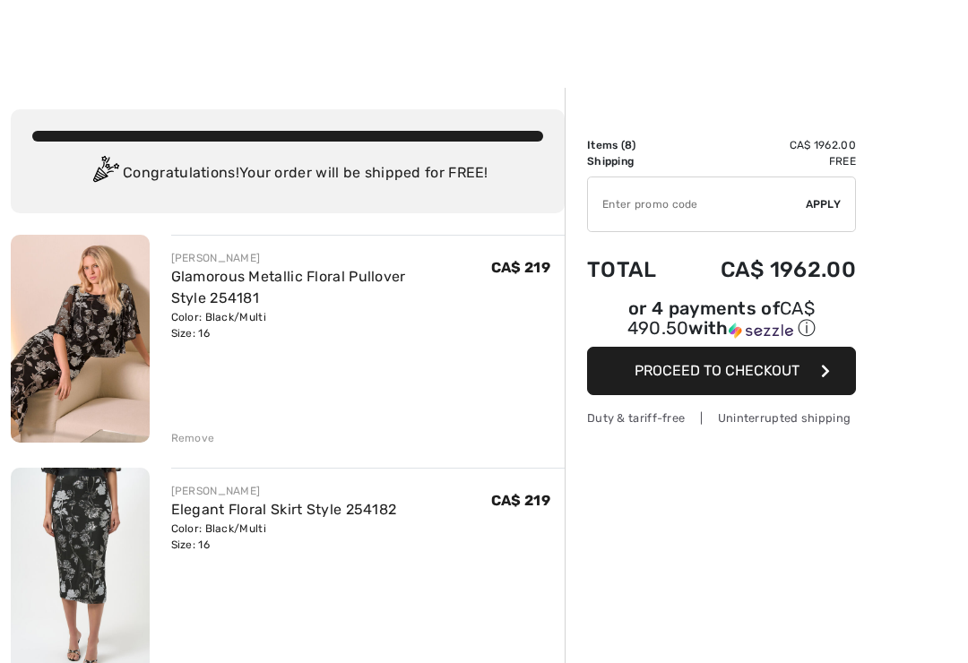
scroll to position [238, 0]
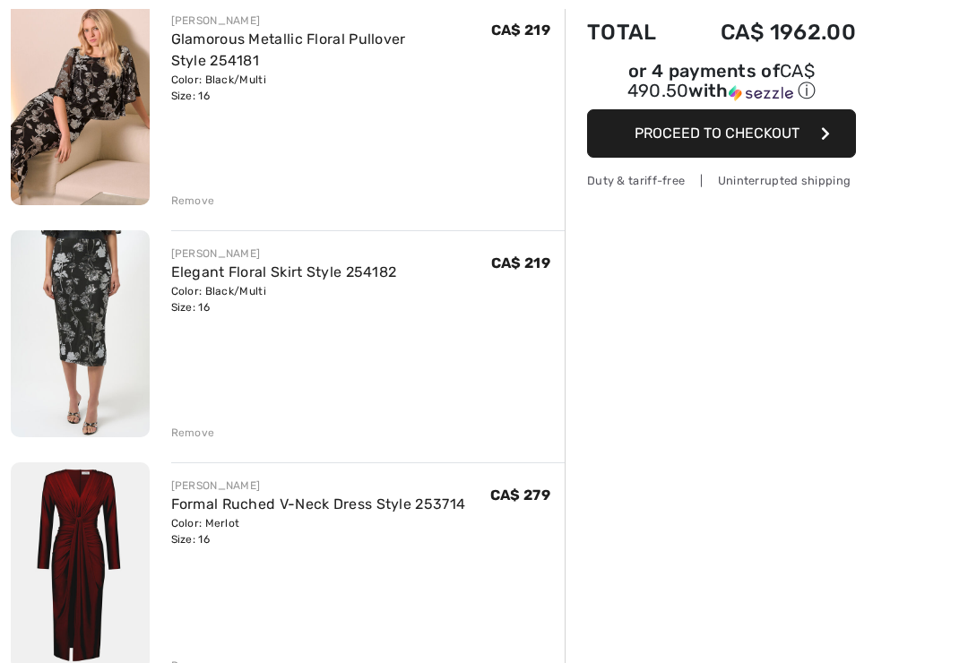
checkbox input "true"
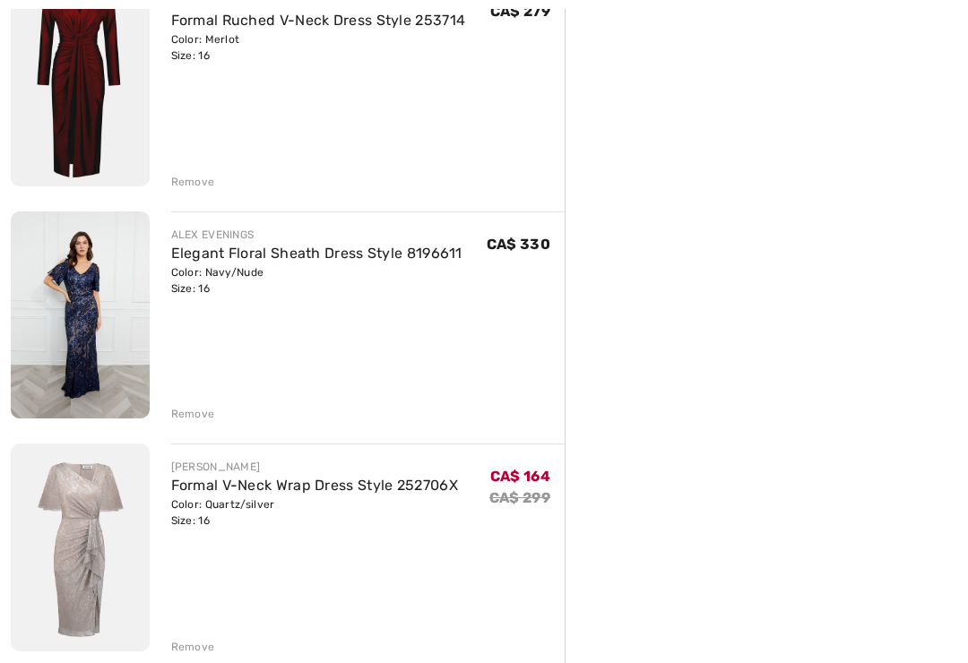
scroll to position [749, 0]
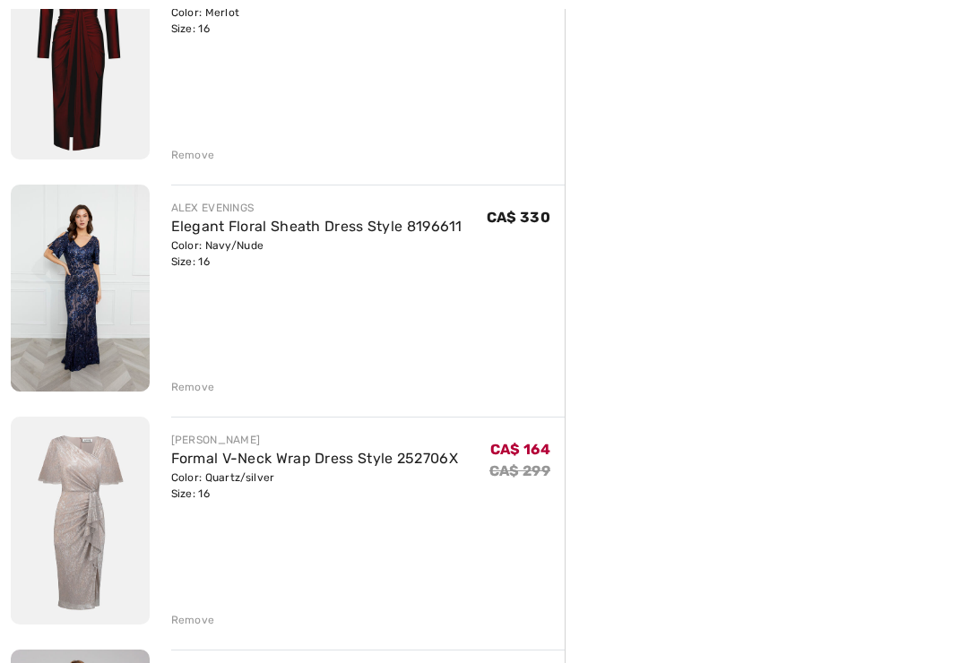
click at [106, 292] on img at bounding box center [80, 289] width 139 height 208
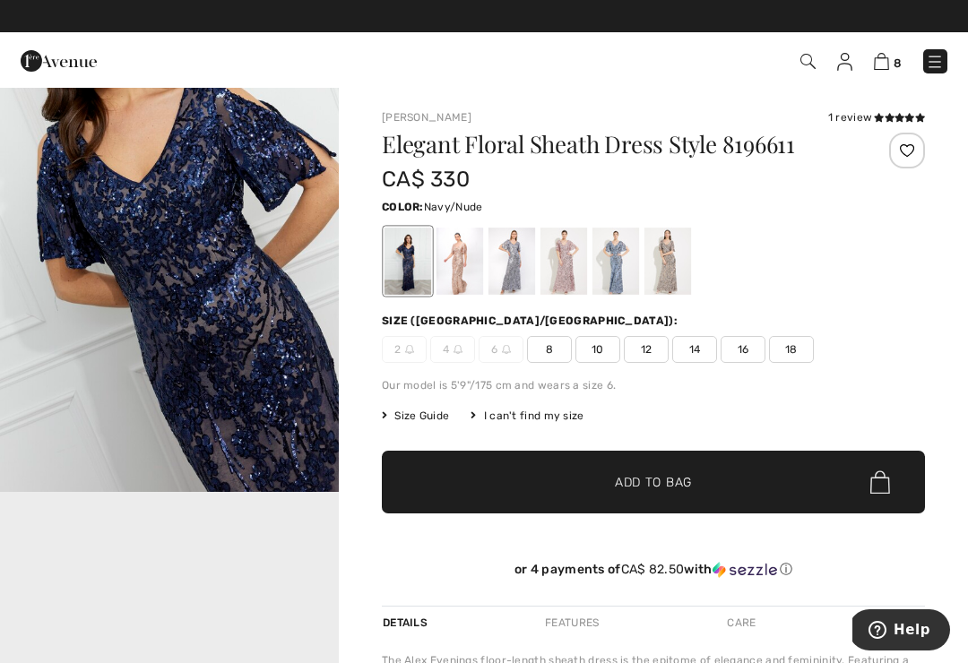
scroll to position [609, 0]
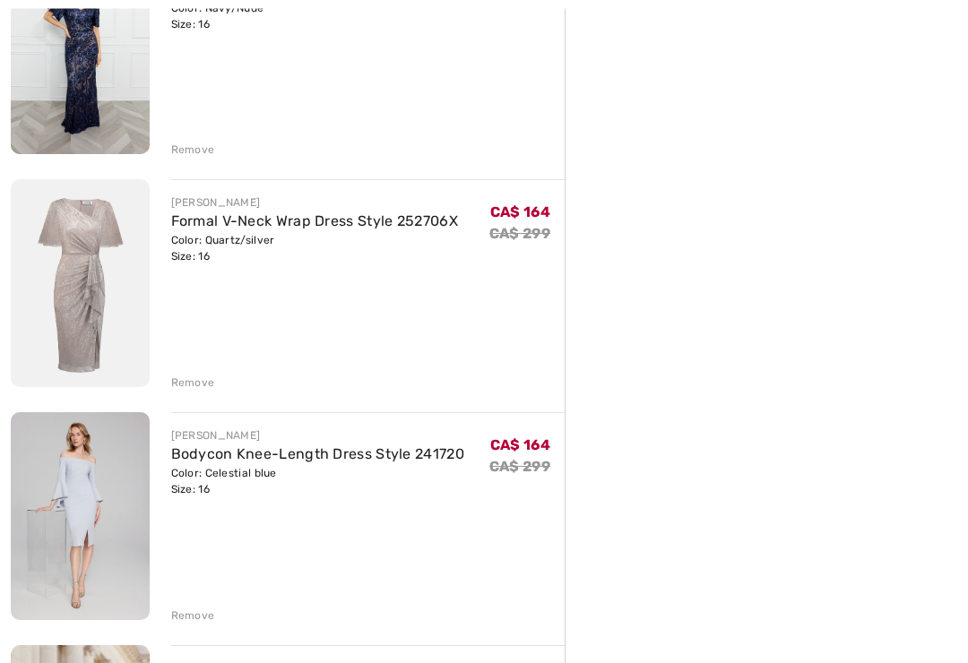
scroll to position [986, 0]
click at [308, 229] on link "Formal V-Neck Wrap Dress Style 252706X" at bounding box center [314, 220] width 287 height 17
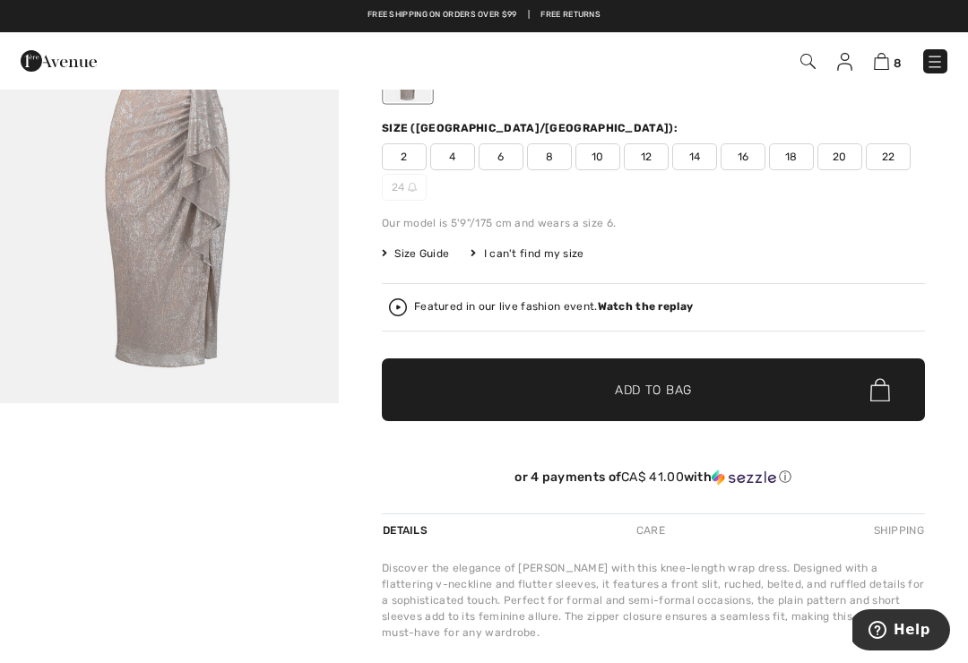
scroll to position [169, 0]
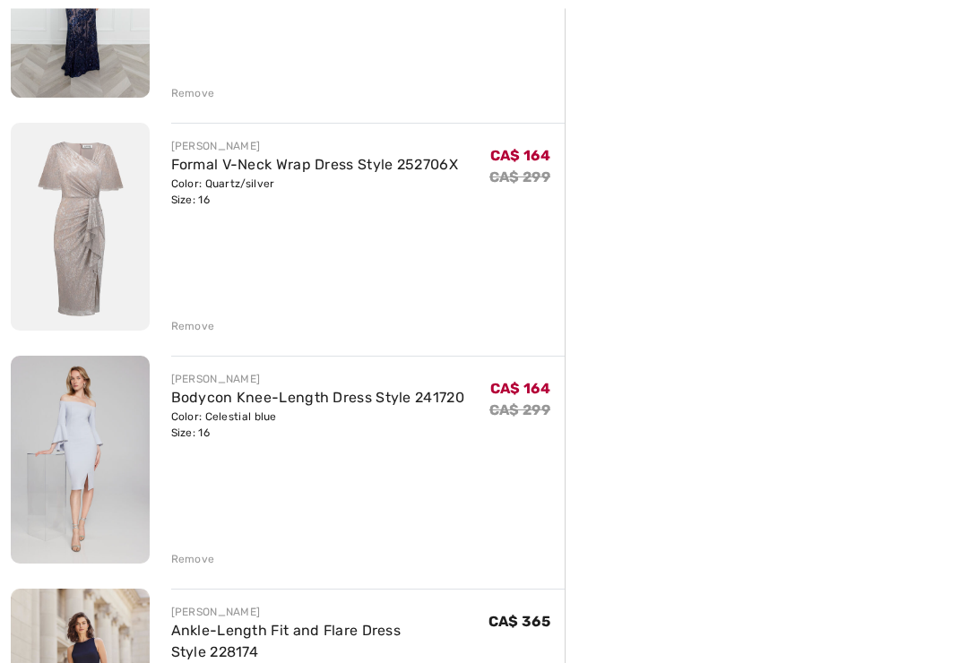
scroll to position [1044, 0]
click at [342, 403] on link "Bodycon Knee-Length Dress Style 241720" at bounding box center [317, 396] width 293 height 17
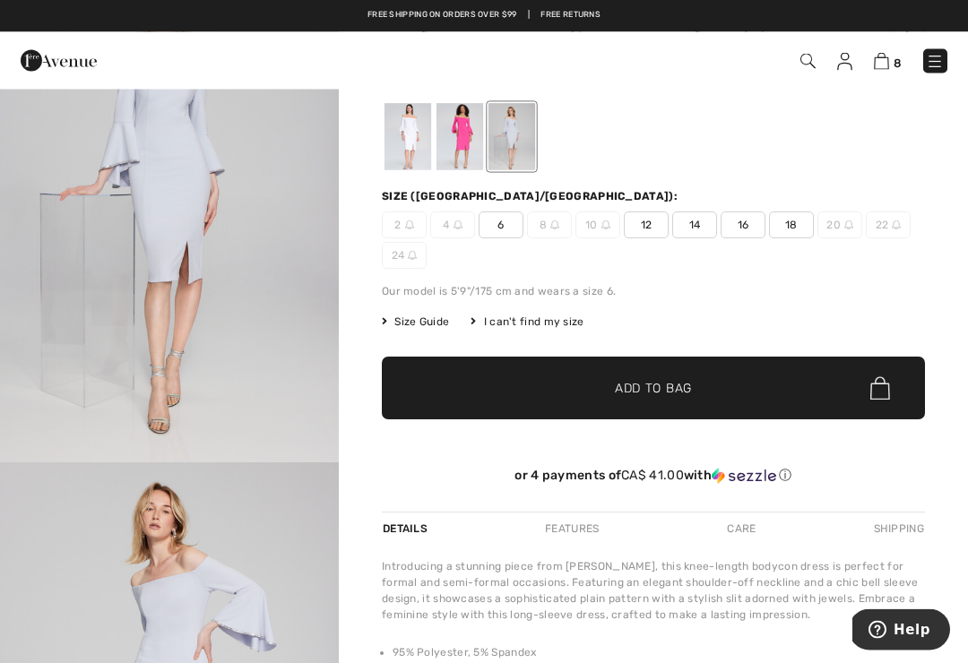
scroll to position [106, 0]
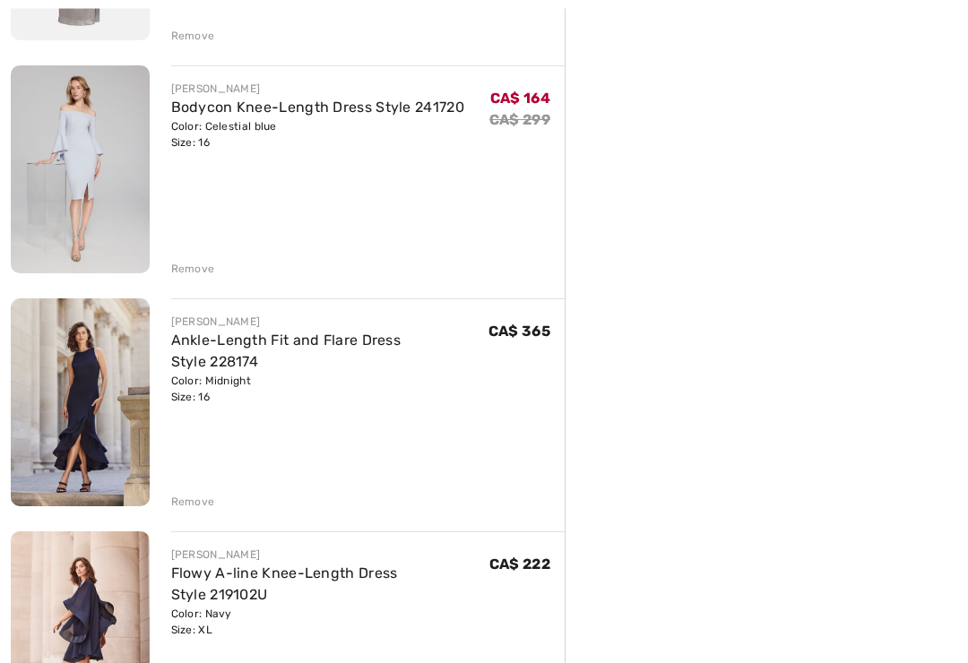
scroll to position [1333, 0]
click at [206, 268] on div "Remove" at bounding box center [193, 269] width 44 height 16
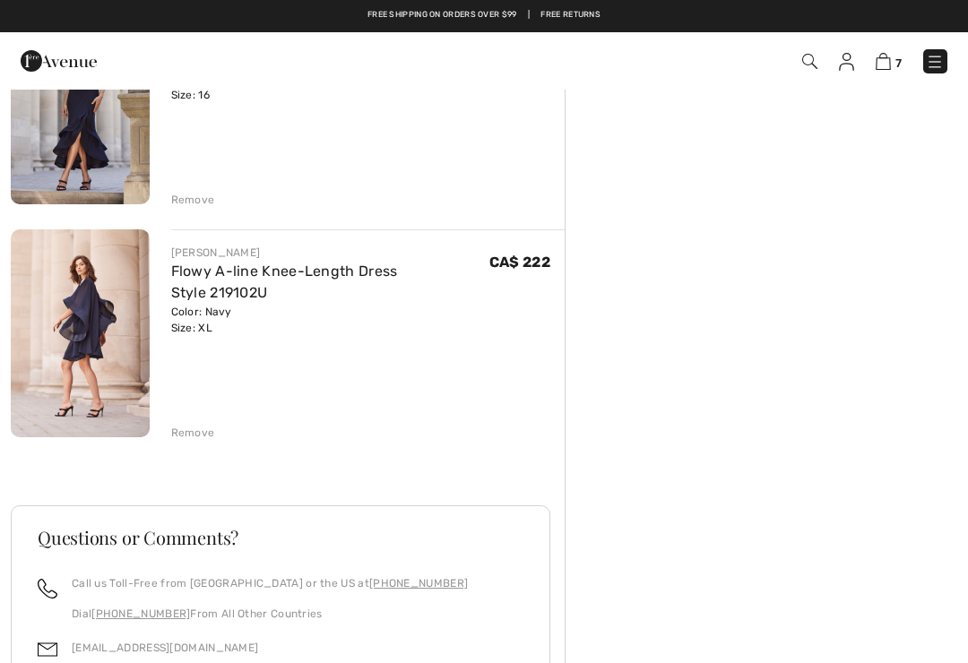
scroll to position [1398, 0]
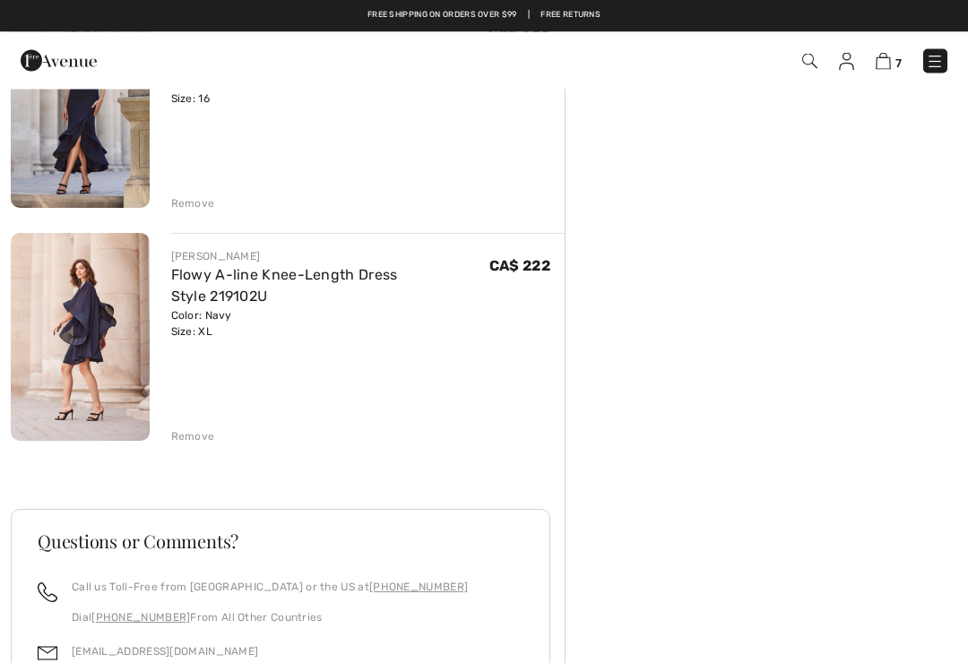
click at [97, 342] on img at bounding box center [80, 338] width 139 height 208
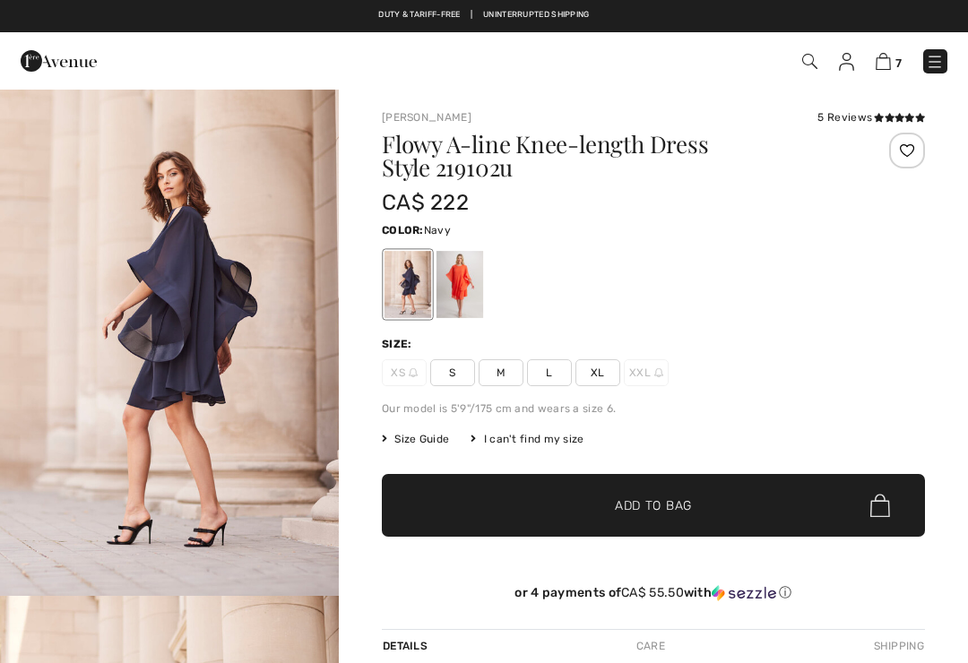
scroll to position [550, 0]
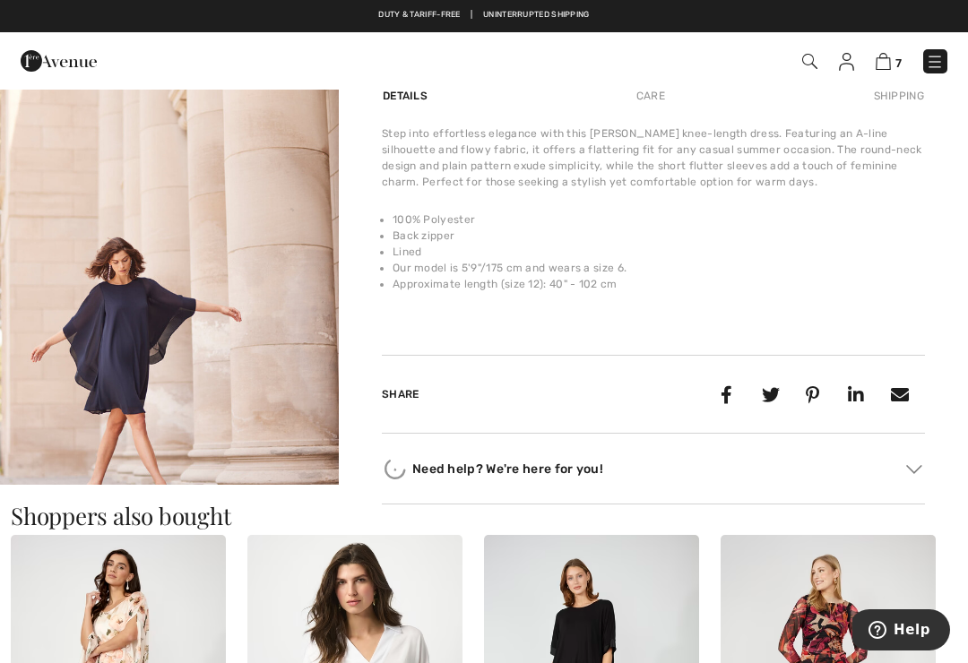
checkbox input "true"
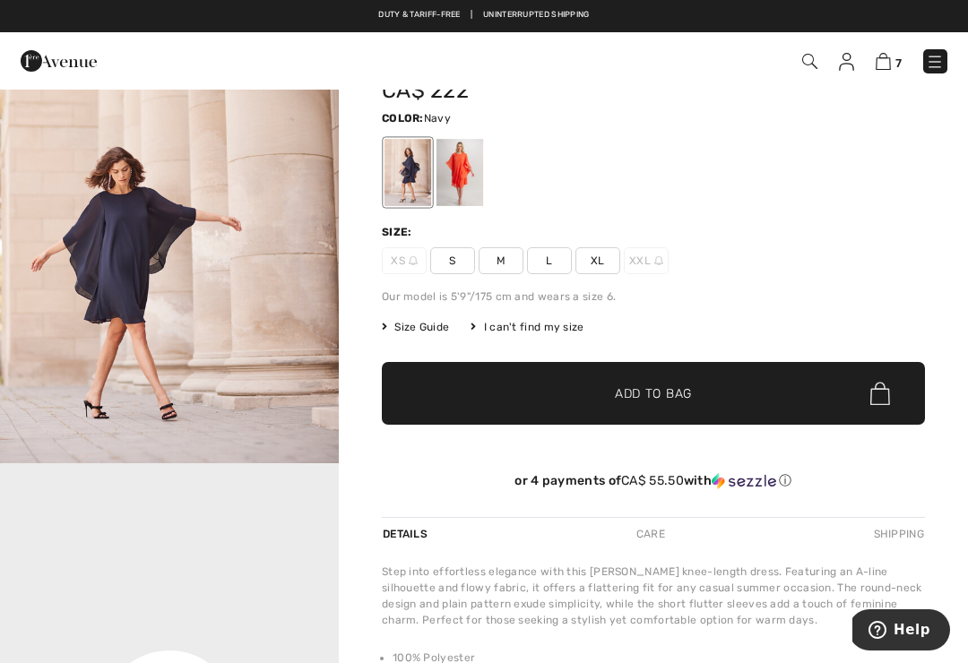
scroll to position [0, 0]
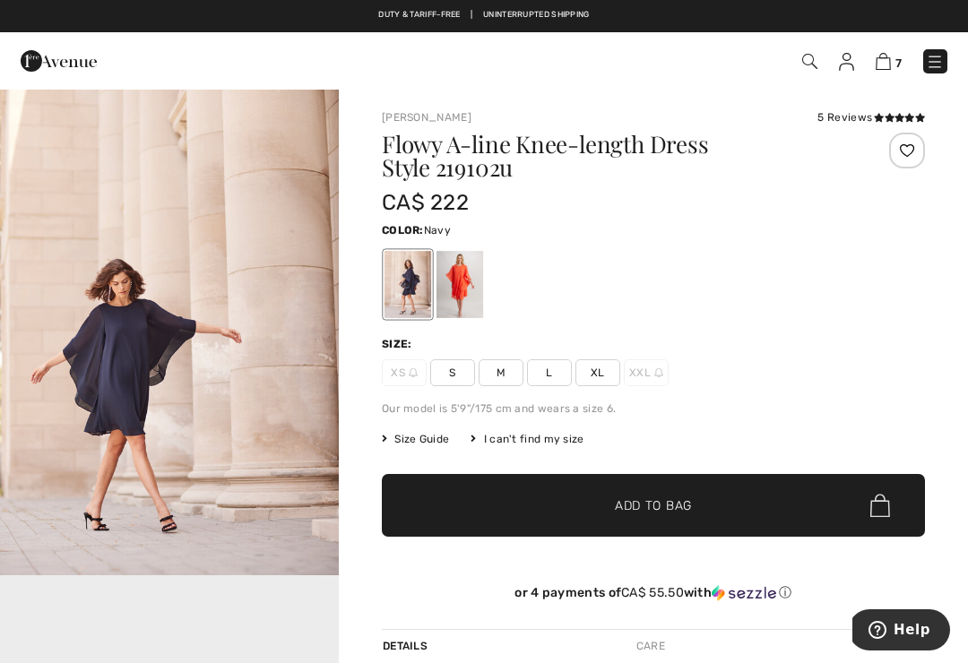
click at [886, 56] on img at bounding box center [883, 61] width 15 height 17
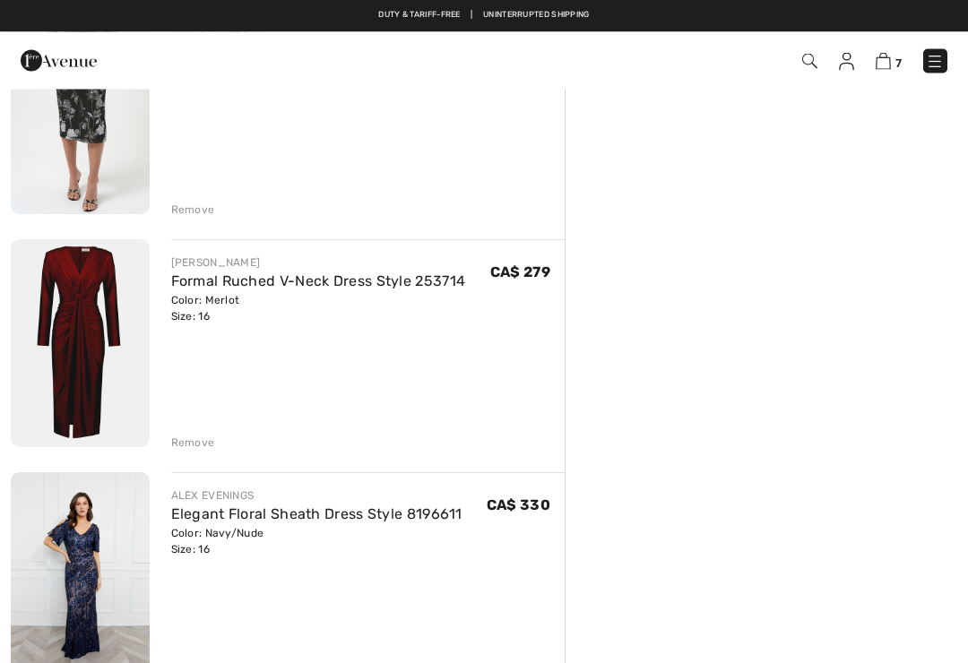
scroll to position [459, 0]
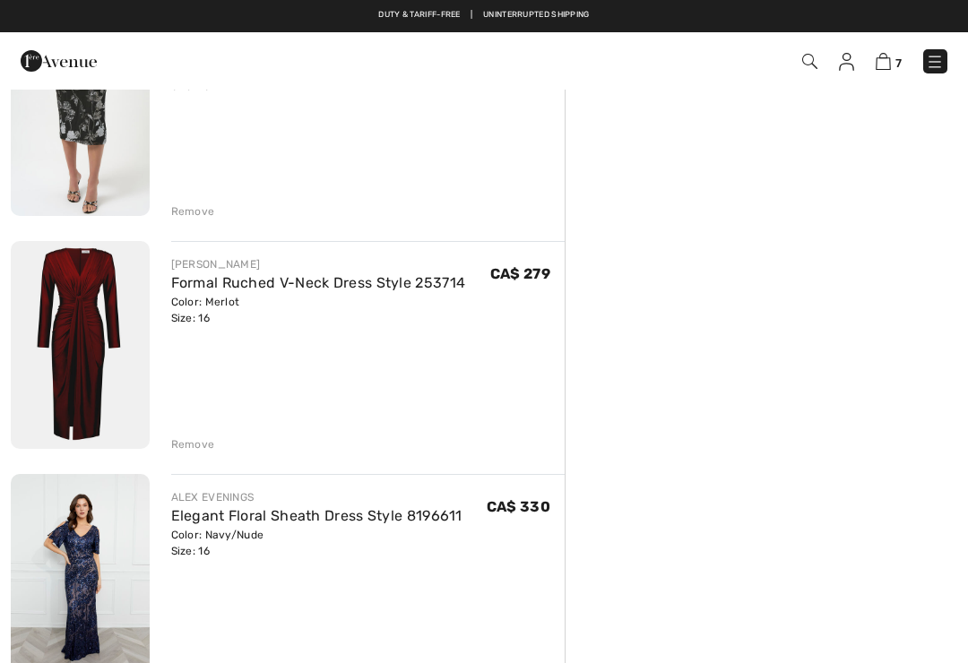
click at [397, 290] on link "Formal Ruched V-Neck Dress Style 253714" at bounding box center [318, 282] width 295 height 17
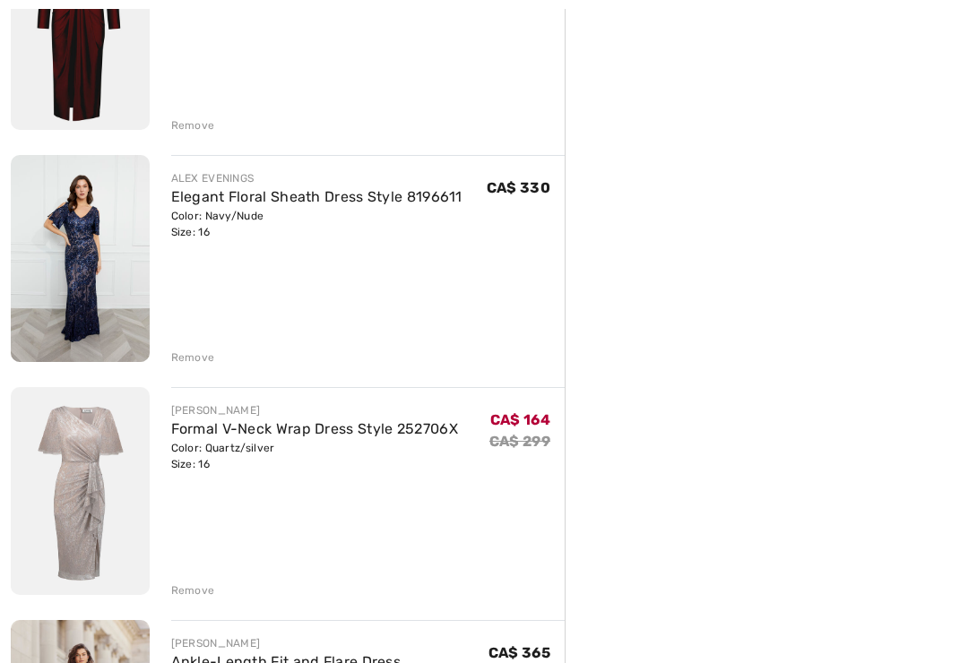
scroll to position [787, 0]
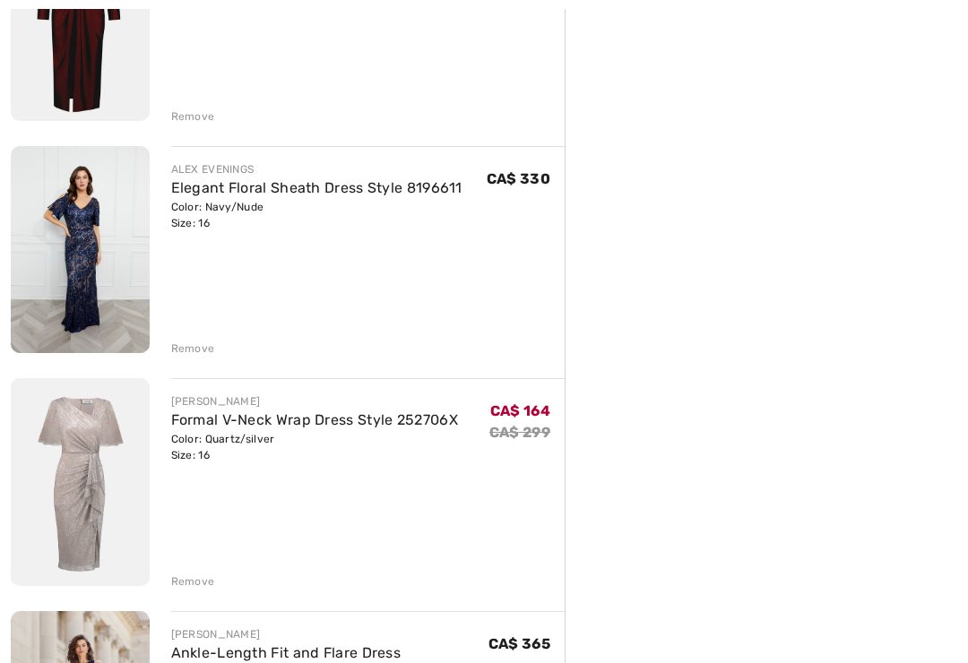
click at [396, 428] on link "Formal V-Neck Wrap Dress Style 252706X" at bounding box center [314, 420] width 287 height 17
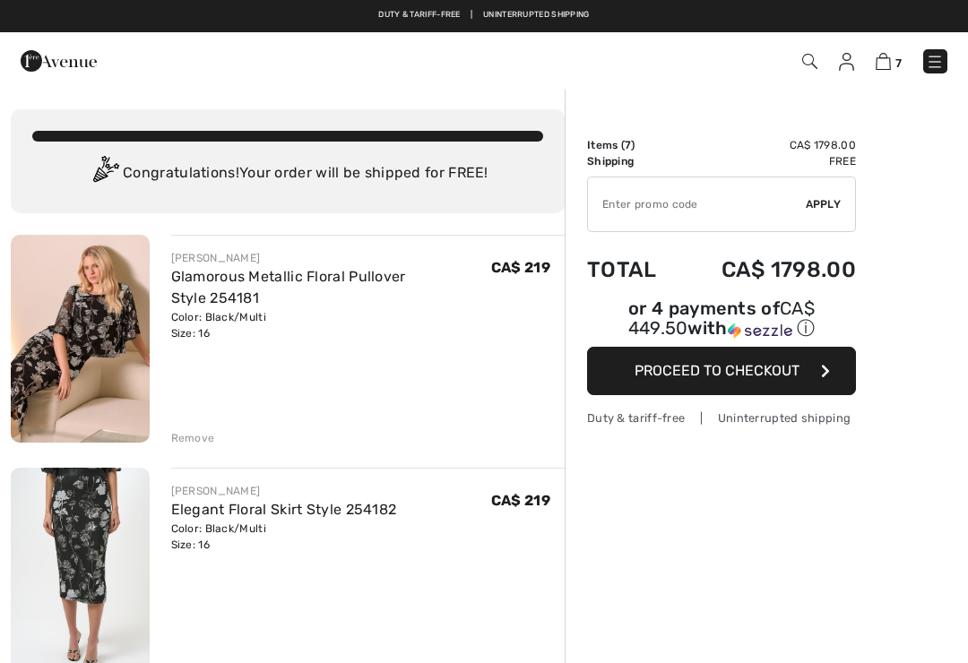
scroll to position [817, 0]
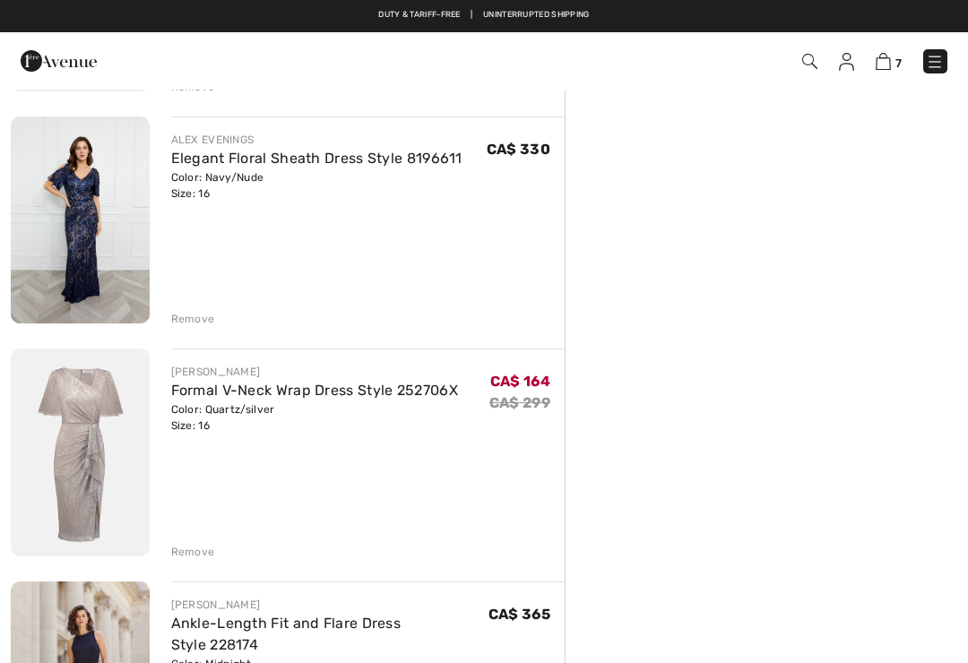
checkbox input "true"
click at [195, 561] on div "JOSEPH RIBKOFF Glamorous Metallic Floral Pullover Style 254181 Color: Black/Mul…" at bounding box center [288, 460] width 554 height 2084
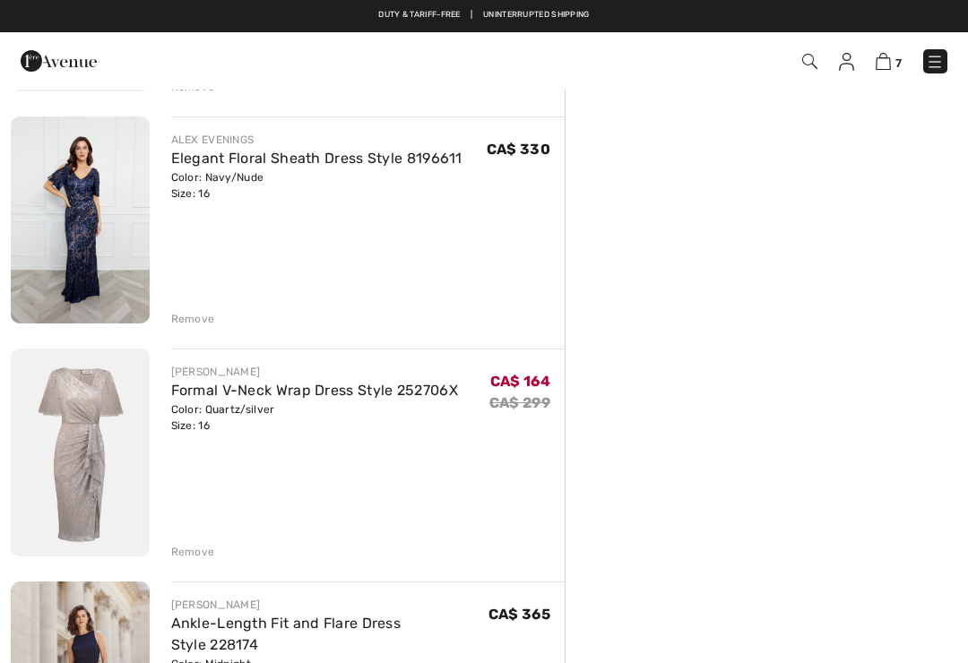
click at [200, 542] on div "Remove" at bounding box center [368, 551] width 394 height 20
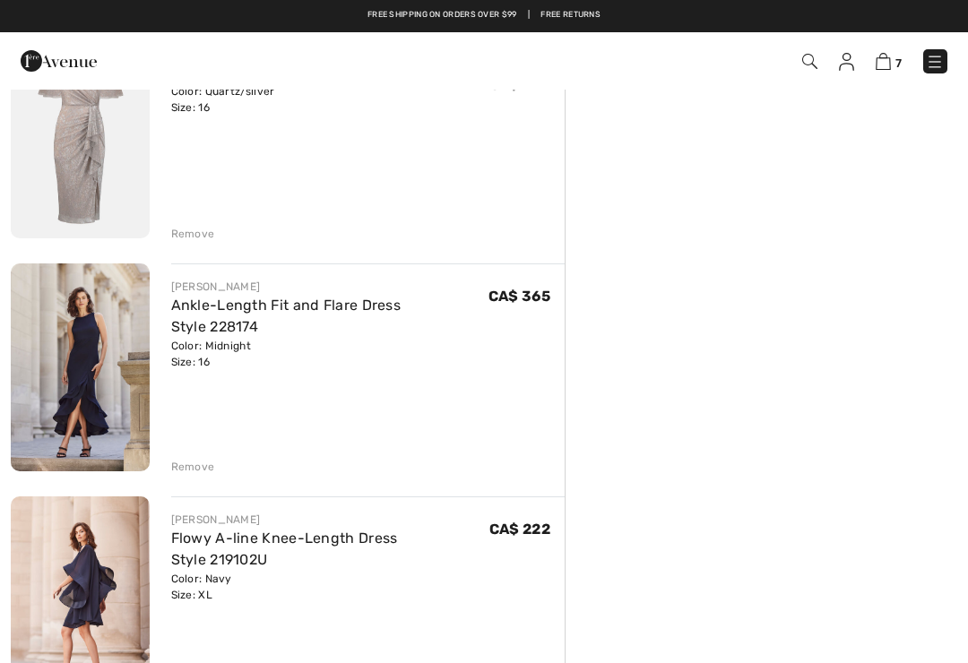
scroll to position [1134, 0]
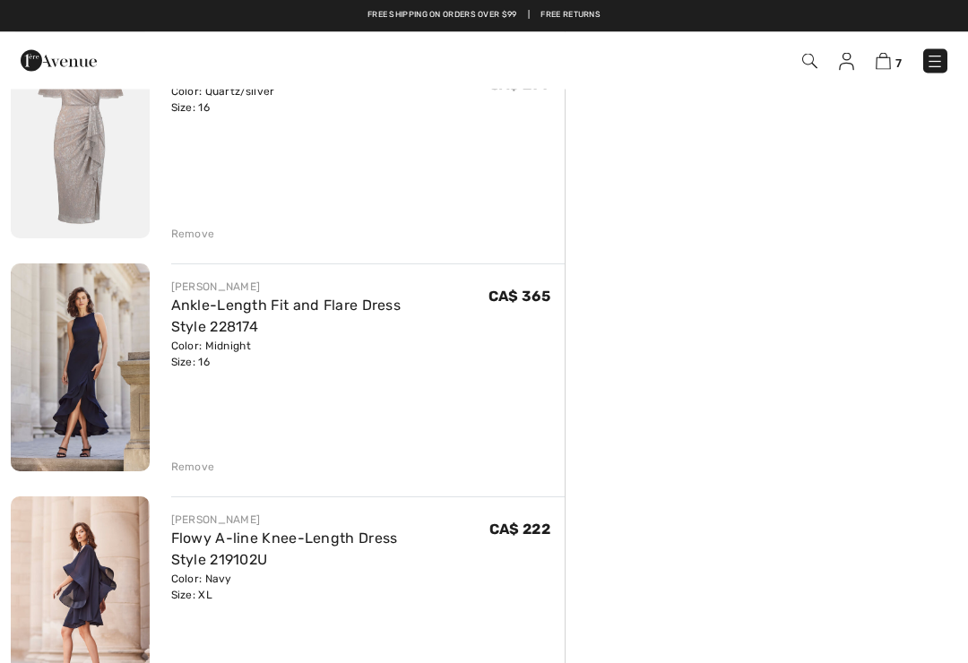
click at [192, 230] on div "Remove" at bounding box center [193, 235] width 44 height 16
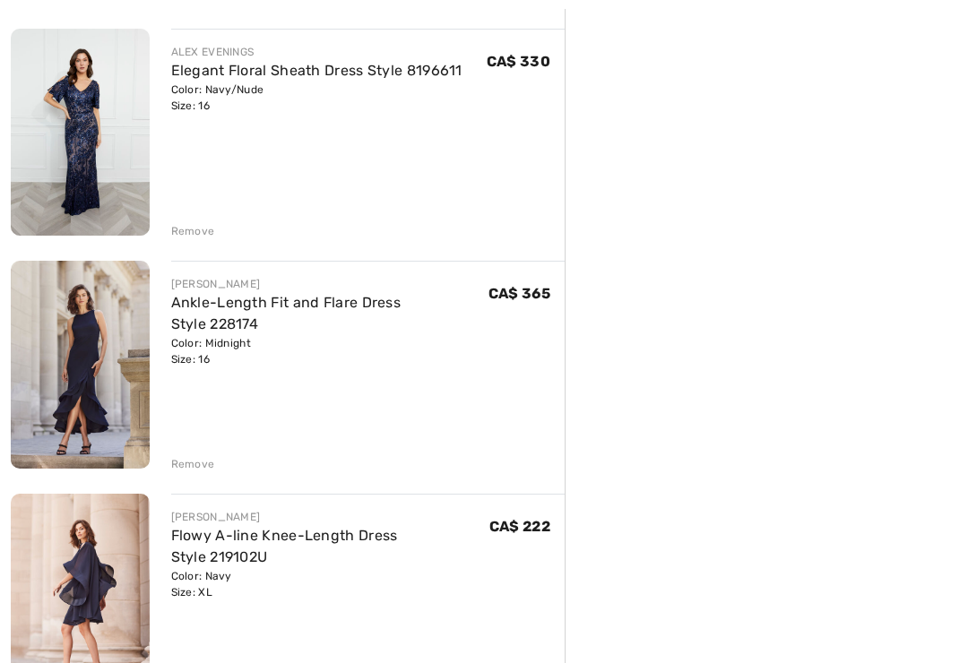
scroll to position [905, 0]
click at [360, 300] on link "Ankle-Length Fit and Flare Dress Style 228174" at bounding box center [286, 313] width 230 height 39
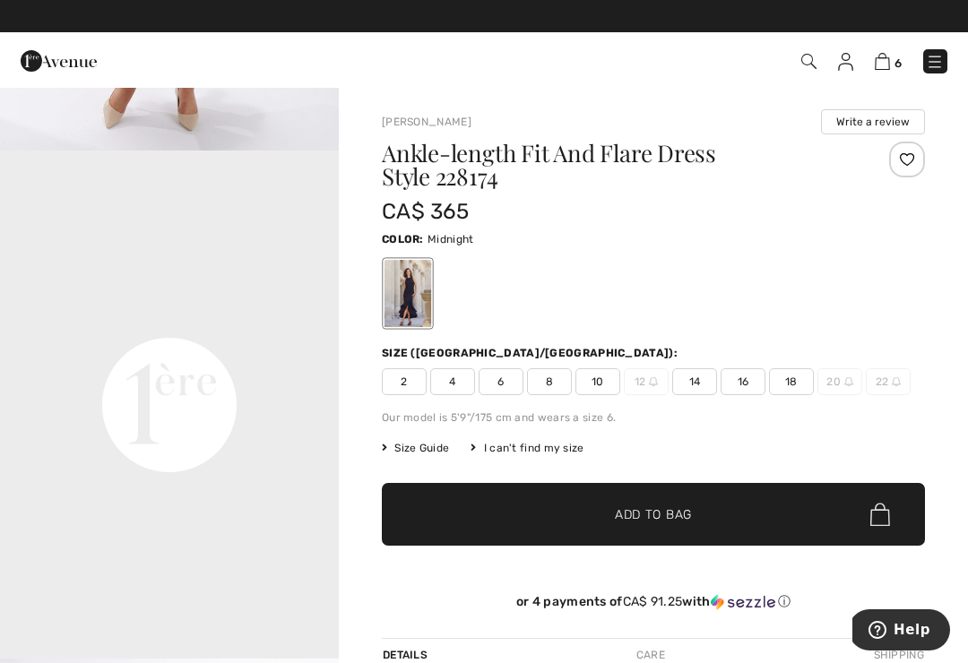
scroll to position [958, 0]
click at [424, 446] on span "Size Guide" at bounding box center [415, 448] width 67 height 16
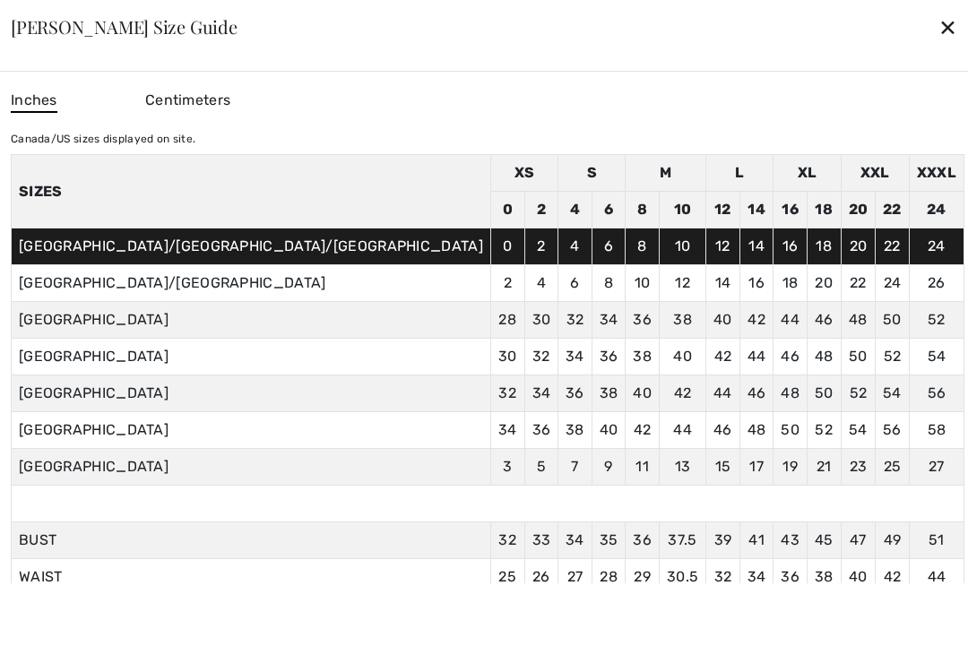
scroll to position [0, 0]
click at [939, 22] on div "✕" at bounding box center [948, 27] width 19 height 38
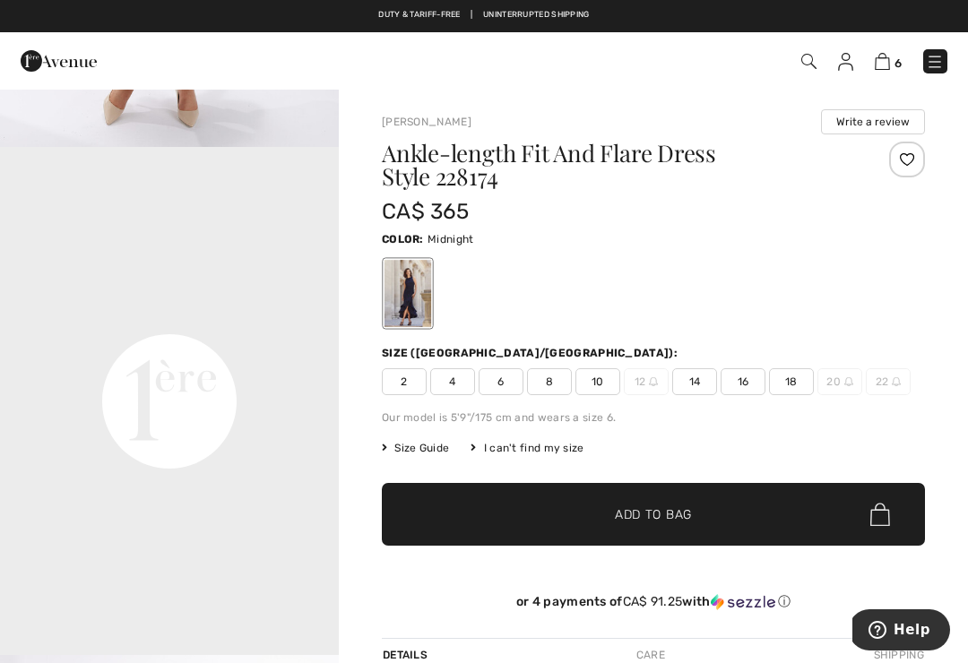
click at [75, 60] on img at bounding box center [59, 61] width 76 height 36
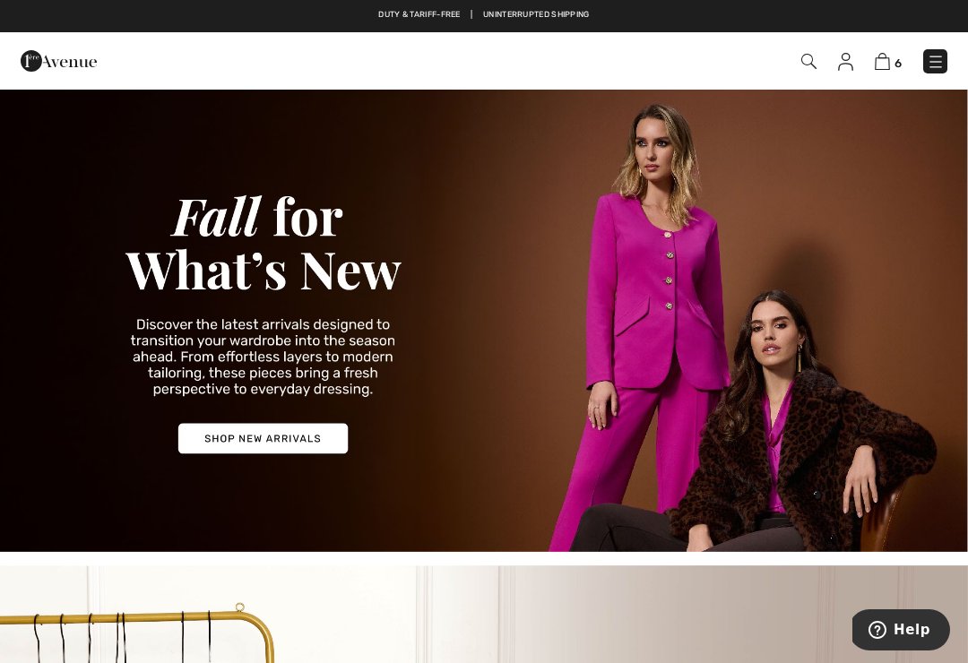
click at [938, 56] on img at bounding box center [936, 62] width 18 height 18
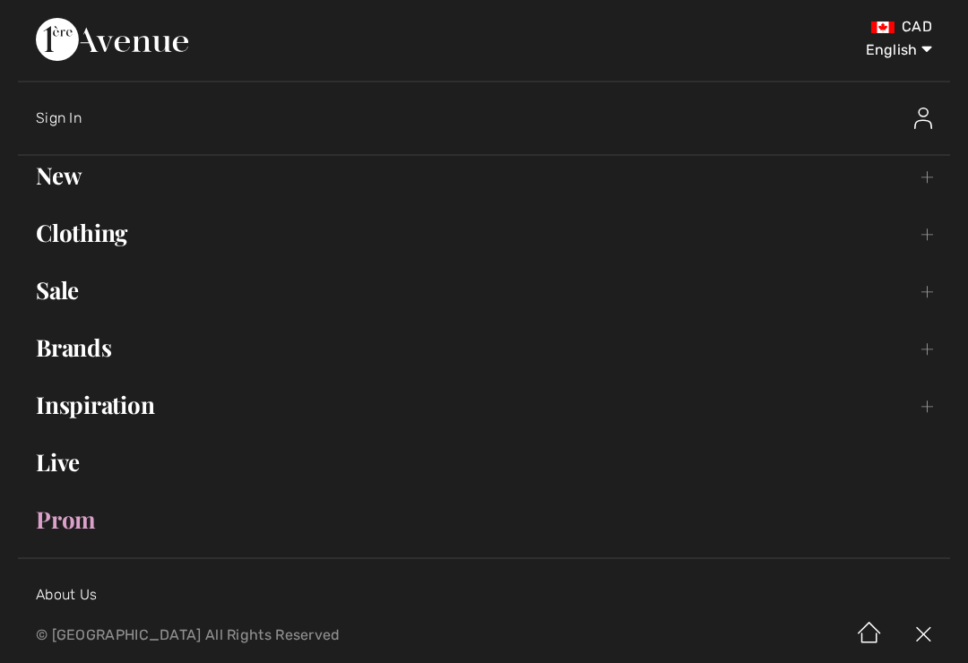
click at [105, 226] on link "Clothing Toggle submenu" at bounding box center [484, 232] width 932 height 39
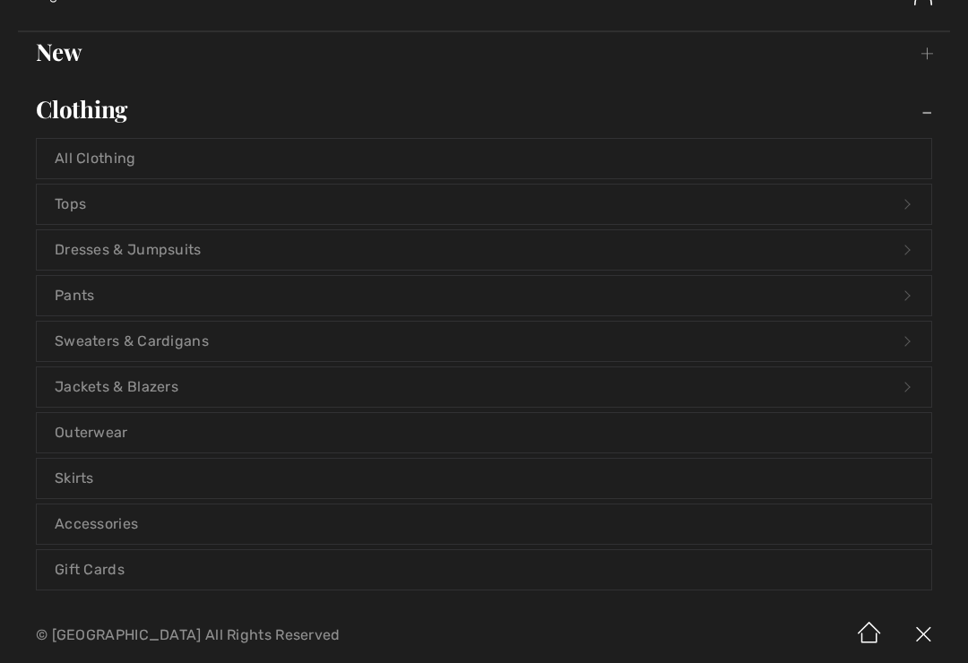
scroll to position [124, 0]
click at [328, 517] on link "Accessories" at bounding box center [484, 524] width 895 height 39
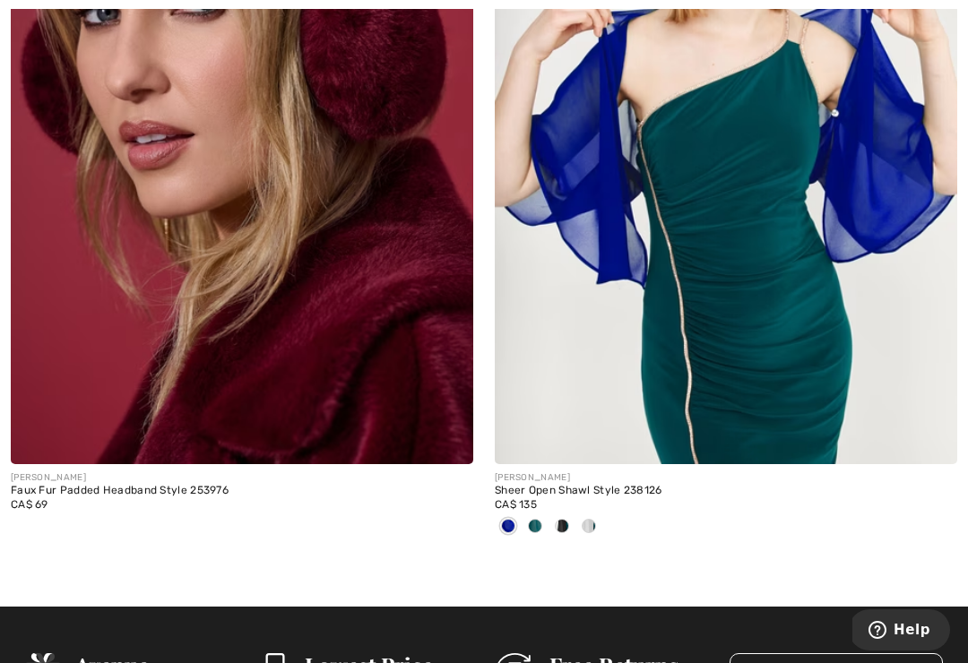
scroll to position [6843, 0]
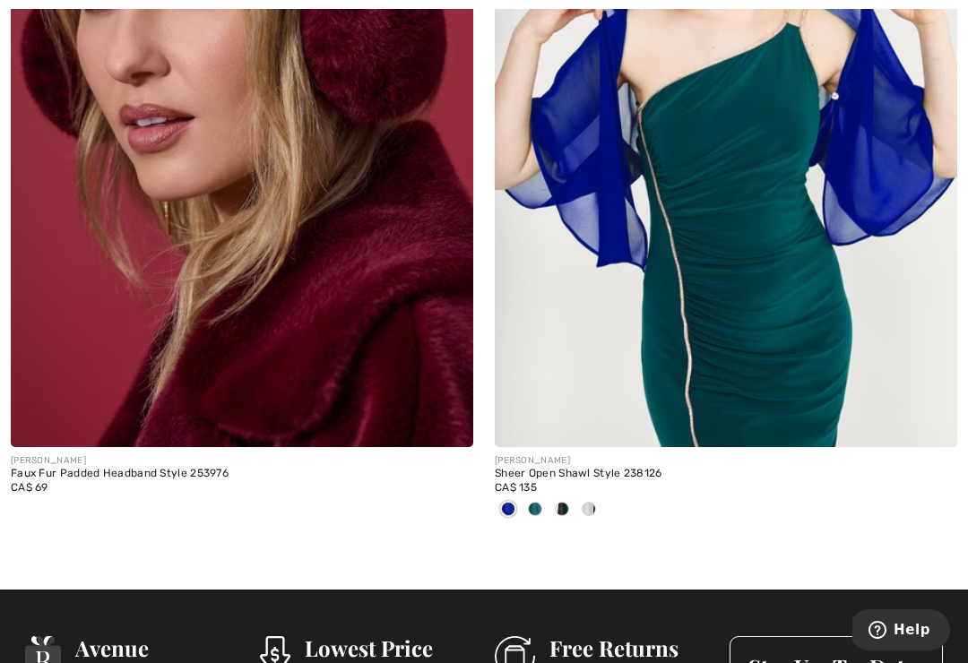
click at [560, 503] on span at bounding box center [562, 509] width 14 height 14
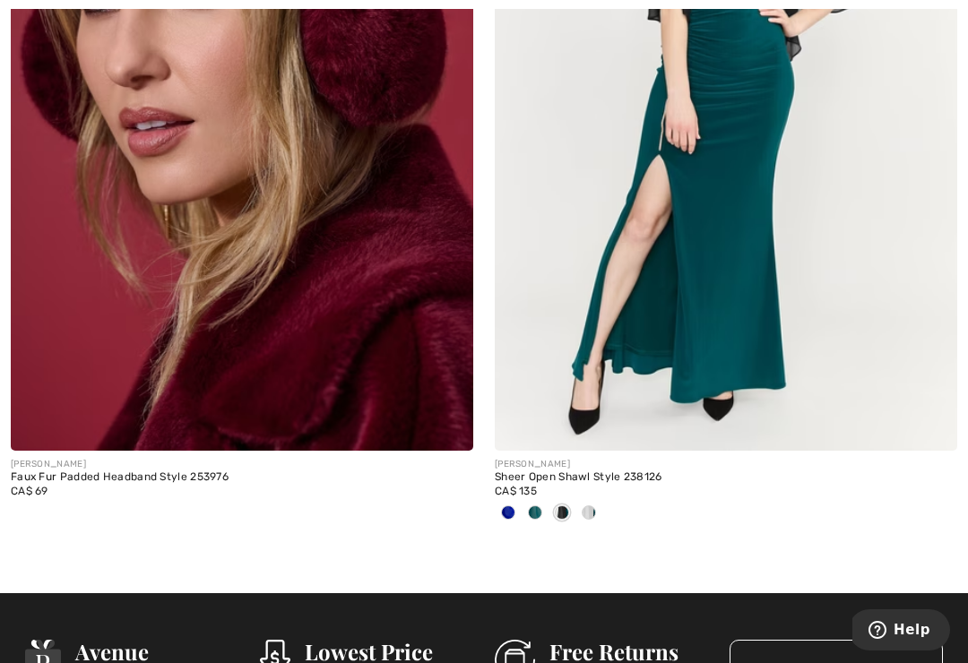
scroll to position [6848, 0]
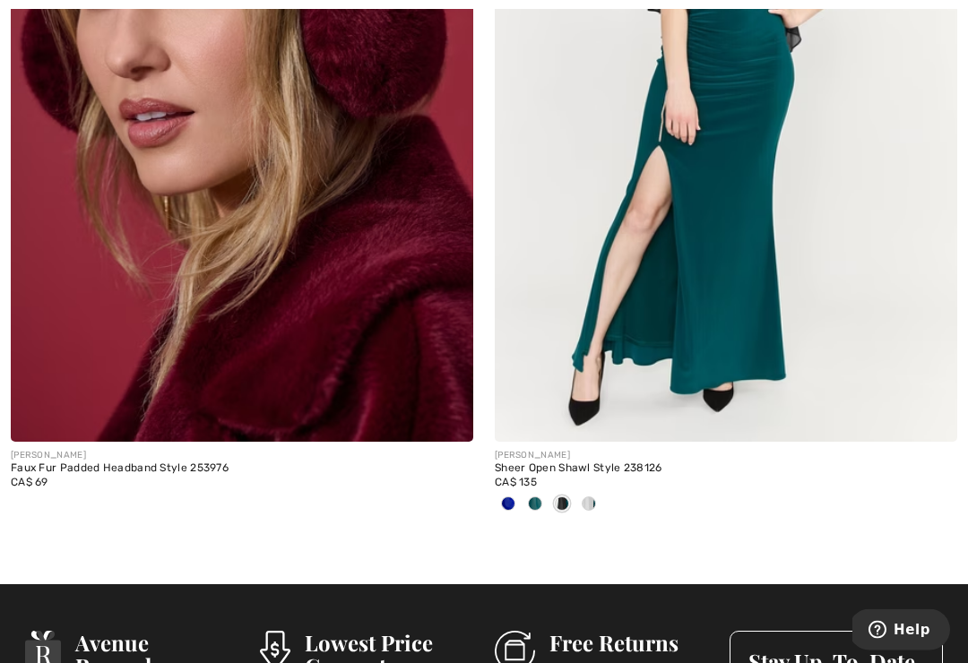
click at [587, 499] on span at bounding box center [589, 505] width 14 height 14
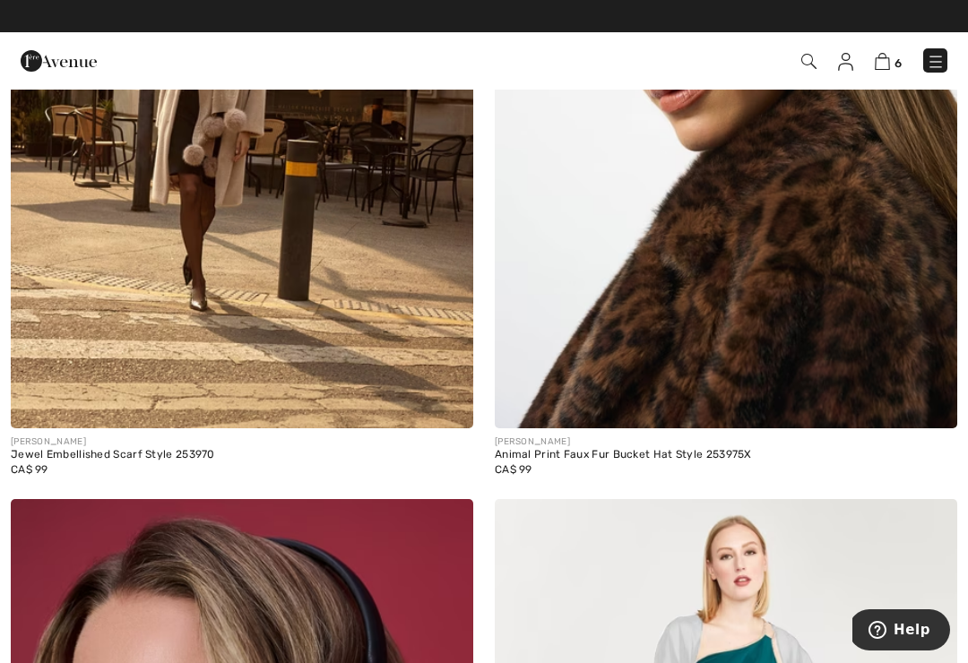
scroll to position [6087, 0]
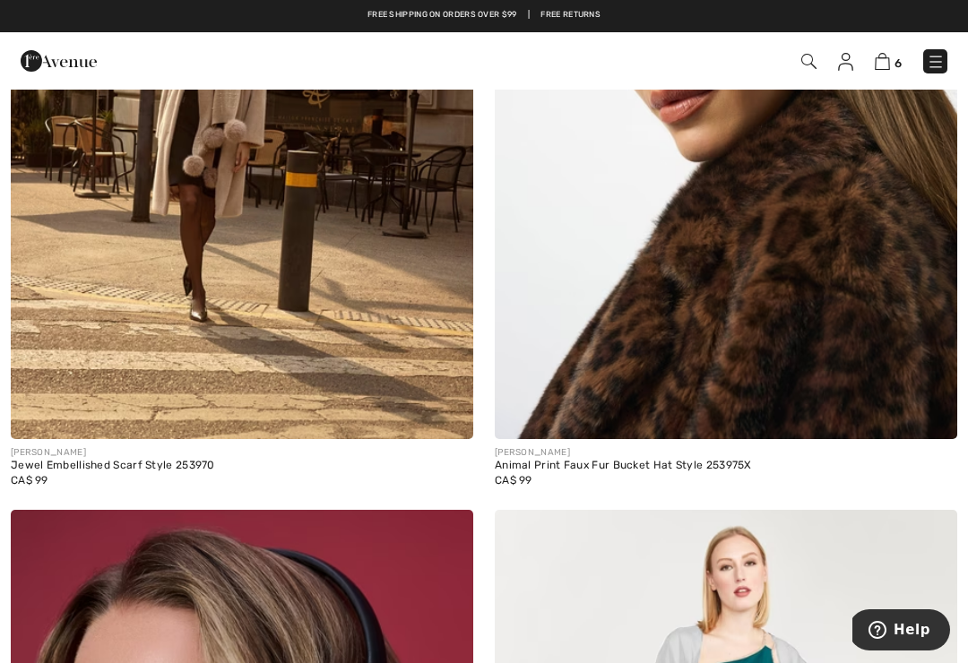
click at [934, 63] on img at bounding box center [936, 62] width 18 height 18
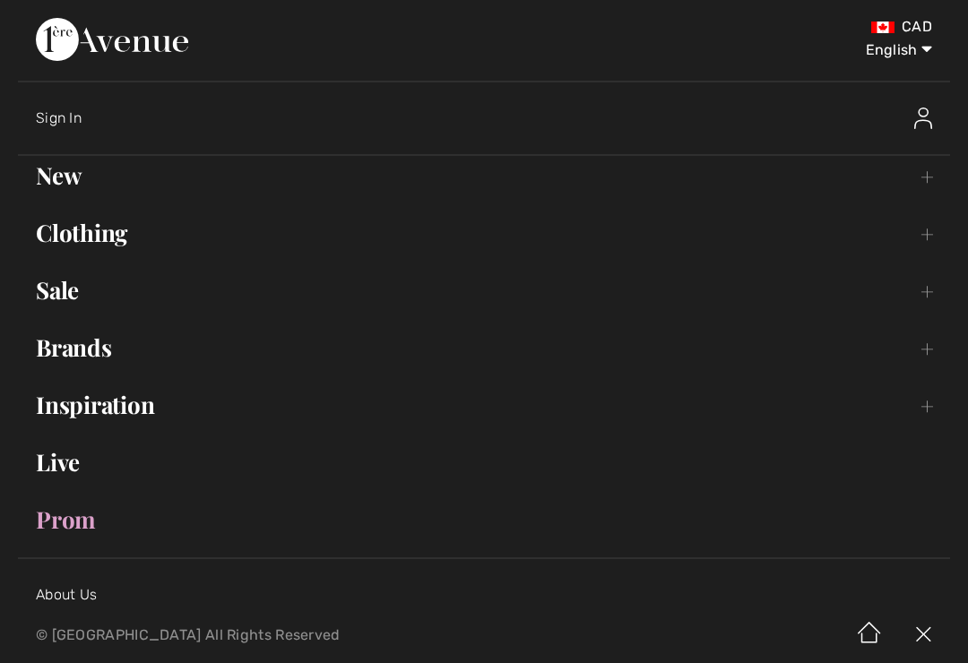
click at [914, 231] on link "Clothing Toggle submenu" at bounding box center [484, 232] width 932 height 39
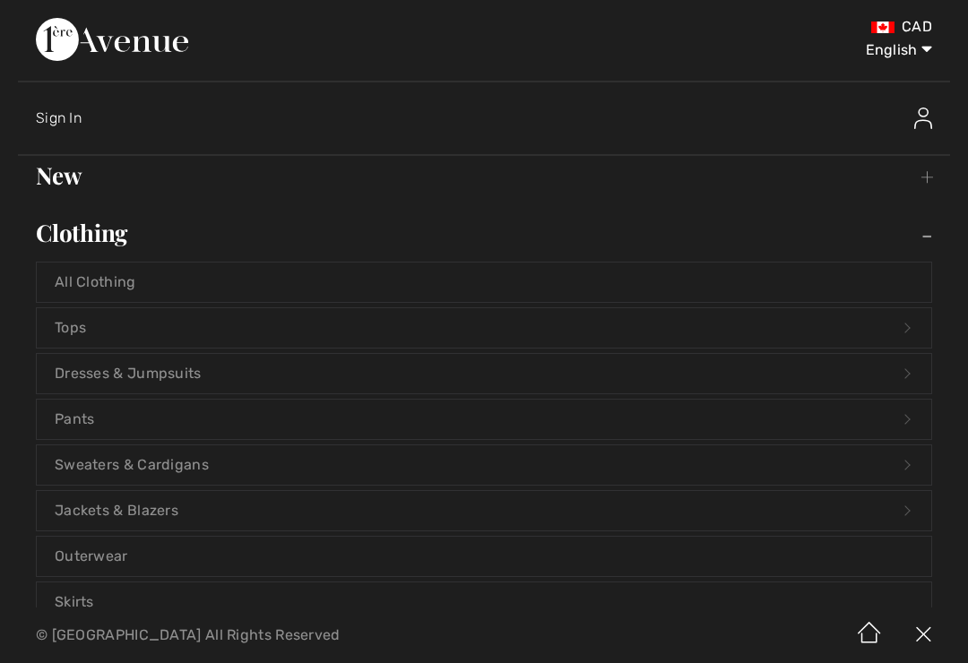
click at [504, 507] on link "Jackets & Blazers Open submenu" at bounding box center [484, 510] width 895 height 39
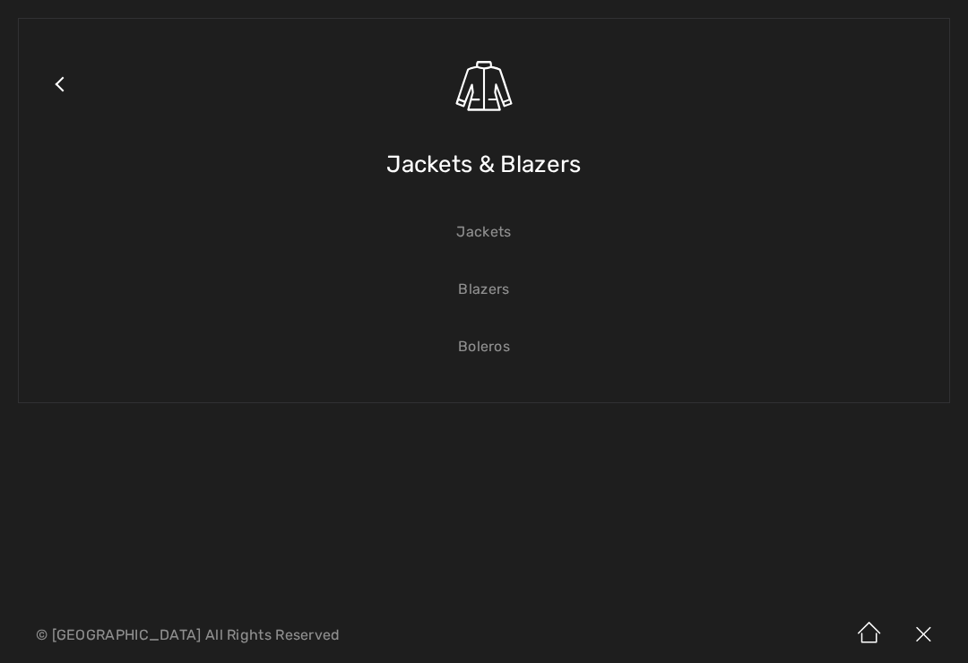
click at [512, 347] on link "Boleros" at bounding box center [484, 346] width 895 height 39
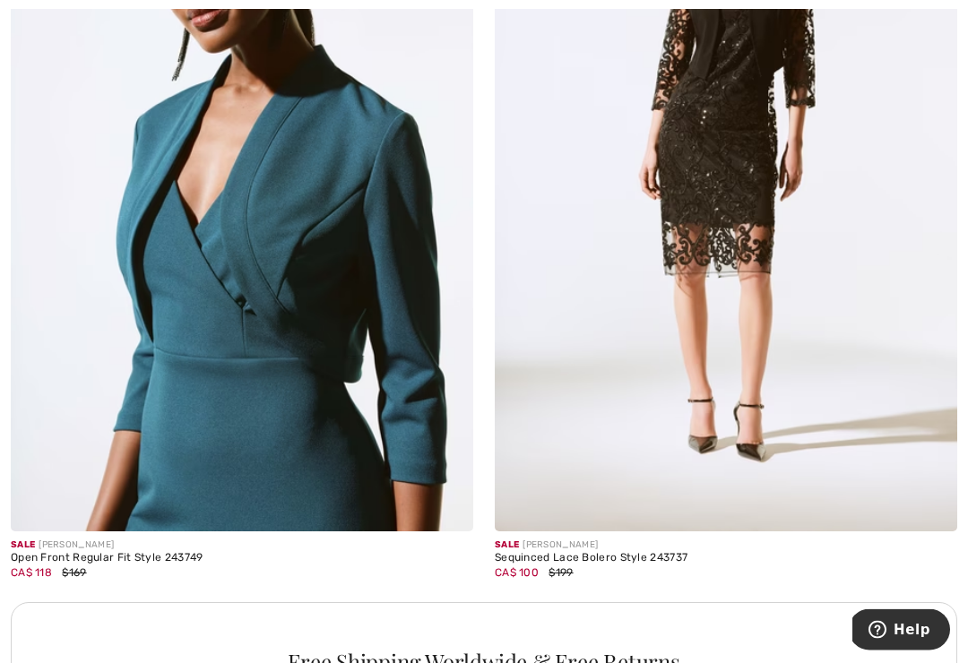
scroll to position [4290, 0]
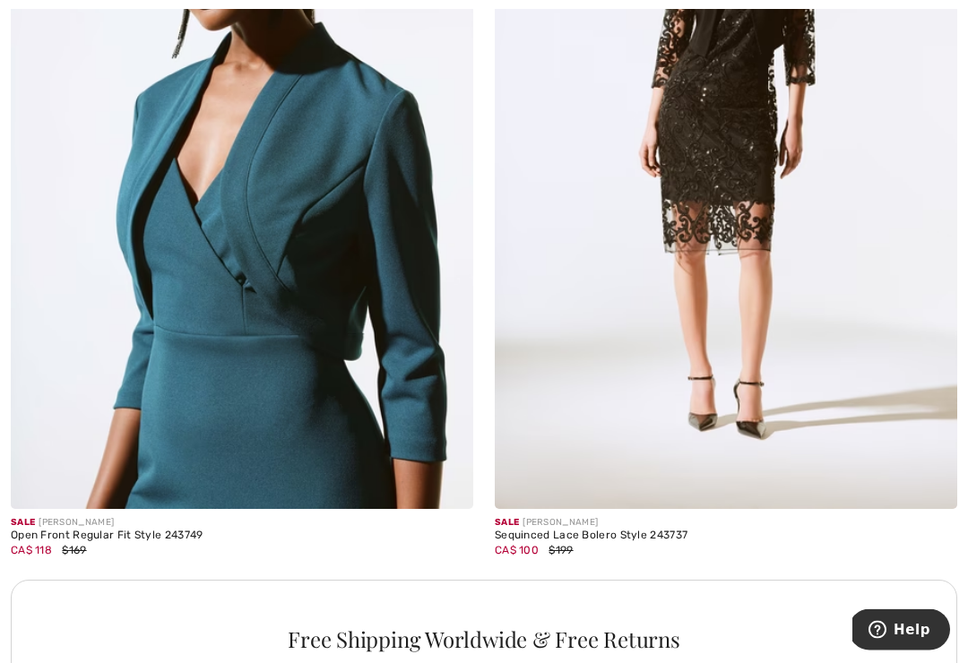
click at [761, 189] on img at bounding box center [726, 163] width 463 height 694
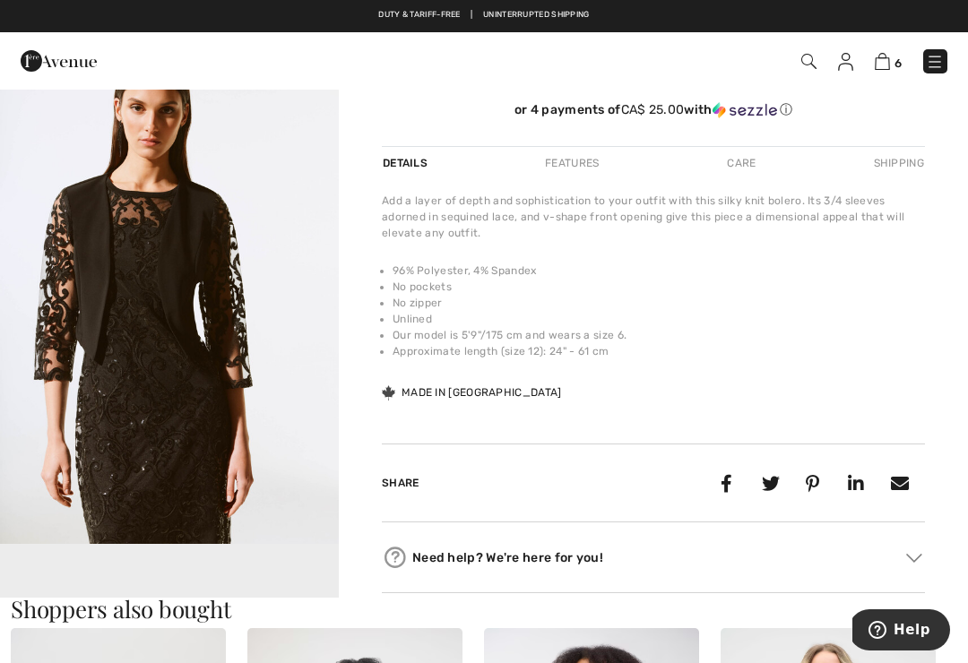
scroll to position [530, 0]
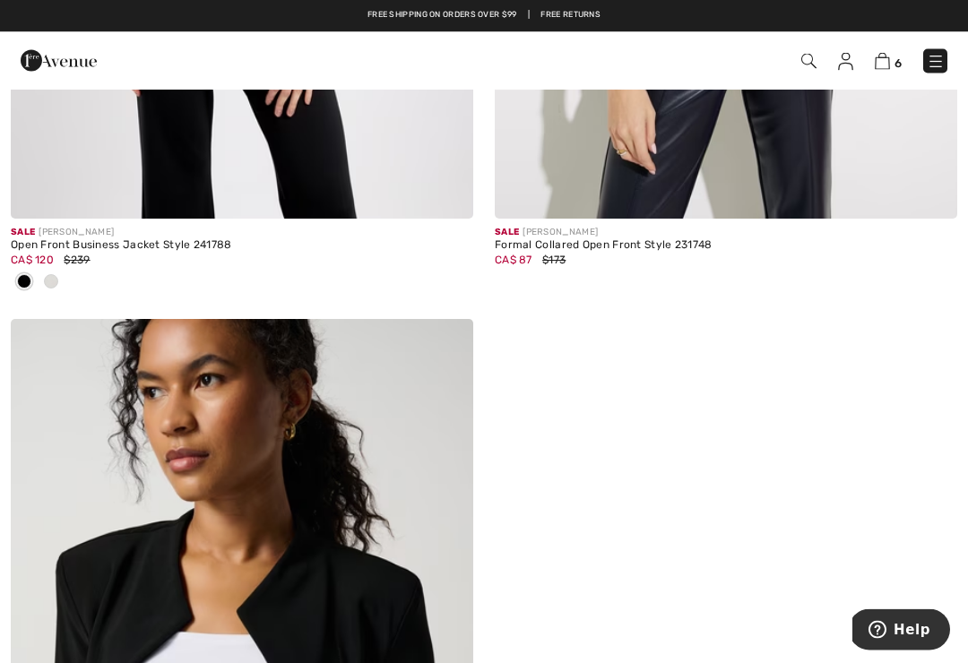
scroll to position [6236, 0]
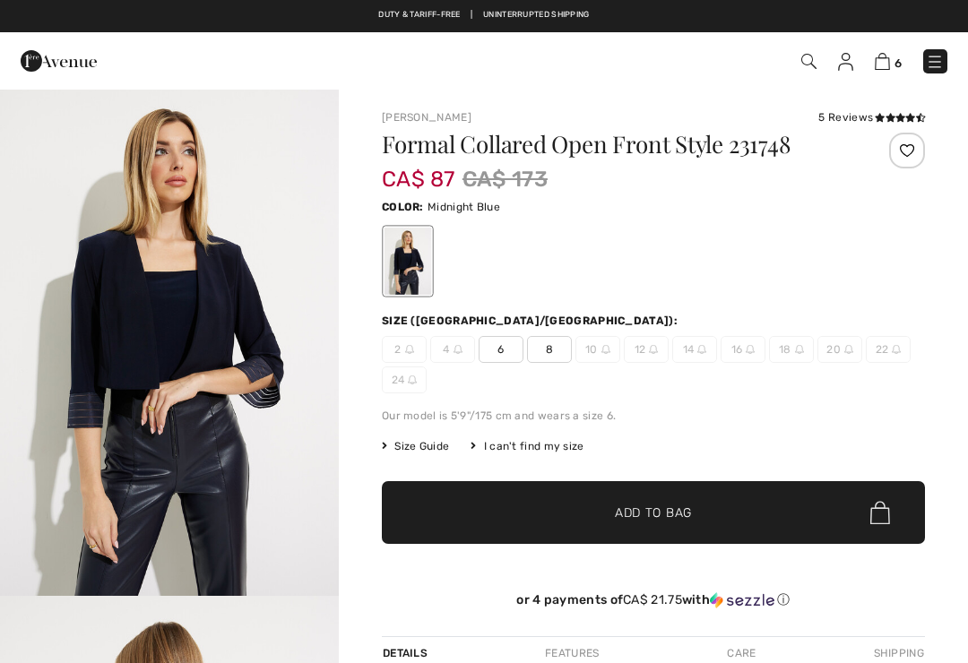
checkbox input "true"
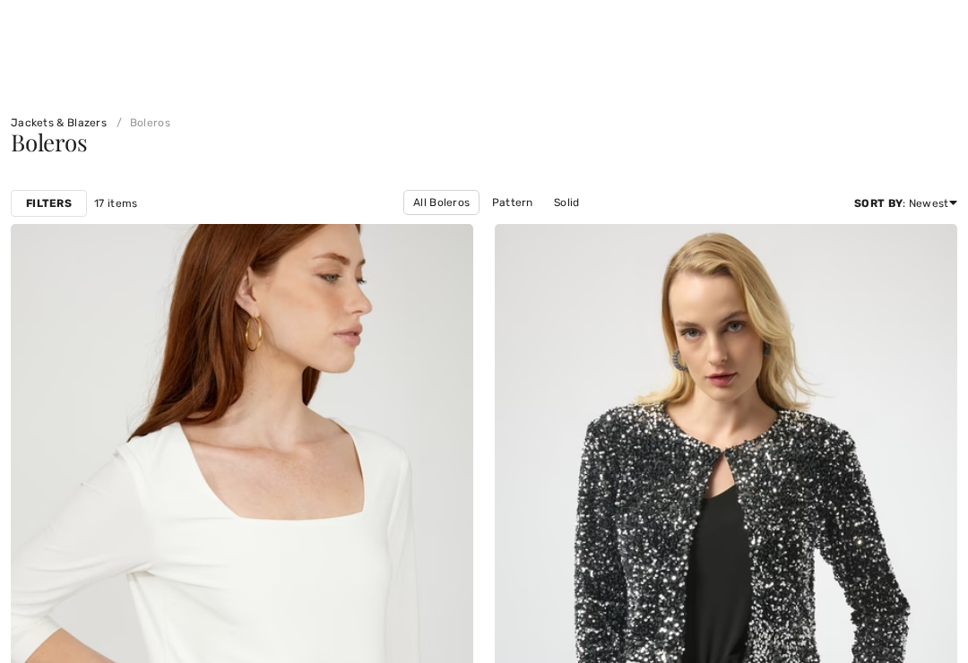
checkbox input "true"
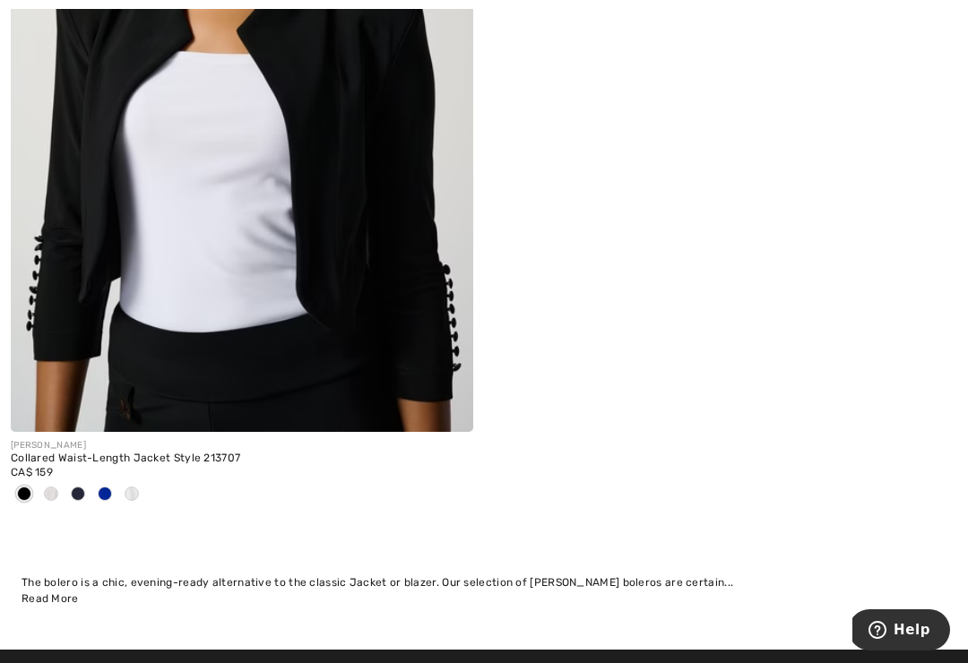
click at [424, 270] on img at bounding box center [242, 85] width 463 height 694
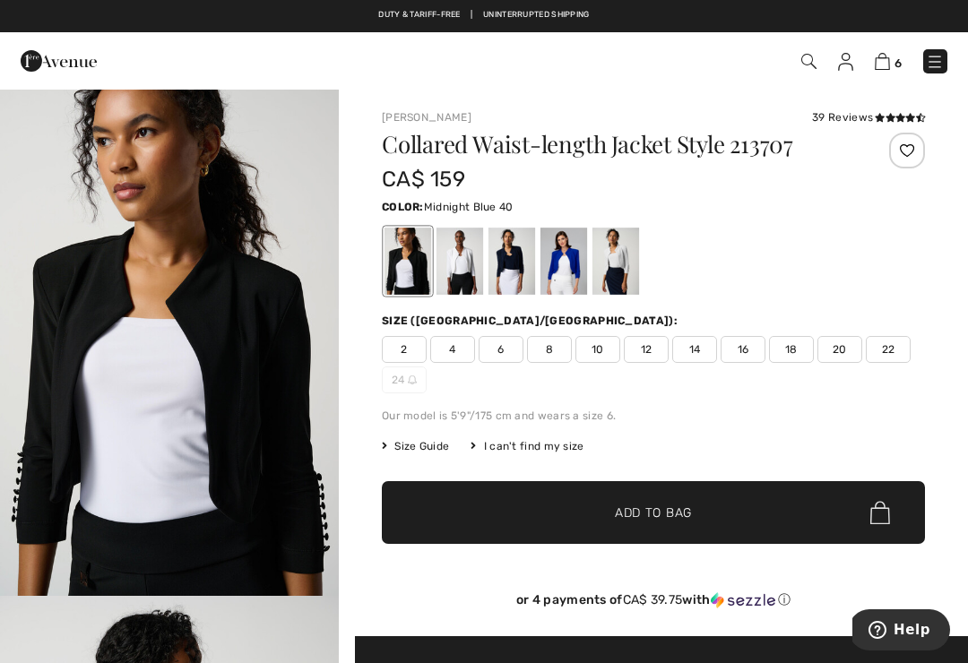
click at [518, 256] on div at bounding box center [512, 261] width 47 height 67
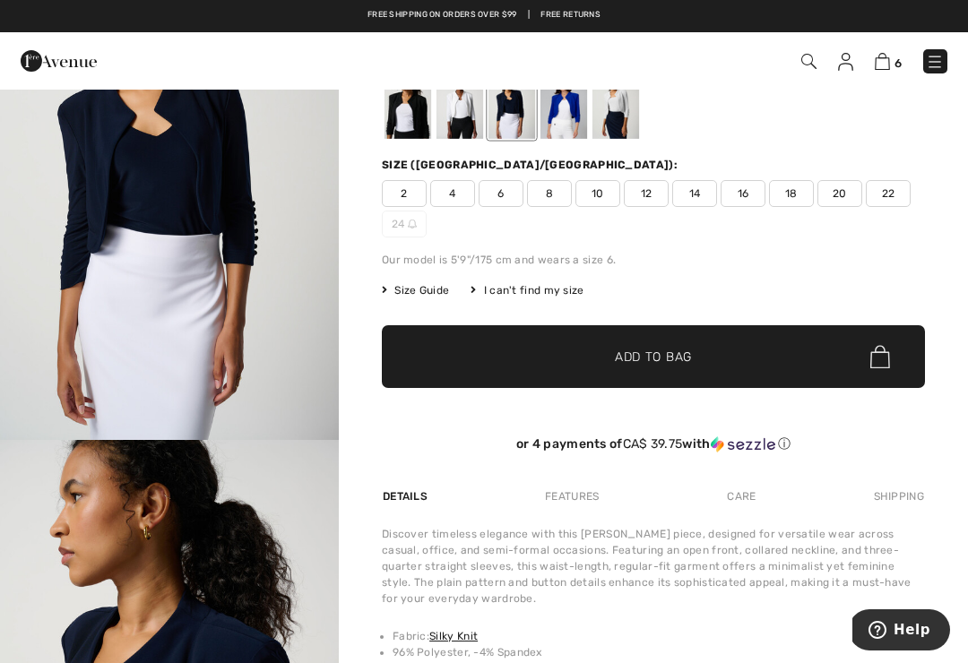
scroll to position [152, 0]
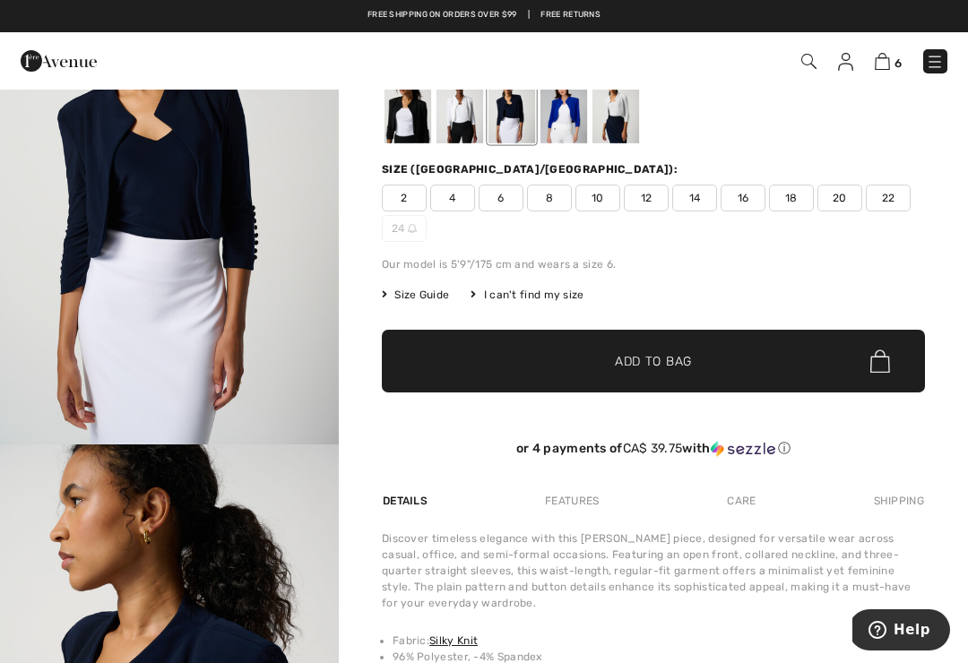
click at [743, 195] on span "16" at bounding box center [743, 198] width 45 height 27
click at [438, 296] on span "Size Guide" at bounding box center [415, 295] width 67 height 16
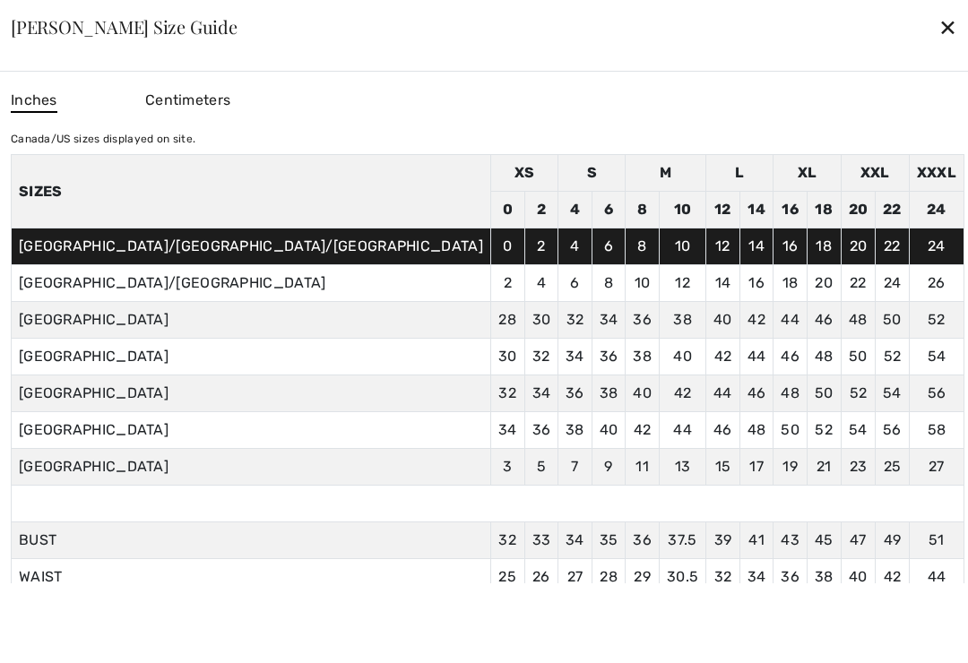
scroll to position [0, 0]
click at [939, 23] on div "✕" at bounding box center [948, 27] width 19 height 38
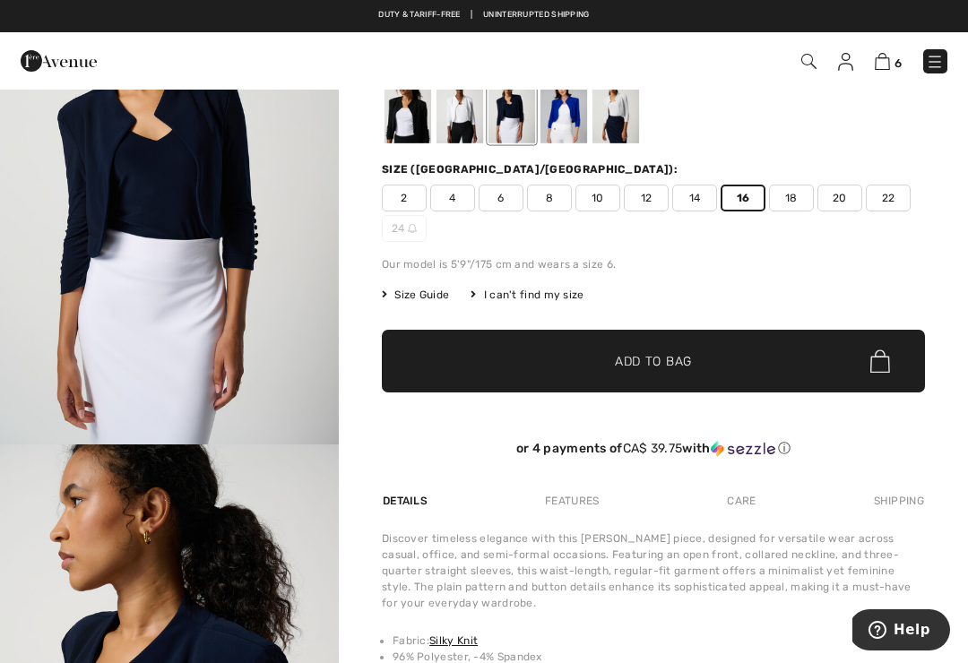
click at [689, 368] on span "Add to Bag" at bounding box center [653, 361] width 77 height 19
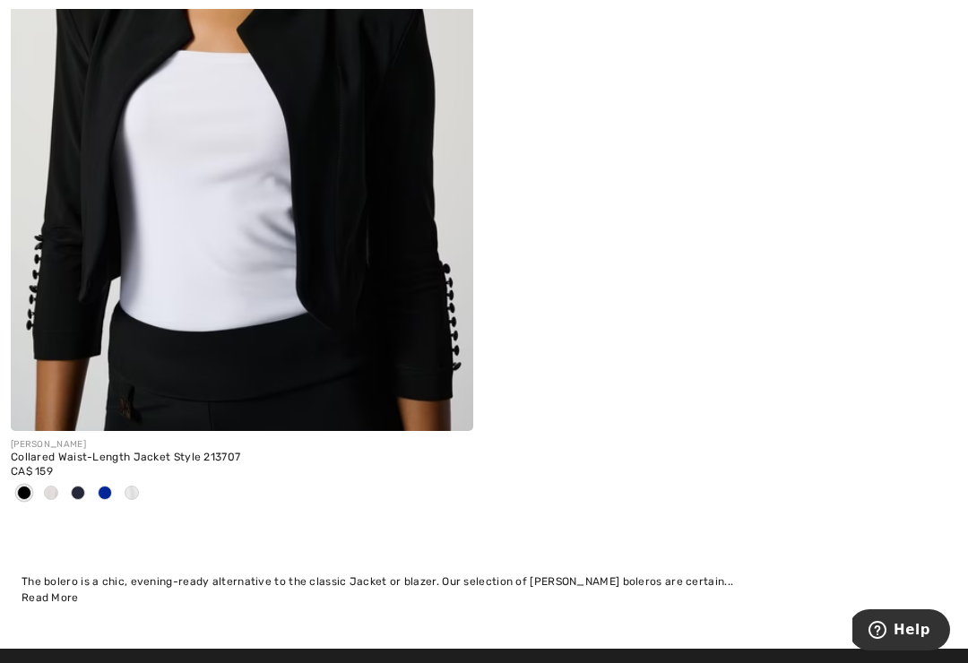
click at [135, 486] on span at bounding box center [132, 493] width 14 height 14
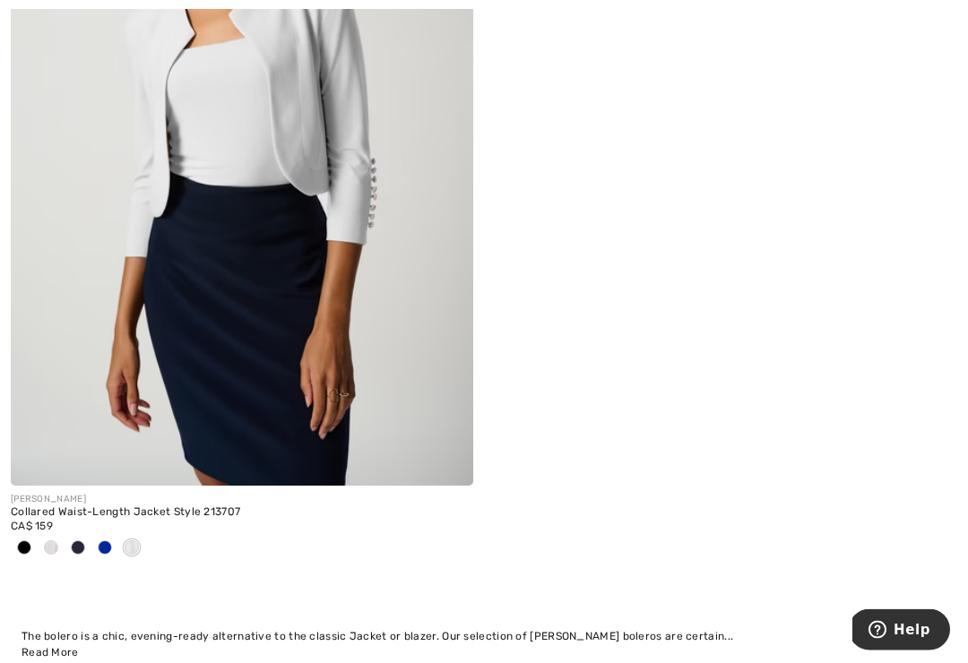
scroll to position [6791, 0]
click at [46, 541] on span at bounding box center [51, 548] width 14 height 14
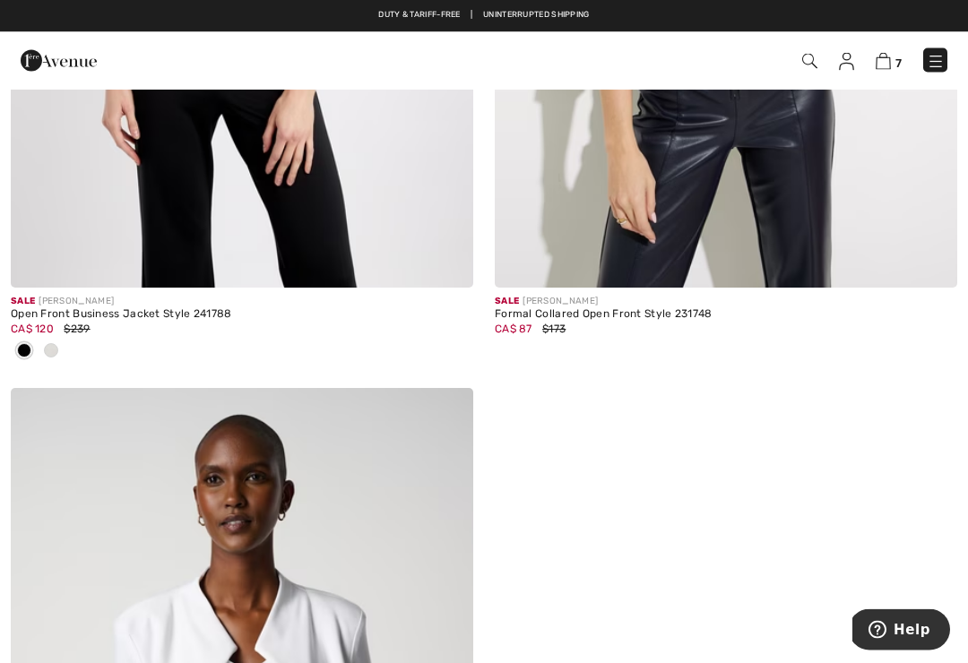
scroll to position [6186, 0]
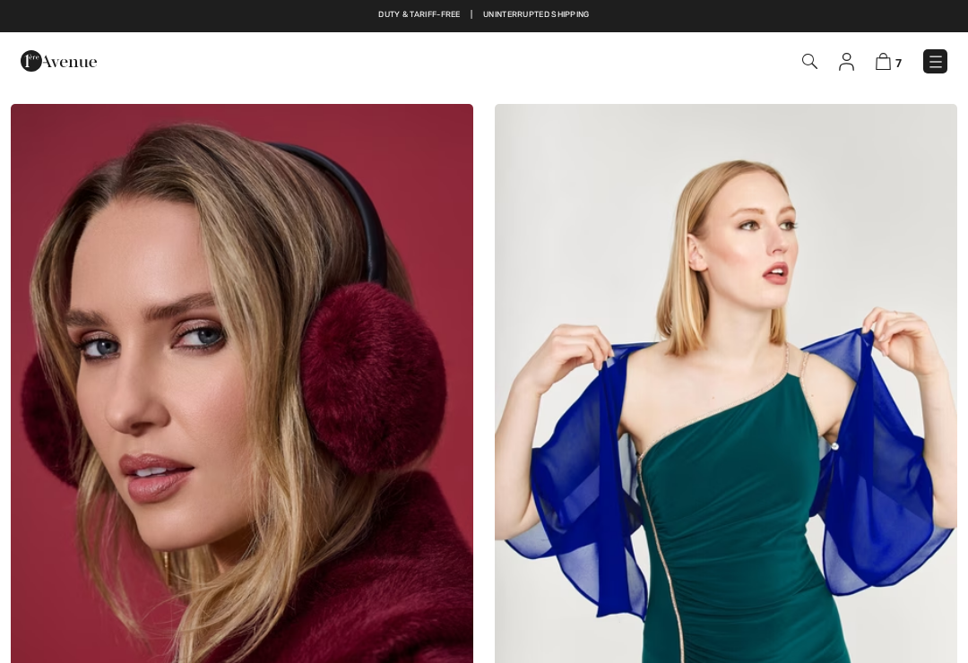
checkbox input "true"
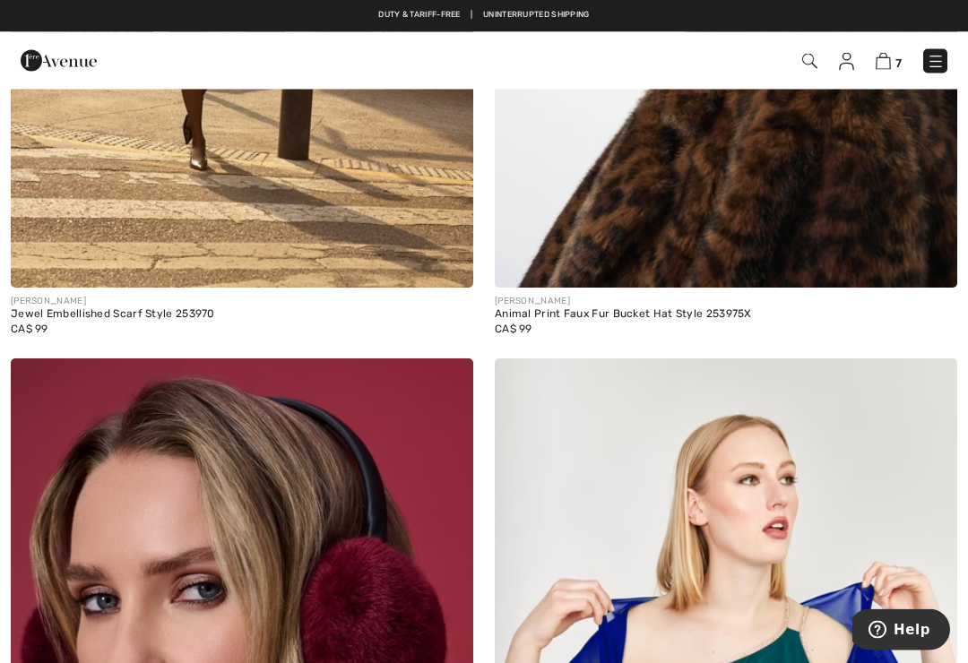
scroll to position [6238, 0]
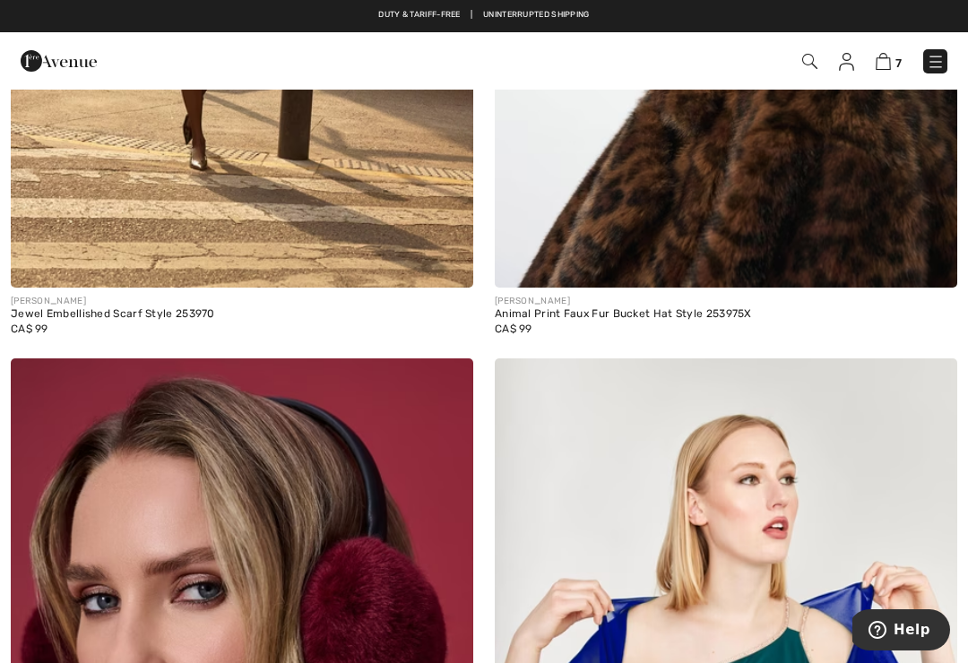
click at [929, 65] on img at bounding box center [936, 62] width 18 height 18
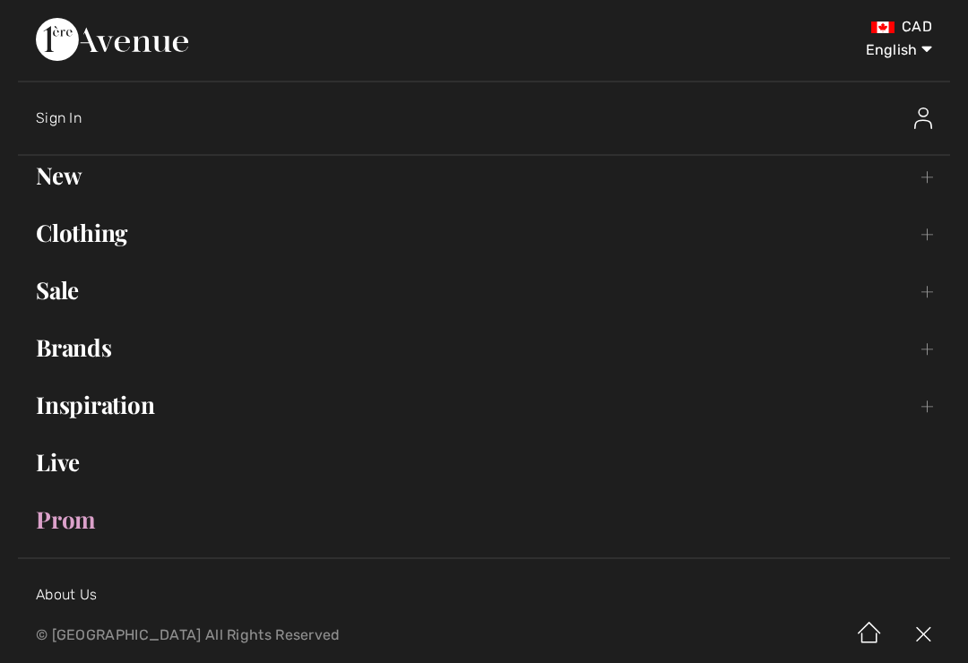
click at [921, 238] on link "Clothing Toggle submenu" at bounding box center [484, 232] width 932 height 39
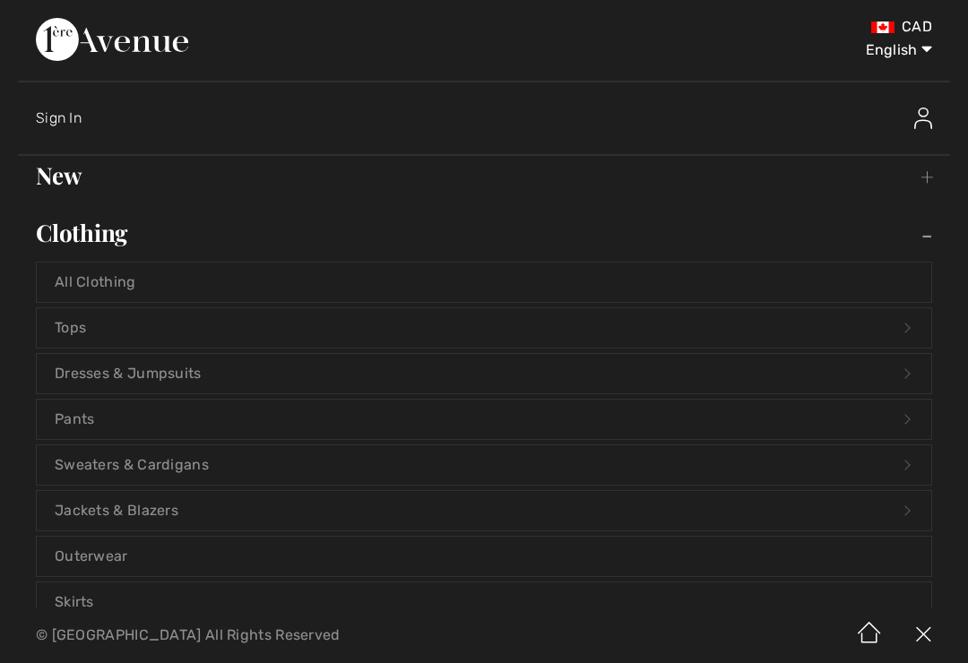
click at [905, 50] on select "English Français" at bounding box center [885, 47] width 93 height 54
select select "/fr/accessoires-119-c/"
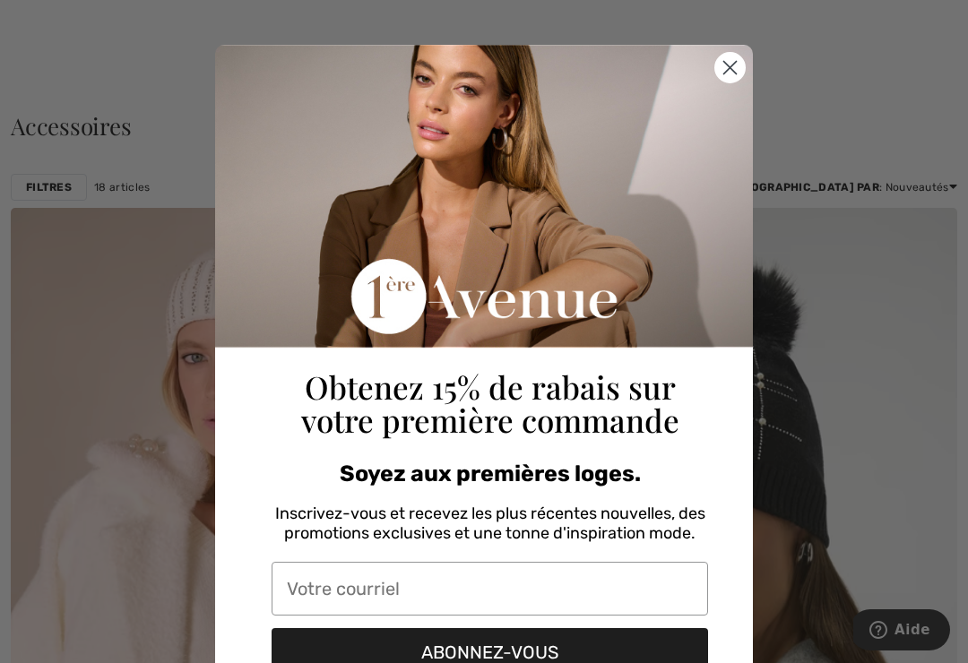
click at [741, 67] on circle "Close dialog" at bounding box center [730, 68] width 30 height 30
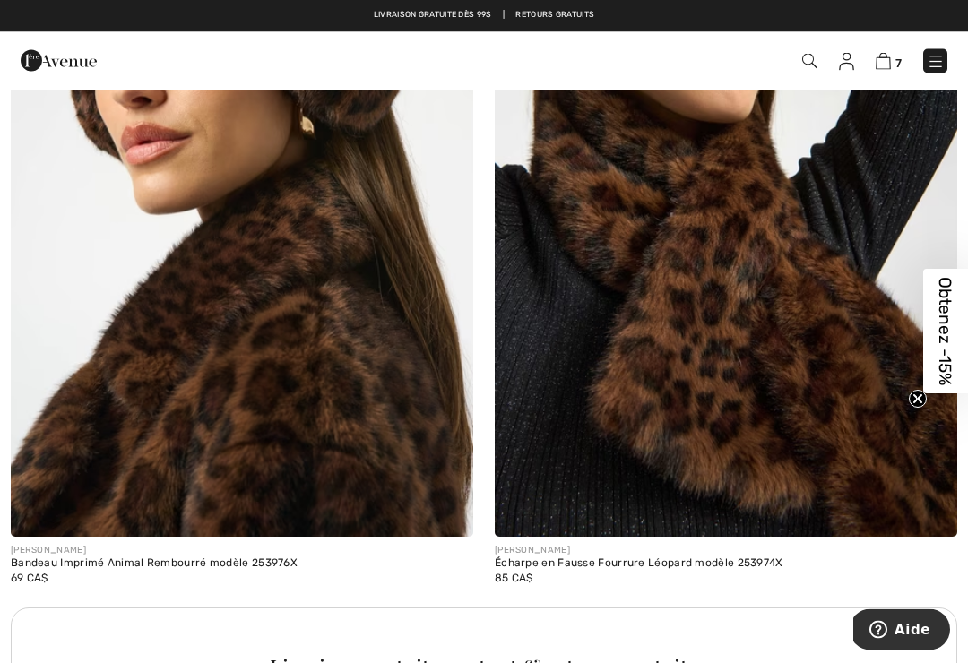
scroll to position [4225, 0]
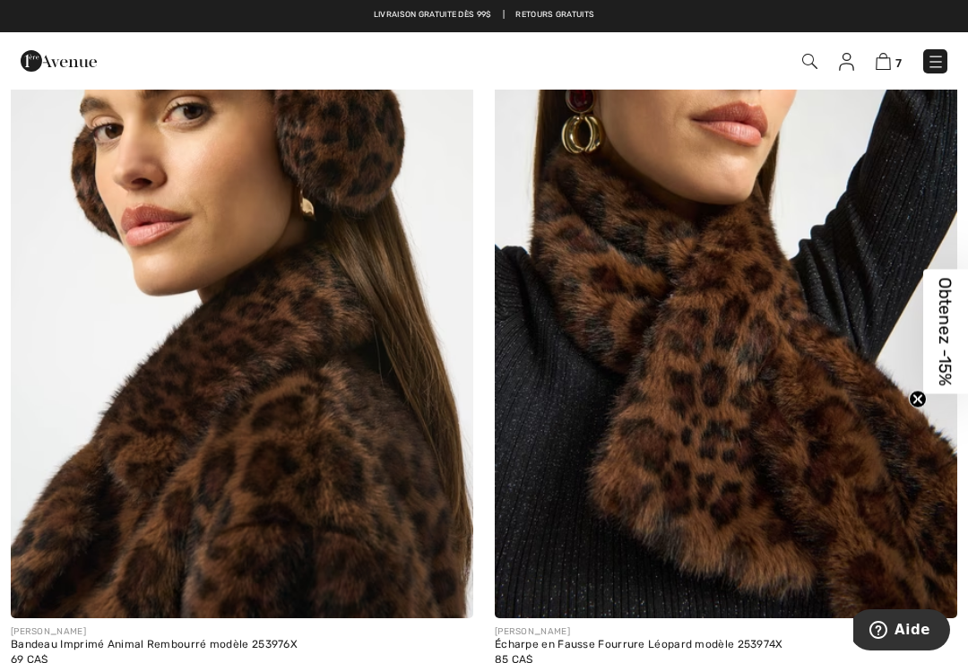
click at [935, 56] on img at bounding box center [936, 62] width 18 height 18
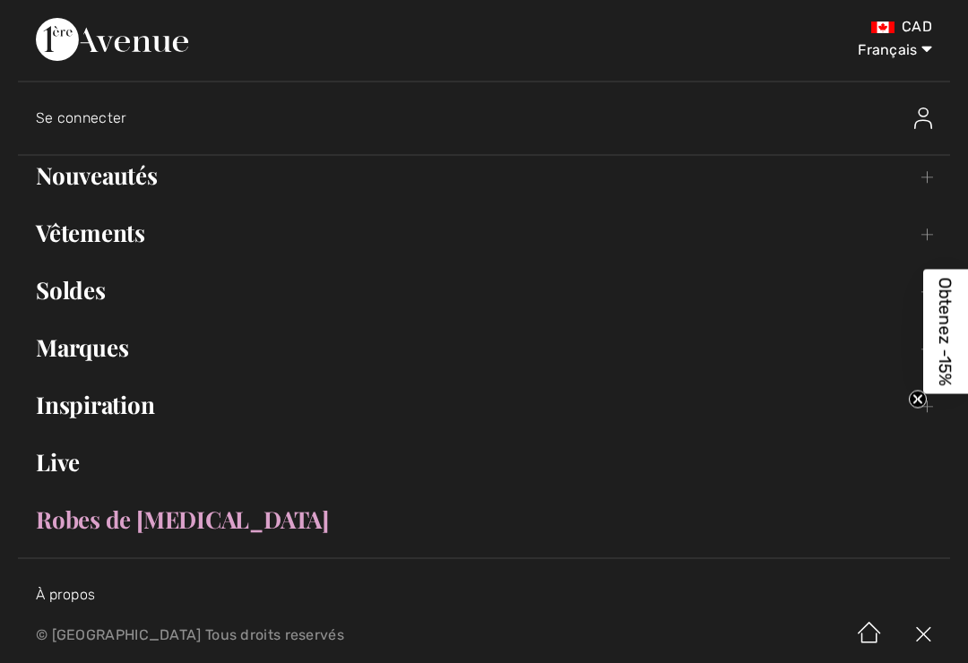
click at [156, 238] on link "Vêtements Toggle submenu" at bounding box center [484, 232] width 932 height 39
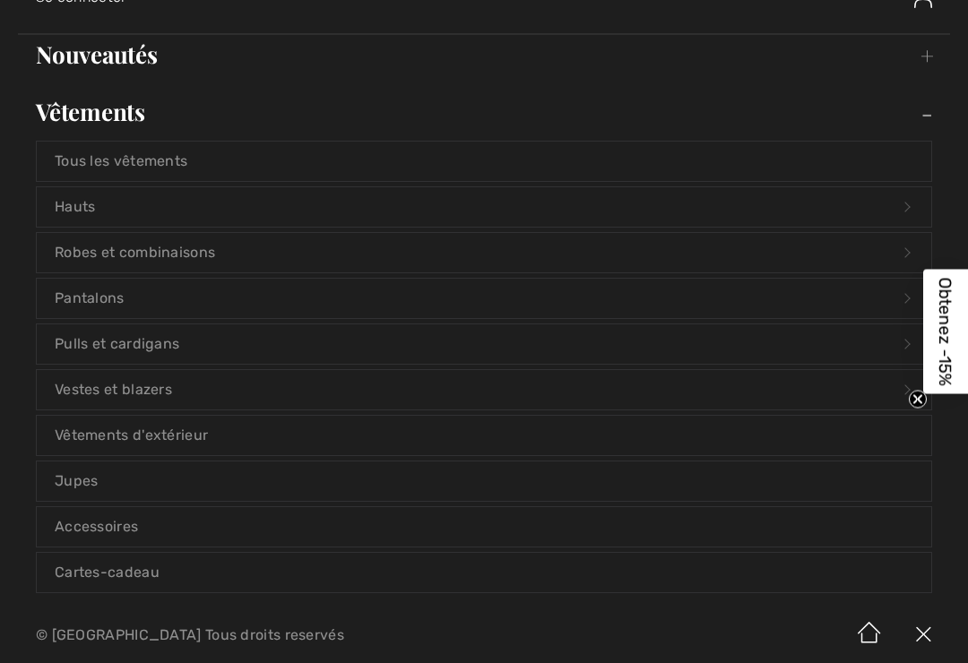
scroll to position [120, 0]
click at [365, 382] on link "Vestes et blazers Open submenu" at bounding box center [484, 390] width 895 height 39
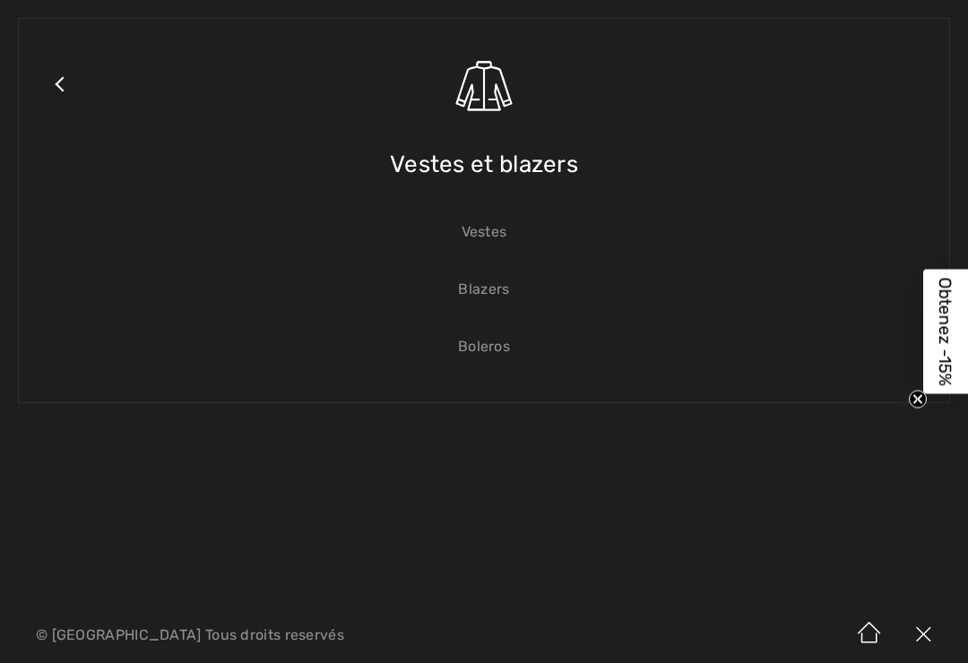
click at [506, 360] on link "Boleros" at bounding box center [484, 346] width 895 height 39
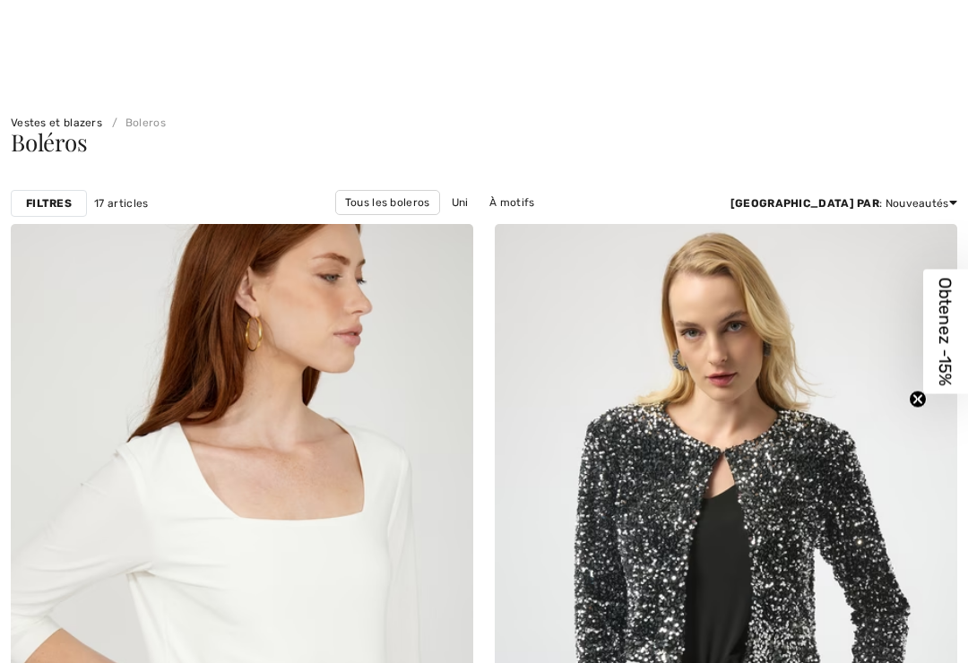
scroll to position [472, 0]
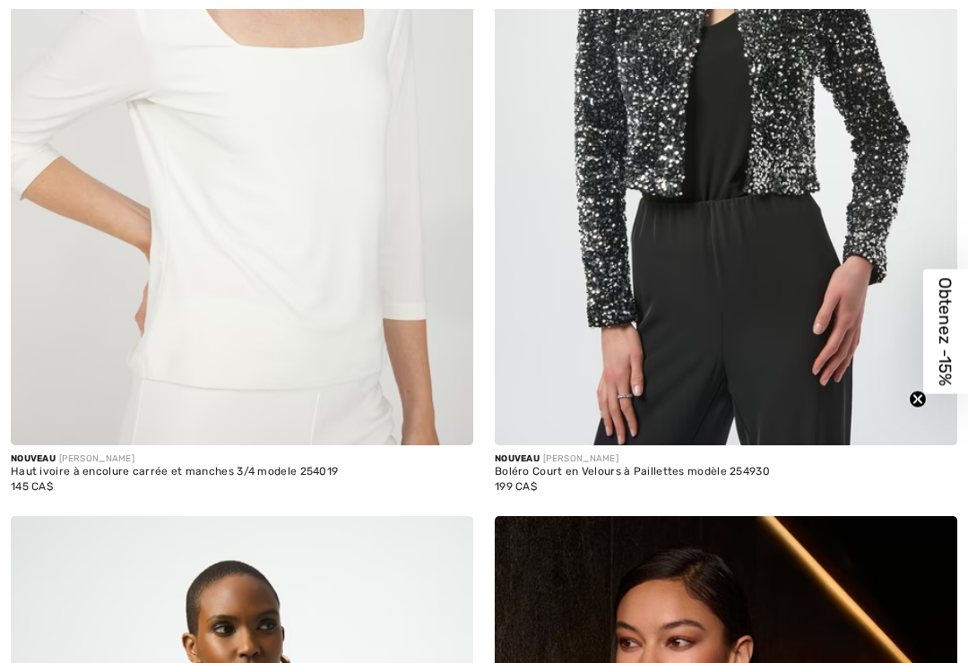
checkbox input "true"
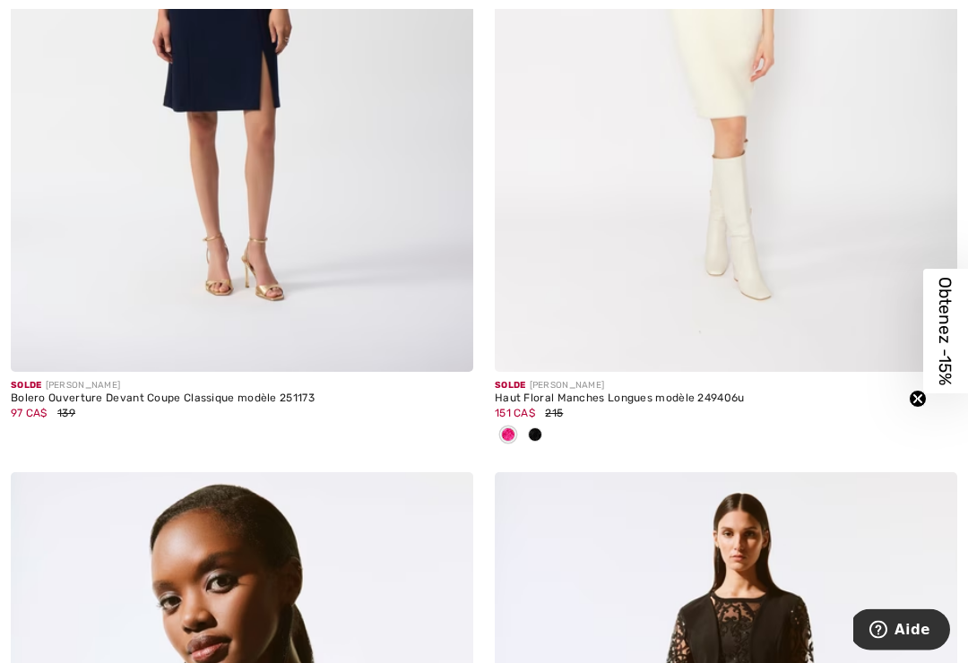
scroll to position [3706, 0]
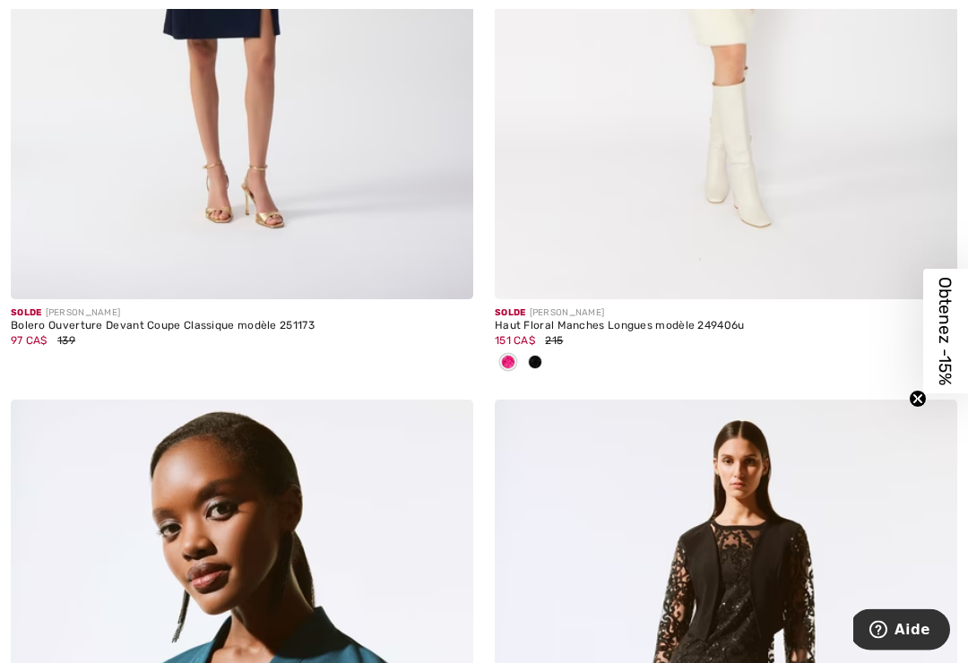
click at [543, 358] on div at bounding box center [535, 365] width 27 height 30
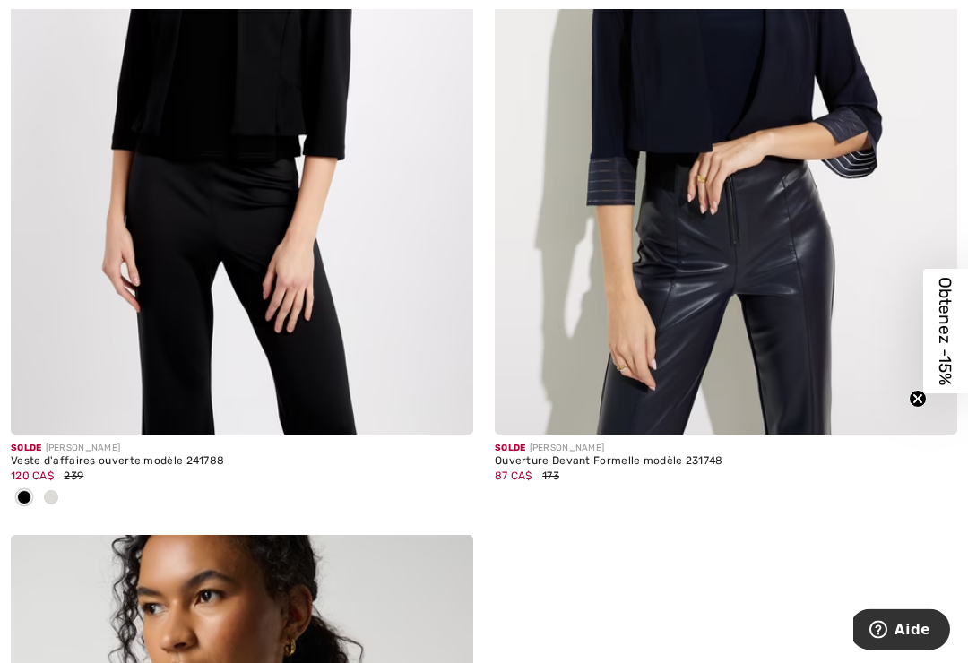
scroll to position [6063, 0]
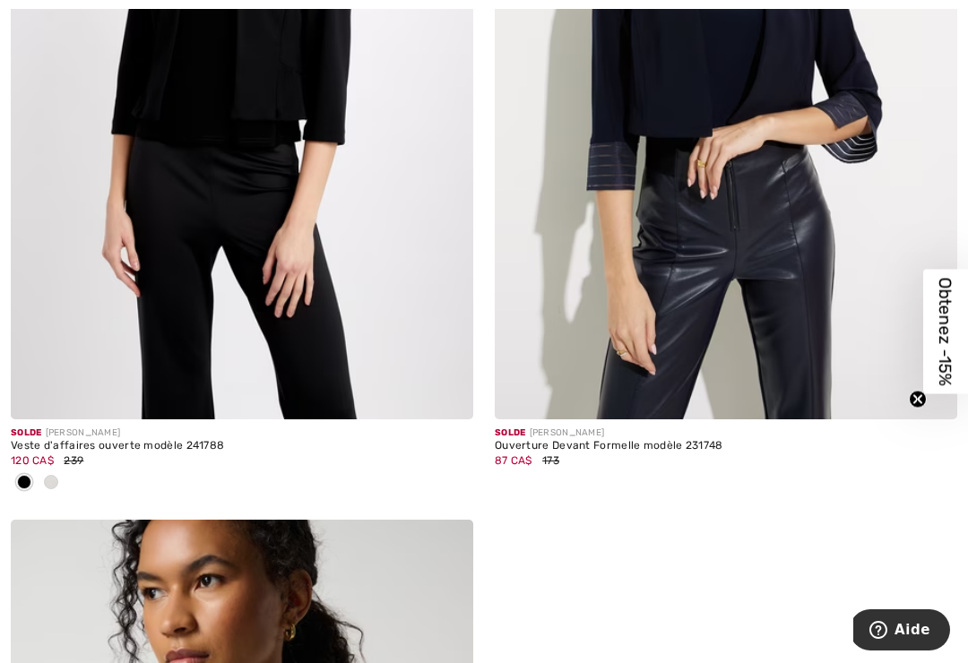
click at [56, 476] on span at bounding box center [51, 482] width 14 height 14
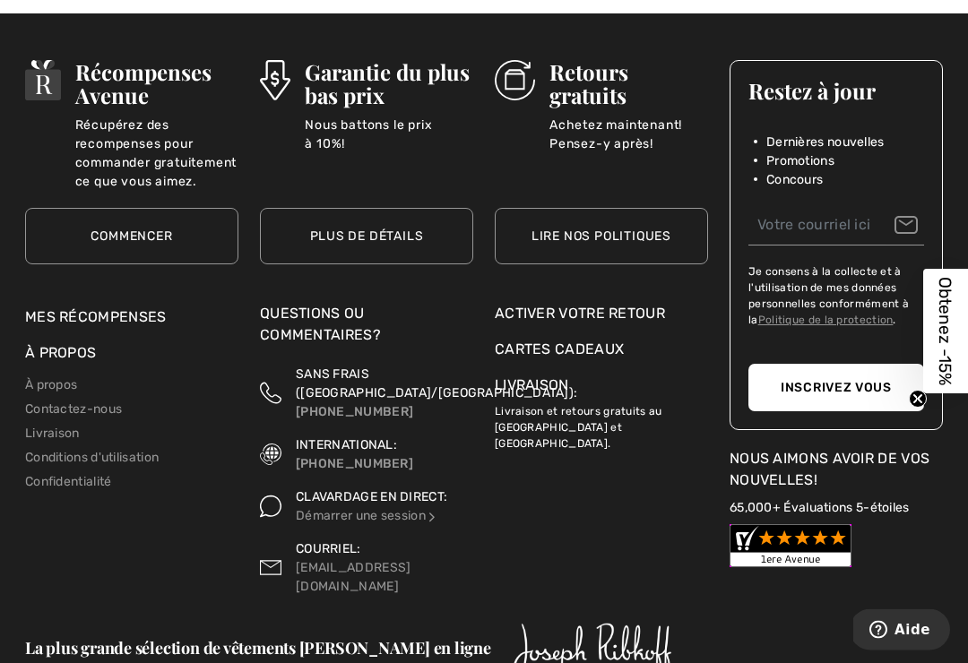
scroll to position [7484, 0]
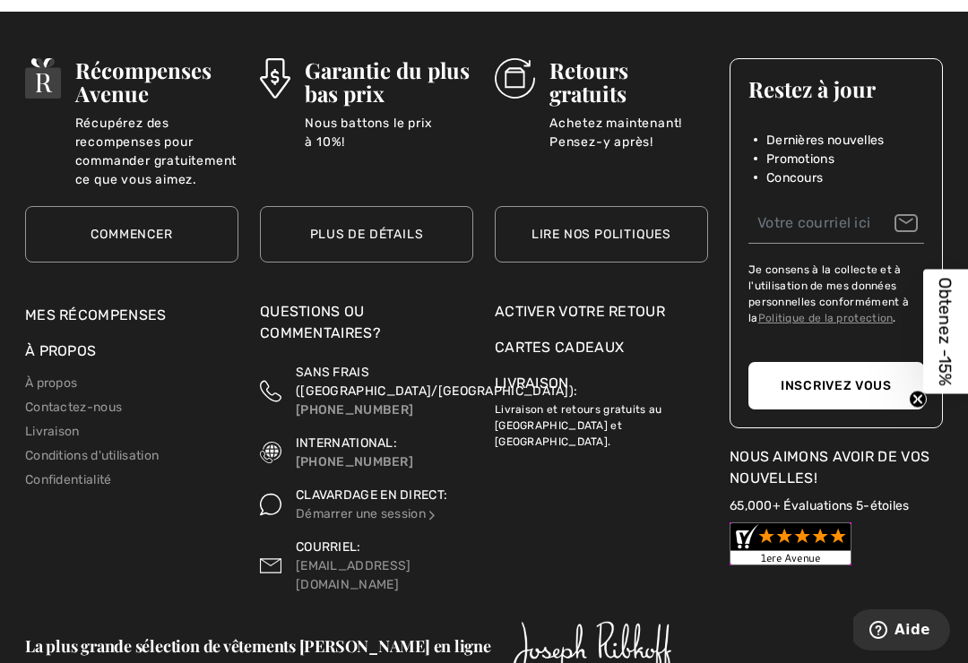
click at [65, 424] on link "Livraison" at bounding box center [52, 431] width 55 height 15
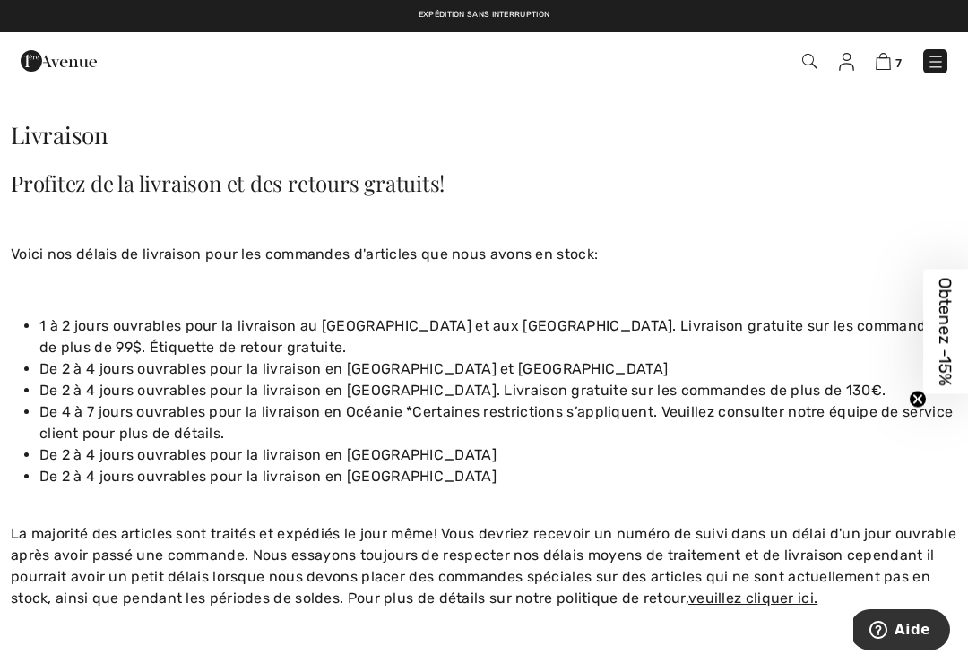
click at [890, 65] on img at bounding box center [883, 61] width 15 height 17
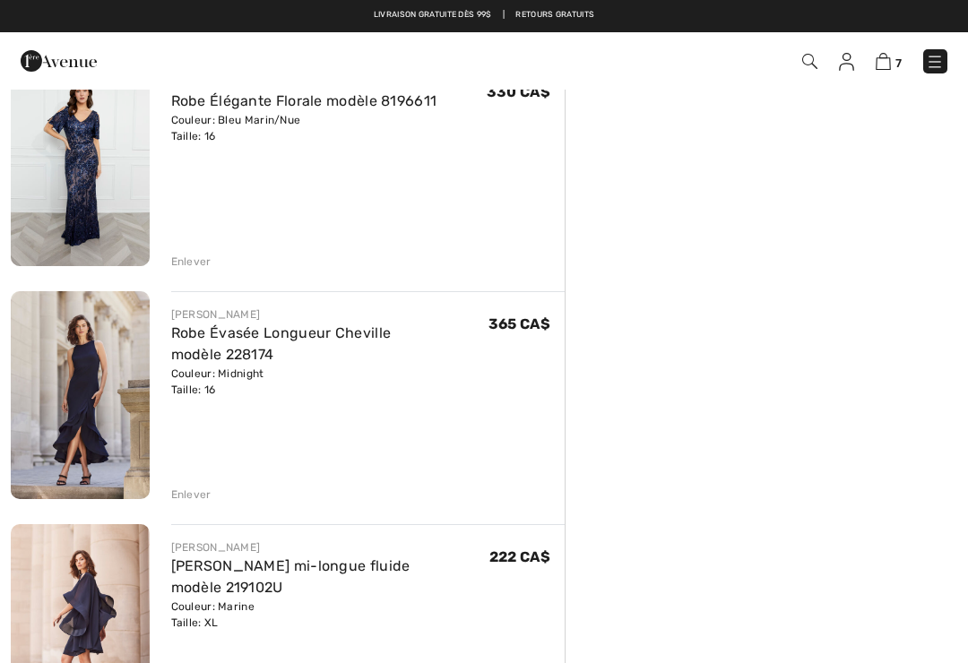
scroll to position [840, 0]
